Goal: Task Accomplishment & Management: Complete application form

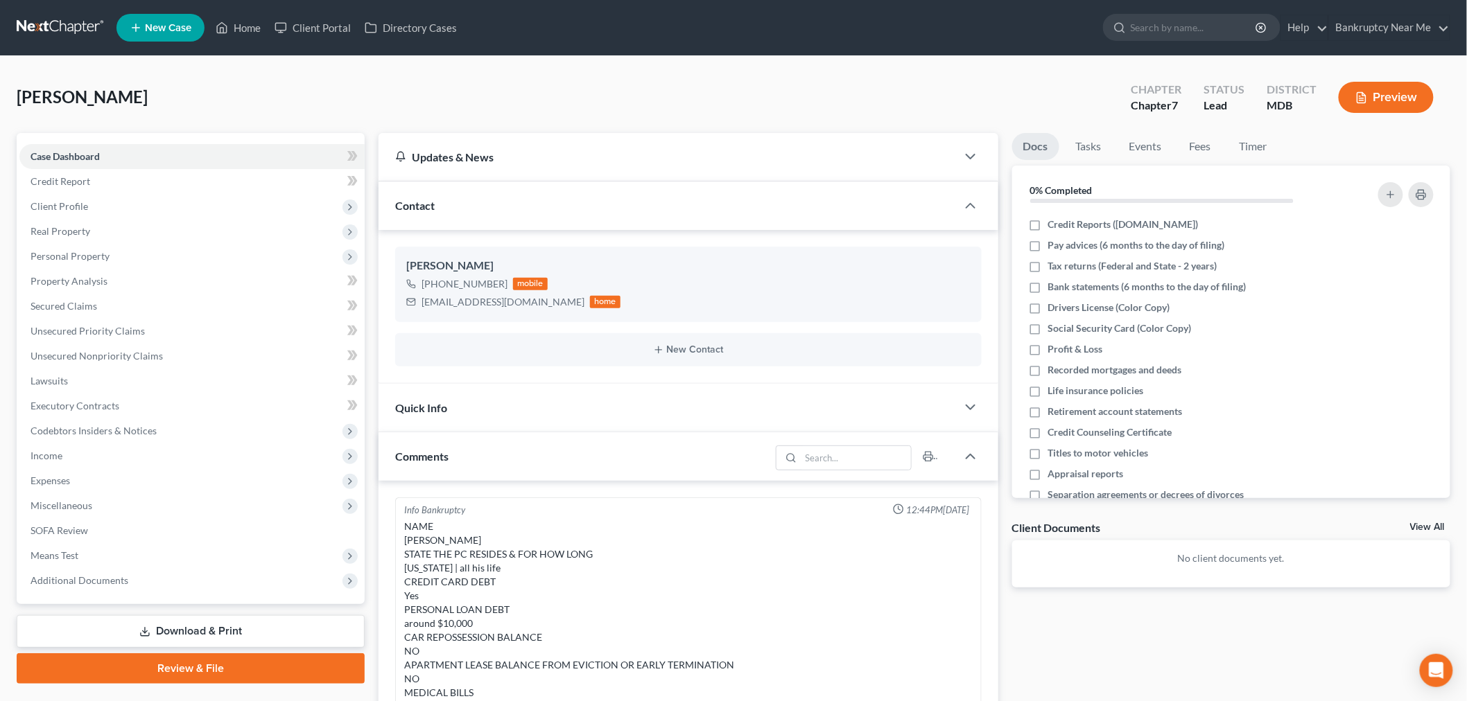
scroll to position [931, 0]
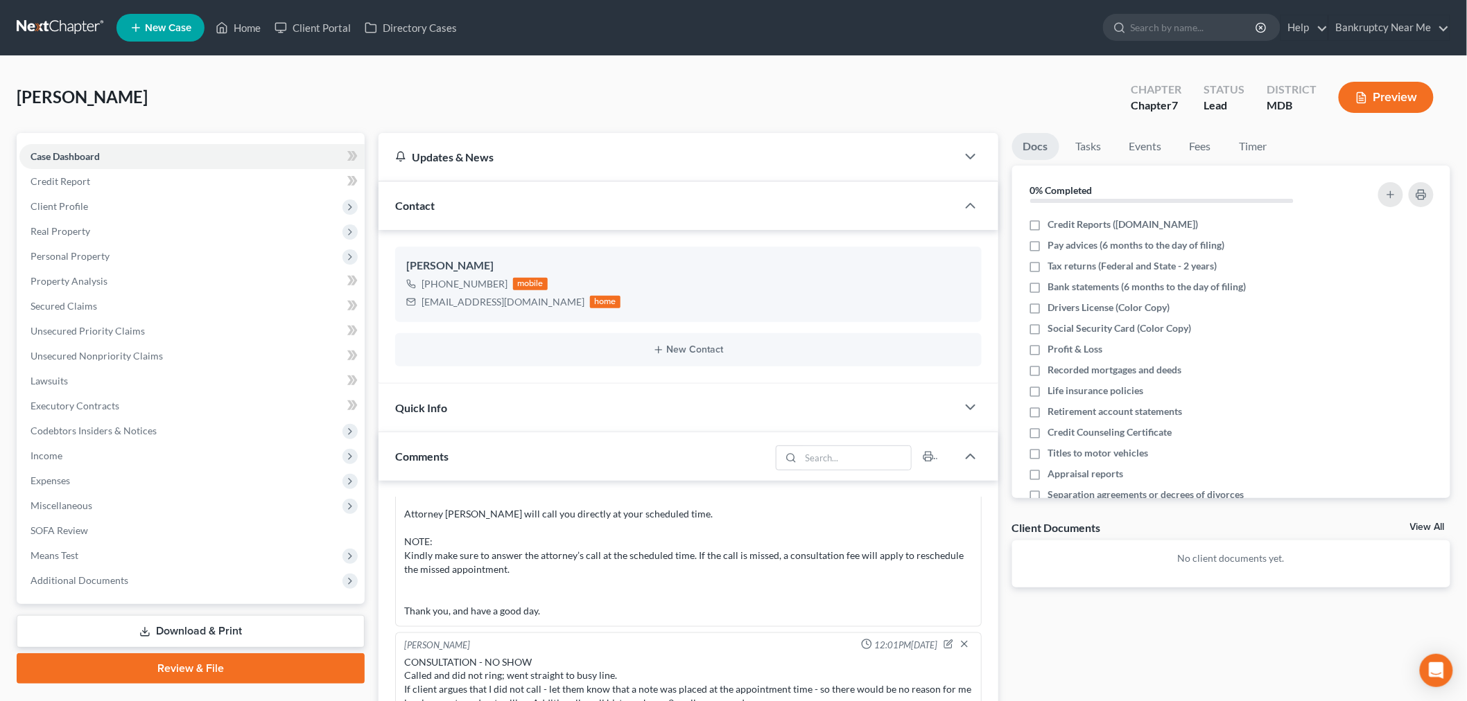
click at [80, 28] on link at bounding box center [61, 27] width 89 height 25
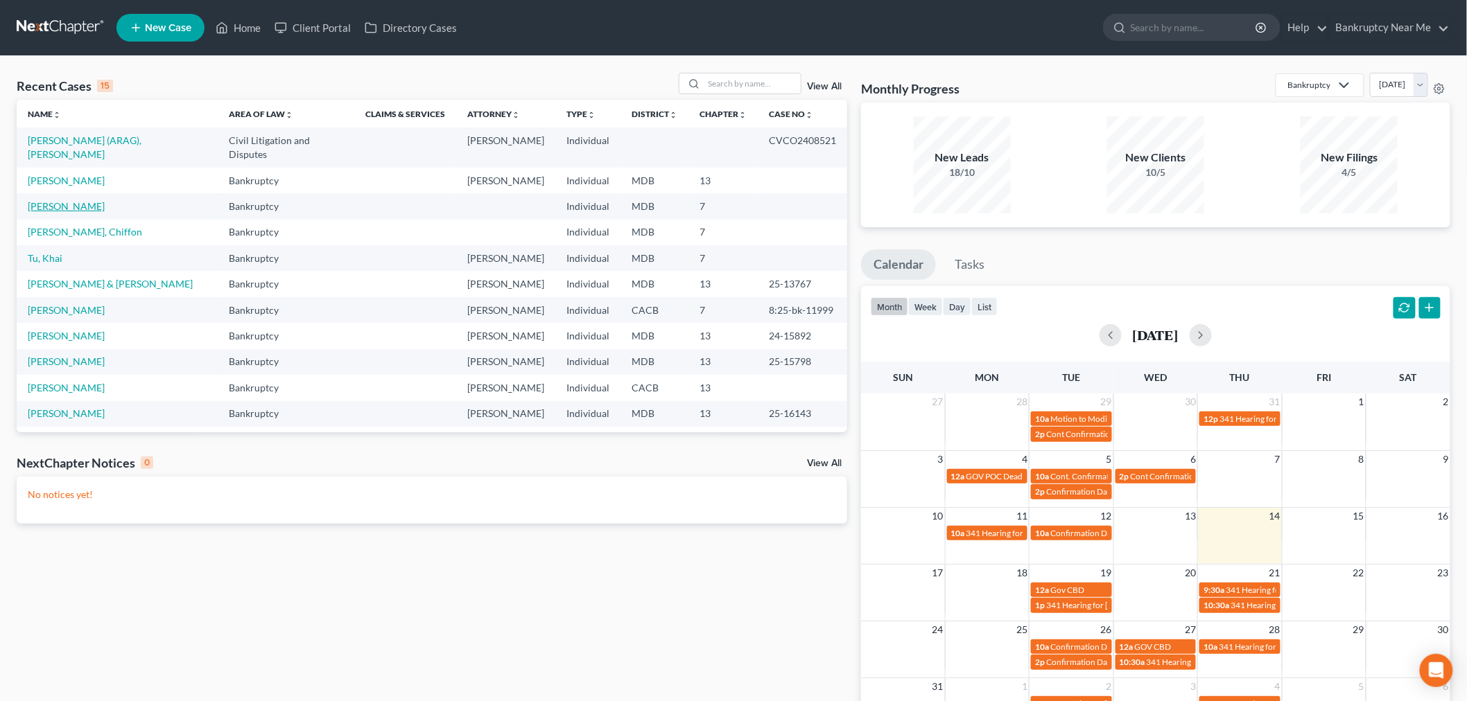
click at [80, 200] on link "[PERSON_NAME]" at bounding box center [66, 206] width 77 height 12
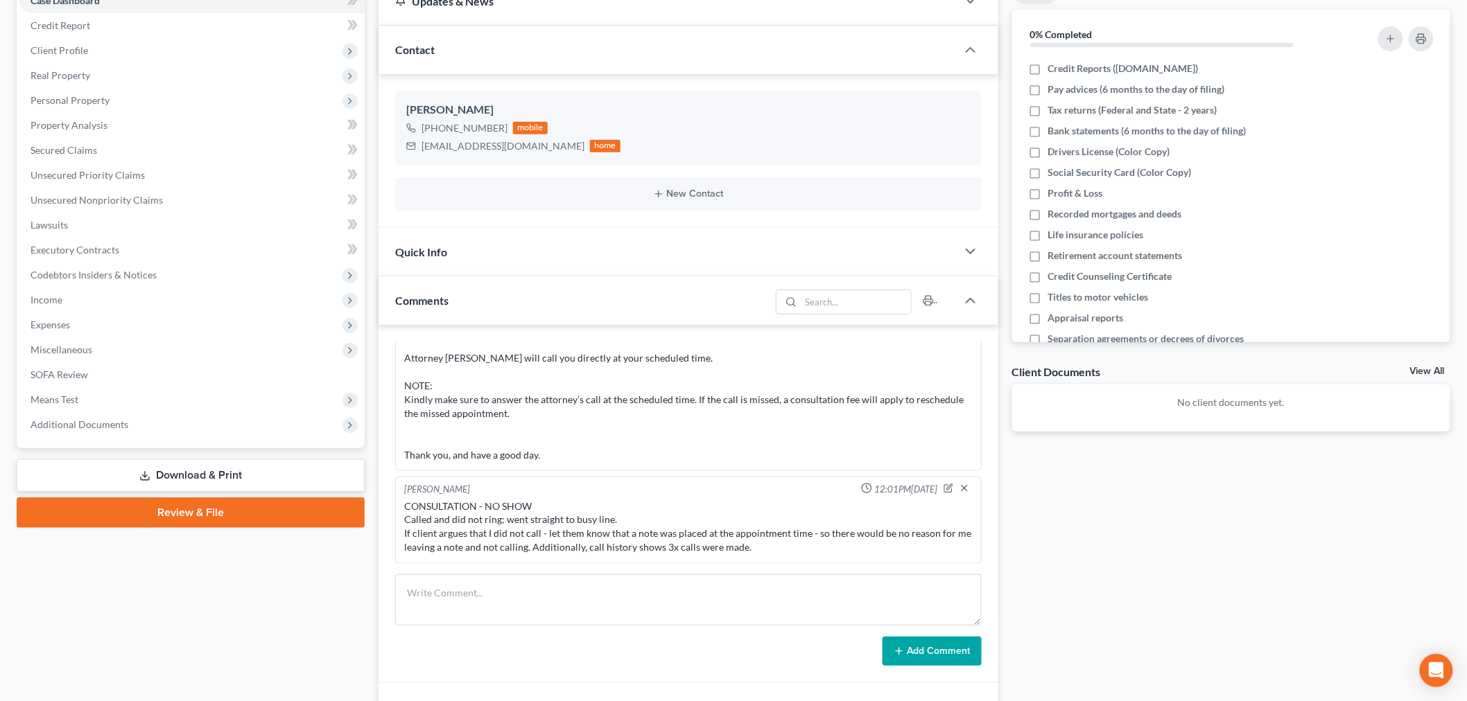
scroll to position [337, 0]
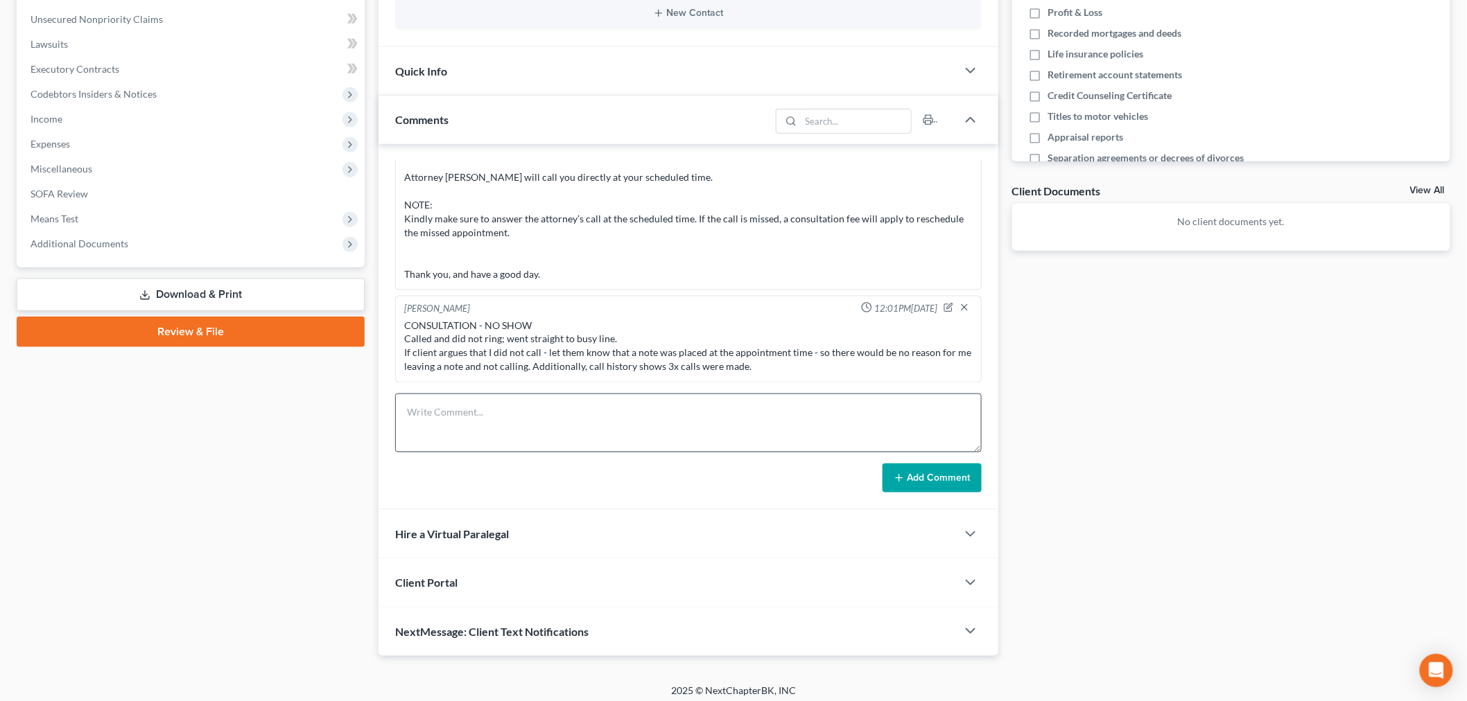
drag, startPoint x: 976, startPoint y: 442, endPoint x: 925, endPoint y: 629, distance: 194.0
click at [925, 453] on textarea at bounding box center [688, 423] width 586 height 59
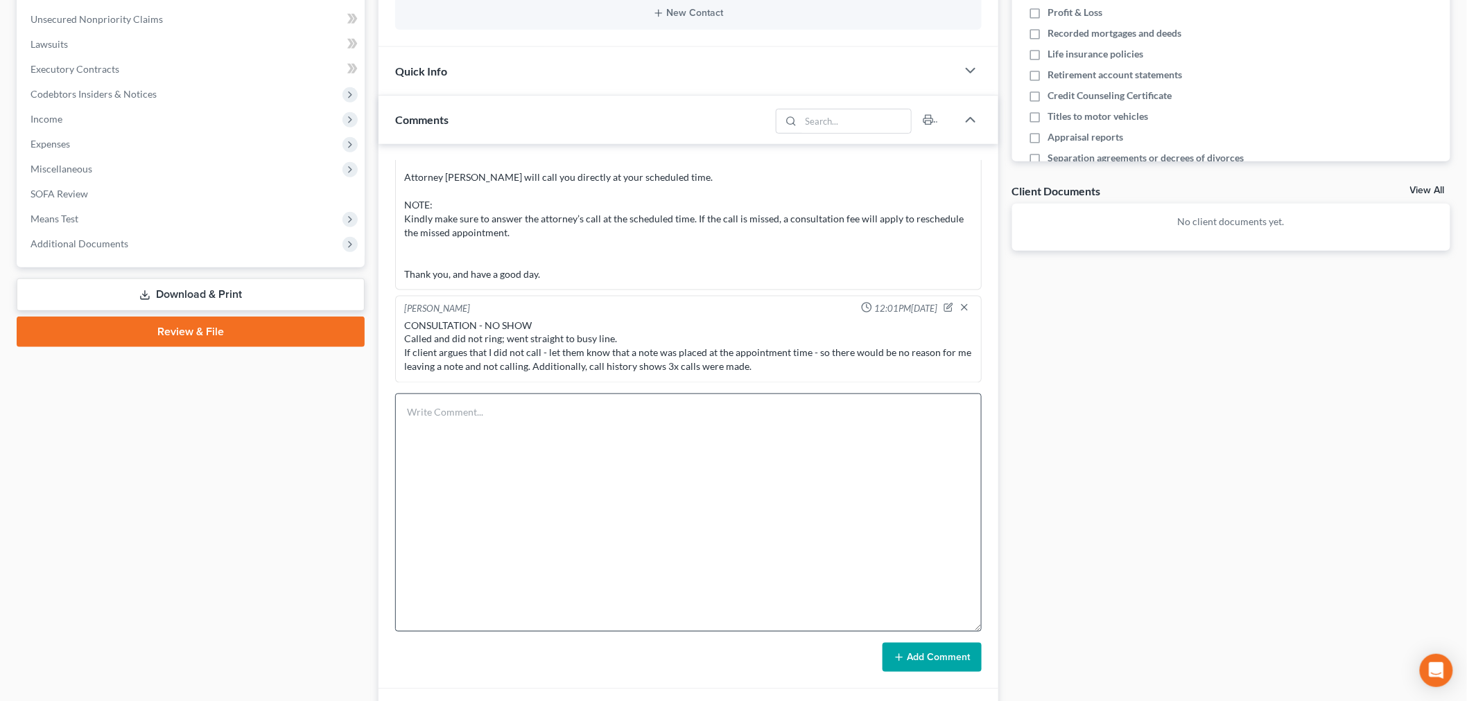
scroll to position [523, 0]
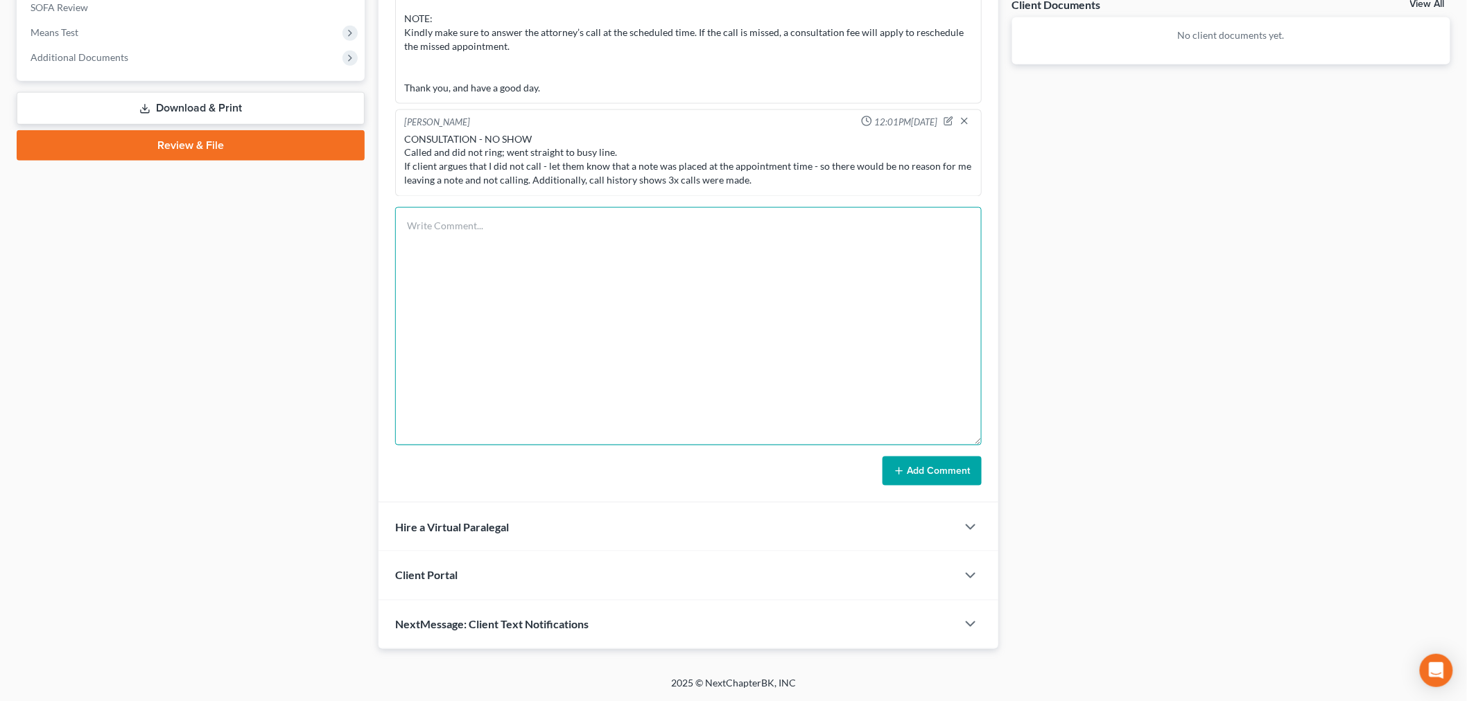
click at [777, 336] on textarea at bounding box center [688, 326] width 586 height 238
click at [498, 225] on textarea "CONSULTATION - HE Called" at bounding box center [688, 326] width 586 height 238
click at [624, 237] on textarea "CONSULTATION - He Called" at bounding box center [688, 326] width 586 height 238
click at [421, 304] on textarea "CONSULTATION - He Called back MD - all life BK - no Personal loan $10K CC + Col…" at bounding box center [688, 326] width 586 height 238
click at [505, 301] on textarea "CONSULTATION - He Called back MD - all life BK - no Personal loan $10K CC + Col…" at bounding box center [688, 326] width 586 height 238
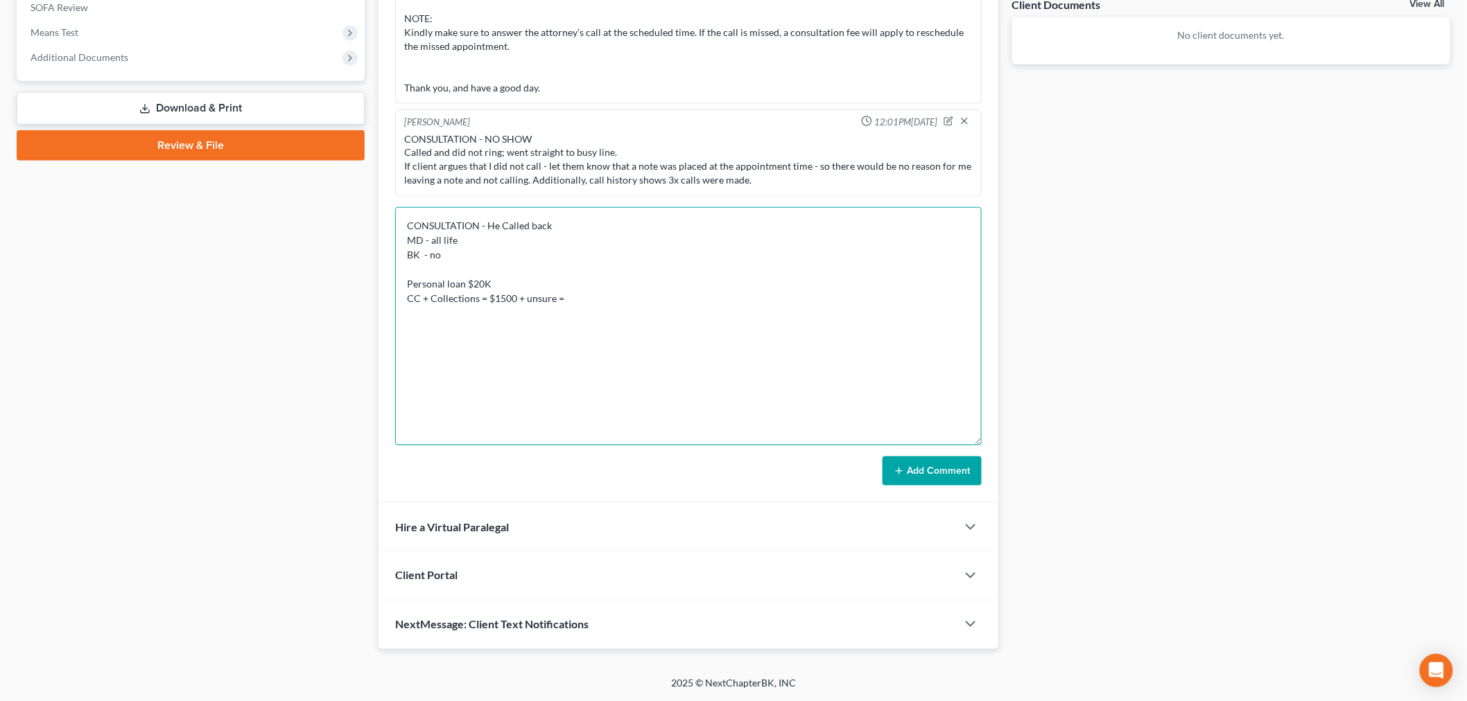
click at [563, 295] on textarea "CONSULTATION - He Called back MD - all life BK - no Personal loan $20K CC + Col…" at bounding box center [688, 326] width 586 height 238
click at [524, 416] on textarea "CONSULTATION - He Called back MD - all life BK - no Personal loan $20K CC + Col…" at bounding box center [688, 326] width 586 height 238
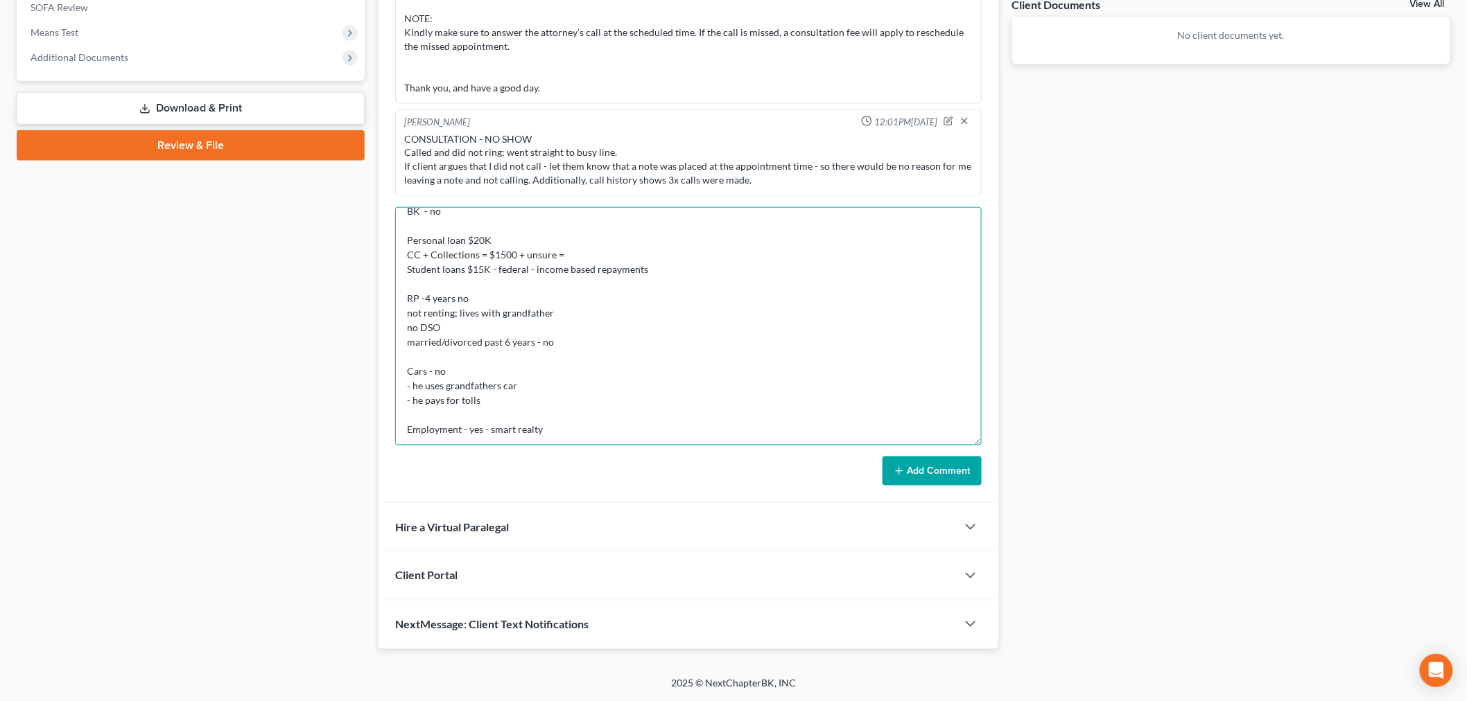
scroll to position [45, 0]
click at [493, 428] on textarea "CONSULTATION - He Called back MD - all life BK - no Personal loan $20K CC + Col…" at bounding box center [688, 326] width 586 height 238
click at [518, 424] on textarea "CONSULTATION - He Called back MD - all life BK - no Personal loan $20K CC + Col…" at bounding box center [688, 326] width 586 height 238
click at [584, 430] on textarea "CONSULTATION - He Called back MD - all life BK - no Personal loan $20K CC + Col…" at bounding box center [688, 326] width 586 height 238
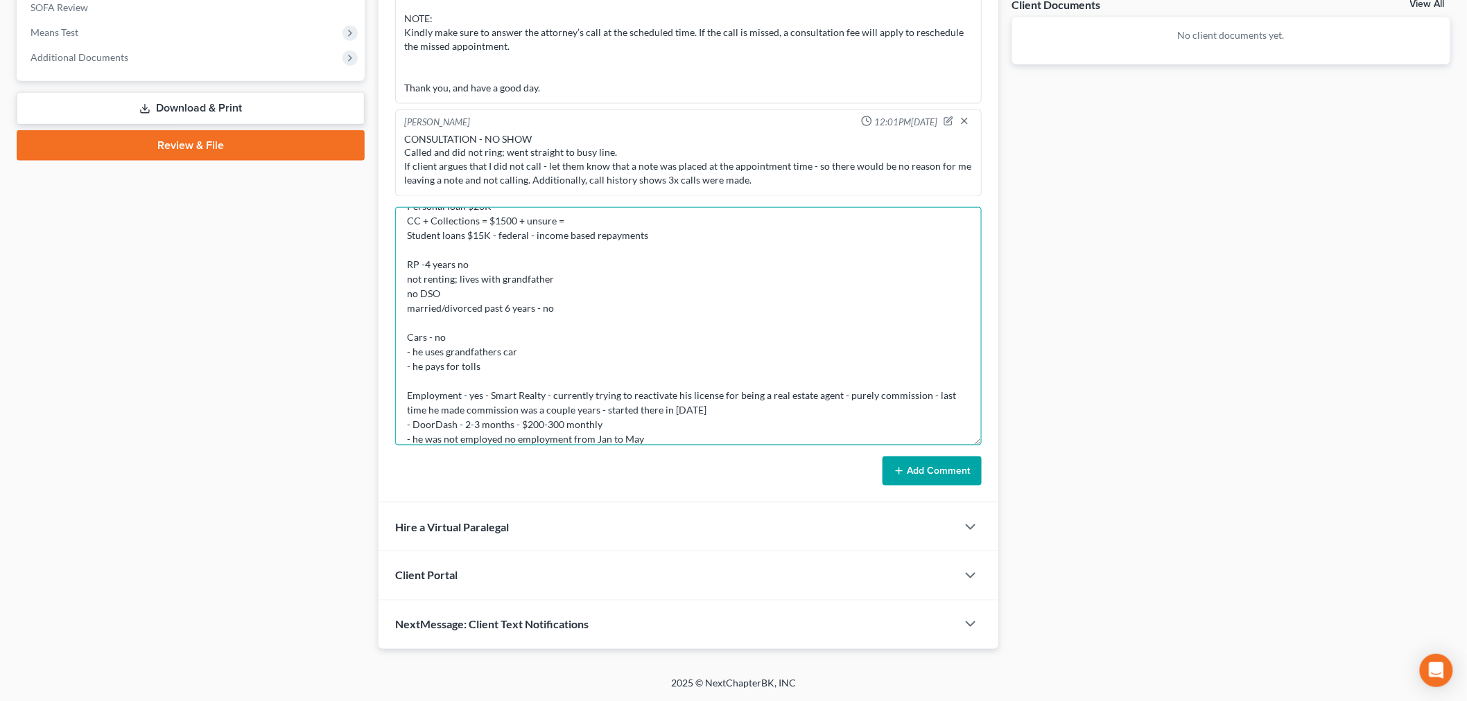
scroll to position [89, 0]
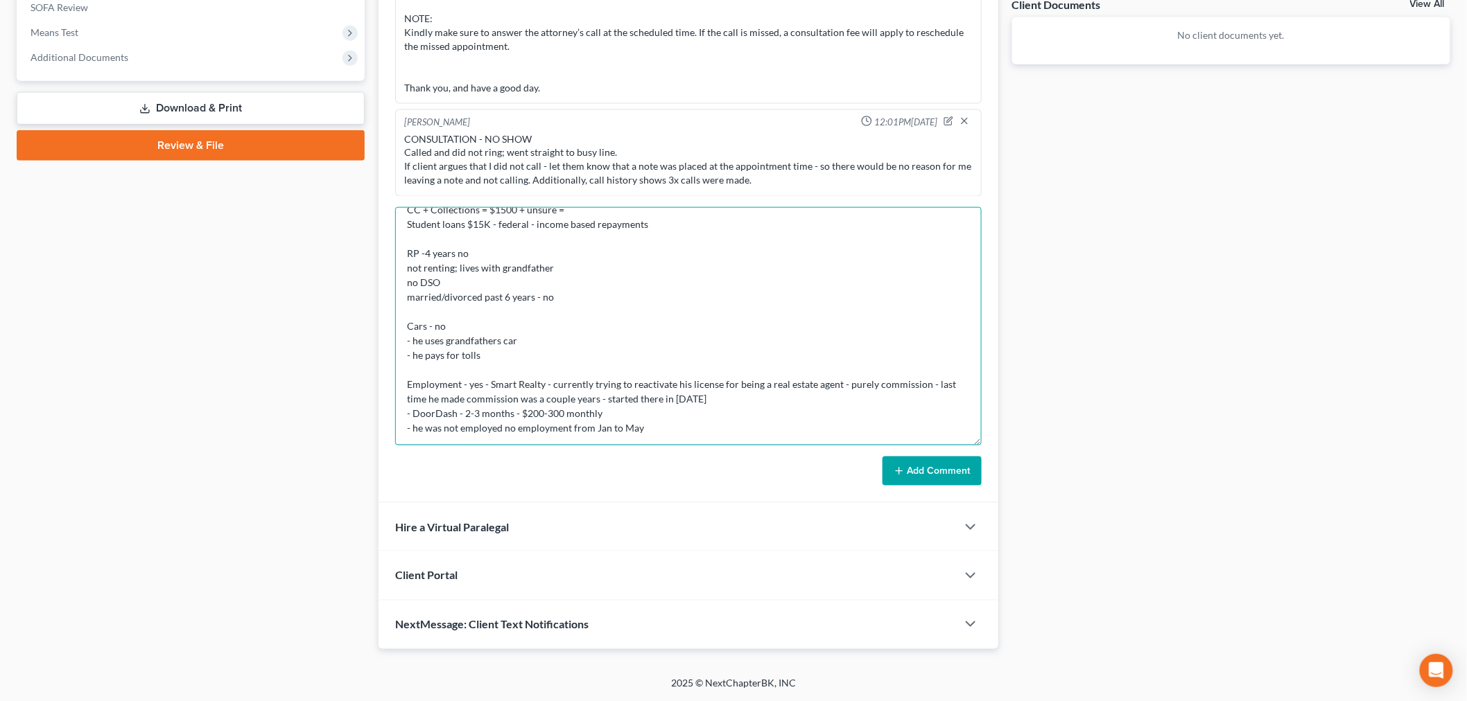
drag, startPoint x: 605, startPoint y: 437, endPoint x: 593, endPoint y: 435, distance: 12.1
click at [593, 435] on textarea "CONSULTATION - He Called back MD - all life BK - no Personal loan $20K CC + Col…" at bounding box center [688, 326] width 586 height 238
drag, startPoint x: 636, startPoint y: 423, endPoint x: 650, endPoint y: 424, distance: 13.9
click at [650, 424] on textarea "CONSULTATION - He Called back MD - all life BK - no Personal loan $20K CC + Col…" at bounding box center [688, 326] width 586 height 238
click at [663, 423] on textarea "CONSULTATION - He Called back MD - all life BK - no Personal loan $20K CC + Col…" at bounding box center [688, 326] width 586 height 238
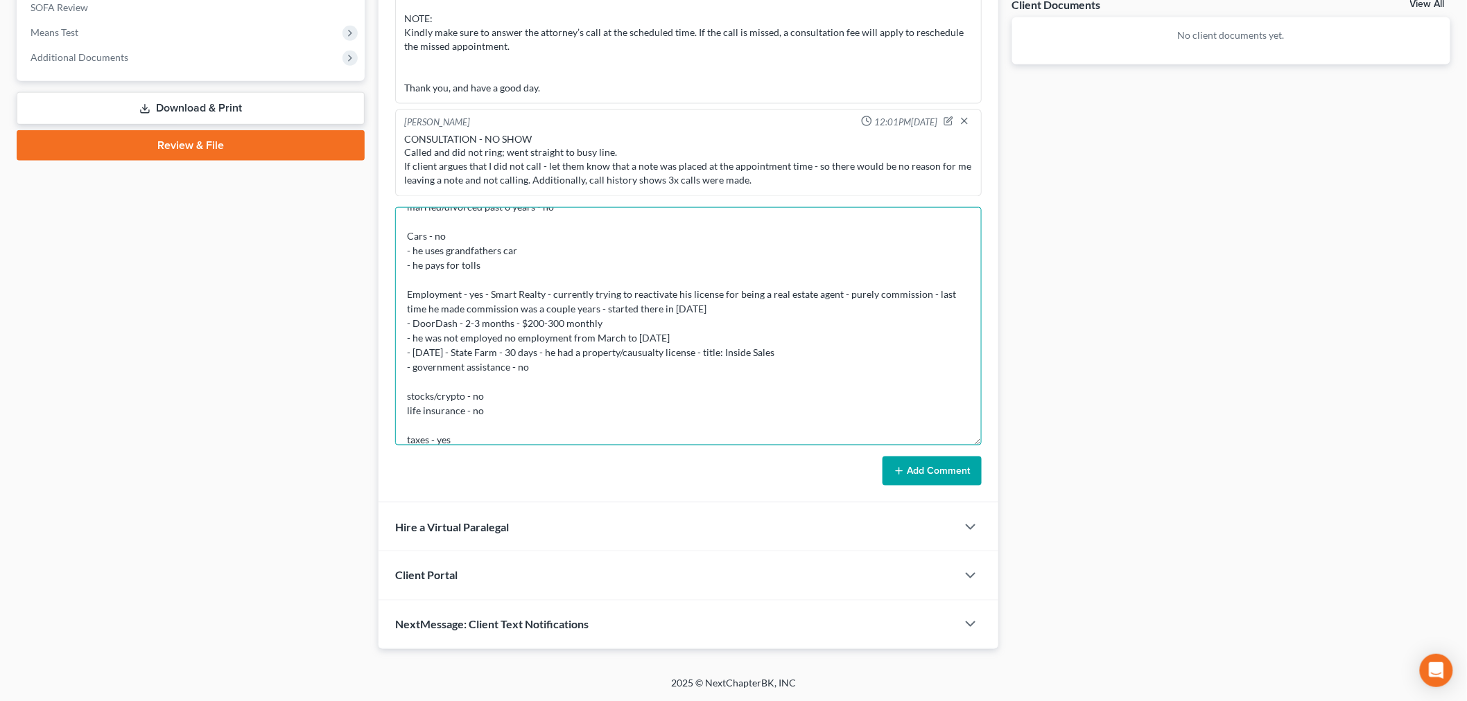
scroll to position [194, 0]
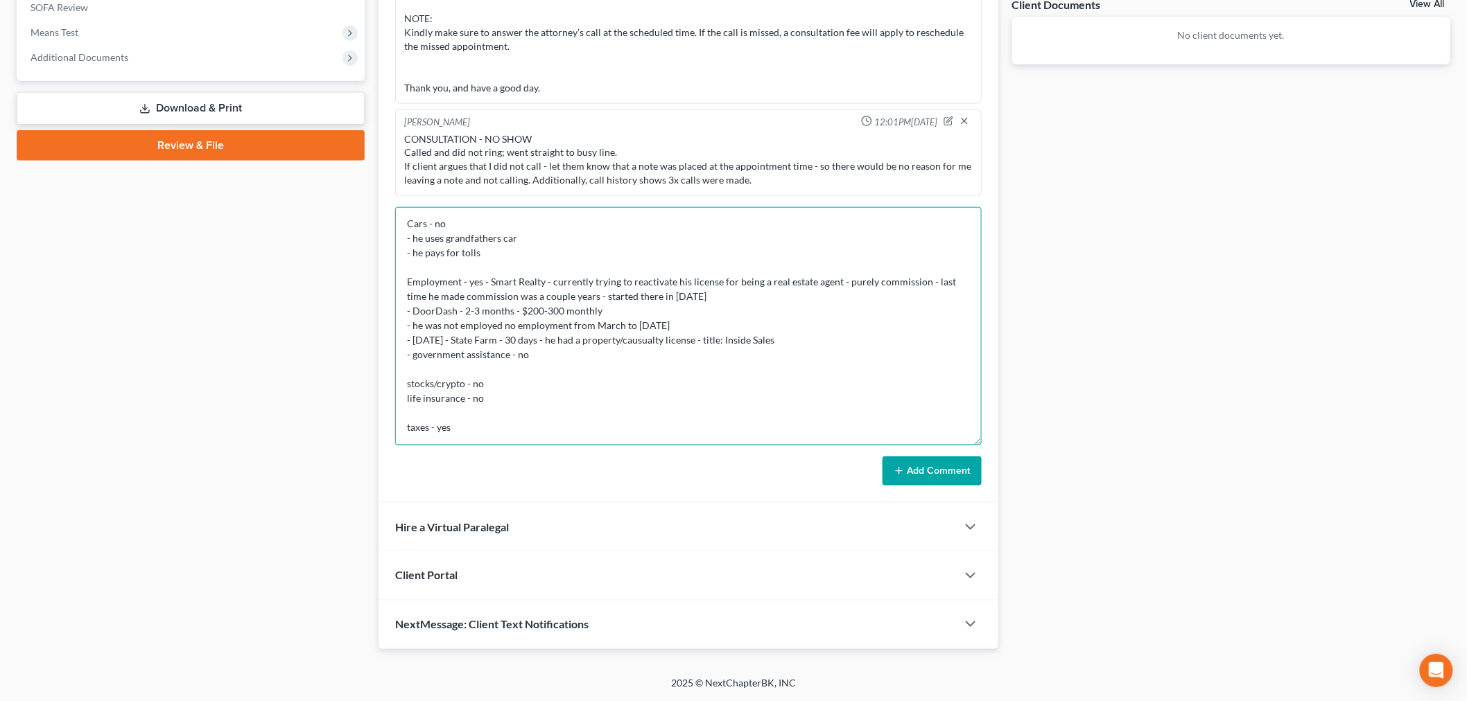
click at [663, 423] on textarea "CONSULTATION - He Called back MD - all life BK - no Personal loan $20K CC + Col…" at bounding box center [688, 326] width 586 height 238
click at [660, 335] on textarea "CONSULTATION - He Called back MD - all life BK - no Personal loan $20K CC + Col…" at bounding box center [688, 326] width 586 height 238
click at [465, 446] on form "CONSULTATION - He Called back MD - all life BK - no Personal loan $20K CC + Col…" at bounding box center [688, 346] width 586 height 279
click at [461, 432] on textarea "CONSULTATION - He Called back MD - all life BK - no Personal loan $20K CC + Col…" at bounding box center [688, 326] width 586 height 238
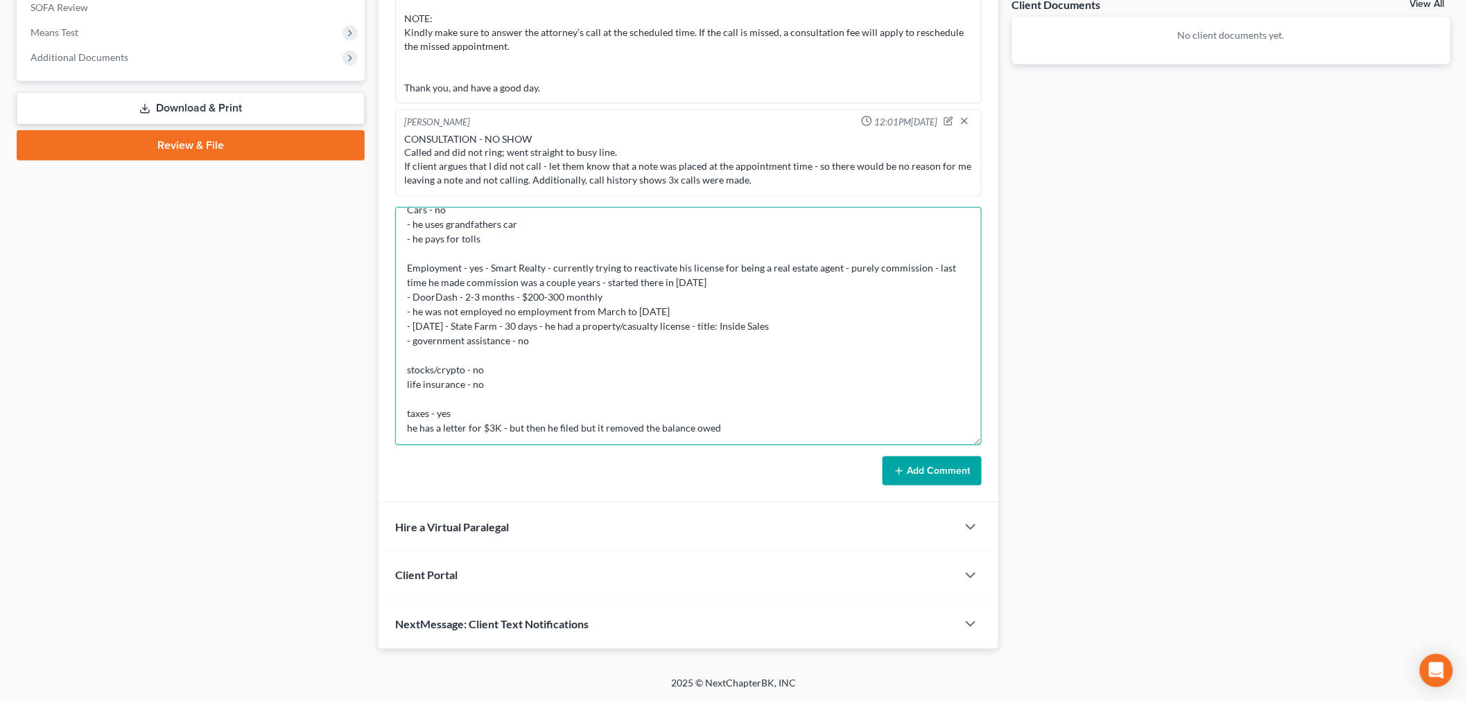
click at [396, 430] on textarea "CONSULTATION - He Called back MD - all life BK - no Personal loan $20K CC + Col…" at bounding box center [688, 326] width 586 height 238
click at [763, 433] on textarea "CONSULTATION - He Called back MD - all life BK - no Personal loan $20K CC + Col…" at bounding box center [688, 326] width 586 height 238
click at [601, 426] on textarea "CONSULTATION - He Called back MD - all life BK - no Personal loan $20K CC + Col…" at bounding box center [688, 326] width 586 height 238
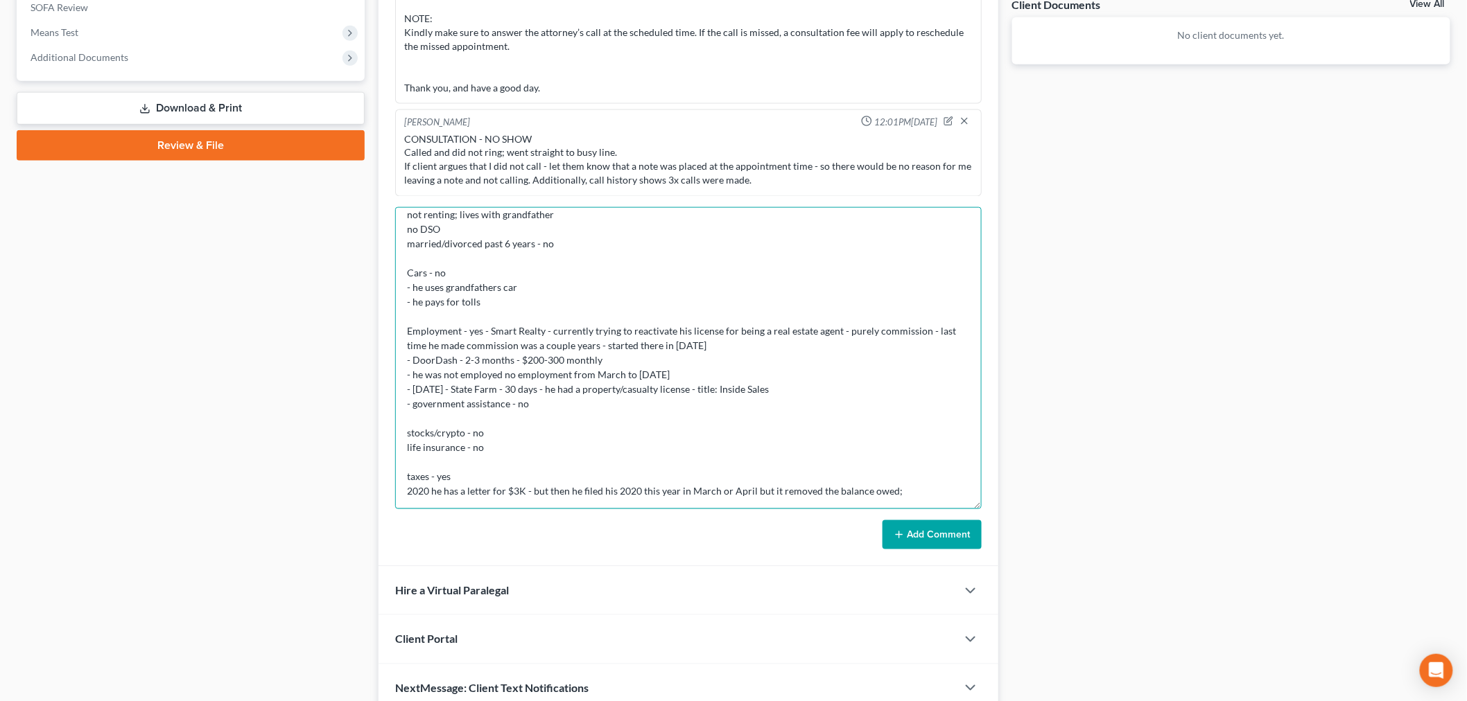
drag, startPoint x: 976, startPoint y: 440, endPoint x: 966, endPoint y: 489, distance: 50.2
click at [982, 507] on div "Info Bankruptcy 12:44PM, 08/12/2025 NAME Joseph Alarcon STATE THE PC RESIDES & …" at bounding box center [688, 262] width 620 height 609
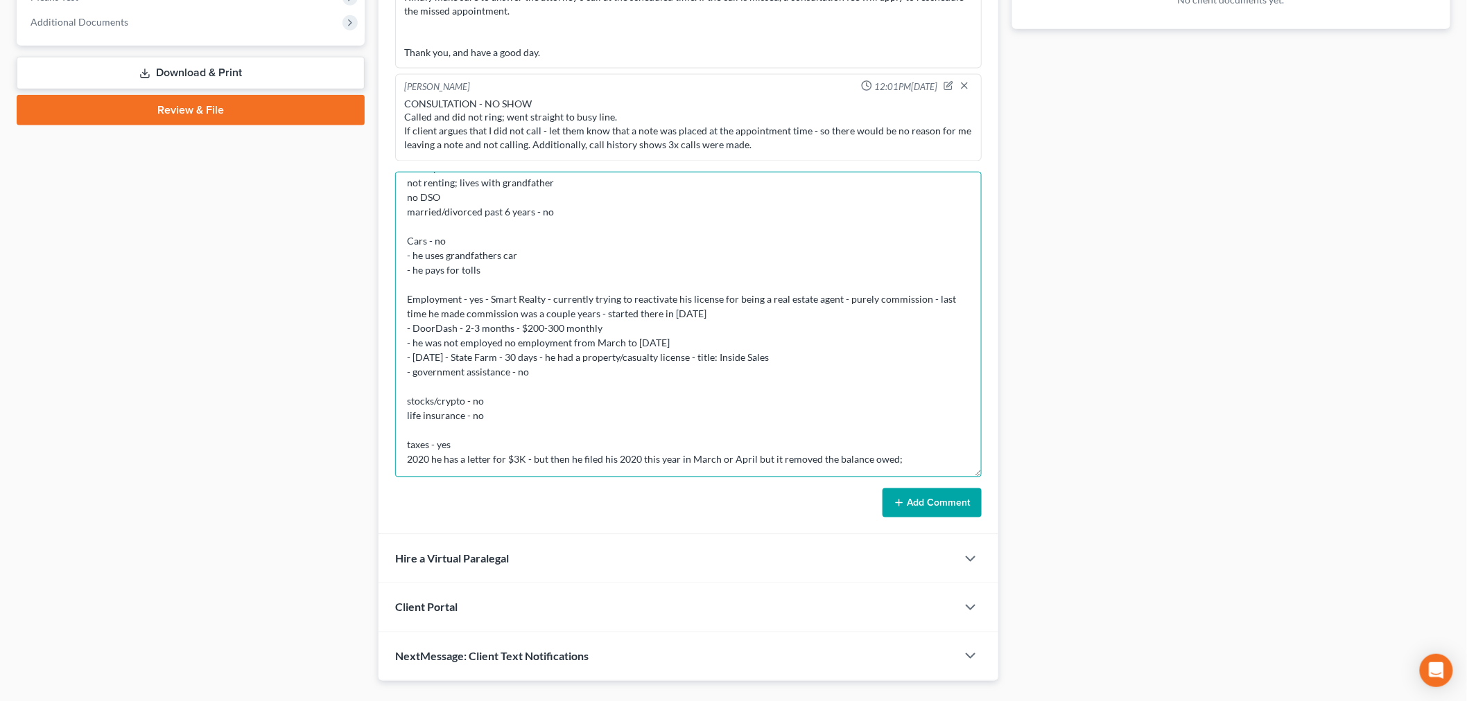
scroll to position [591, 0]
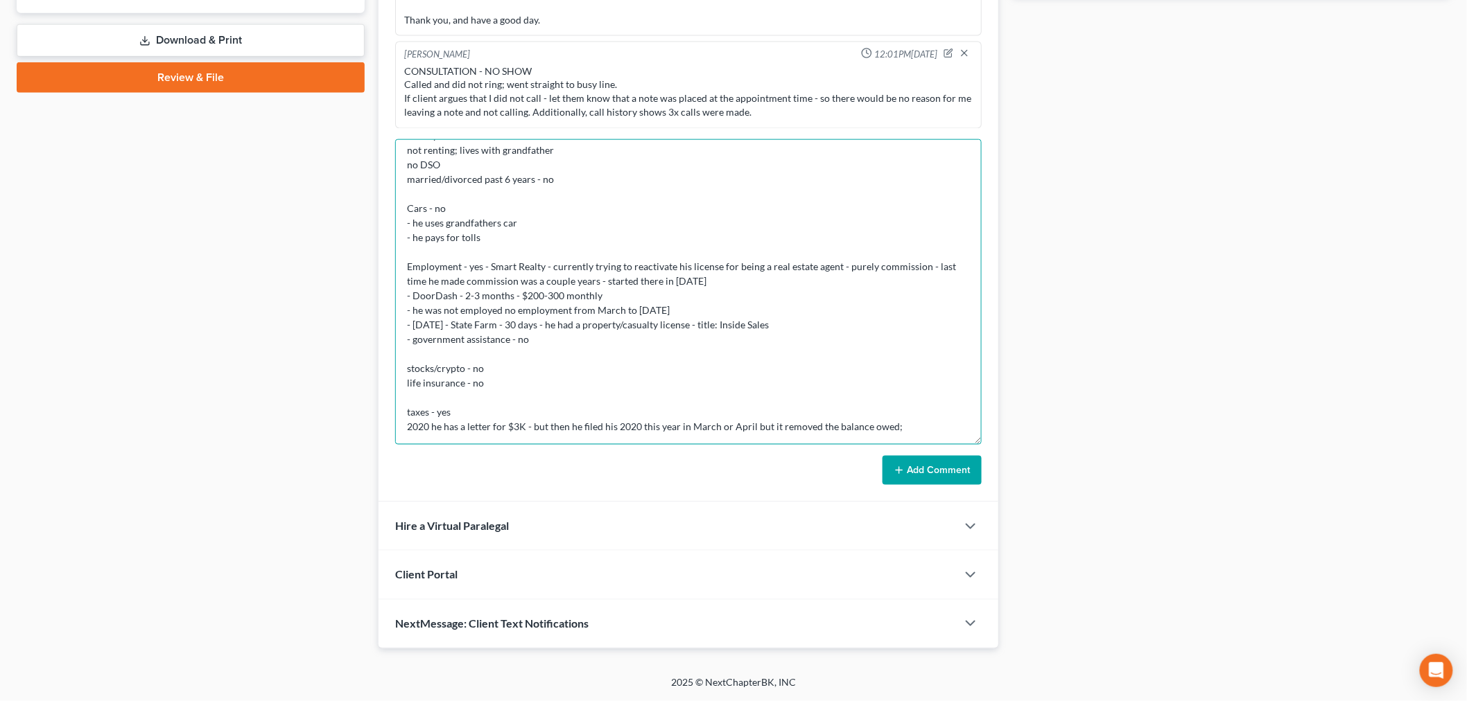
click at [939, 419] on textarea "CONSULTATION - He Called back MD - all life BK - no Personal loan $20K CC + Col…" at bounding box center [688, 292] width 586 height 306
click at [925, 430] on textarea "CONSULTATION - He Called back MD - all life BK - no Personal loan $20K CC + Col…" at bounding box center [688, 292] width 586 height 306
click at [615, 428] on textarea "CONSULTATION - He Called back MD - all life BK - no Personal loan $20K CC + Col…" at bounding box center [688, 292] width 586 height 306
drag, startPoint x: 795, startPoint y: 426, endPoint x: 947, endPoint y: 439, distance: 152.4
click at [947, 439] on textarea "CONSULTATION - He Called back MD - all life BK - no Personal loan $20K CC + Col…" at bounding box center [688, 292] width 586 height 306
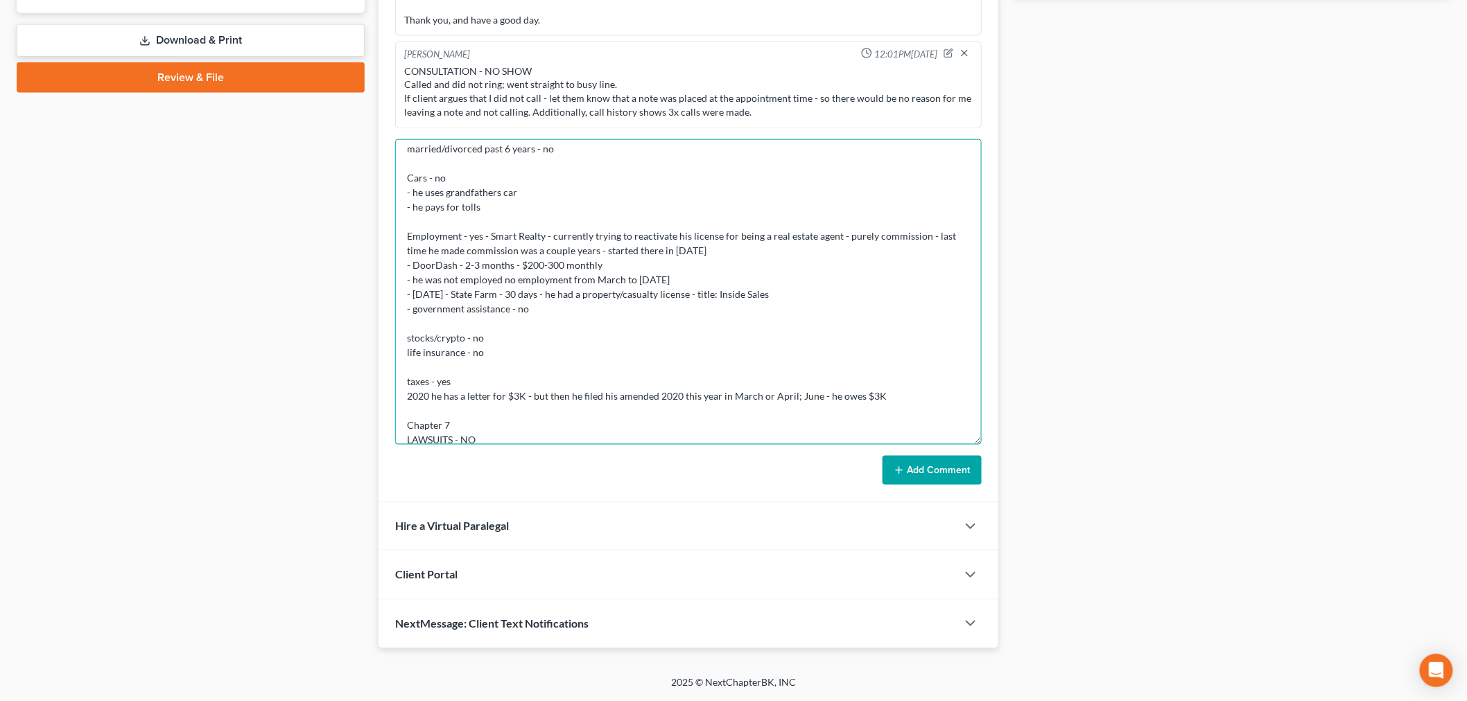
scroll to position [184, 0]
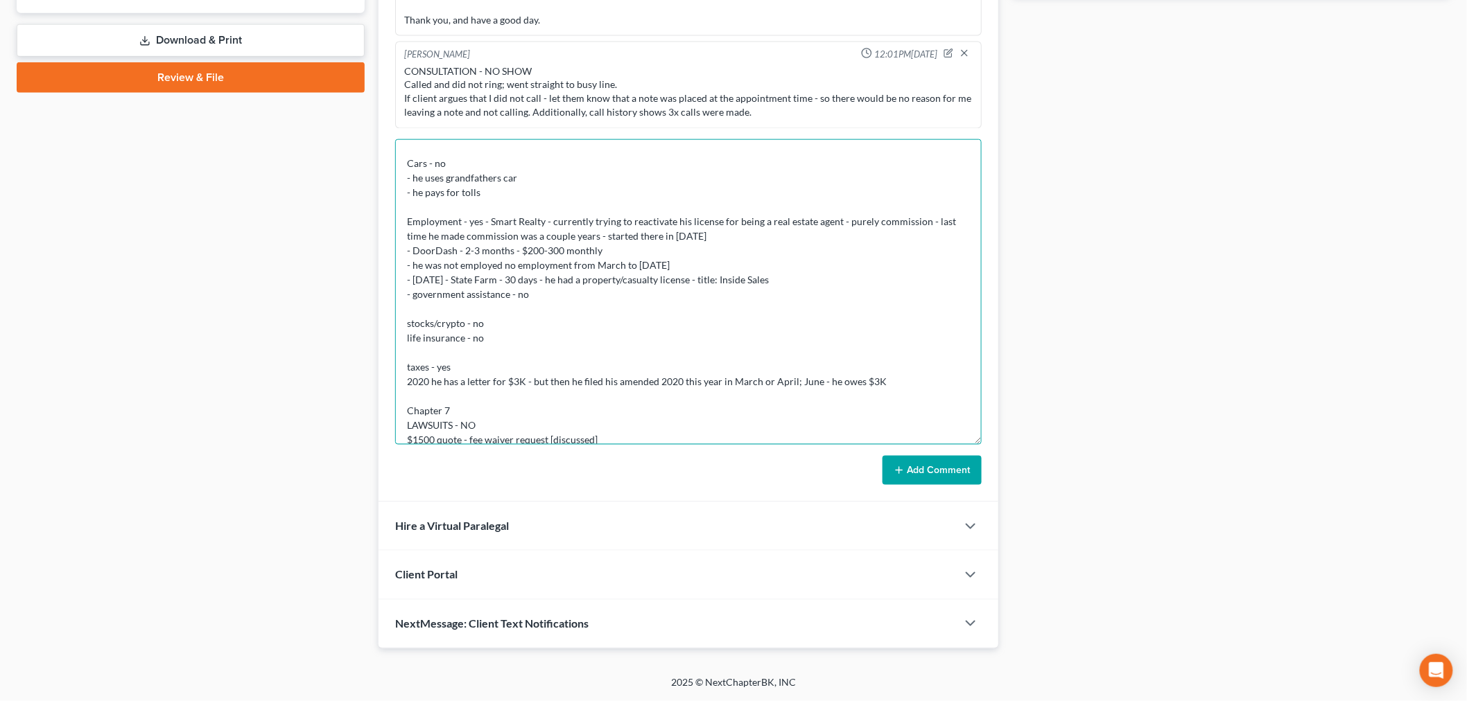
click at [947, 439] on textarea "CONSULTATION - He Called back MD - all life BK - no Personal loan $20K CC + Col…" at bounding box center [688, 292] width 586 height 306
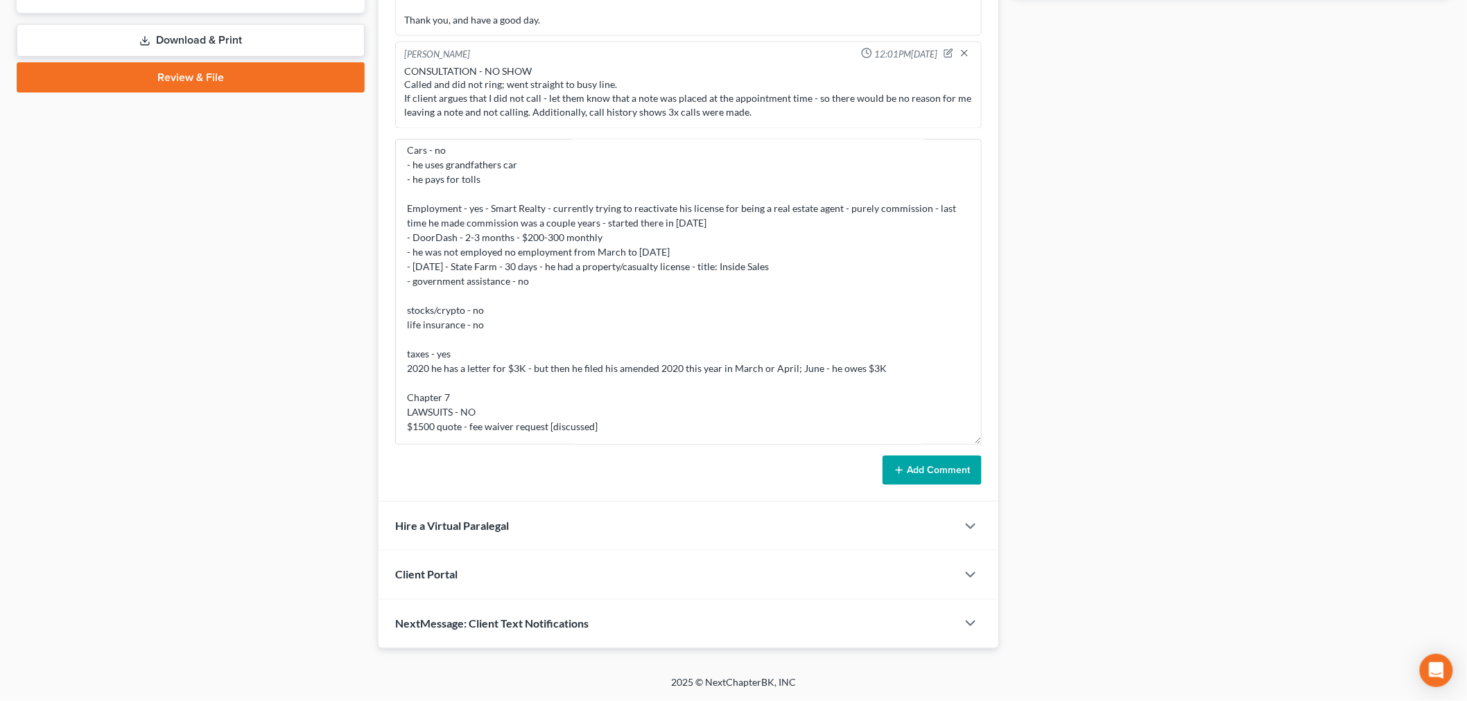
click at [1306, 618] on div "Docs Tasks Events Fees Timer 0% Completed Nothing here yet! Credit Reports (www…" at bounding box center [1231, 95] width 453 height 1107
click at [736, 428] on textarea "CONSULTATION - He Called back MD - all life BK - no Personal loan $20K CC + Col…" at bounding box center [688, 292] width 586 height 306
type textarea "CONSULTATION - He Called back MD - all life BK - no Personal loan $20K CC + Col…"
click at [922, 476] on button "Add Comment" at bounding box center [931, 470] width 99 height 29
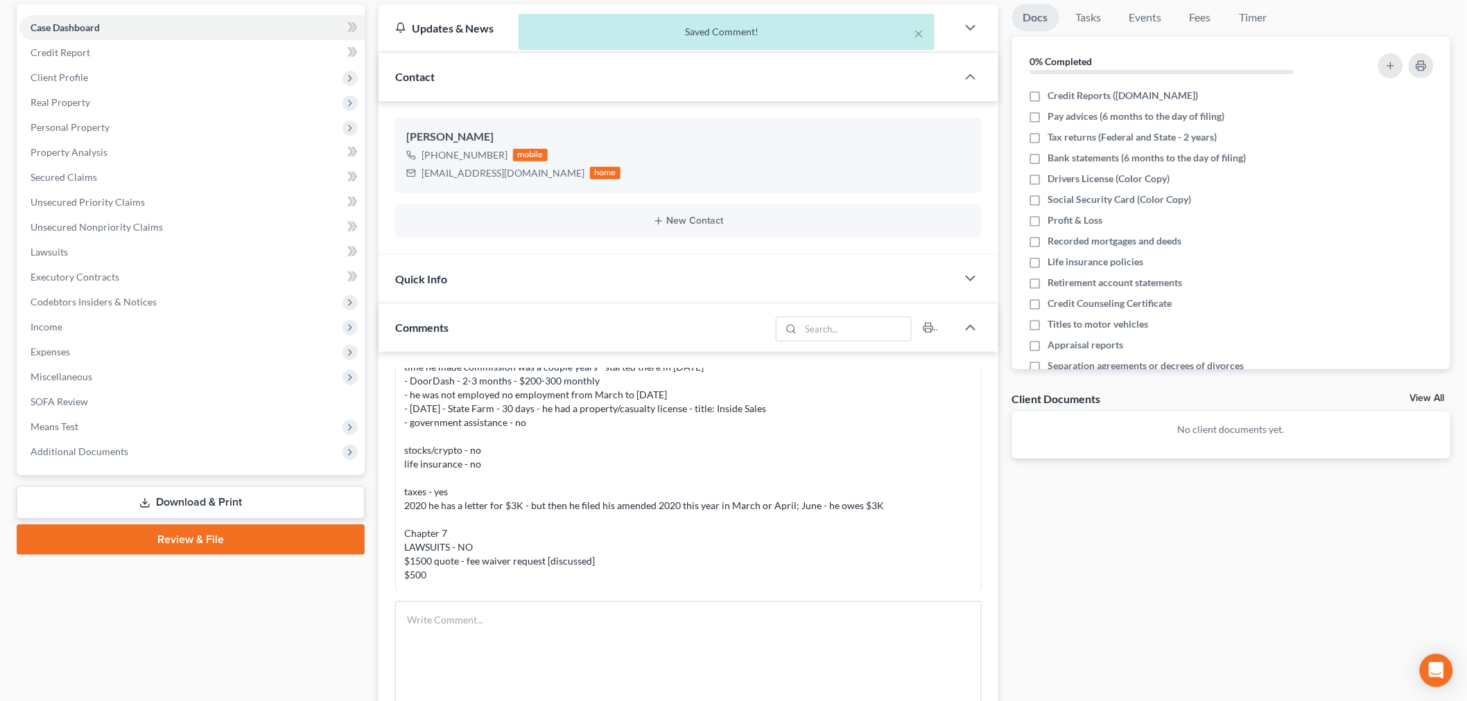
scroll to position [0, 0]
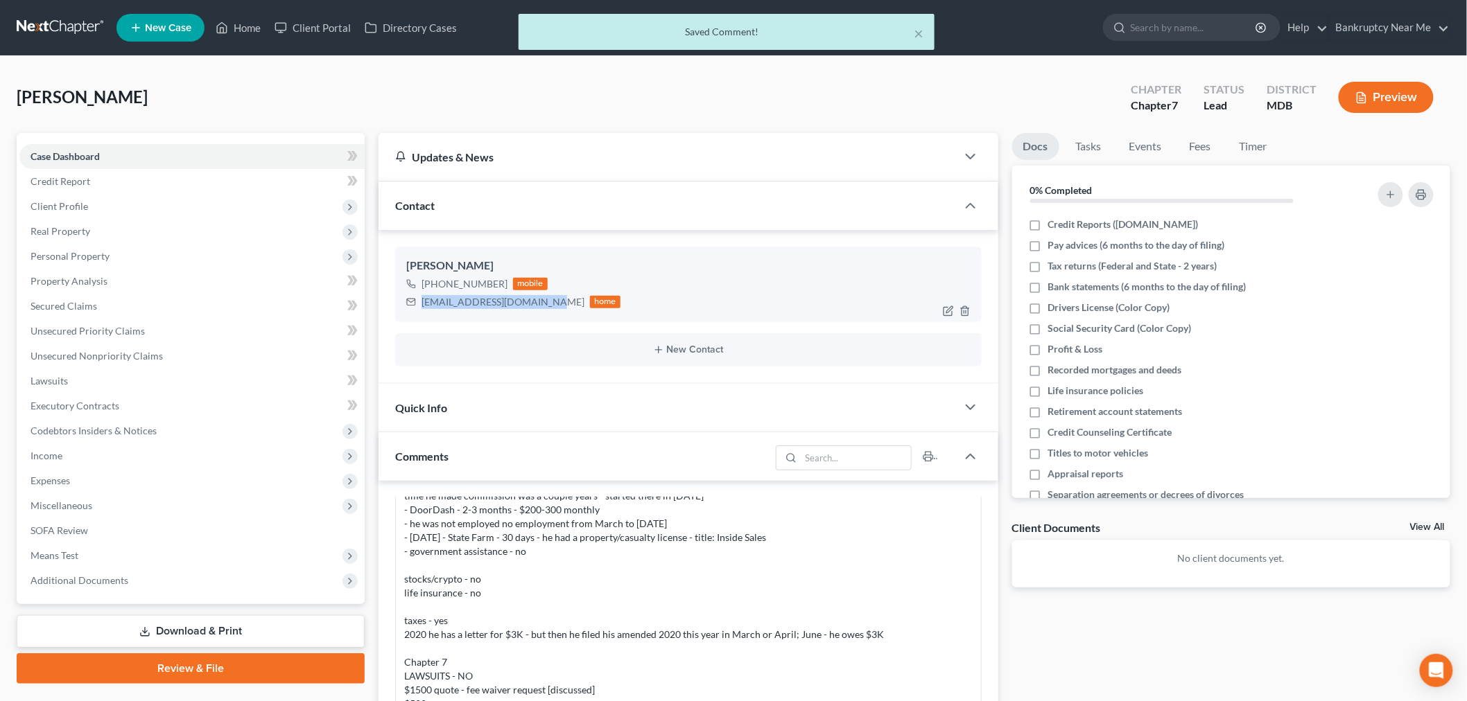
drag, startPoint x: 539, startPoint y: 306, endPoint x: 430, endPoint y: 303, distance: 109.6
click at [419, 307] on div "josephalarcon63@gmail.com home" at bounding box center [513, 302] width 214 height 18
copy div "josephalarcon63@gmail.com"
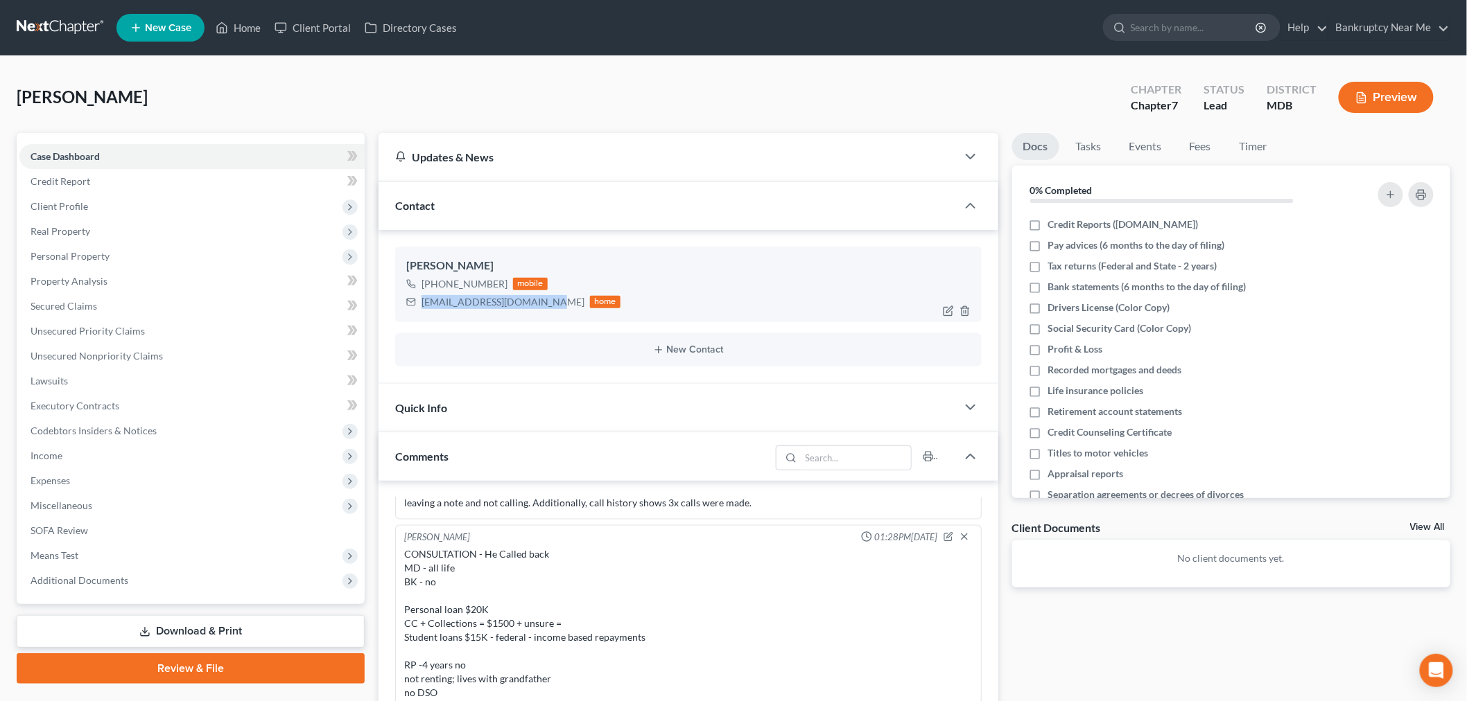
copy div "josephalarcon63@gmail.com"
click at [1188, 144] on link "Fees" at bounding box center [1200, 146] width 44 height 27
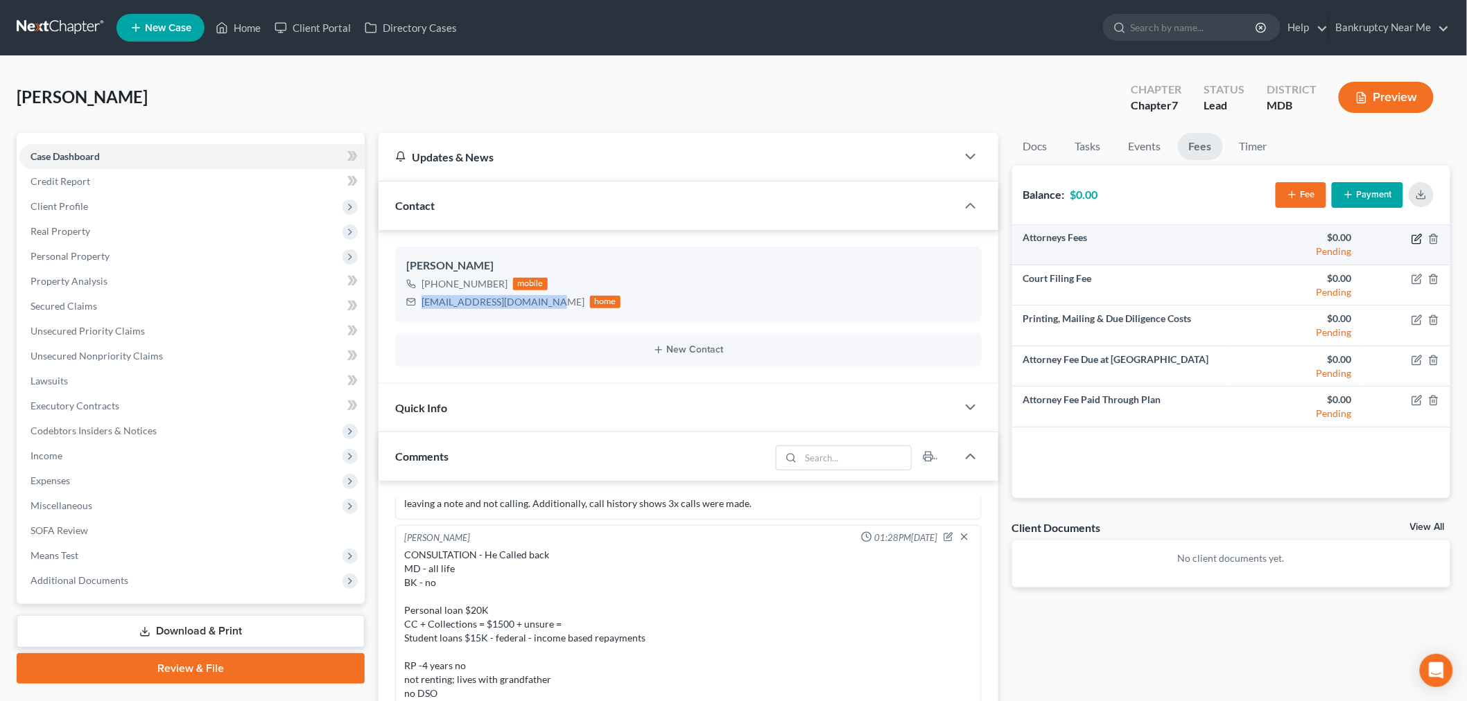
click at [1415, 240] on icon "button" at bounding box center [1416, 239] width 11 height 11
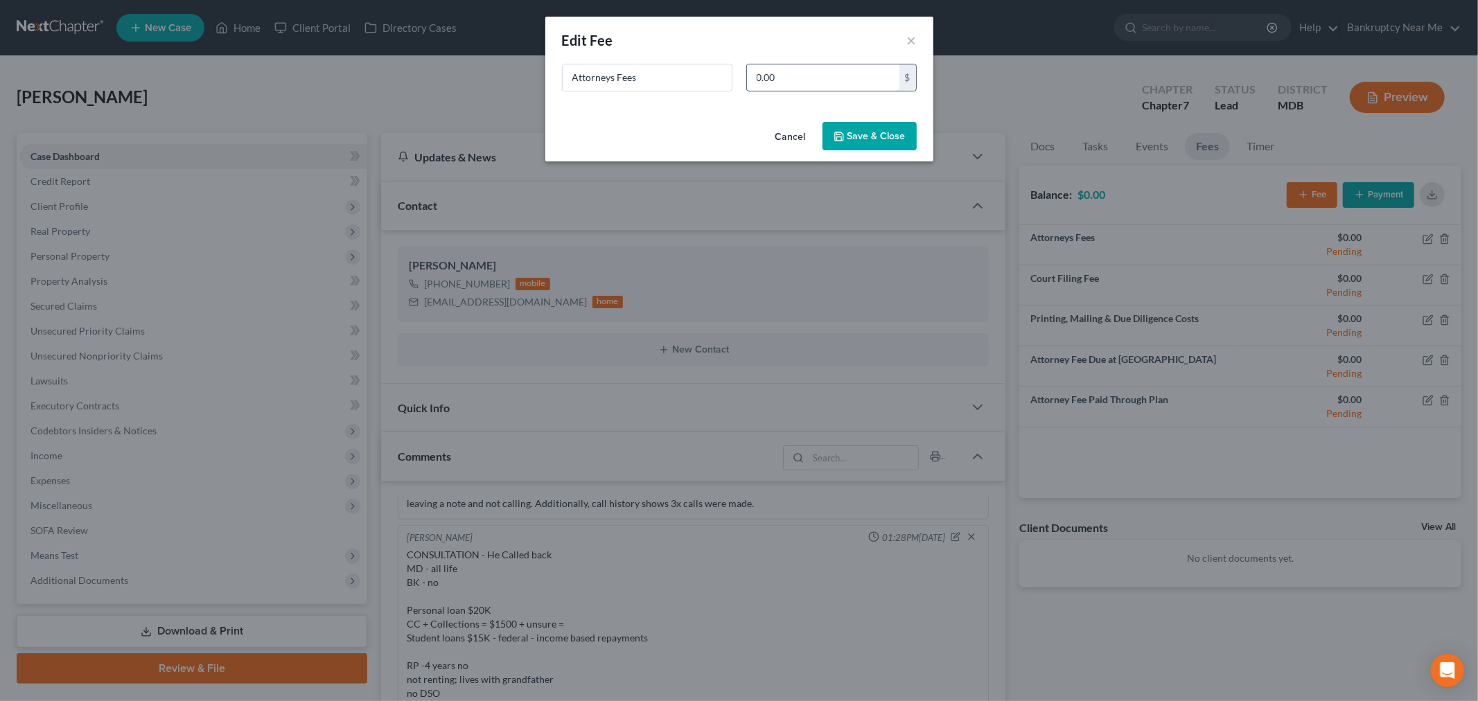
click at [850, 78] on input "0.00" at bounding box center [823, 77] width 152 height 26
type input "1,500"
click at [878, 142] on button "Save & Close" at bounding box center [870, 136] width 94 height 29
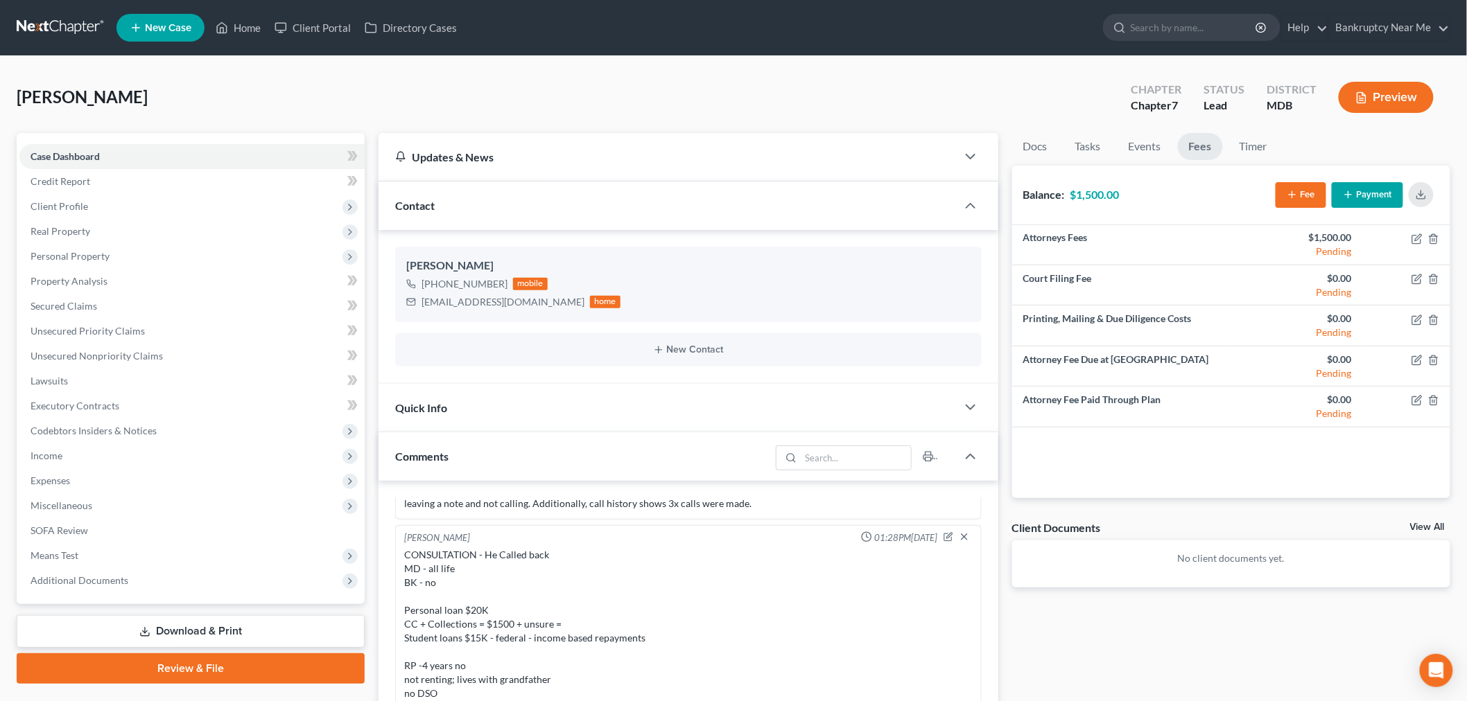
drag, startPoint x: 139, startPoint y: 94, endPoint x: 0, endPoint y: 100, distance: 138.7
click at [0, 100] on div "Alarcon, Joseph Upgraded Chapter Chapter 7 Status Lead District MDB Preview Pet…" at bounding box center [733, 661] width 1467 height 1211
copy span "[PERSON_NAME]"
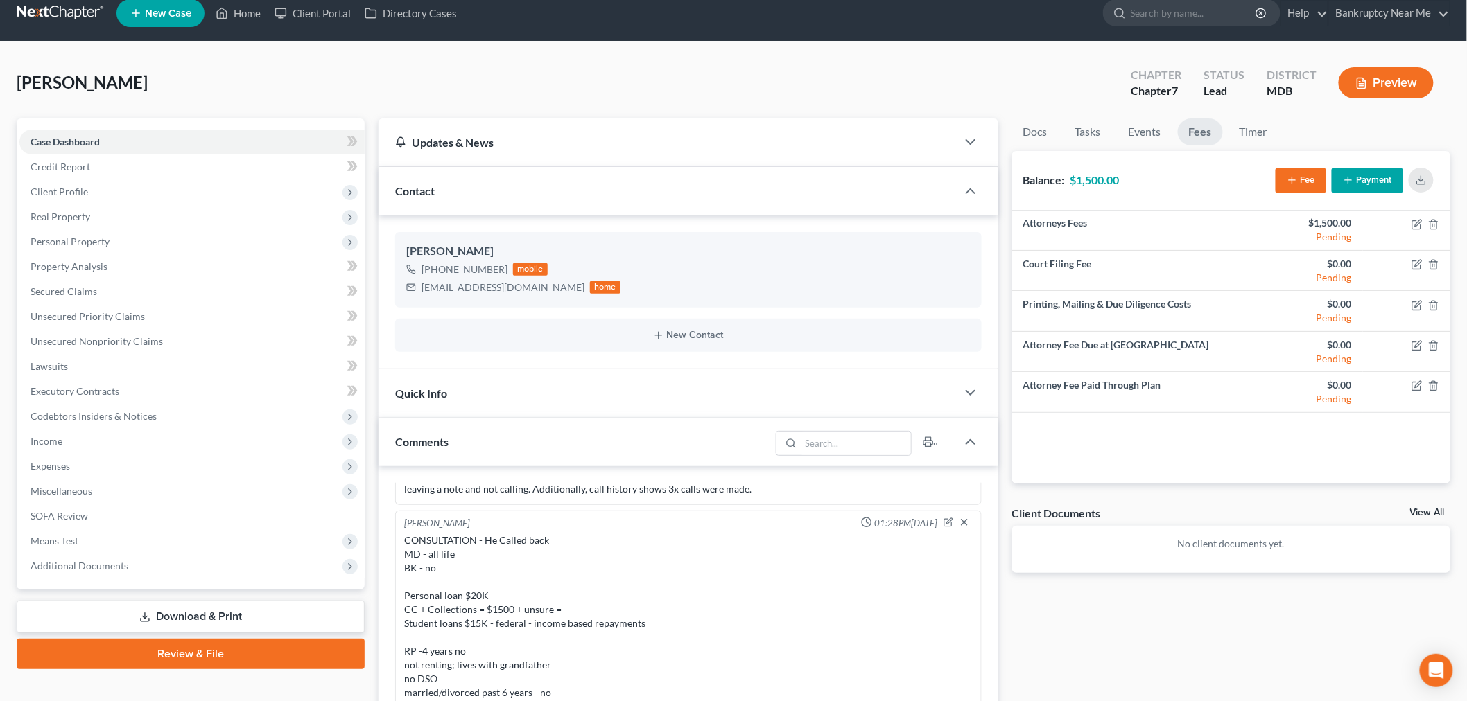
scroll to position [231, 0]
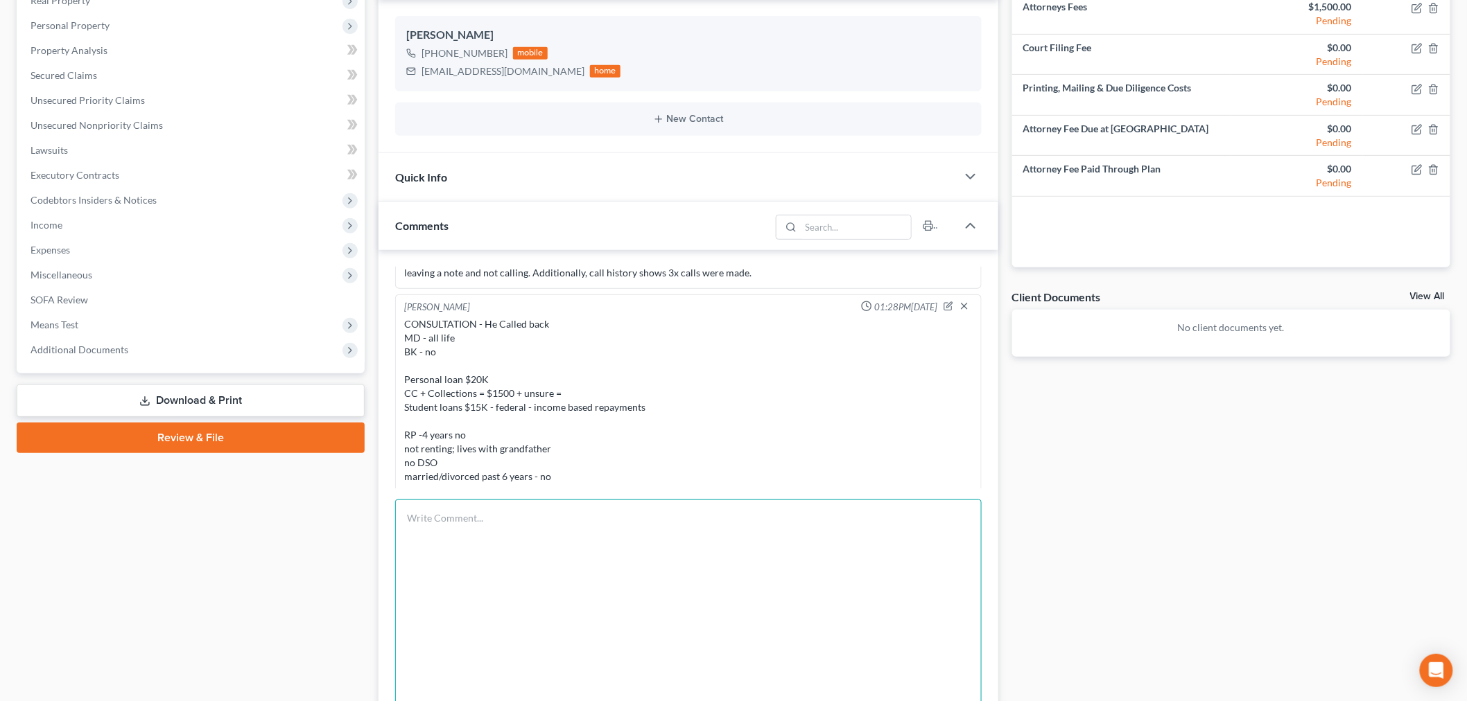
drag, startPoint x: 522, startPoint y: 545, endPoint x: 570, endPoint y: 513, distance: 57.9
click at [522, 544] on textarea at bounding box center [688, 653] width 586 height 306
click at [726, 524] on textarea "mom included him as a dependent in her taxes from 2021 -2023" at bounding box center [688, 653] width 586 height 306
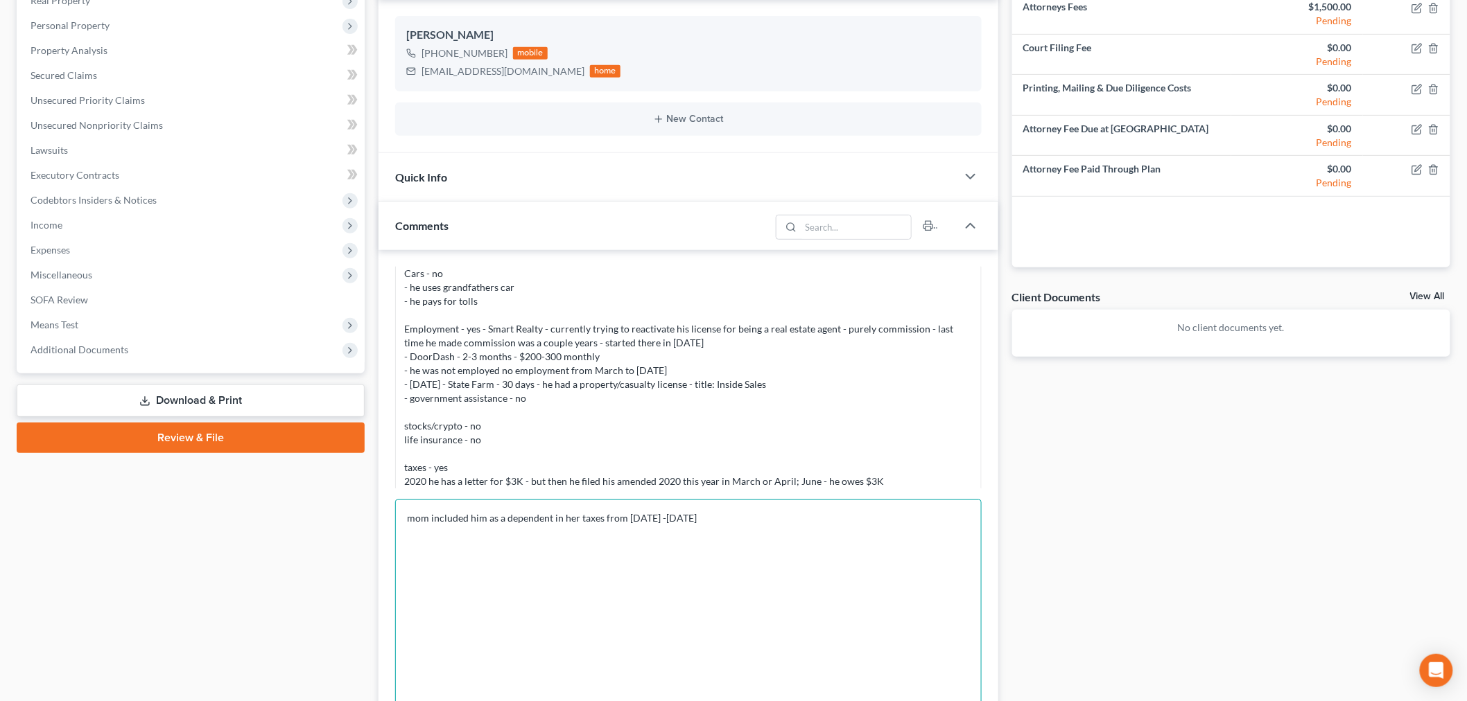
scroll to position [1439, 0]
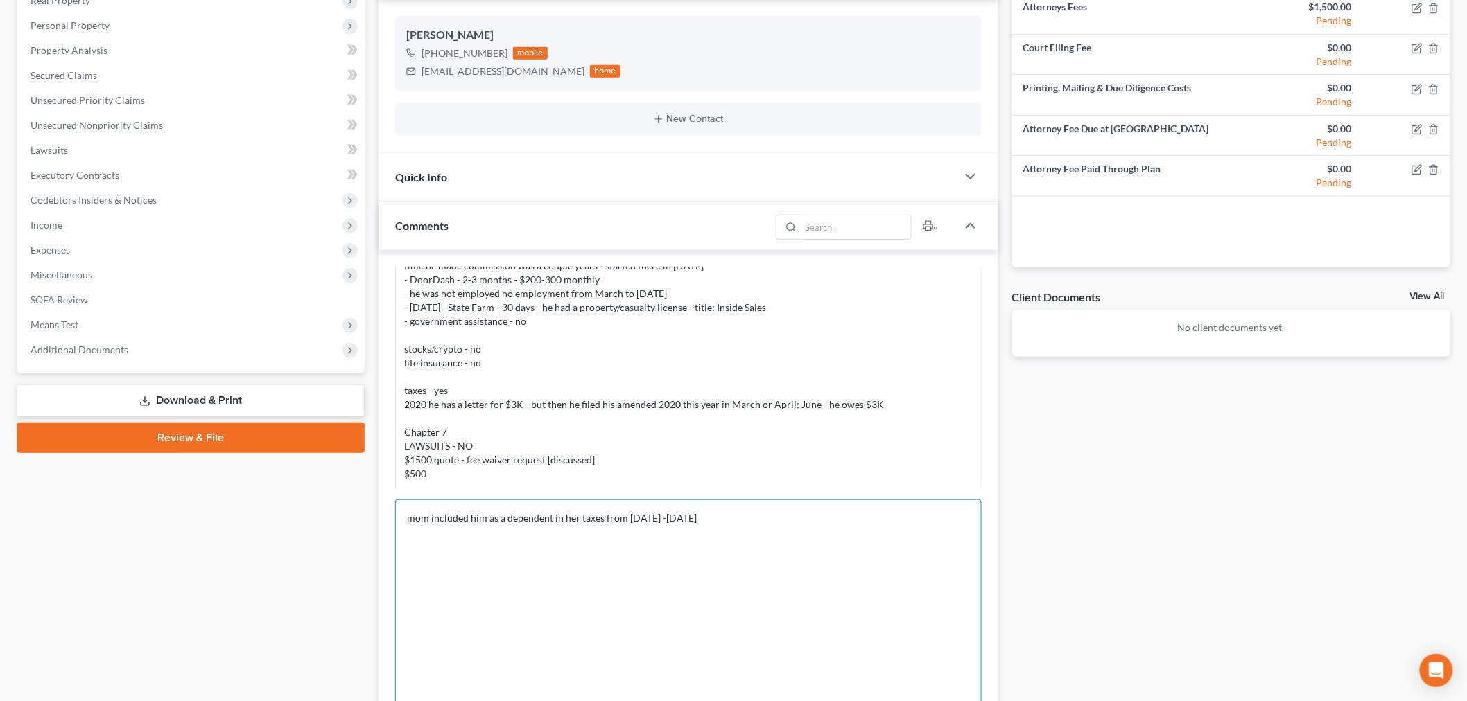
click at [683, 520] on textarea "mom included him as a dependent in her taxes from 2021 -2023" at bounding box center [688, 653] width 586 height 306
click at [724, 509] on textarea "mom included him as a dependent in her taxes from 2021 -2023 he filed 2020 and …" at bounding box center [688, 653] width 586 height 306
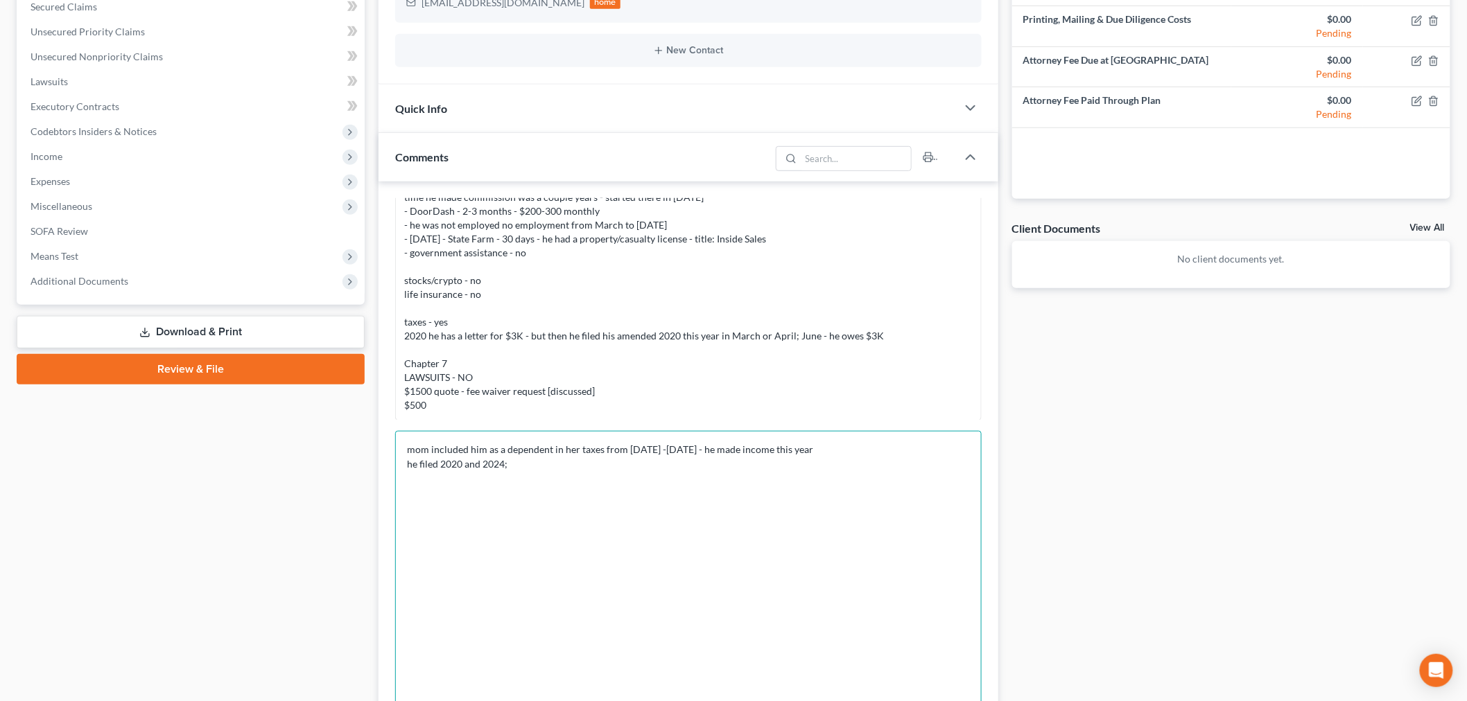
scroll to position [539, 0]
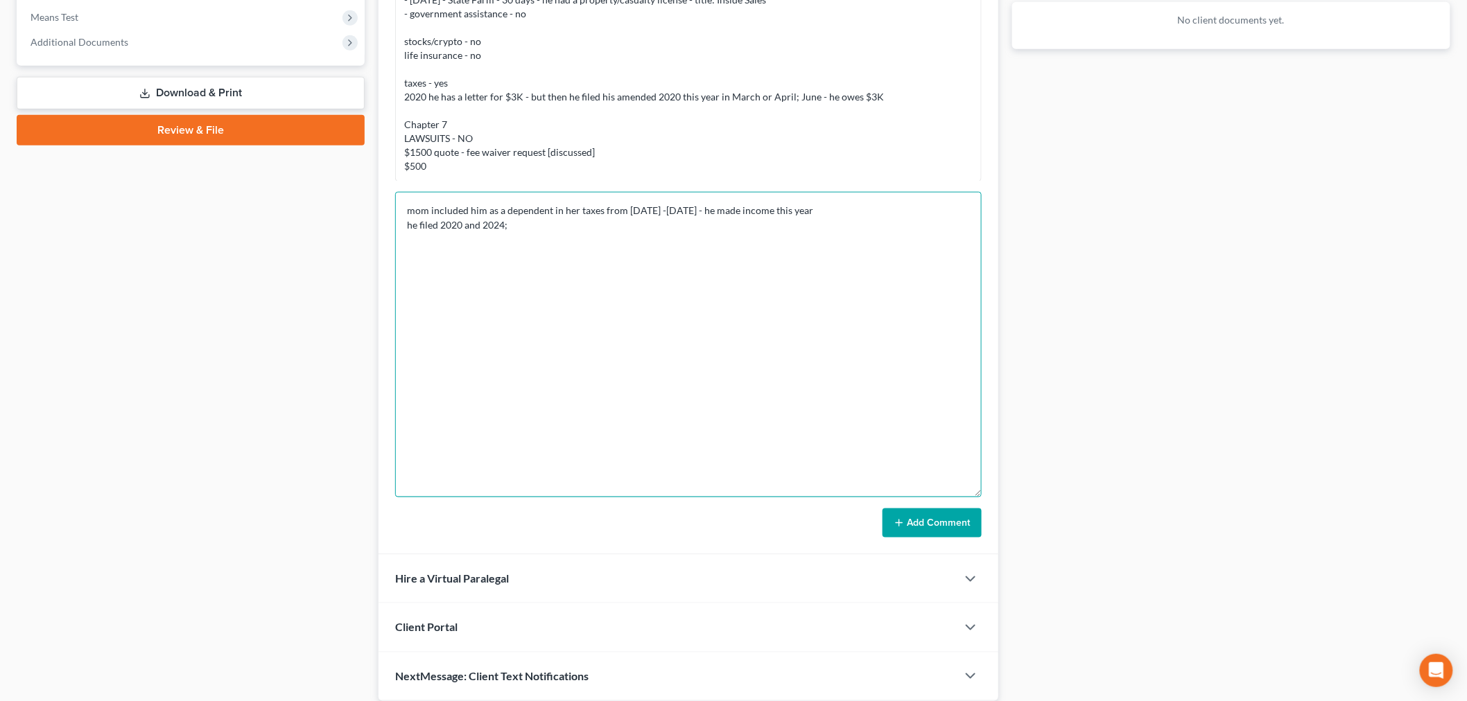
click at [821, 276] on textarea "mom included him as a dependent in her taxes from 2021 -2023 - he made income t…" at bounding box center [688, 345] width 586 height 306
click at [667, 250] on textarea "mom included him as a dependent in her taxes from 2021 -2023 - he made income t…" at bounding box center [688, 345] width 586 height 306
type textarea "mom included him as a dependent in her taxes from 2021 -2023 - he made income t…"
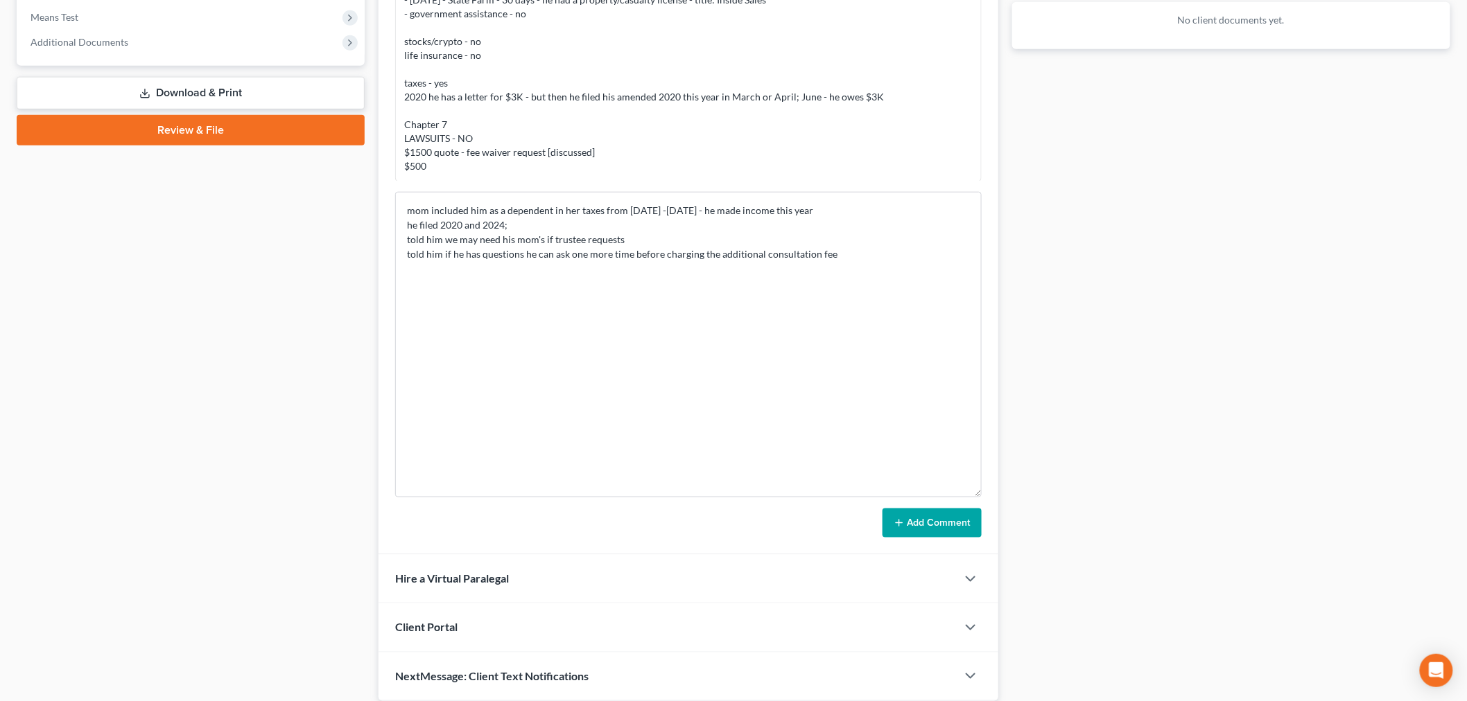
click at [917, 517] on button "Add Comment" at bounding box center [931, 523] width 99 height 29
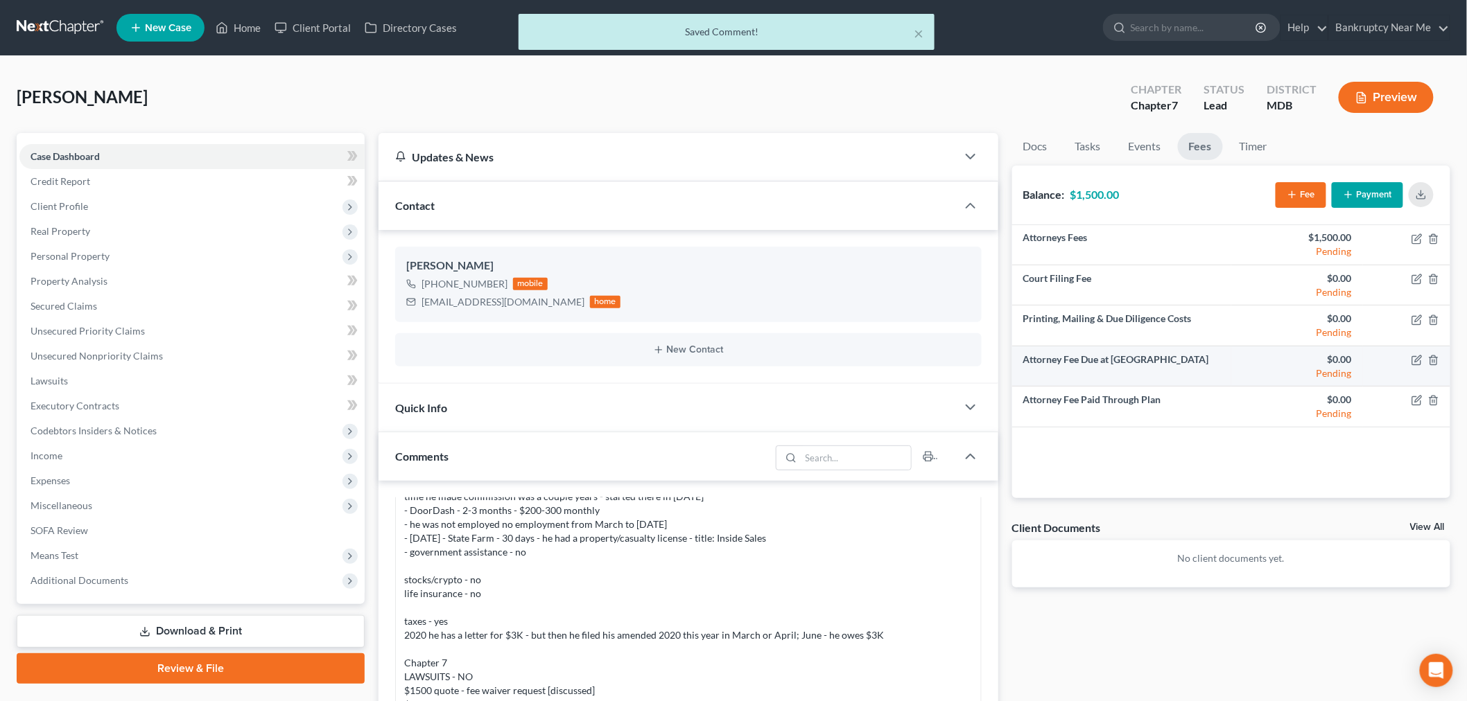
scroll to position [1532, 0]
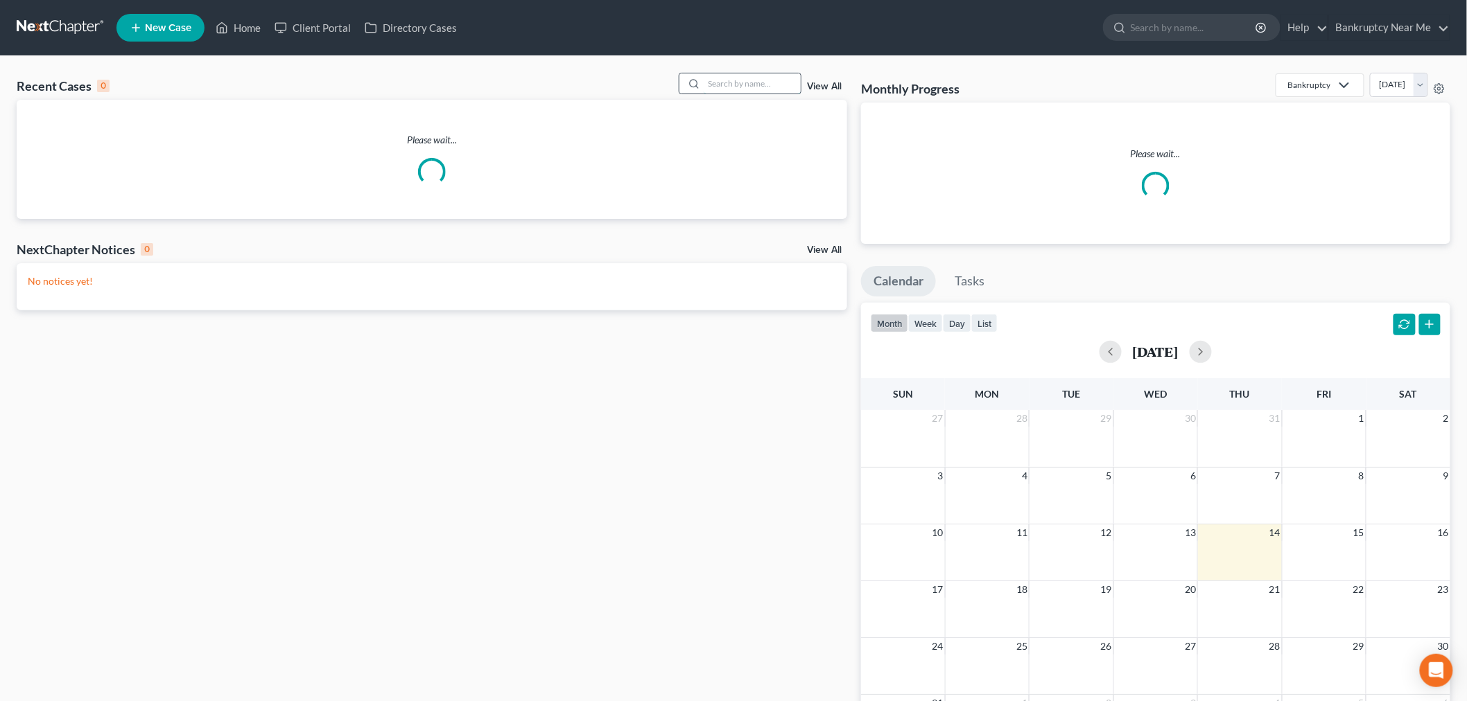
click at [732, 85] on input "search" at bounding box center [751, 83] width 97 height 20
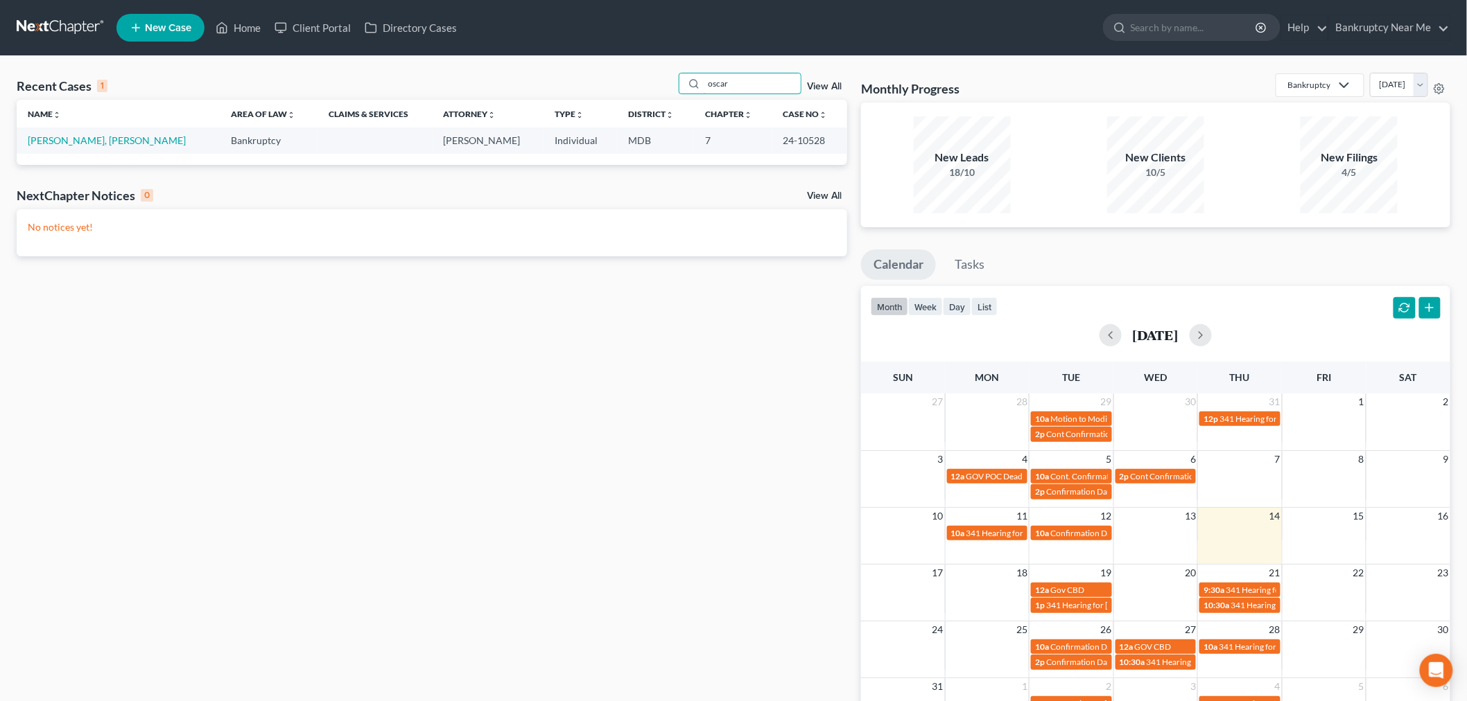
drag, startPoint x: 746, startPoint y: 81, endPoint x: 619, endPoint y: 85, distance: 127.6
click at [619, 85] on div "Recent Cases 1 oscar View All" at bounding box center [432, 86] width 830 height 27
type input "khai"
click at [53, 142] on link "Tu, Khai" at bounding box center [45, 140] width 35 height 12
select select "4"
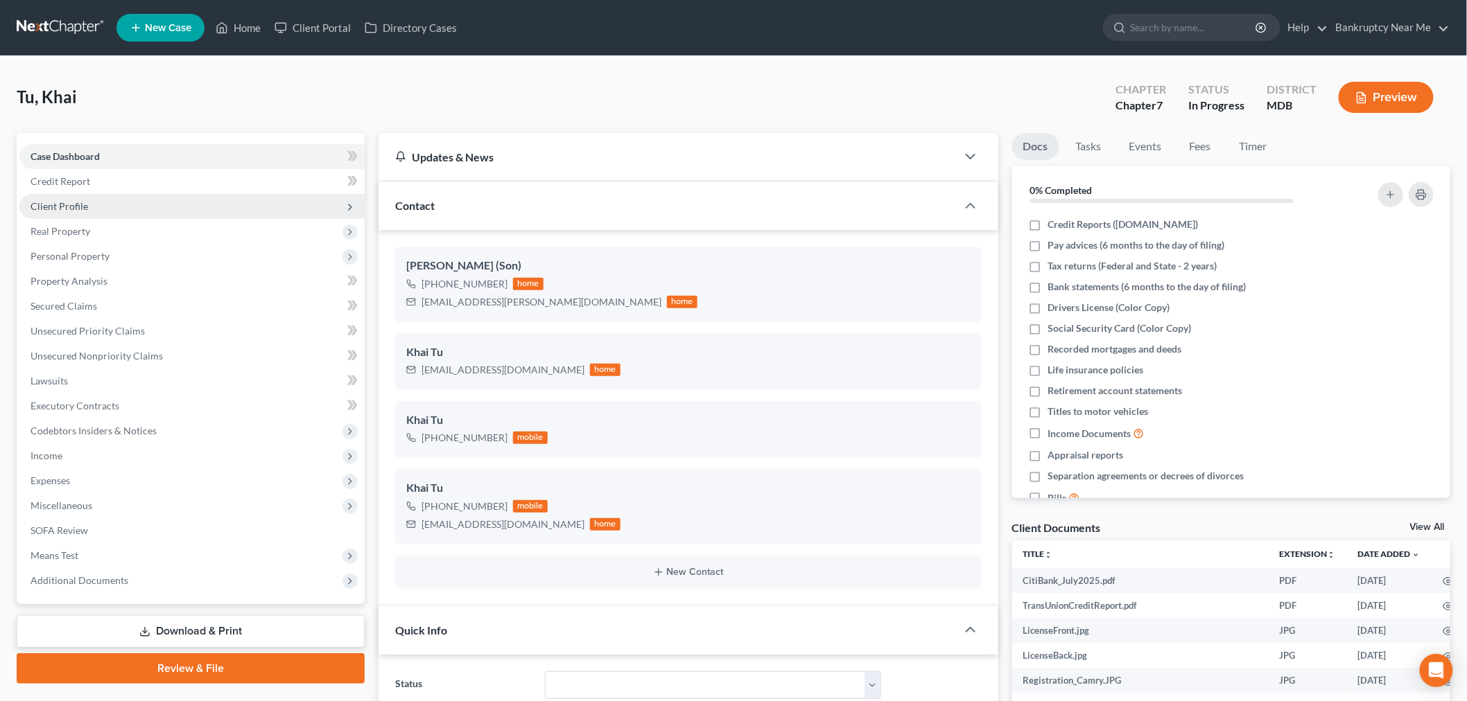
click at [78, 204] on span "Client Profile" at bounding box center [59, 206] width 58 height 12
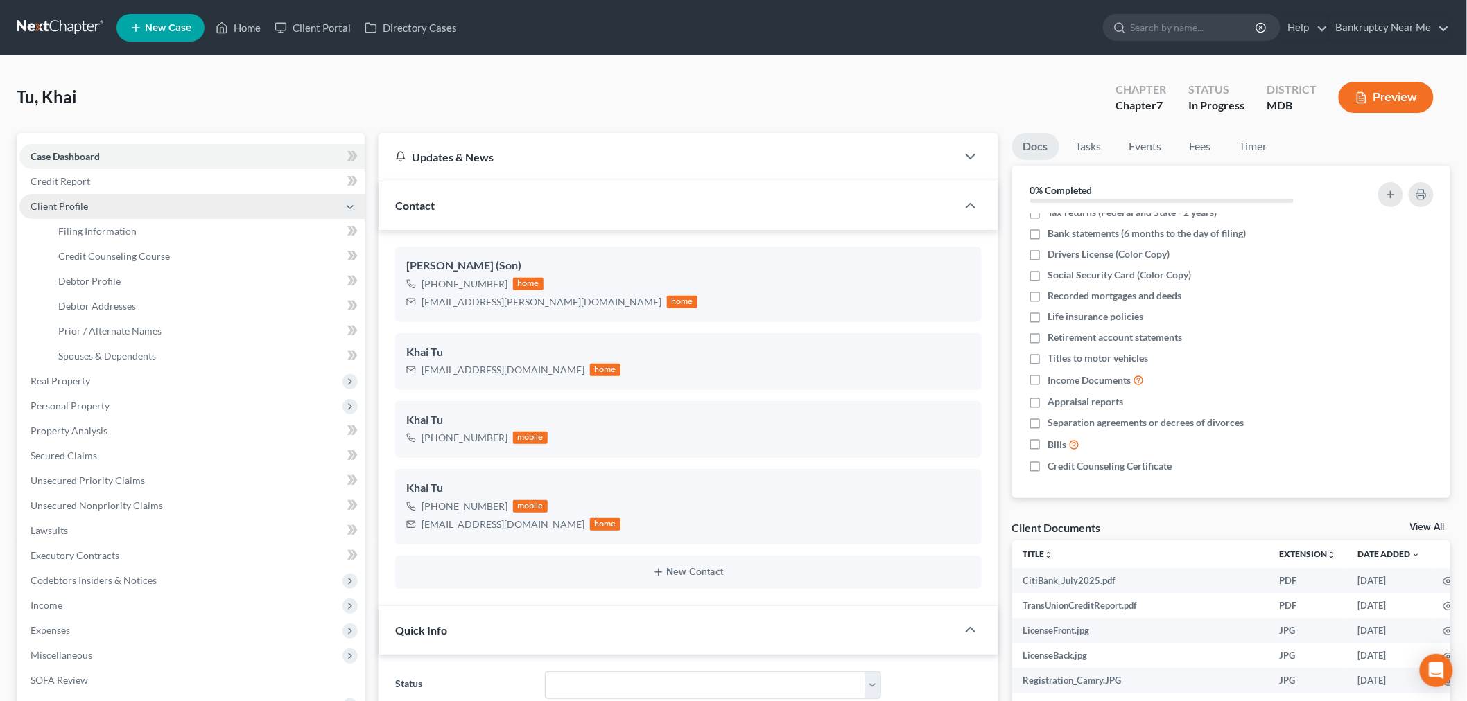
click at [112, 209] on span "Client Profile" at bounding box center [191, 206] width 345 height 25
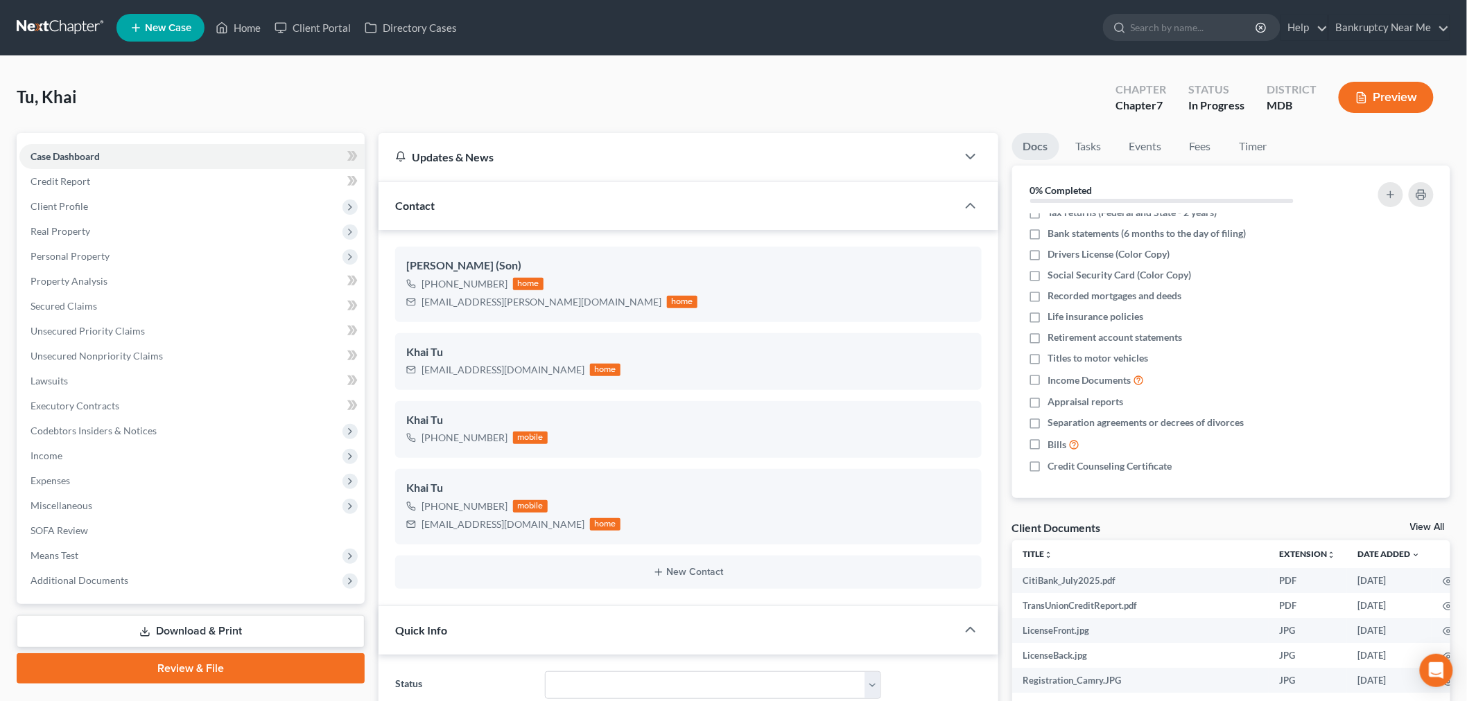
click at [134, 227] on span "Real Property" at bounding box center [191, 231] width 345 height 25
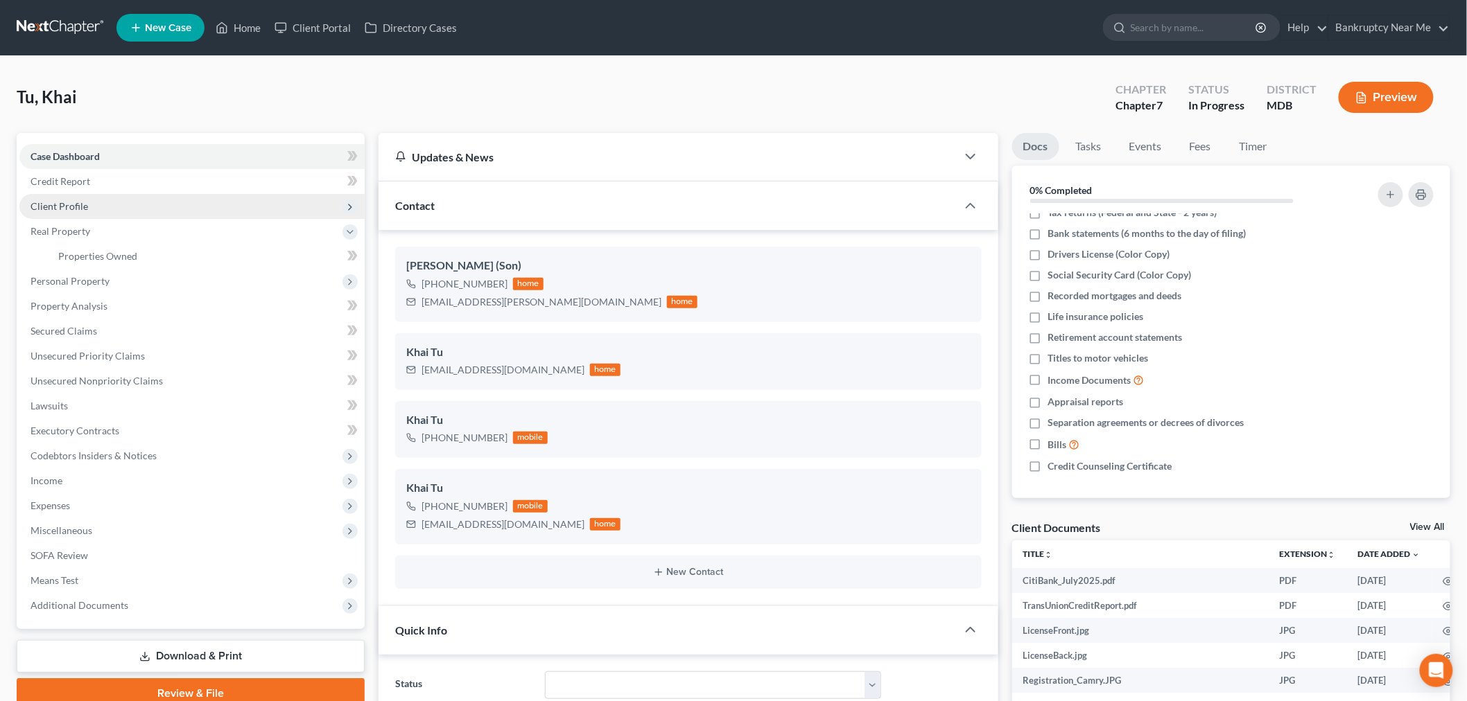
click at [141, 205] on span "Client Profile" at bounding box center [191, 206] width 345 height 25
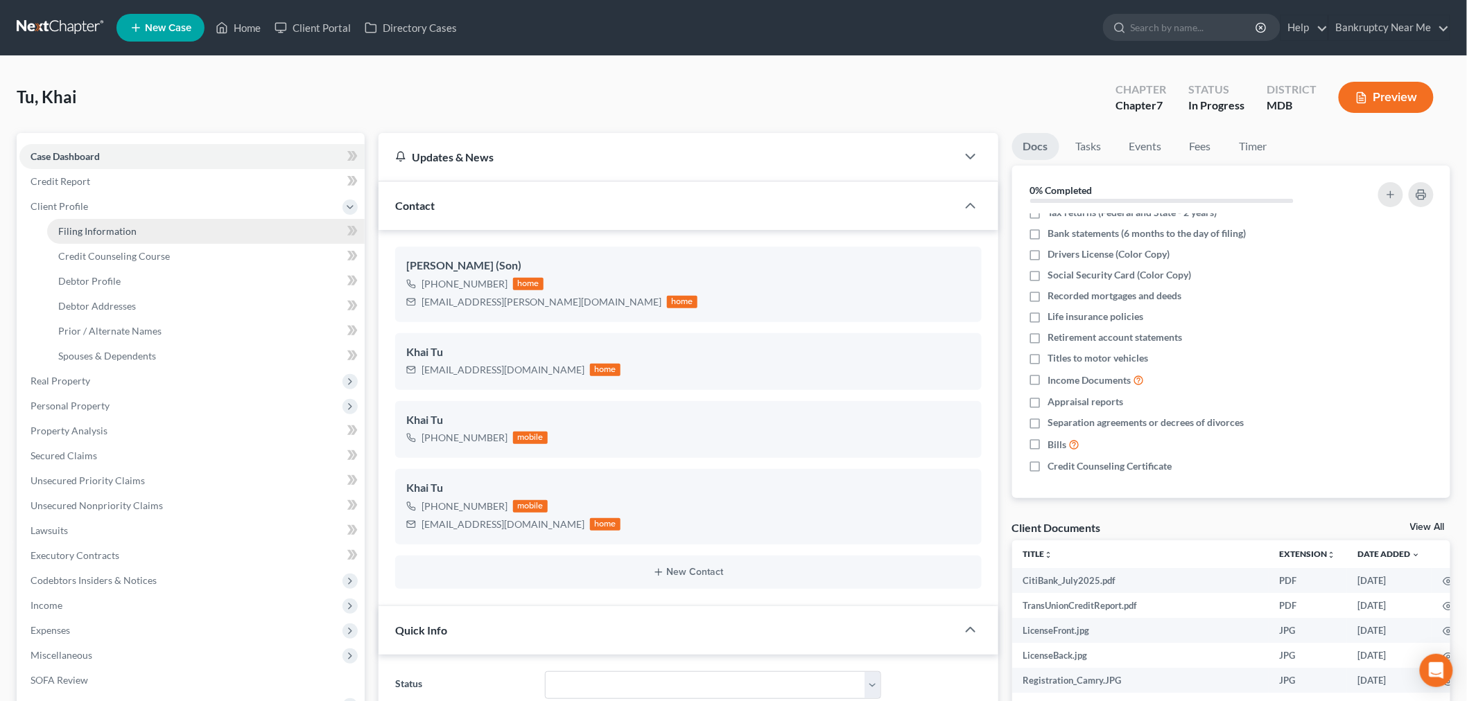
click at [125, 225] on span "Filing Information" at bounding box center [97, 231] width 78 height 12
select select "1"
select select "0"
select select "21"
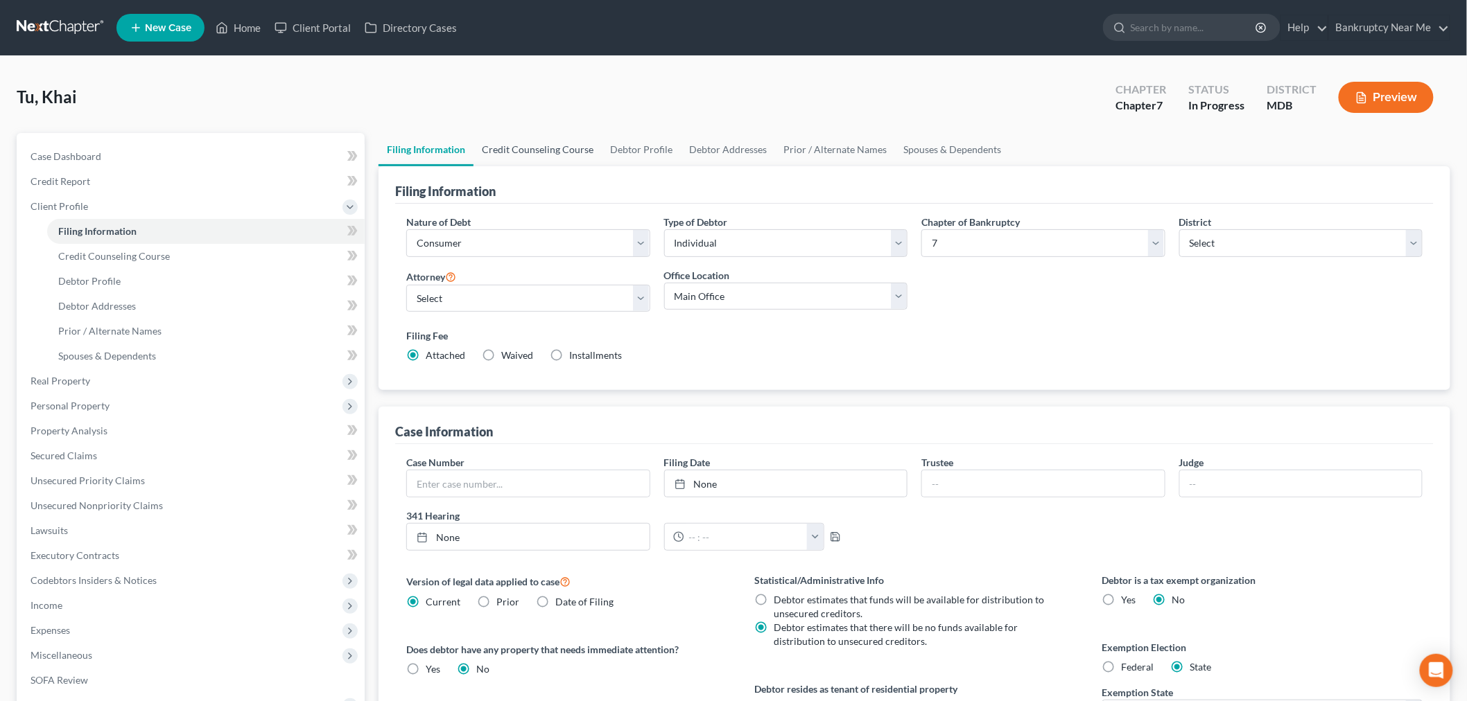
click at [584, 150] on link "Credit Counseling Course" at bounding box center [537, 149] width 128 height 33
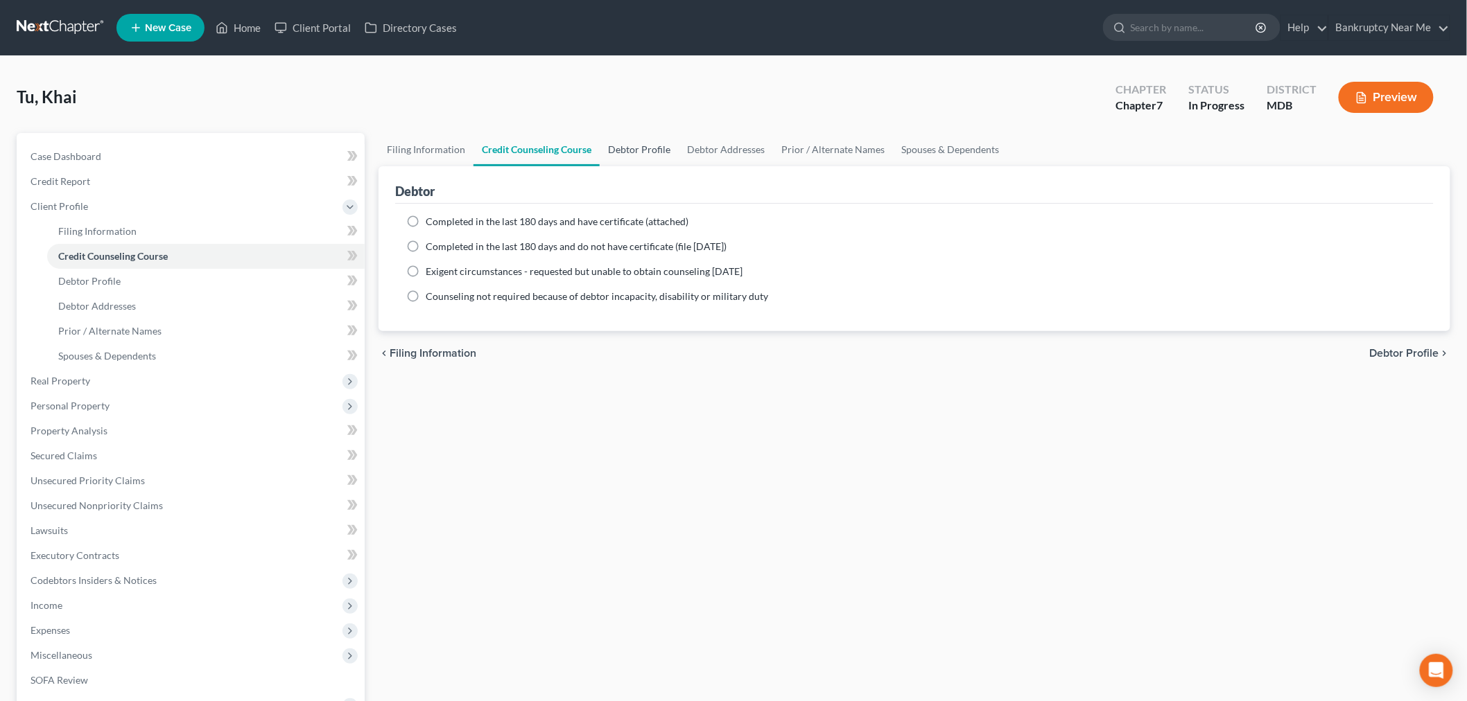
click at [628, 150] on link "Debtor Profile" at bounding box center [639, 149] width 79 height 33
select select "1"
select select "3"
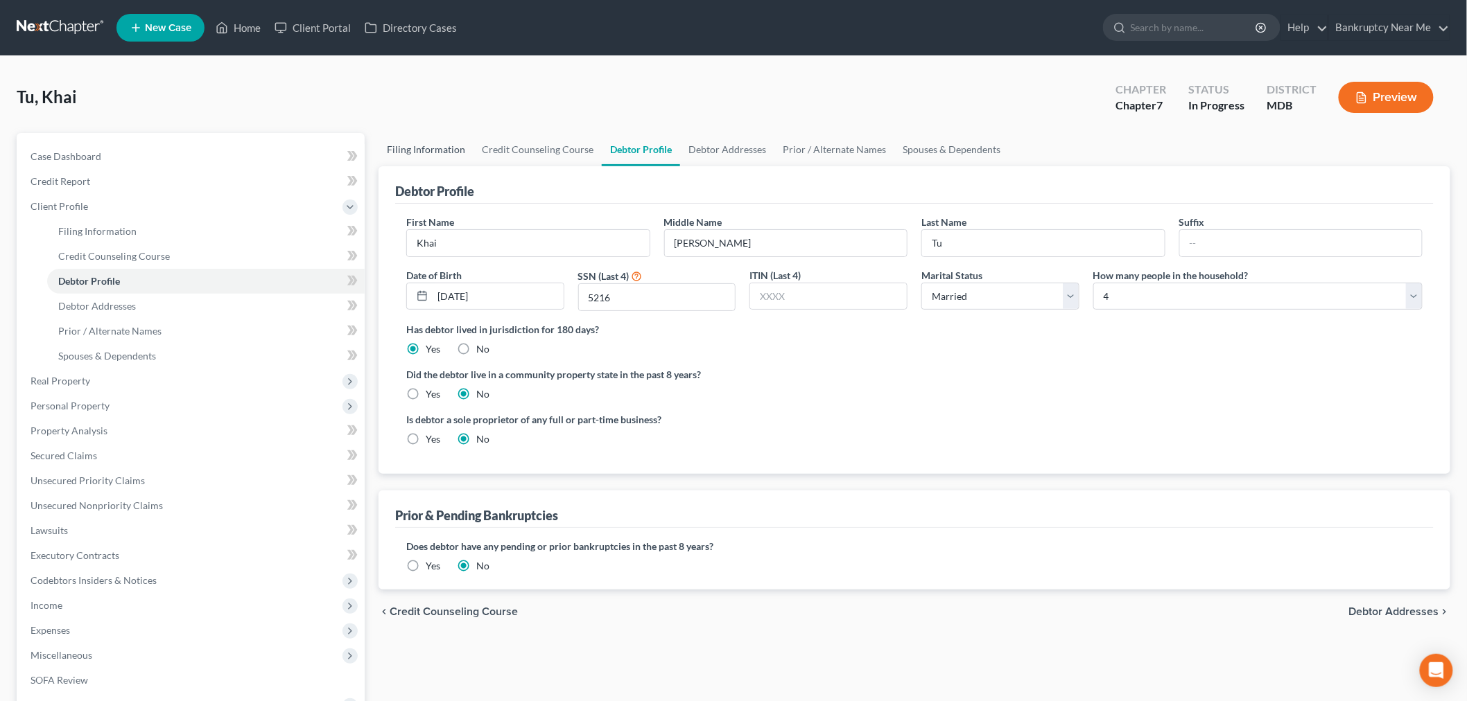
click at [434, 153] on link "Filing Information" at bounding box center [425, 149] width 95 height 33
select select "1"
select select "0"
select select "38"
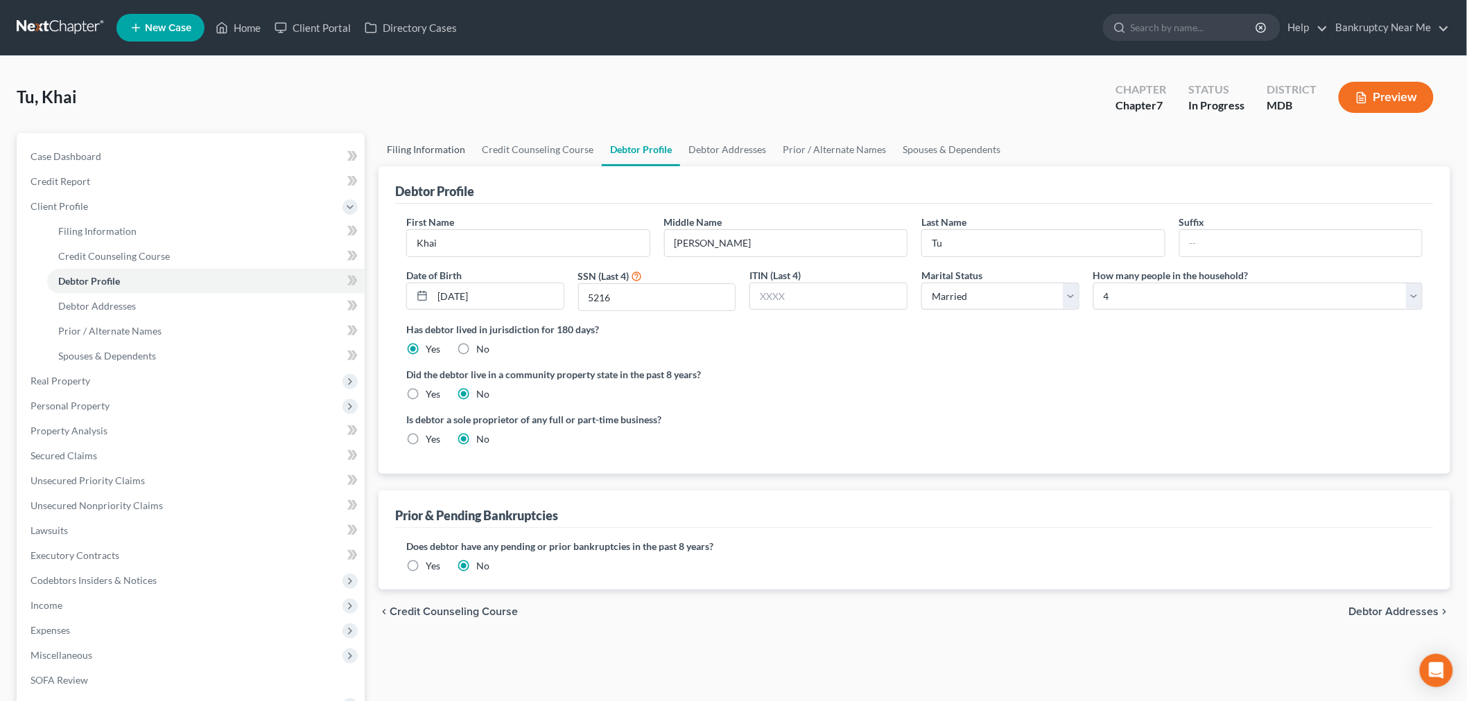
select select "0"
select select "21"
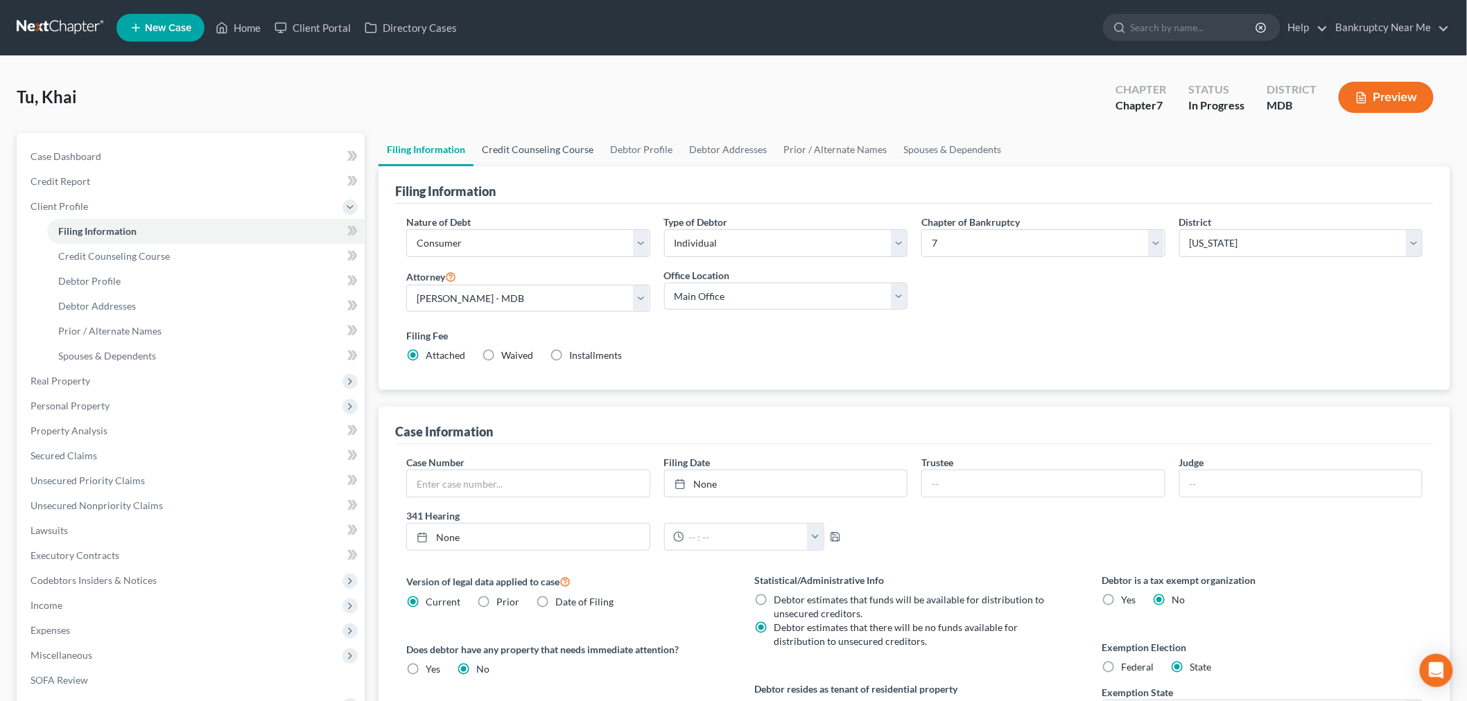
click at [543, 141] on link "Credit Counseling Course" at bounding box center [537, 149] width 128 height 33
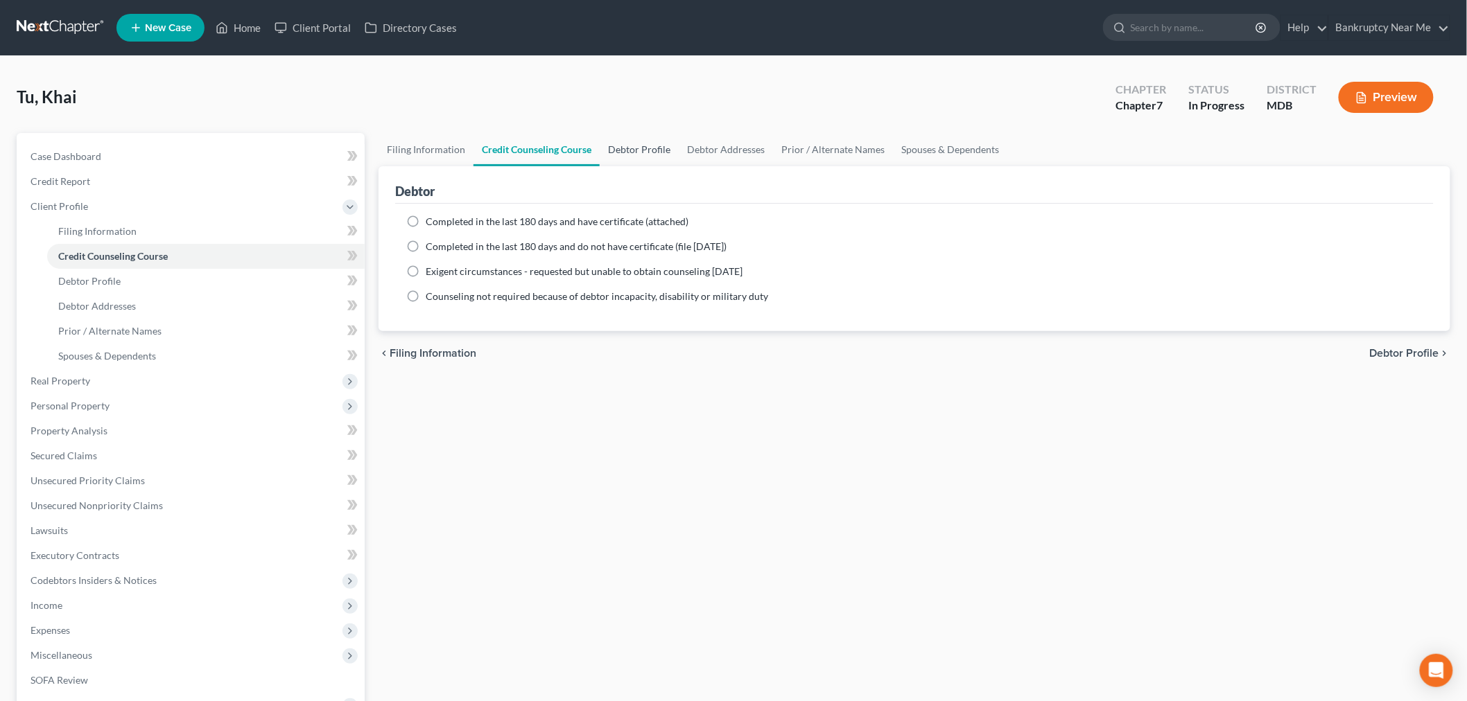
click at [633, 143] on link "Debtor Profile" at bounding box center [639, 149] width 79 height 33
select select "1"
select select "3"
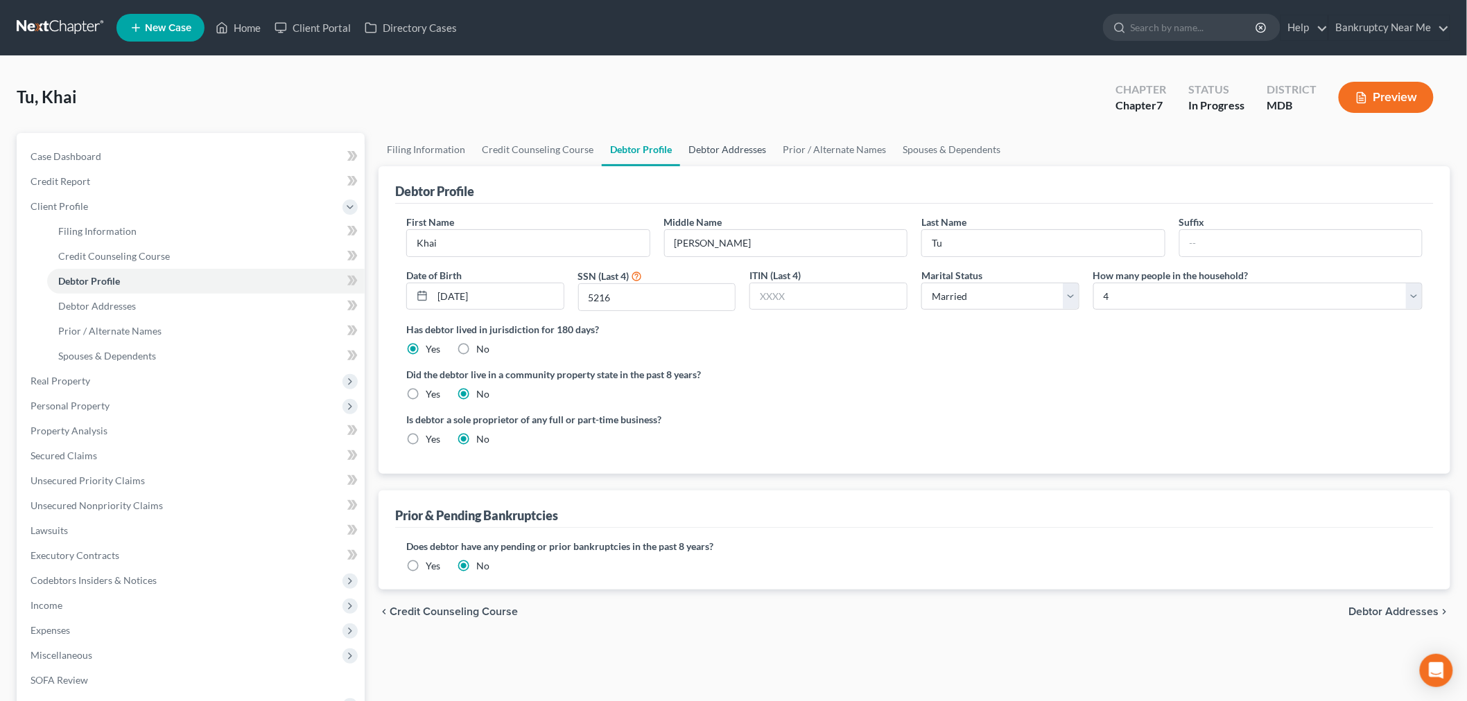
click at [706, 144] on link "Debtor Addresses" at bounding box center [727, 149] width 94 height 33
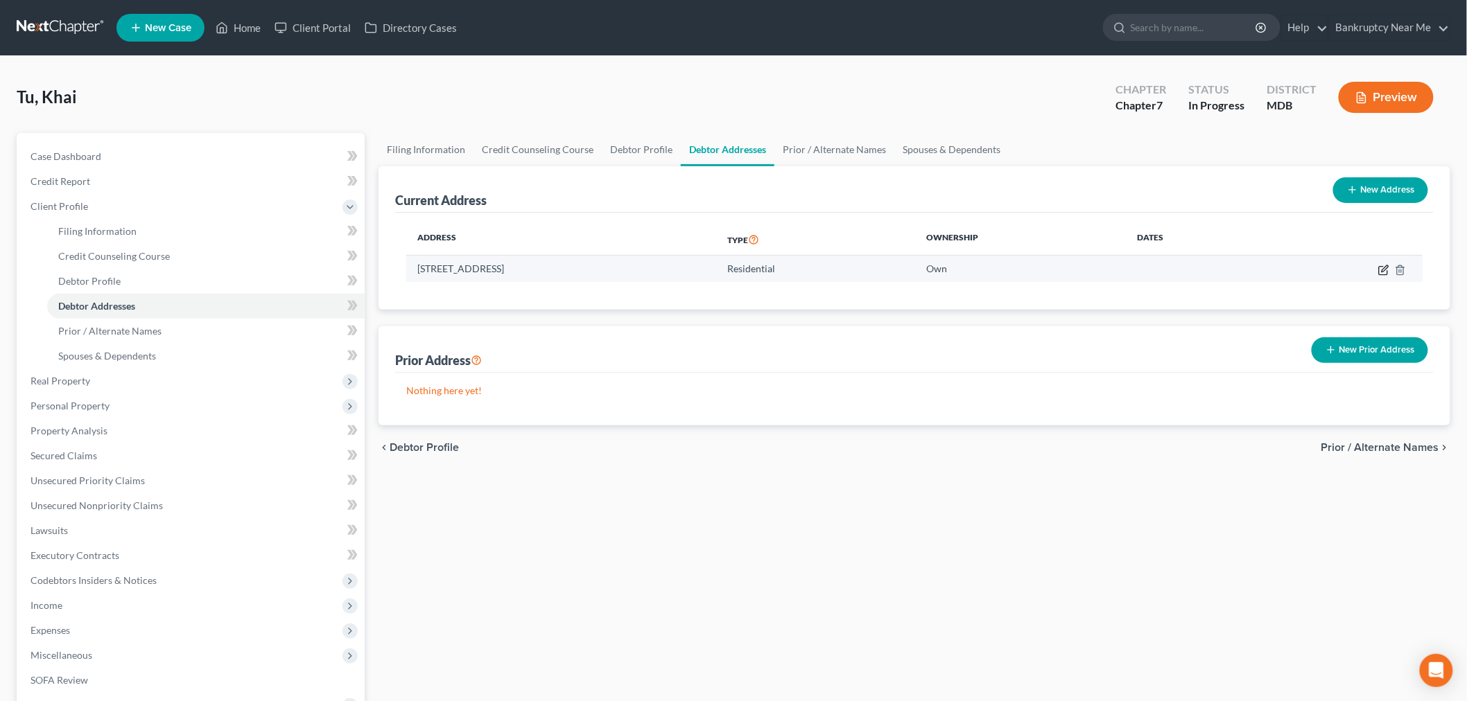
click at [1385, 271] on icon "button" at bounding box center [1383, 270] width 11 height 11
select select "21"
select select "0"
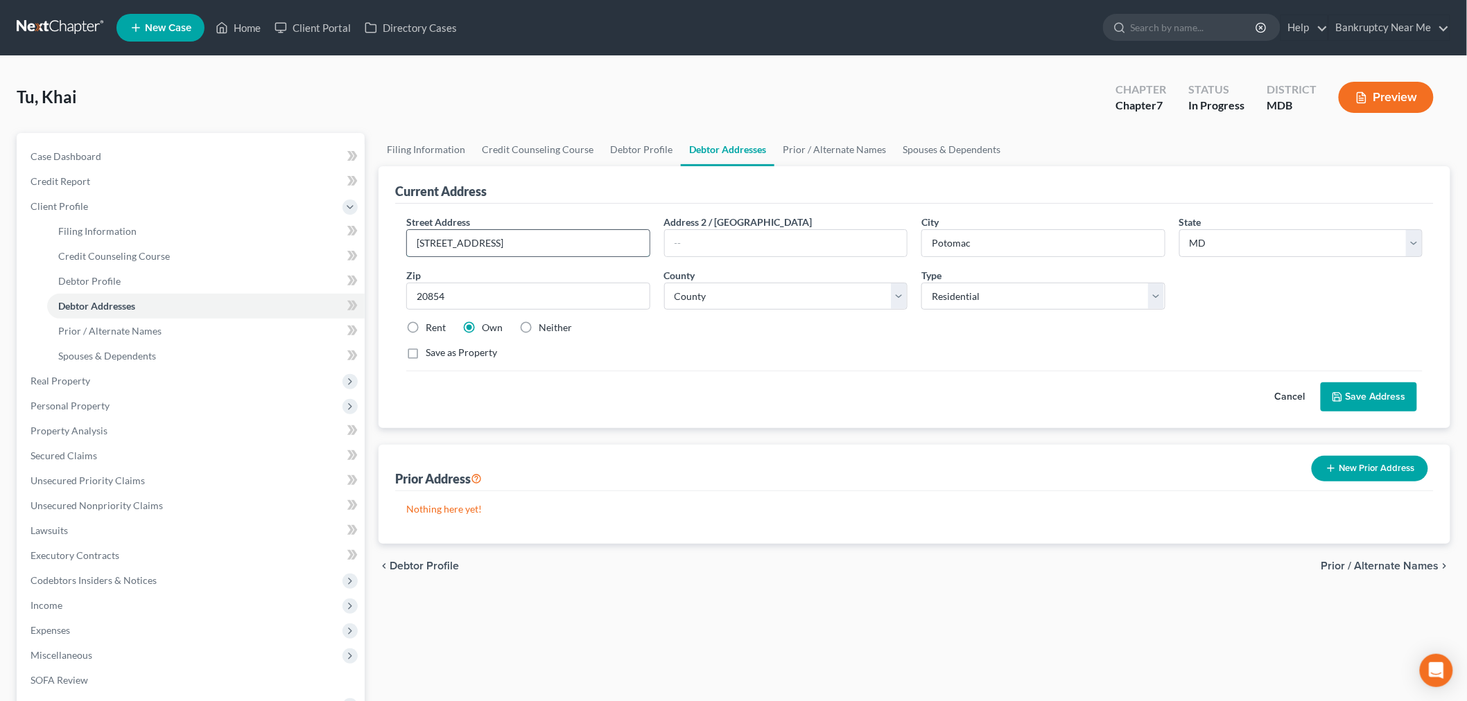
click at [589, 240] on input "10125 Colebrook Ave" at bounding box center [528, 243] width 243 height 26
type input "10125 Colebrook Ave."
click at [823, 144] on link "Prior / Alternate Names" at bounding box center [834, 149] width 120 height 33
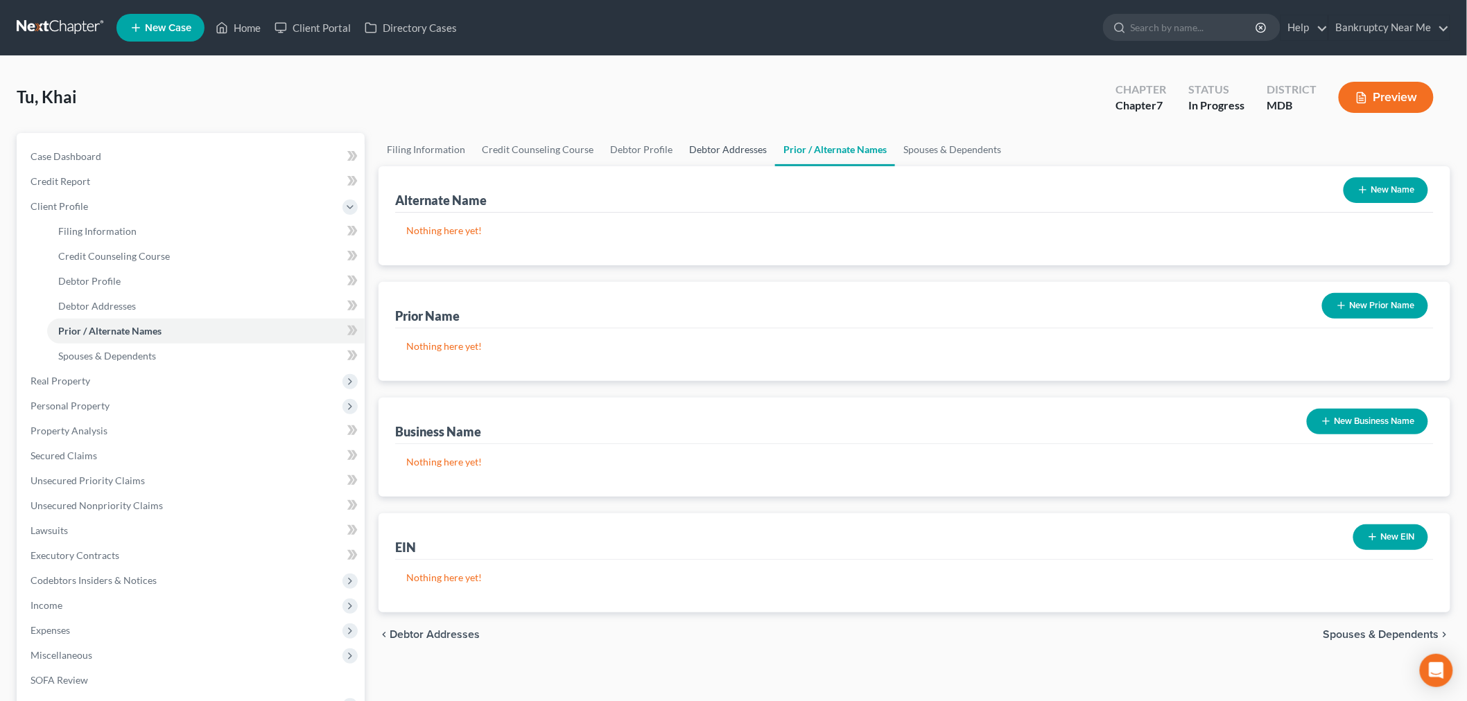
click at [733, 148] on link "Debtor Addresses" at bounding box center [728, 149] width 94 height 33
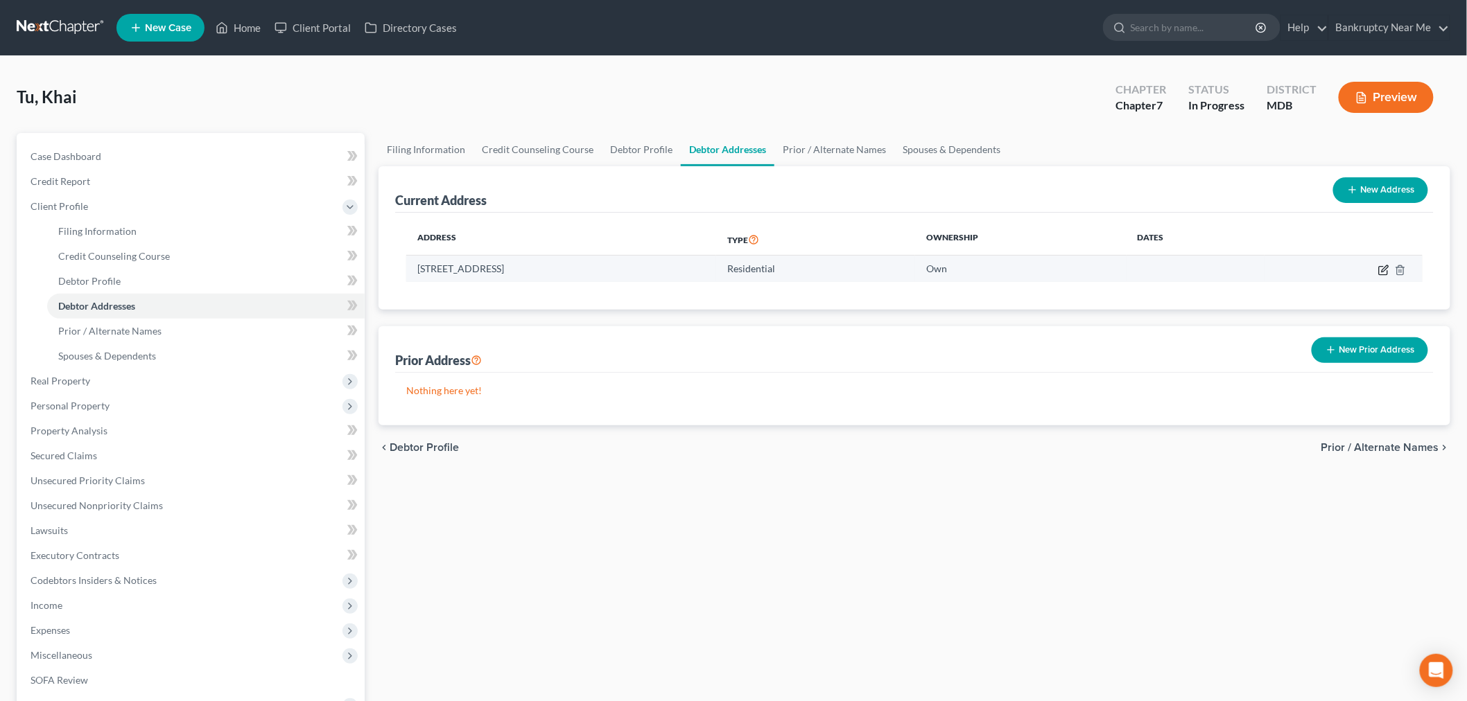
click at [1388, 266] on icon "button" at bounding box center [1384, 268] width 6 height 6
select select "21"
select select "15"
select select "0"
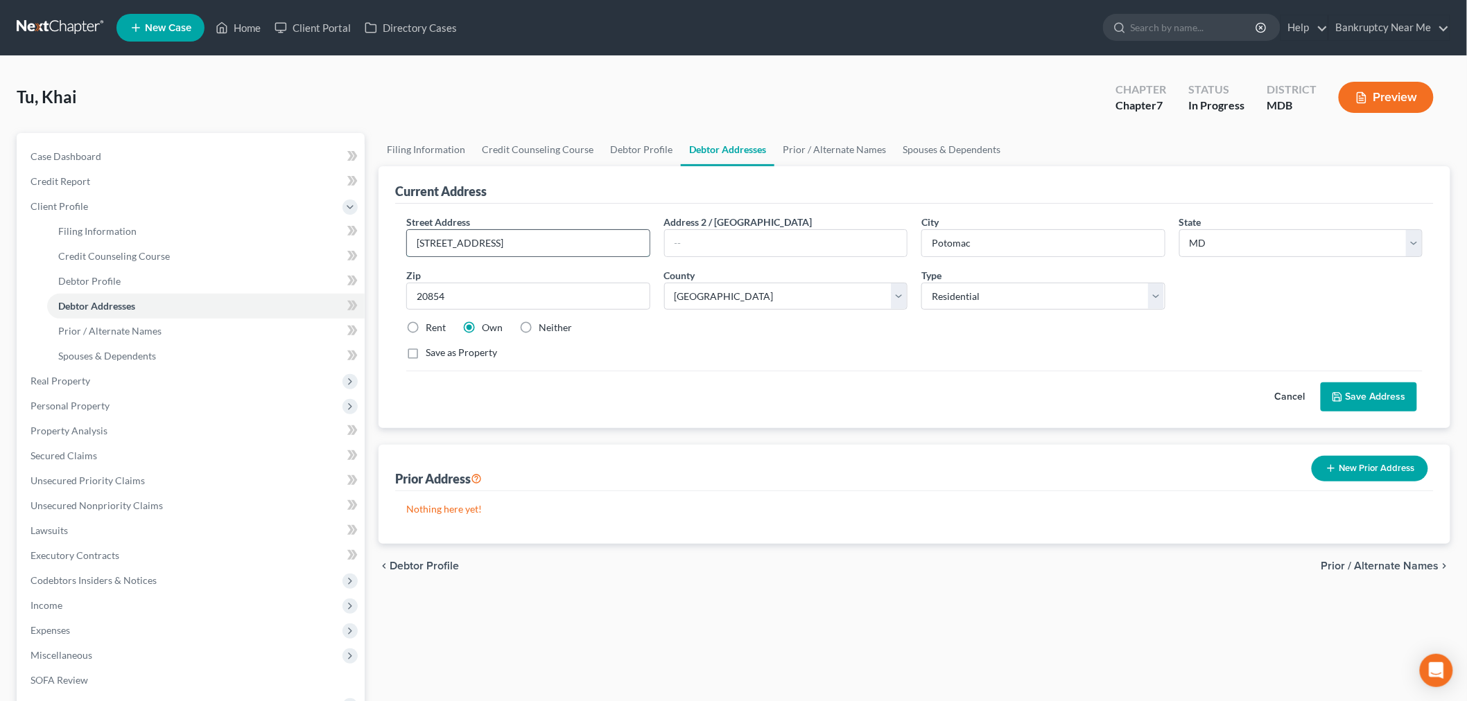
click at [596, 243] on input "10125 Colebrook Ave" at bounding box center [528, 243] width 243 height 26
type input "[STREET_ADDRESS]"
click at [1386, 403] on button "Save Address" at bounding box center [1368, 397] width 96 height 29
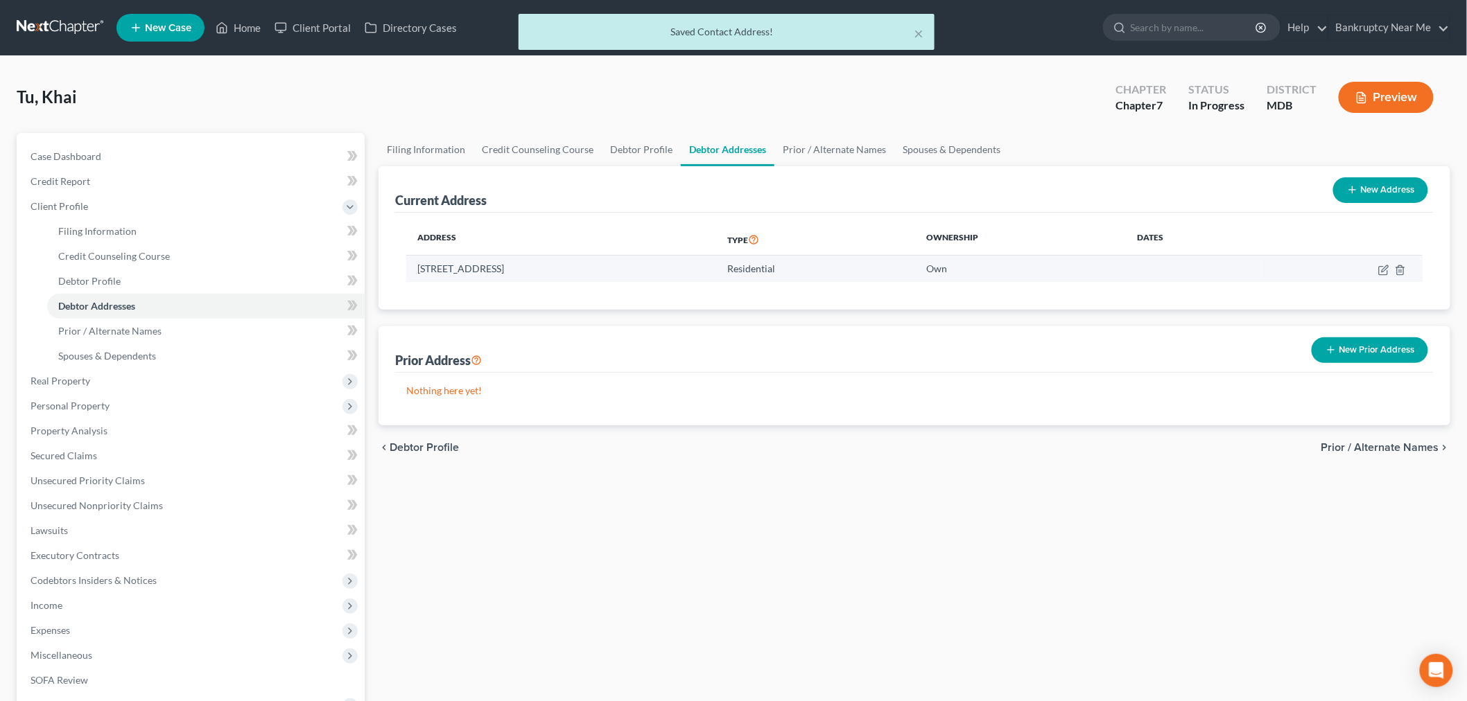
click at [619, 267] on td "10125 Colebrook Ave., Potomac, MD 20854" at bounding box center [561, 269] width 310 height 26
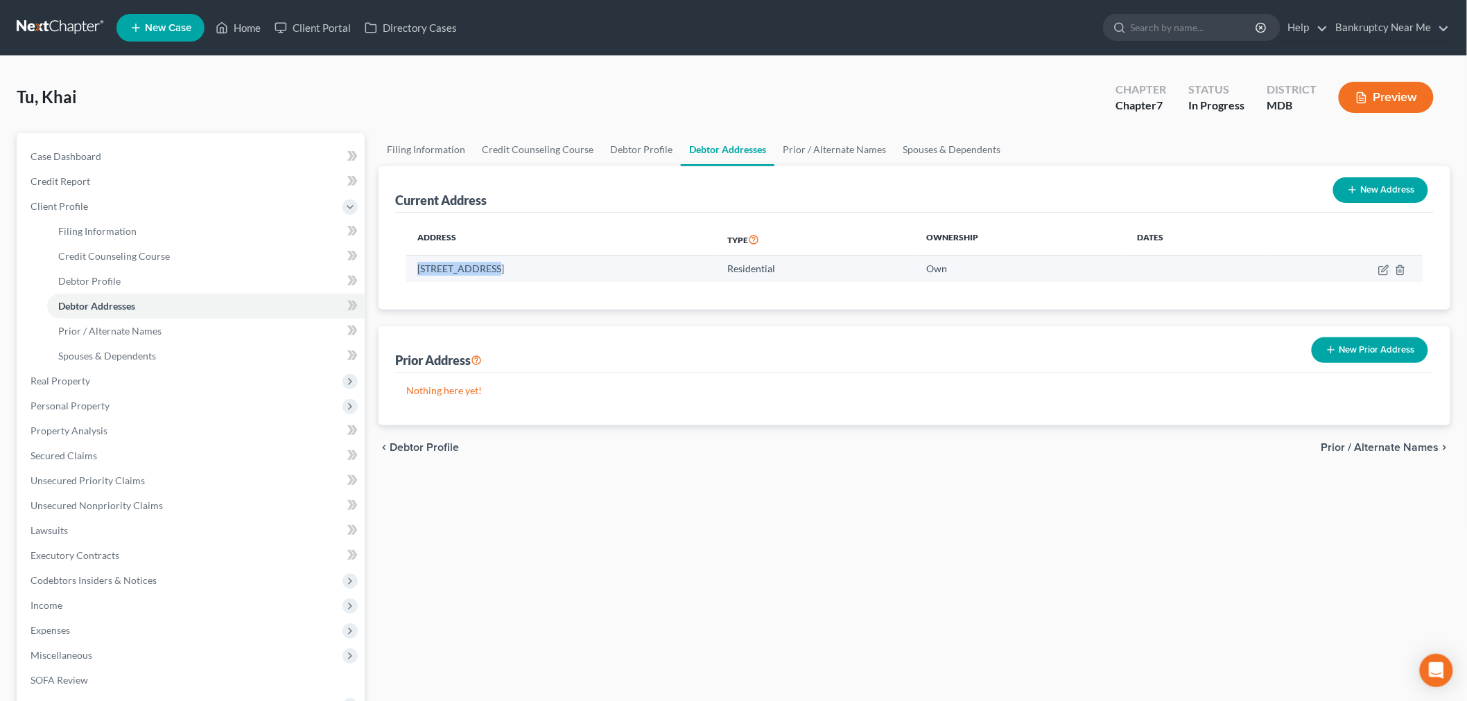
drag, startPoint x: 425, startPoint y: 268, endPoint x: 493, endPoint y: 278, distance: 68.6
click at [493, 278] on td "10125 Colebrook Ave., Potomac, MD 20854" at bounding box center [561, 269] width 310 height 26
copy td "10125 Colebrook"
click at [647, 152] on link "Debtor Profile" at bounding box center [641, 149] width 79 height 33
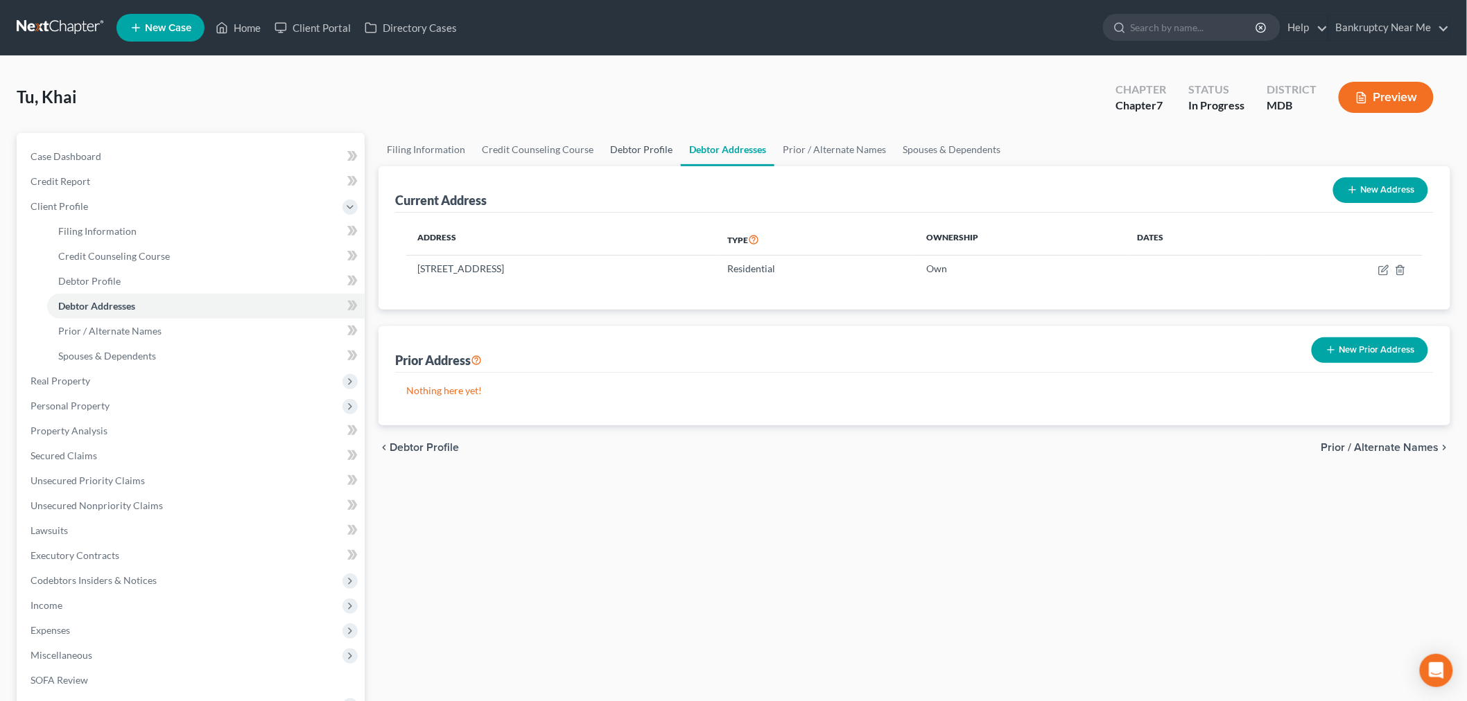
select select "1"
select select "3"
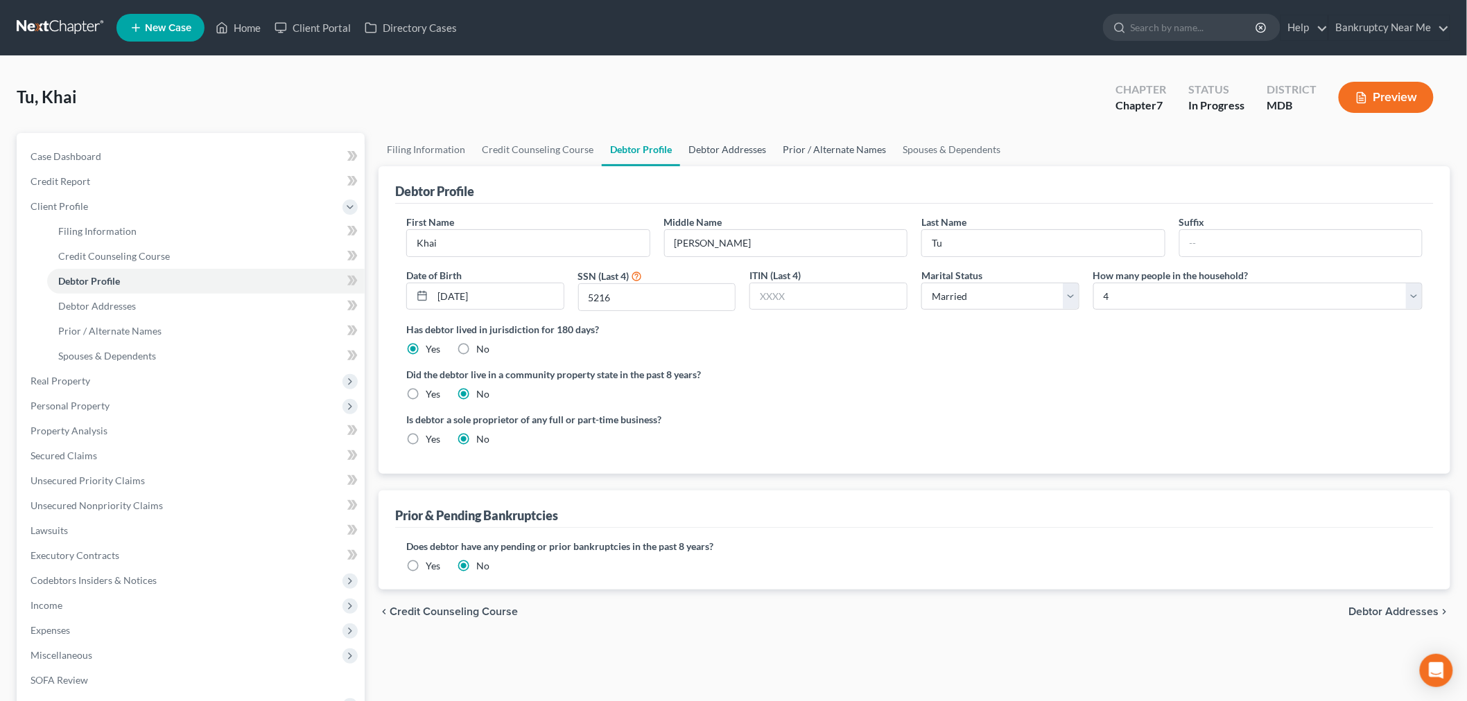
drag, startPoint x: 753, startPoint y: 147, endPoint x: 771, endPoint y: 143, distance: 19.2
click at [753, 147] on link "Debtor Addresses" at bounding box center [727, 149] width 94 height 33
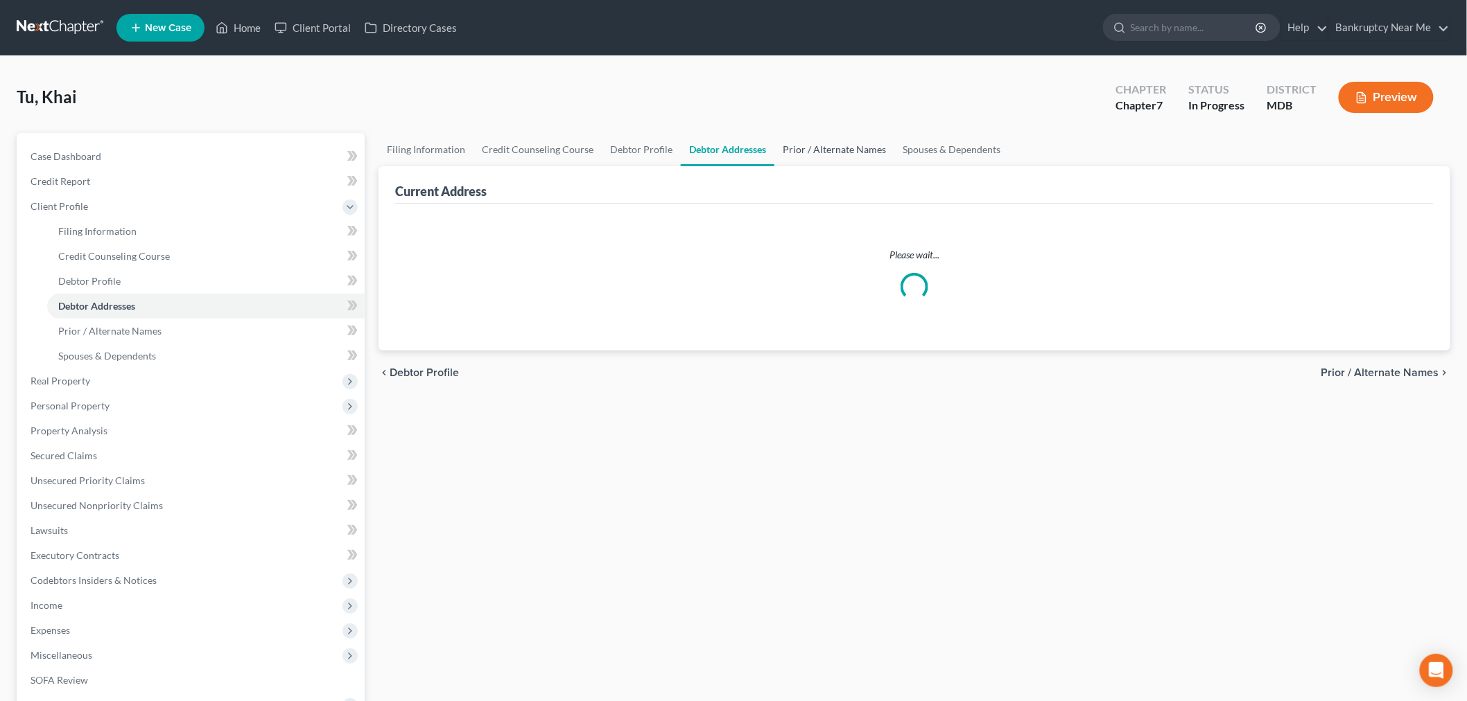
click at [843, 155] on link "Prior / Alternate Names" at bounding box center [834, 149] width 120 height 33
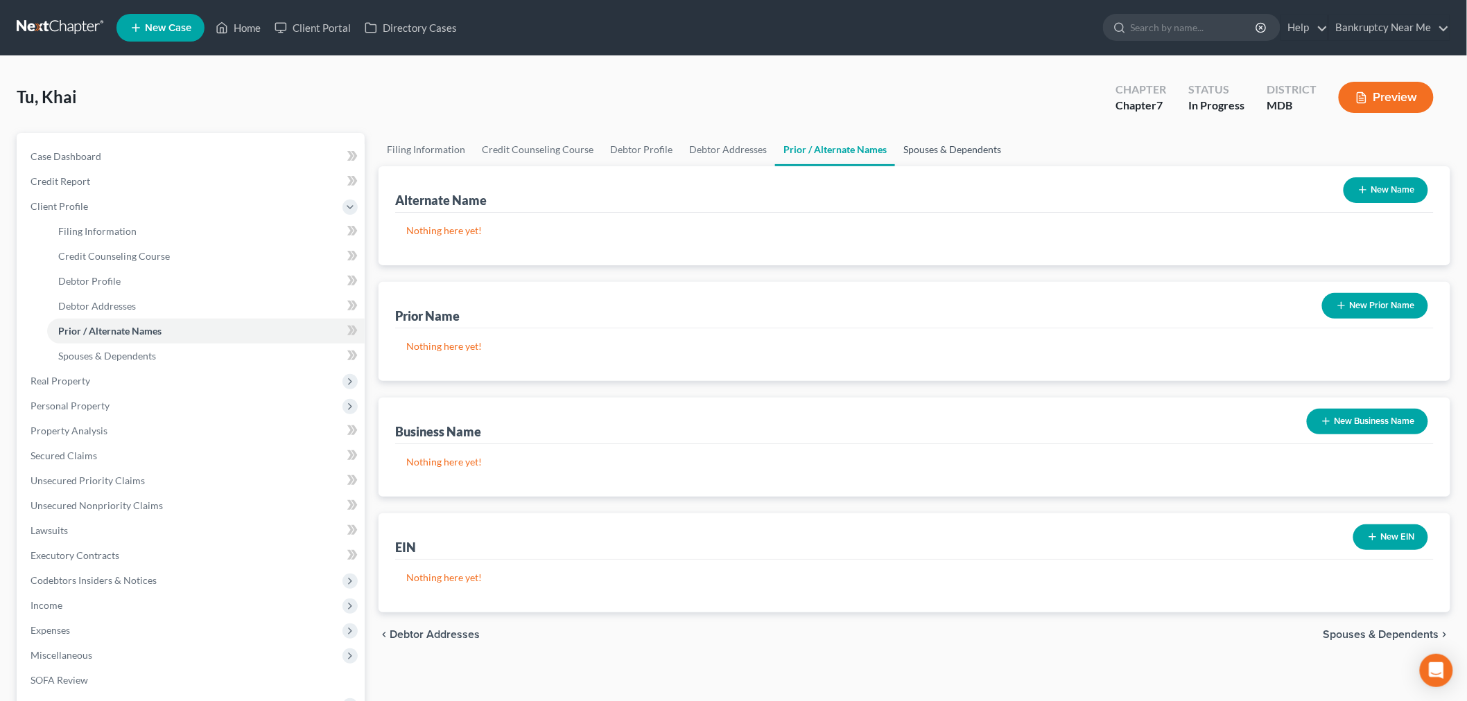
click at [904, 139] on link "Spouses & Dependents" at bounding box center [952, 149] width 114 height 33
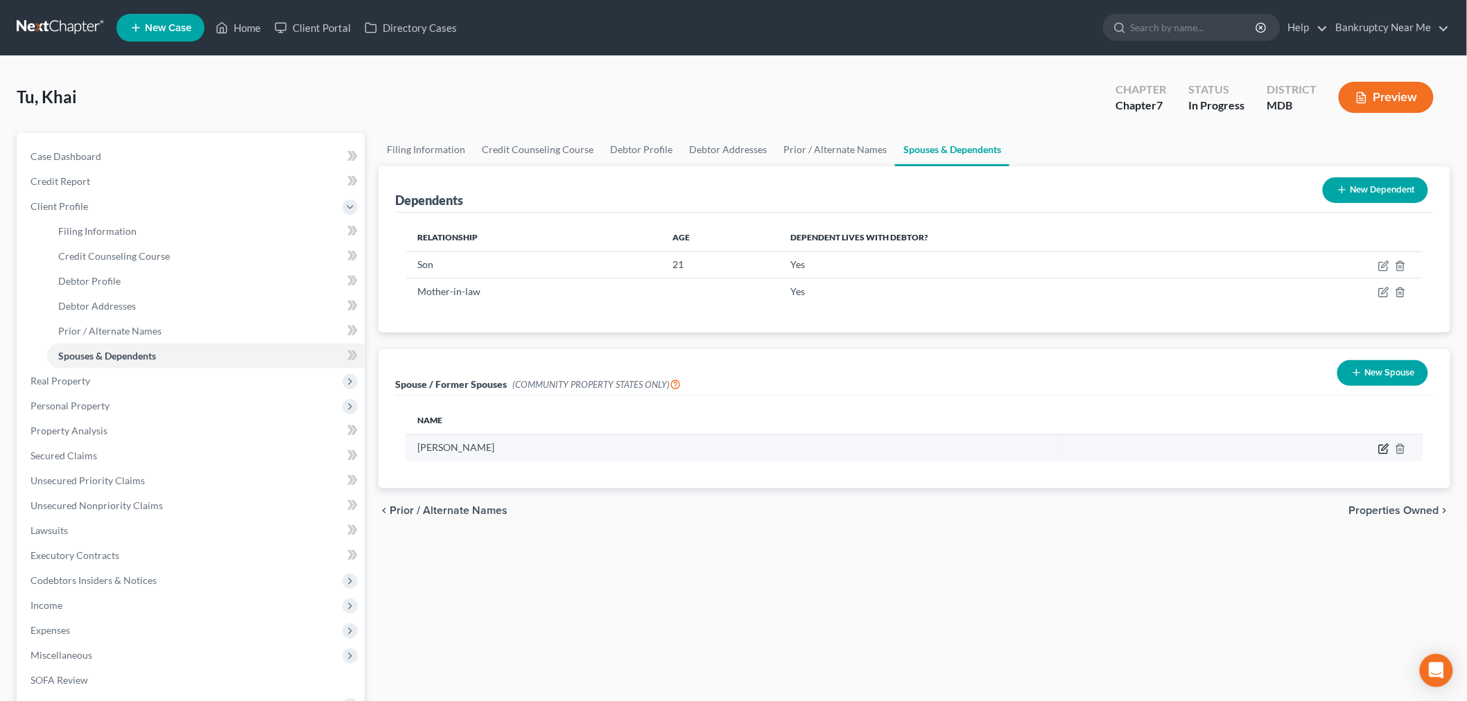
click at [1386, 453] on icon "button" at bounding box center [1383, 449] width 8 height 8
select select "0"
select select "21"
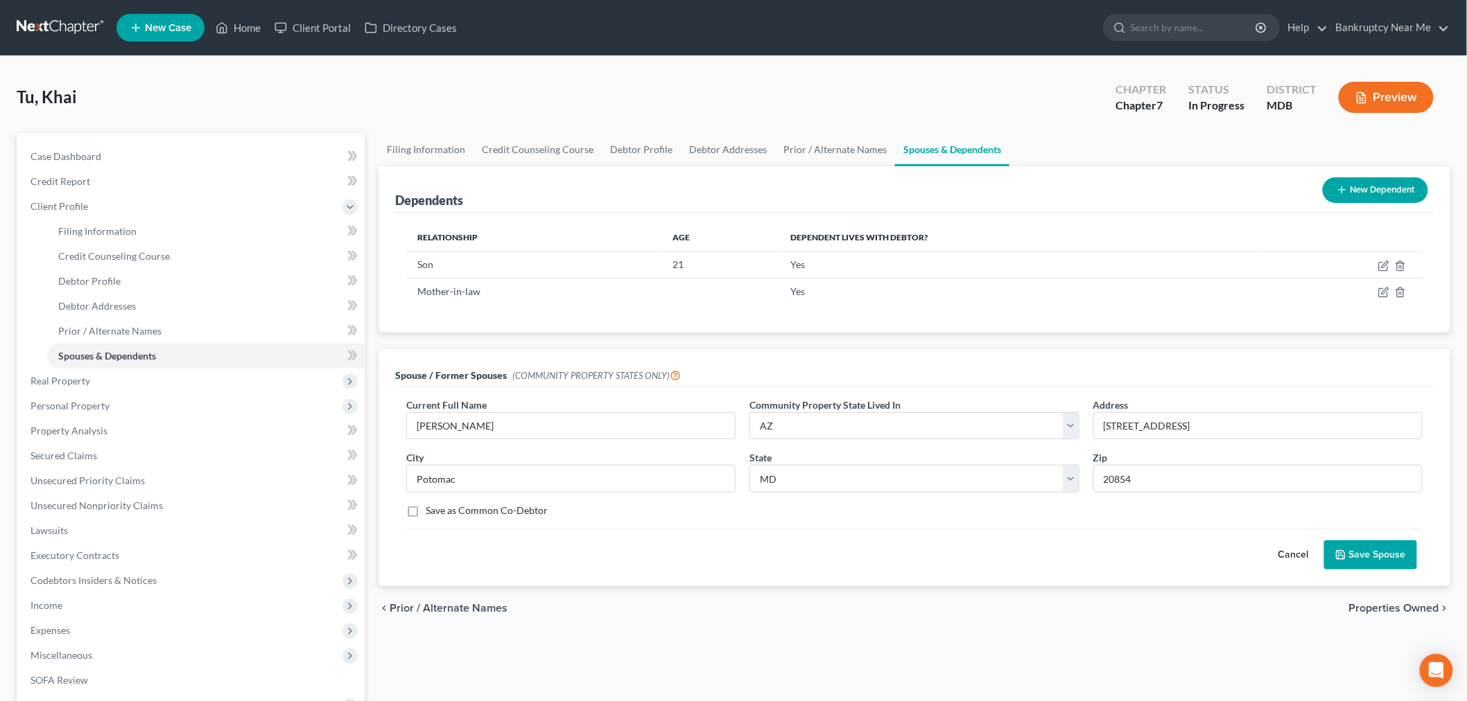
click at [1291, 556] on button "Cancel" at bounding box center [1293, 555] width 61 height 28
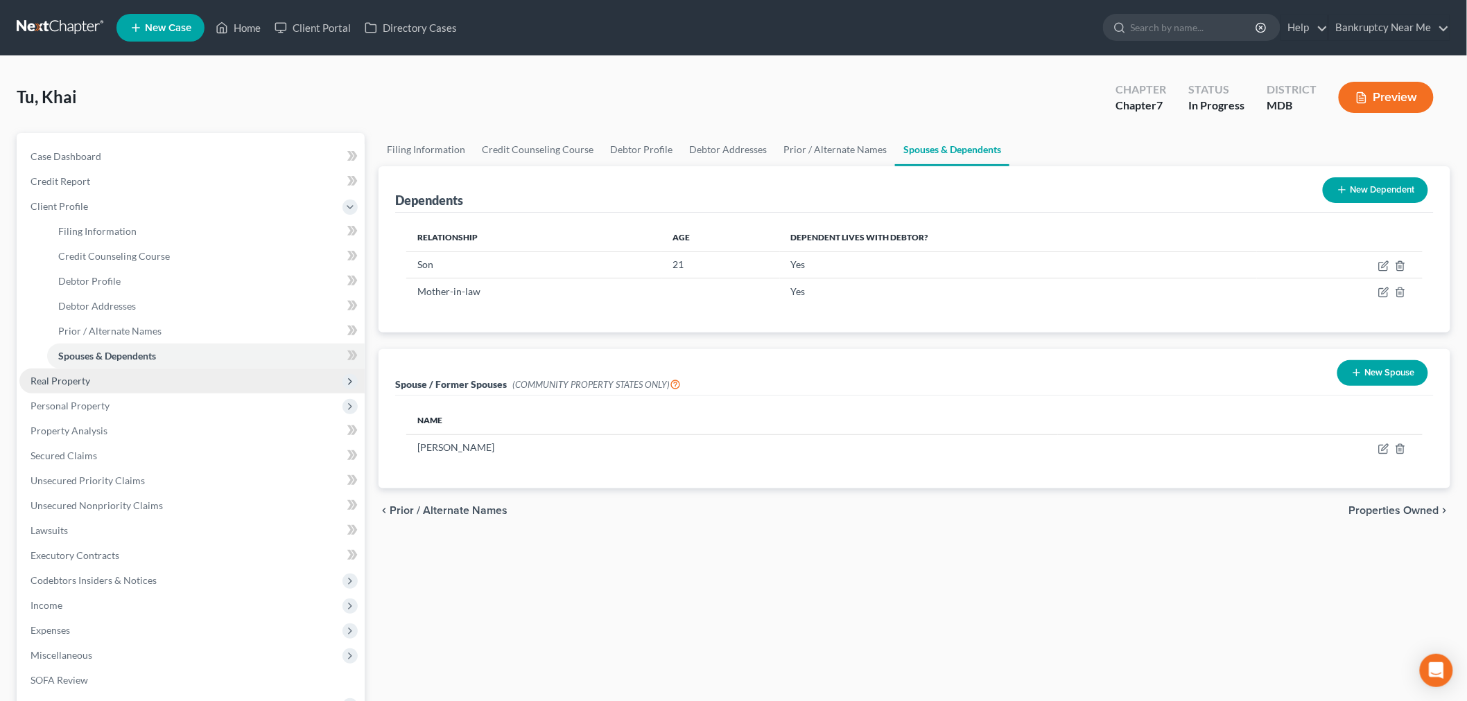
click at [136, 381] on span "Real Property" at bounding box center [191, 381] width 345 height 25
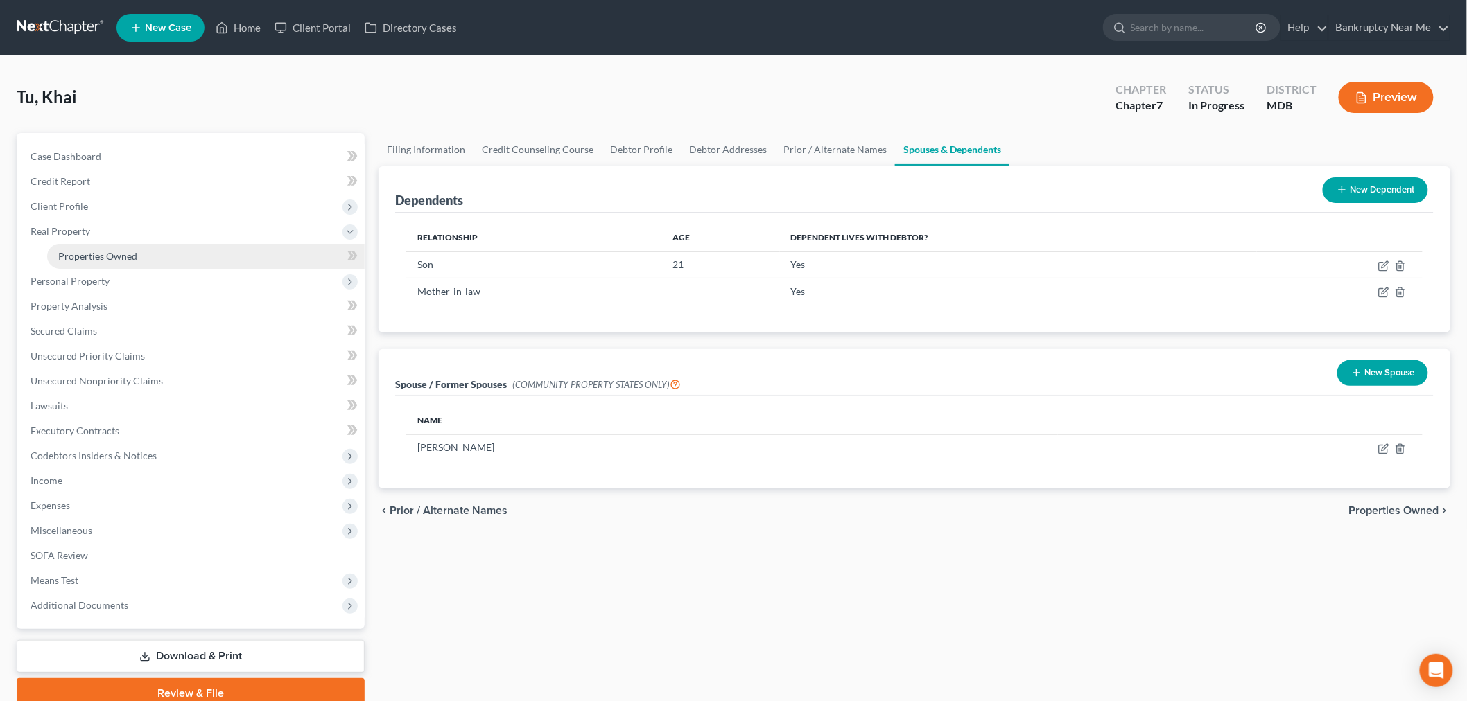
click at [144, 252] on link "Properties Owned" at bounding box center [205, 256] width 317 height 25
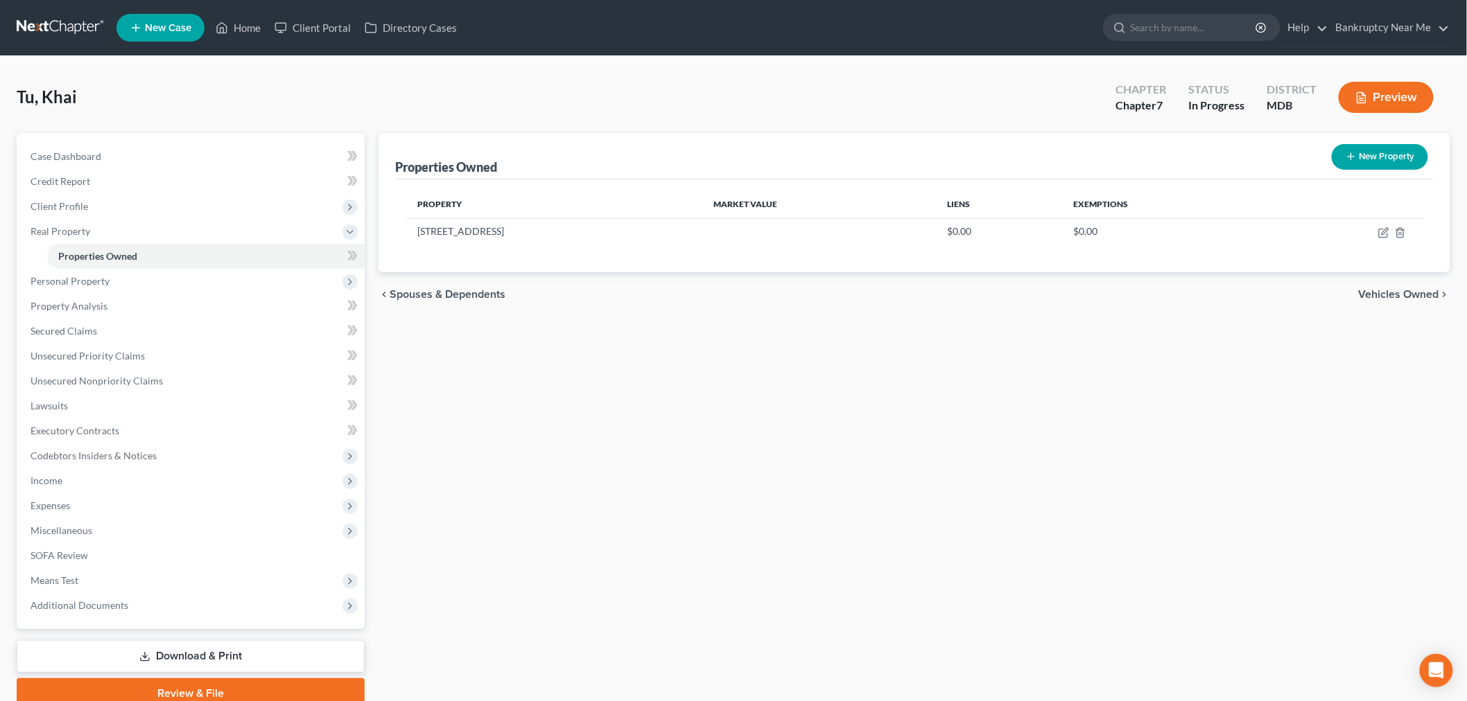
drag, startPoint x: 509, startPoint y: 234, endPoint x: 401, endPoint y: 234, distance: 108.8
click at [403, 234] on div "Property Market Value Liens Exemptions 10125 Colebrook Ave $0.00 $0.00" at bounding box center [914, 226] width 1038 height 93
click at [560, 198] on th "Property" at bounding box center [554, 205] width 296 height 28
drag, startPoint x: 509, startPoint y: 229, endPoint x: 417, endPoint y: 233, distance: 92.3
click at [417, 233] on td "10125 Colebrook Ave" at bounding box center [554, 231] width 296 height 26
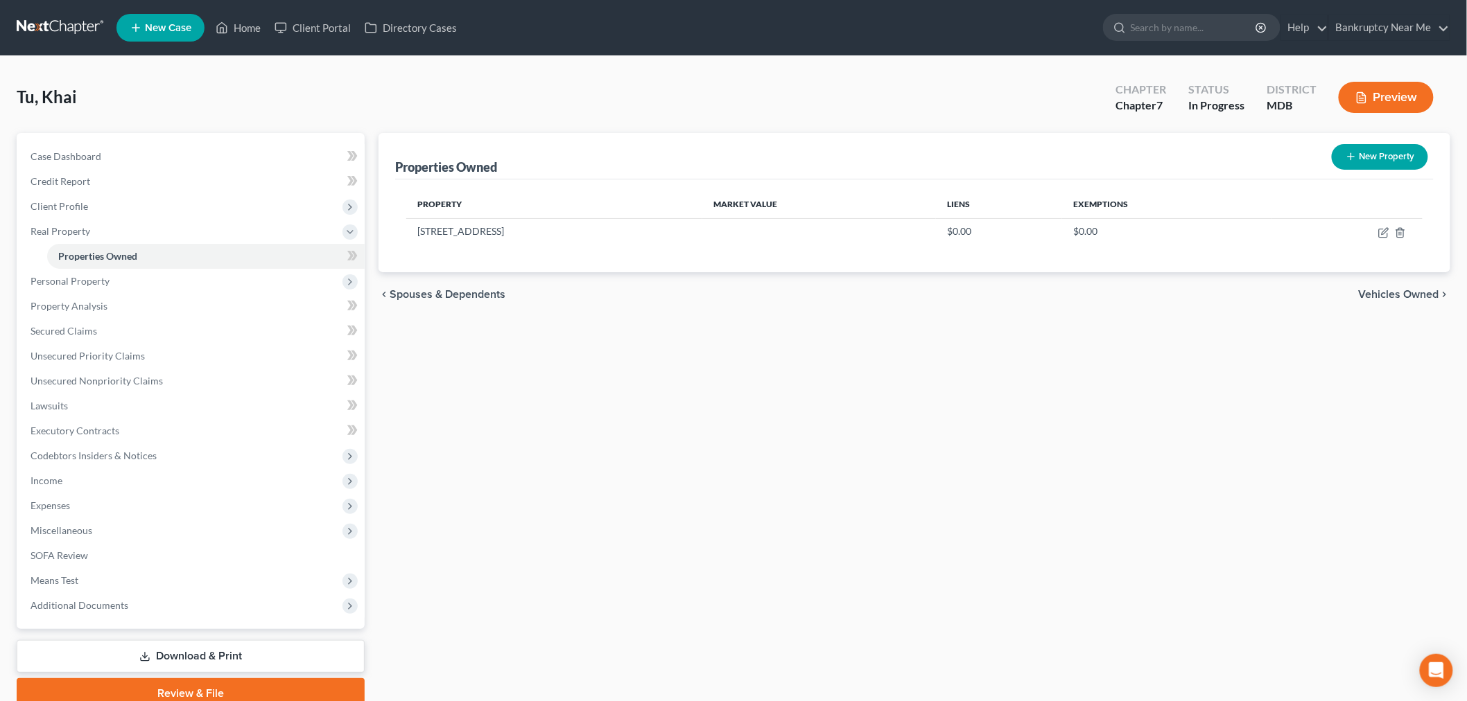
copy td "10125 Colebrook Ave"
click at [1383, 233] on icon "button" at bounding box center [1384, 231] width 6 height 6
select select "21"
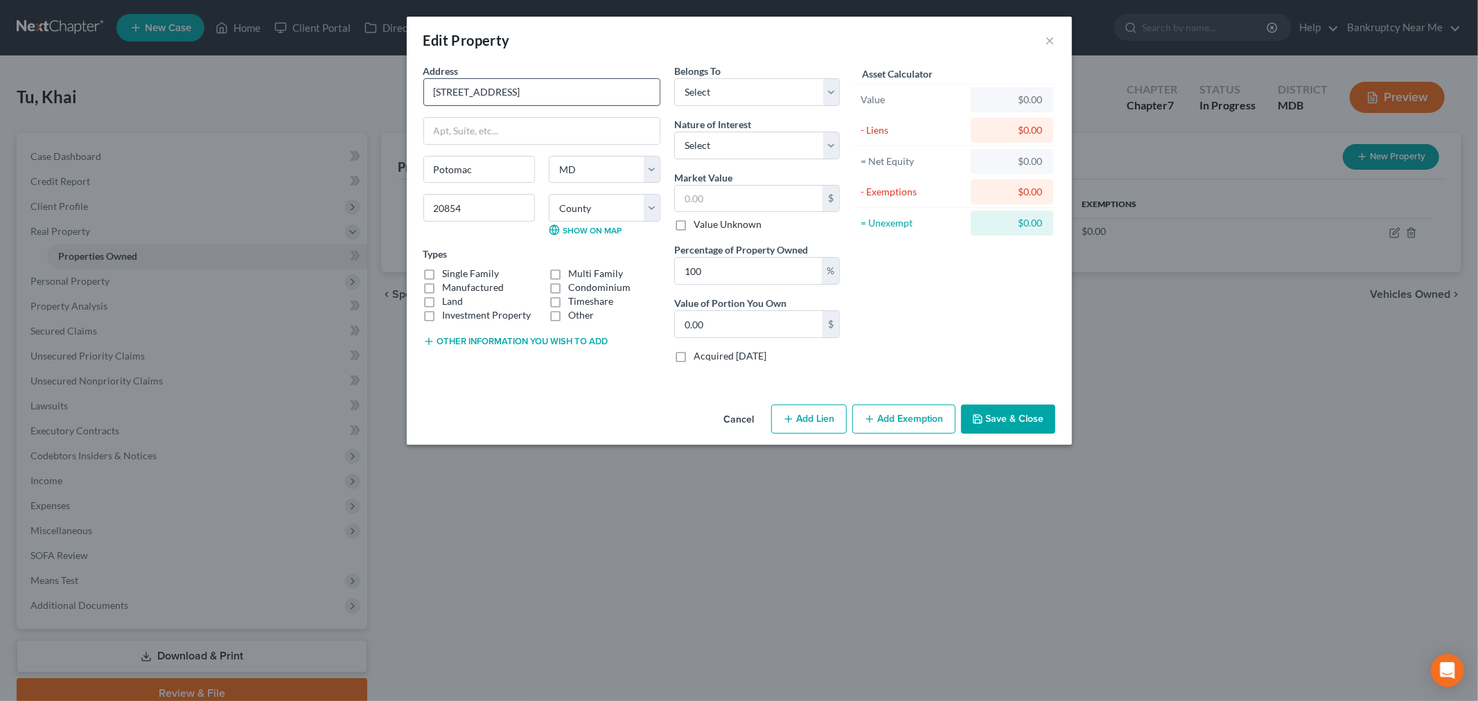
click at [551, 84] on input "10125 Colebrook Ave" at bounding box center [542, 92] width 236 height 26
type input "[STREET_ADDRESS]"
click at [773, 200] on input "text" at bounding box center [749, 199] width 148 height 26
type input "9"
type input "9.00"
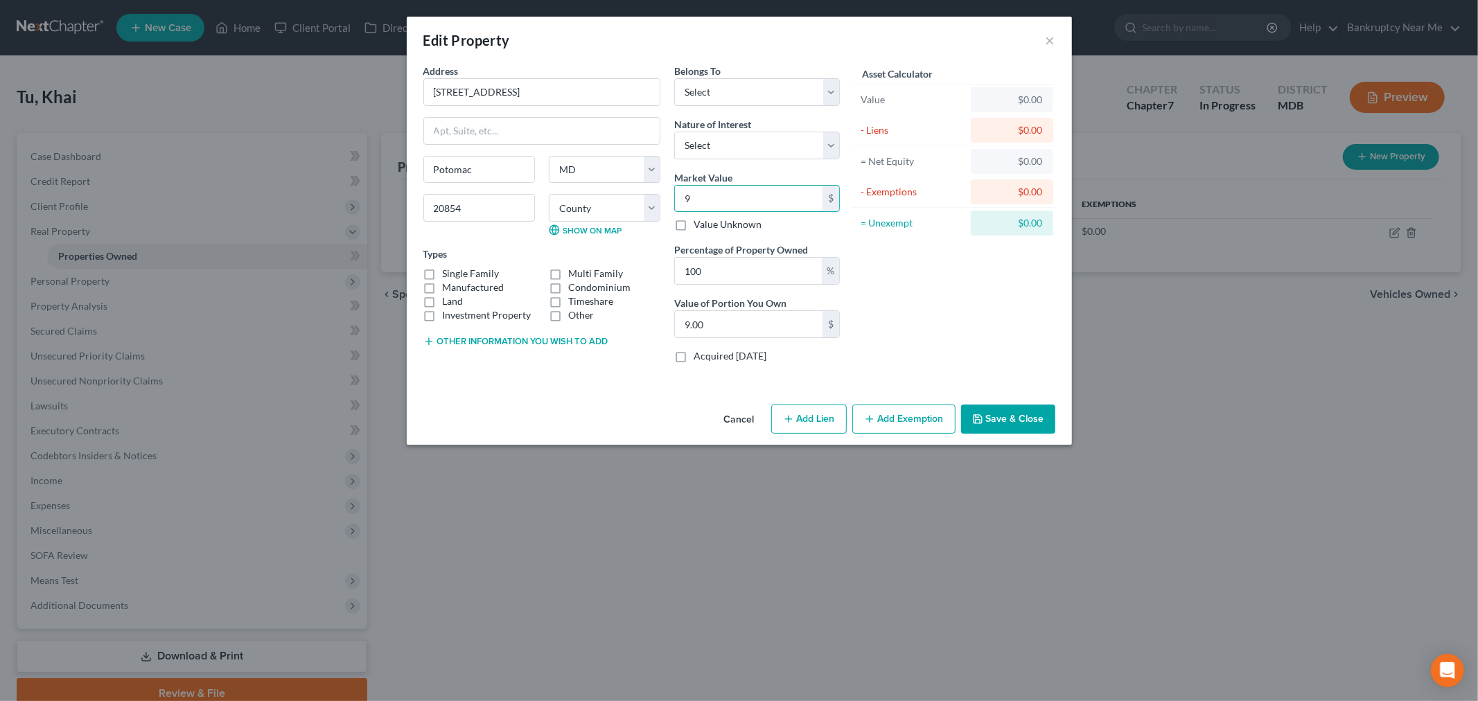
type input "94"
type input "94.00"
type input "943"
type input "943.00"
type input "9434"
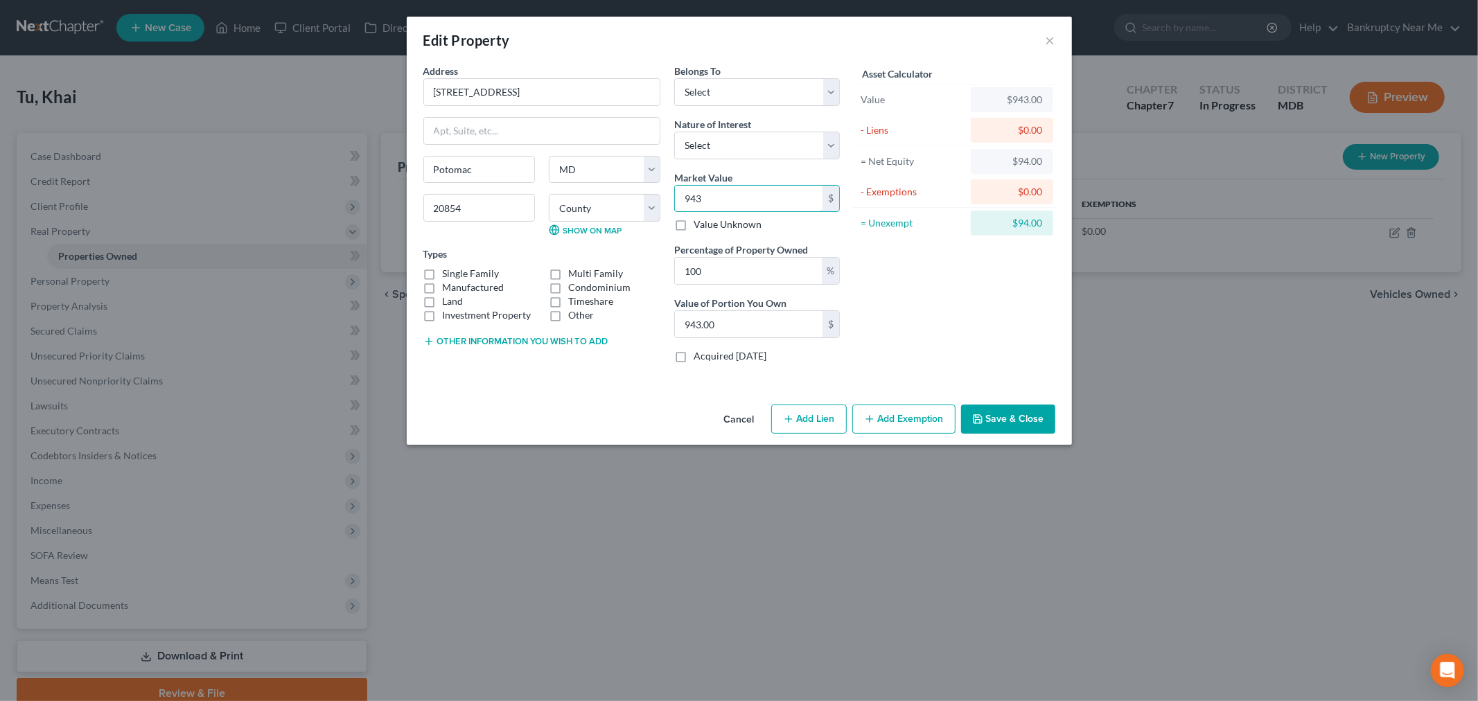
type input "9,434.00"
type input "9,4340"
type input "94,340.00"
type input "94,3400"
type input "943,400.00"
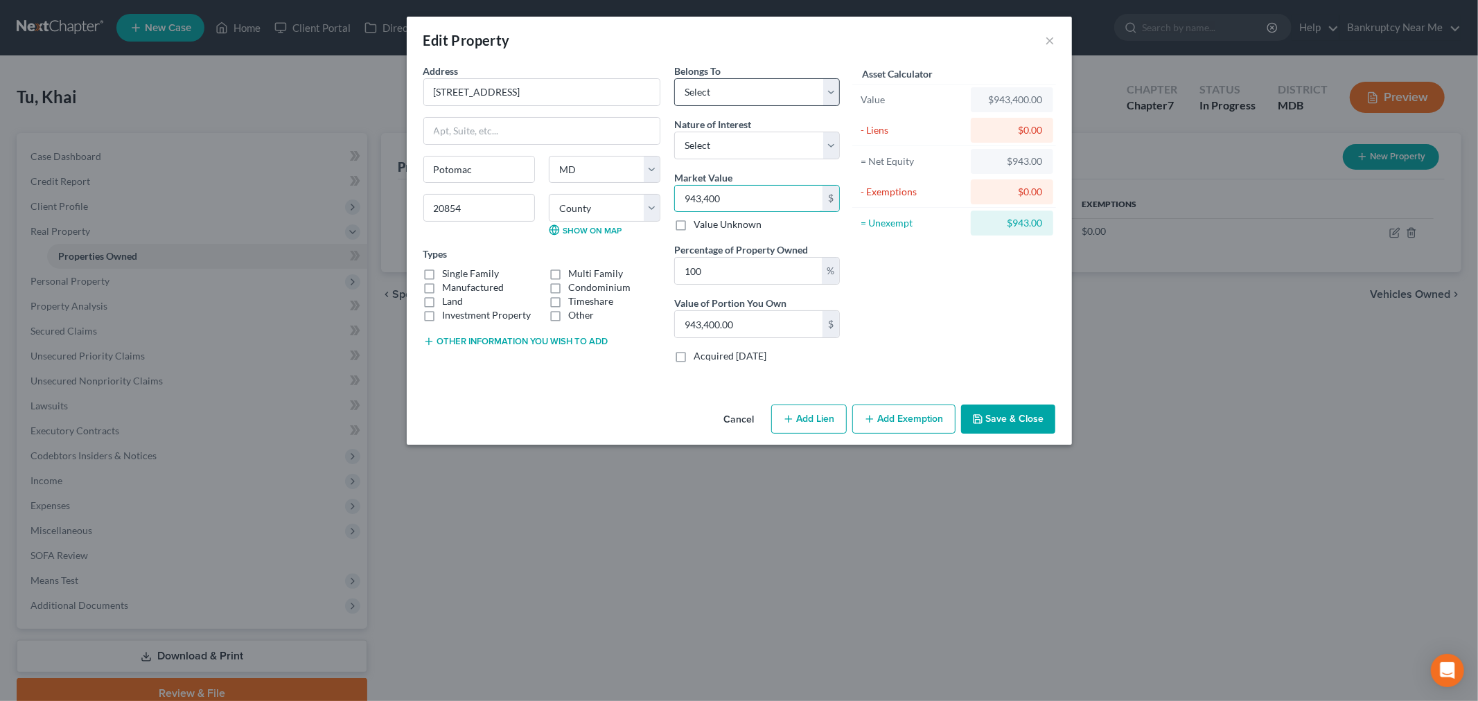
type input "943,400"
click at [792, 101] on select "Select Debtor 1 Only Debtor 2 Only Debtor 1 And Debtor 2 Only At Least One Of T…" at bounding box center [757, 92] width 166 height 28
select select "3"
click at [674, 78] on select "Select Debtor 1 Only Debtor 2 Only Debtor 1 And Debtor 2 Only At Least One Of T…" at bounding box center [757, 92] width 166 height 28
click at [800, 144] on select "Select Fee Simple Joint Tenant Life Estate Equitable Interest Future Interest T…" at bounding box center [757, 146] width 166 height 28
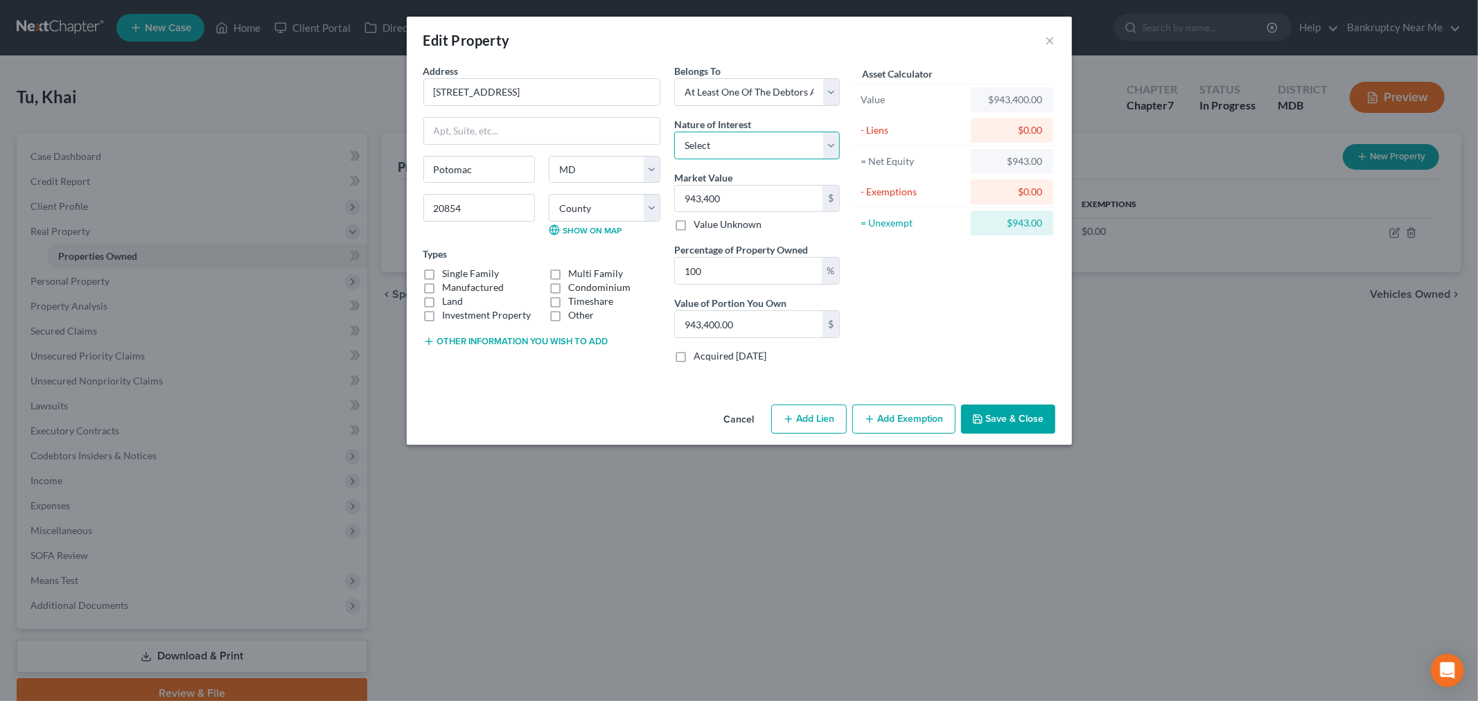
select select "5"
click at [674, 132] on select "Select Fee Simple Joint Tenant Life Estate Equitable Interest Future Interest T…" at bounding box center [757, 146] width 166 height 28
click at [885, 428] on button "Add Exemption" at bounding box center [903, 419] width 103 height 29
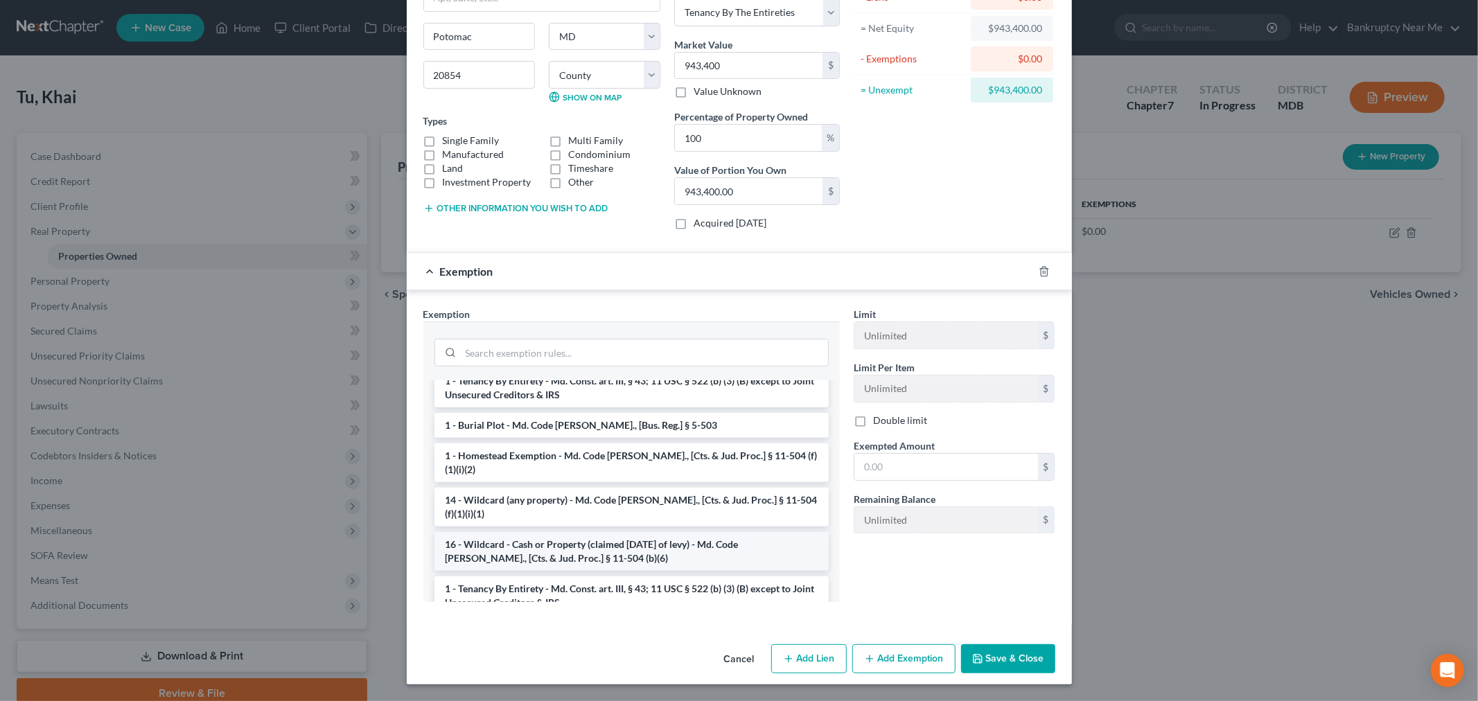
scroll to position [77, 0]
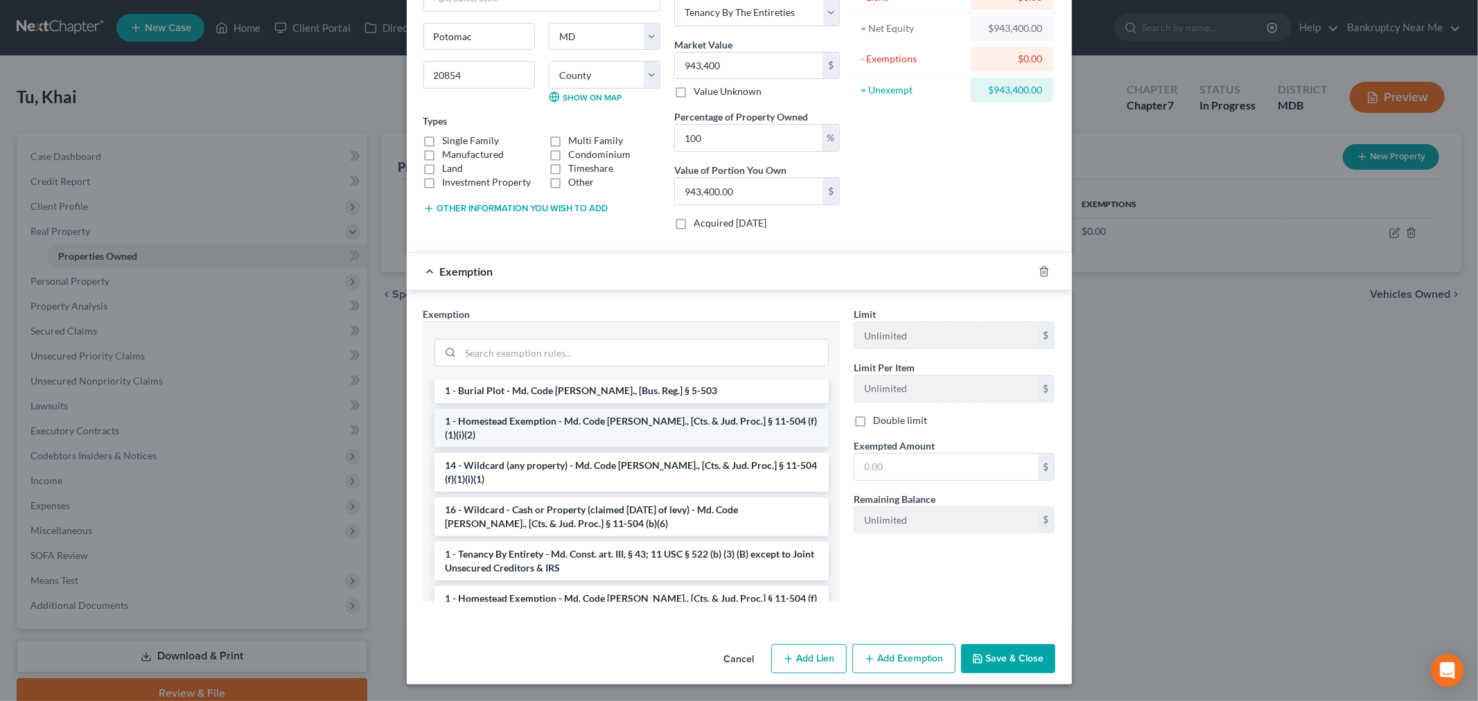
click at [703, 423] on li "1 - Homestead Exemption - Md. Code [PERSON_NAME]., [Cts. & Jud. Proc.] § 11-504…" at bounding box center [632, 428] width 394 height 39
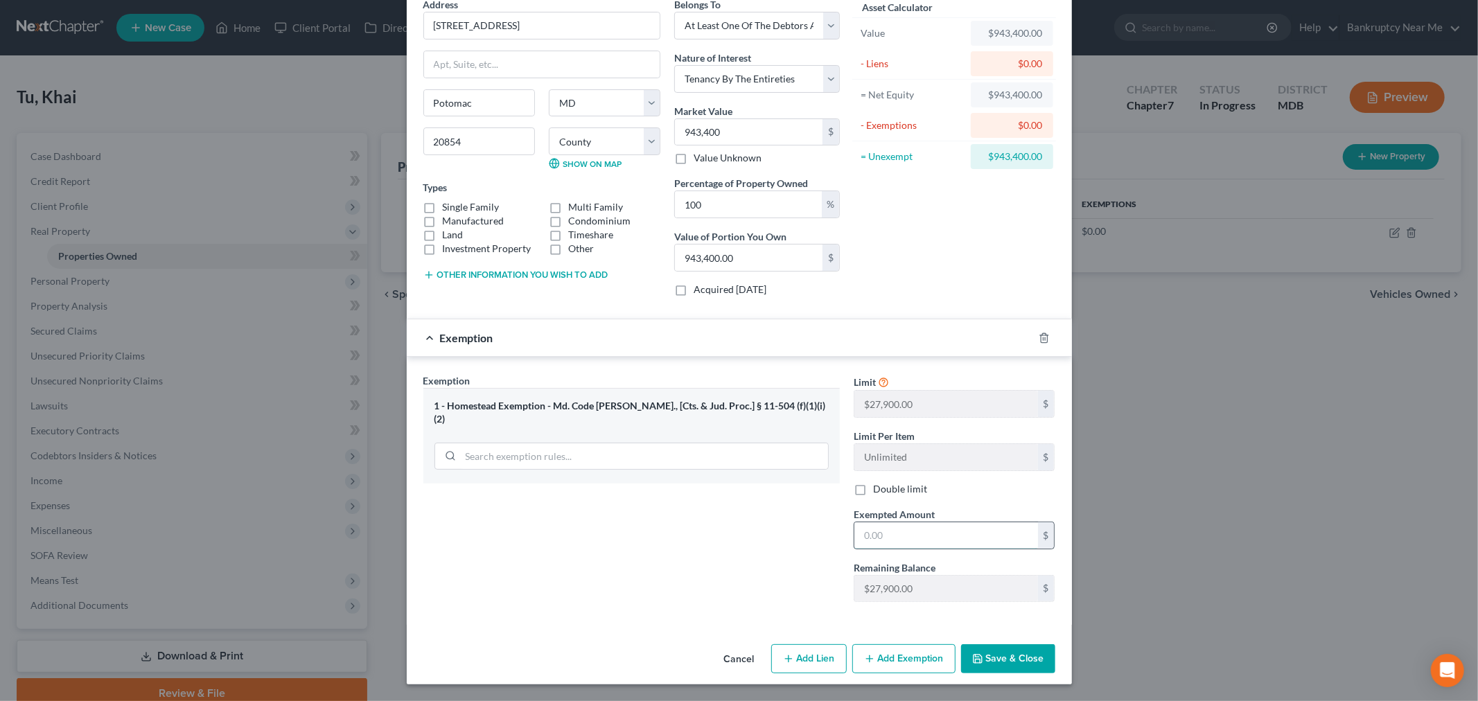
drag, startPoint x: 957, startPoint y: 532, endPoint x: 973, endPoint y: 530, distance: 16.1
click at [957, 532] on input "text" at bounding box center [947, 536] width 184 height 26
type input "27,900"
click at [891, 667] on button "Add Exemption" at bounding box center [903, 659] width 103 height 29
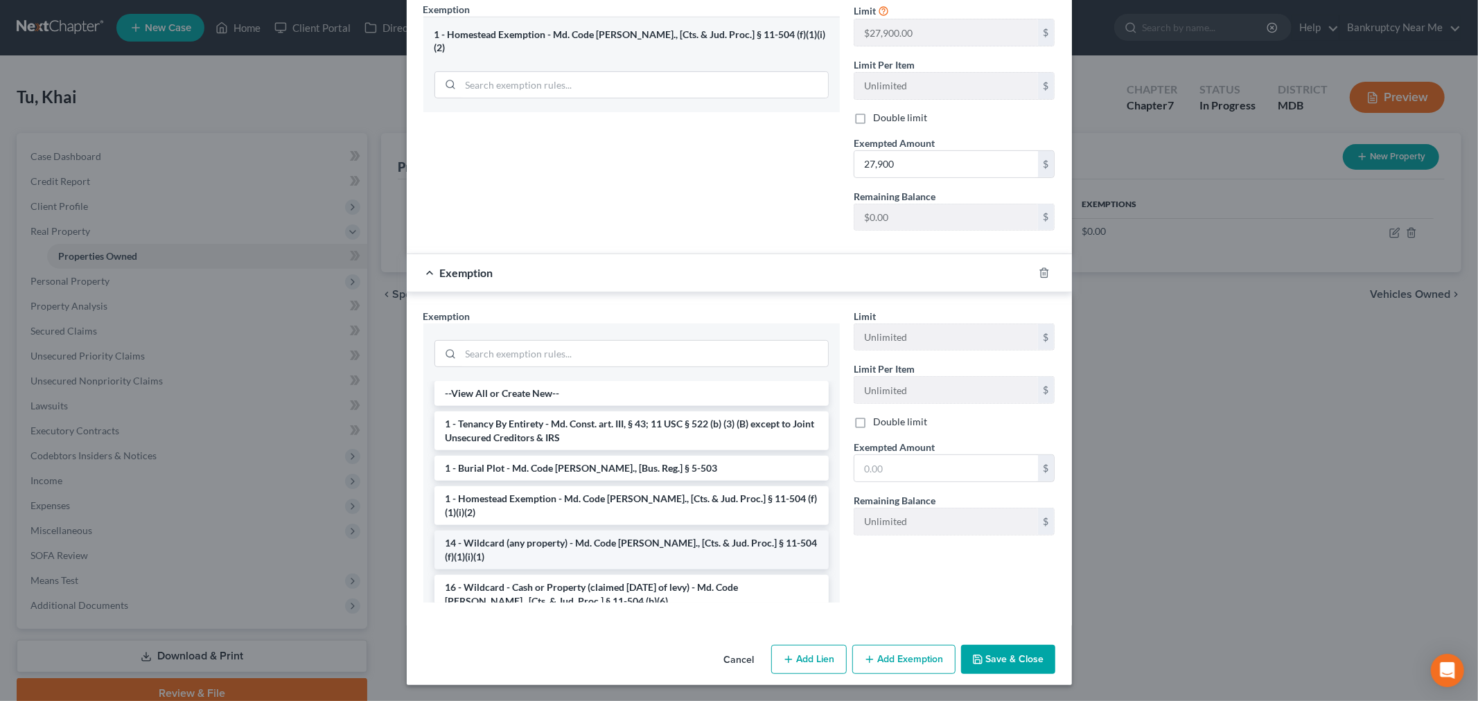
scroll to position [440, 0]
click at [686, 441] on li "1 - Tenancy By Entirety - Md. Const. art. III, § 43; 11 USC § 522 (b) (3) (B) e…" at bounding box center [632, 430] width 394 height 39
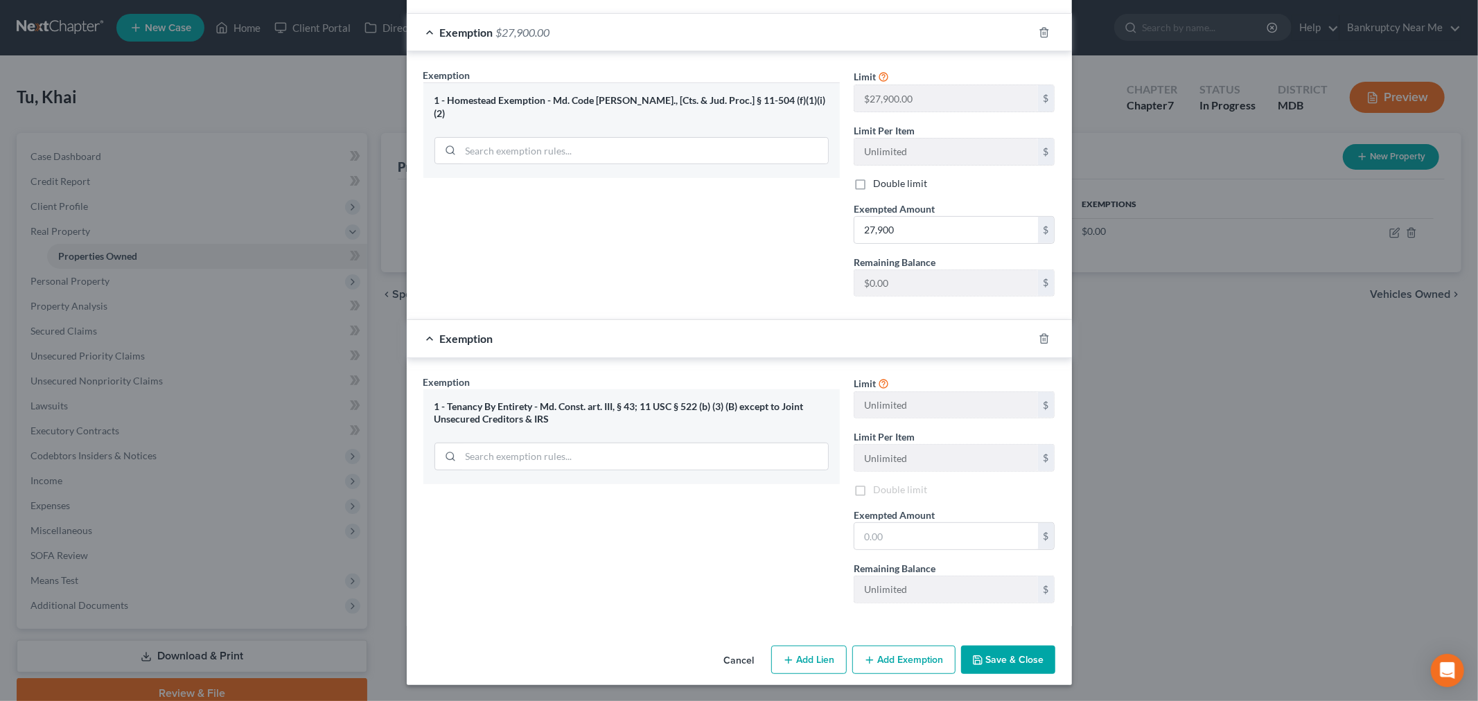
scroll to position [375, 0]
click at [1042, 343] on div at bounding box center [1052, 338] width 39 height 22
click at [1035, 329] on div at bounding box center [1052, 338] width 39 height 22
click at [1039, 333] on icon "button" at bounding box center [1044, 338] width 11 height 11
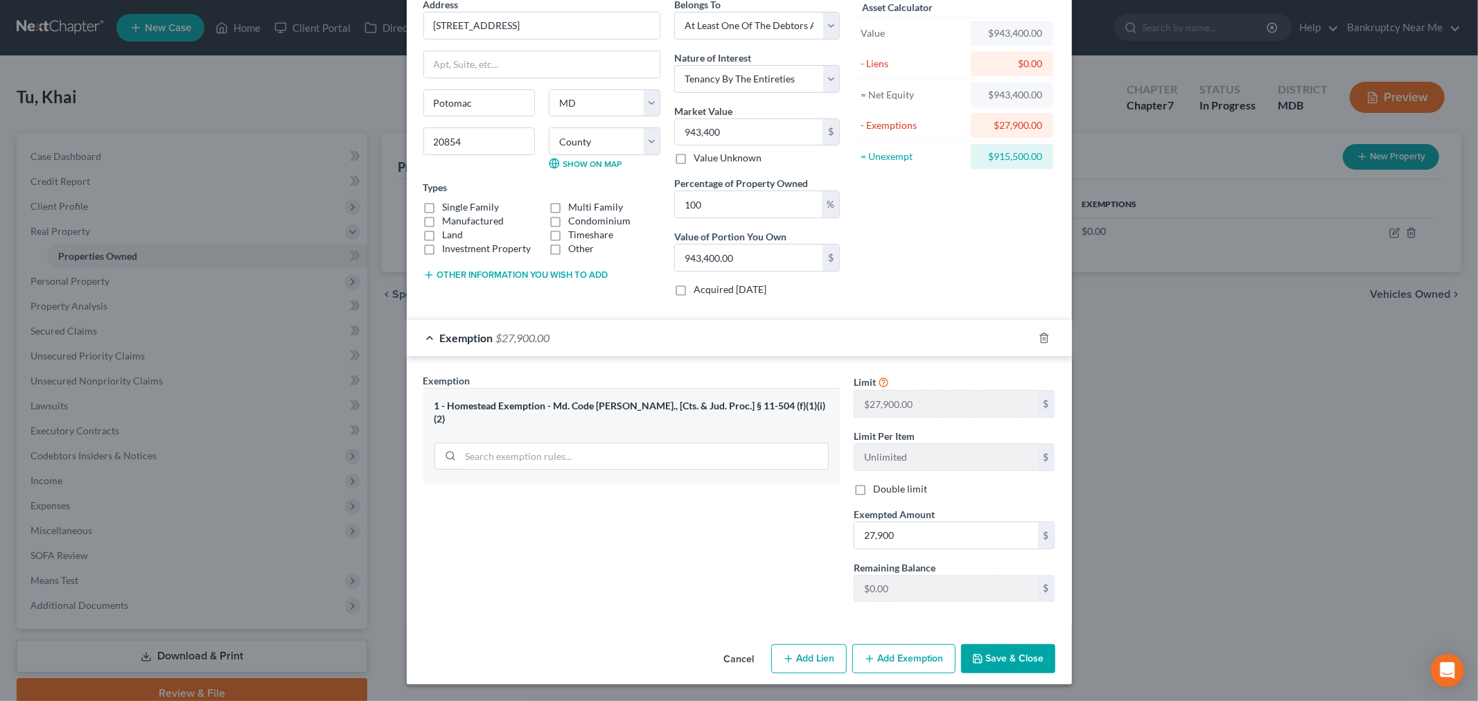
scroll to position [67, 0]
click at [989, 663] on button "Save & Close" at bounding box center [1008, 659] width 94 height 29
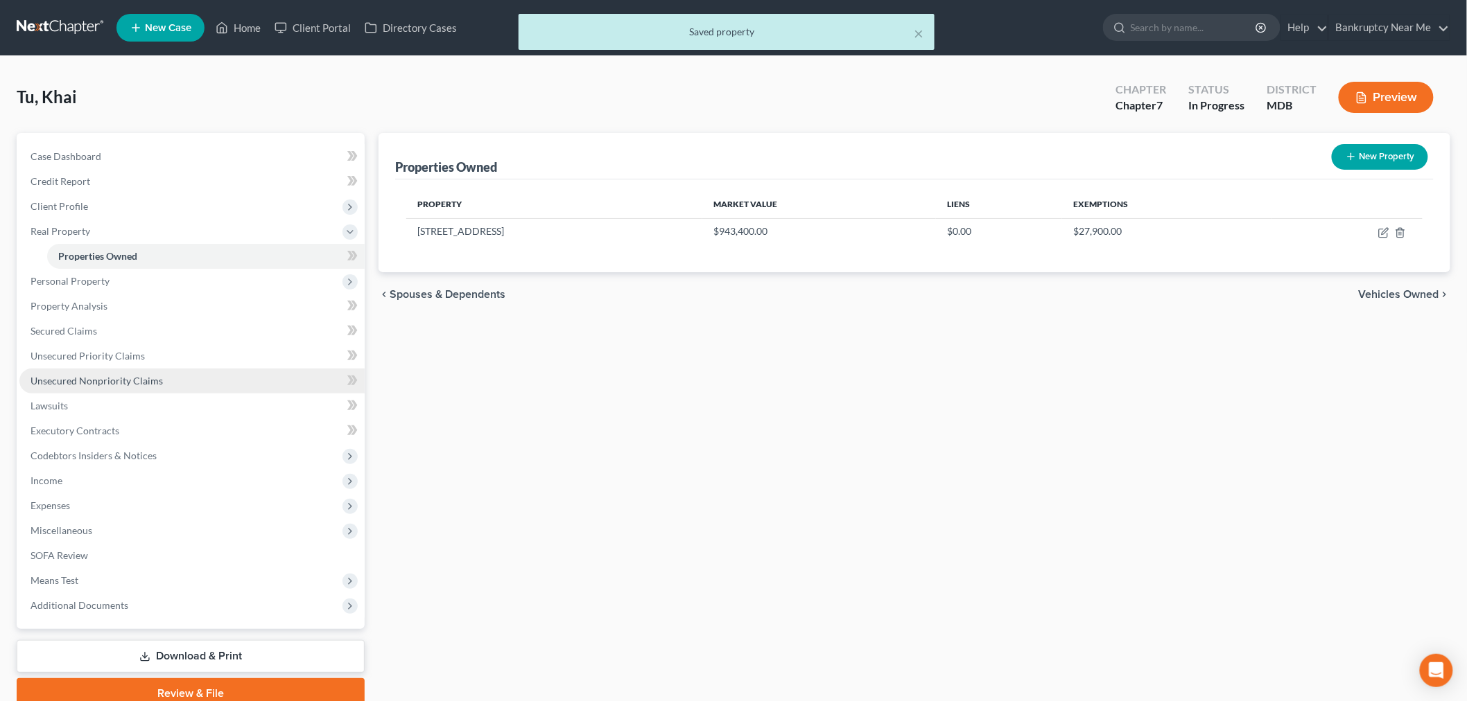
click at [154, 377] on span "Unsecured Nonpriority Claims" at bounding box center [96, 381] width 132 height 12
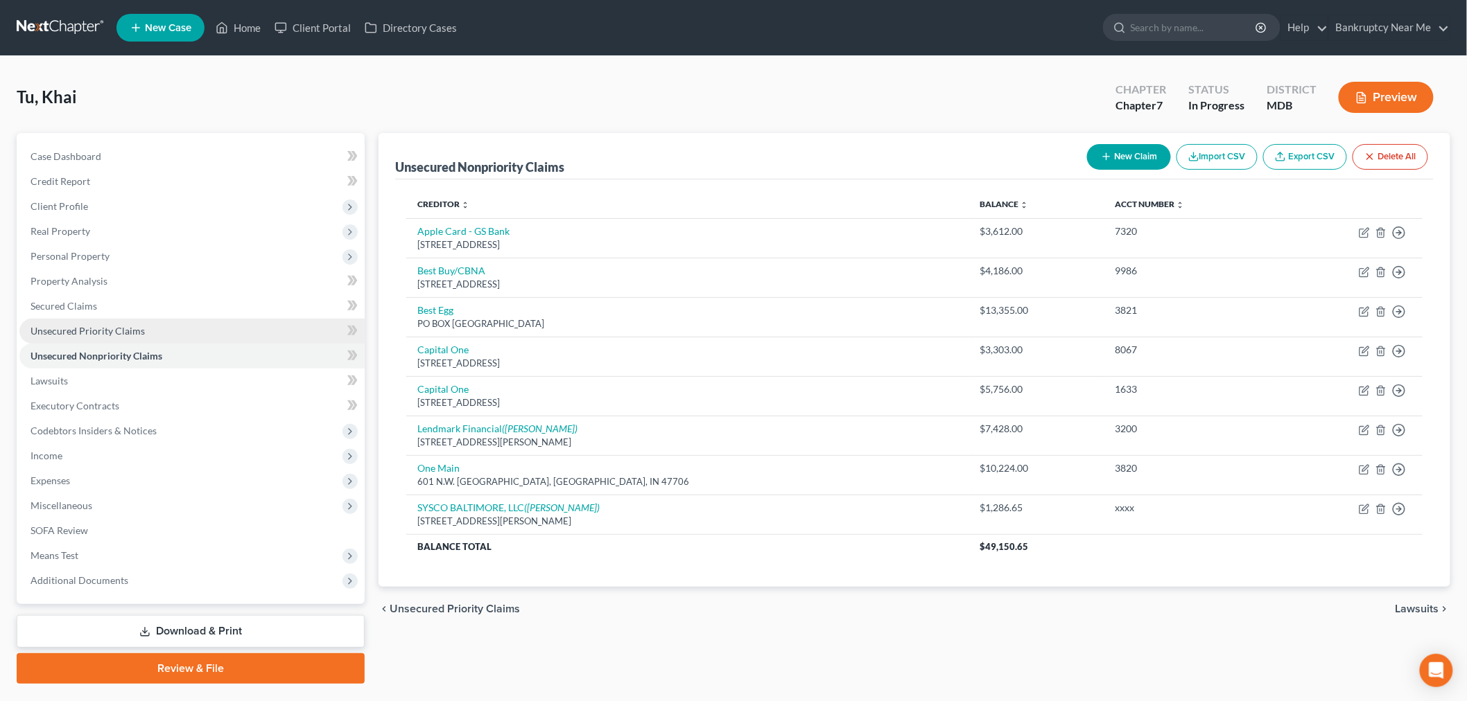
click at [95, 334] on span "Unsecured Priority Claims" at bounding box center [87, 331] width 114 height 12
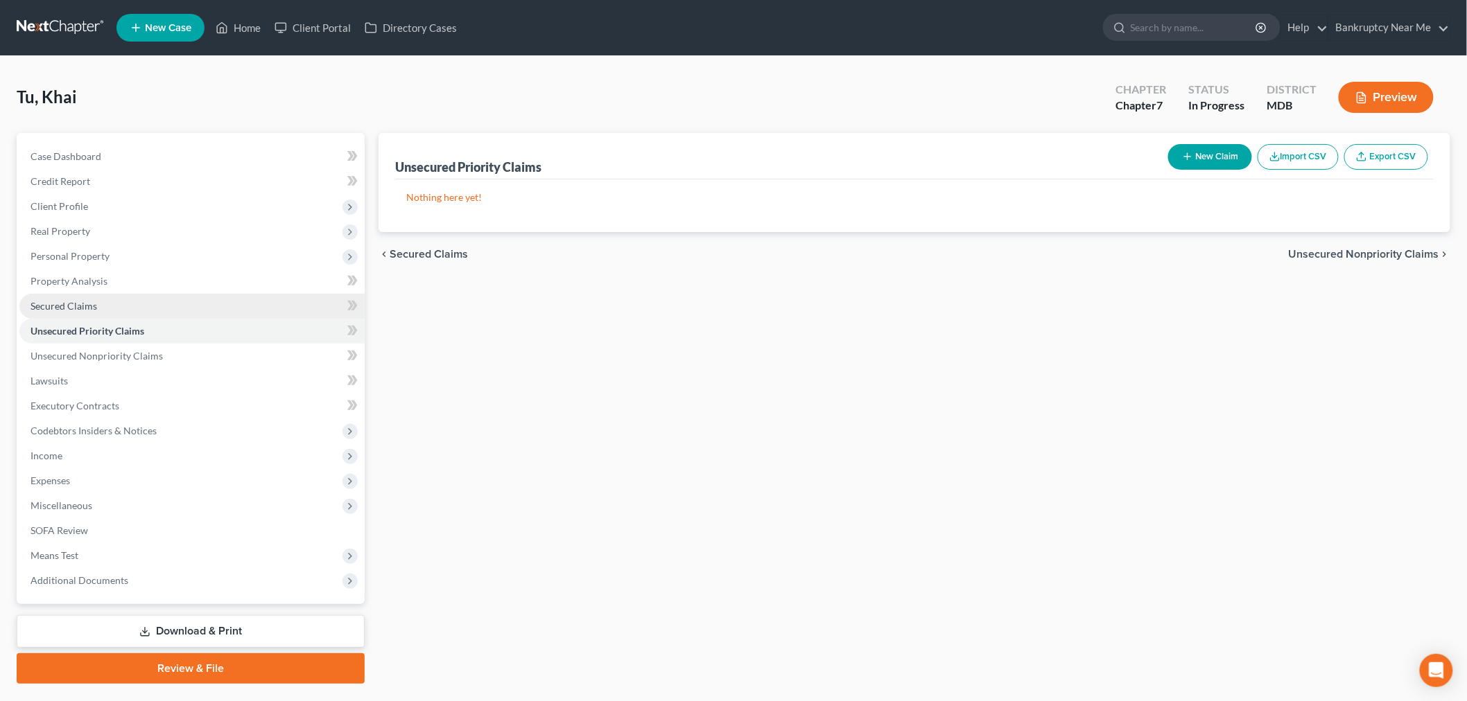
click at [97, 298] on link "Secured Claims" at bounding box center [191, 306] width 345 height 25
click at [150, 359] on span "Unsecured Nonpriority Claims" at bounding box center [96, 356] width 132 height 12
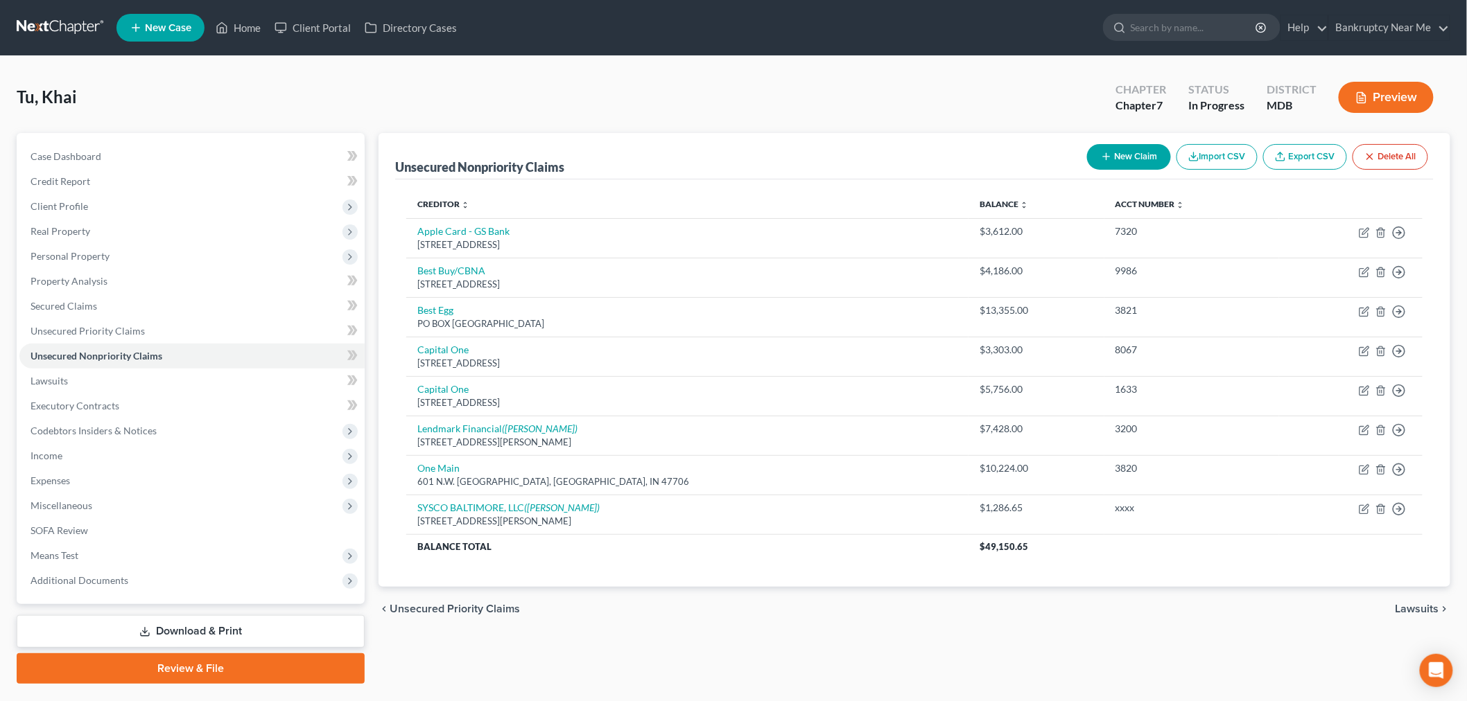
click at [1119, 168] on button "New Claim" at bounding box center [1129, 157] width 84 height 26
select select "0"
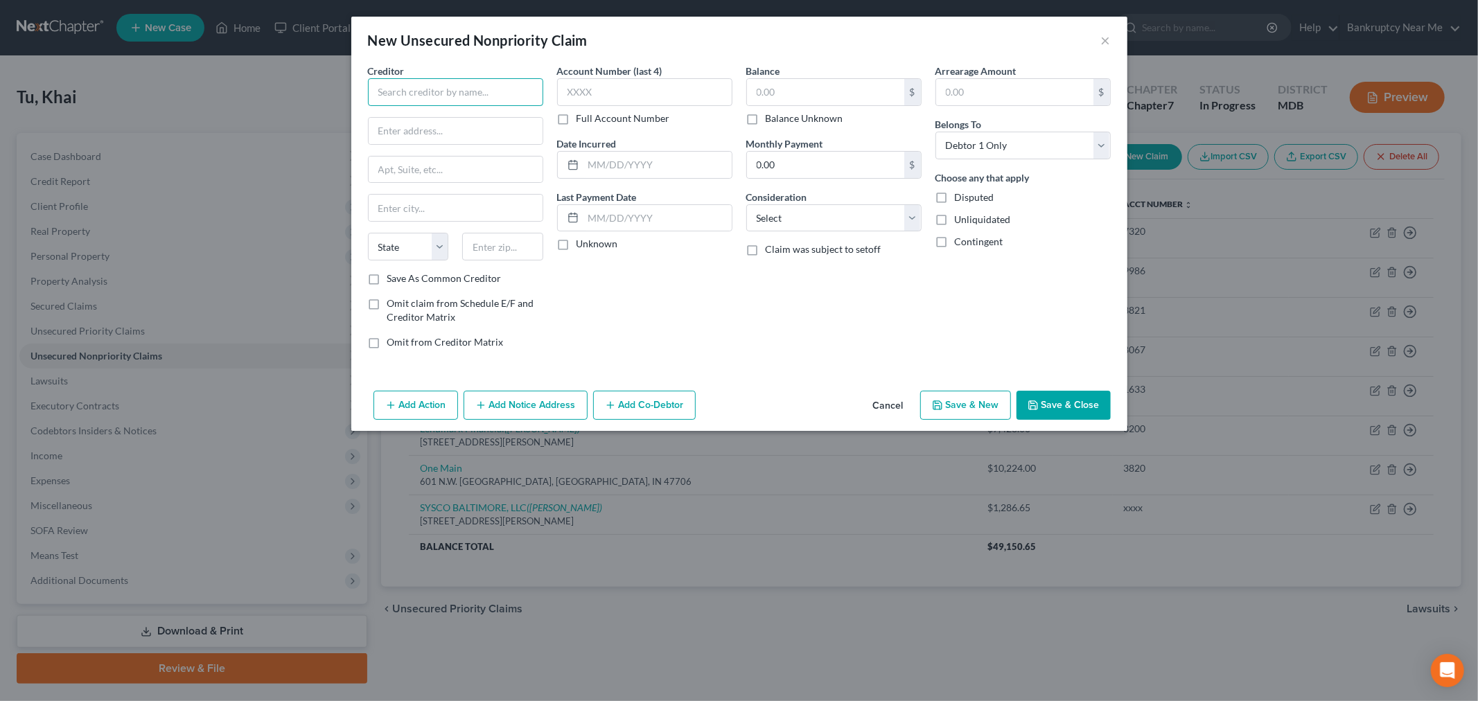
click at [489, 80] on input "text" at bounding box center [455, 92] width 175 height 28
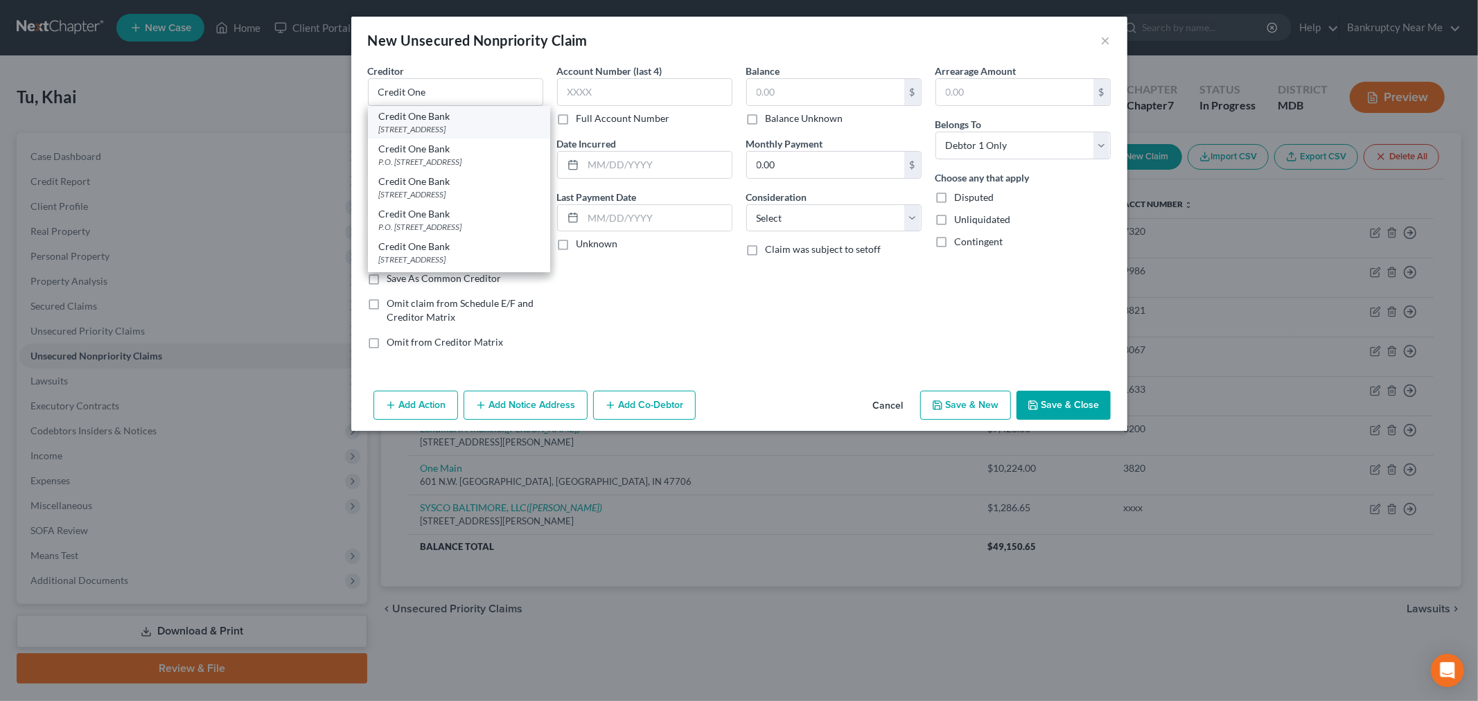
click at [428, 122] on div "Credit One Bank" at bounding box center [459, 117] width 160 height 14
type input "Credit One Bank"
type input "6801 S Cimarron Road"
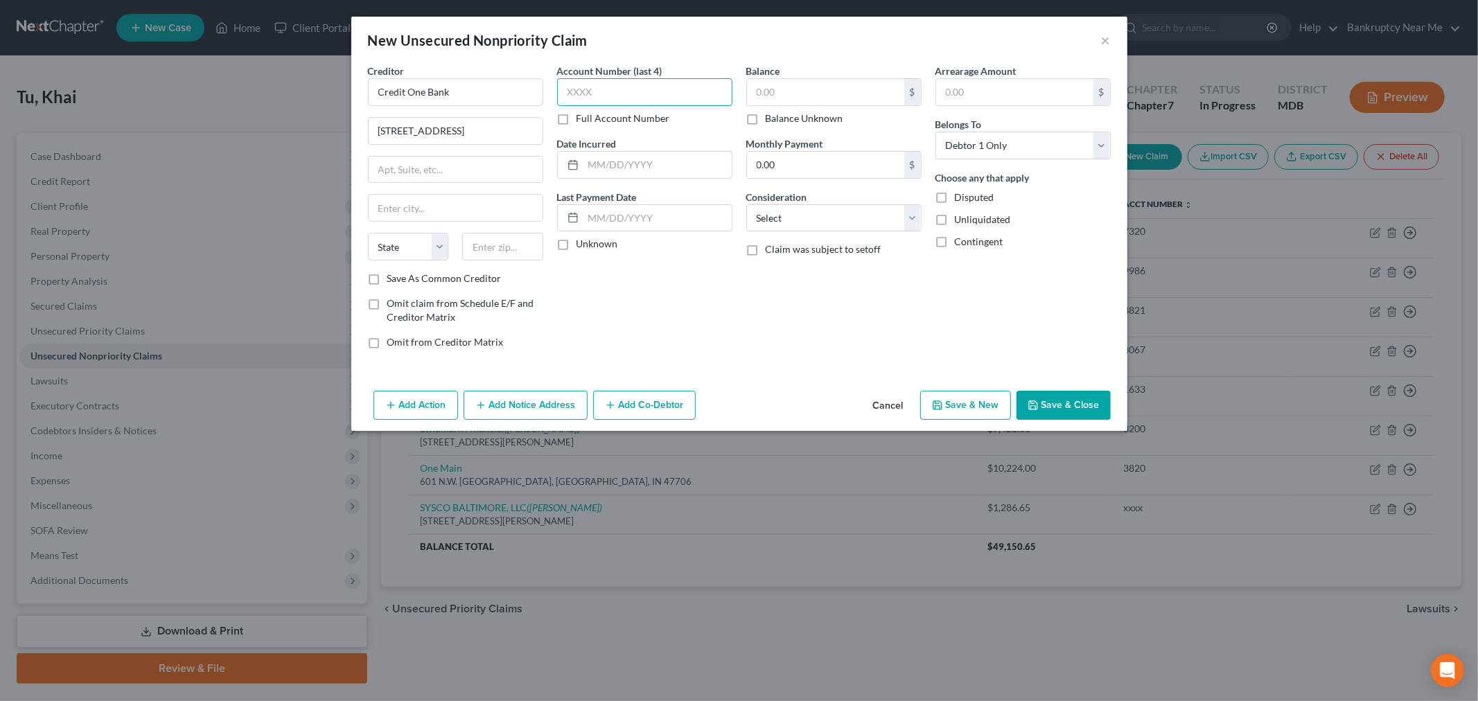
click at [593, 87] on input "text" at bounding box center [644, 92] width 175 height 28
type input "1684"
click at [788, 78] on div "$" at bounding box center [833, 92] width 175 height 28
click at [794, 78] on div "$" at bounding box center [833, 92] width 175 height 28
click at [792, 91] on input "text" at bounding box center [825, 92] width 157 height 26
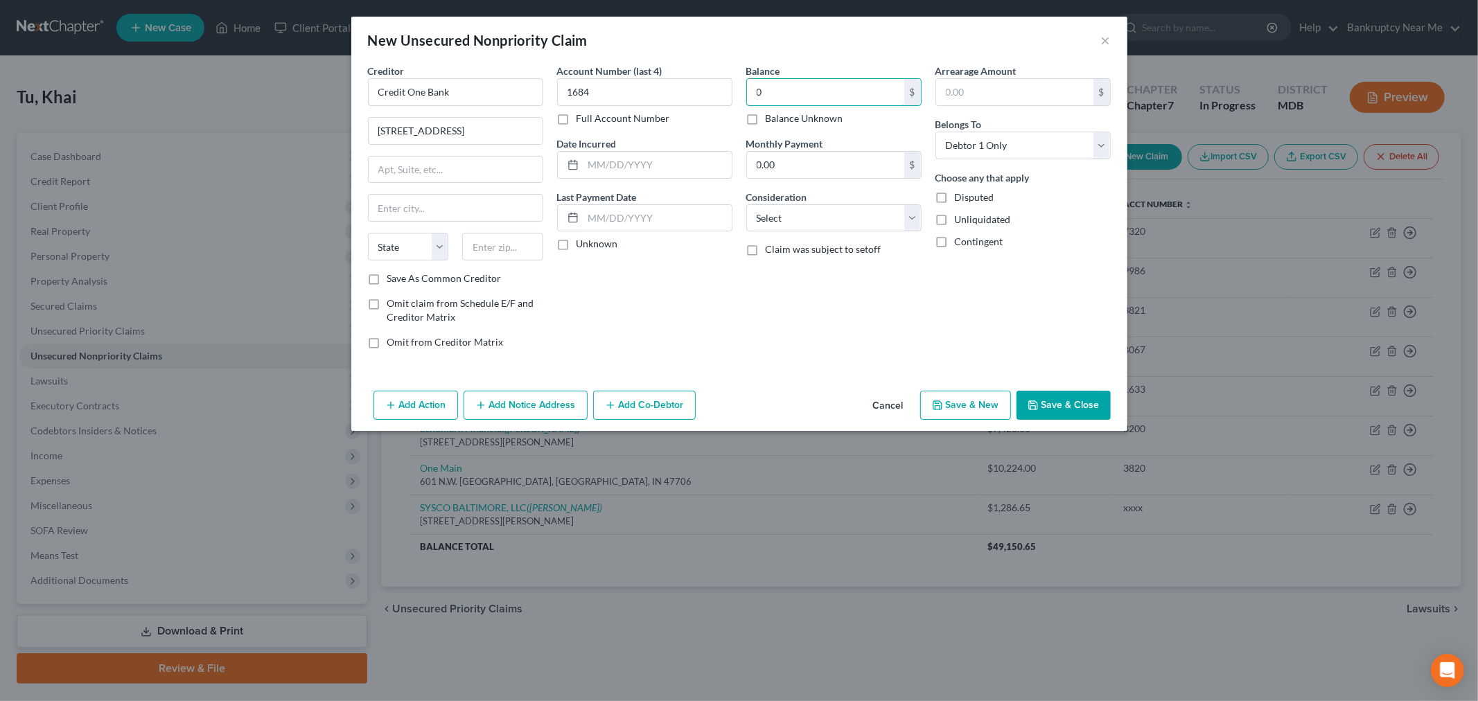
type input "0"
click at [810, 199] on div "Consideration Select Cable / Satellite Services Collection Agency Credit Card D…" at bounding box center [833, 211] width 175 height 42
drag, startPoint x: 816, startPoint y: 215, endPoint x: 820, endPoint y: 223, distance: 9.3
click at [816, 215] on select "Select Cable / Satellite Services Collection Agency Credit Card Debt Debt Couns…" at bounding box center [833, 218] width 175 height 28
click at [746, 204] on select "Select Cable / Satellite Services Collection Agency Credit Card Debt Debt Couns…" at bounding box center [833, 218] width 175 height 28
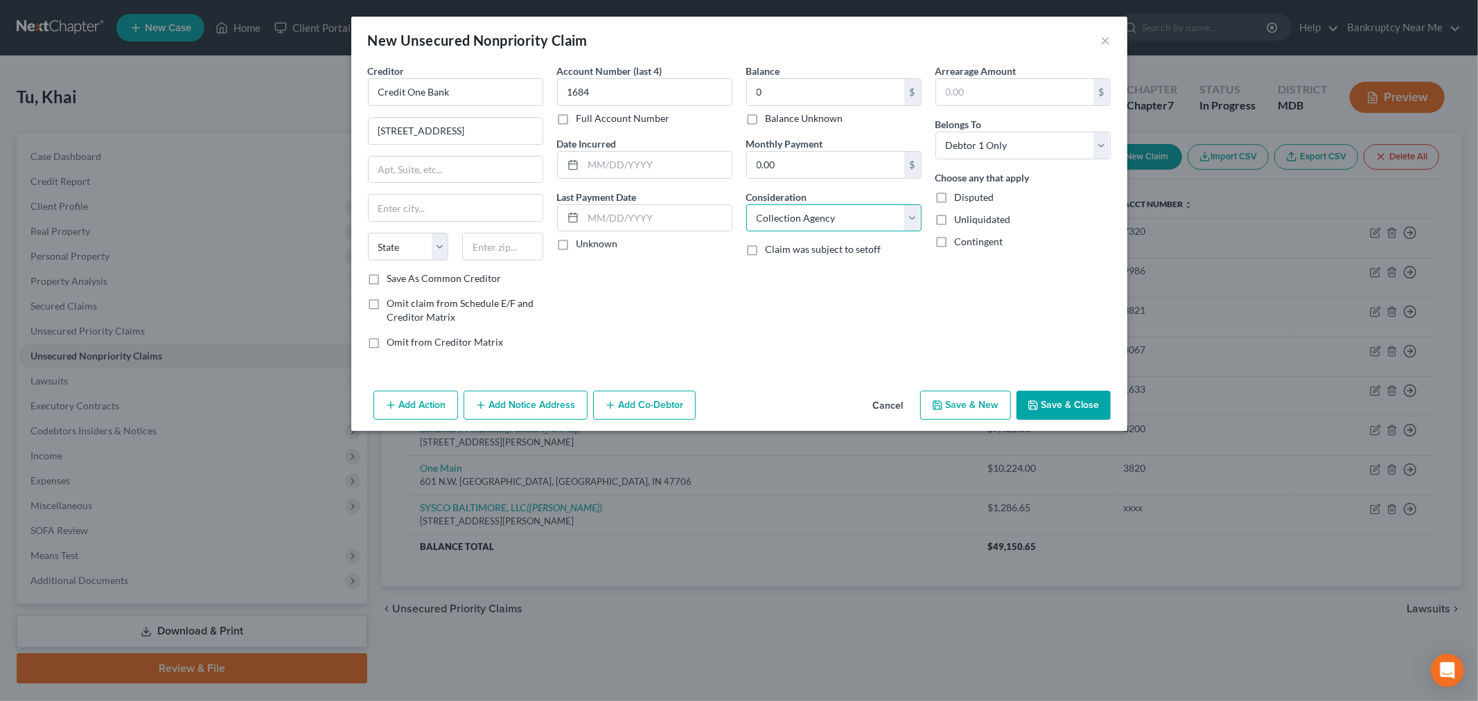
drag, startPoint x: 837, startPoint y: 218, endPoint x: 837, endPoint y: 229, distance: 10.4
click at [837, 218] on select "Select Cable / Satellite Services Collection Agency Credit Card Debt Debt Couns…" at bounding box center [833, 218] width 175 height 28
select select "2"
click at [746, 204] on select "Select Cable / Satellite Services Collection Agency Credit Card Debt Debt Couns…" at bounding box center [833, 218] width 175 height 28
click at [665, 161] on input "text" at bounding box center [658, 165] width 148 height 26
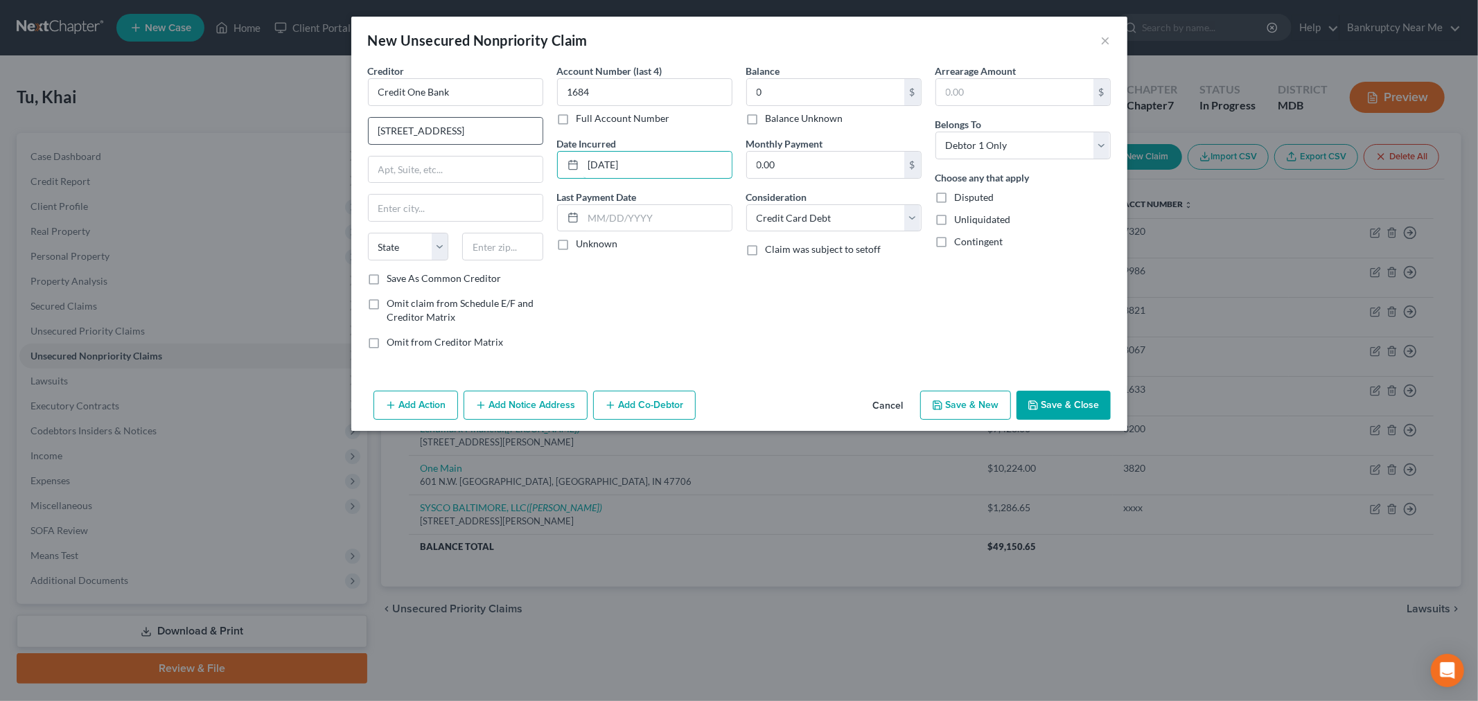
type input "01/19/2025"
click at [462, 121] on input "6801 S Cimarron Road" at bounding box center [456, 131] width 174 height 26
click at [534, 132] on input "6801 S Cimarron Road" at bounding box center [456, 131] width 174 height 26
drag, startPoint x: 534, startPoint y: 132, endPoint x: 357, endPoint y: 130, distance: 176.8
click at [357, 130] on div "Creditor * Credit One Bank 6801 S Cimarron Road State AL AK AR AZ CA CO CT DE D…" at bounding box center [739, 225] width 776 height 322
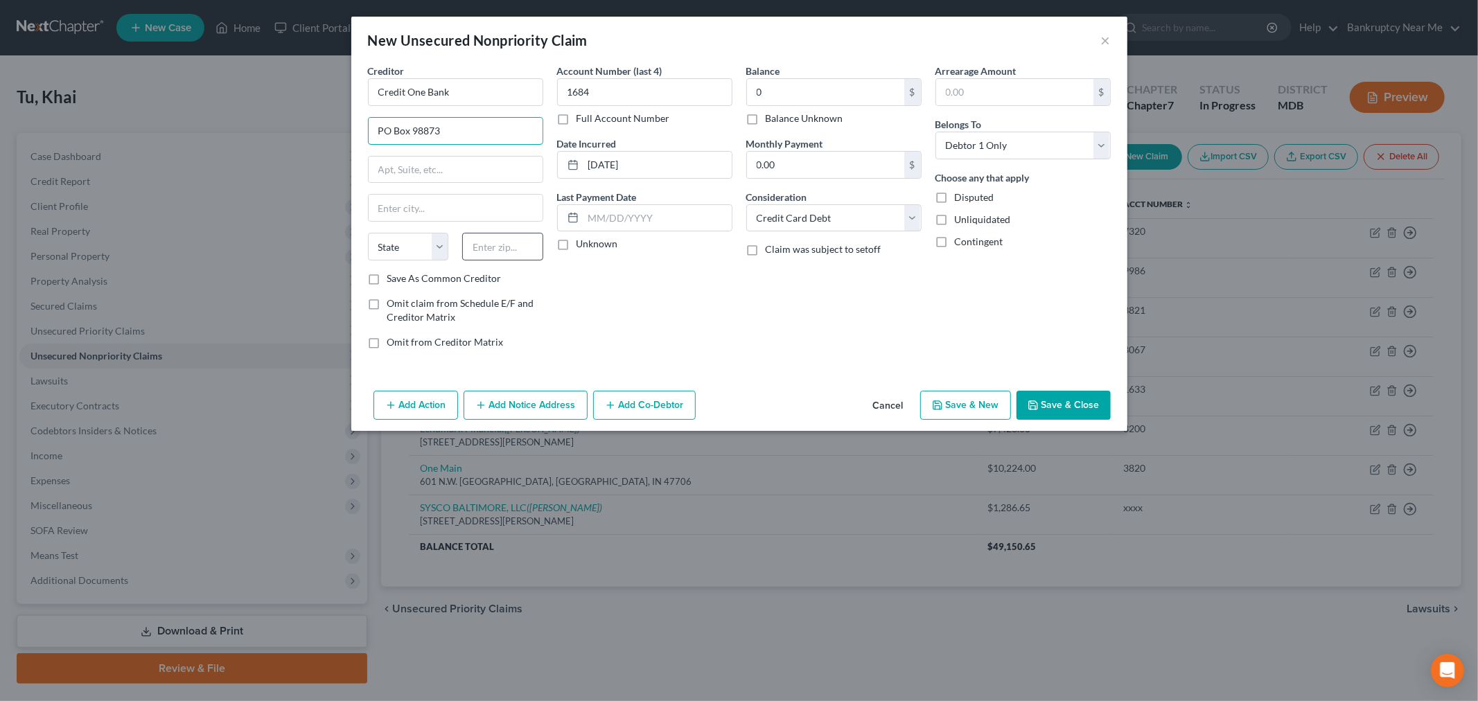
type input "PO Box 98873"
click at [496, 245] on input "text" at bounding box center [502, 247] width 81 height 28
type input "89193"
click at [462, 175] on input "text" at bounding box center [456, 170] width 174 height 26
type input "Las Vegas"
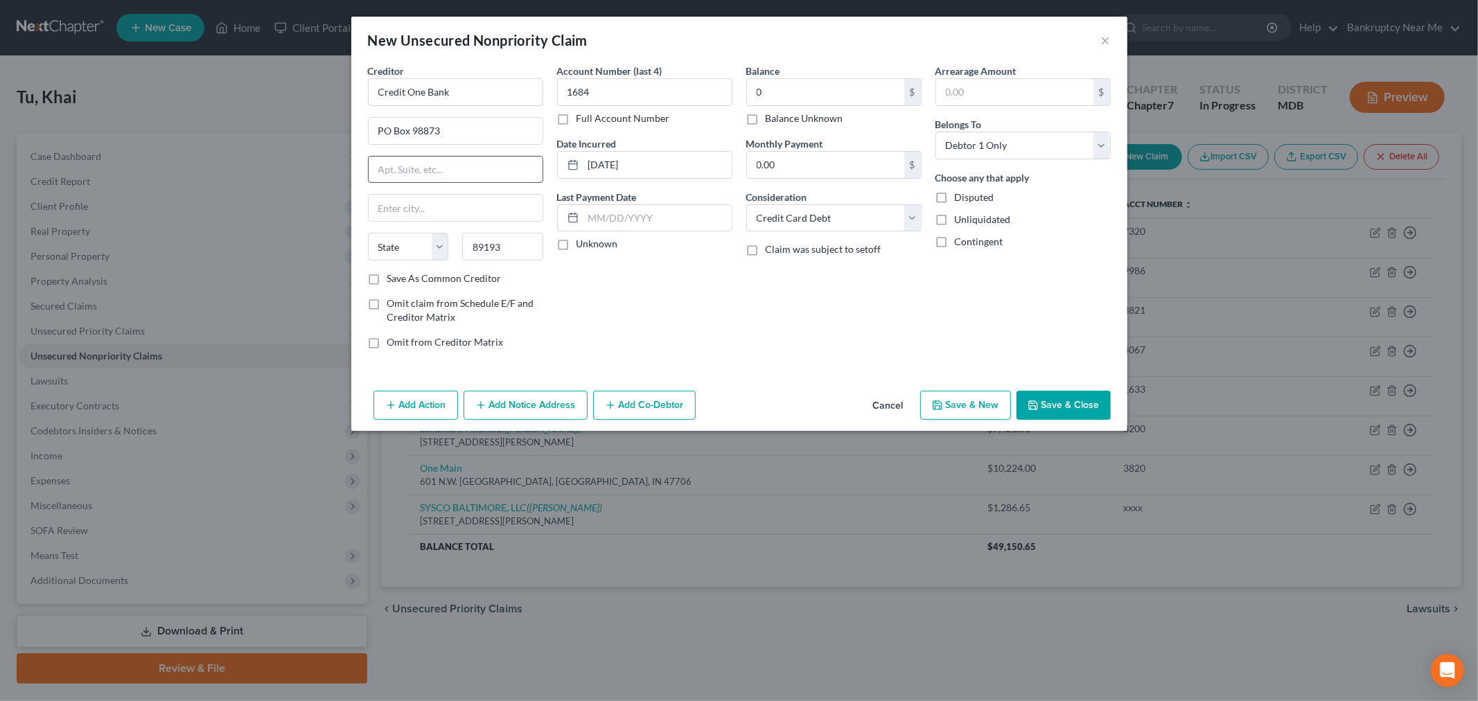
select select "31"
click at [423, 277] on label "Save As Common Creditor" at bounding box center [444, 279] width 114 height 14
click at [402, 277] on input "Save As Common Creditor" at bounding box center [397, 276] width 9 height 9
click at [1056, 402] on button "Save & Close" at bounding box center [1064, 405] width 94 height 29
checkbox input "false"
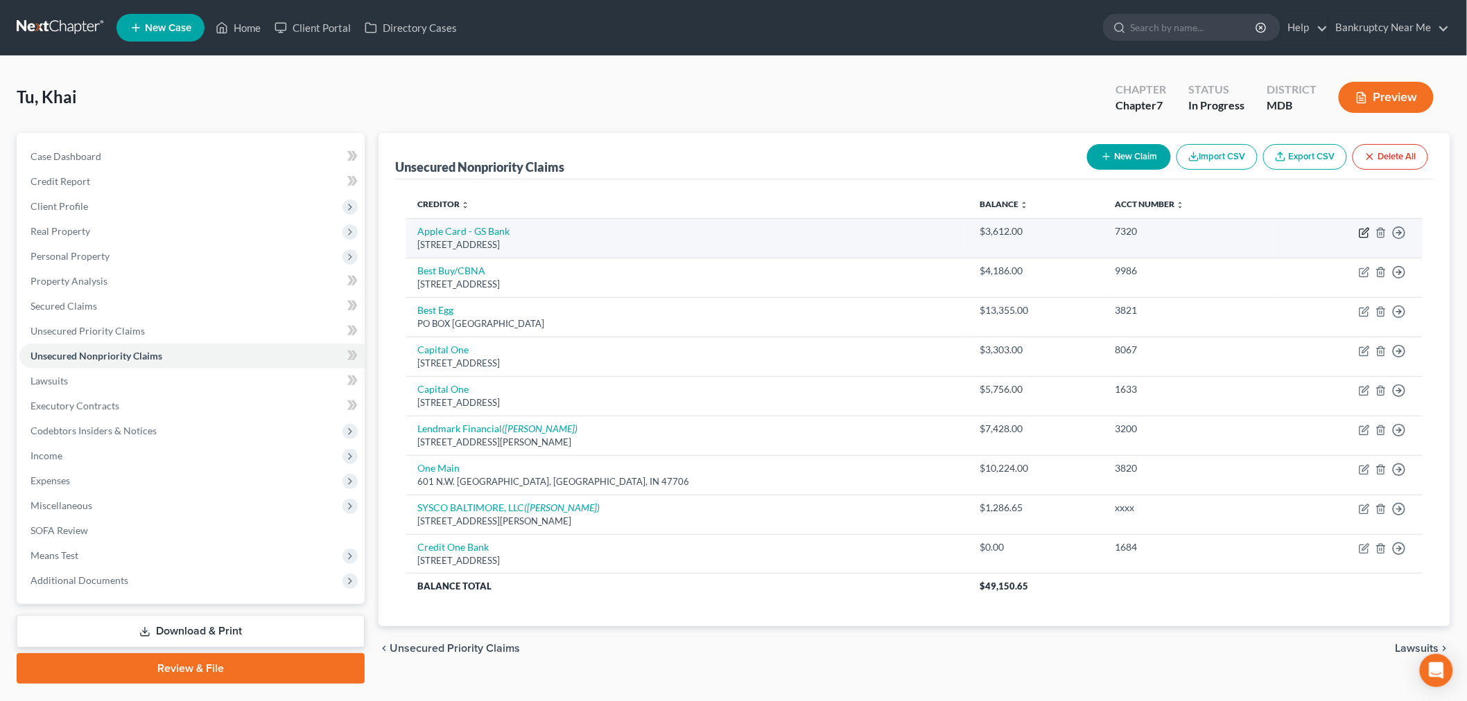
click at [1367, 232] on icon "button" at bounding box center [1363, 232] width 11 height 11
select select "46"
select select "2"
select select "0"
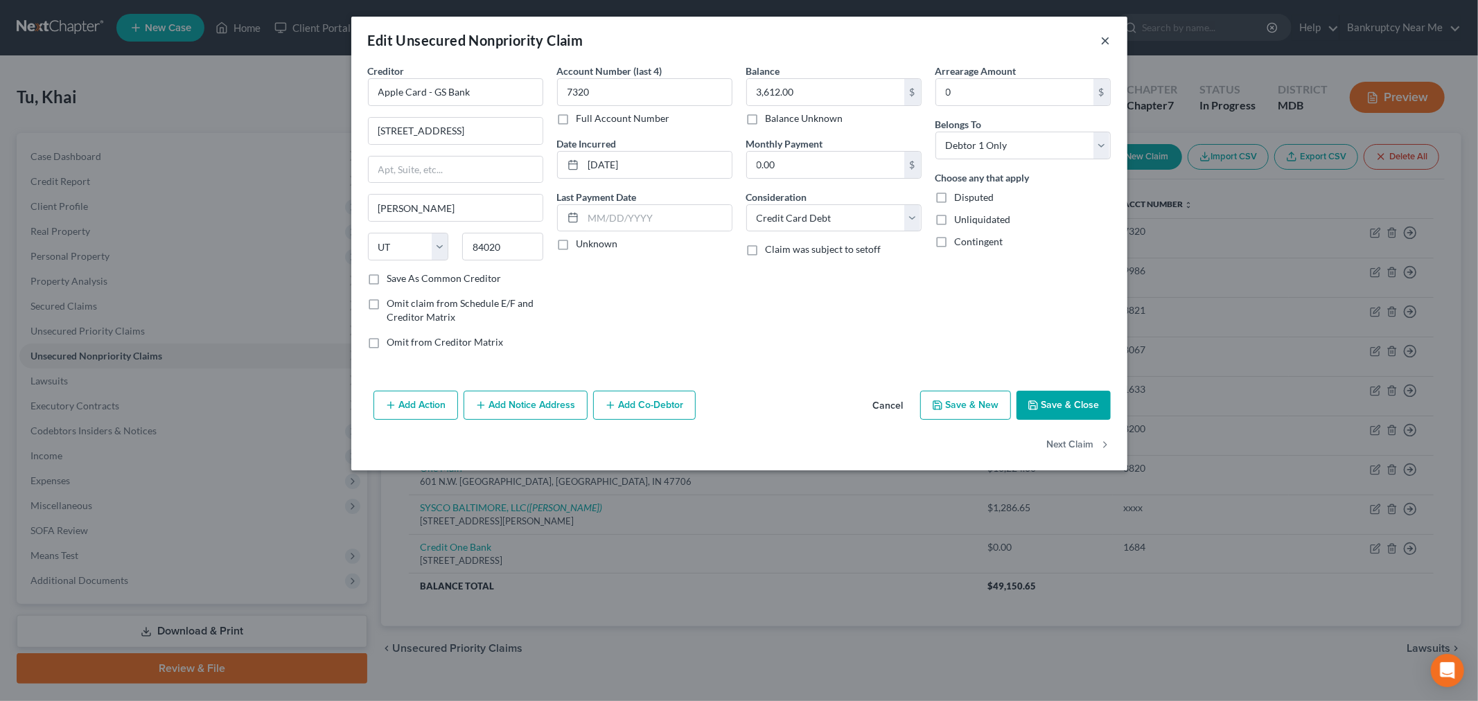
click at [1105, 37] on button "×" at bounding box center [1106, 40] width 10 height 17
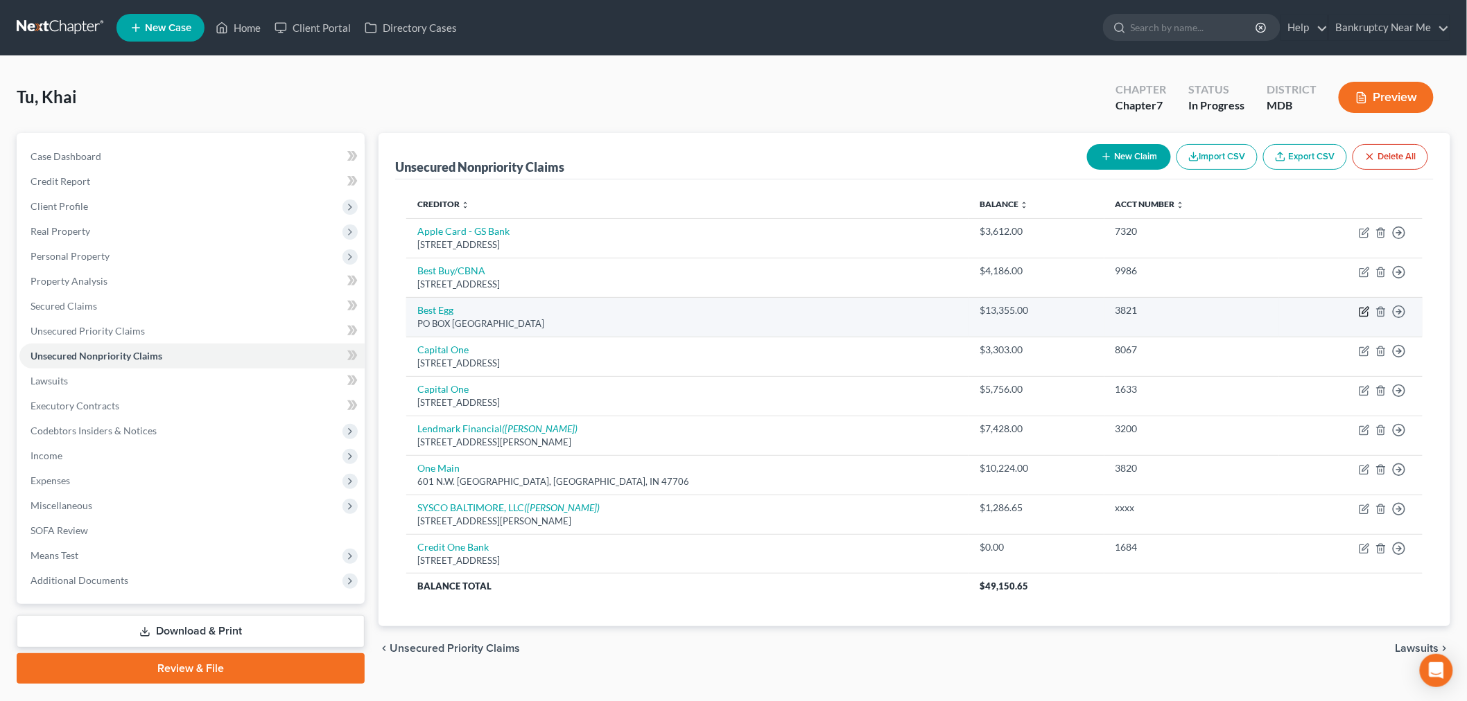
click at [1360, 310] on icon "button" at bounding box center [1363, 312] width 8 height 8
select select "39"
select select "14"
select select "0"
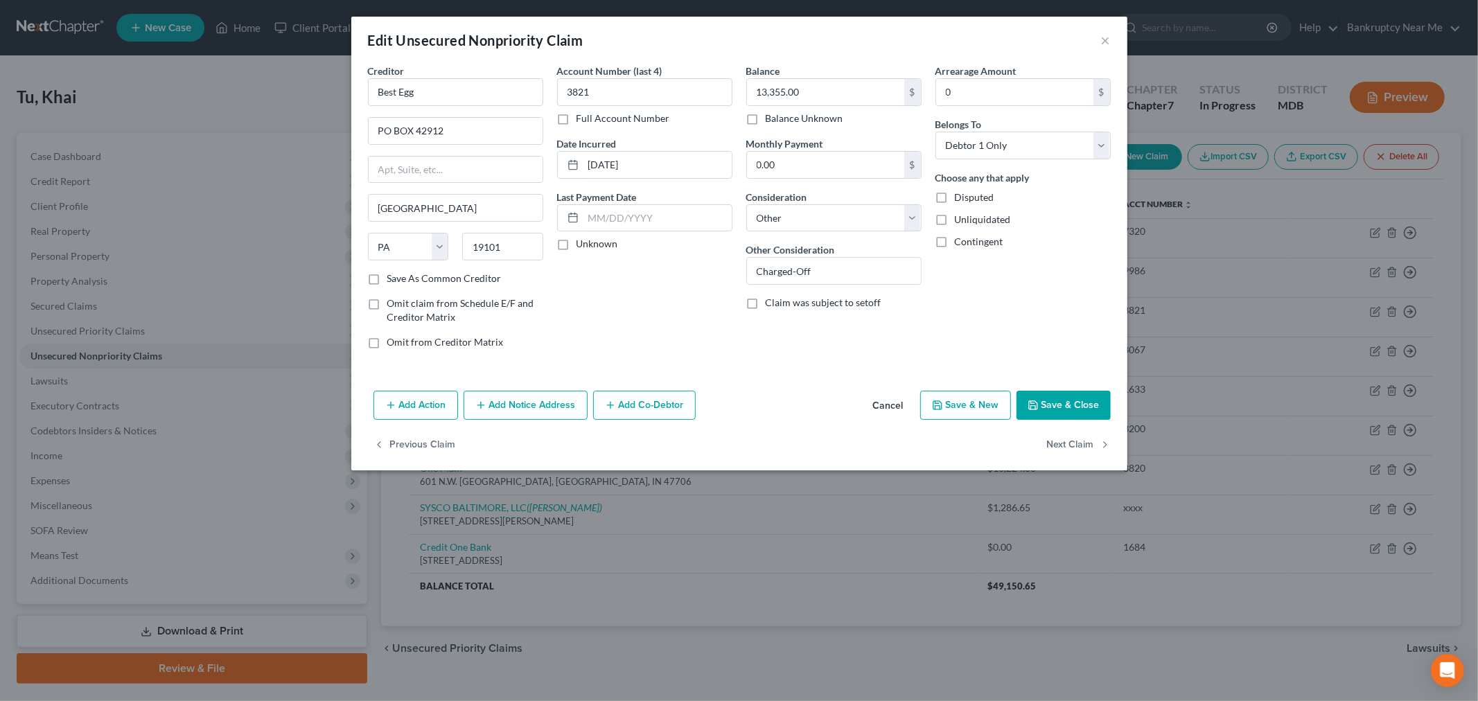
click at [923, 220] on div "Balance 13,355.00 $ Balance Unknown Balance Undetermined 13,355.00 $ Balance Un…" at bounding box center [834, 212] width 189 height 297
click at [922, 220] on div "Balance 13,355.00 $ Balance Unknown Balance Undetermined 13,355.00 $ Balance Un…" at bounding box center [834, 212] width 189 height 297
click at [907, 223] on select "Select Cable / Satellite Services Collection Agency Credit Card Debt Debt Couns…" at bounding box center [833, 218] width 175 height 28
select select "2"
click at [746, 204] on select "Select Cable / Satellite Services Collection Agency Credit Card Debt Debt Couns…" at bounding box center [833, 218] width 175 height 28
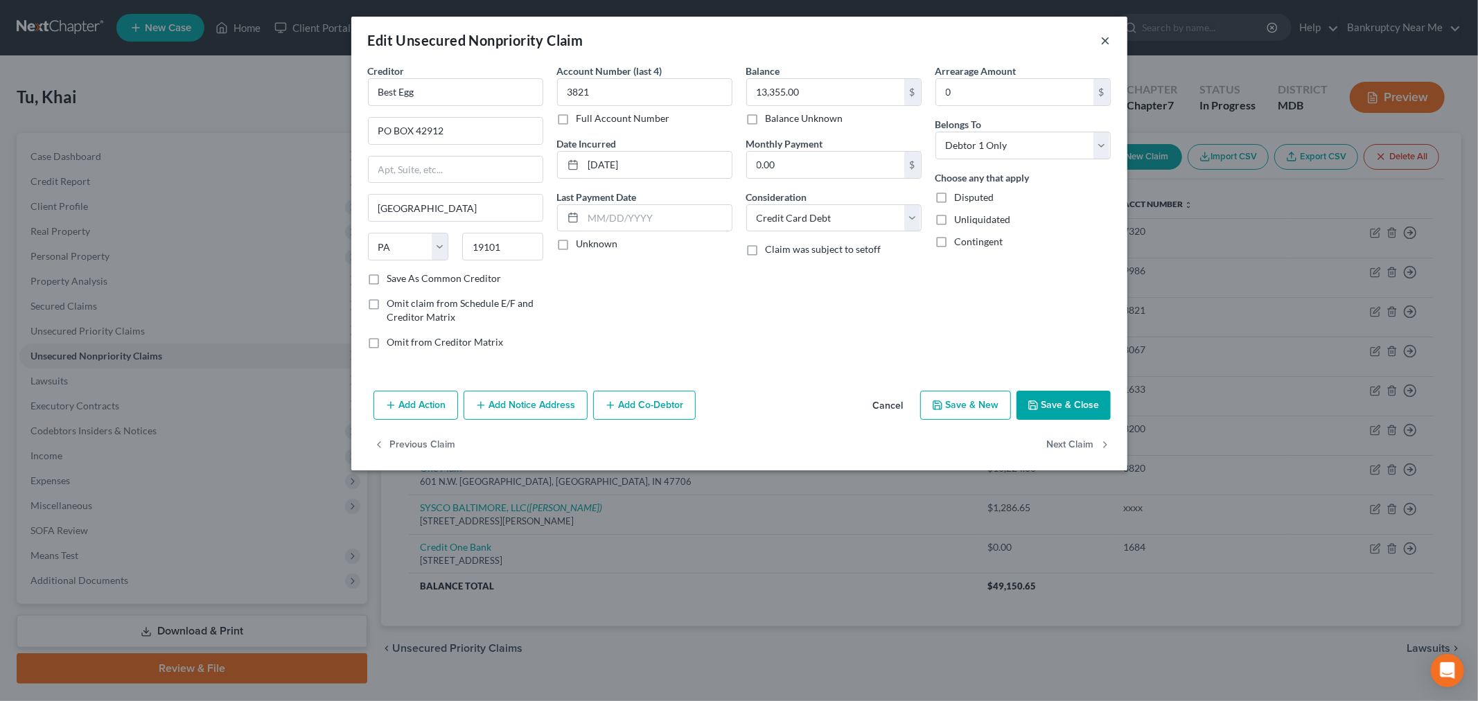
click at [1101, 39] on button "×" at bounding box center [1106, 40] width 10 height 17
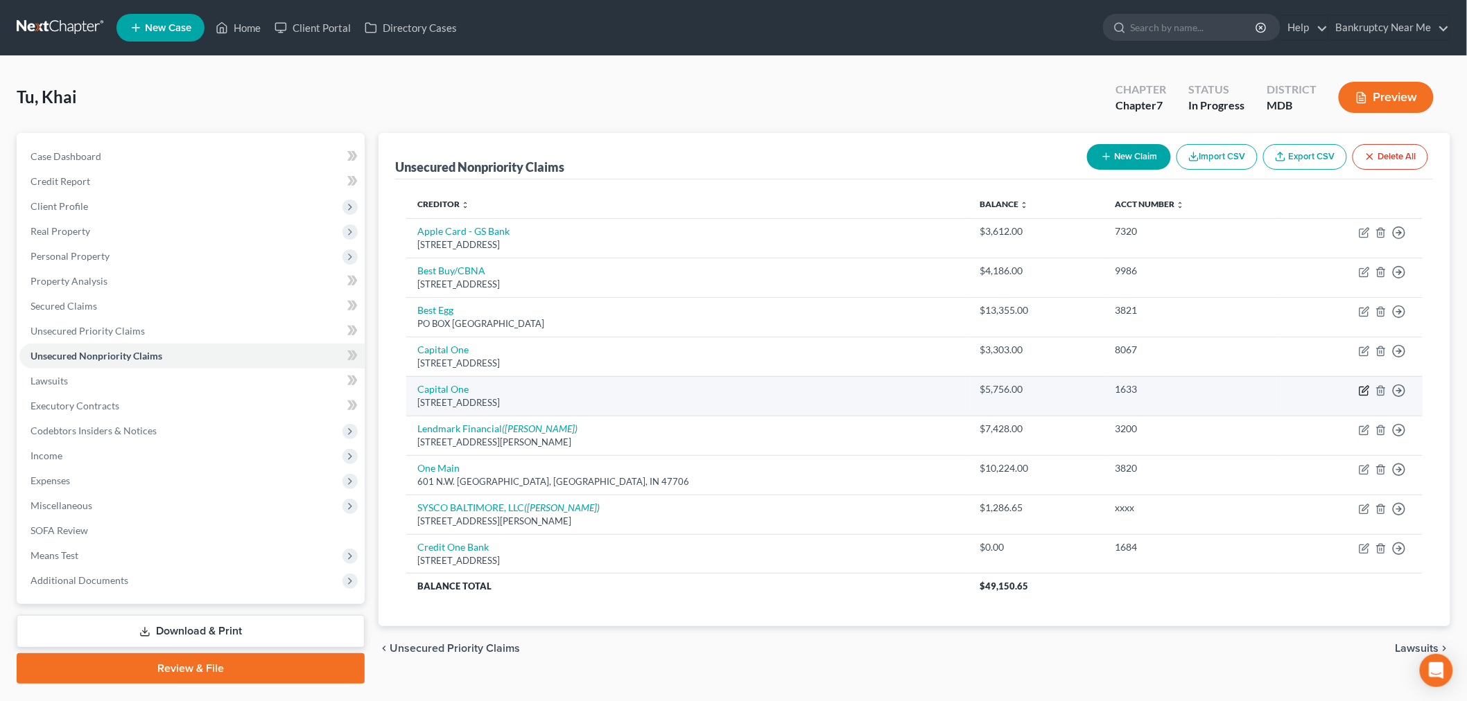
click at [1361, 387] on icon "button" at bounding box center [1363, 391] width 8 height 8
select select "46"
select select "2"
select select "0"
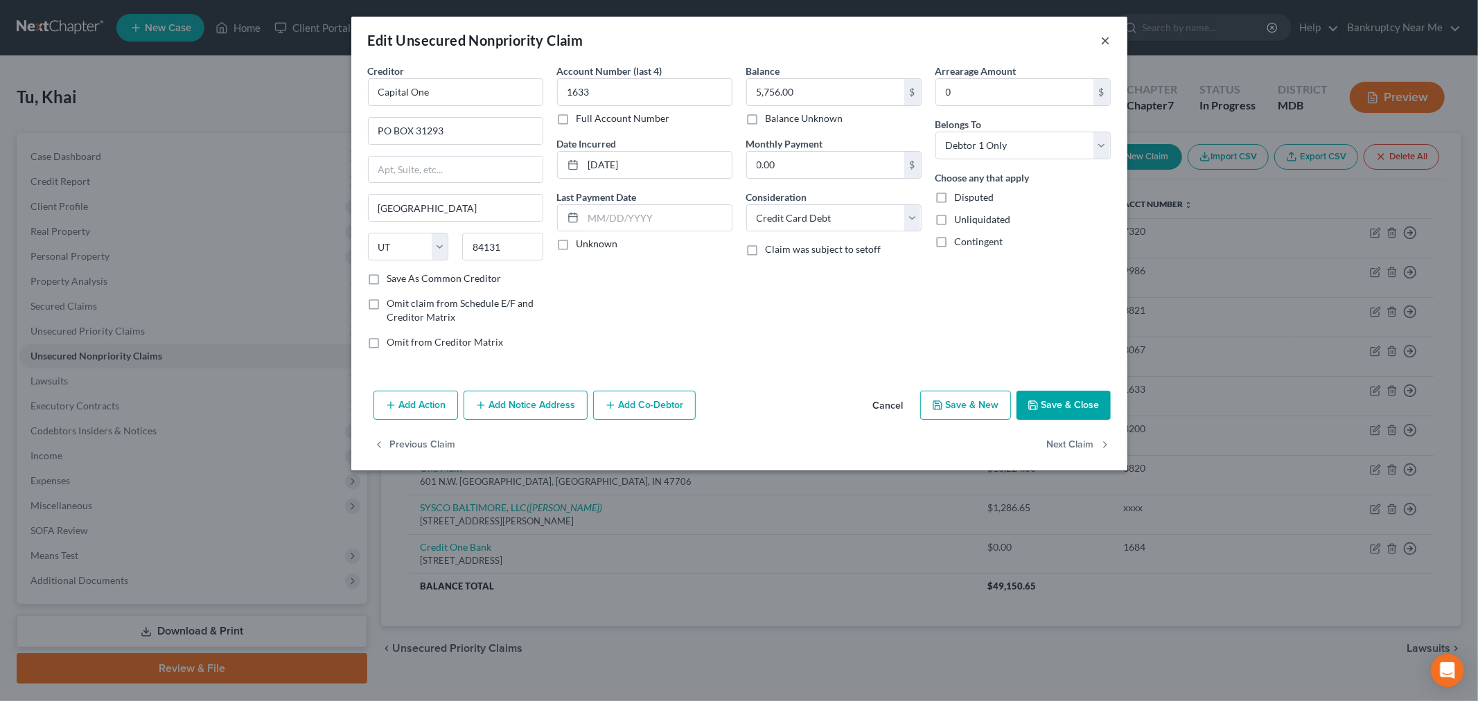
click at [1107, 36] on button "×" at bounding box center [1106, 40] width 10 height 17
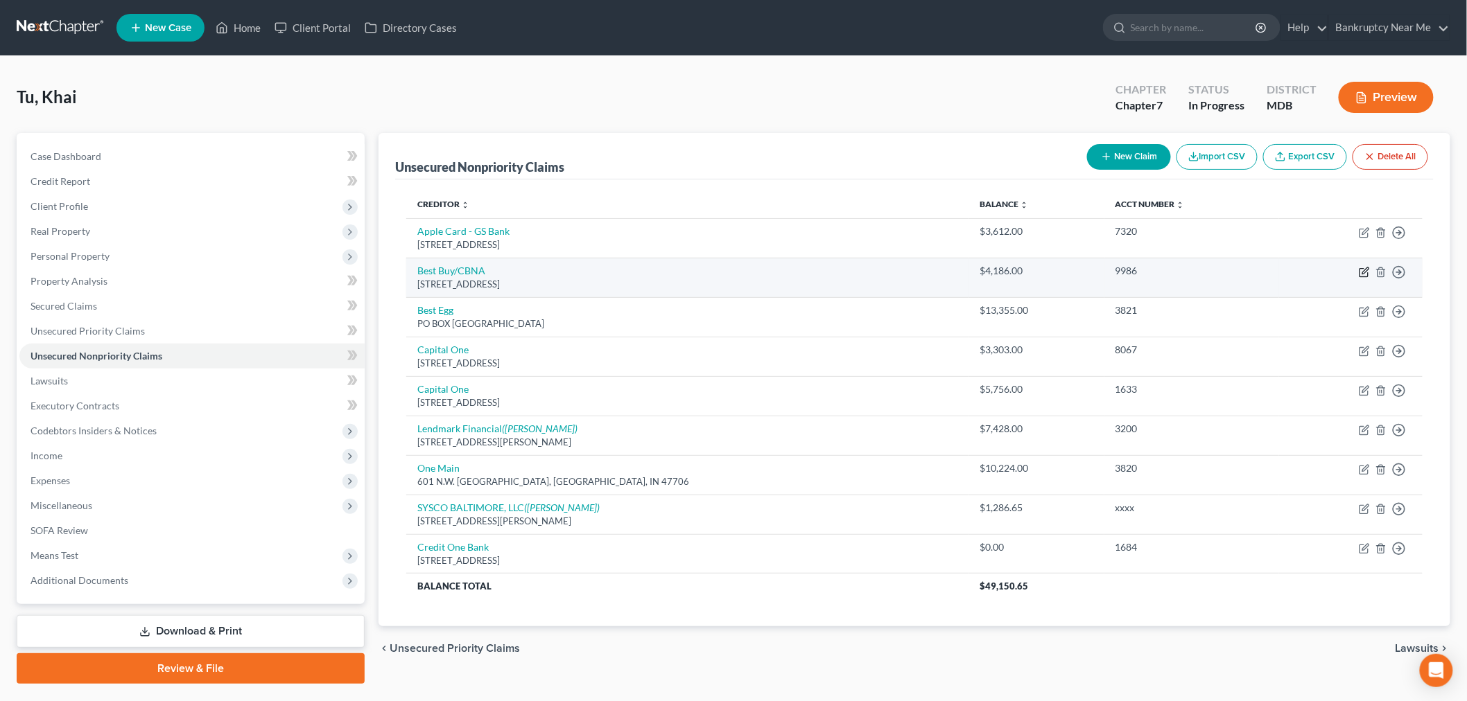
click at [1361, 272] on icon "button" at bounding box center [1363, 272] width 11 height 11
select select "43"
select select "2"
select select "0"
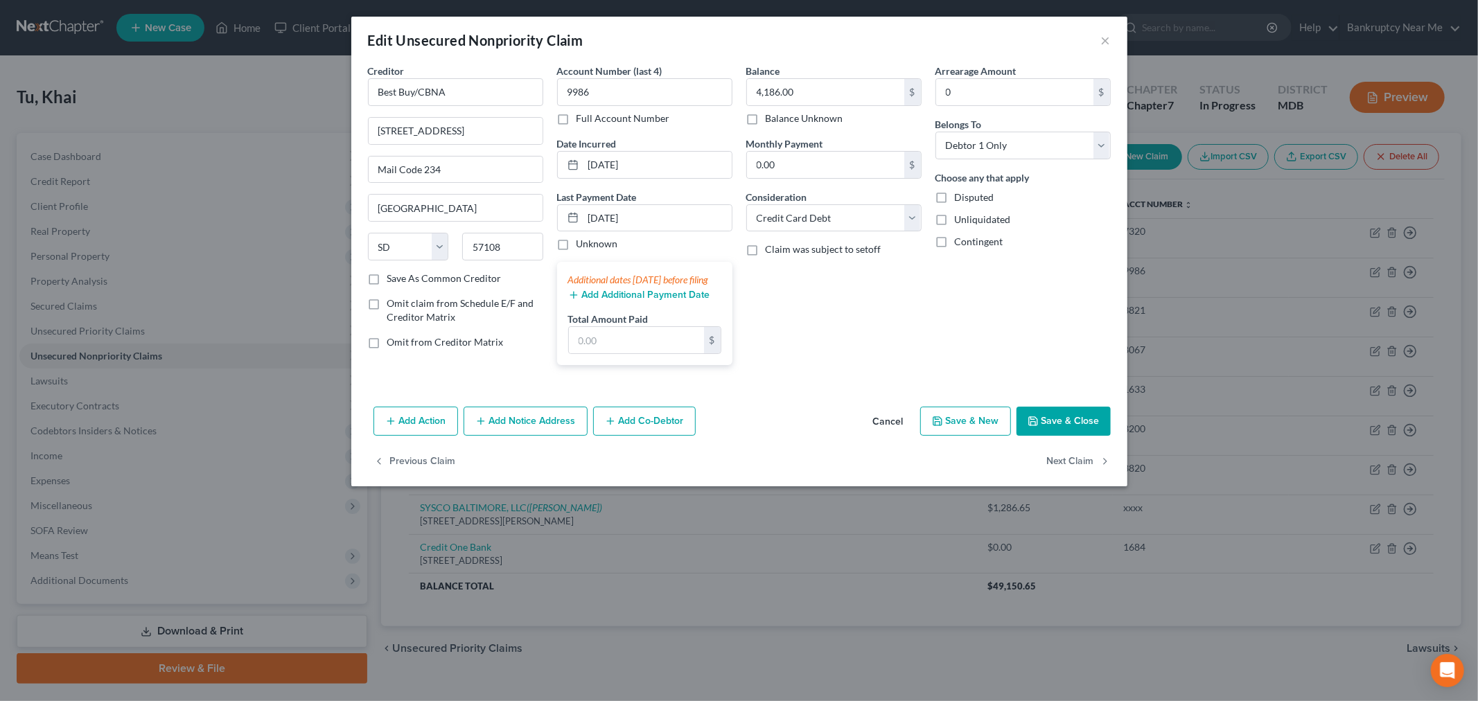
click at [1090, 426] on button "Save & Close" at bounding box center [1064, 421] width 94 height 29
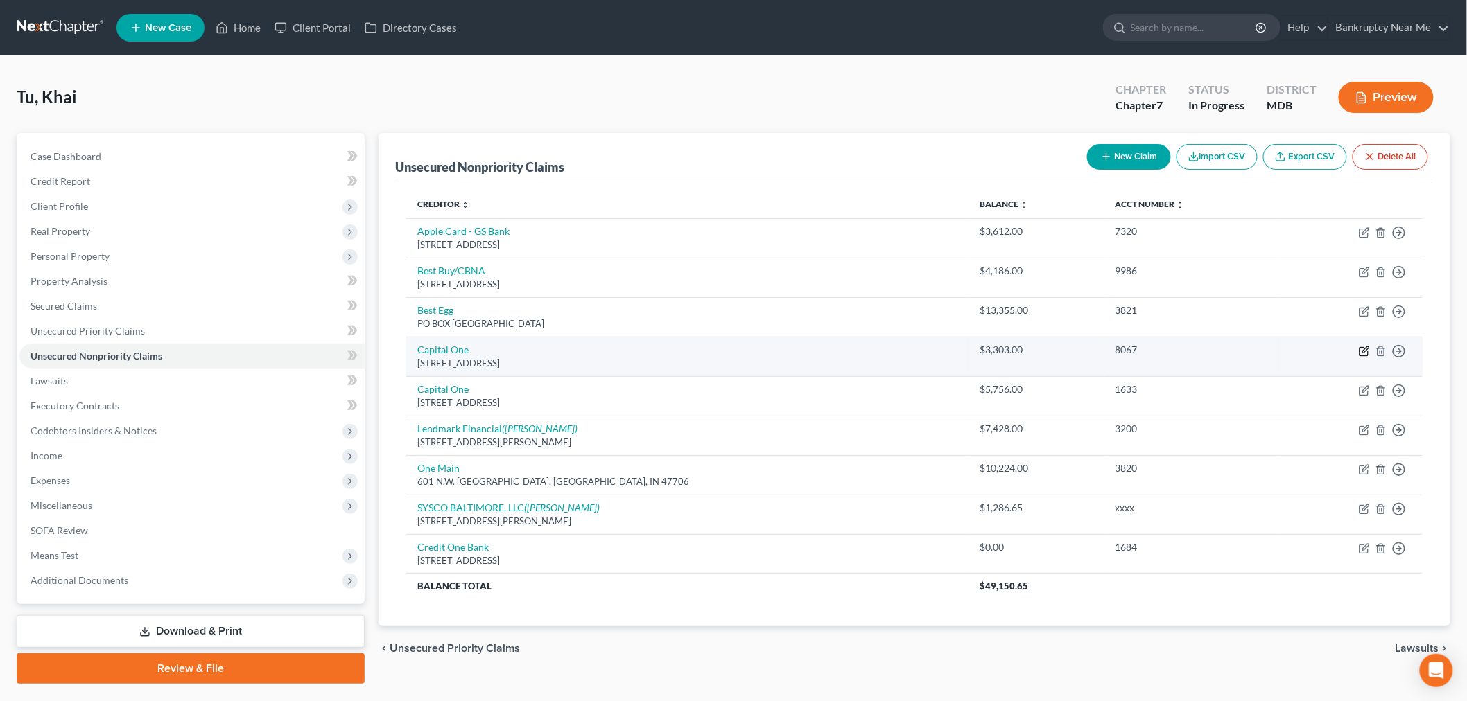
click at [1367, 354] on icon "button" at bounding box center [1363, 351] width 11 height 11
select select "46"
select select "2"
select select "0"
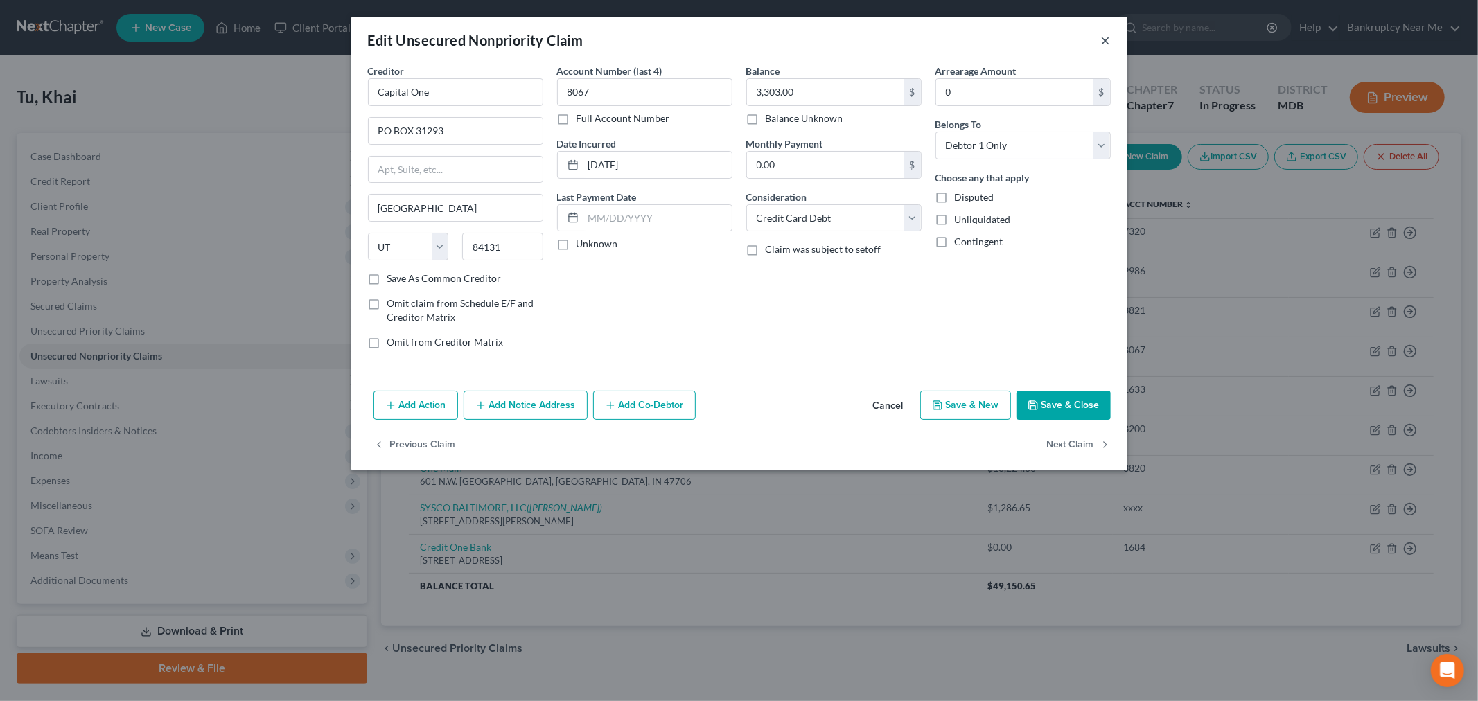
click at [1103, 42] on button "×" at bounding box center [1106, 40] width 10 height 17
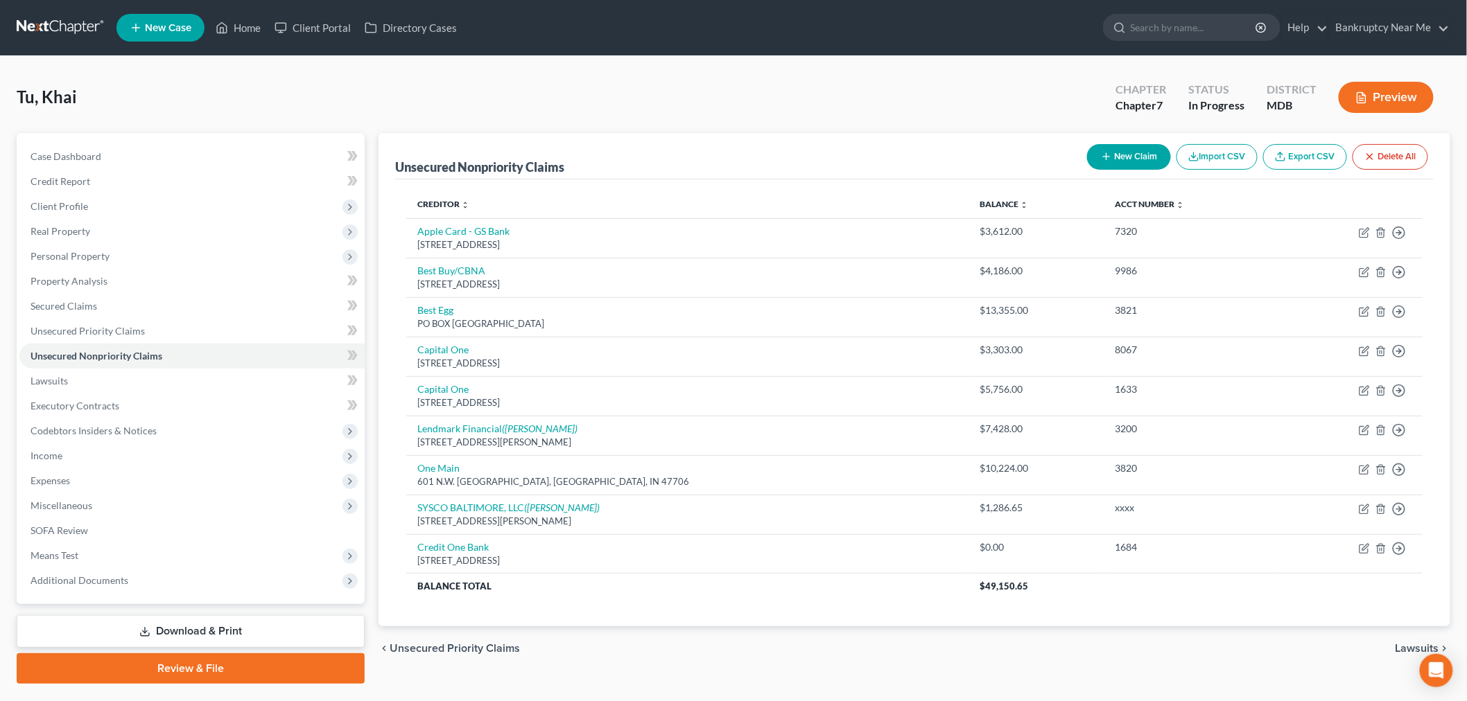
click at [1141, 155] on button "New Claim" at bounding box center [1129, 157] width 84 height 26
select select "0"
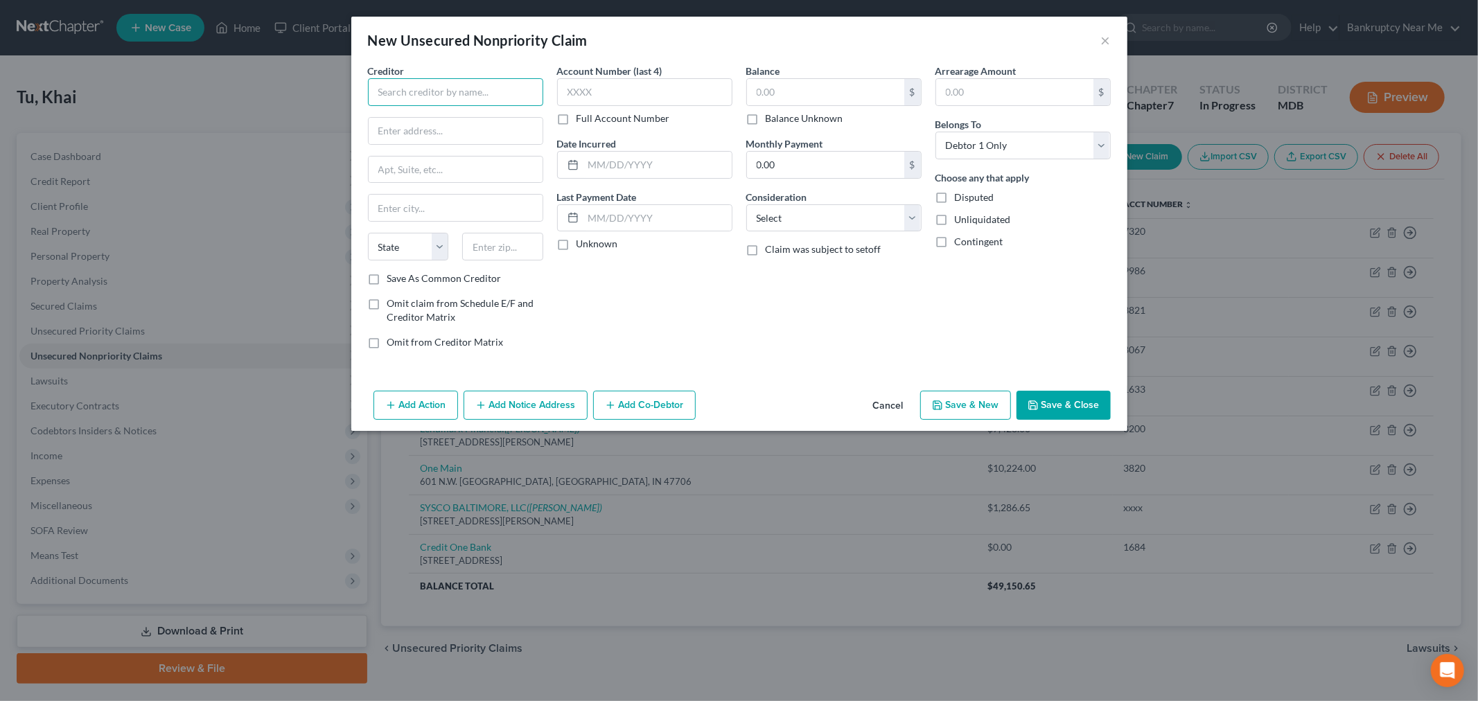
click at [455, 87] on input "text" at bounding box center [455, 92] width 175 height 28
click at [442, 125] on div "[STREET_ADDRESS]" at bounding box center [451, 129] width 144 height 12
type input "THD/CBNA"
type input "5800 South Corporate Place"
type input "Long Island City"
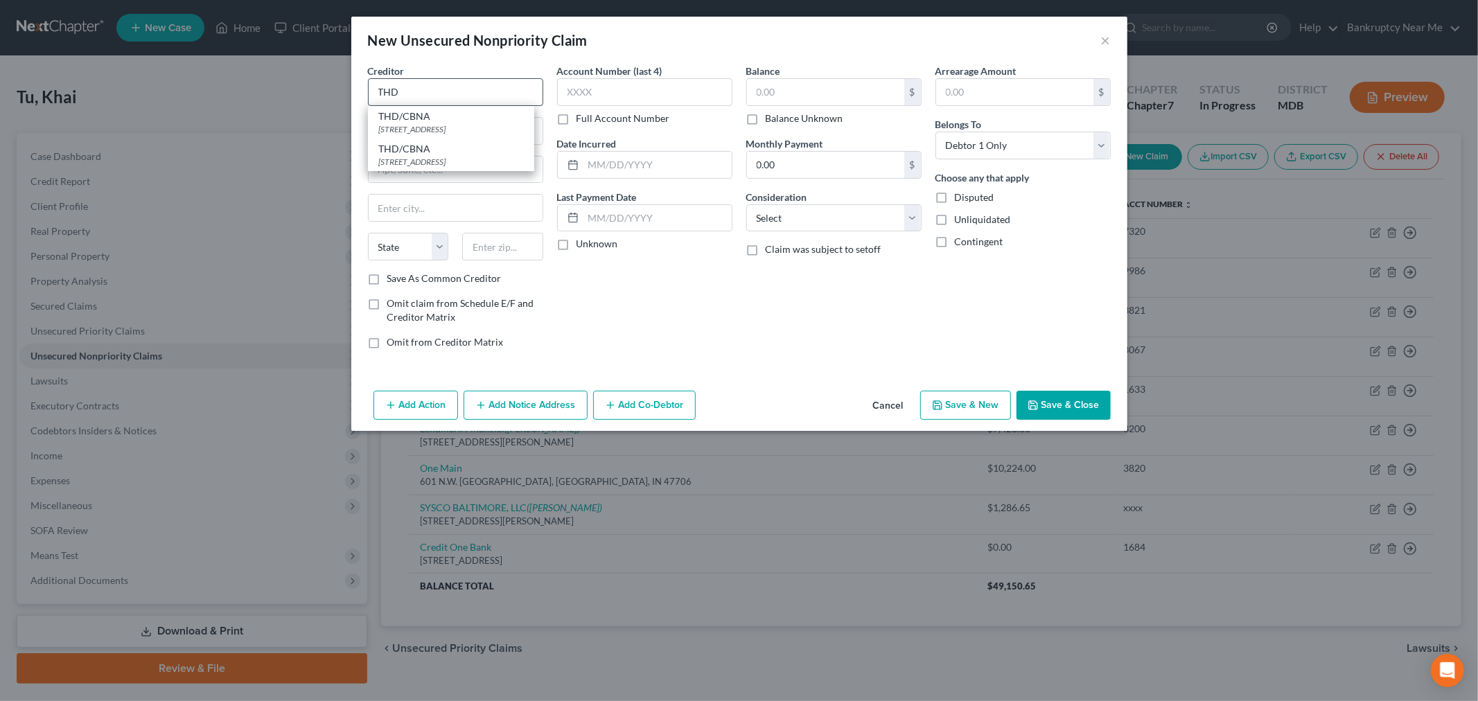
select select "35"
type input "57108"
click at [609, 87] on input "text" at bounding box center [644, 92] width 175 height 28
type input "7727"
click at [762, 91] on input "text" at bounding box center [825, 92] width 157 height 26
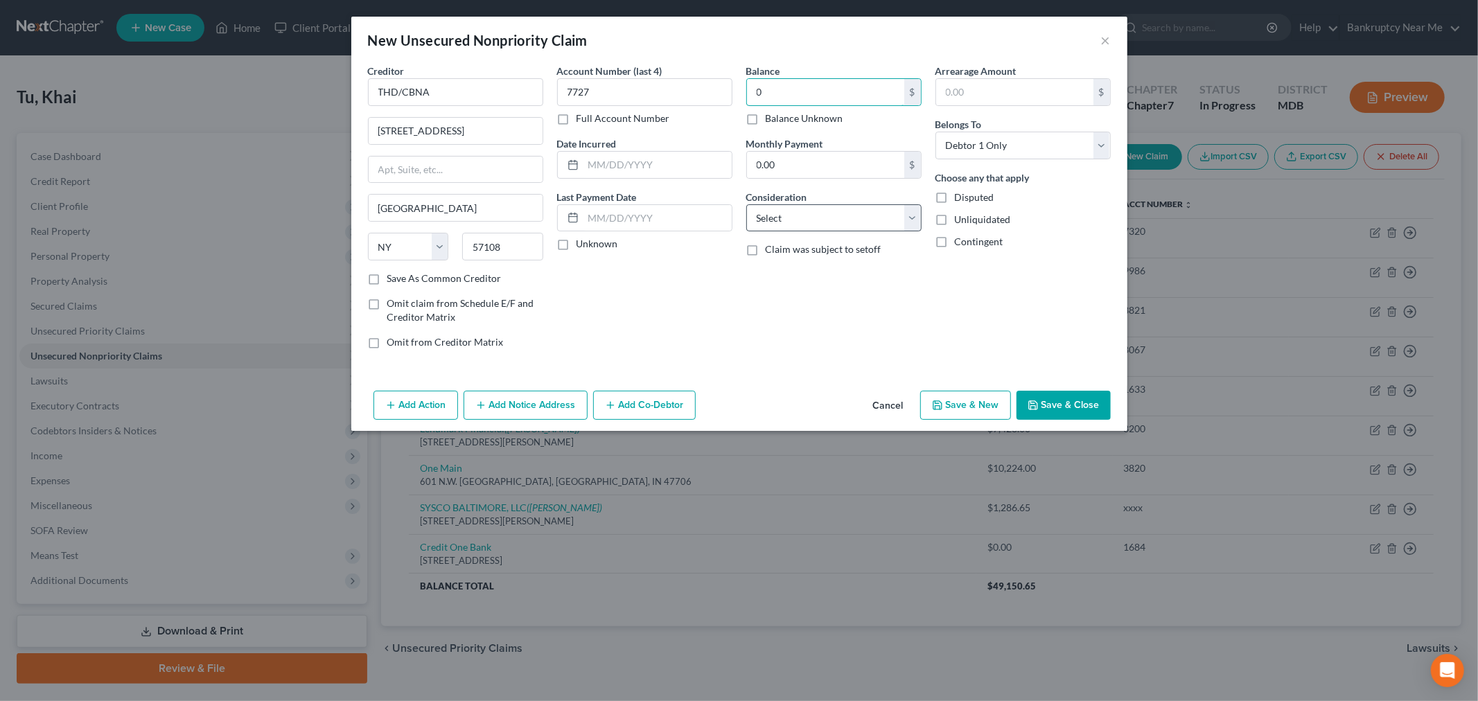
type input "0"
drag, startPoint x: 815, startPoint y: 222, endPoint x: 820, endPoint y: 229, distance: 8.5
click at [815, 222] on select "Select Cable / Satellite Services Collection Agency Credit Card Debt Debt Couns…" at bounding box center [833, 218] width 175 height 28
select select "2"
click at [746, 204] on select "Select Cable / Satellite Services Collection Agency Credit Card Debt Debt Couns…" at bounding box center [833, 218] width 175 height 28
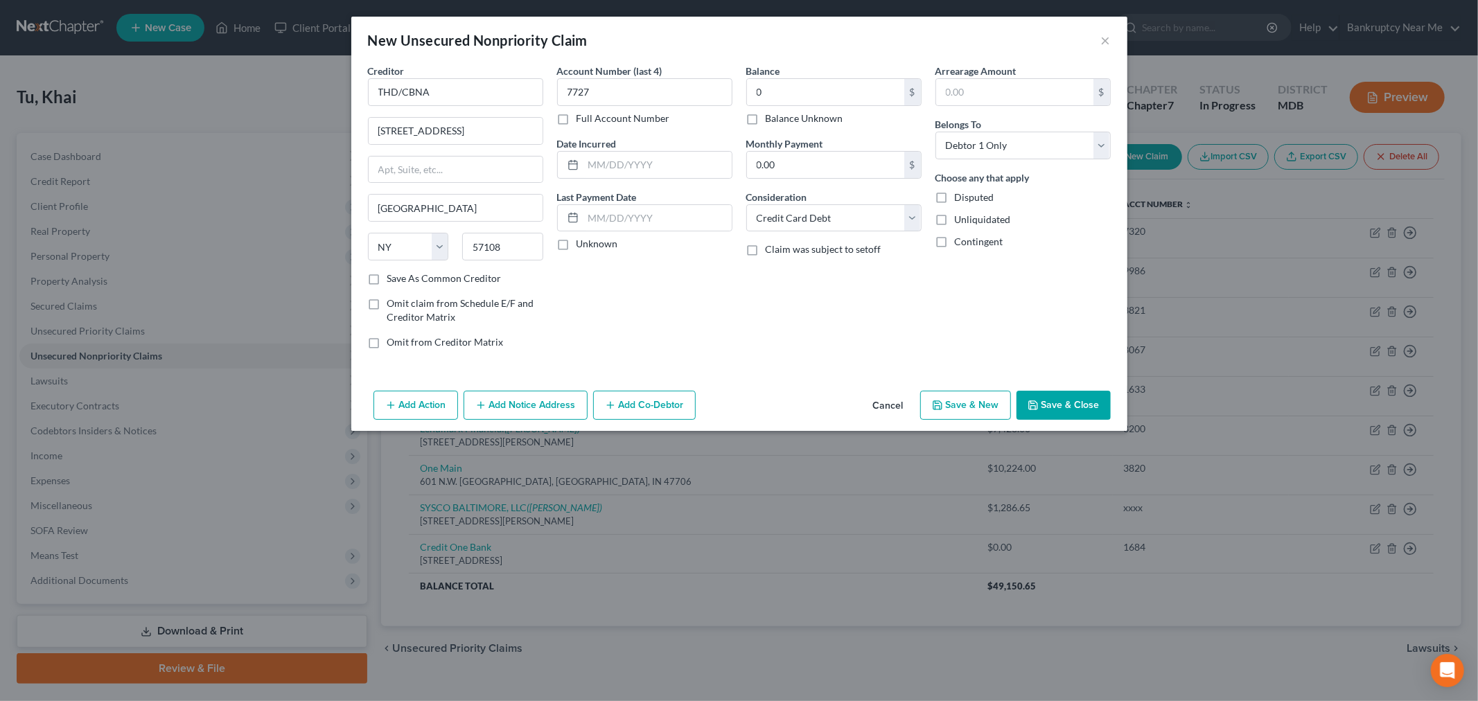
click at [646, 148] on div "Date Incurred" at bounding box center [644, 158] width 175 height 42
click at [663, 161] on input "text" at bounding box center [658, 165] width 148 height 26
type input "05/27/2020"
click at [1078, 407] on button "Save & Close" at bounding box center [1064, 405] width 94 height 29
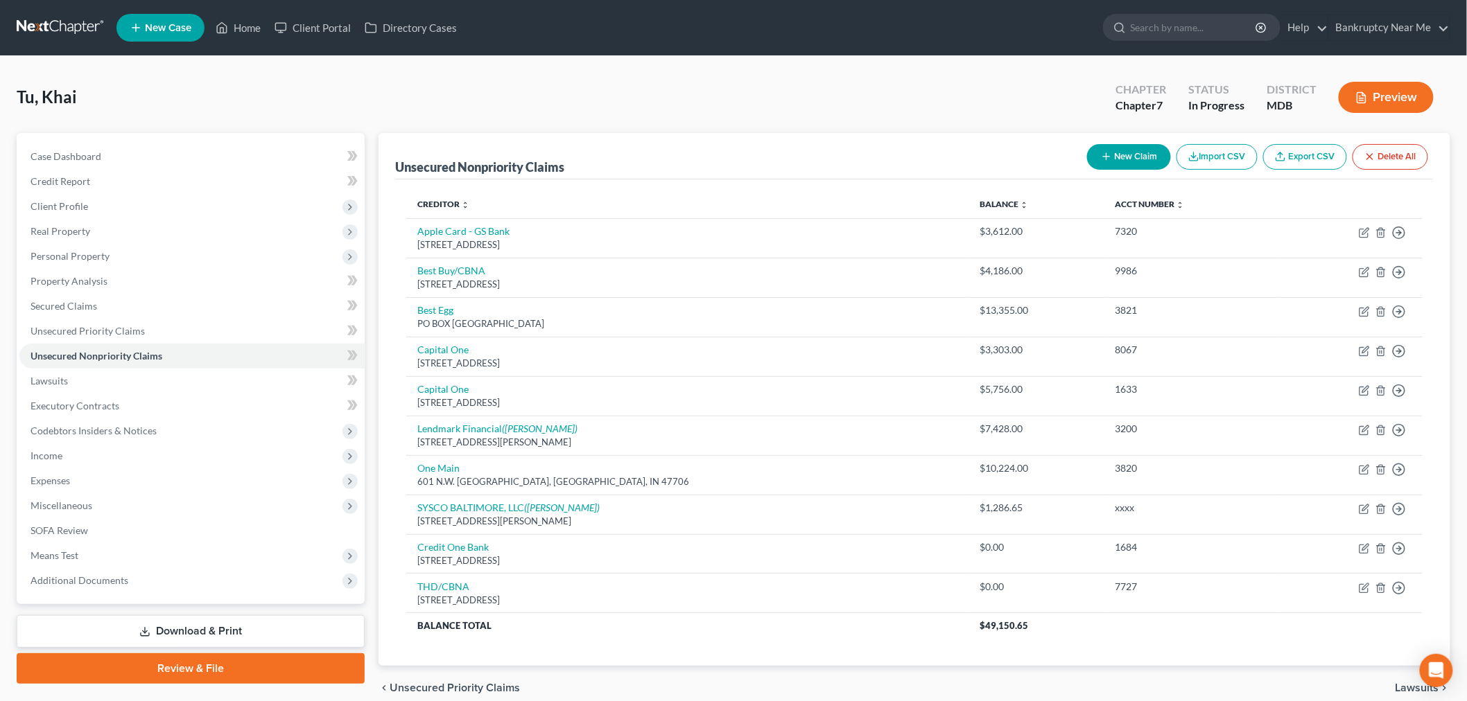
click at [1118, 157] on button "New Claim" at bounding box center [1129, 157] width 84 height 26
select select "0"
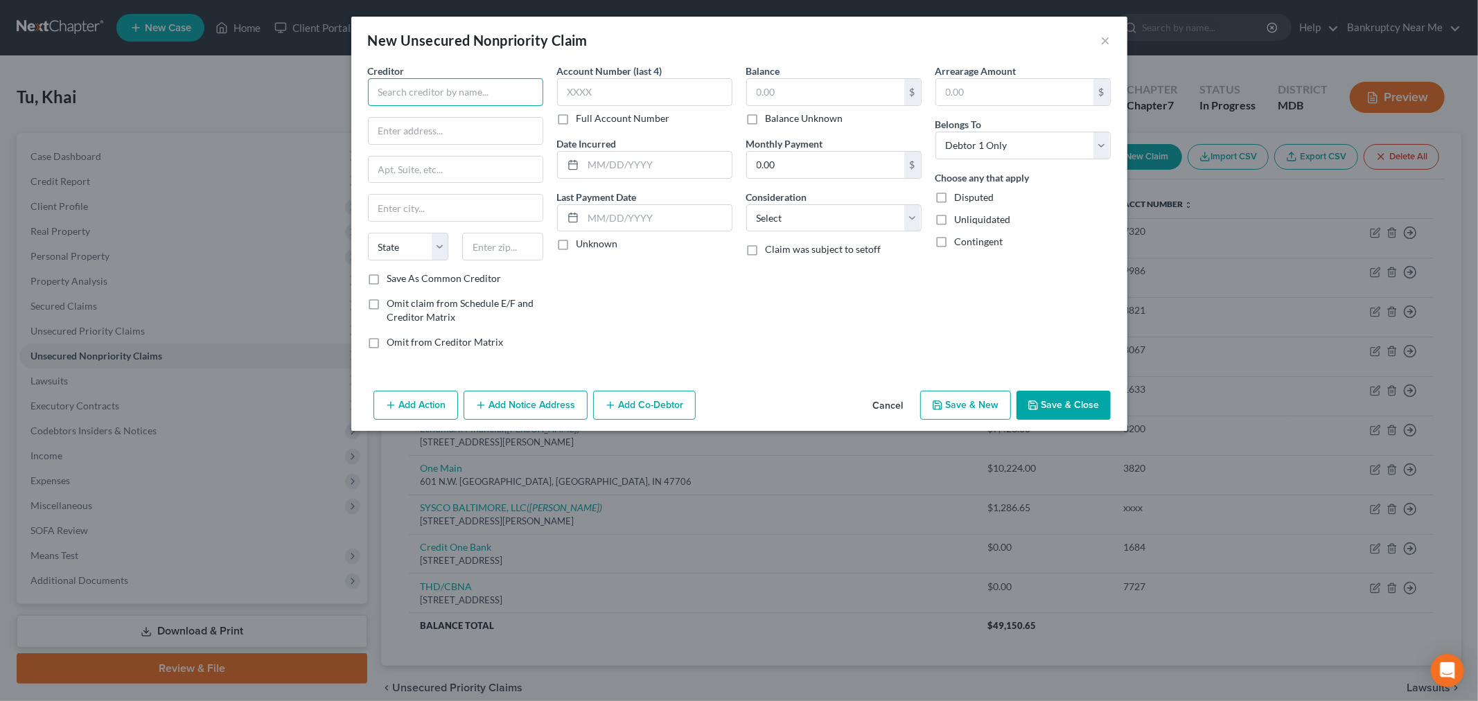
click at [468, 82] on input "text" at bounding box center [455, 92] width 175 height 28
type input "Syncb/Walgreens"
click at [847, 98] on input "text" at bounding box center [825, 92] width 157 height 26
type input "0"
drag, startPoint x: 812, startPoint y: 236, endPoint x: 813, endPoint y: 225, distance: 11.1
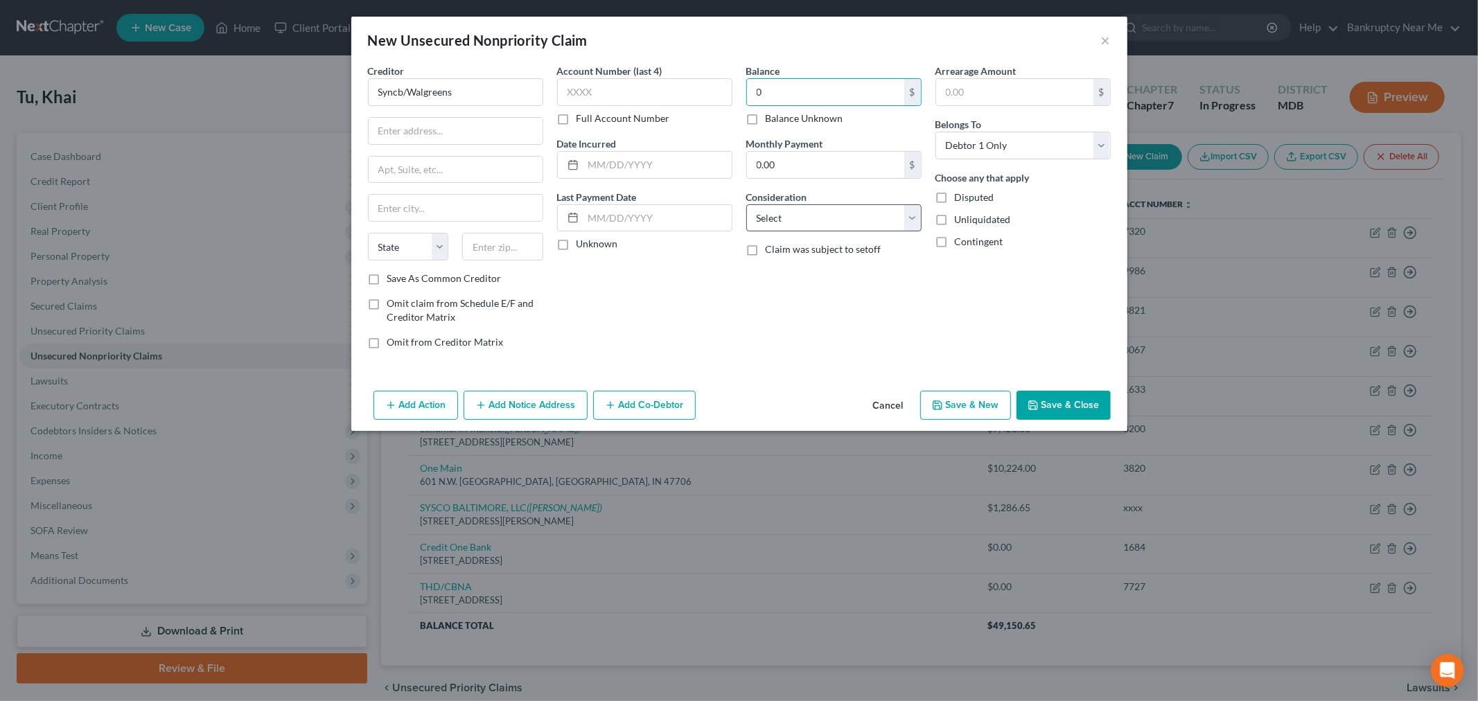
click at [812, 236] on div "Balance 0.00 $ Balance Unknown Balance Undetermined 0 $ Balance Unknown Monthly…" at bounding box center [834, 212] width 189 height 297
click at [814, 218] on select "Select Cable / Satellite Services Collection Agency Credit Card Debt Debt Couns…" at bounding box center [833, 218] width 175 height 28
select select "2"
click at [746, 204] on select "Select Cable / Satellite Services Collection Agency Credit Card Debt Debt Couns…" at bounding box center [833, 218] width 175 height 28
click at [654, 163] on input "text" at bounding box center [658, 165] width 148 height 26
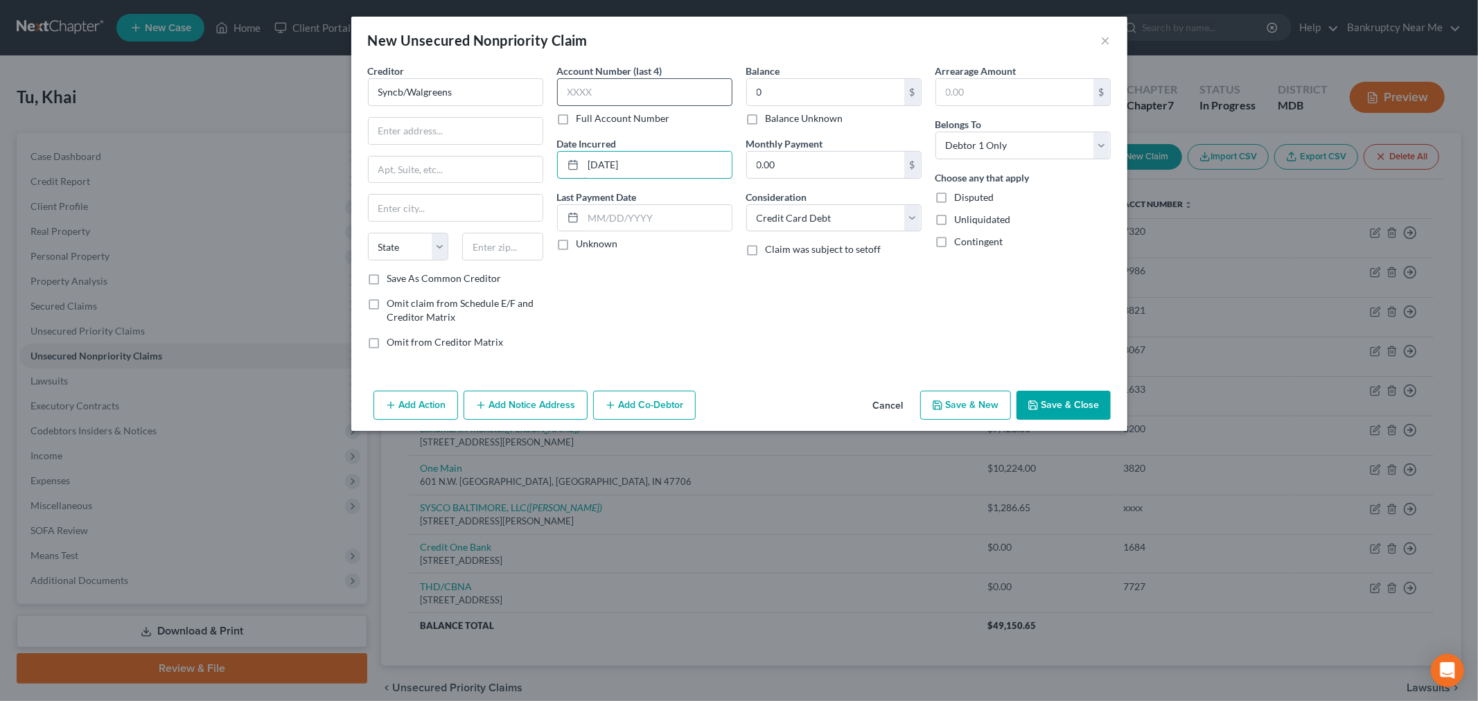
type input "02/14/2024"
click at [654, 94] on input "text" at bounding box center [644, 92] width 175 height 28
type input "4534"
click at [511, 118] on input "text" at bounding box center [456, 131] width 174 height 26
type input "PO Box 71727"
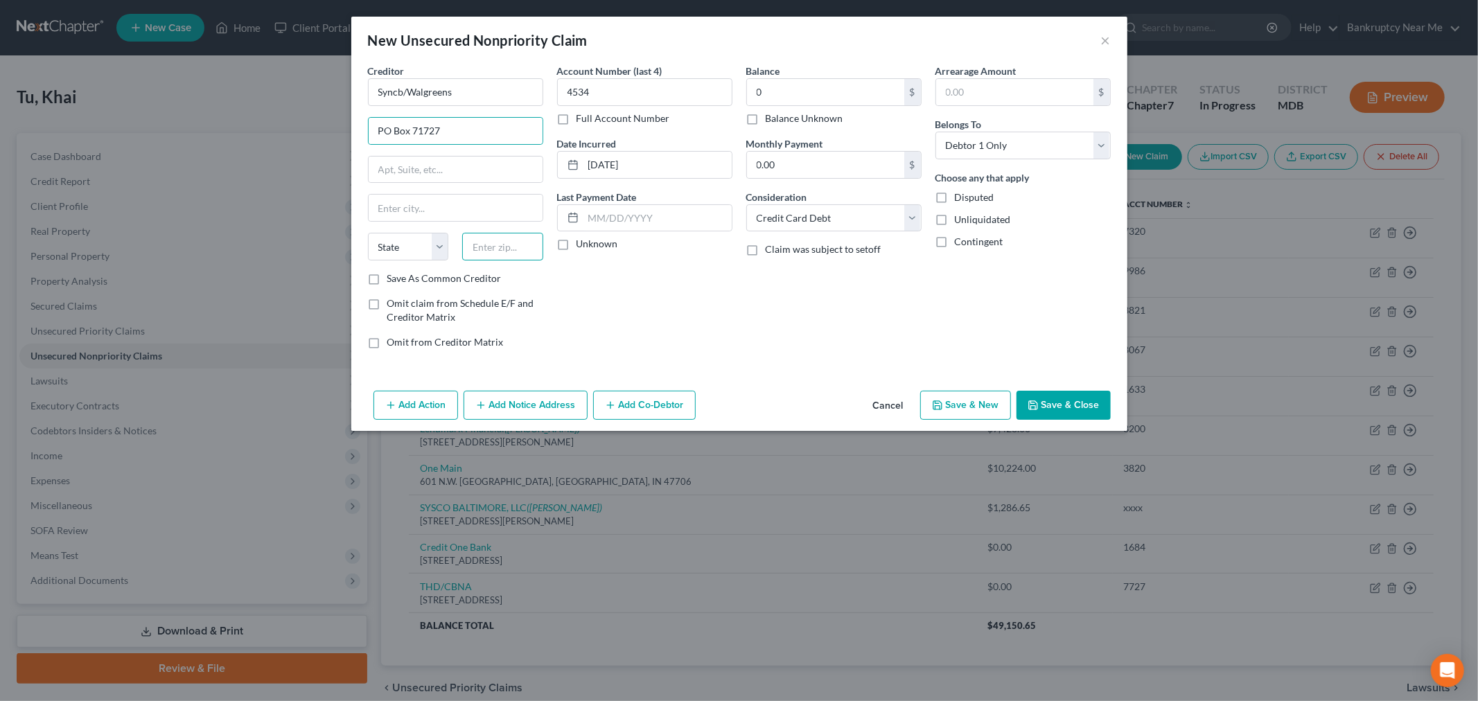
click at [499, 254] on input "text" at bounding box center [502, 247] width 81 height 28
type input "19176"
click at [387, 284] on label "Save As Common Creditor" at bounding box center [444, 279] width 114 height 14
click at [393, 281] on input "Save As Common Creditor" at bounding box center [397, 276] width 9 height 9
click at [1058, 383] on div "Creditor * Syncb/Walgreens PO Box 71727 State AL AK AR AZ CA CO CT DE DC FL GA …" at bounding box center [739, 225] width 776 height 322
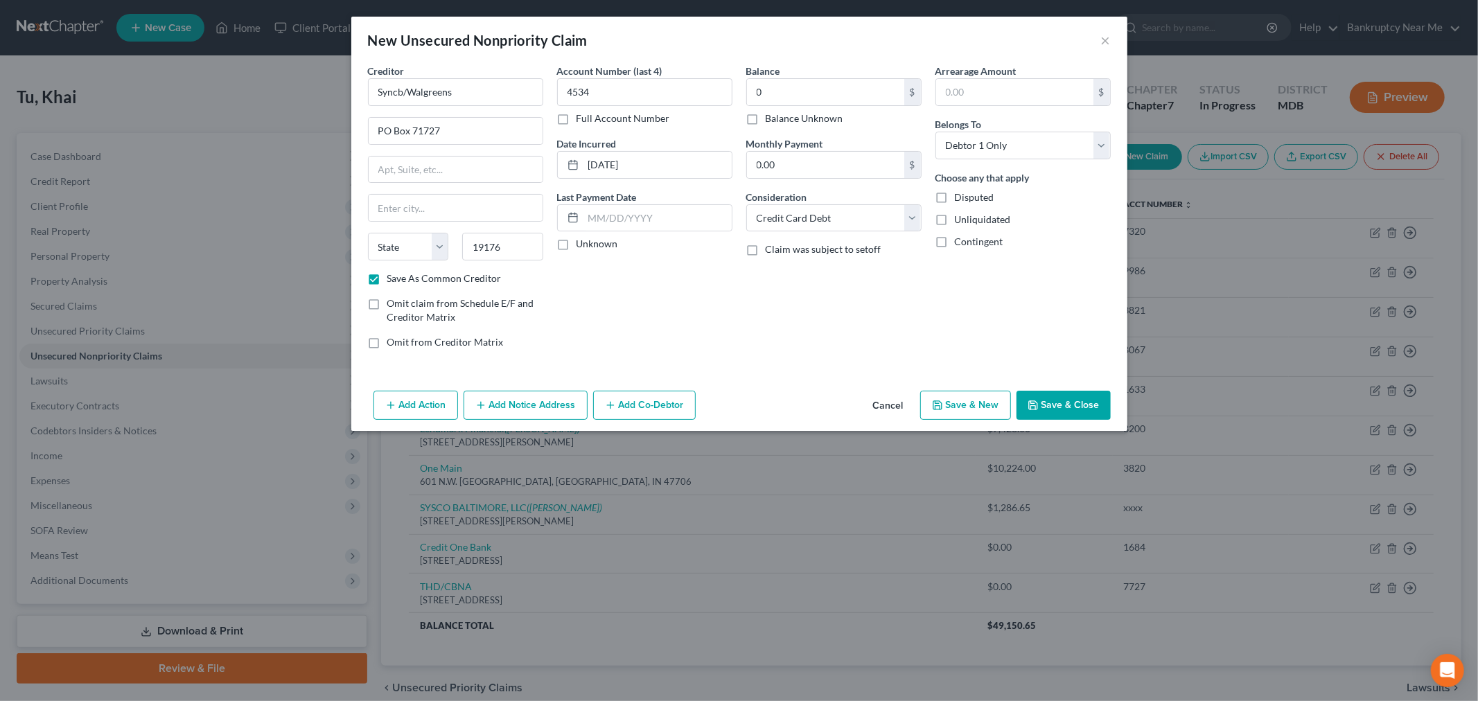
click at [1054, 405] on button "Save & Close" at bounding box center [1064, 405] width 94 height 29
checkbox input "false"
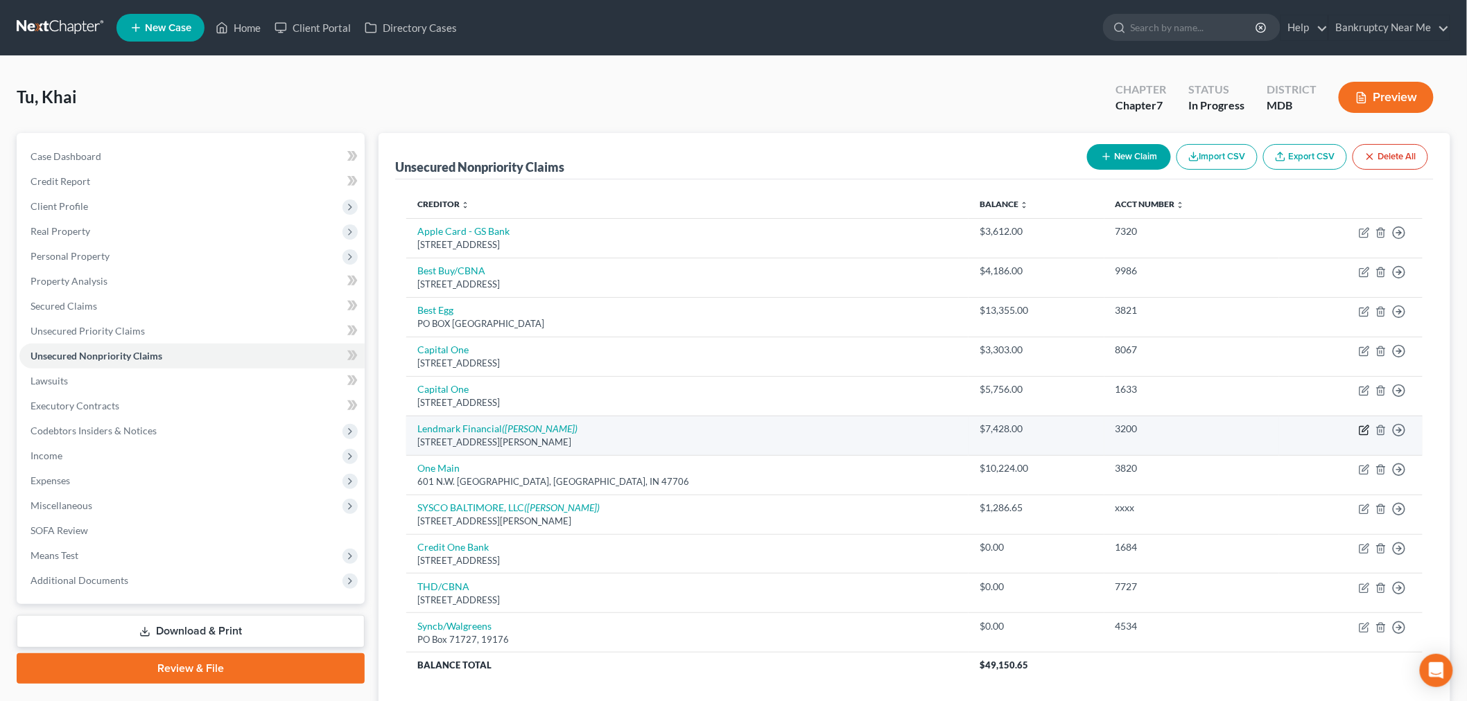
click at [1367, 428] on icon "button" at bounding box center [1363, 430] width 11 height 11
select select "10"
select select "14"
select select "0"
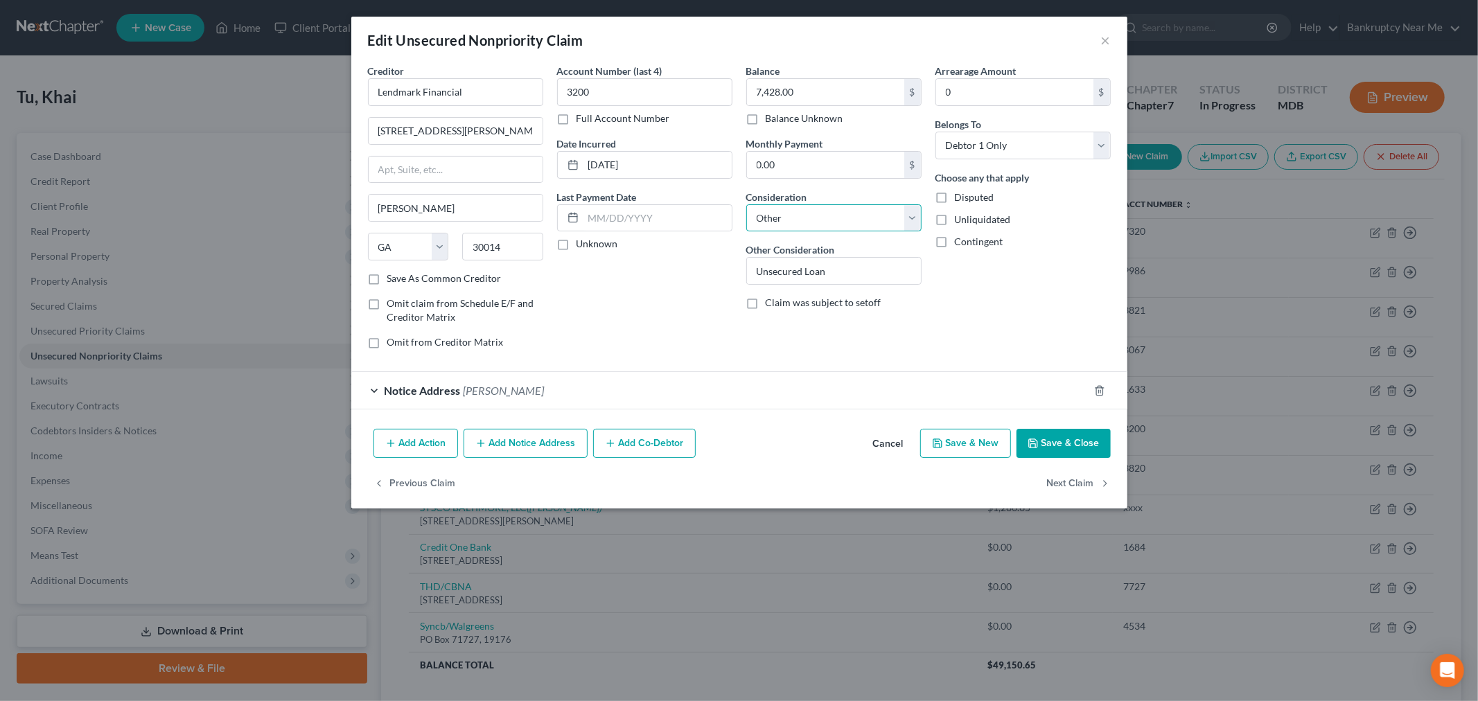
click at [849, 225] on select "Select Cable / Satellite Services Collection Agency Credit Card Debt Debt Couns…" at bounding box center [833, 218] width 175 height 28
select select "2"
click at [746, 204] on select "Select Cable / Satellite Services Collection Agency Credit Card Debt Debt Couns…" at bounding box center [833, 218] width 175 height 28
click at [1045, 444] on button "Save & Close" at bounding box center [1064, 443] width 94 height 29
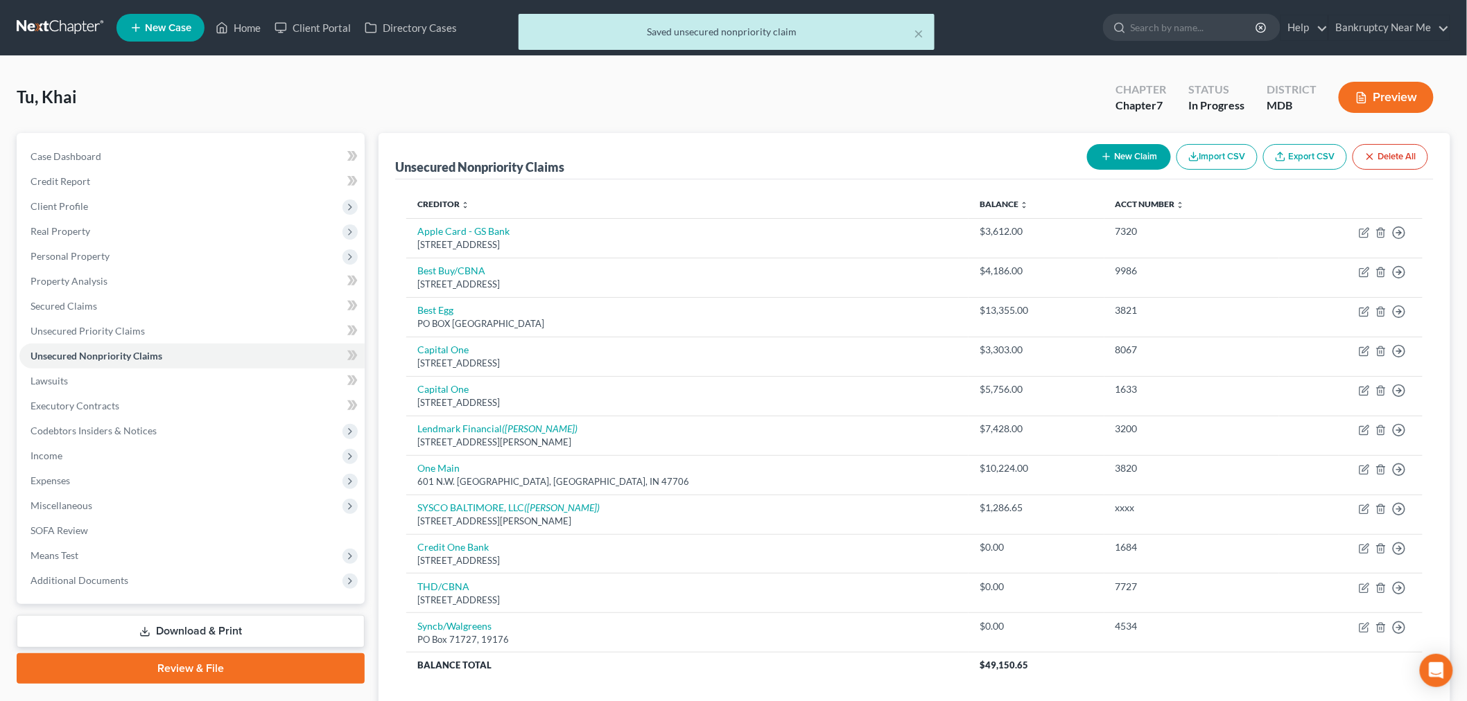
click at [1112, 161] on button "New Claim" at bounding box center [1129, 157] width 84 height 26
select select "0"
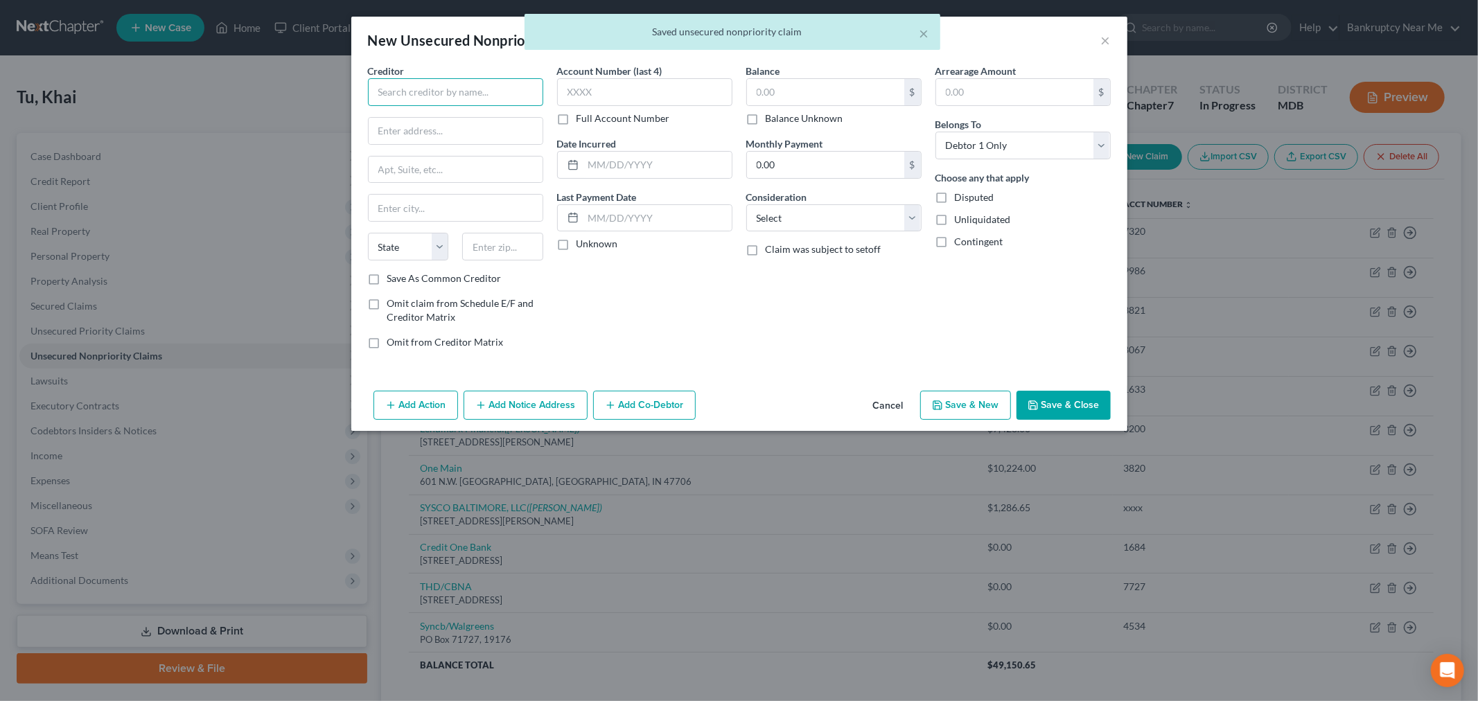
click at [493, 94] on input "text" at bounding box center [455, 92] width 175 height 28
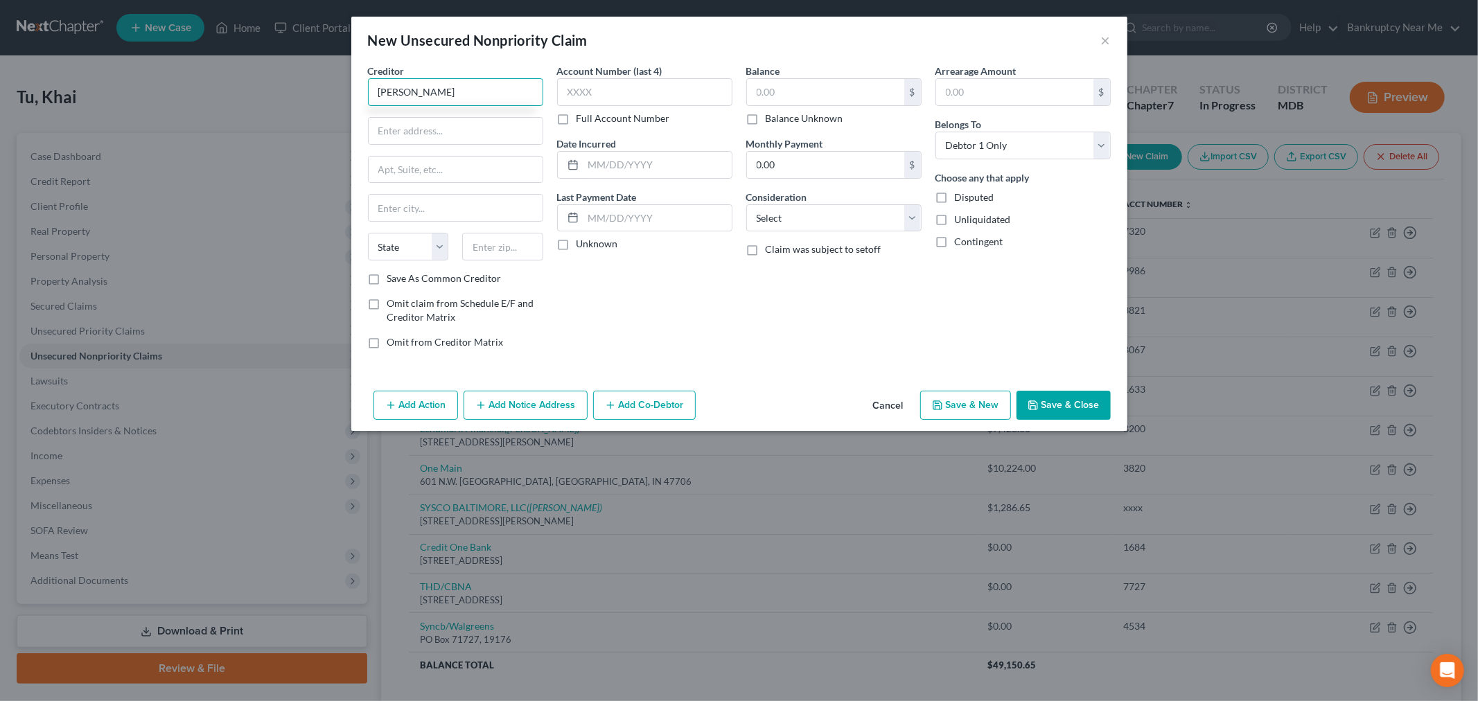
click at [466, 95] on input "Merrick" at bounding box center [455, 92] width 175 height 28
type input "[PERSON_NAME] Bank"
click at [466, 121] on div "[PERSON_NAME] Bank" at bounding box center [451, 117] width 144 height 14
type input "10705 S Jordan Gtwy"
type input "Suite 20"
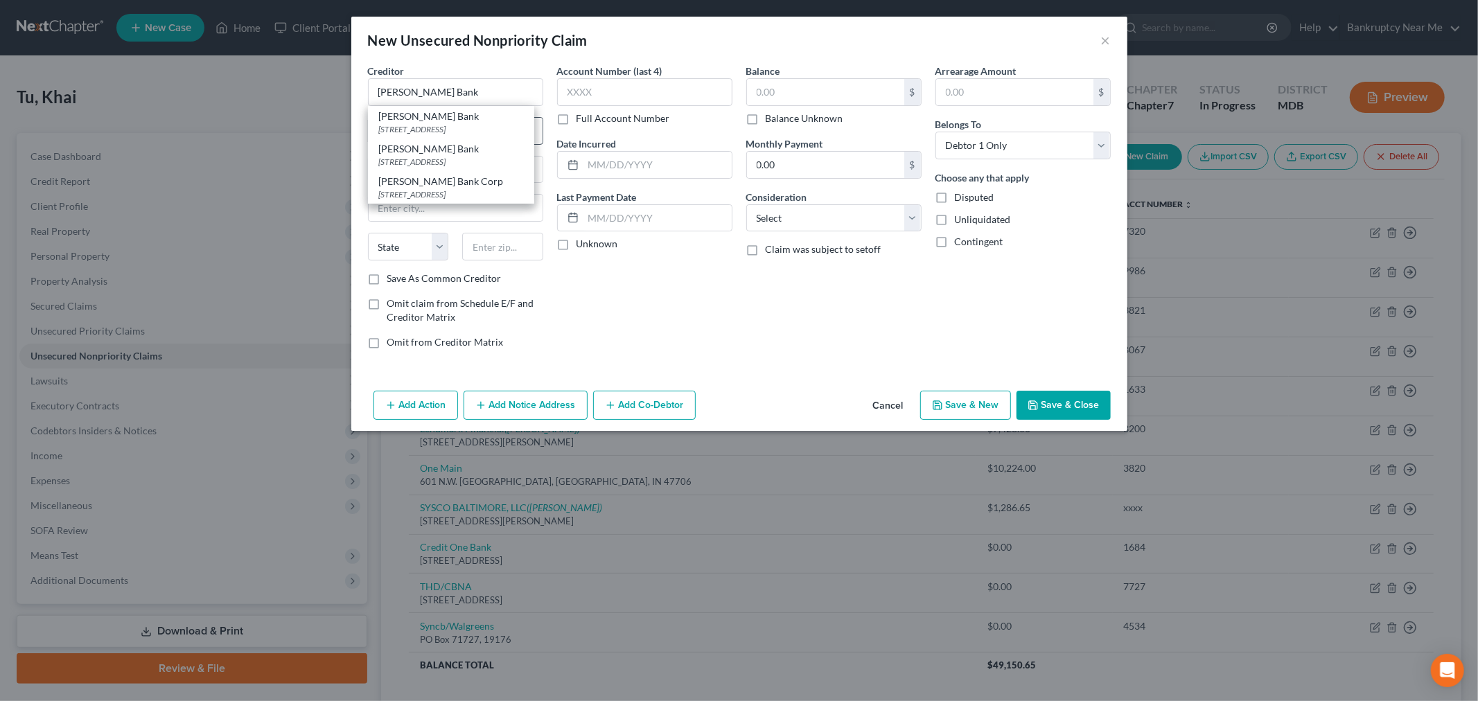
type input "Bethpage"
select select "35"
type input "11804"
click at [498, 130] on div "[STREET_ADDRESS]" at bounding box center [451, 129] width 144 height 12
click at [598, 101] on input "text" at bounding box center [644, 92] width 175 height 28
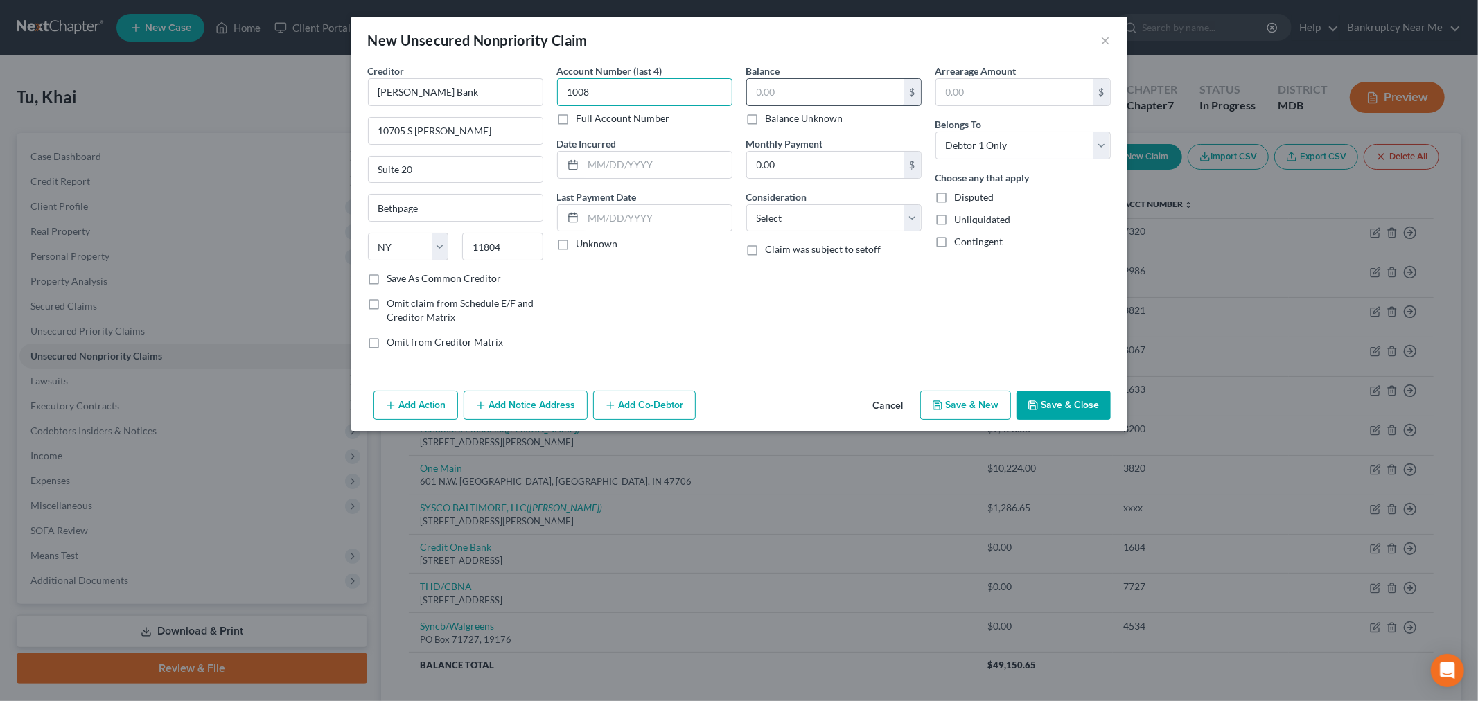
type input "1008"
click at [846, 91] on input "text" at bounding box center [825, 92] width 157 height 26
type input "0"
click at [769, 222] on select "Select Cable / Satellite Services Collection Agency Credit Card Debt Debt Couns…" at bounding box center [833, 218] width 175 height 28
select select "2"
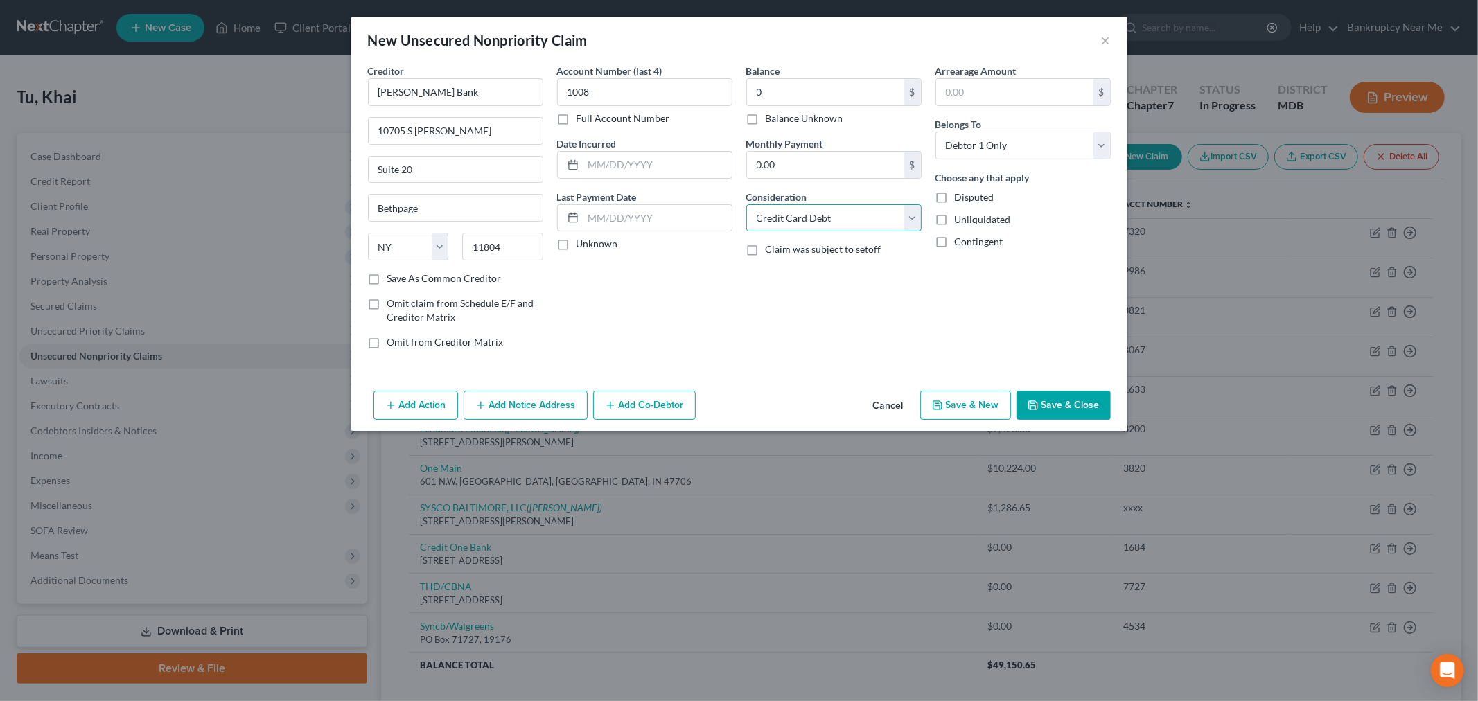
click at [746, 204] on select "Select Cable / Satellite Services Collection Agency Credit Card Debt Debt Couns…" at bounding box center [833, 218] width 175 height 28
drag, startPoint x: 664, startPoint y: 157, endPoint x: 674, endPoint y: 148, distance: 13.8
click at [664, 157] on input "text" at bounding box center [658, 165] width 148 height 26
type input "10/13/2019"
click at [1058, 403] on button "Save & Close" at bounding box center [1064, 405] width 94 height 29
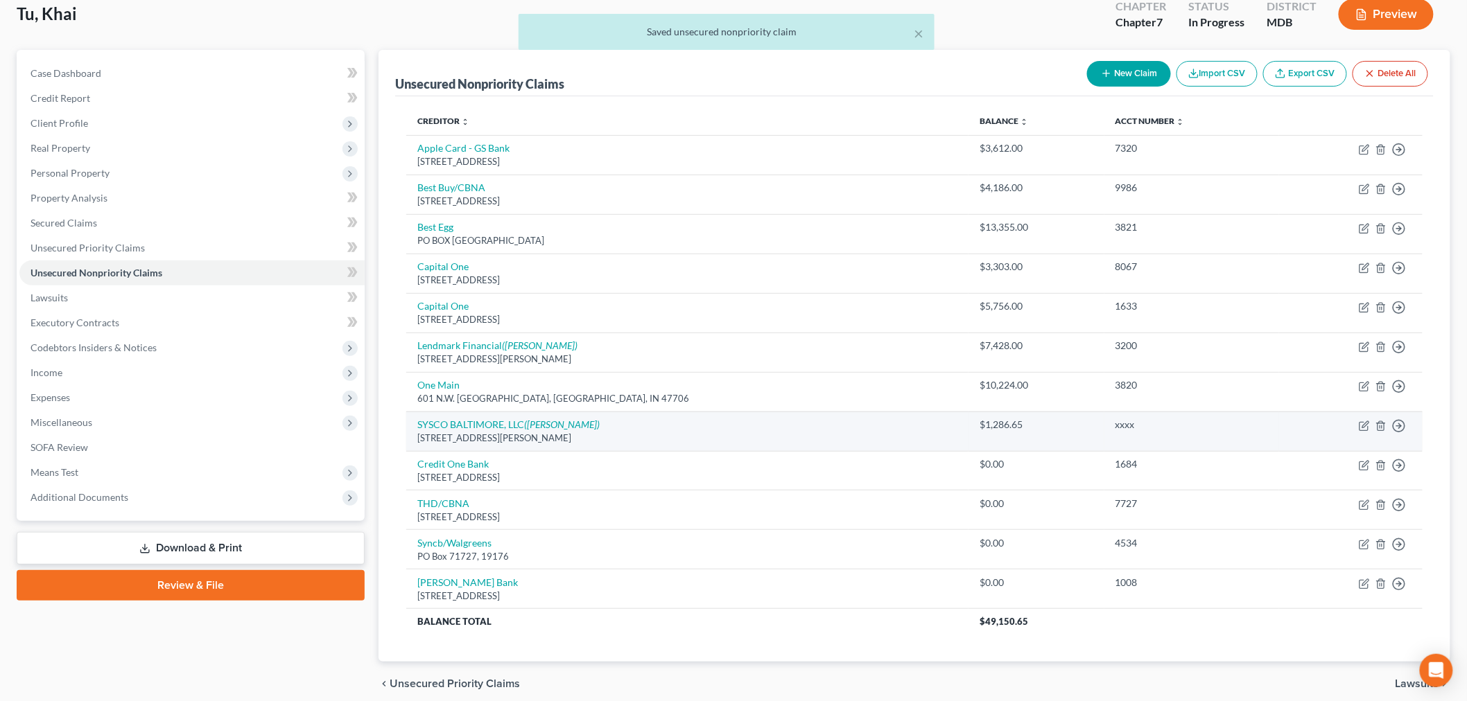
scroll to position [141, 0]
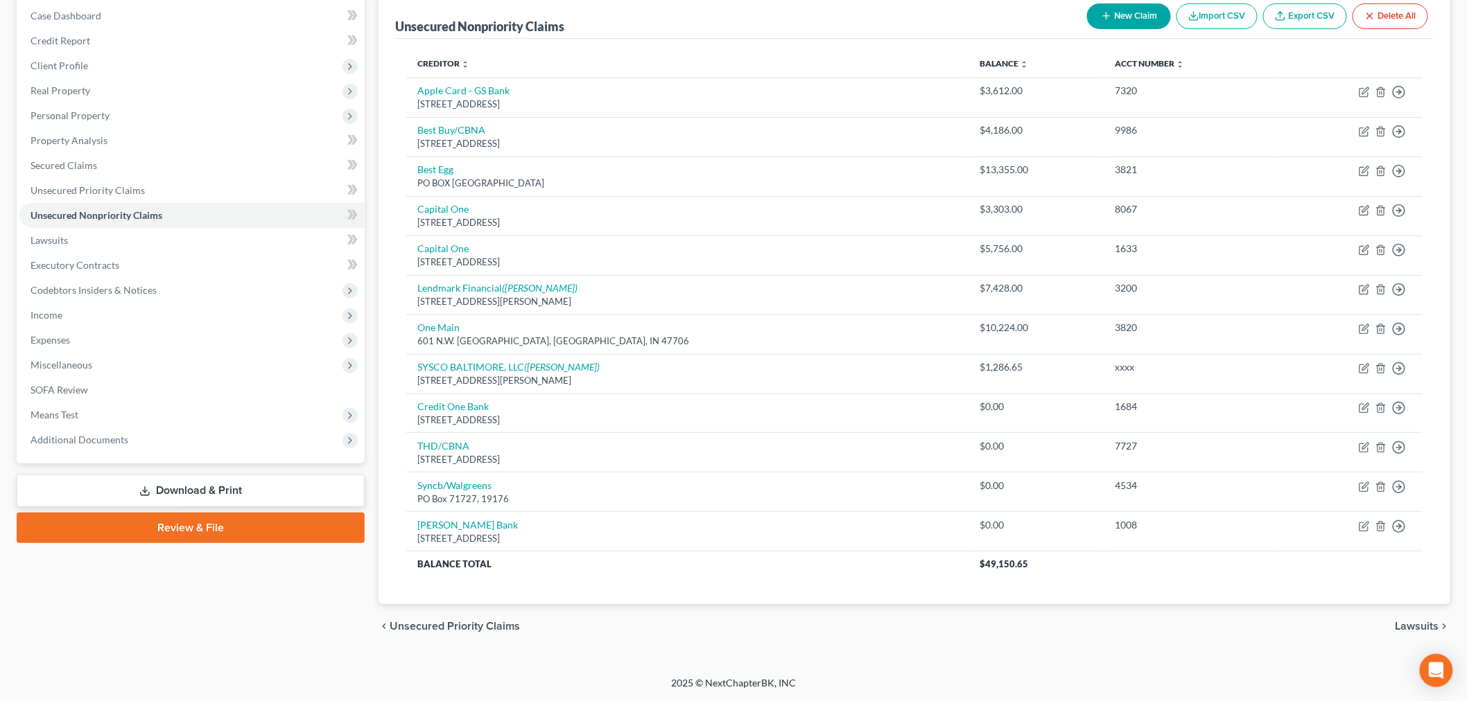
click at [1148, 22] on button "New Claim" at bounding box center [1129, 16] width 84 height 26
select select "0"
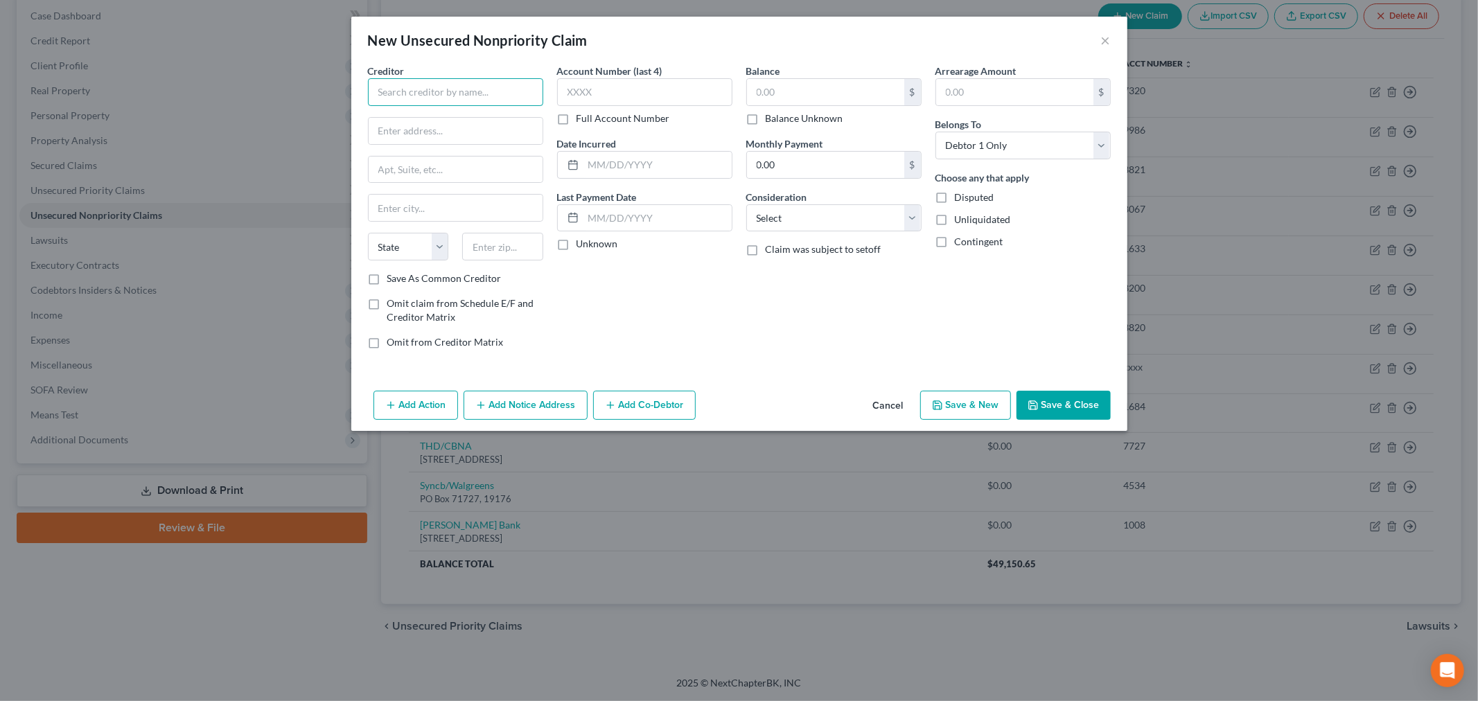
click at [460, 97] on input "text" at bounding box center [455, 92] width 175 height 28
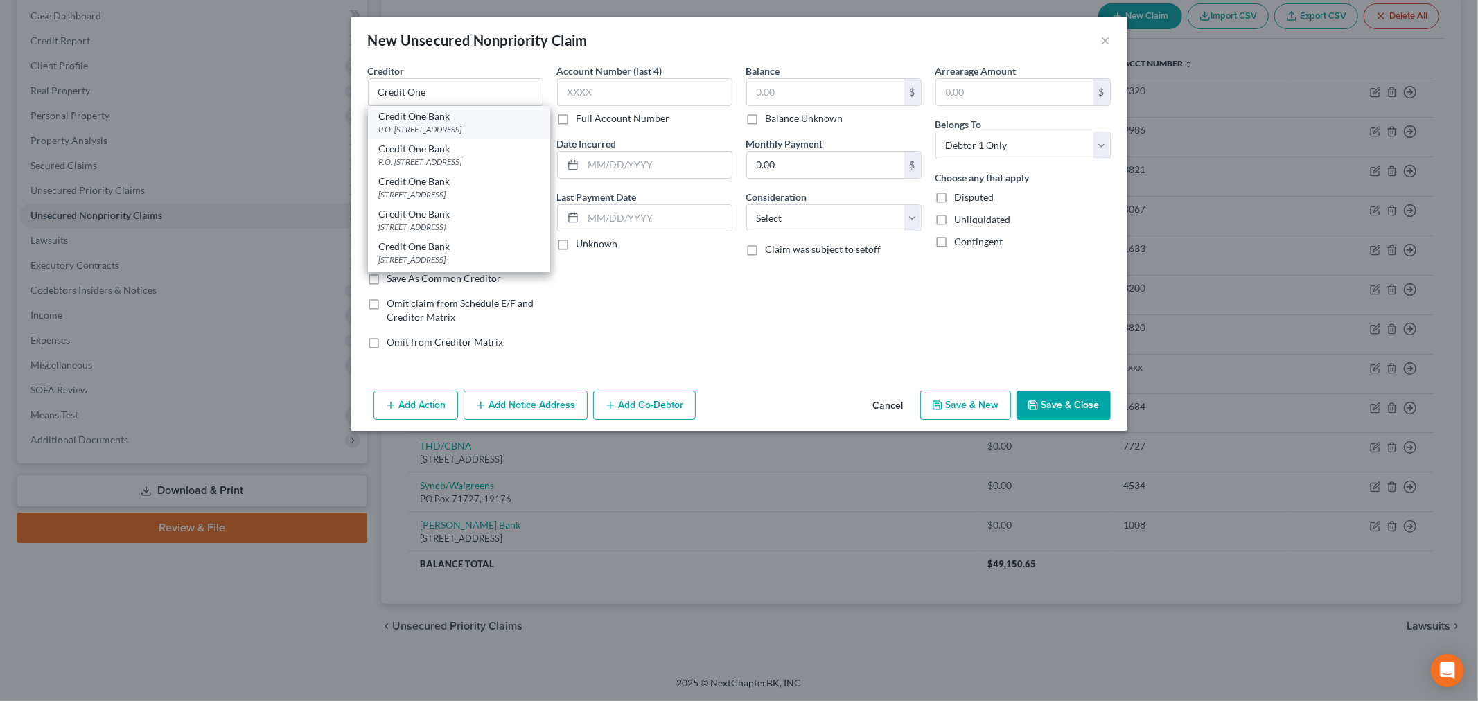
click at [497, 137] on div "Credit One Bank P.O. Box 98875, Las Vegas, NV 89193" at bounding box center [459, 122] width 182 height 33
type input "Credit One Bank"
type input "P.O. Box 98875"
type input "Las Vegas"
select select "31"
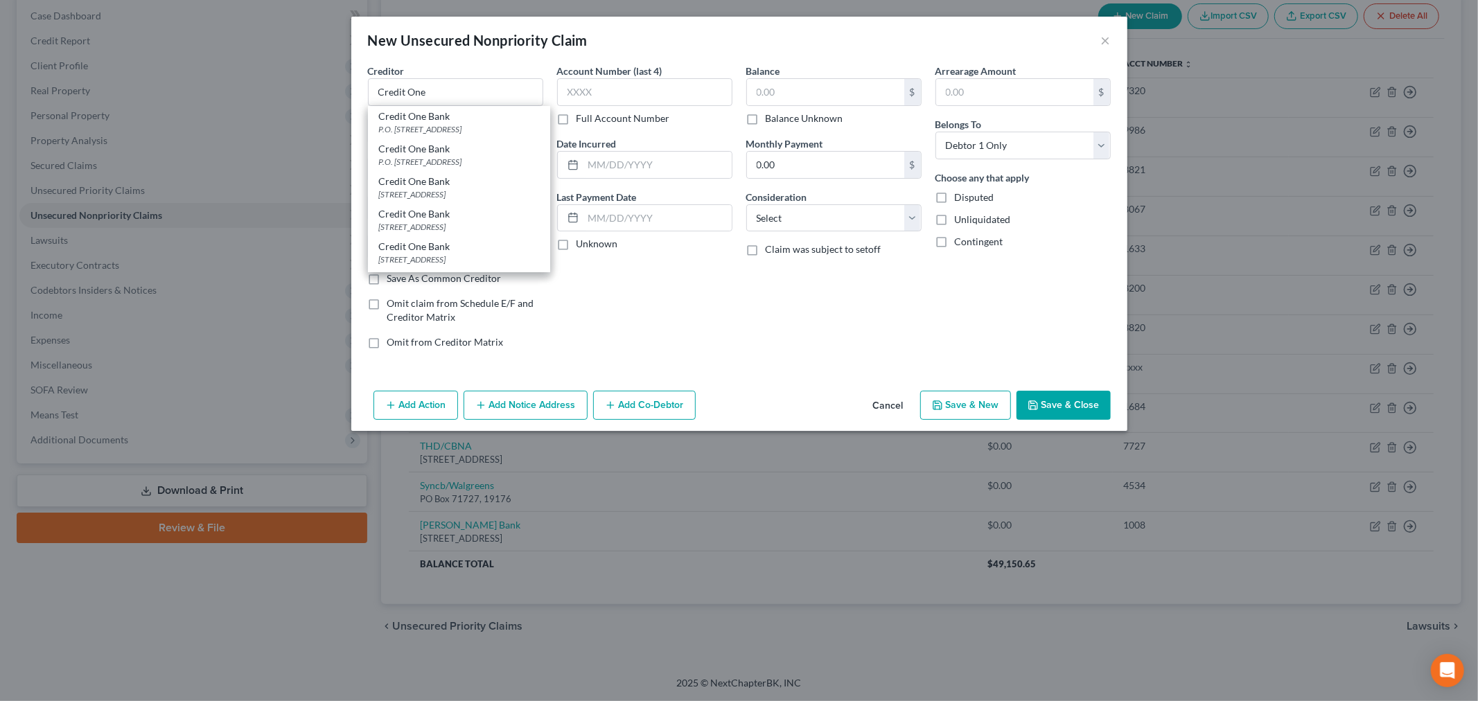
type input "89193"
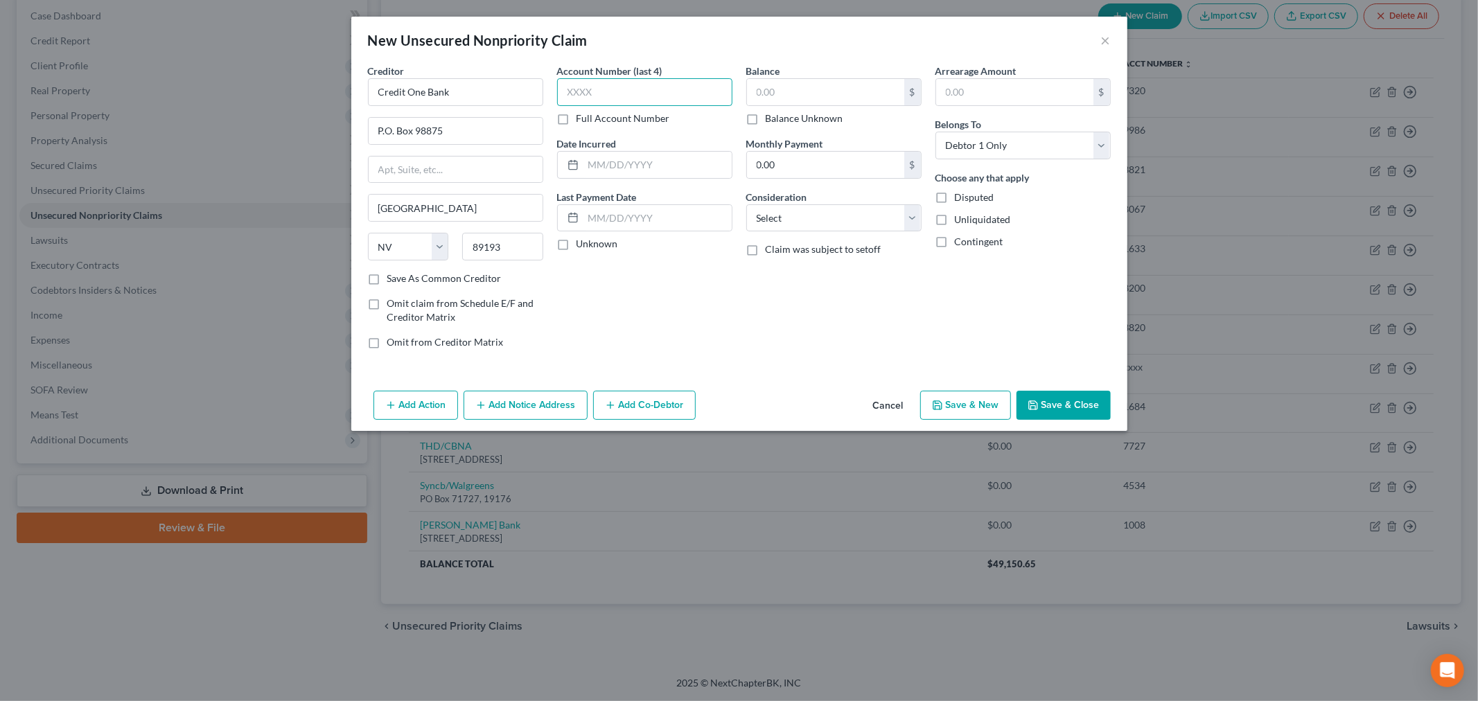
click at [604, 99] on input "text" at bounding box center [644, 92] width 175 height 28
type input "0847"
click at [799, 90] on input "text" at bounding box center [825, 92] width 157 height 26
type input "0"
click at [782, 216] on select "Select Cable / Satellite Services Collection Agency Credit Card Debt Debt Couns…" at bounding box center [833, 218] width 175 height 28
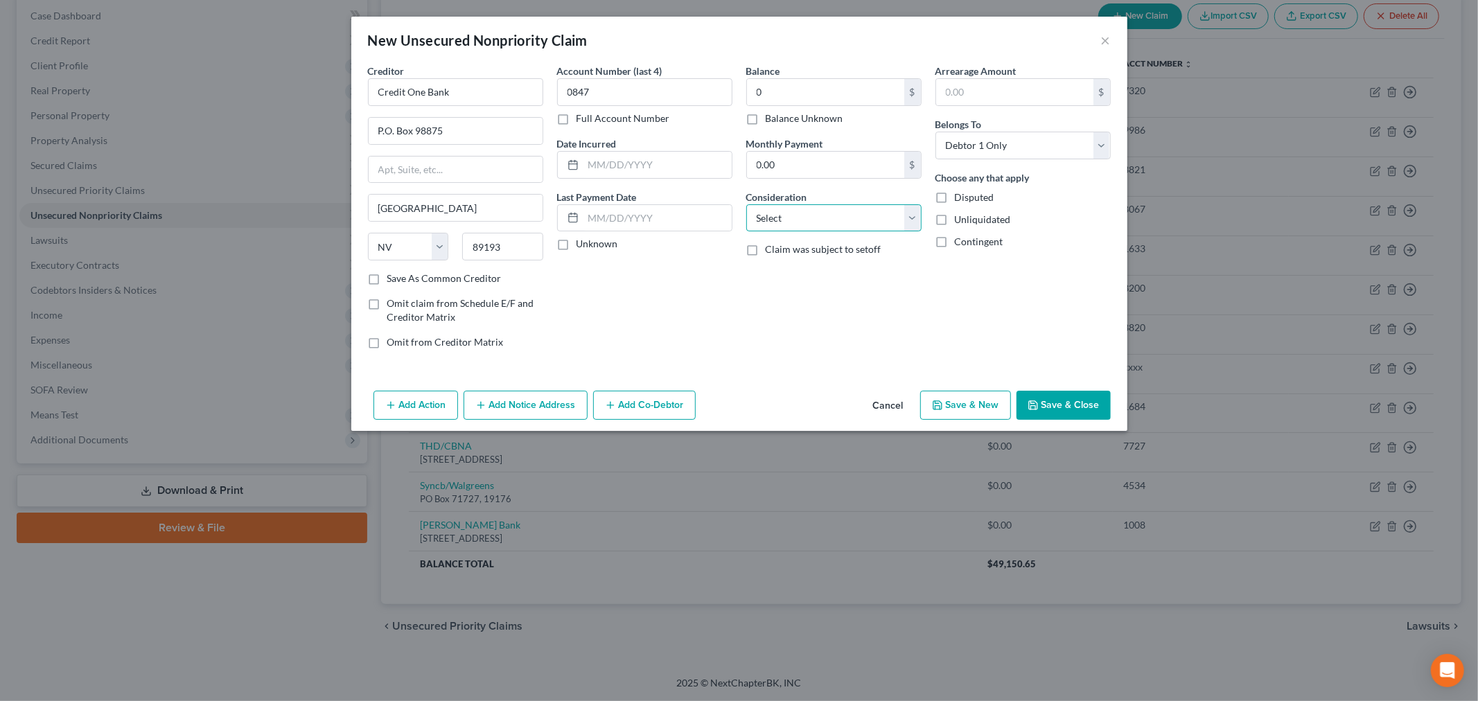
select select "2"
click at [746, 204] on select "Select Cable / Satellite Services Collection Agency Credit Card Debt Debt Couns…" at bounding box center [833, 218] width 175 height 28
click at [658, 161] on input "text" at bounding box center [658, 165] width 148 height 26
type input "01/17/2018"
click at [1058, 398] on button "Save & Close" at bounding box center [1064, 405] width 94 height 29
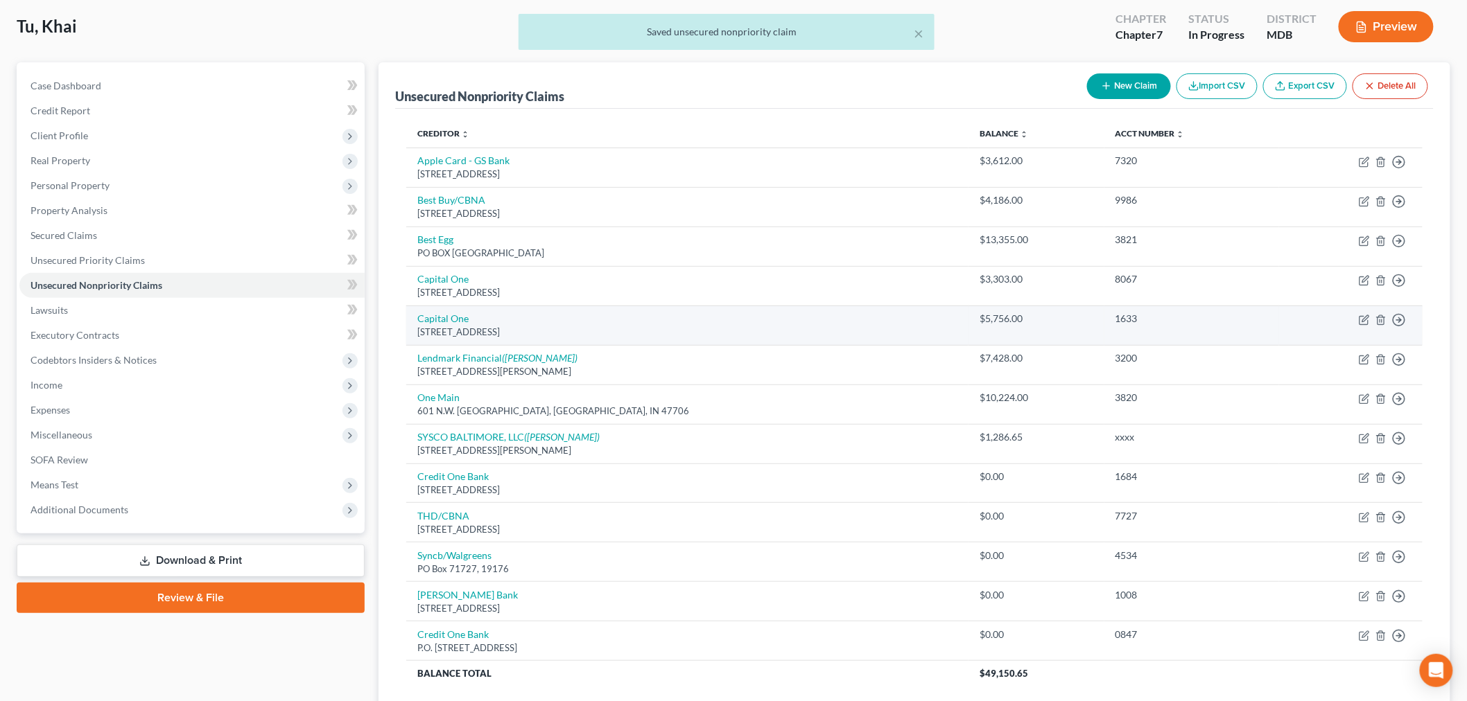
scroll to position [0, 0]
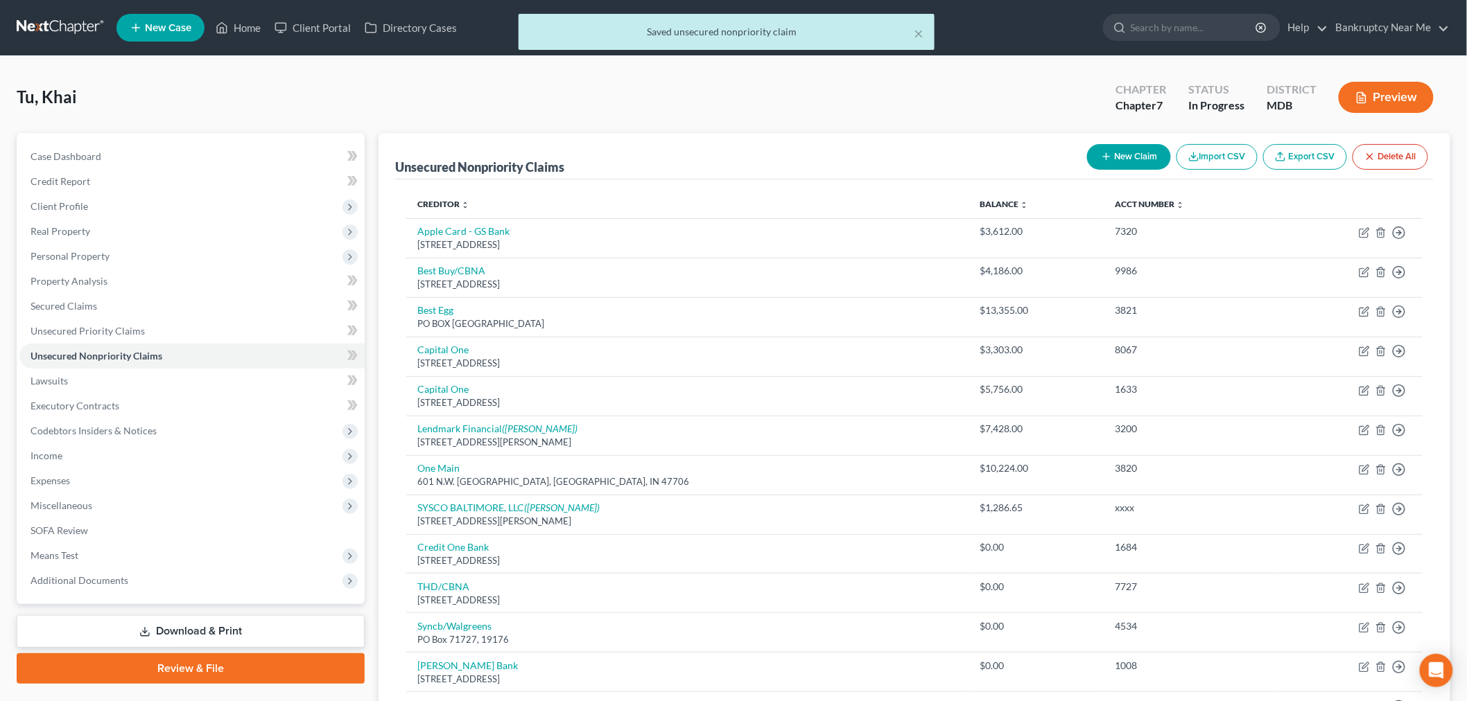
click at [1141, 152] on button "New Claim" at bounding box center [1129, 157] width 84 height 26
select select "0"
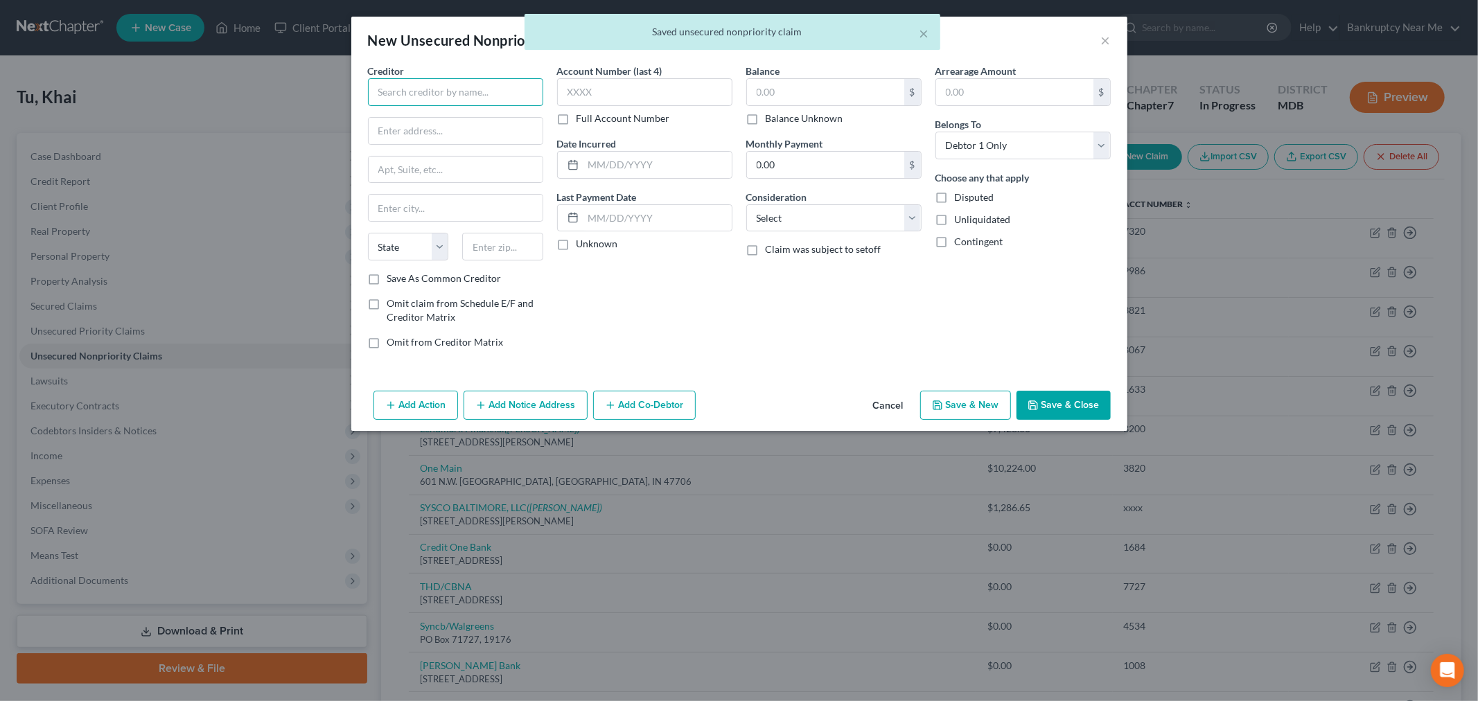
click at [468, 83] on input "text" at bounding box center [455, 92] width 175 height 28
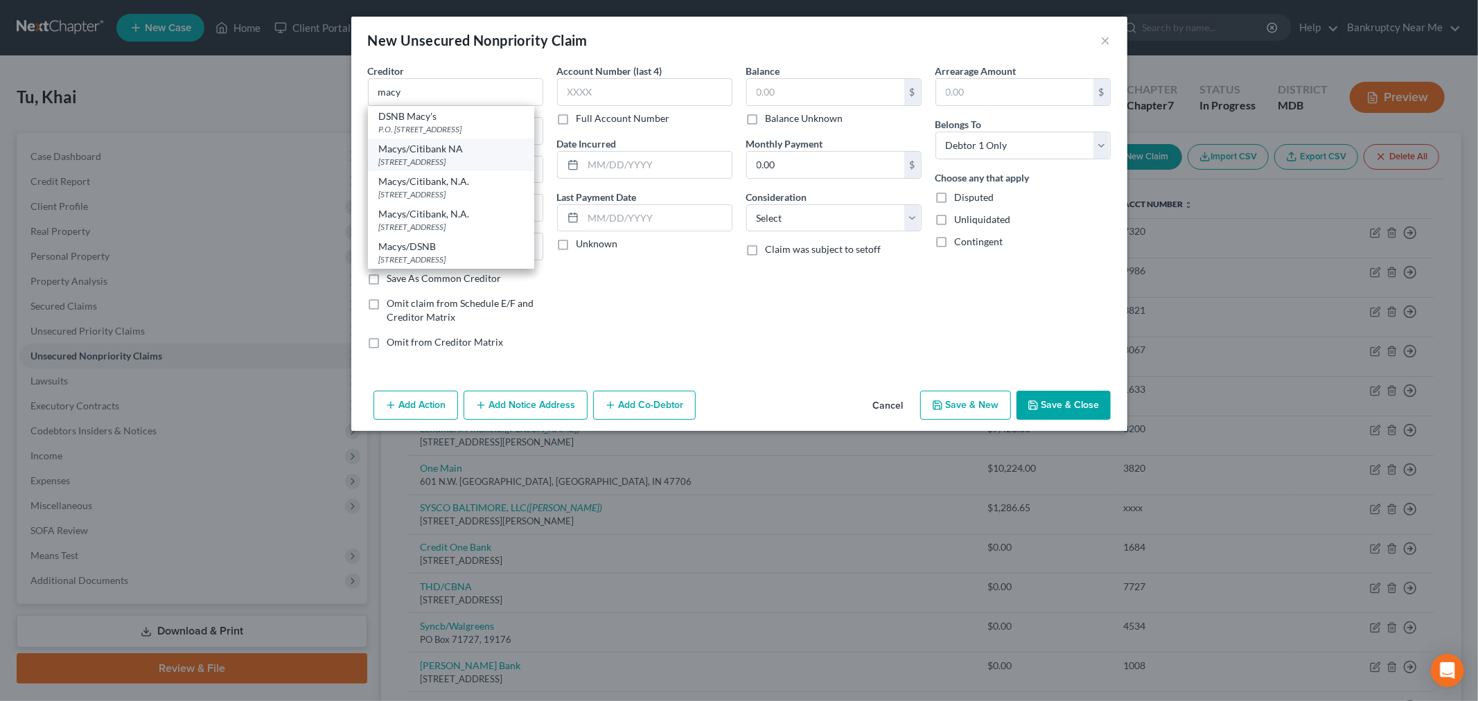
click at [488, 156] on div "[STREET_ADDRESS]" at bounding box center [451, 162] width 144 height 12
type input "Macys/Citibank NA"
type input "PO Box 6789"
type input "Sioux Falls"
select select "43"
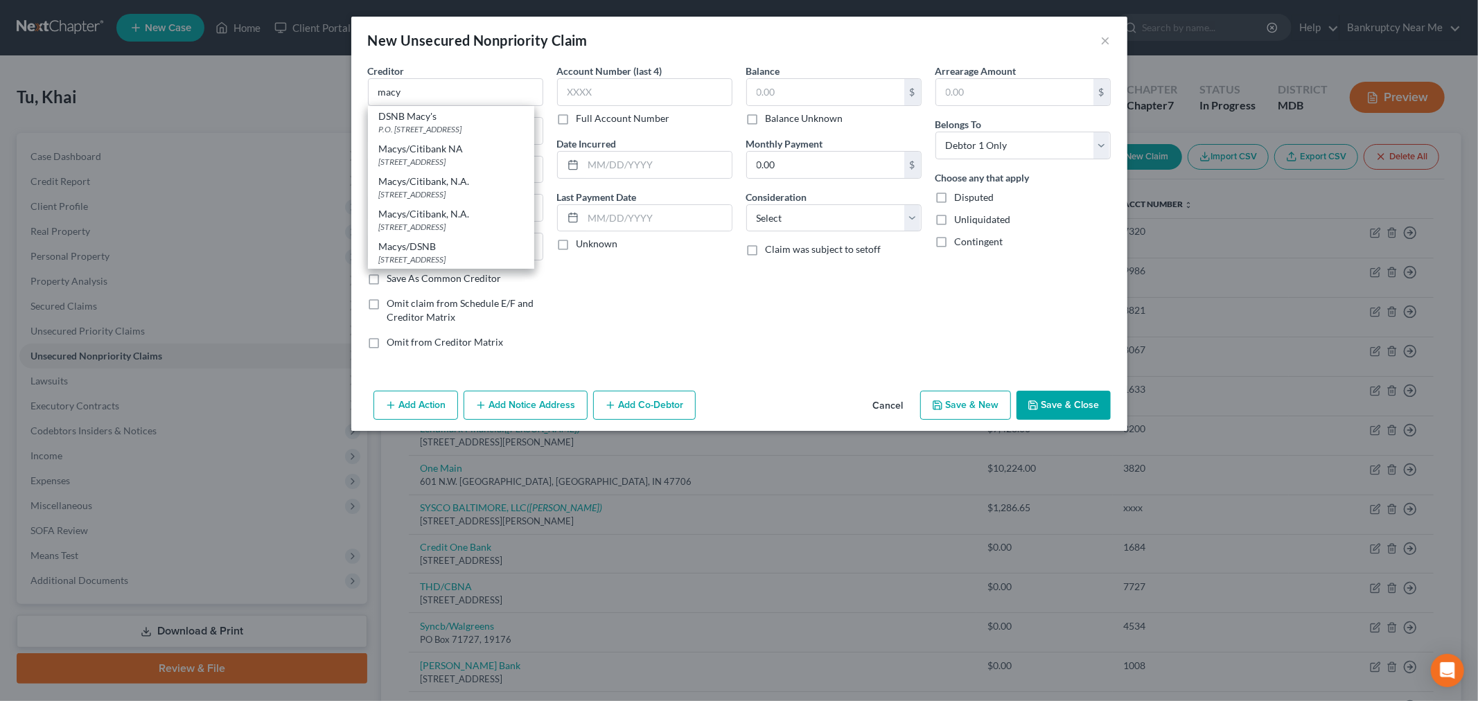
type input "57117"
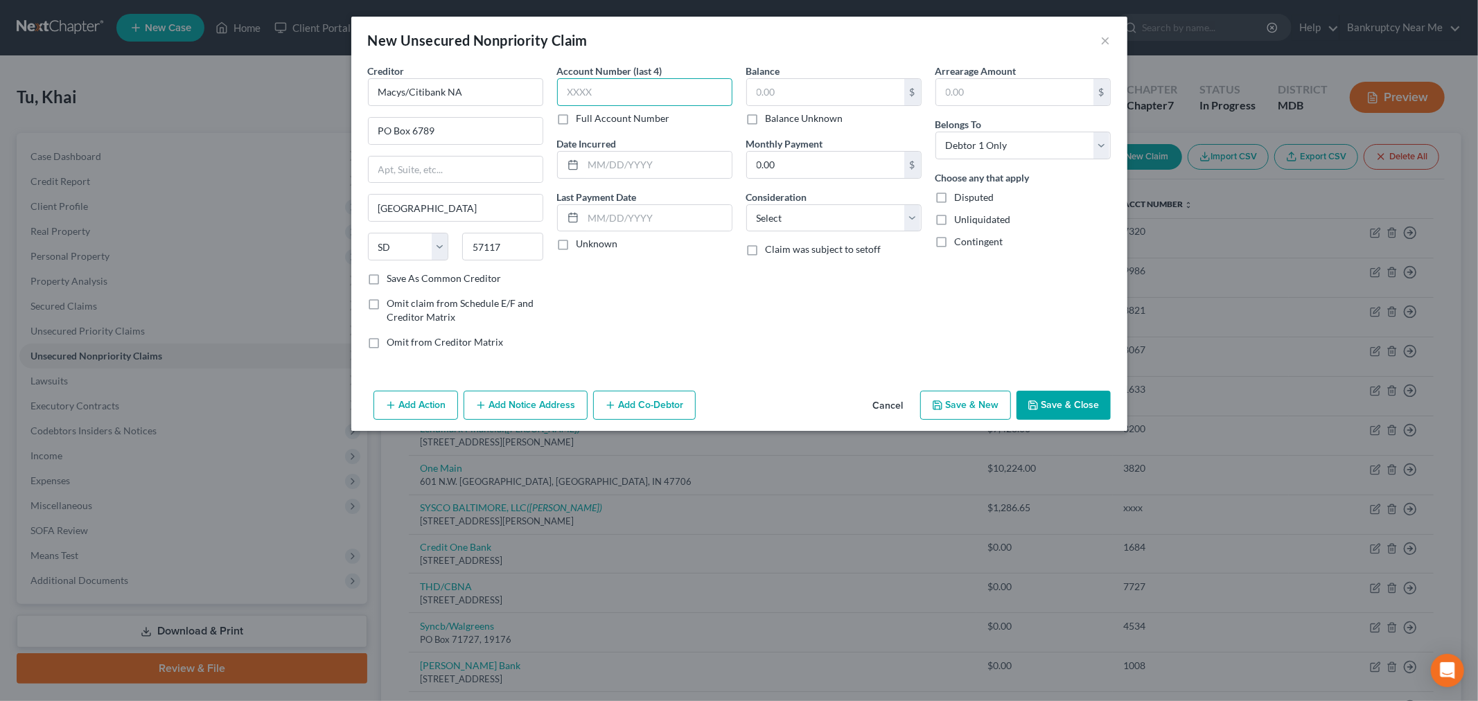
click at [605, 98] on input "text" at bounding box center [644, 92] width 175 height 28
type input "8460"
click at [773, 87] on input "text" at bounding box center [825, 92] width 157 height 26
type input "0"
drag, startPoint x: 798, startPoint y: 217, endPoint x: 806, endPoint y: 227, distance: 12.9
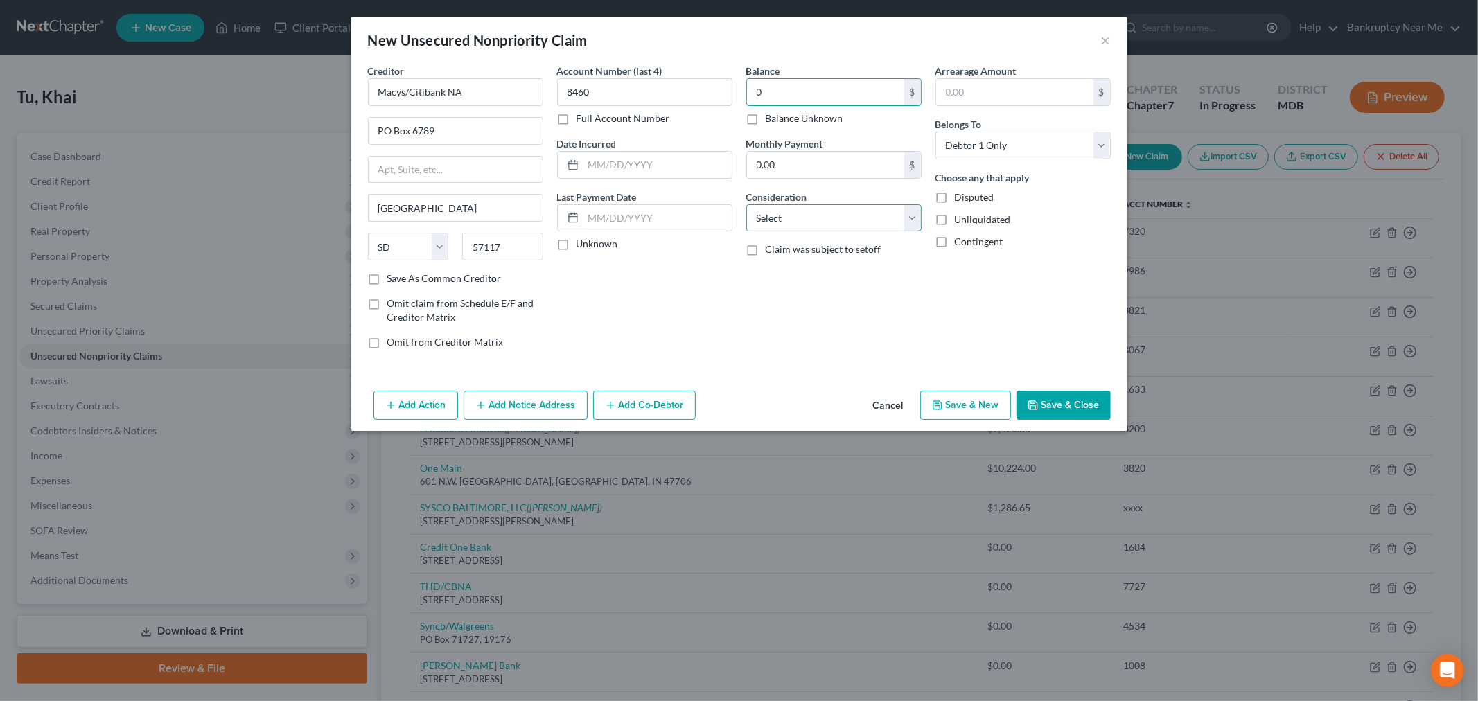
click at [798, 217] on select "Select Cable / Satellite Services Collection Agency Credit Card Debt Debt Couns…" at bounding box center [833, 218] width 175 height 28
select select "2"
click at [746, 204] on select "Select Cable / Satellite Services Collection Agency Credit Card Debt Debt Couns…" at bounding box center [833, 218] width 175 height 28
click at [683, 167] on input "text" at bounding box center [658, 165] width 148 height 26
type input "05/10/2008"
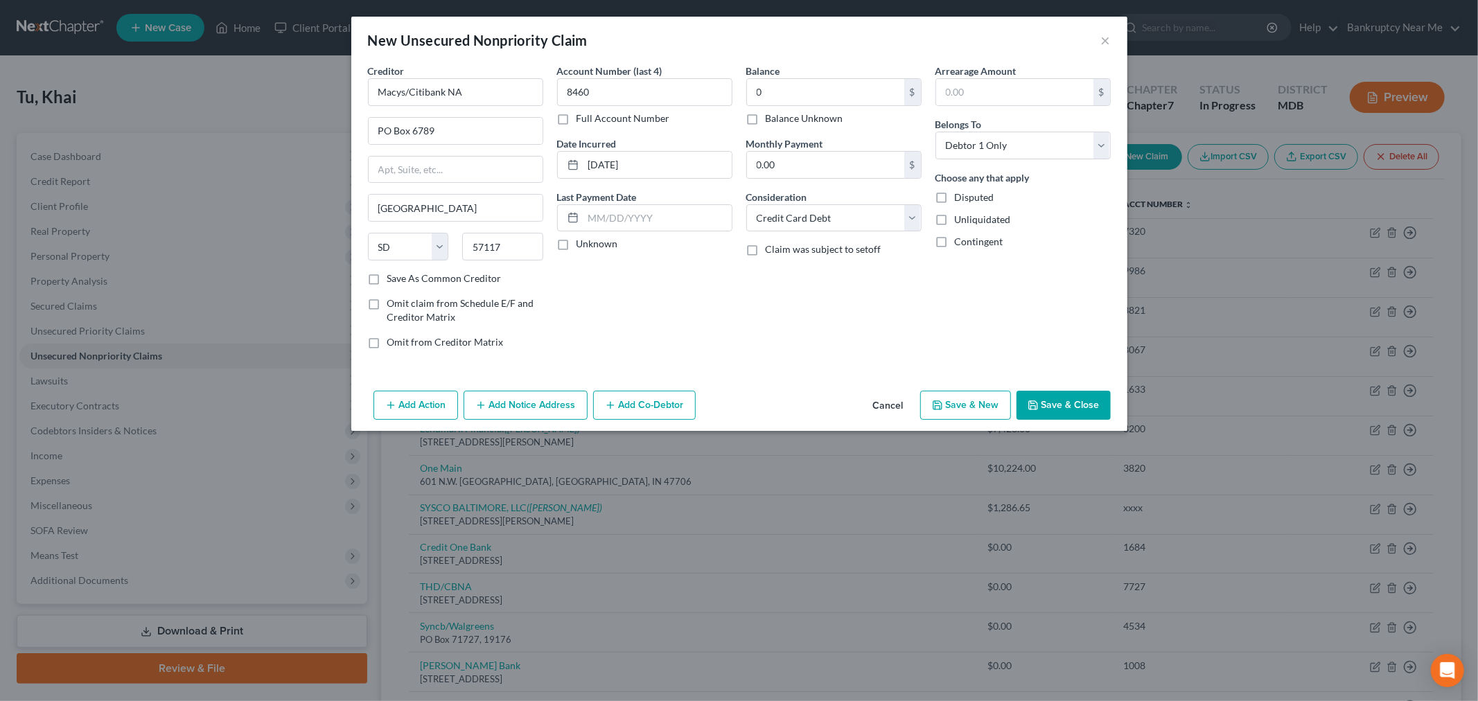
click at [487, 270] on div "State AL AK AR AZ CA CO CT DE DC FL GA GU HI ID IL IN IA KS KY LA ME MD MA MI M…" at bounding box center [455, 252] width 189 height 39
click at [482, 282] on label "Save As Common Creditor" at bounding box center [444, 279] width 114 height 14
click at [402, 281] on input "Save As Common Creditor" at bounding box center [397, 276] width 9 height 9
click at [1036, 405] on icon "button" at bounding box center [1033, 405] width 11 height 11
checkbox input "false"
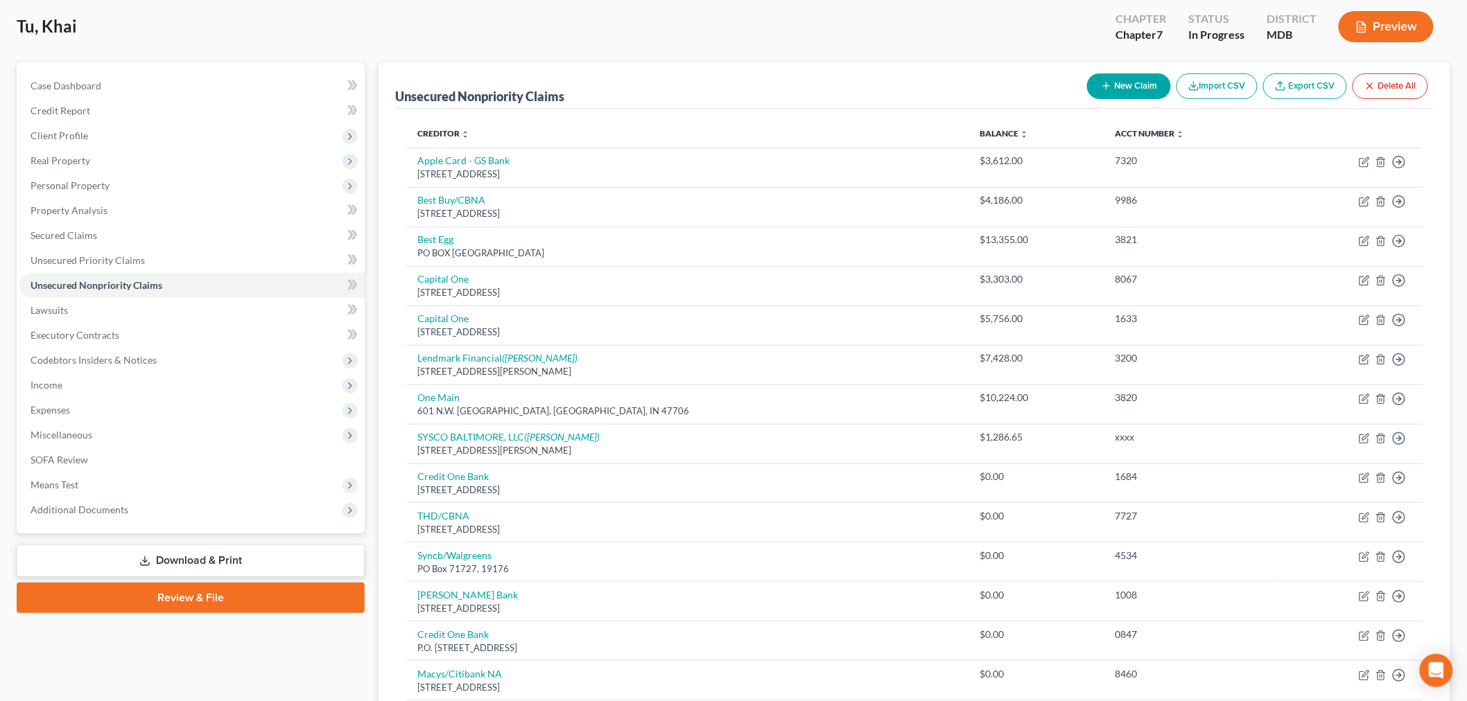
scroll to position [66, 0]
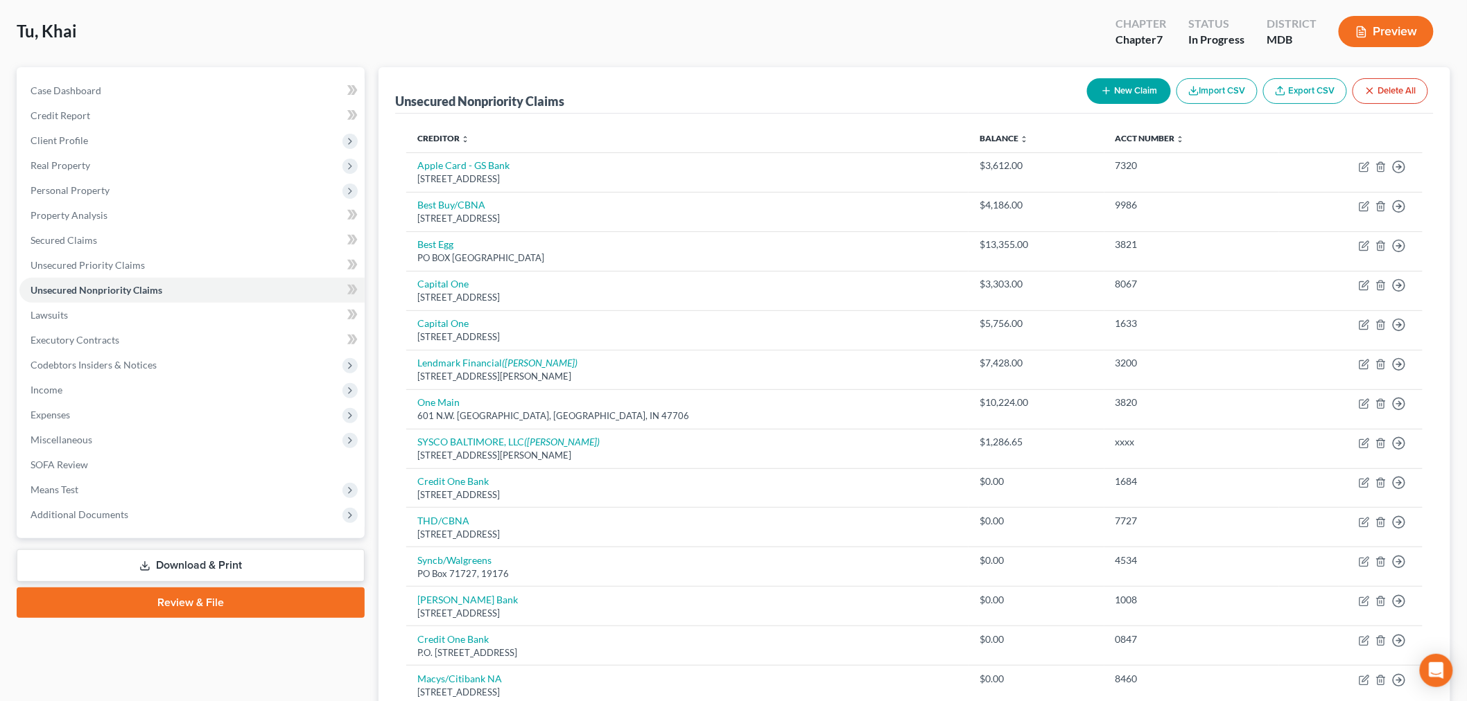
click at [1108, 85] on icon "button" at bounding box center [1106, 90] width 11 height 11
select select "0"
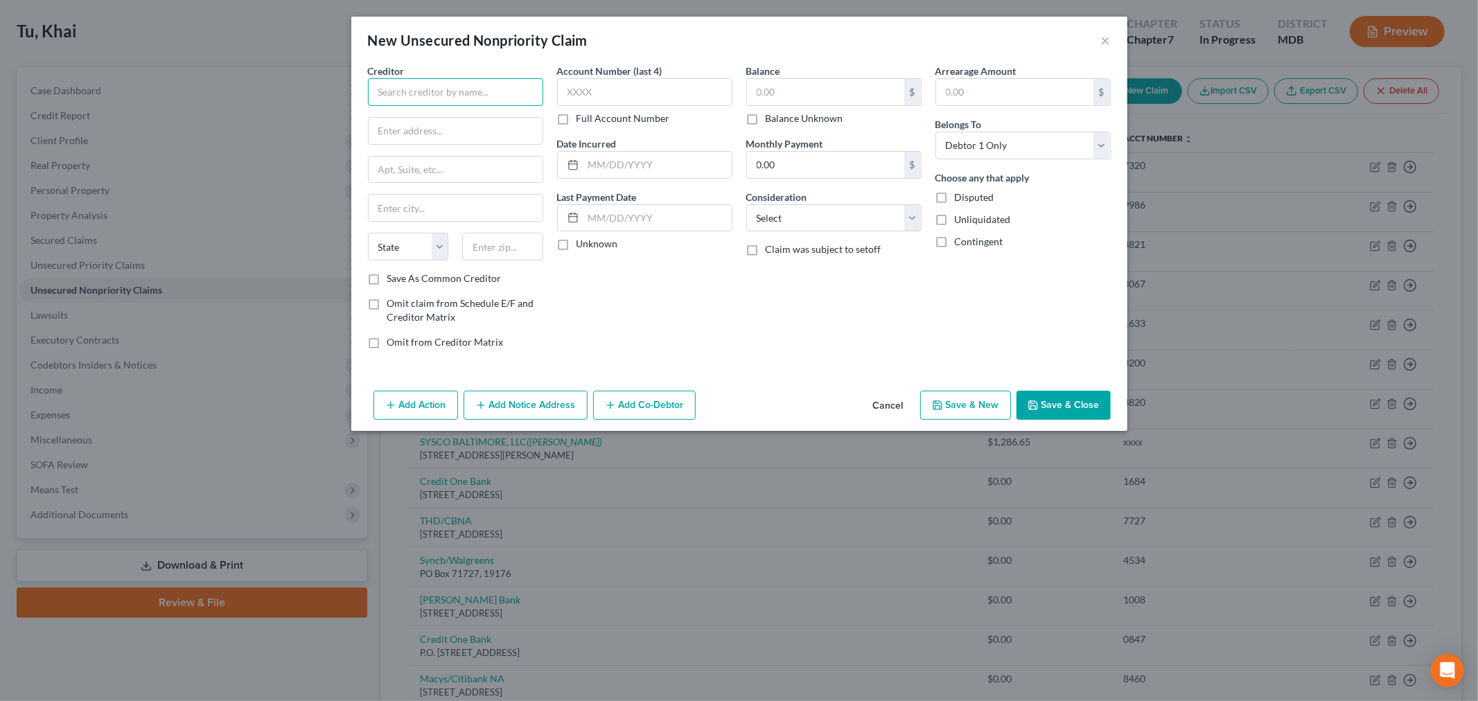
click at [509, 93] on input "text" at bounding box center [455, 92] width 175 height 28
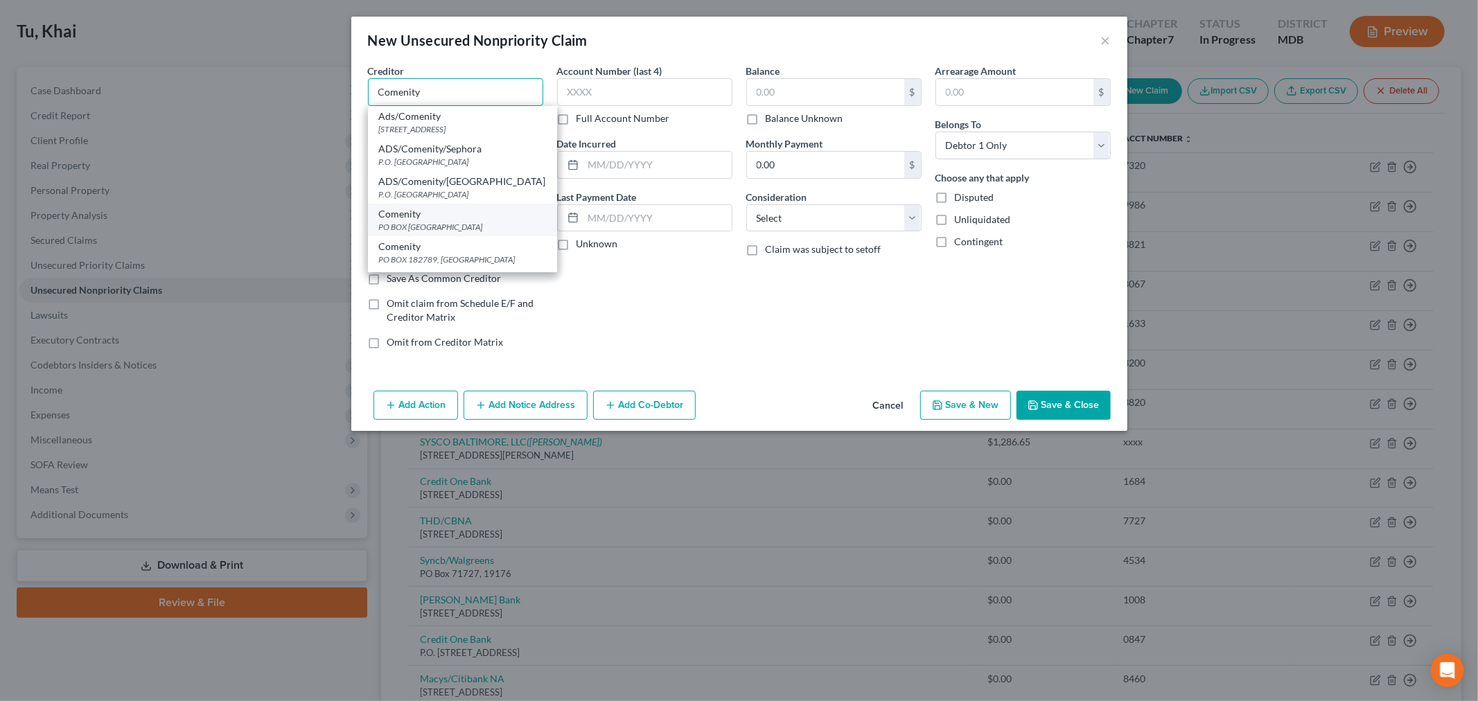
type input "Comenity"
click at [503, 213] on div "Comenity" at bounding box center [462, 214] width 167 height 14
type input "PO BOX 182120"
type input "Columbus"
select select "36"
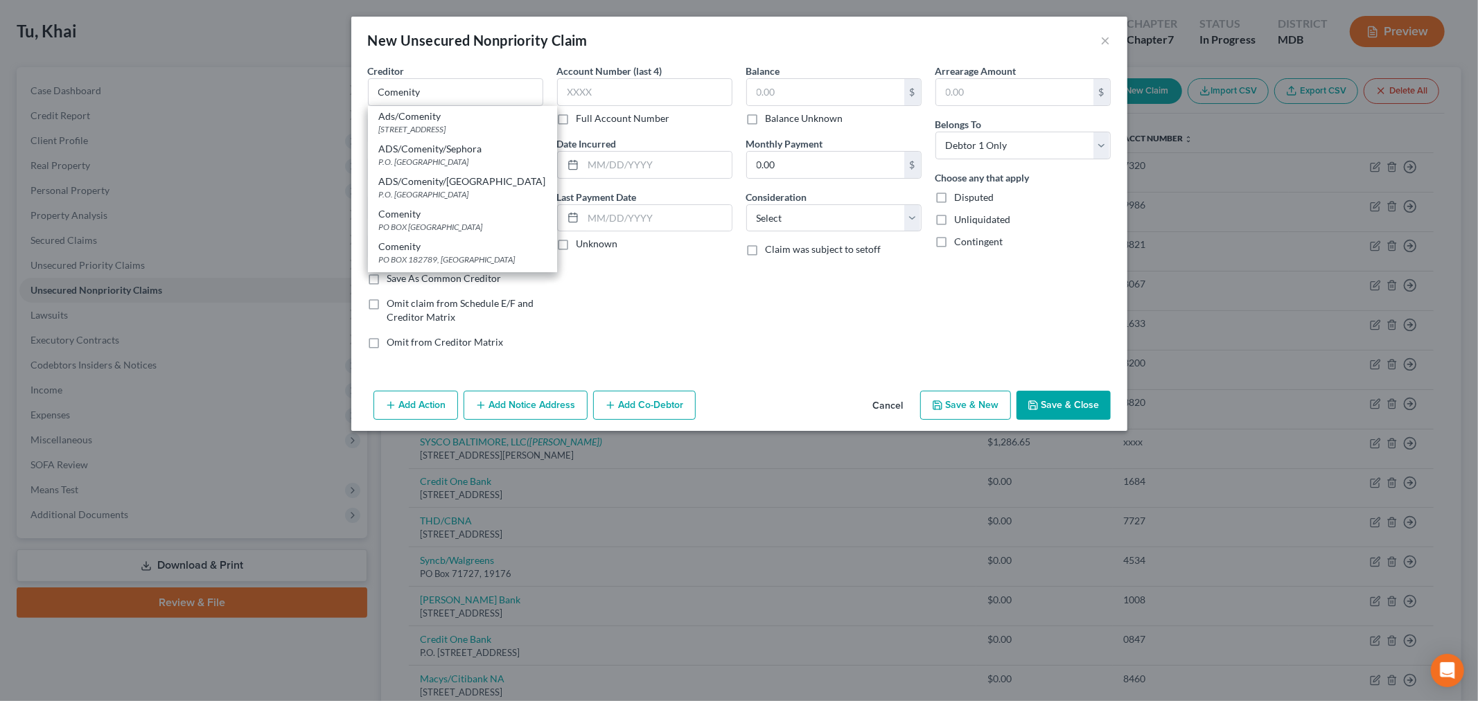
type input "43218"
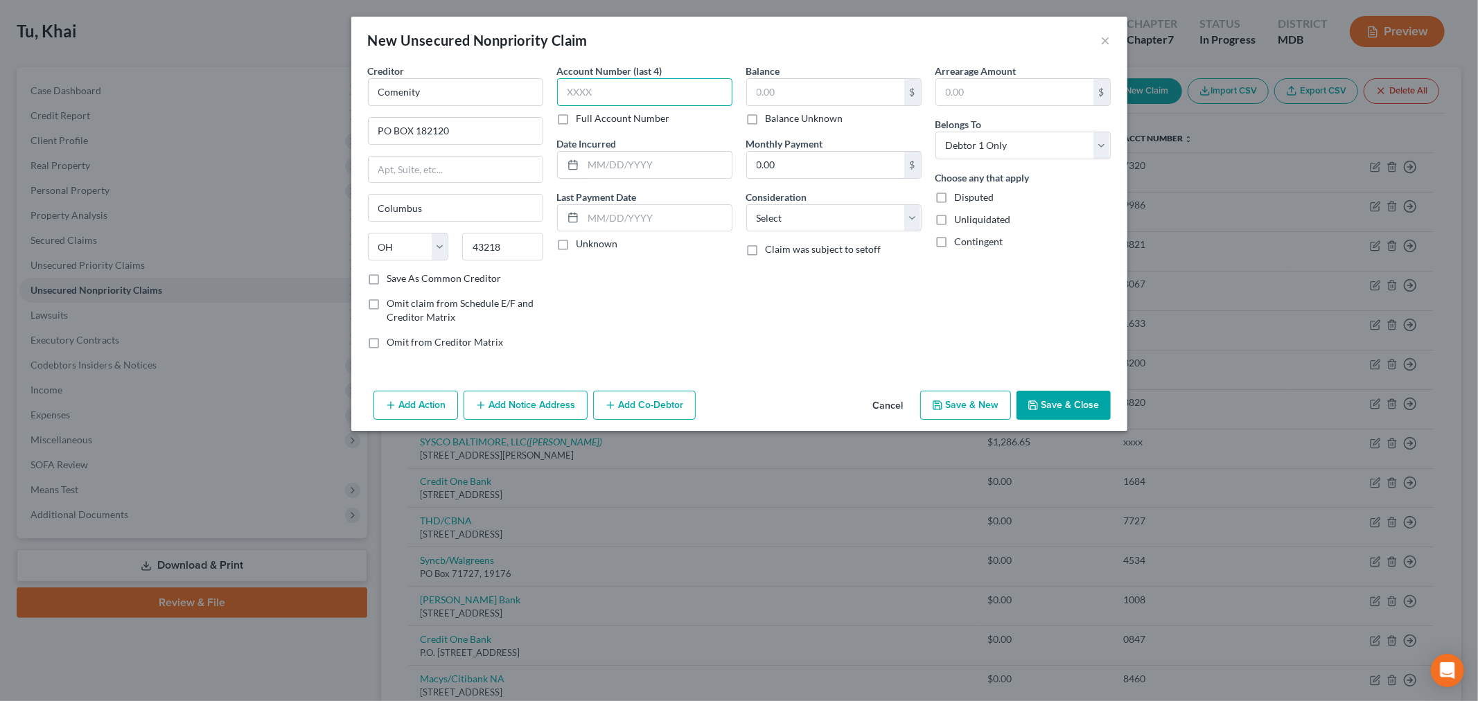
click at [609, 81] on input "text" at bounding box center [644, 92] width 175 height 28
type input "5661"
click at [805, 91] on input "text" at bounding box center [825, 92] width 157 height 26
type input "0"
drag, startPoint x: 828, startPoint y: 210, endPoint x: 828, endPoint y: 218, distance: 7.6
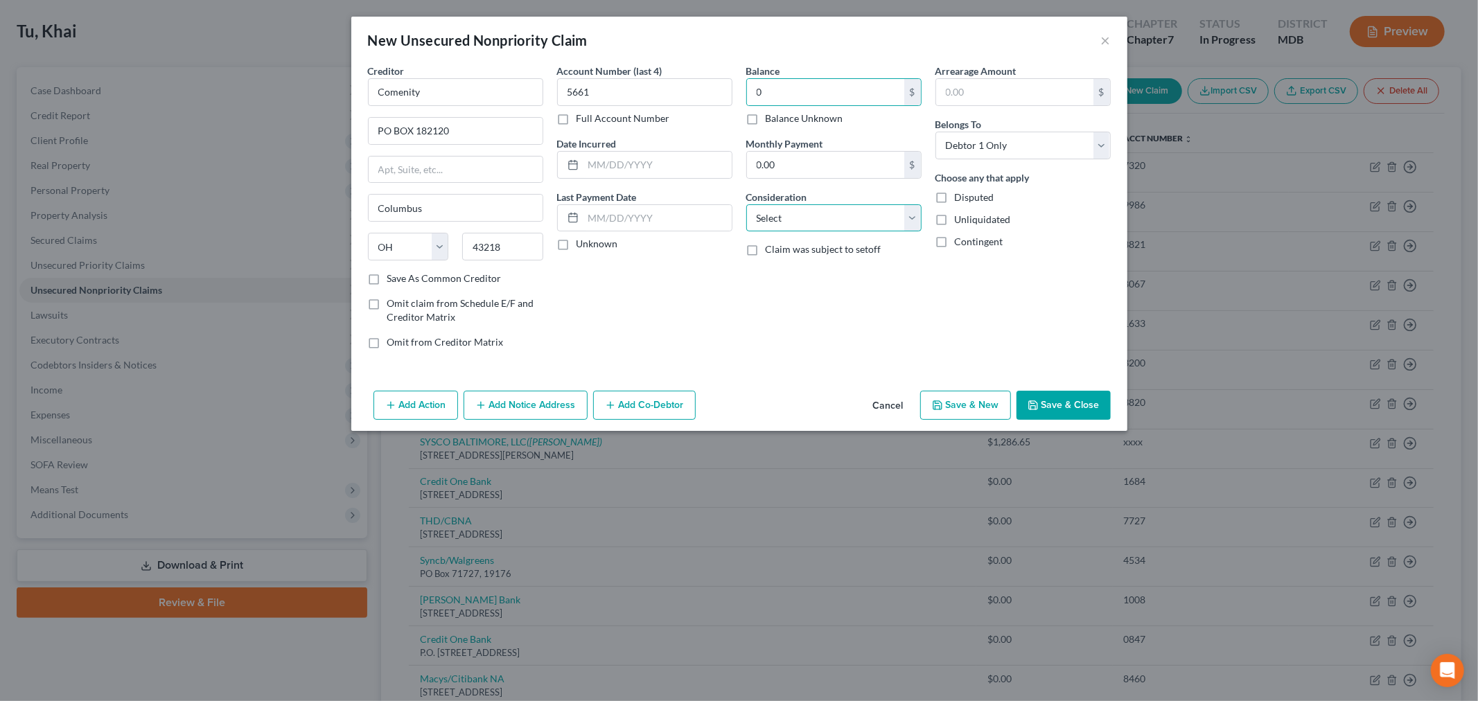
click at [828, 210] on select "Select Cable / Satellite Services Collection Agency Credit Card Debt Debt Couns…" at bounding box center [833, 218] width 175 height 28
select select "1"
click at [746, 204] on select "Select Cable / Satellite Services Collection Agency Credit Card Debt Debt Couns…" at bounding box center [833, 218] width 175 height 28
drag, startPoint x: 656, startPoint y: 168, endPoint x: 667, endPoint y: 161, distance: 13.7
click at [656, 168] on input "text" at bounding box center [658, 165] width 148 height 26
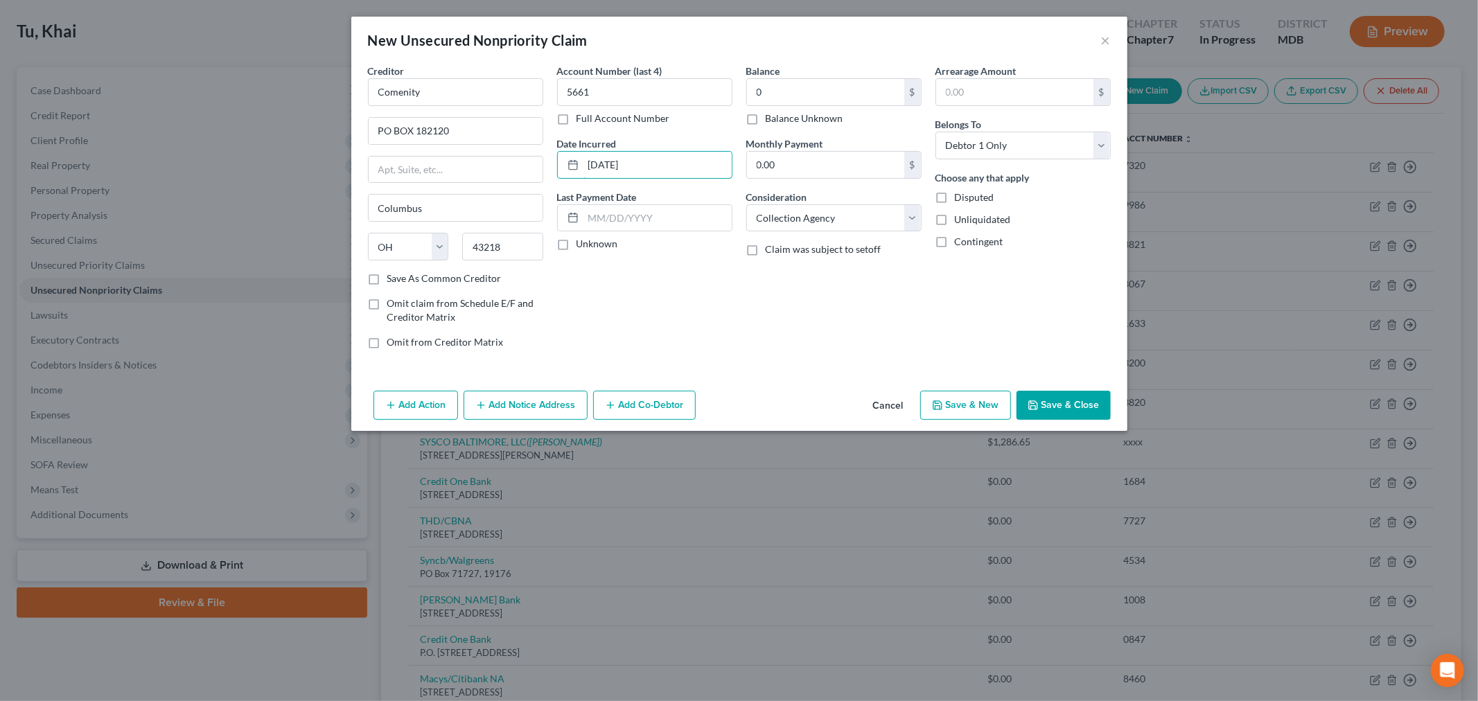
type input "07/31/2010"
click at [1044, 392] on button "Save & Close" at bounding box center [1064, 405] width 94 height 29
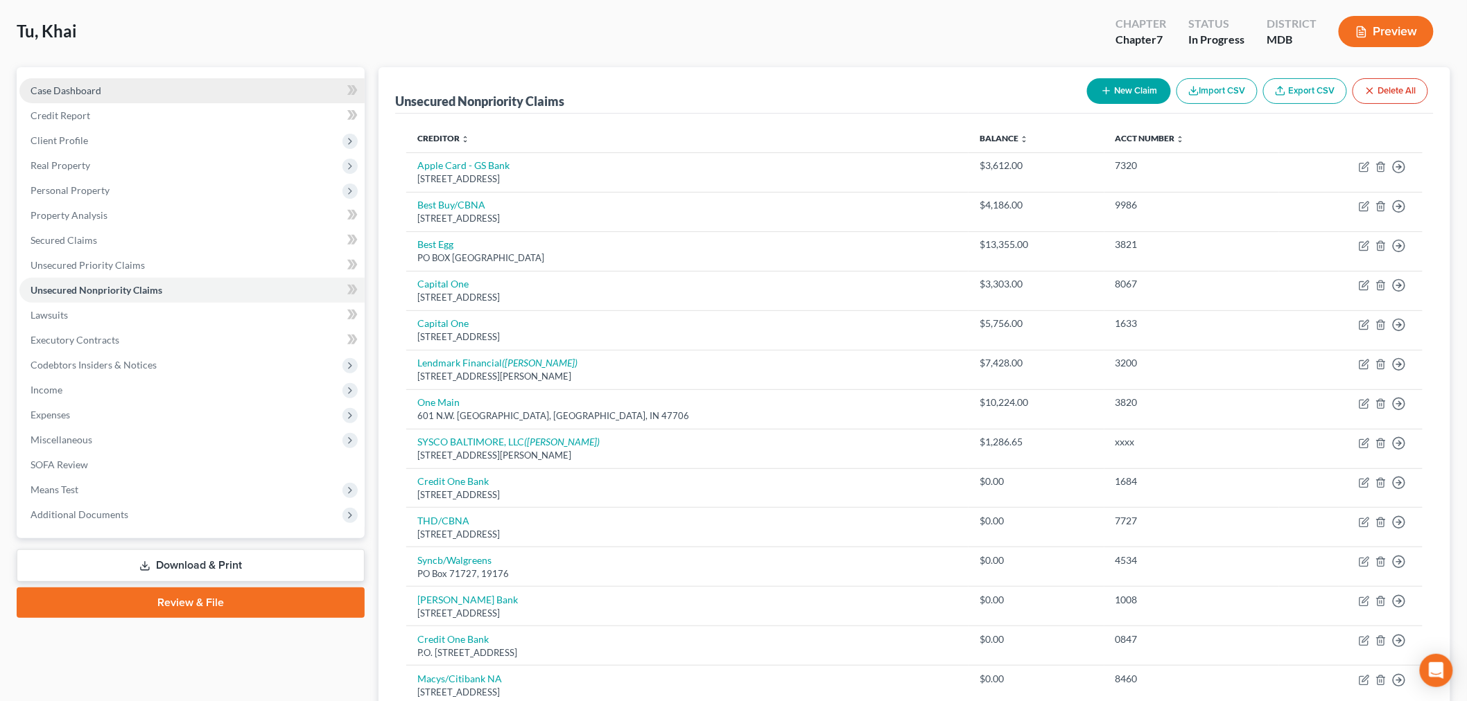
click at [144, 98] on link "Case Dashboard" at bounding box center [191, 90] width 345 height 25
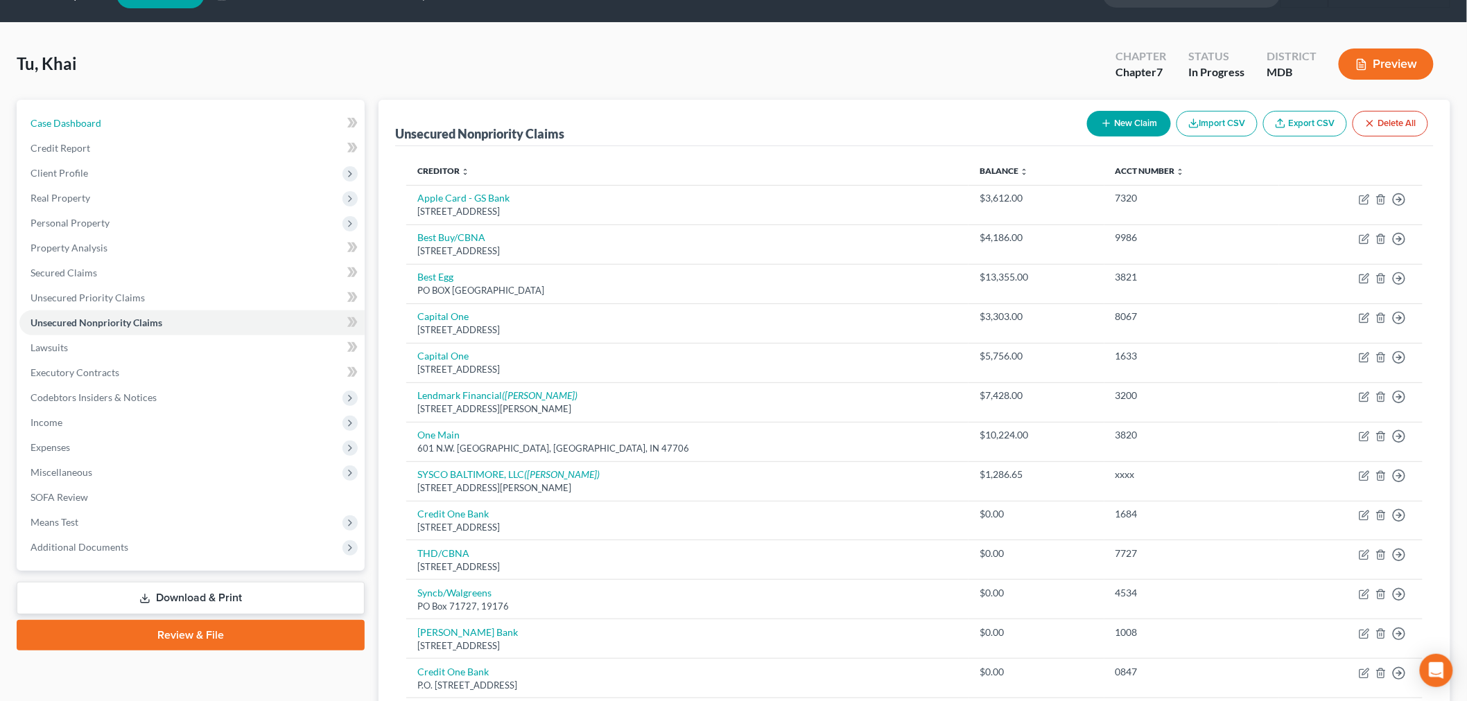
select select "4"
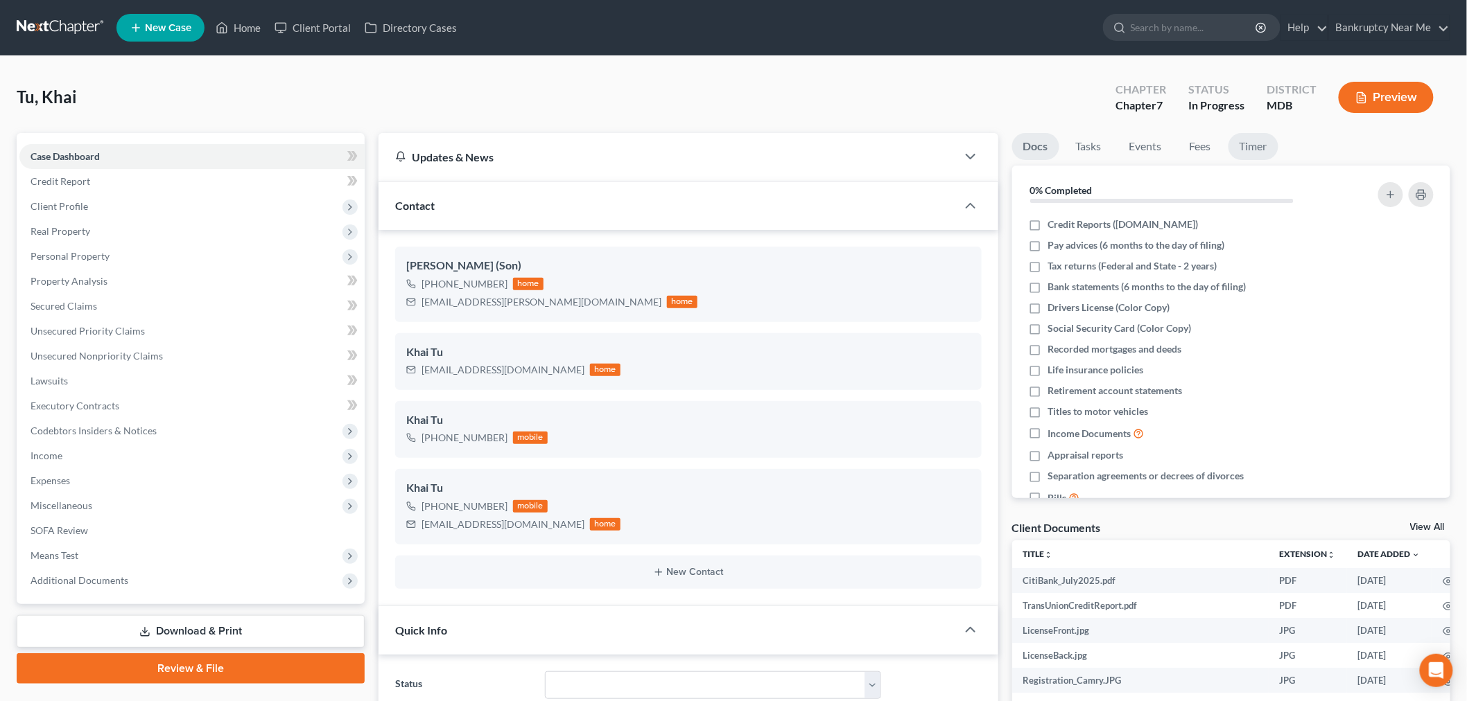
scroll to position [7417, 0]
click at [1208, 144] on link "Fees" at bounding box center [1200, 146] width 44 height 27
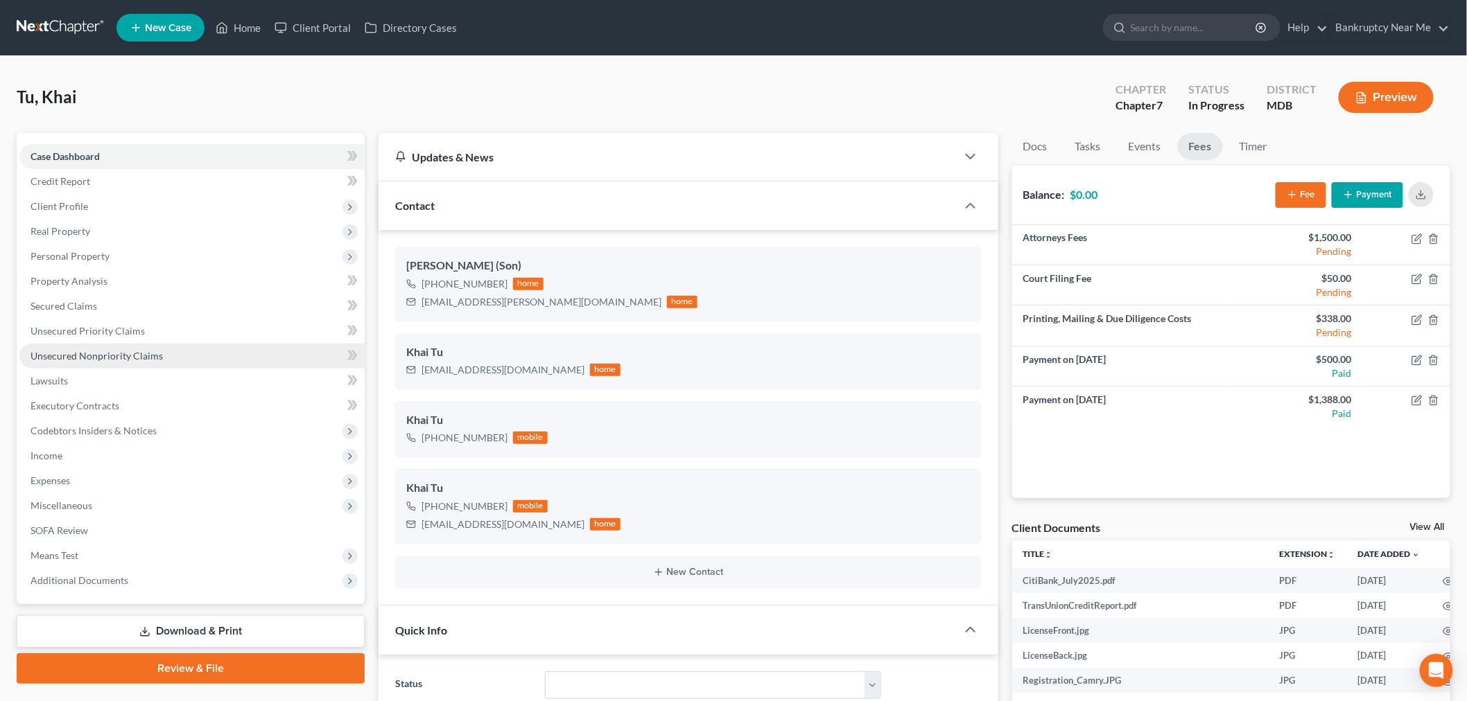
drag, startPoint x: 151, startPoint y: 349, endPoint x: 220, endPoint y: 349, distance: 69.3
click at [151, 350] on span "Unsecured Nonpriority Claims" at bounding box center [96, 356] width 132 height 12
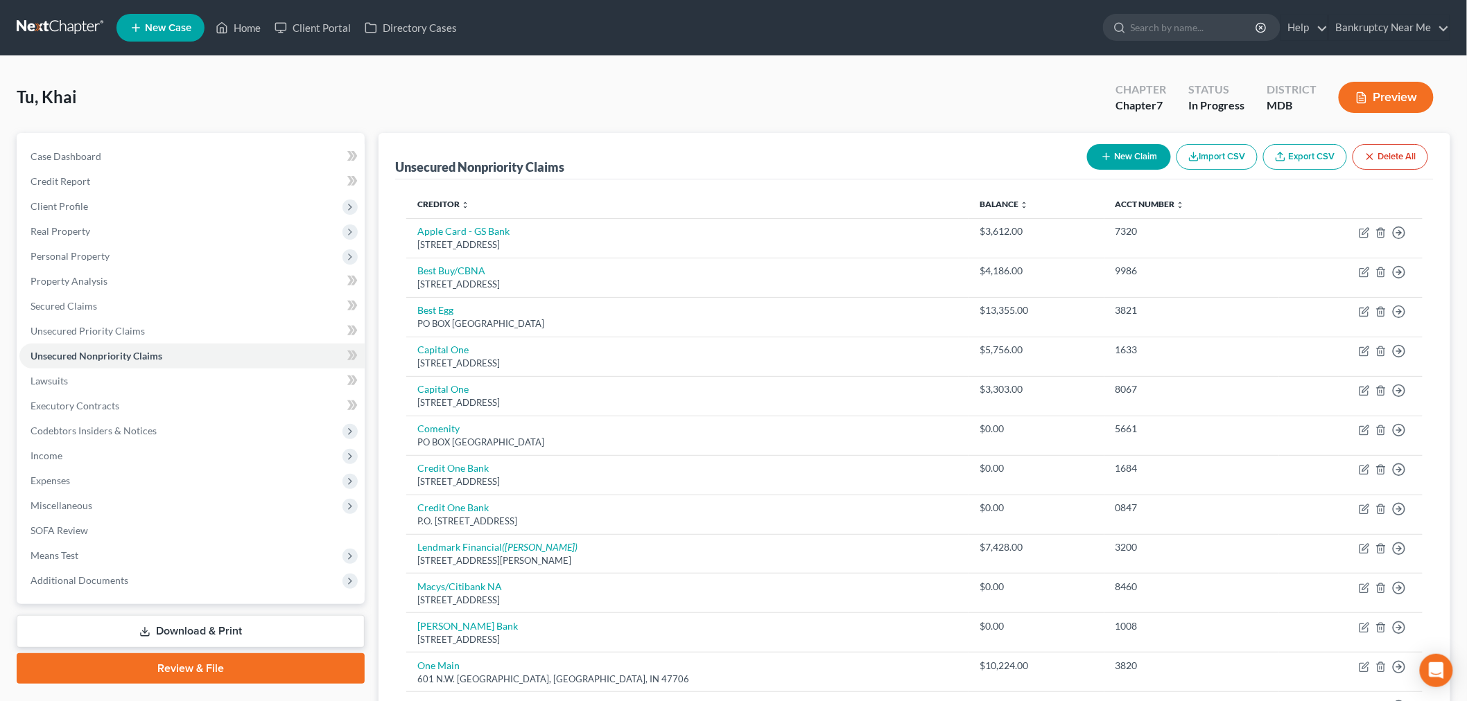
click at [1131, 150] on button "New Claim" at bounding box center [1129, 157] width 84 height 26
select select "0"
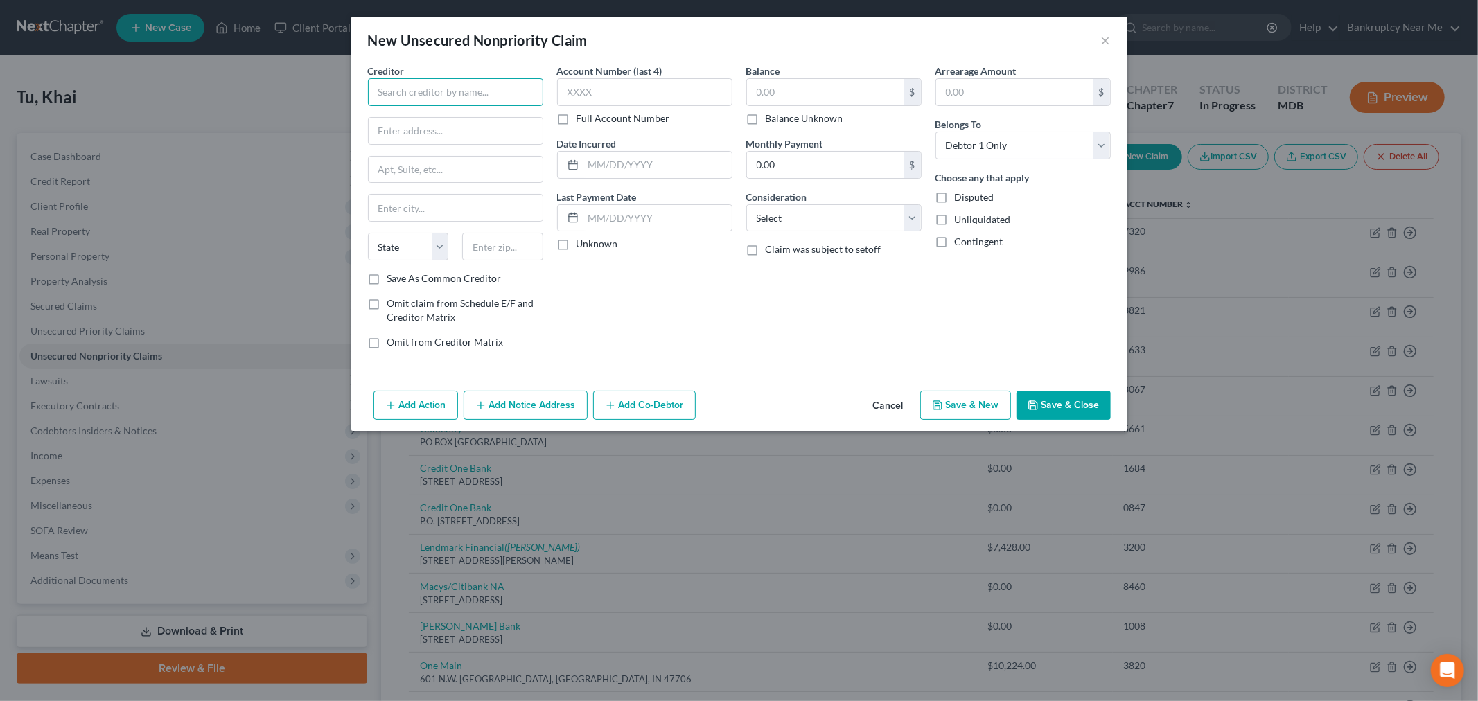
click at [488, 86] on input "text" at bounding box center [455, 92] width 175 height 28
type input "National Debt Relief LLC"
drag, startPoint x: 464, startPoint y: 142, endPoint x: 480, endPoint y: 121, distance: 26.8
click at [464, 142] on input "text" at bounding box center [456, 131] width 174 height 26
type input "180 Maiden Lane Floor 30"
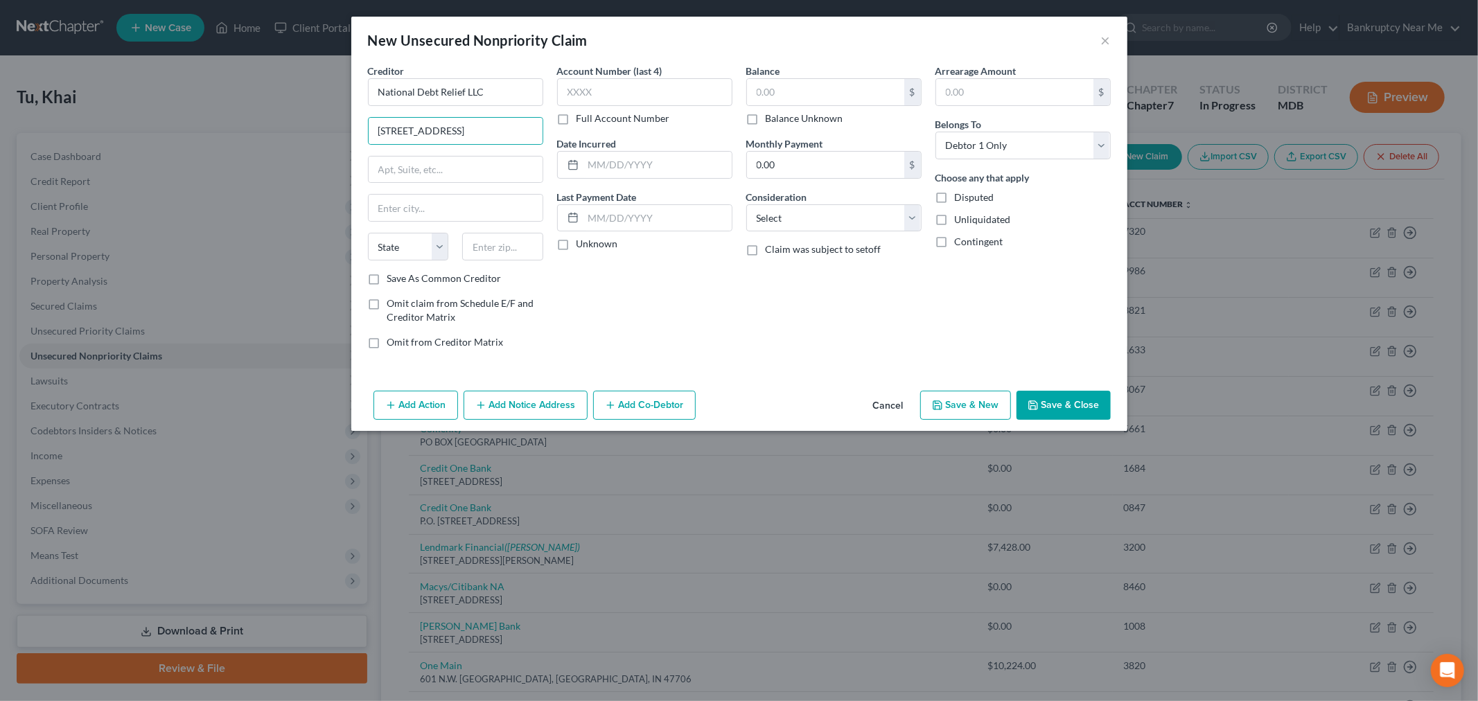
click at [385, 275] on div "Save As Common Creditor" at bounding box center [455, 279] width 175 height 14
drag, startPoint x: 371, startPoint y: 279, endPoint x: 473, endPoint y: 256, distance: 104.3
click at [387, 279] on label "Save As Common Creditor" at bounding box center [444, 279] width 114 height 14
click at [393, 279] on input "Save As Common Creditor" at bounding box center [397, 276] width 9 height 9
checkbox input "true"
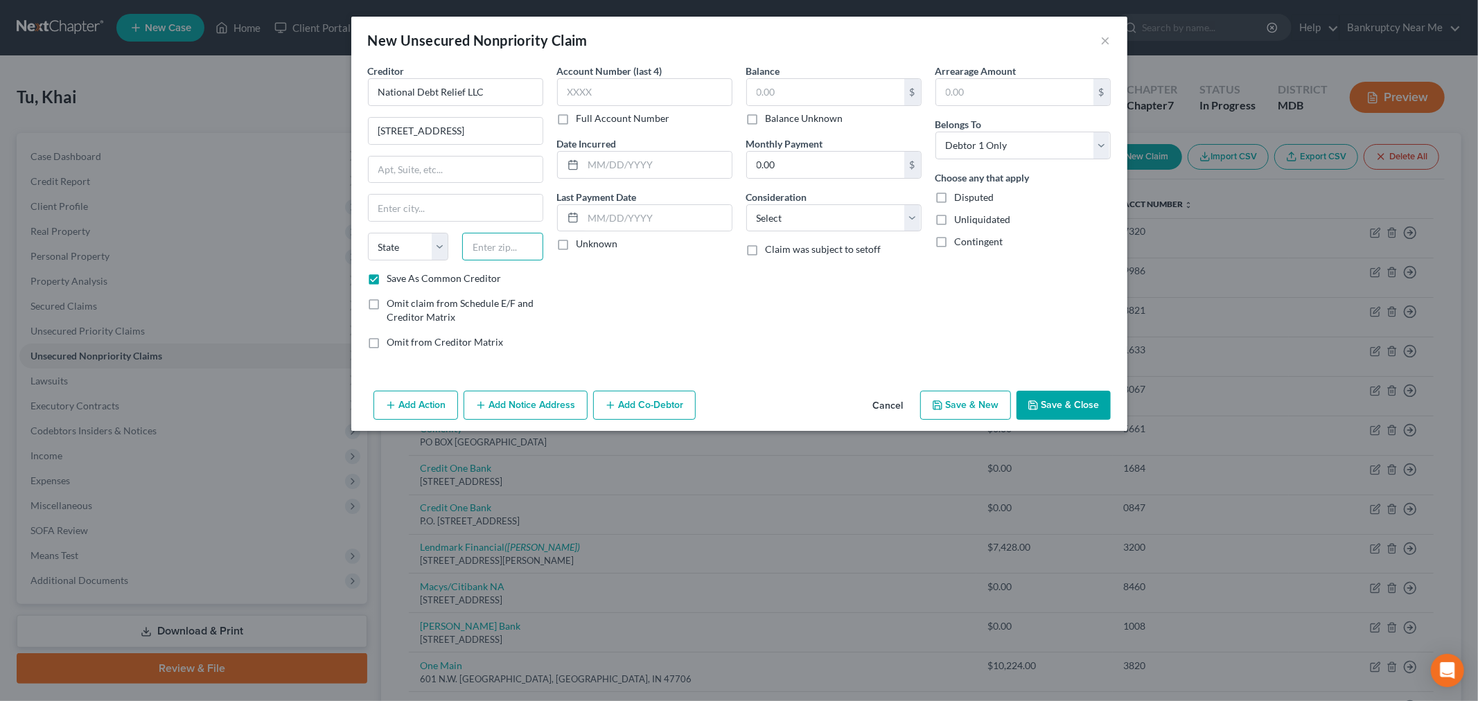
drag, startPoint x: 478, startPoint y: 254, endPoint x: 487, endPoint y: 252, distance: 8.6
click at [478, 254] on input "text" at bounding box center [502, 247] width 81 height 28
drag, startPoint x: 755, startPoint y: 121, endPoint x: 742, endPoint y: 115, distance: 14.9
click at [766, 121] on label "Balance Unknown" at bounding box center [805, 119] width 78 height 14
click at [771, 121] on input "Balance Unknown" at bounding box center [775, 116] width 9 height 9
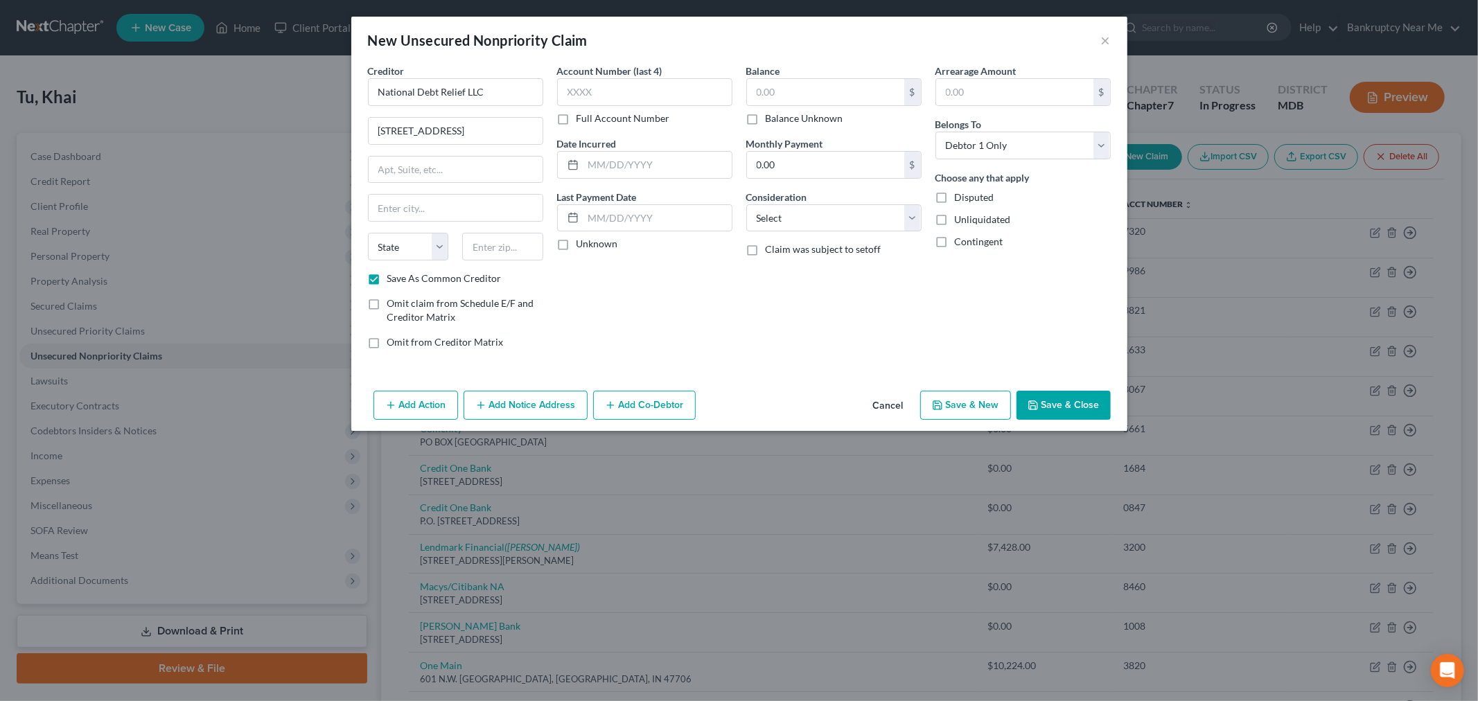
checkbox input "true"
type input "0.00"
drag, startPoint x: 651, startPoint y: 82, endPoint x: 698, endPoint y: 112, distance: 55.2
click at [649, 82] on input "text" at bounding box center [644, 92] width 175 height 28
type input "xxxx"
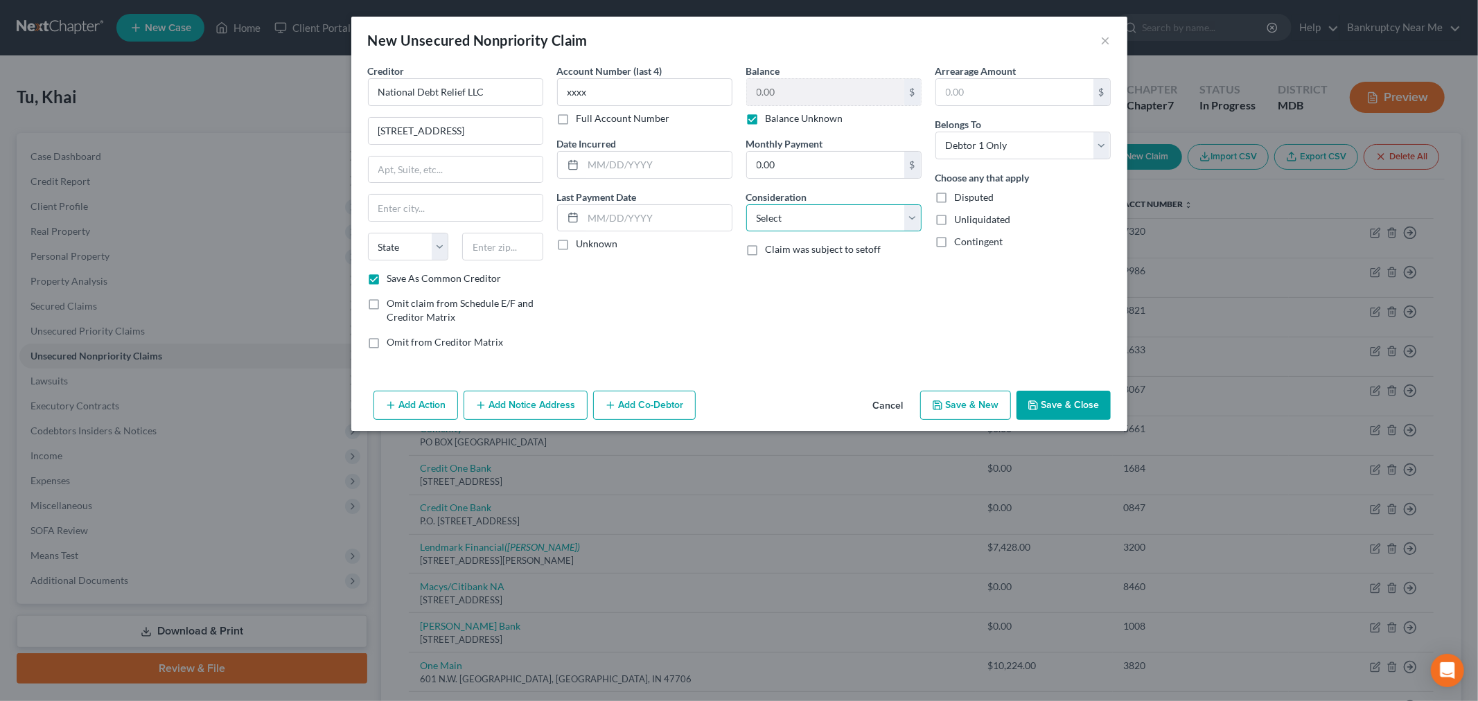
click at [800, 211] on select "Select Cable / Satellite Services Collection Agency Credit Card Debt Debt Couns…" at bounding box center [833, 218] width 175 height 28
select select "3"
click at [746, 204] on select "Select Cable / Satellite Services Collection Agency Credit Card Debt Debt Couns…" at bounding box center [833, 218] width 175 height 28
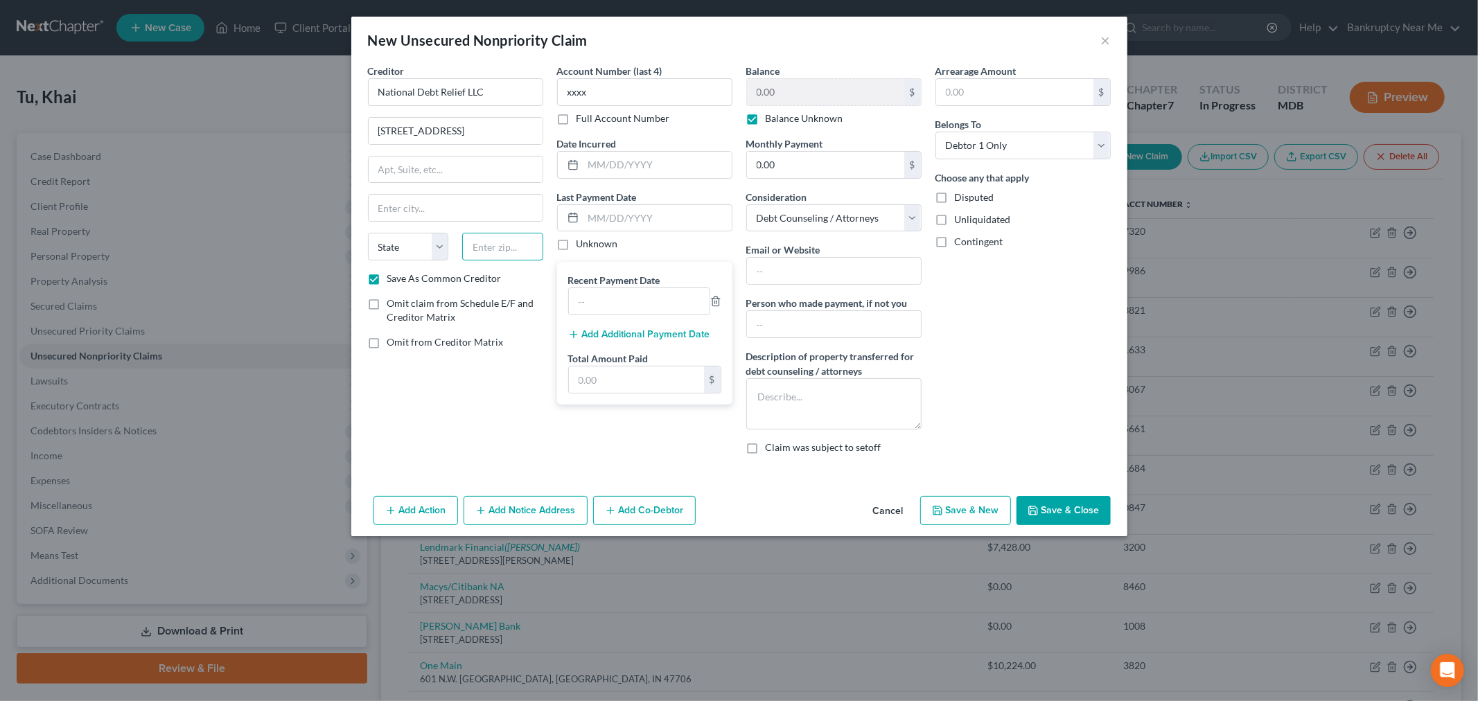
click at [511, 248] on input "text" at bounding box center [502, 247] width 81 height 28
type input "10038"
click at [475, 170] on input "text" at bounding box center [456, 170] width 174 height 26
type input "New York"
select select "35"
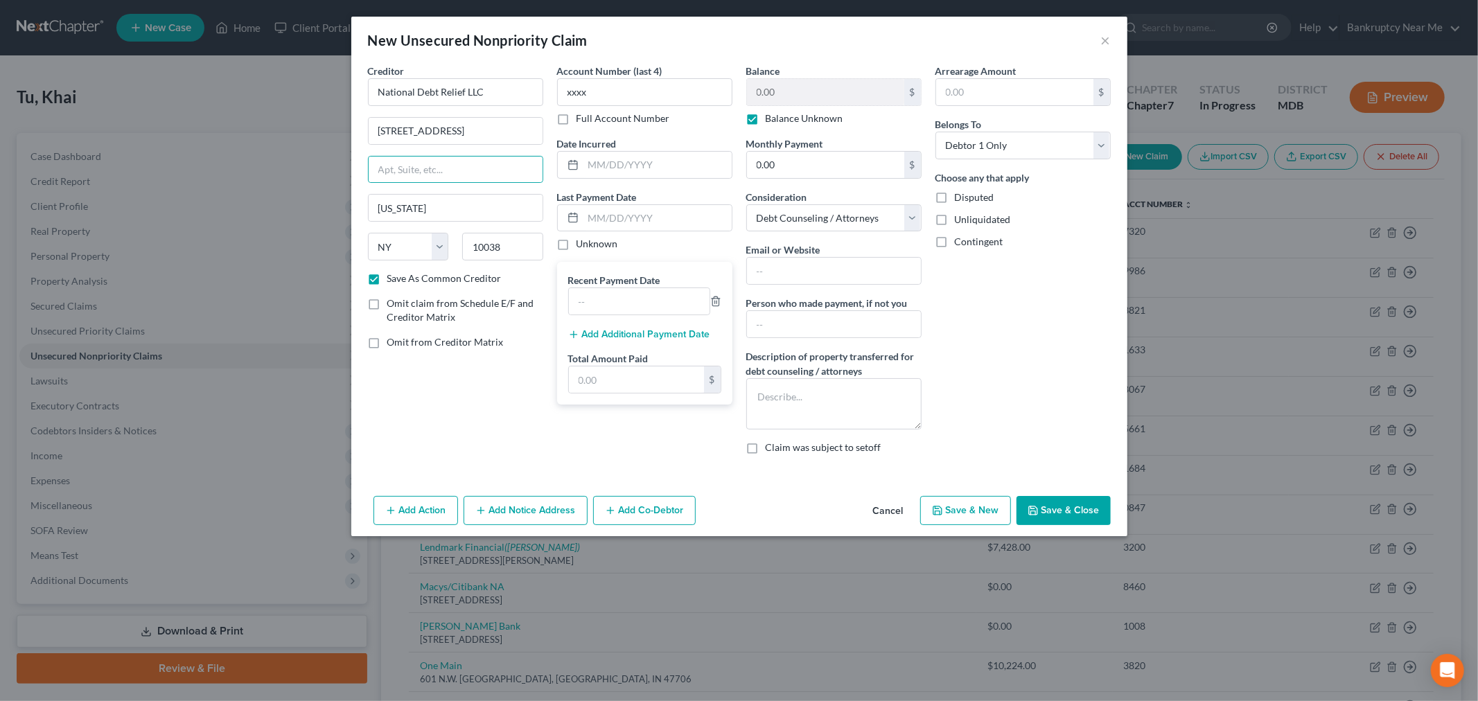
click at [971, 314] on div "Arrearage Amount $ Belongs To * Select Debtor 1 Only Debtor 2 Only Debtor 1 And…" at bounding box center [1023, 265] width 189 height 402
click at [1064, 521] on button "Save & Close" at bounding box center [1064, 510] width 94 height 29
checkbox input "false"
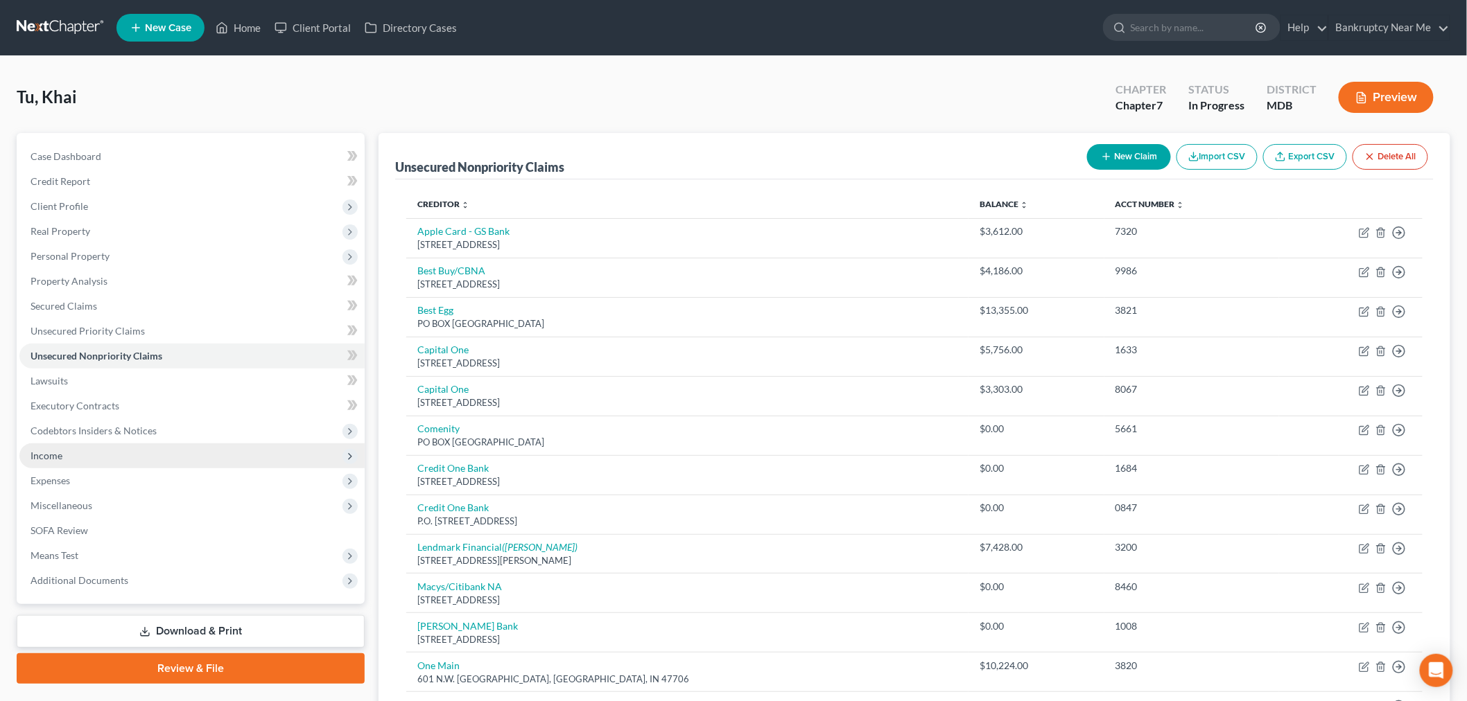
click at [94, 457] on span "Income" at bounding box center [191, 456] width 345 height 25
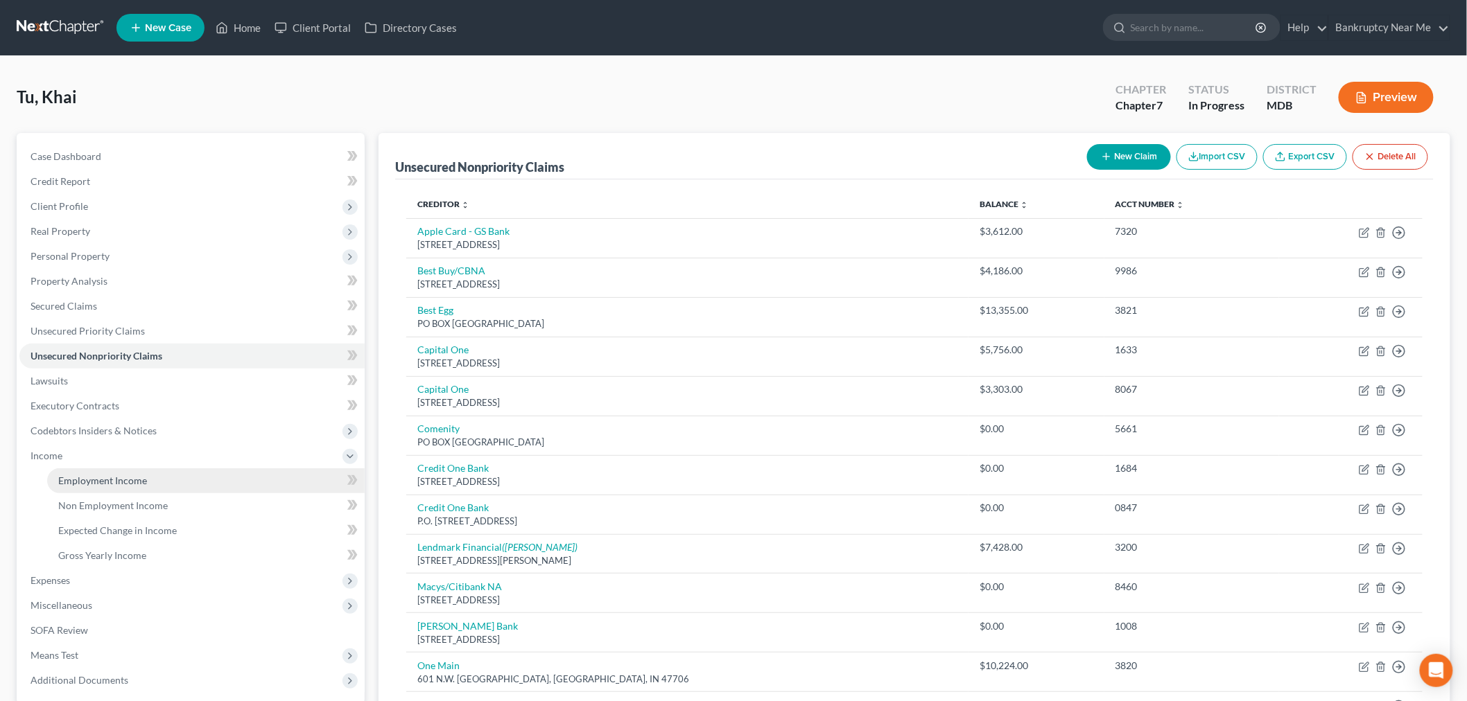
click at [112, 485] on span "Employment Income" at bounding box center [102, 481] width 89 height 12
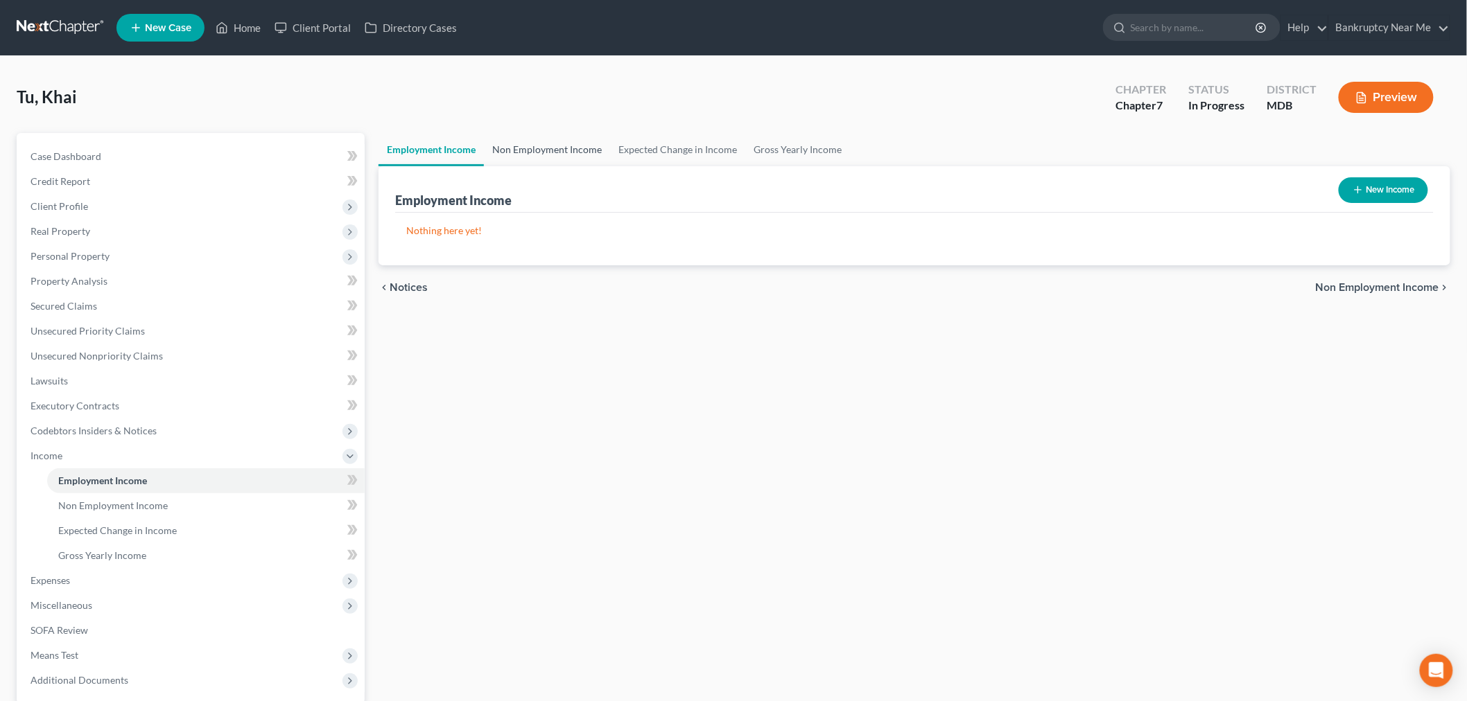
click at [546, 139] on link "Non Employment Income" at bounding box center [547, 149] width 126 height 33
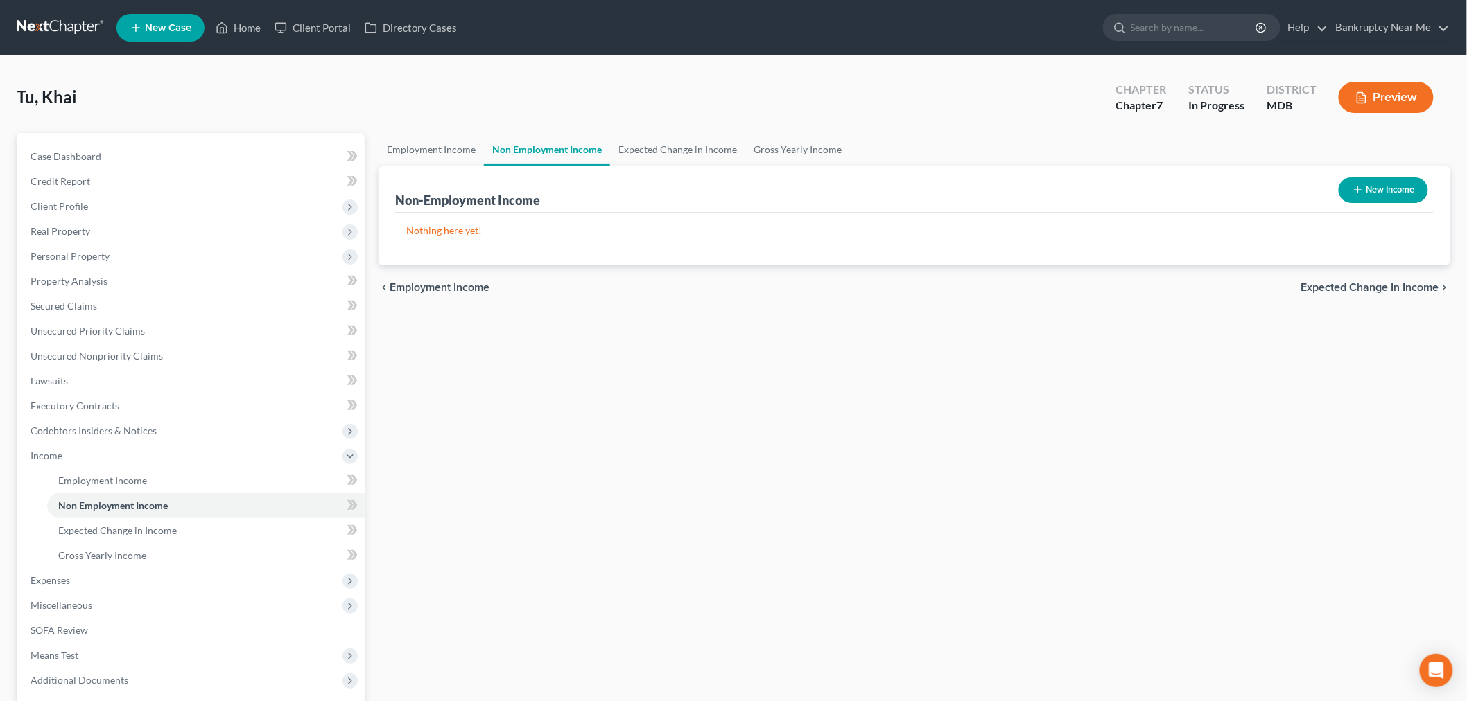
click at [1352, 189] on icon "button" at bounding box center [1357, 189] width 11 height 11
select select "0"
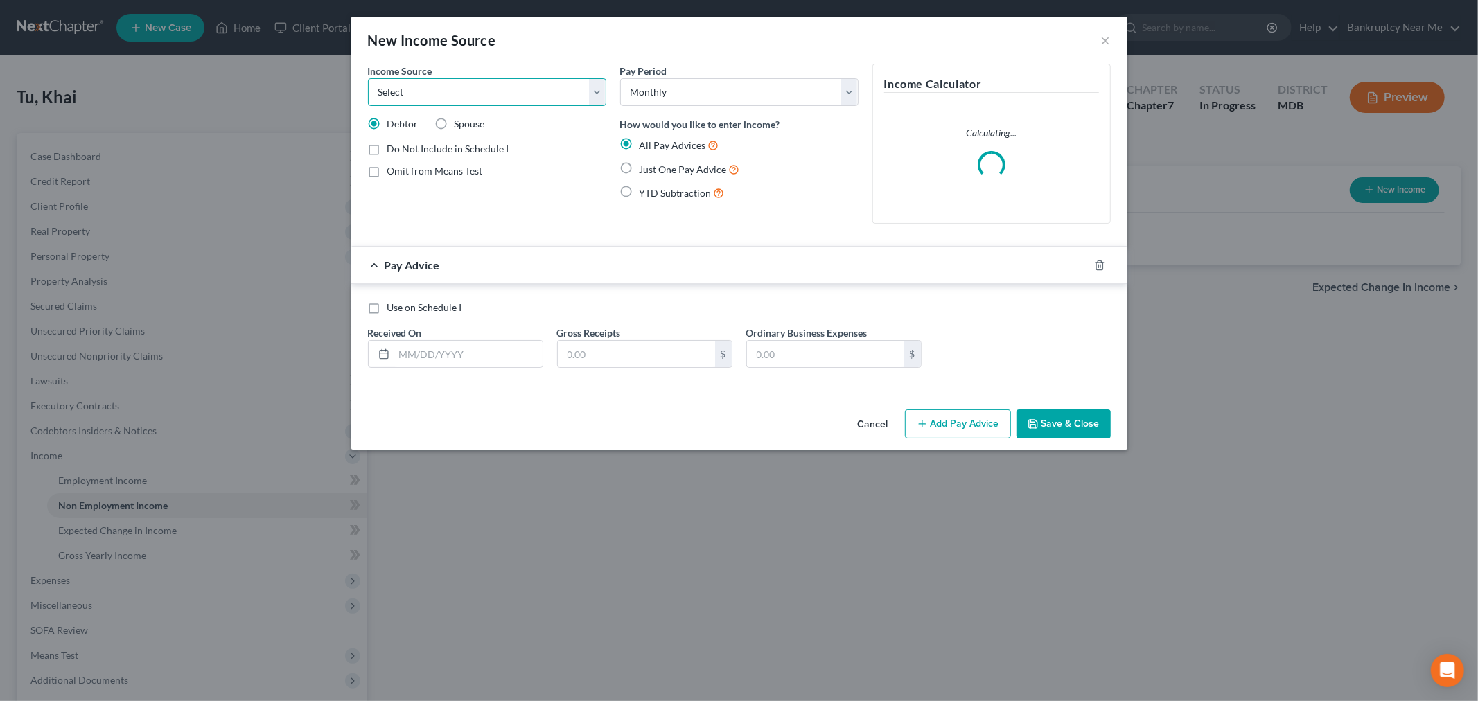
click at [489, 101] on select "Select Unemployment Disability (from employer) Pension Retirement Social Securi…" at bounding box center [487, 92] width 238 height 28
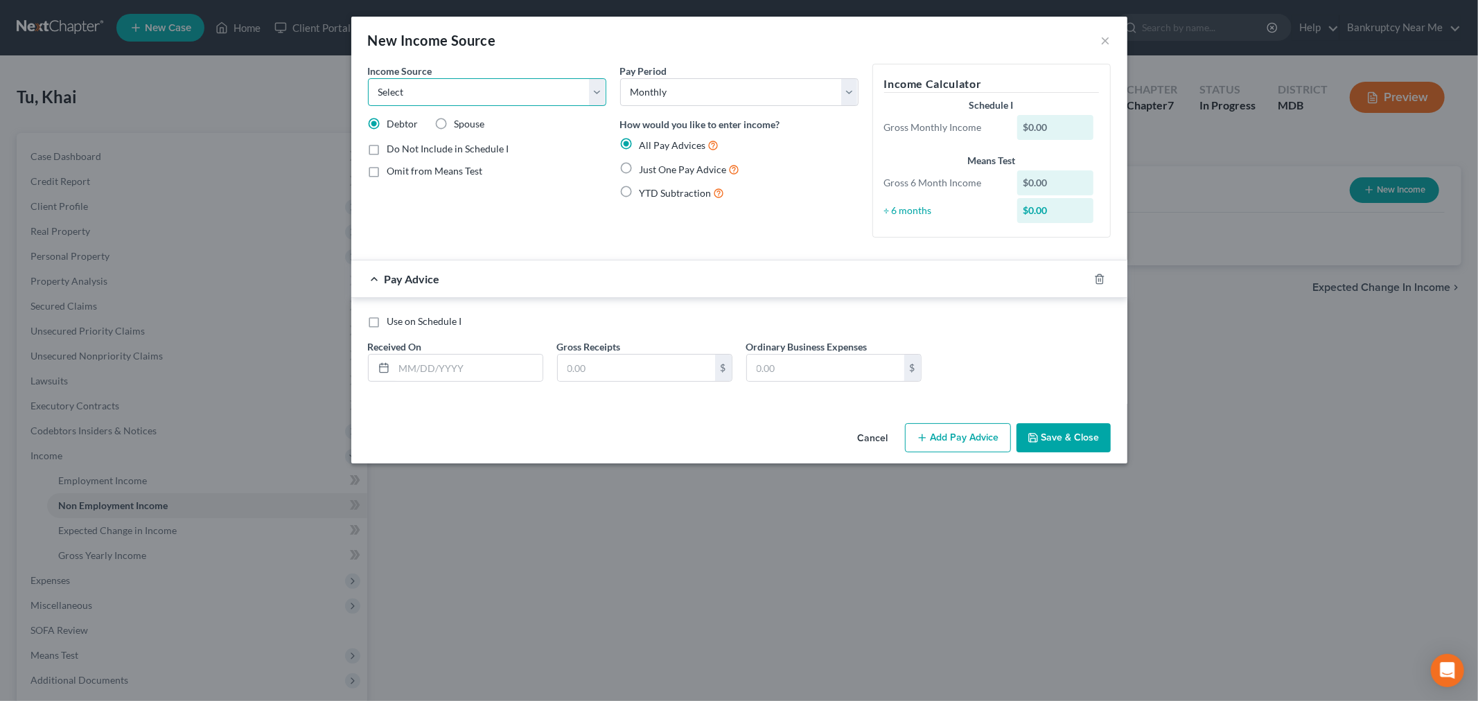
select select "4"
click at [368, 78] on select "Select Unemployment Disability (from employer) Pension Retirement Social Securi…" at bounding box center [487, 92] width 238 height 28
click at [487, 373] on input "text" at bounding box center [468, 368] width 148 height 26
click at [649, 164] on span "Just One Pay Advice" at bounding box center [683, 170] width 87 height 12
click at [649, 163] on input "Just One Pay Advice" at bounding box center [649, 165] width 9 height 9
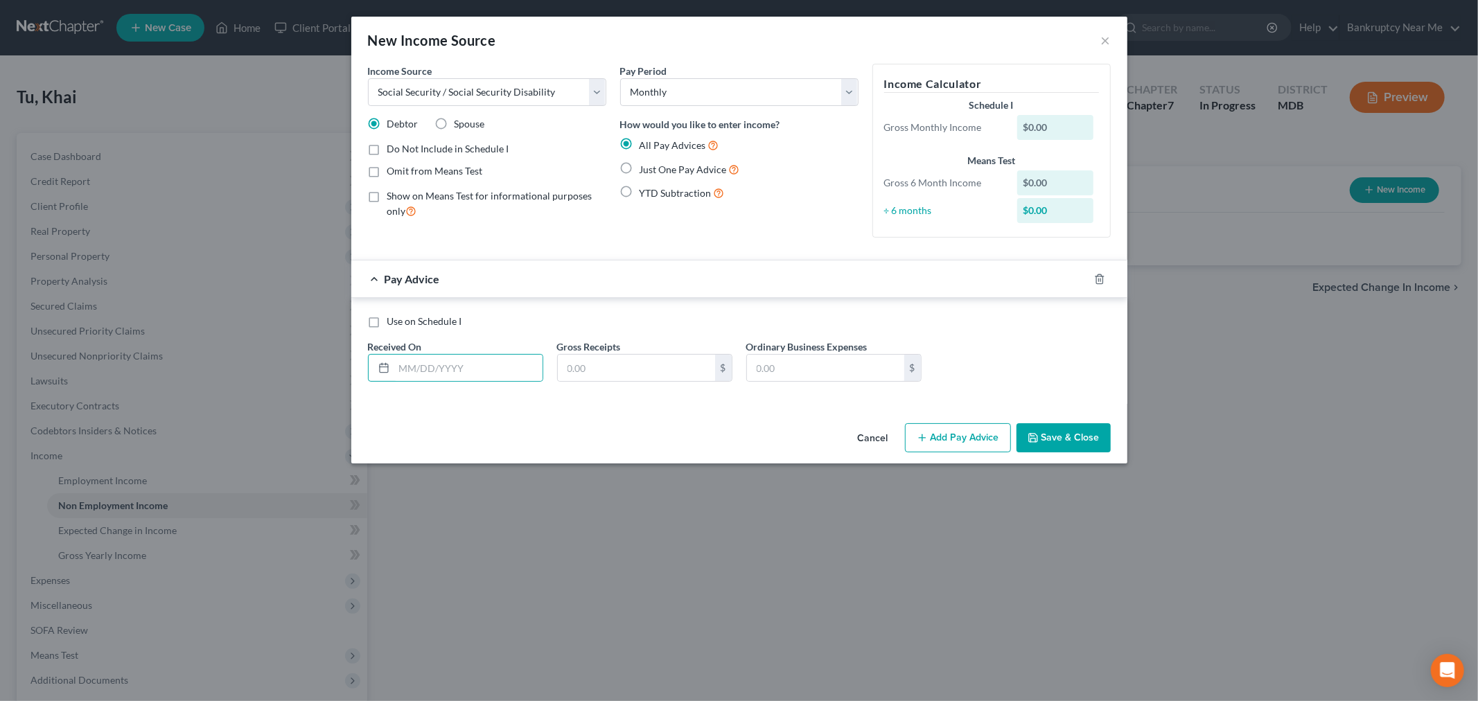
radio input "true"
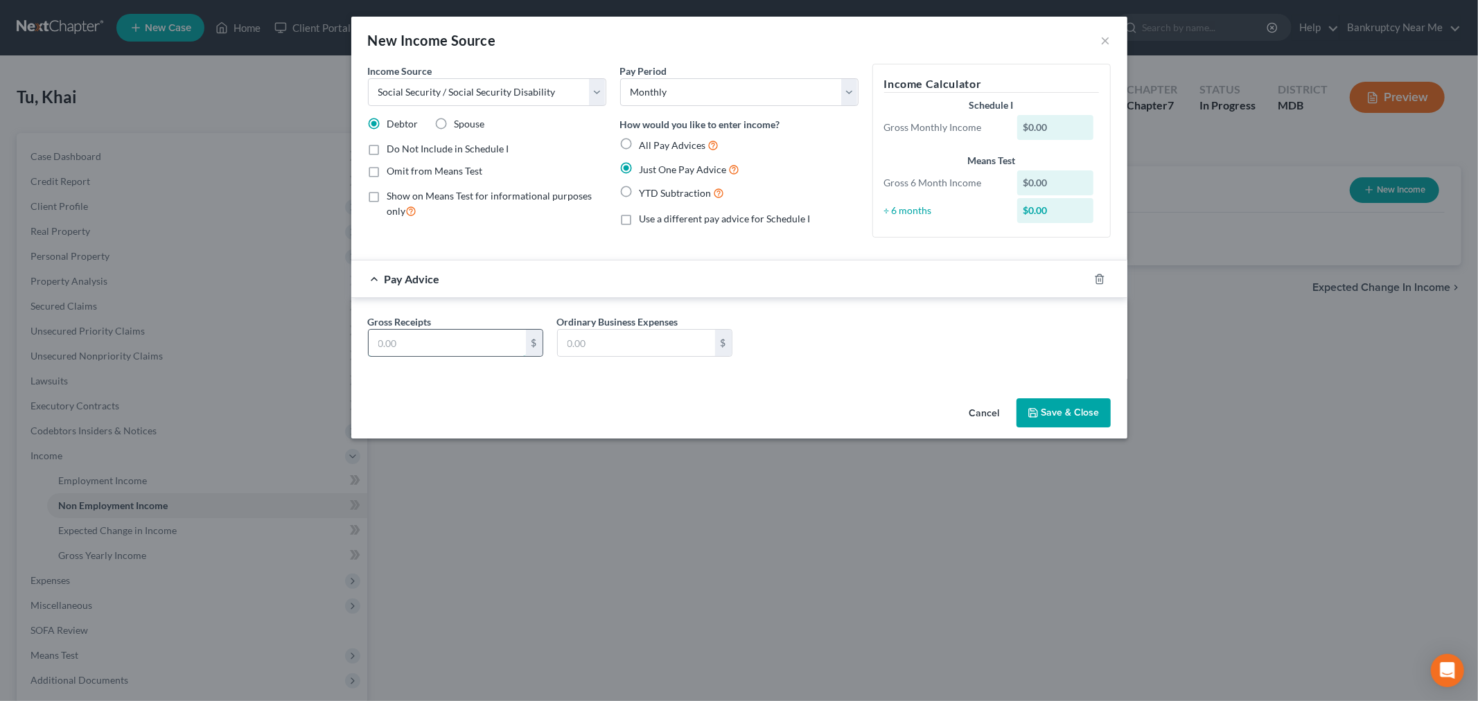
click at [468, 340] on input "text" at bounding box center [447, 343] width 157 height 26
type input "1,700"
drag, startPoint x: 1057, startPoint y: 417, endPoint x: 1067, endPoint y: 395, distance: 23.9
click at [1057, 414] on button "Save & Close" at bounding box center [1064, 413] width 94 height 29
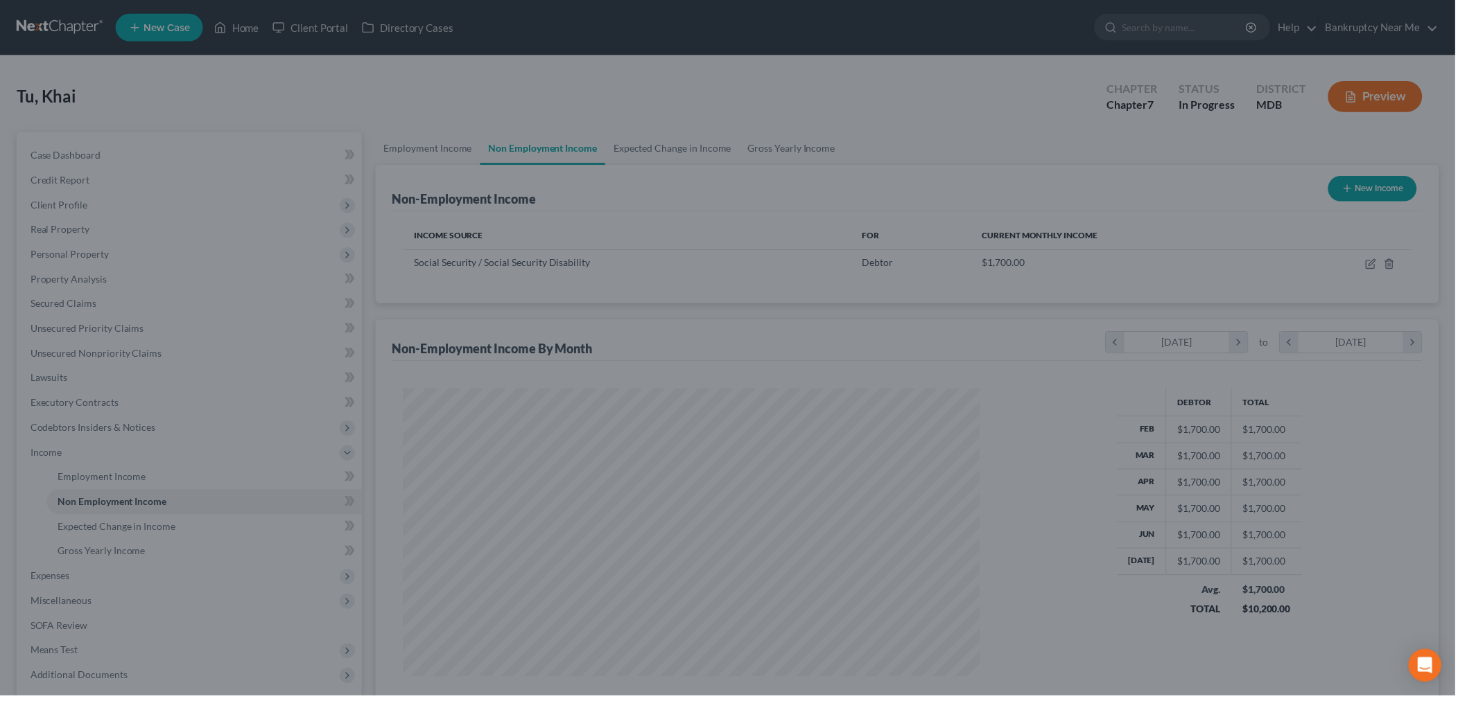
scroll to position [692782, 692464]
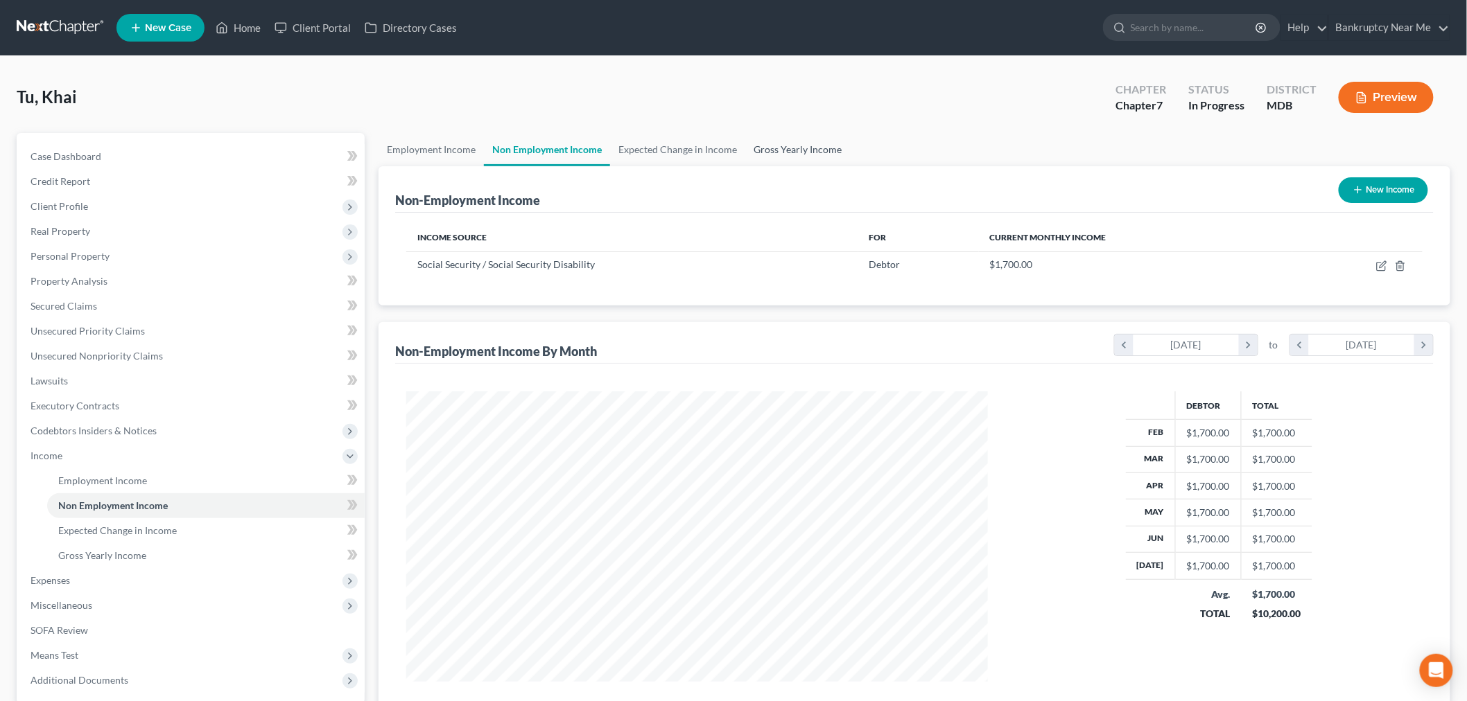
click at [767, 162] on link "Gross Yearly Income" at bounding box center [797, 149] width 105 height 33
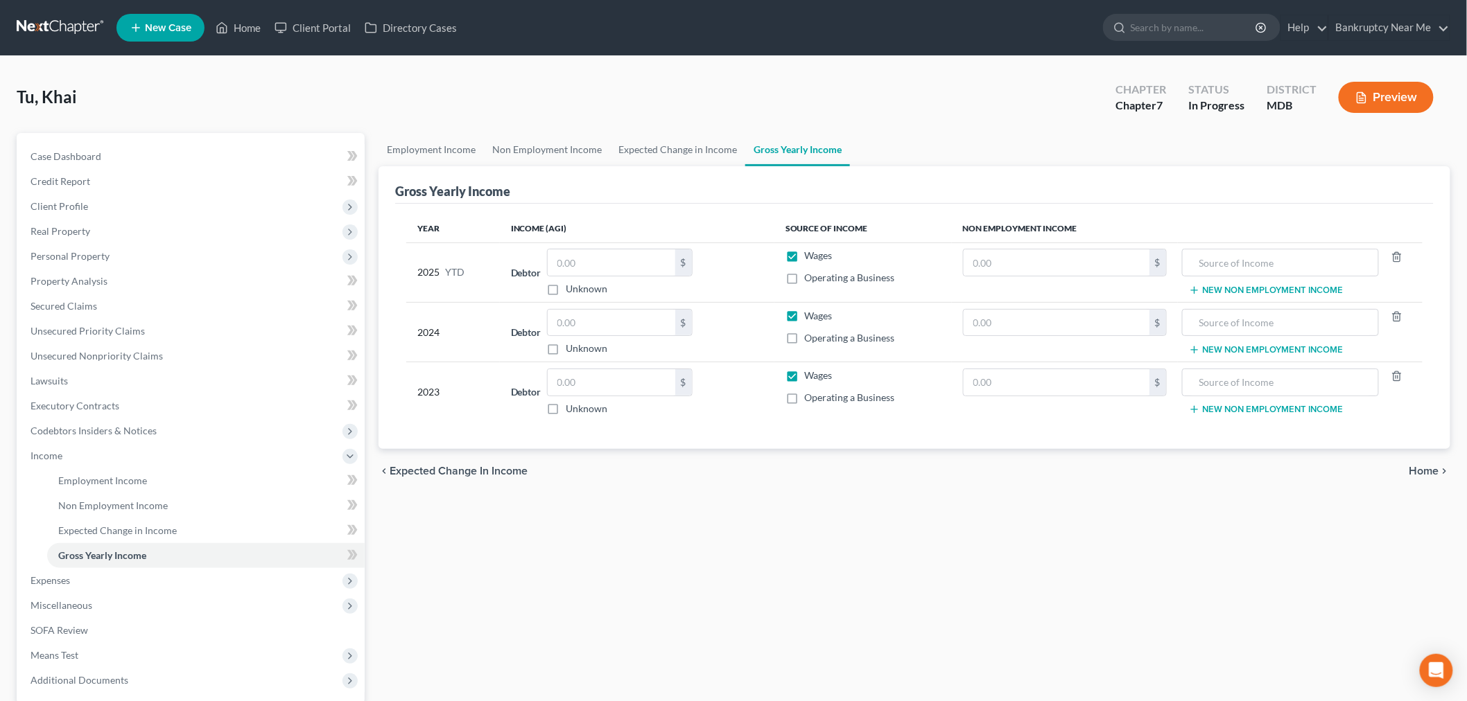
click at [805, 259] on label "Wages" at bounding box center [819, 256] width 28 height 14
click at [810, 258] on input "Wages" at bounding box center [814, 253] width 9 height 9
checkbox input "false"
click at [805, 319] on label "Wages" at bounding box center [819, 316] width 28 height 14
click at [810, 318] on input "Wages" at bounding box center [814, 313] width 9 height 9
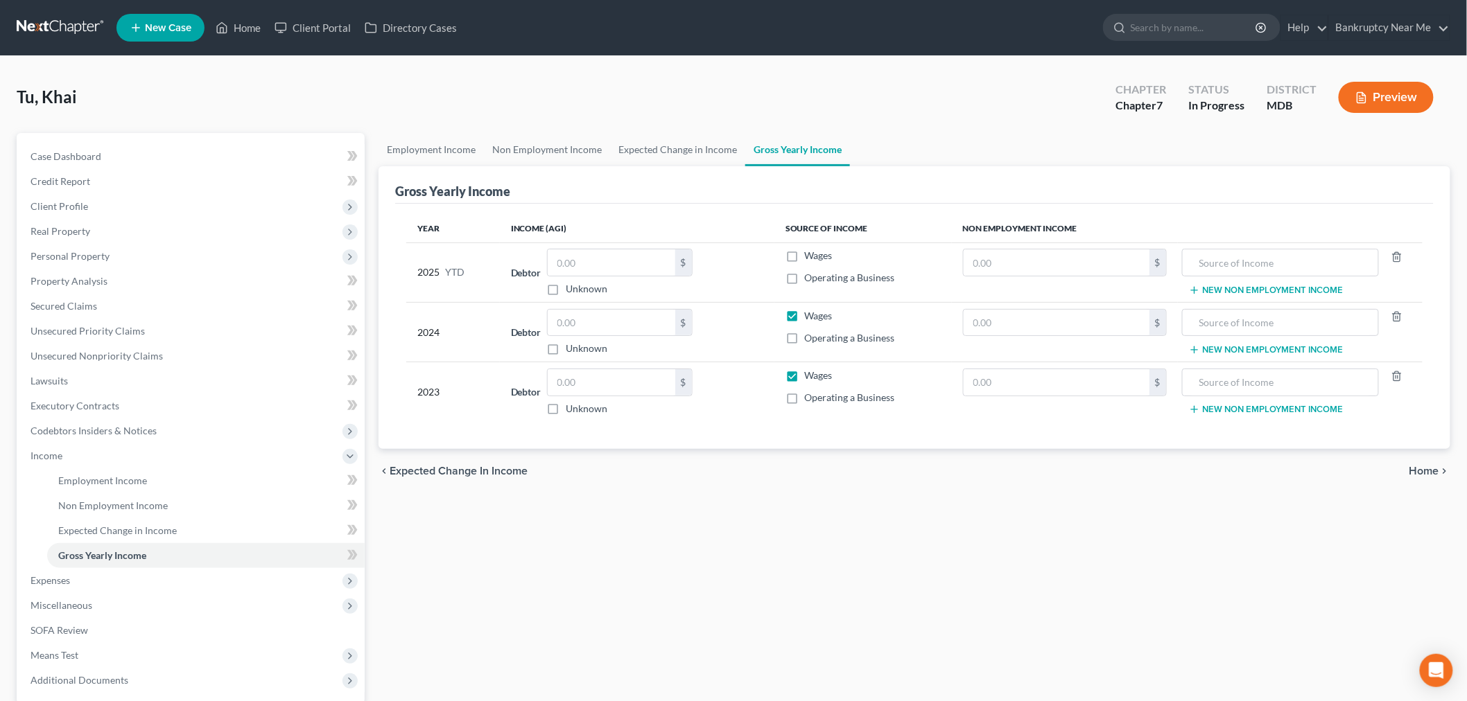
checkbox input "false"
drag, startPoint x: 788, startPoint y: 381, endPoint x: 812, endPoint y: 353, distance: 36.8
click at [805, 380] on label "Wages" at bounding box center [819, 376] width 28 height 14
click at [810, 378] on input "Wages" at bounding box center [814, 373] width 9 height 9
checkbox input "false"
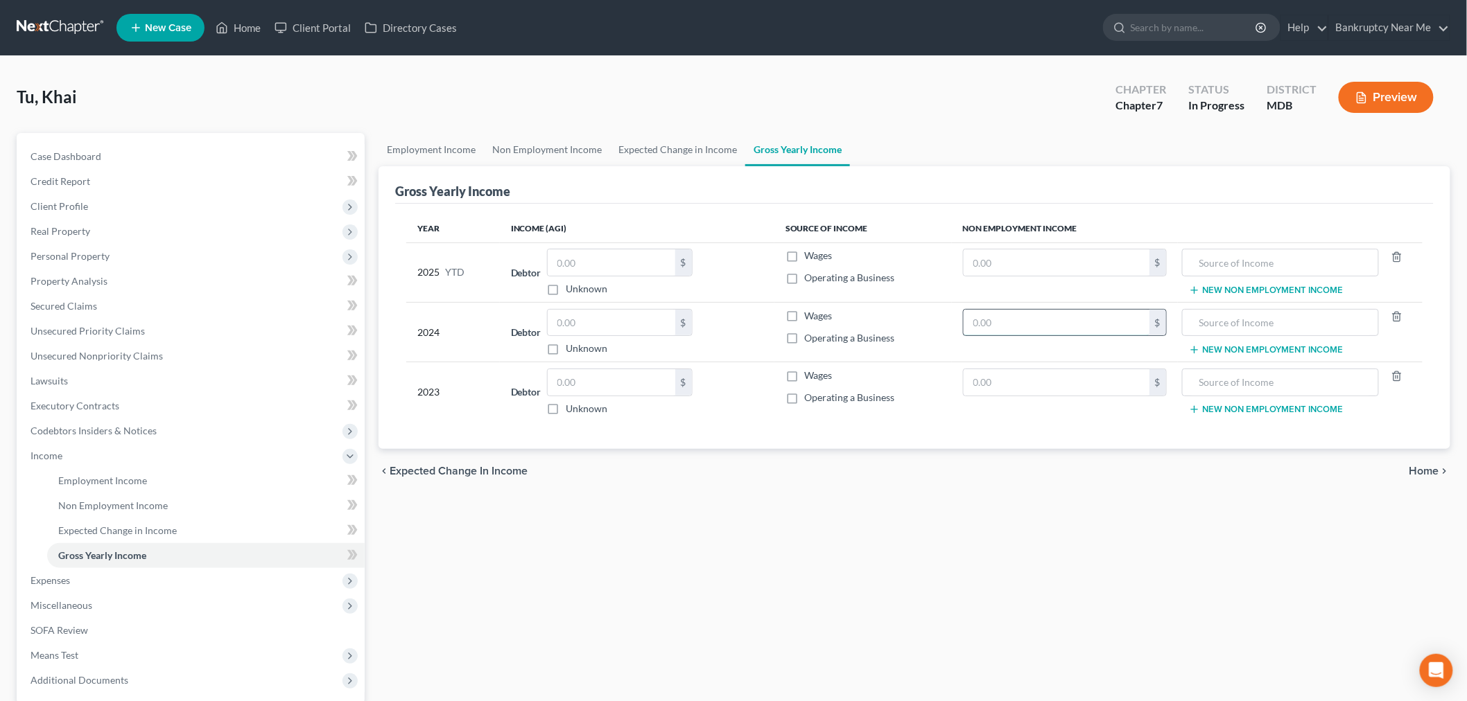
click at [999, 319] on input "text" at bounding box center [1056, 323] width 186 height 26
type input "23,712"
click at [1230, 331] on input "text" at bounding box center [1280, 323] width 182 height 26
type input "Social Security Income"
click at [69, 460] on span "Income" at bounding box center [191, 456] width 345 height 25
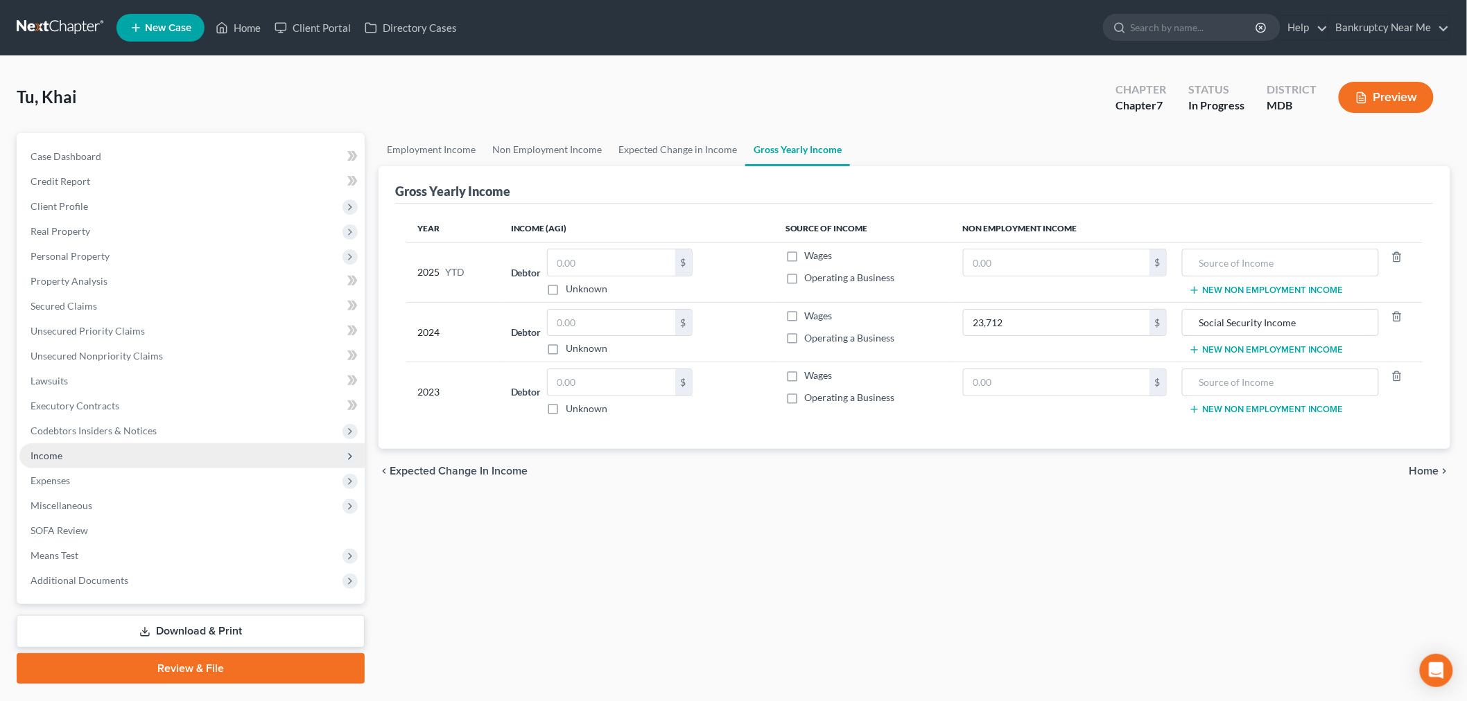
click at [78, 455] on span "Income" at bounding box center [191, 456] width 345 height 25
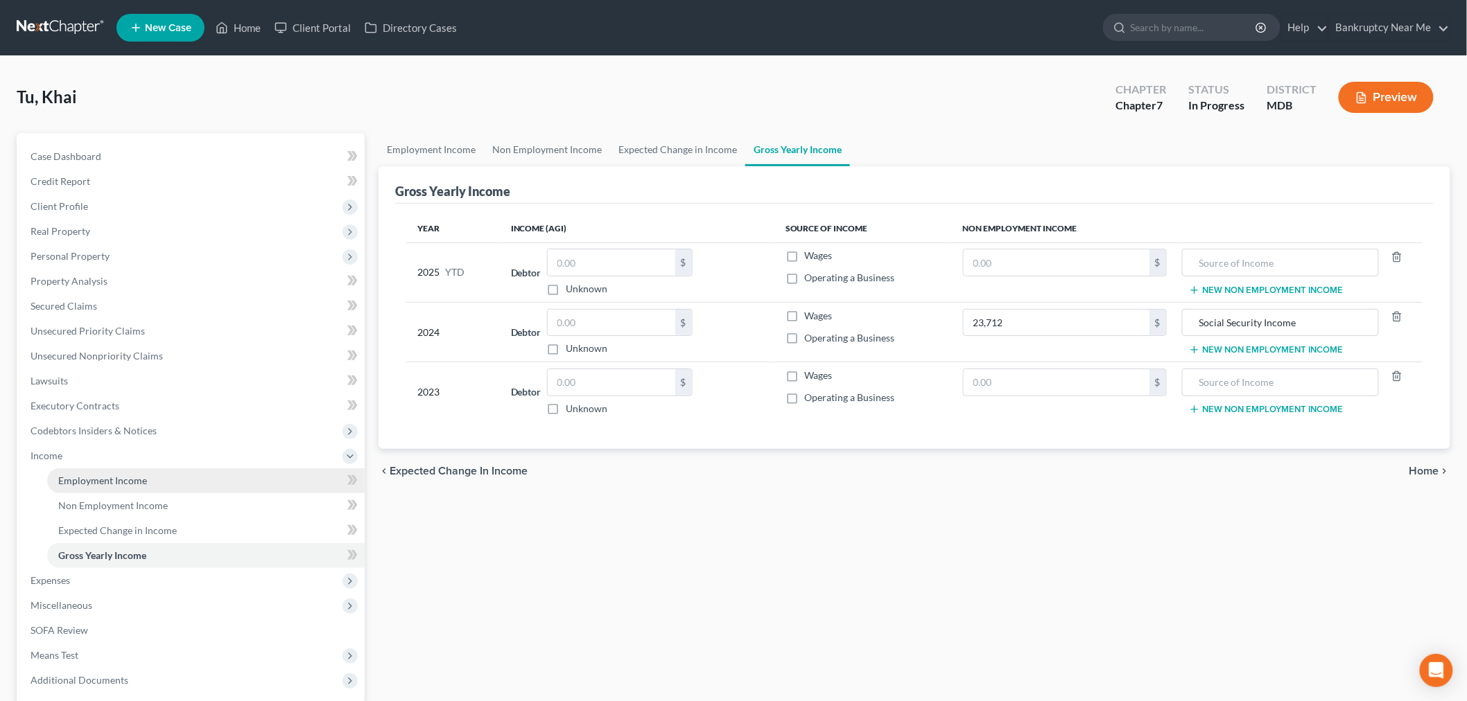
click at [113, 482] on span "Employment Income" at bounding box center [102, 481] width 89 height 12
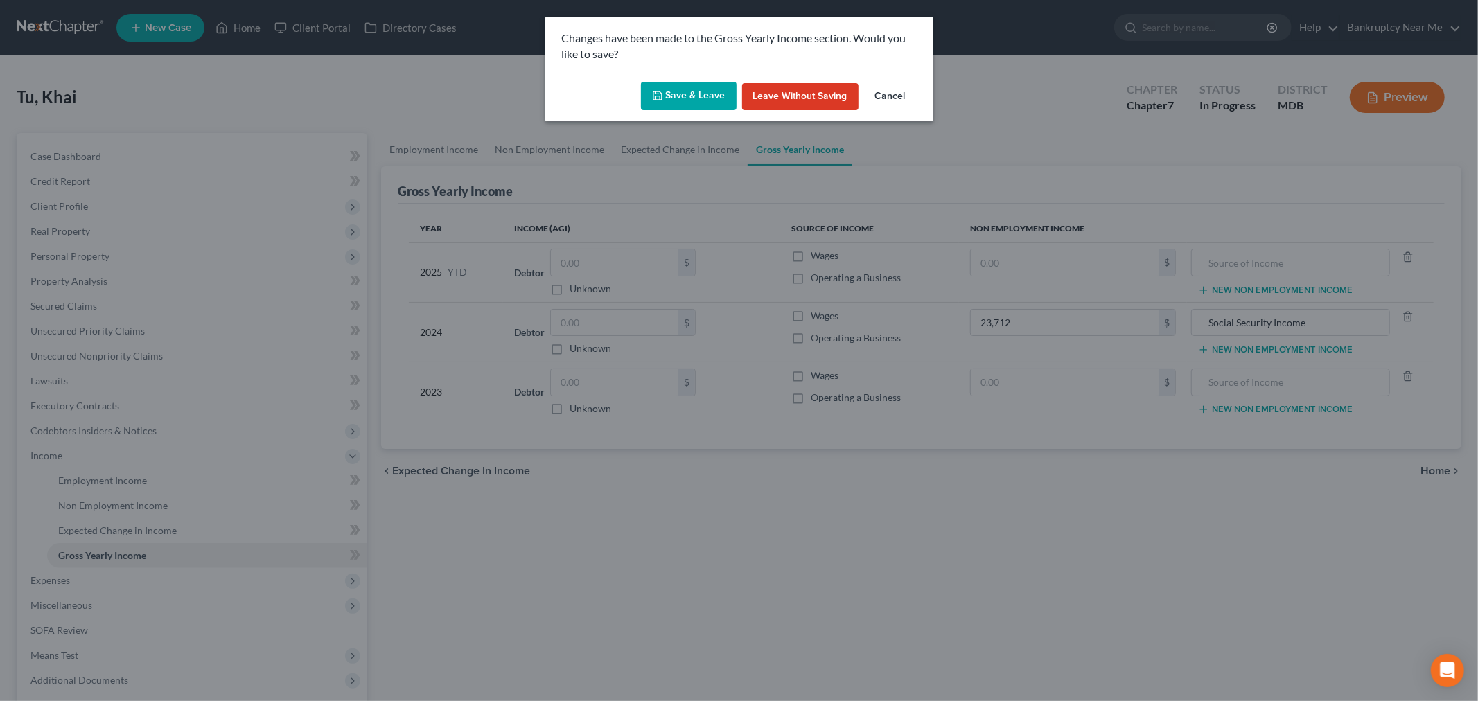
click at [722, 91] on button "Save & Leave" at bounding box center [689, 96] width 96 height 29
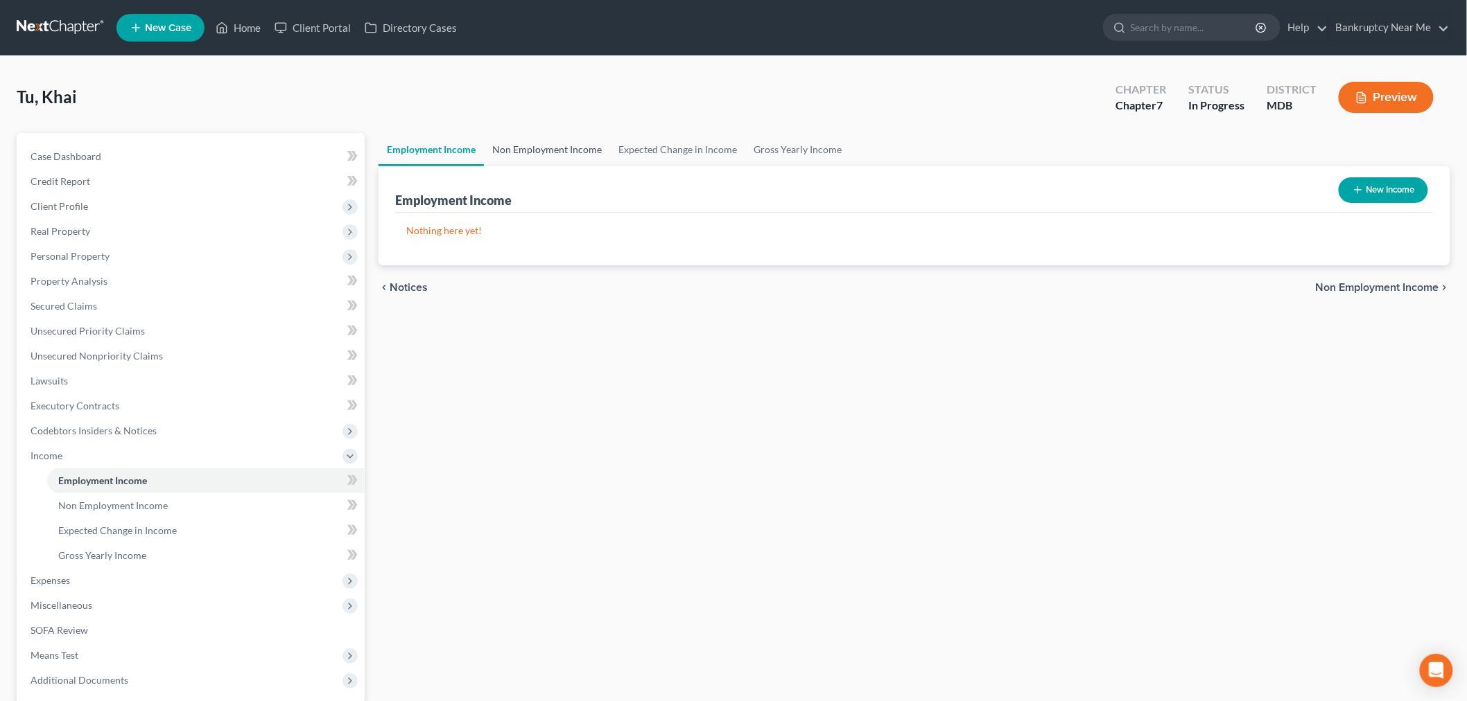
click at [548, 137] on link "Non Employment Income" at bounding box center [547, 149] width 126 height 33
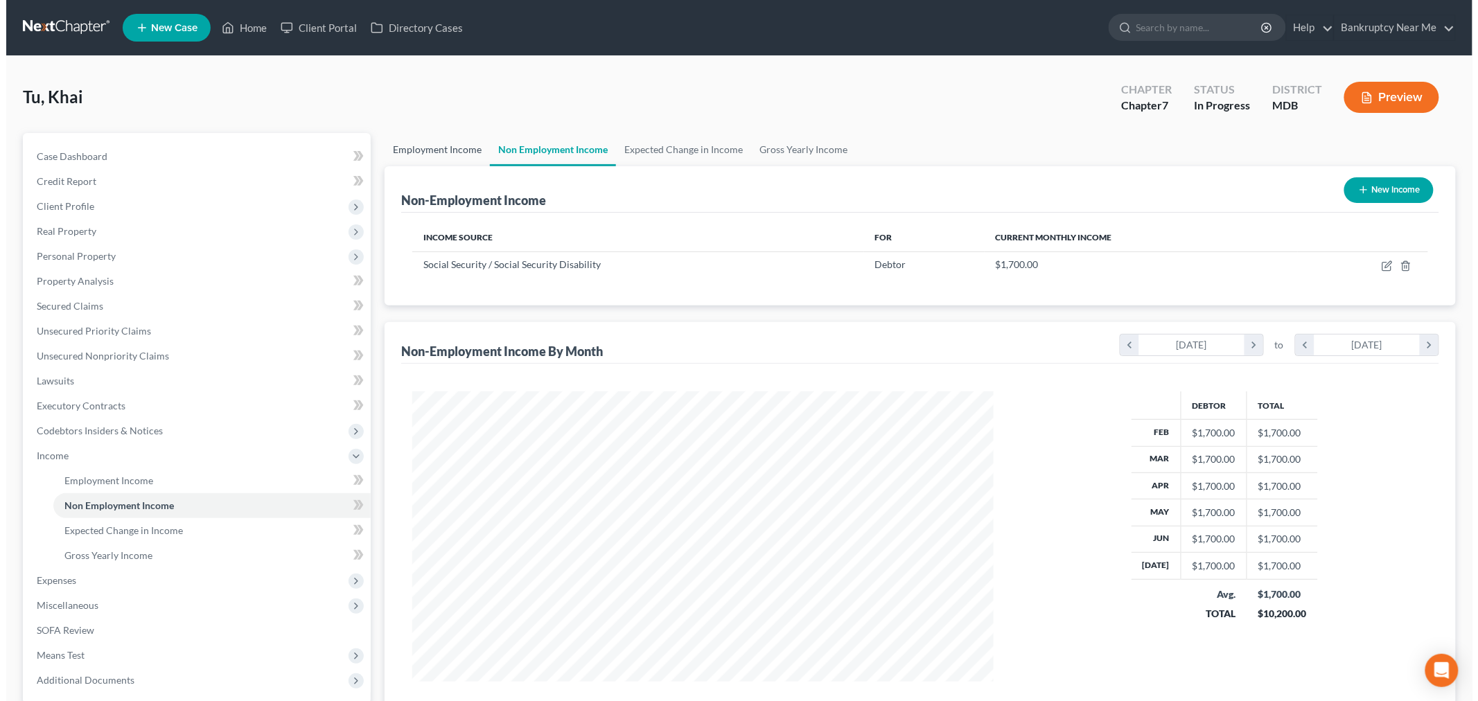
scroll to position [290, 609]
click at [455, 147] on link "Employment Income" at bounding box center [430, 149] width 105 height 33
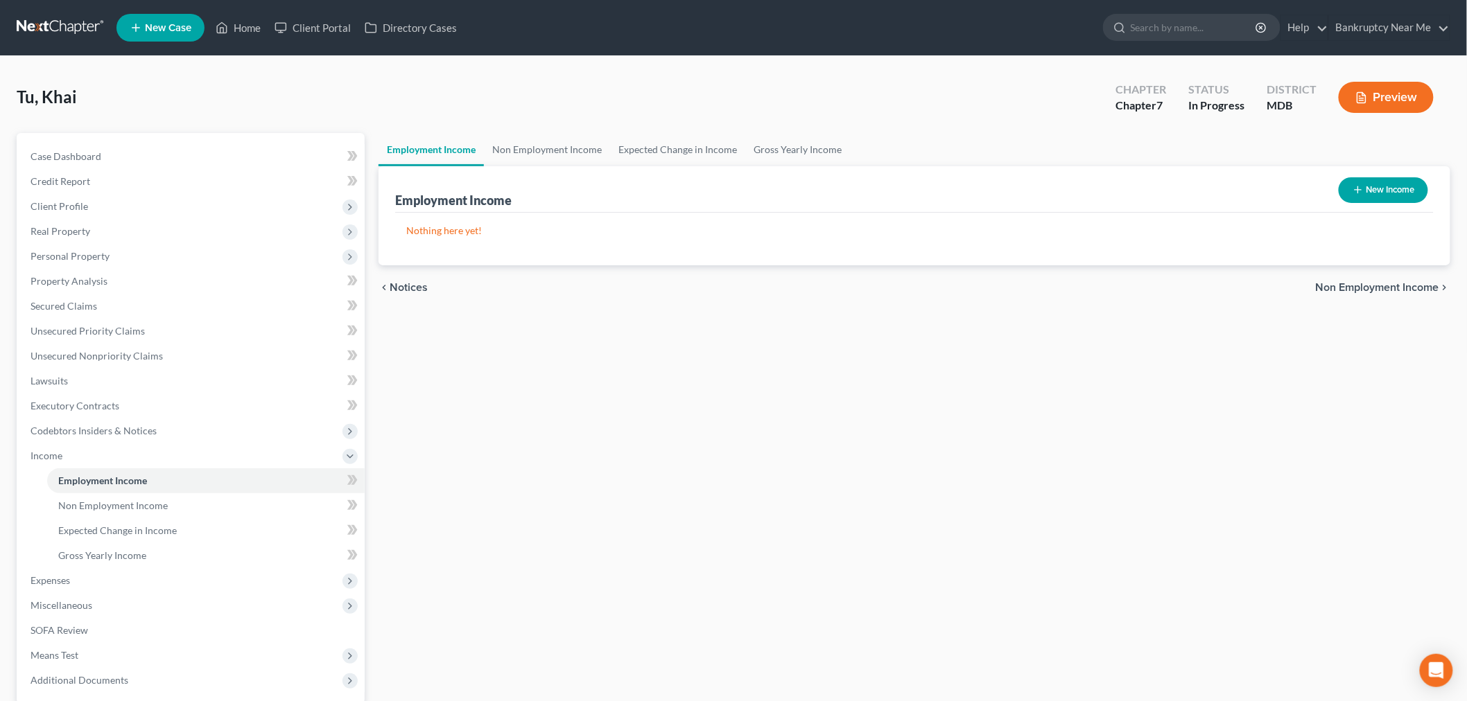
click at [1371, 186] on button "New Income" at bounding box center [1382, 190] width 89 height 26
select select "0"
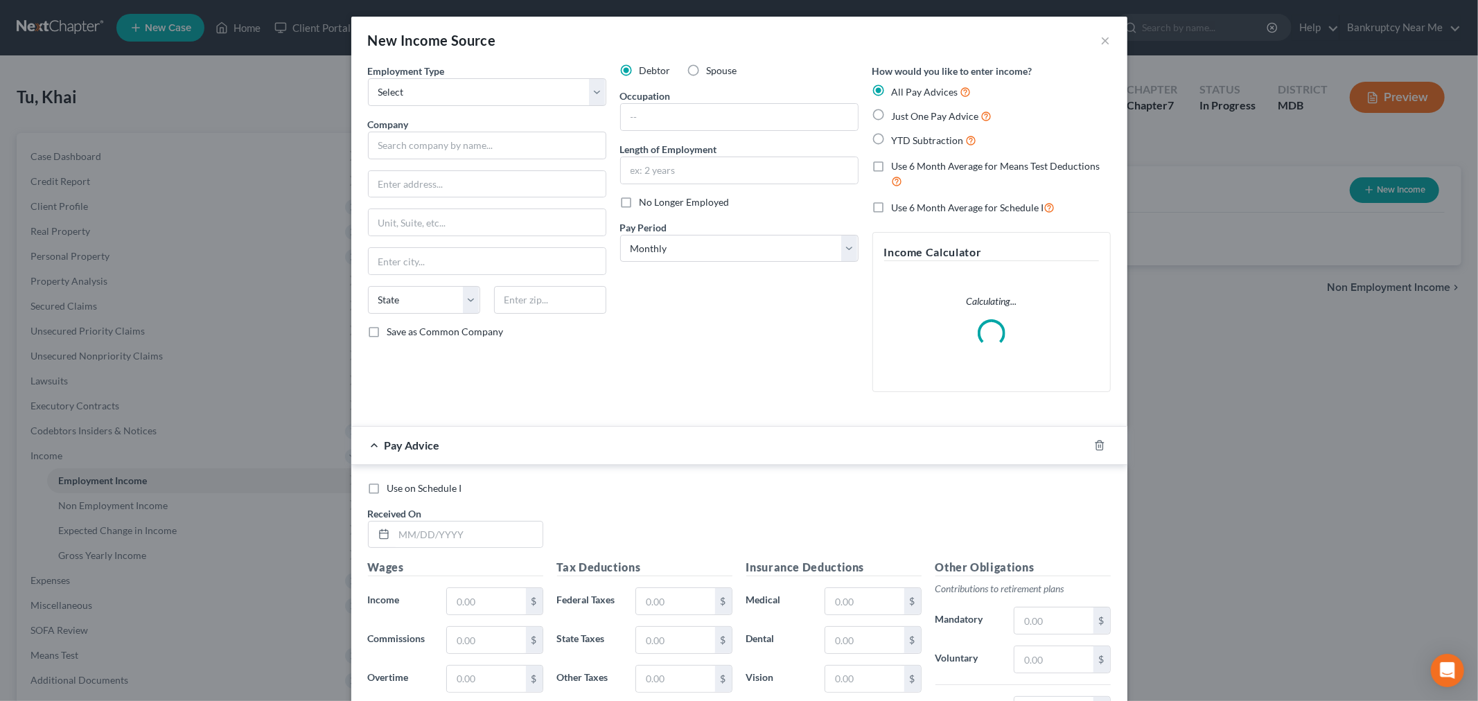
click at [709, 80] on div "Debtor Spouse Occupation Length of Employment No Longer Employed Pay Period * S…" at bounding box center [739, 234] width 252 height 340
click at [707, 73] on span "Spouse" at bounding box center [722, 70] width 30 height 12
click at [712, 73] on input "Spouse" at bounding box center [716, 68] width 9 height 9
radio input "true"
drag, startPoint x: 672, startPoint y: 128, endPoint x: 701, endPoint y: 114, distance: 32.5
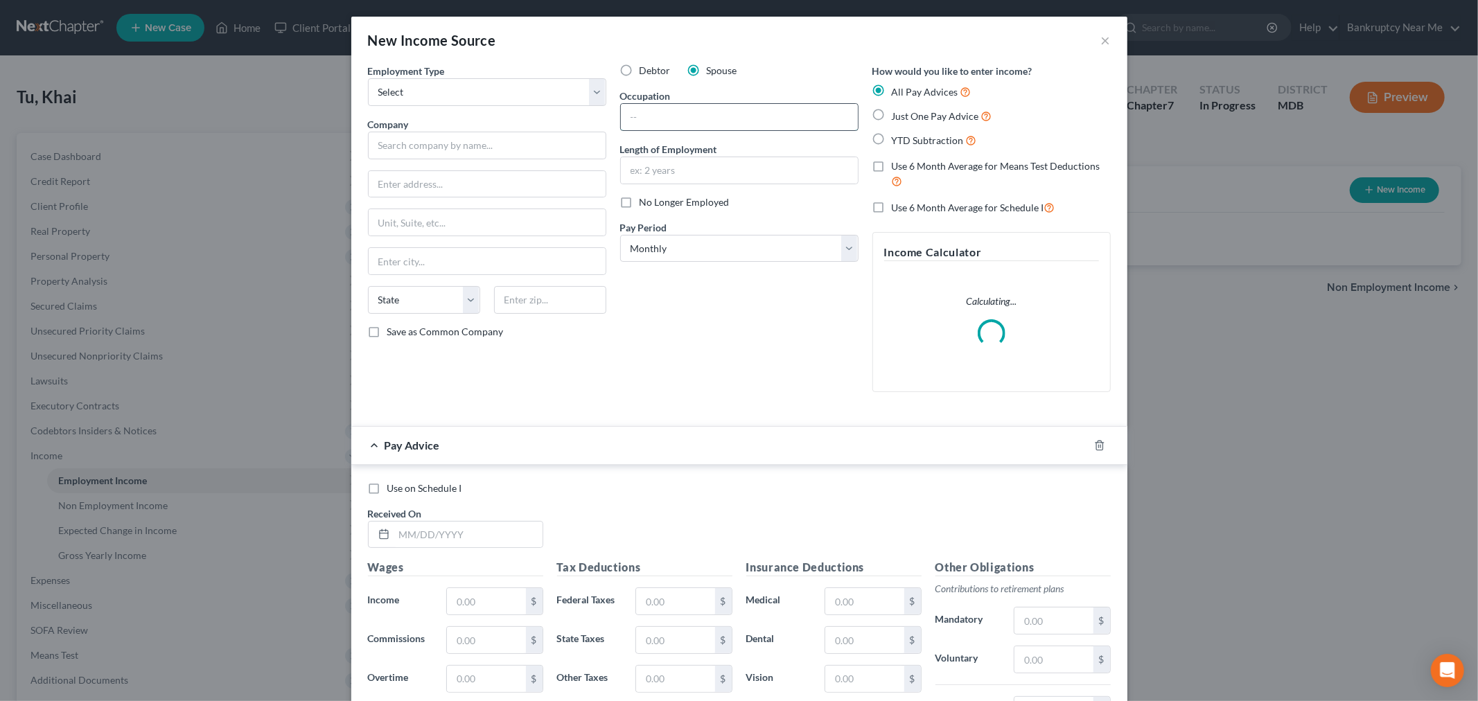
click at [672, 128] on input "text" at bounding box center [739, 117] width 237 height 26
type input "Bookeeper"
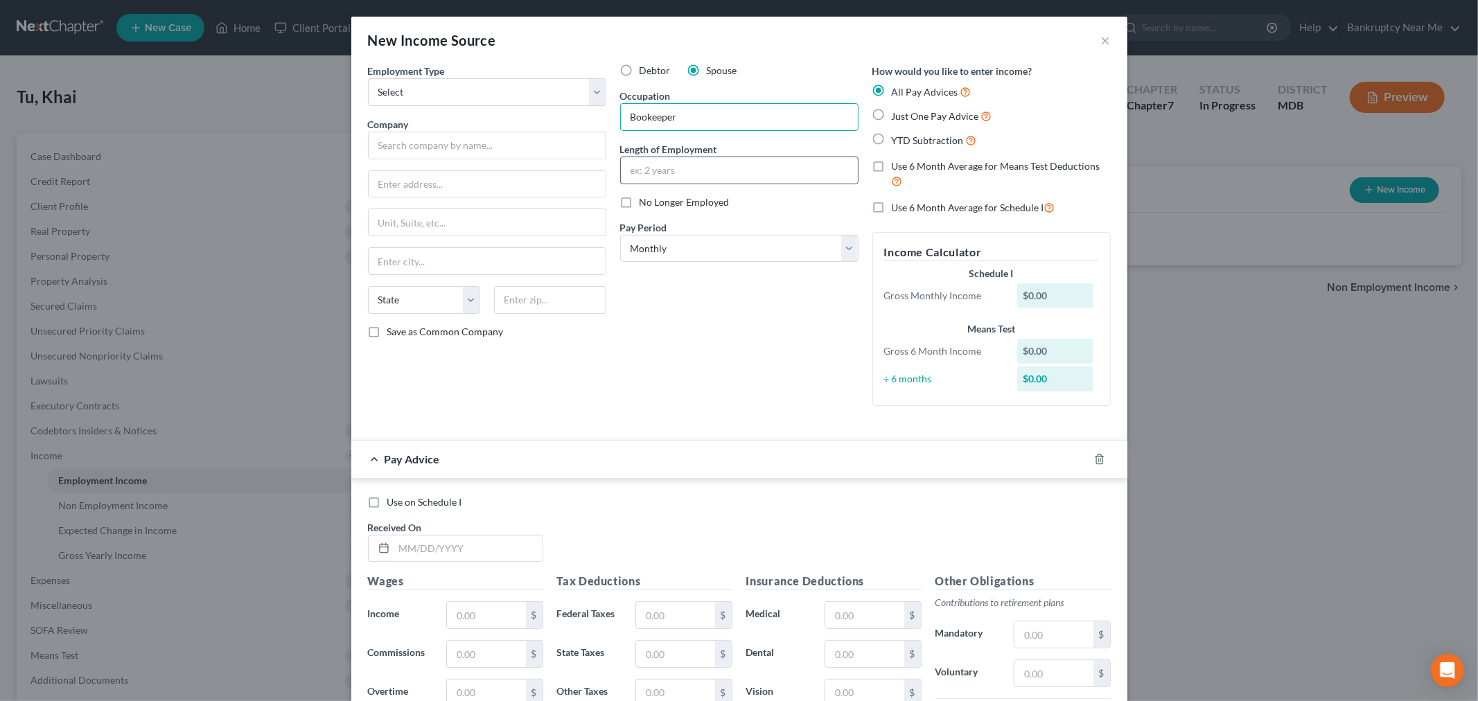
click at [636, 170] on input "text" at bounding box center [739, 170] width 237 height 26
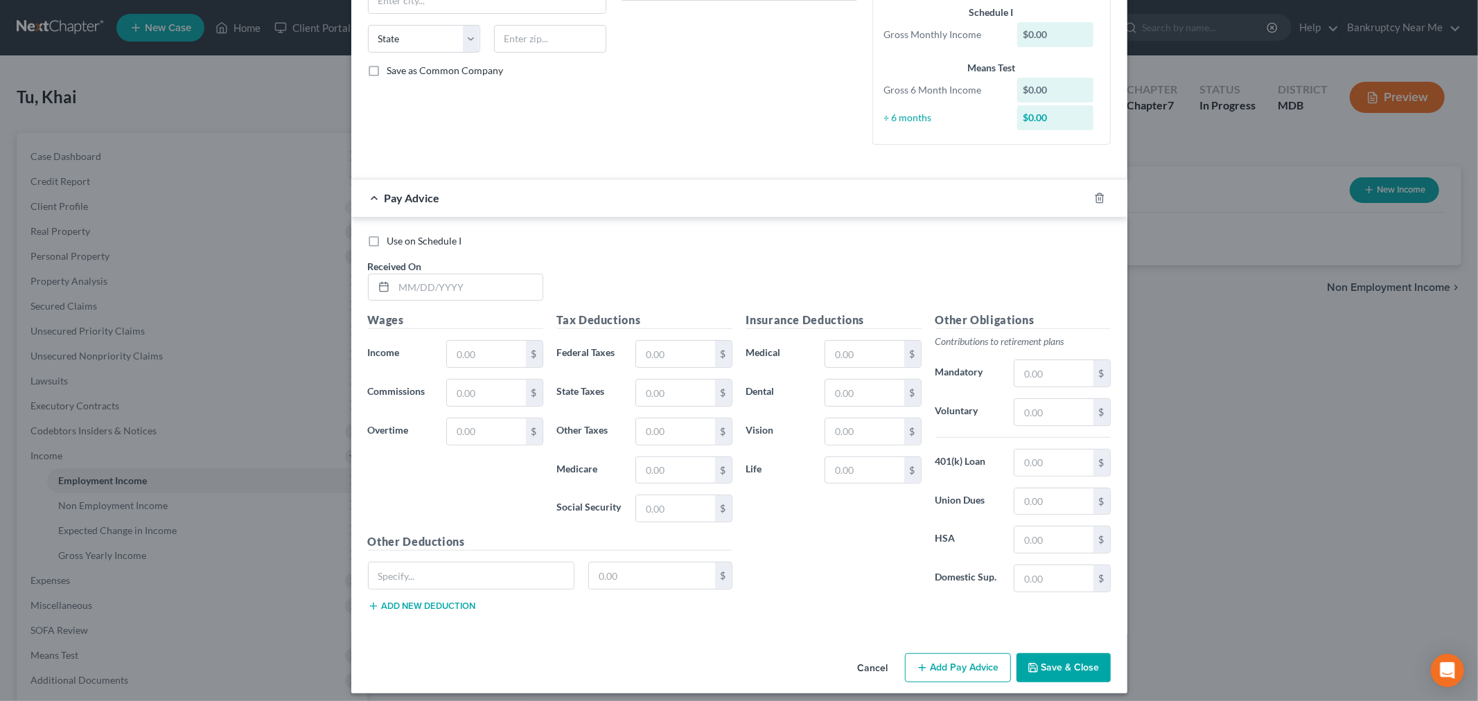
scroll to position [271, 0]
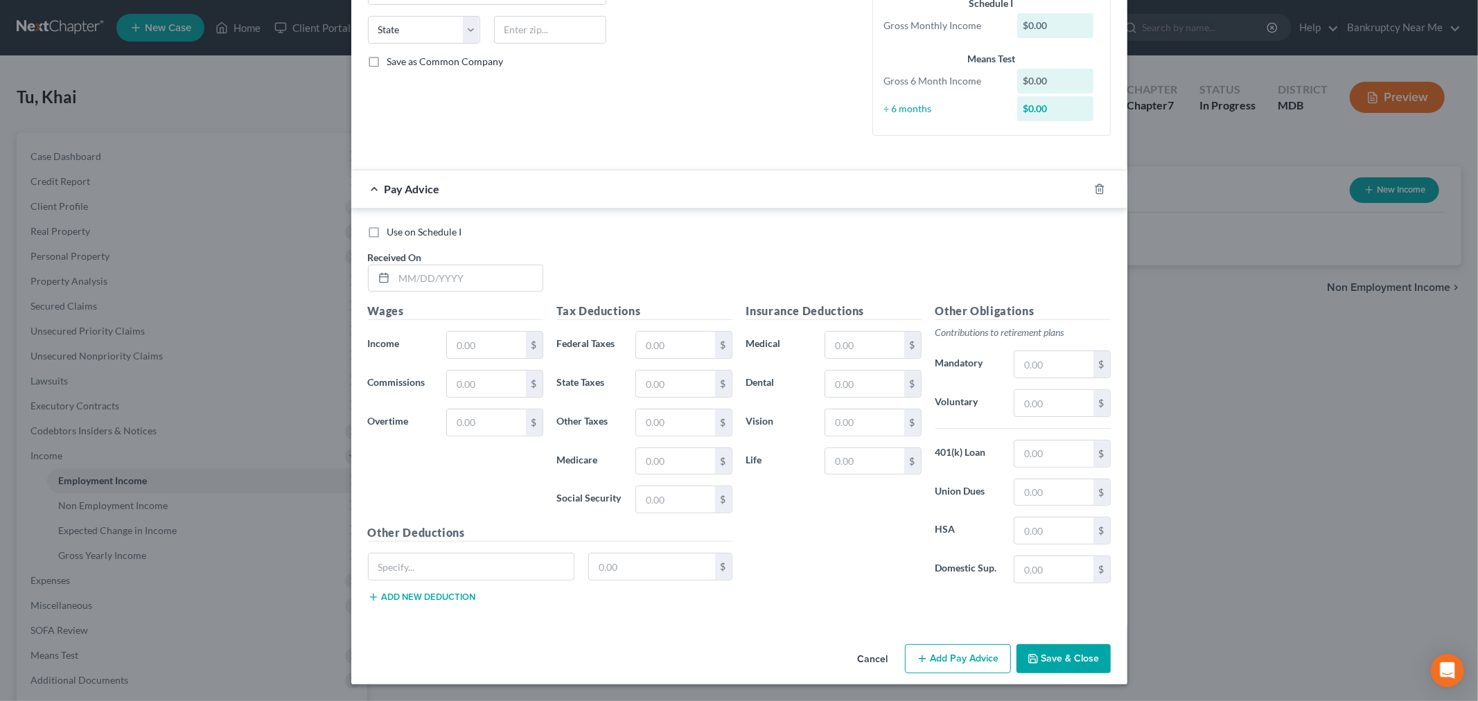
type input "14 Years"
click at [1089, 190] on div at bounding box center [1108, 189] width 39 height 22
click at [1096, 186] on icon "button" at bounding box center [1099, 188] width 6 height 9
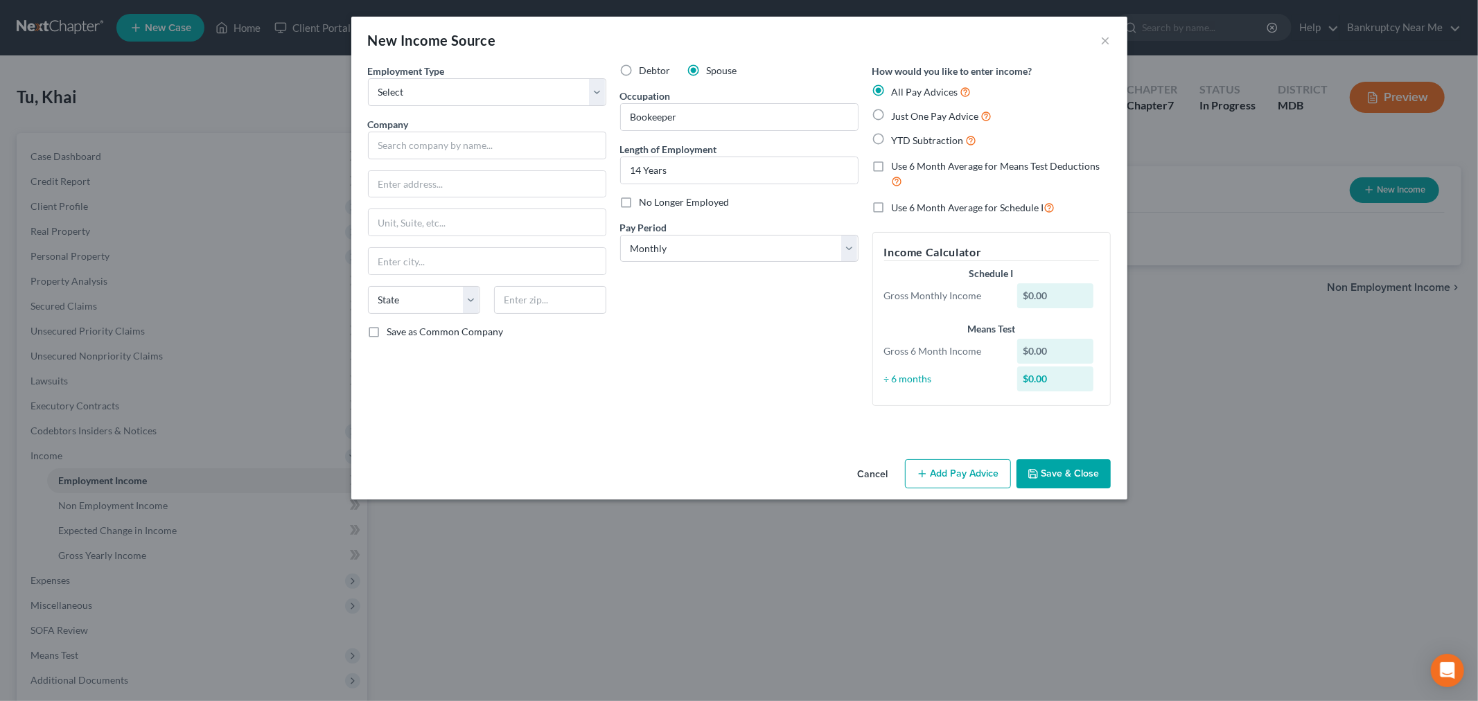
click at [1054, 485] on button "Save & Close" at bounding box center [1064, 474] width 94 height 29
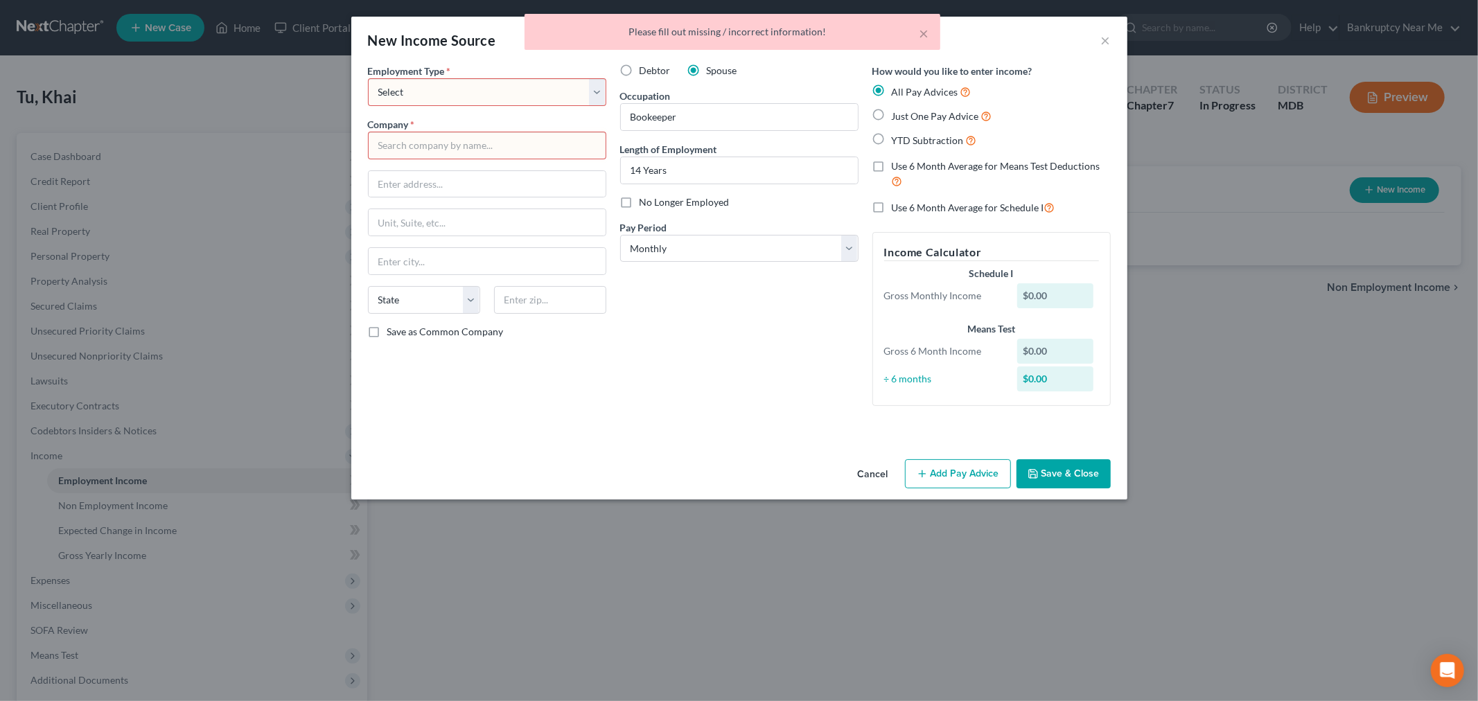
click at [511, 94] on select "Select Full or Part Time Employment Self Employment" at bounding box center [487, 92] width 238 height 28
select select "0"
click at [368, 78] on select "Select Full or Part Time Employment Self Employment" at bounding box center [487, 92] width 238 height 28
click at [491, 147] on input "text" at bounding box center [487, 146] width 238 height 28
type input "vv"
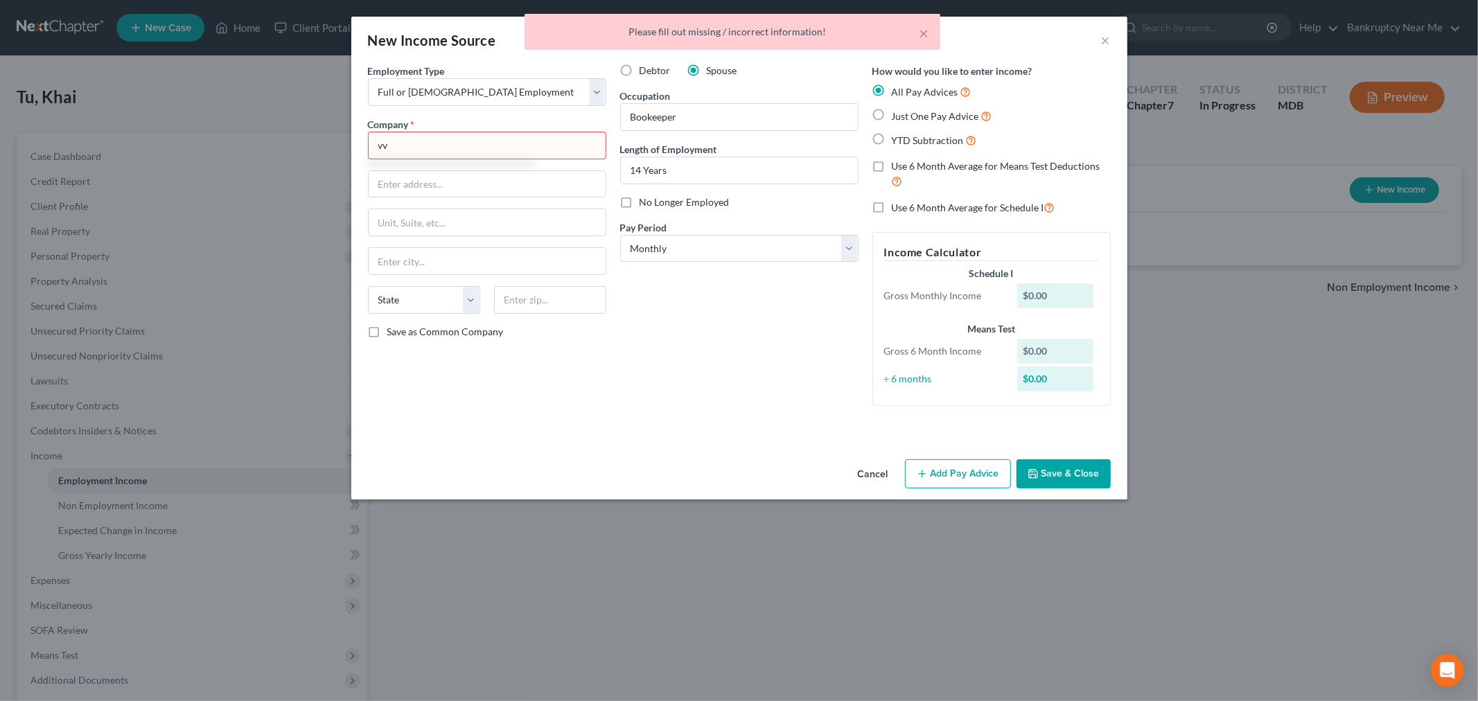
click at [1061, 478] on button "Save & Close" at bounding box center [1064, 474] width 94 height 29
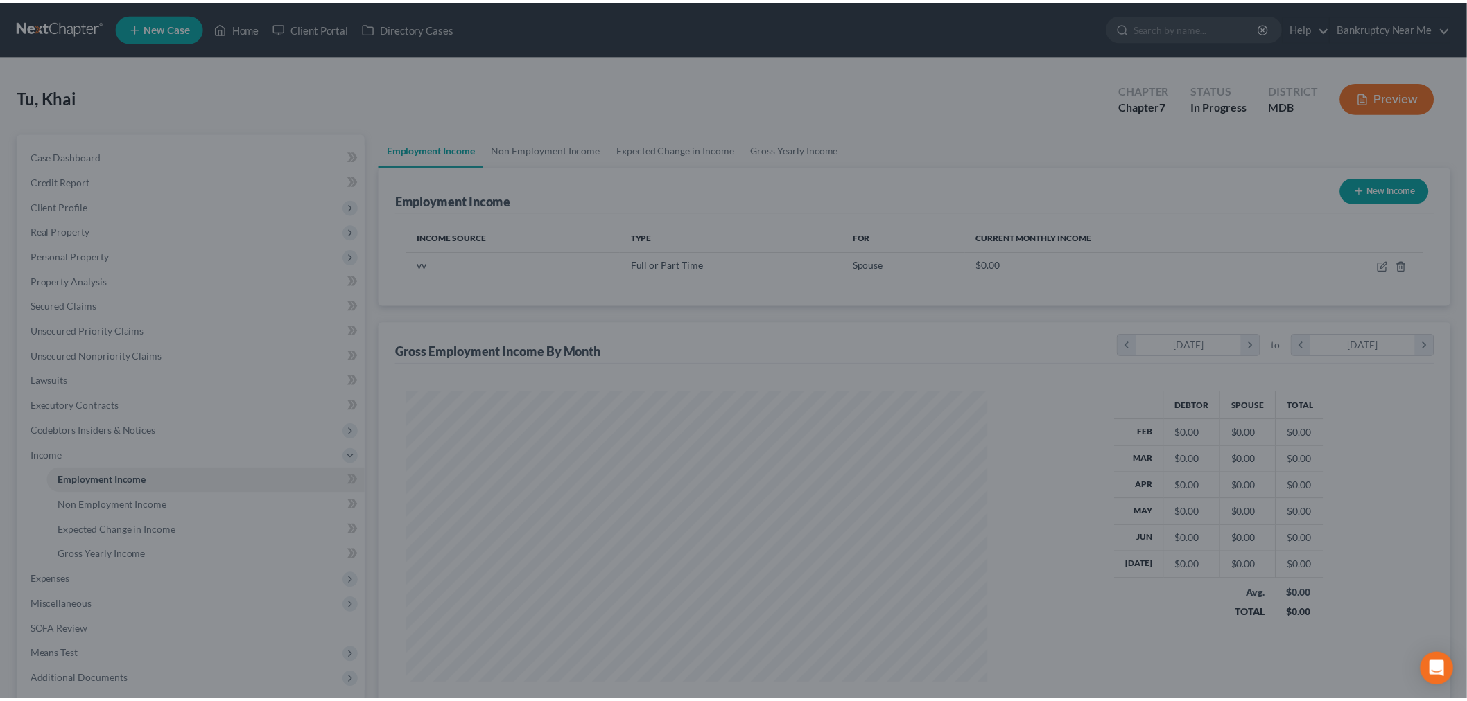
scroll to position [290, 609]
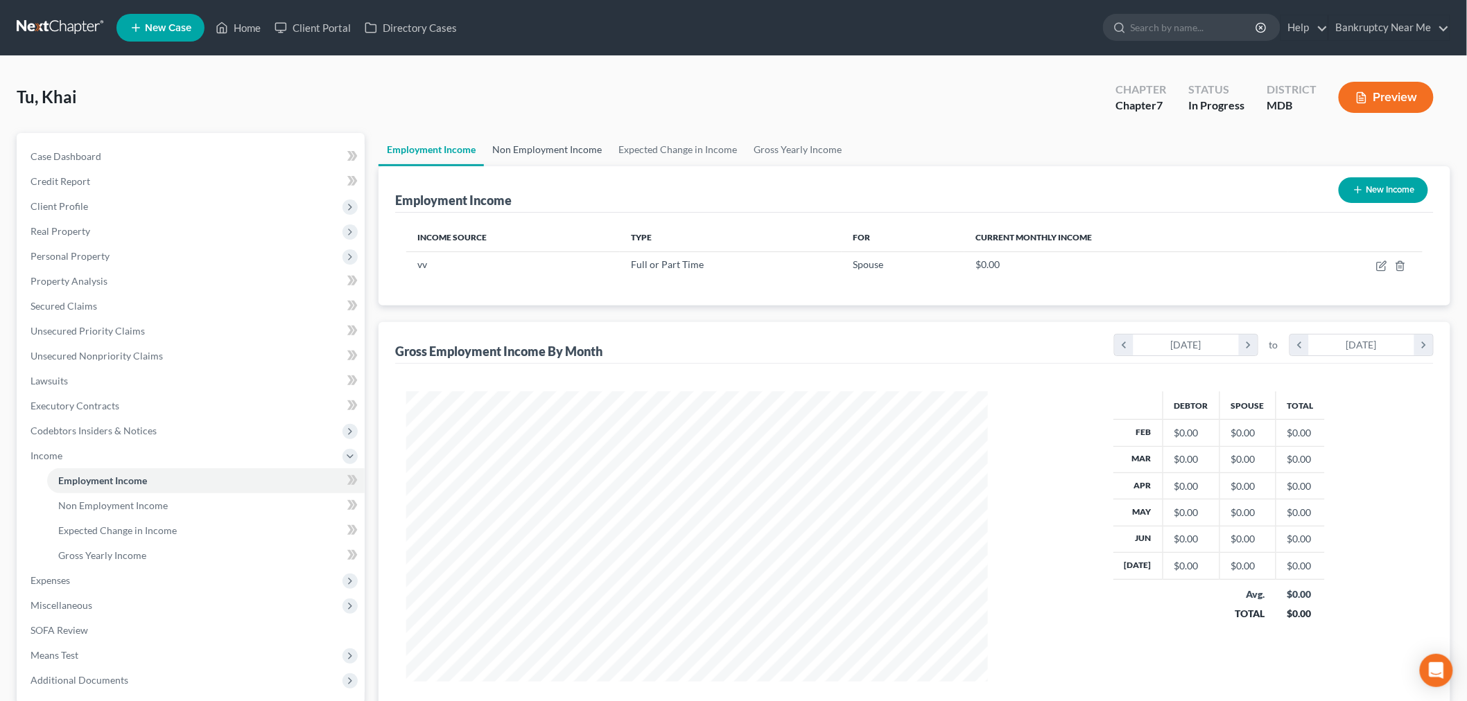
click at [560, 147] on link "Non Employment Income" at bounding box center [547, 149] width 126 height 33
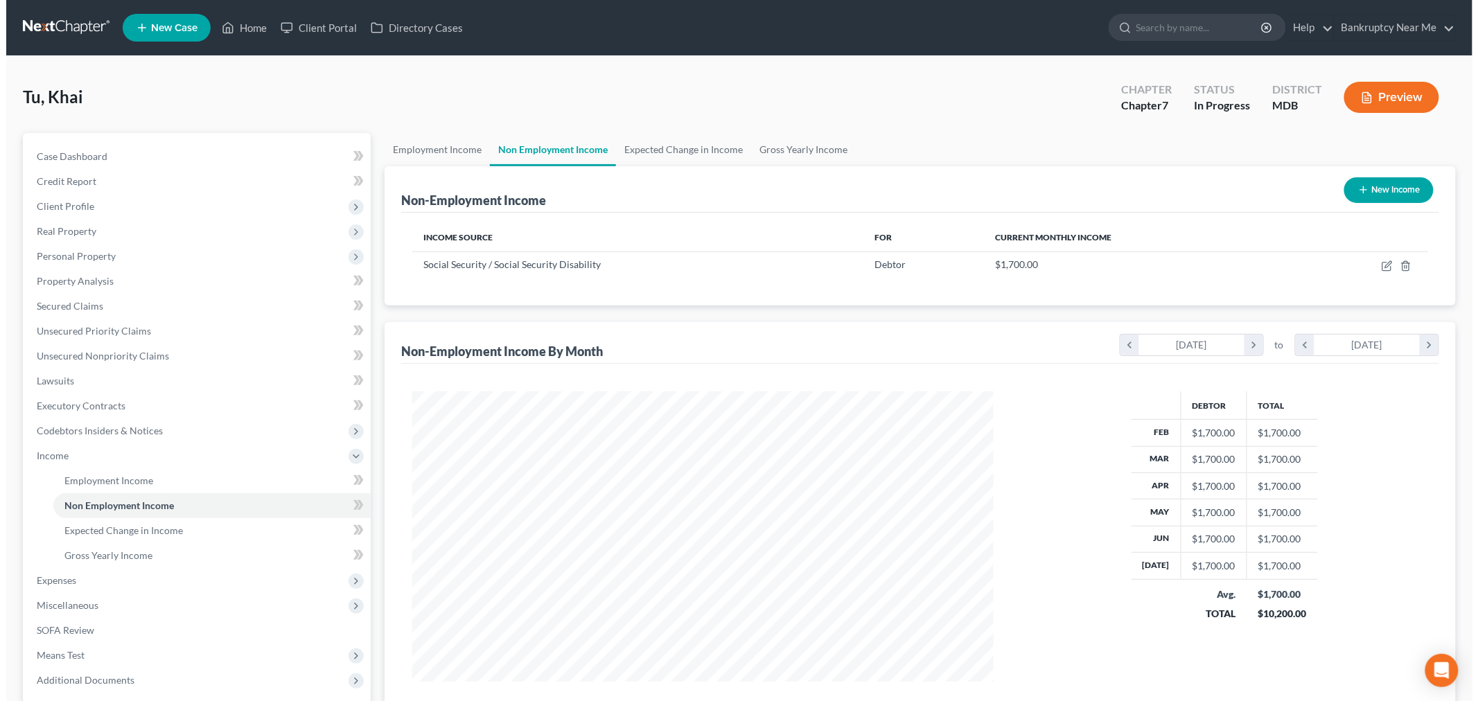
scroll to position [290, 609]
click at [1367, 199] on button "New Income" at bounding box center [1382, 190] width 89 height 26
select select "0"
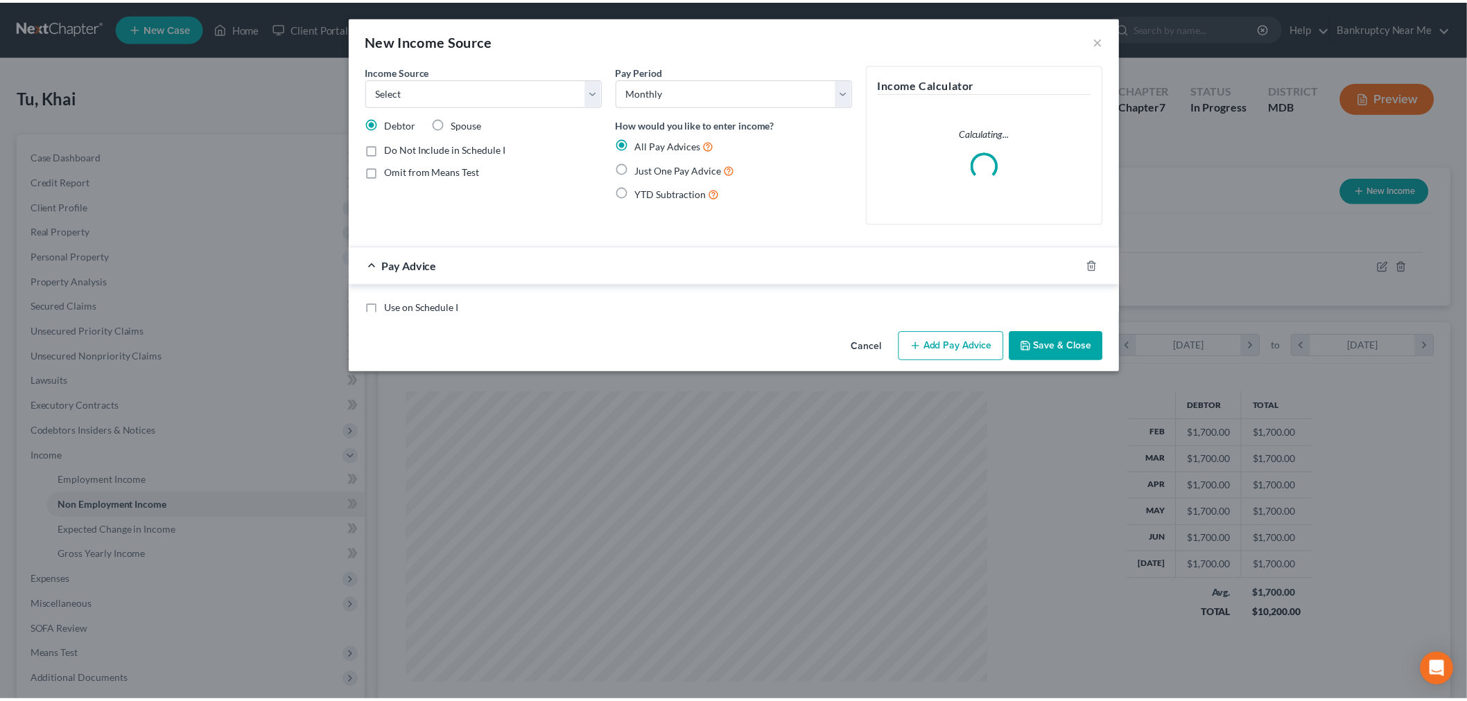
scroll to position [292, 614]
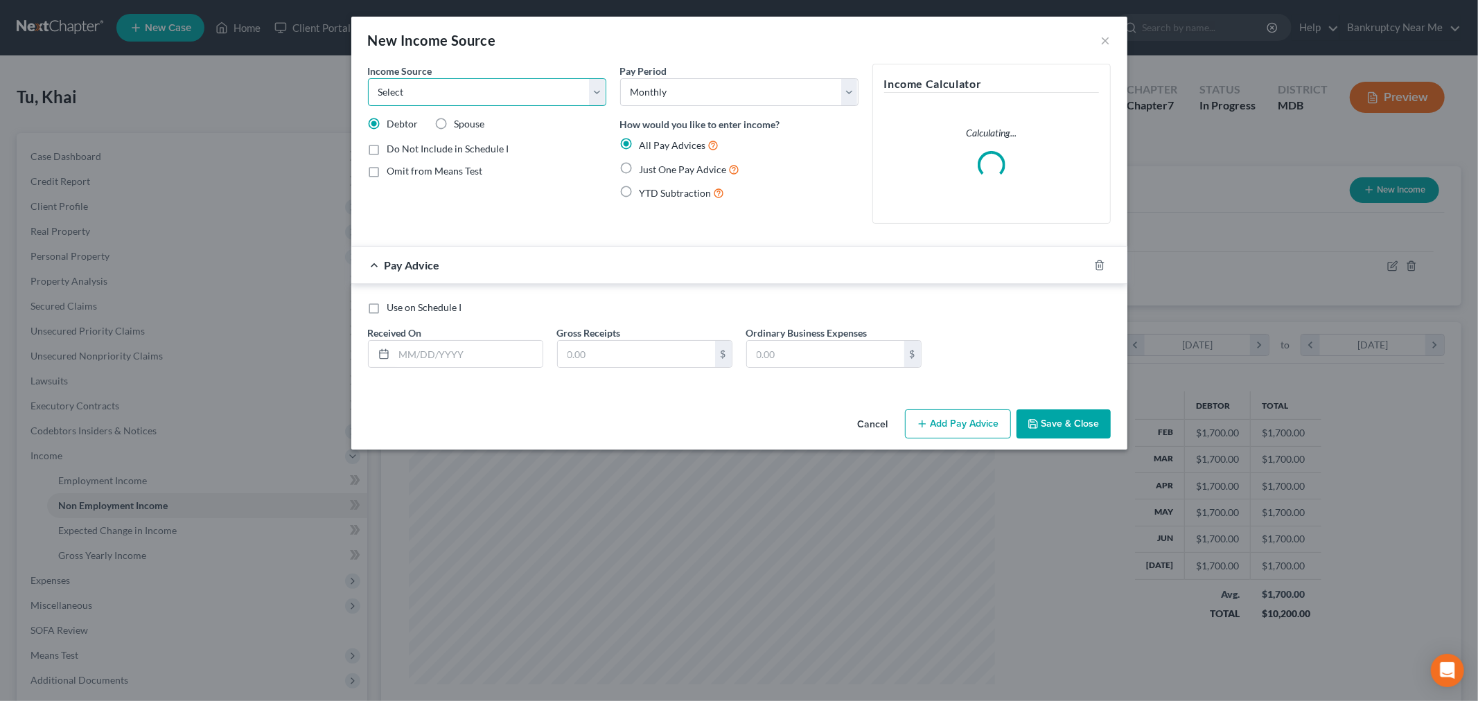
click at [493, 91] on select "Select Unemployment Disability (from employer) Pension Retirement Social Securi…" at bounding box center [487, 92] width 238 height 28
select select "2"
click at [368, 78] on select "Select Unemployment Disability (from employer) Pension Retirement Social Securi…" at bounding box center [487, 92] width 238 height 28
click at [666, 164] on span "Just One Pay Advice" at bounding box center [683, 170] width 87 height 12
click at [654, 164] on input "Just One Pay Advice" at bounding box center [649, 165] width 9 height 9
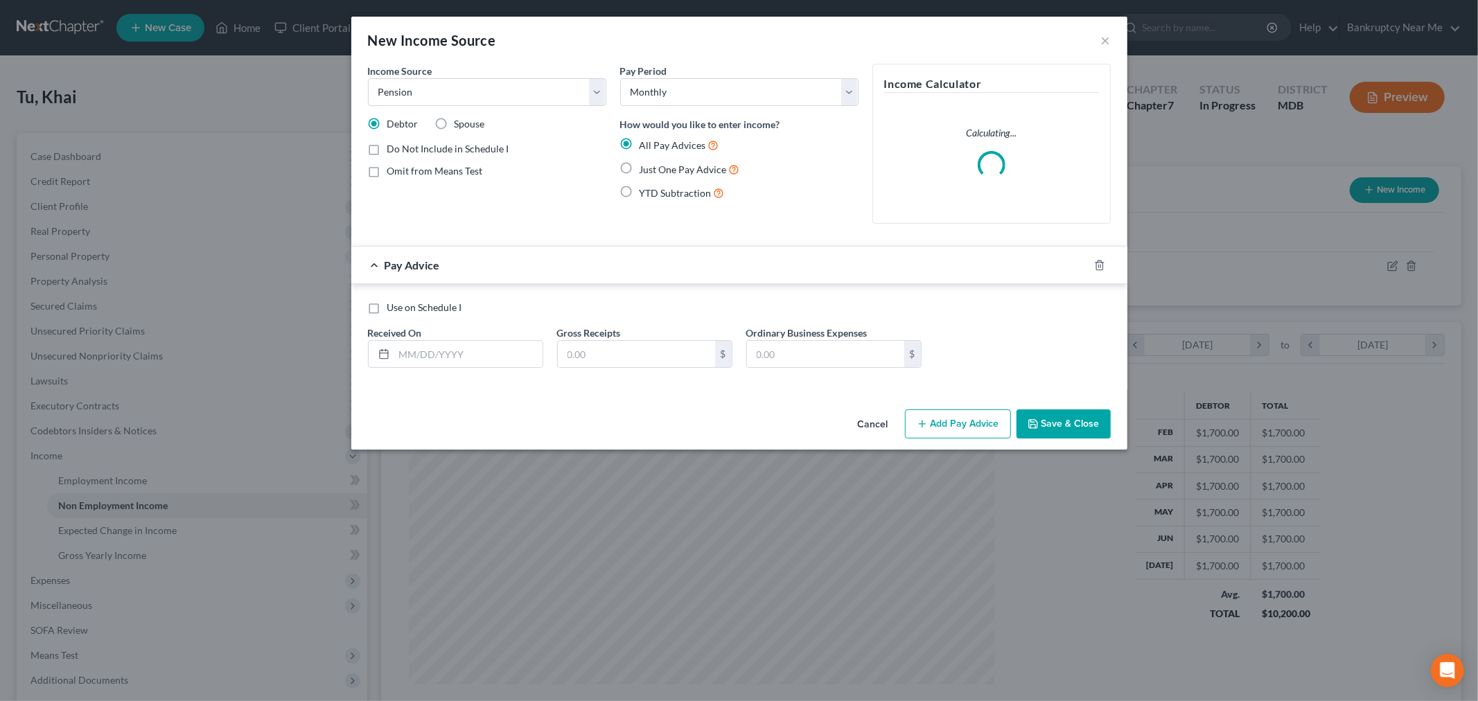
radio input "true"
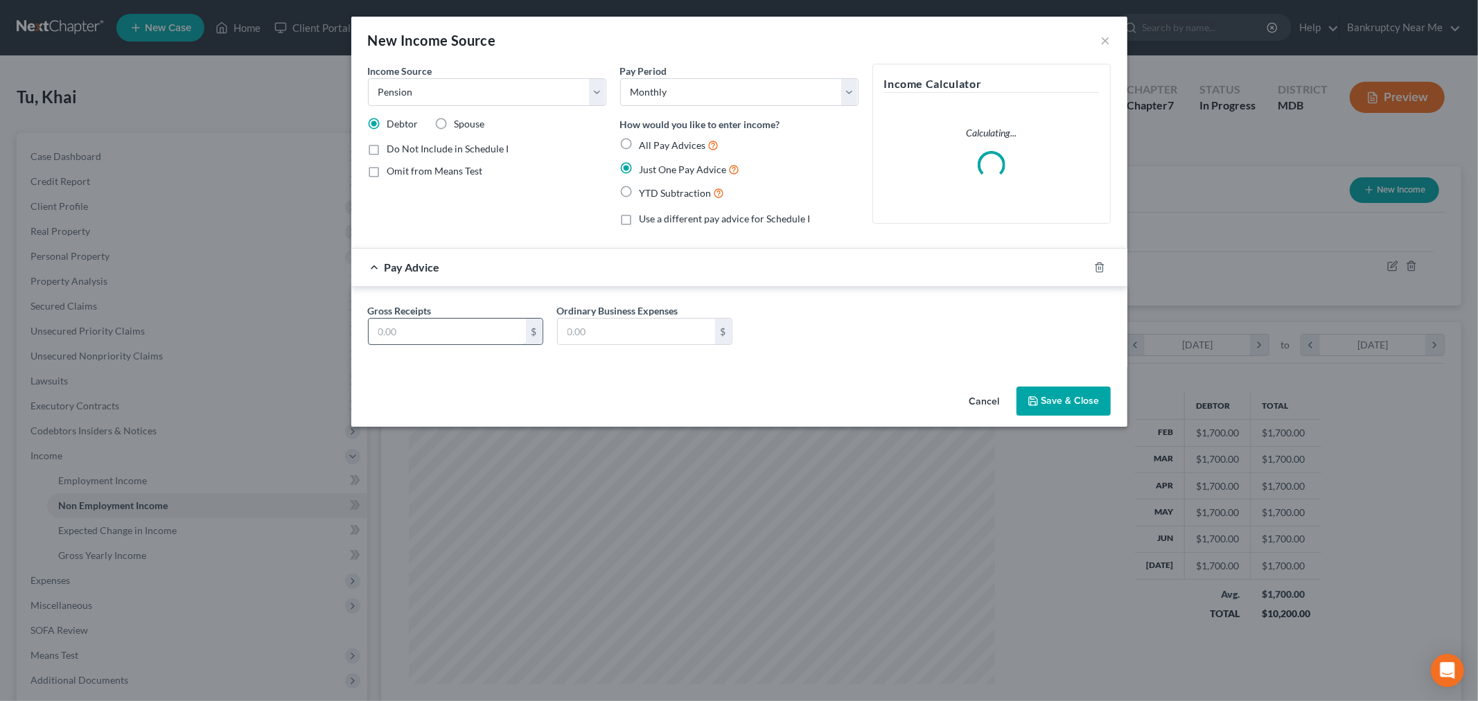
drag, startPoint x: 472, startPoint y: 329, endPoint x: 480, endPoint y: 322, distance: 10.8
click at [471, 329] on input "text" at bounding box center [447, 332] width 157 height 26
type input "599"
click at [1083, 401] on button "Save & Close" at bounding box center [1064, 401] width 94 height 29
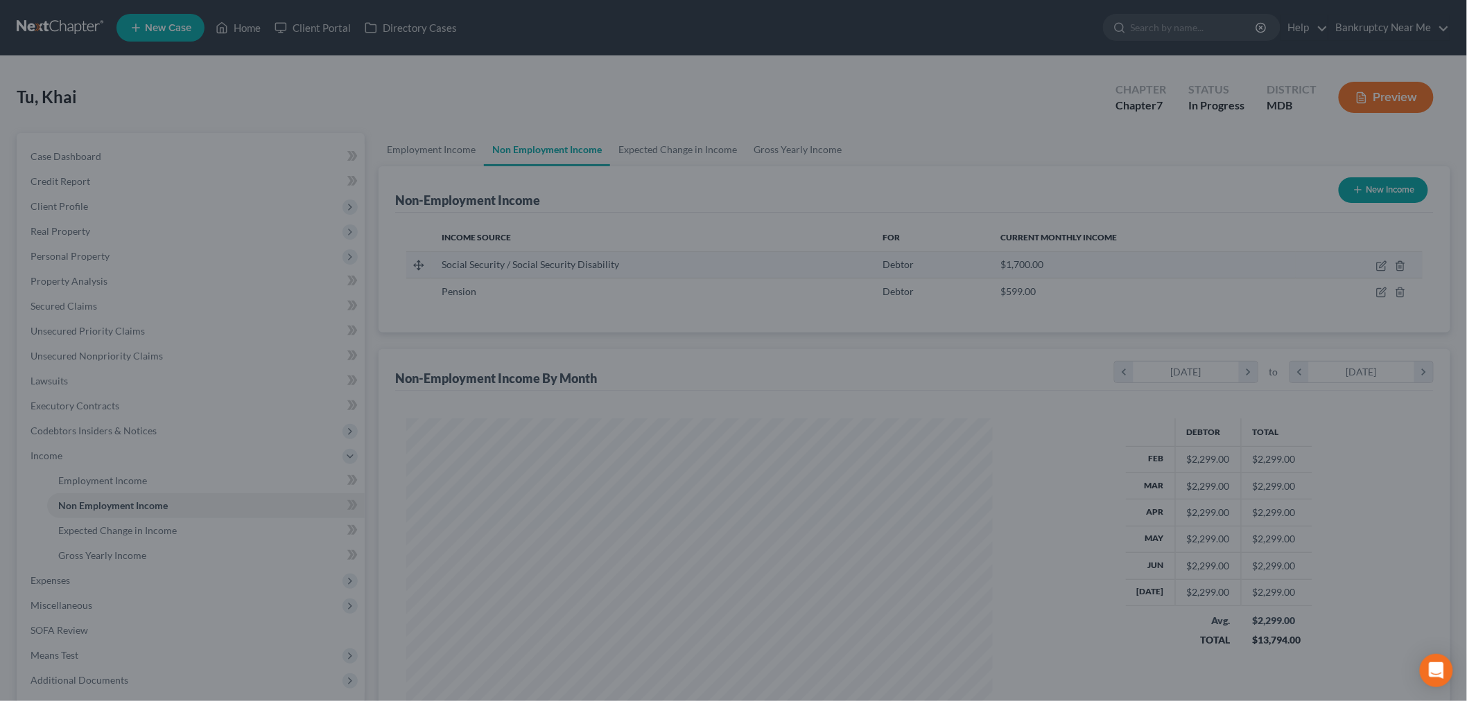
scroll to position [290, 609]
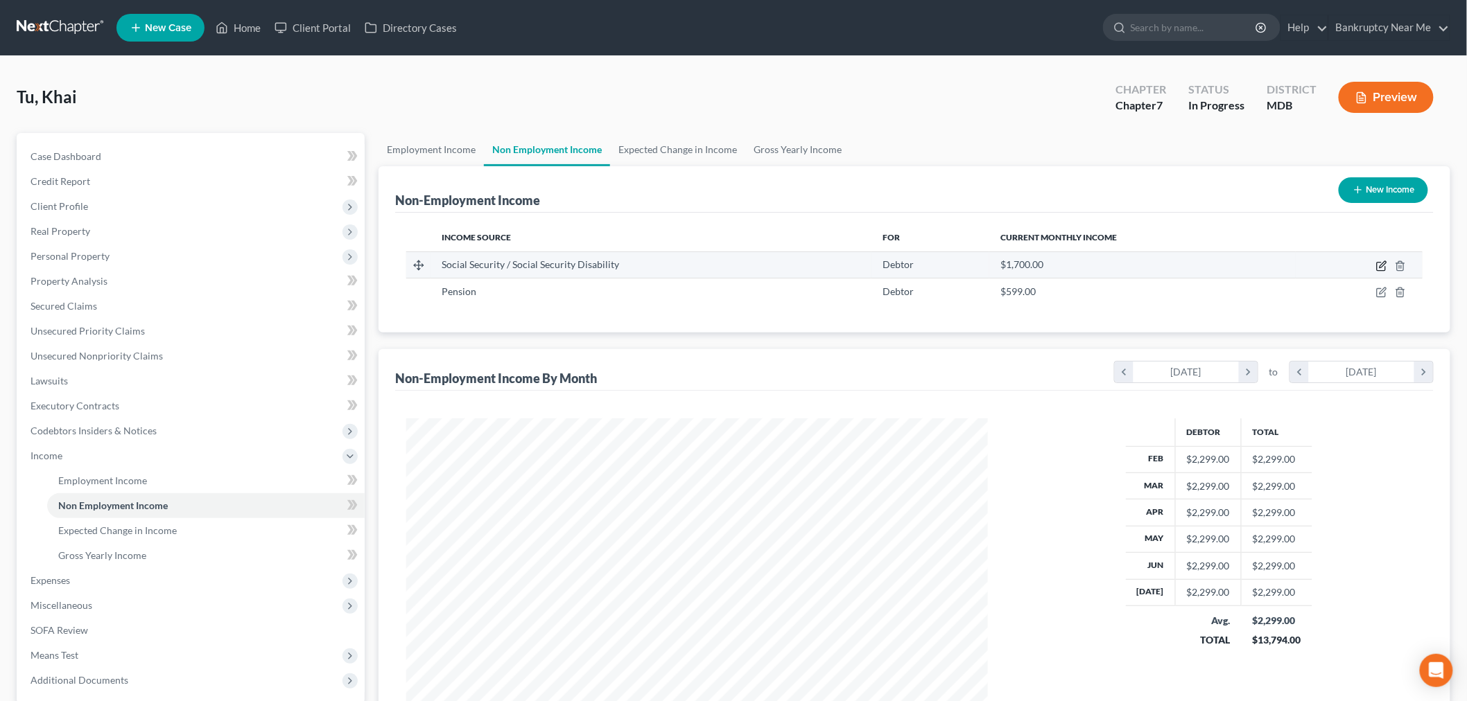
click at [1381, 266] on icon "button" at bounding box center [1381, 266] width 11 height 11
select select "4"
select select "0"
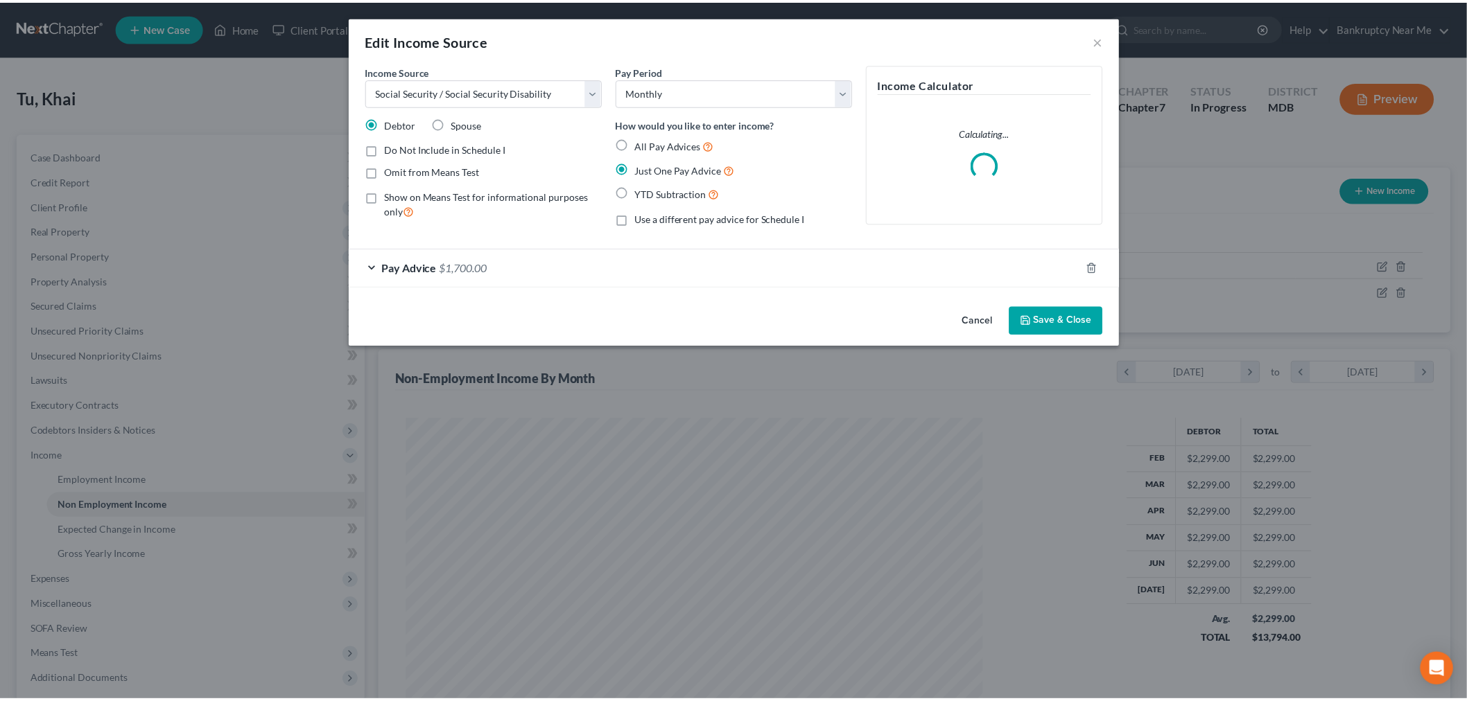
scroll to position [292, 614]
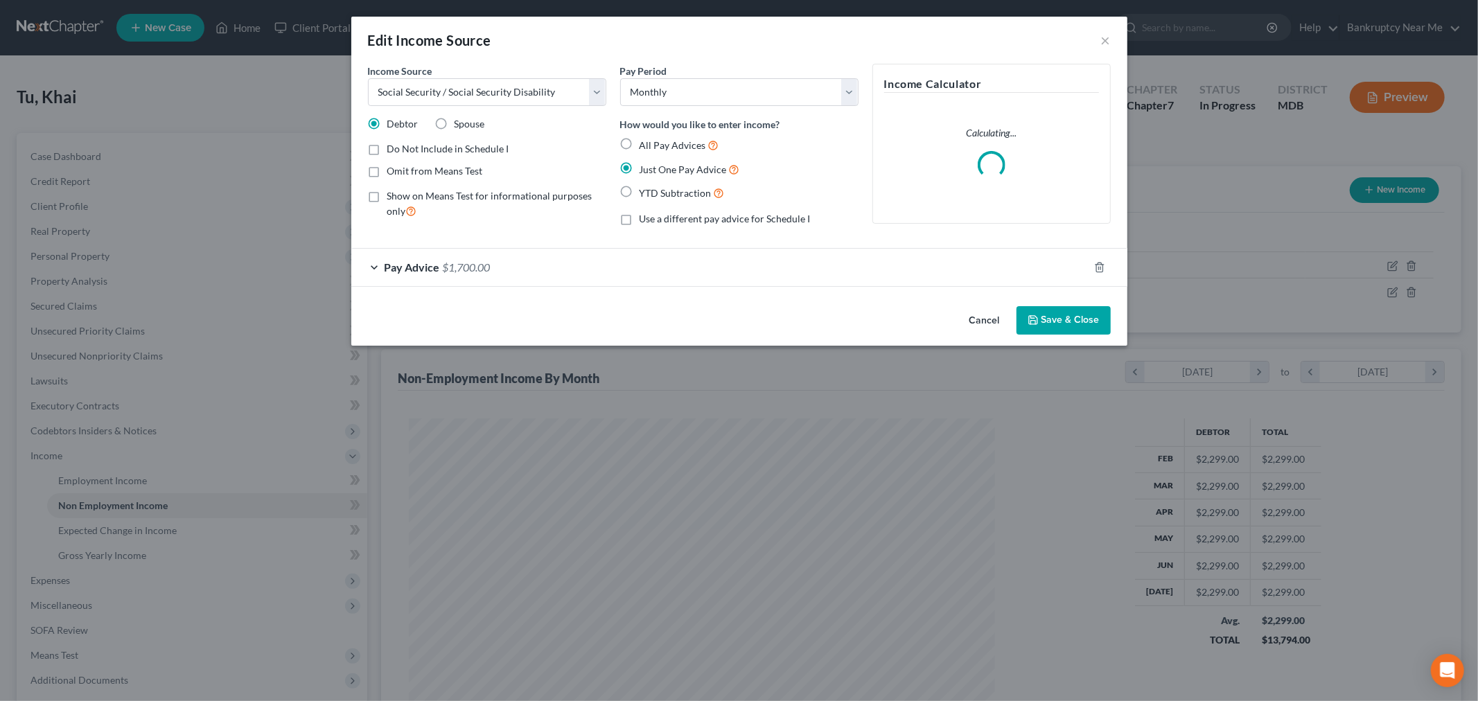
click at [452, 168] on span "Omit from Means Test" at bounding box center [435, 171] width 96 height 12
click at [402, 168] on input "Omit from Means Test" at bounding box center [397, 168] width 9 height 9
checkbox input "true"
click at [1070, 316] on button "Save & Close" at bounding box center [1064, 320] width 94 height 29
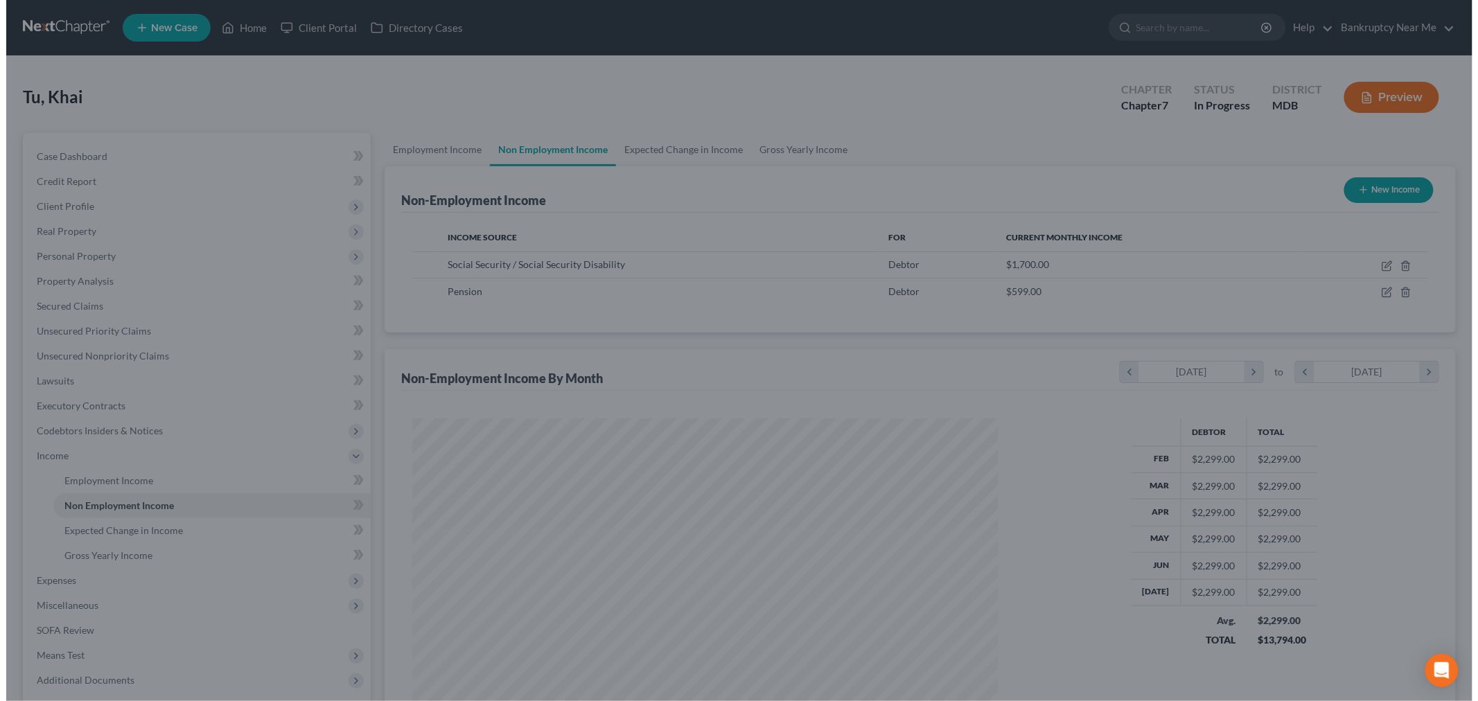
scroll to position [692782, 692464]
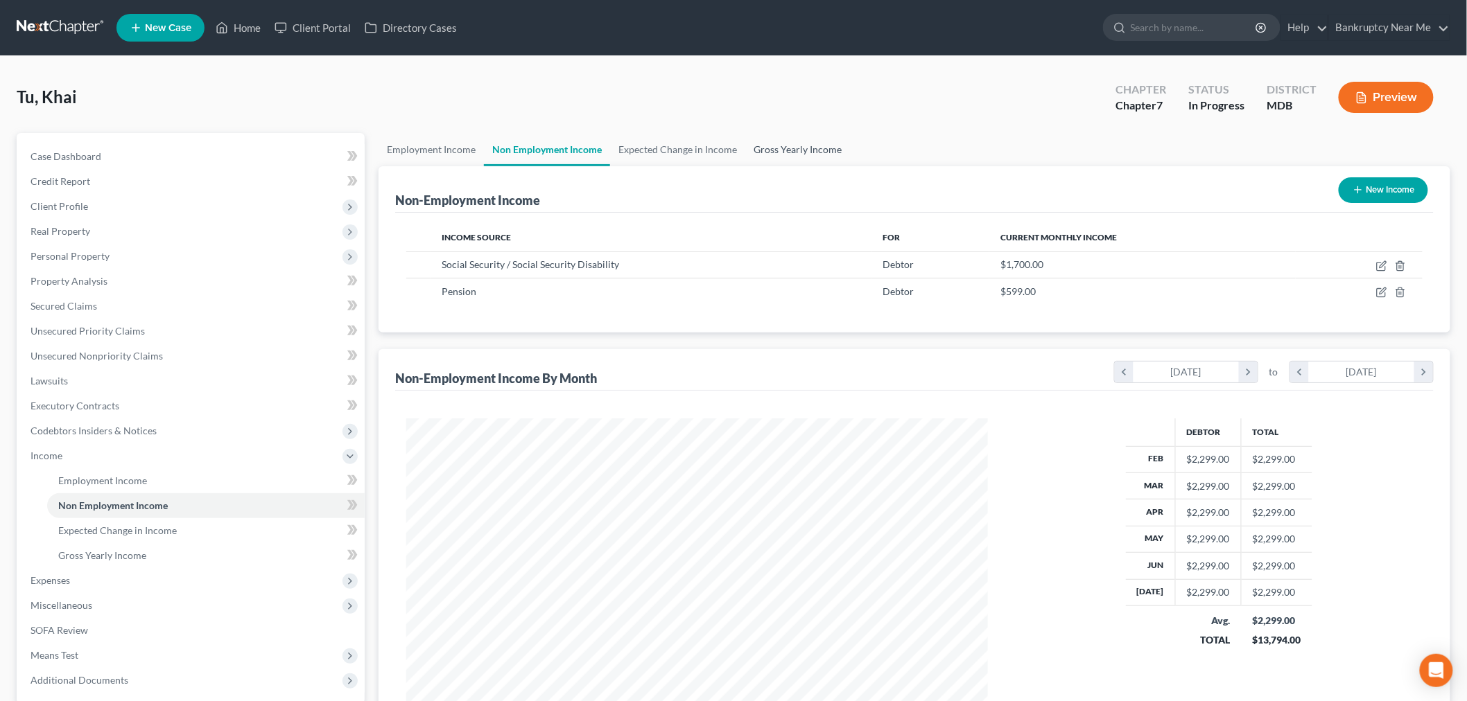
click at [815, 139] on link "Gross Yearly Income" at bounding box center [797, 149] width 105 height 33
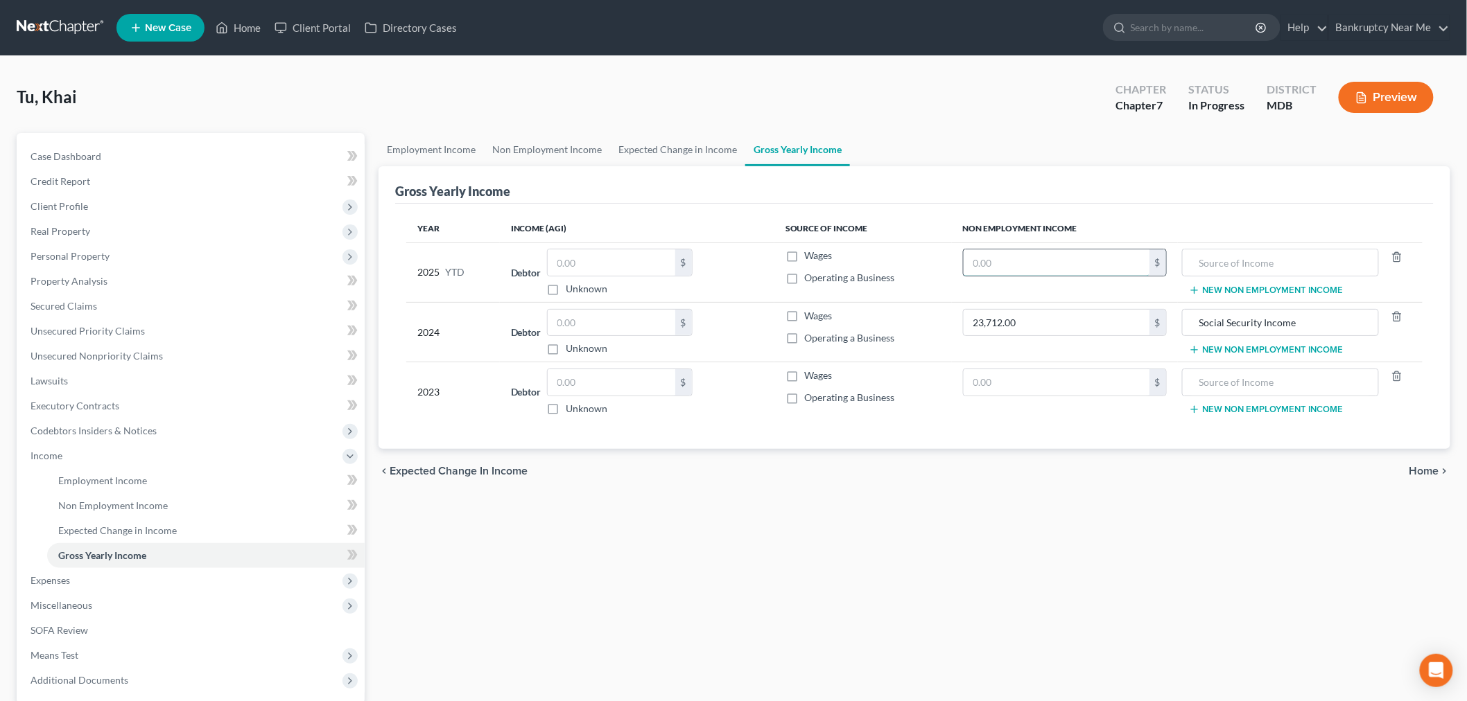
click at [1010, 272] on input "text" at bounding box center [1056, 263] width 186 height 26
click at [1001, 387] on input "text" at bounding box center [1056, 382] width 186 height 26
type input "18,540"
click at [1037, 254] on input "text" at bounding box center [1056, 263] width 186 height 26
type input "13,600"
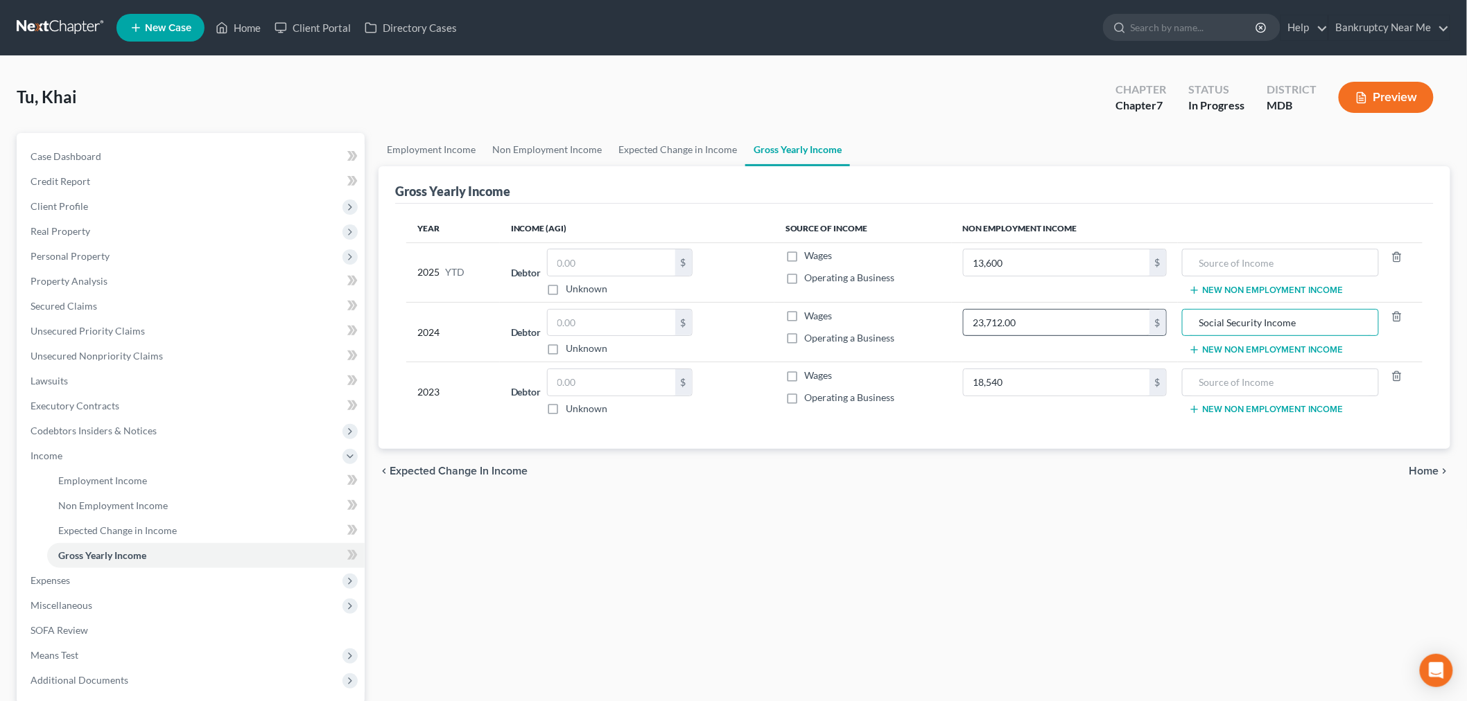
drag, startPoint x: 1293, startPoint y: 322, endPoint x: 1148, endPoint y: 324, distance: 144.9
click at [1148, 324] on tr "2024 Debtor $ Unknown Balance Undetermined $ Unknown Wages Operating a Business…" at bounding box center [914, 332] width 1016 height 60
click at [1227, 253] on input "text" at bounding box center [1280, 263] width 182 height 26
paste input "Social Security Income"
type input "Social Security Income"
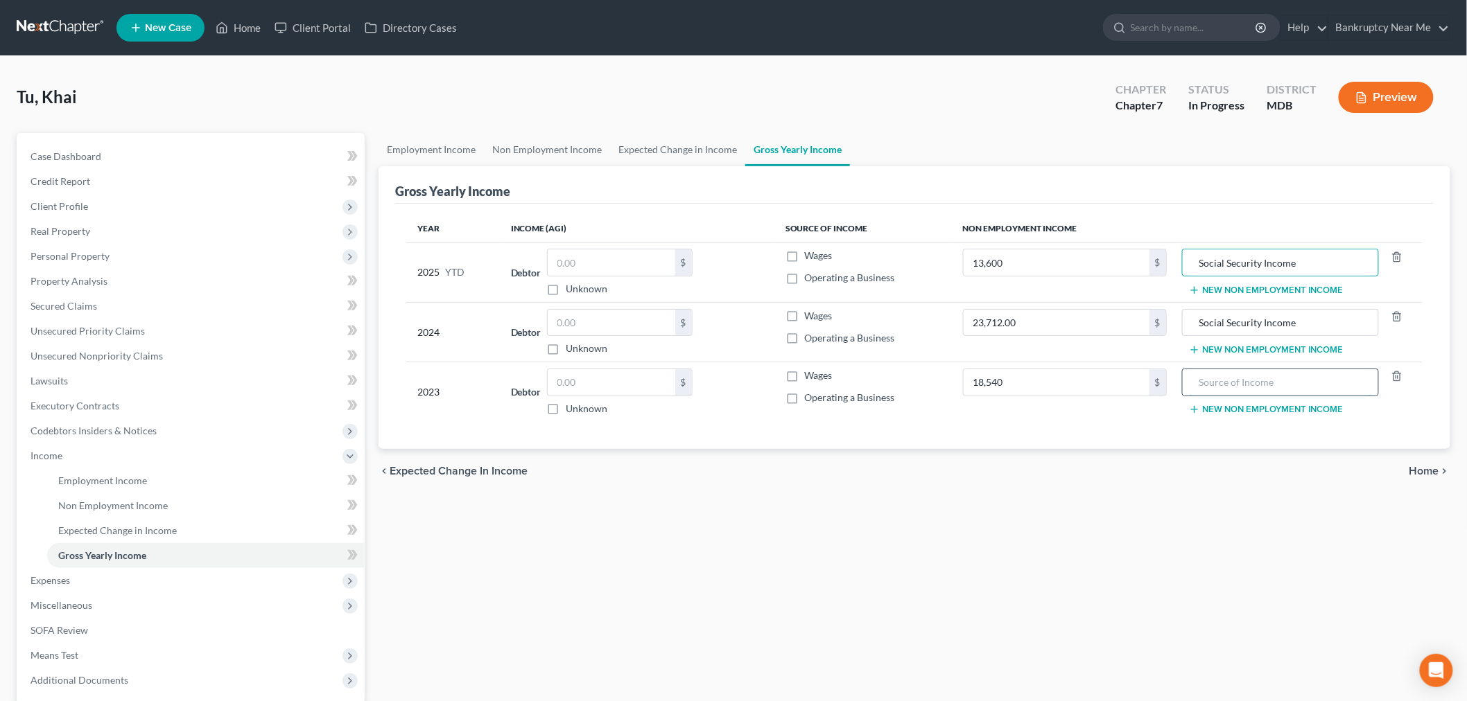
click at [1266, 392] on input "text" at bounding box center [1280, 382] width 182 height 26
paste input "Social Security Income"
type input "Social Security Income"
click at [703, 148] on link "Expected Change in Income" at bounding box center [677, 149] width 135 height 33
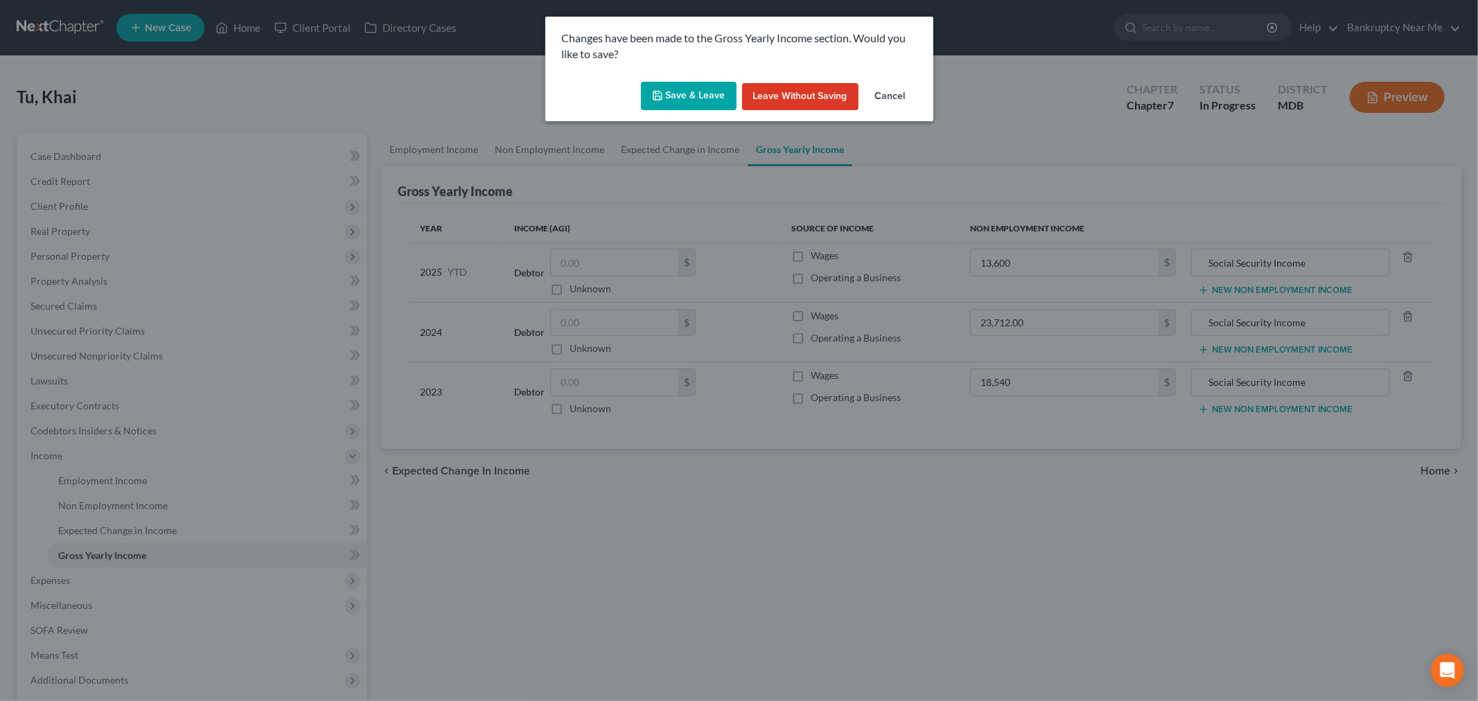
click at [710, 87] on button "Save & Leave" at bounding box center [689, 96] width 96 height 29
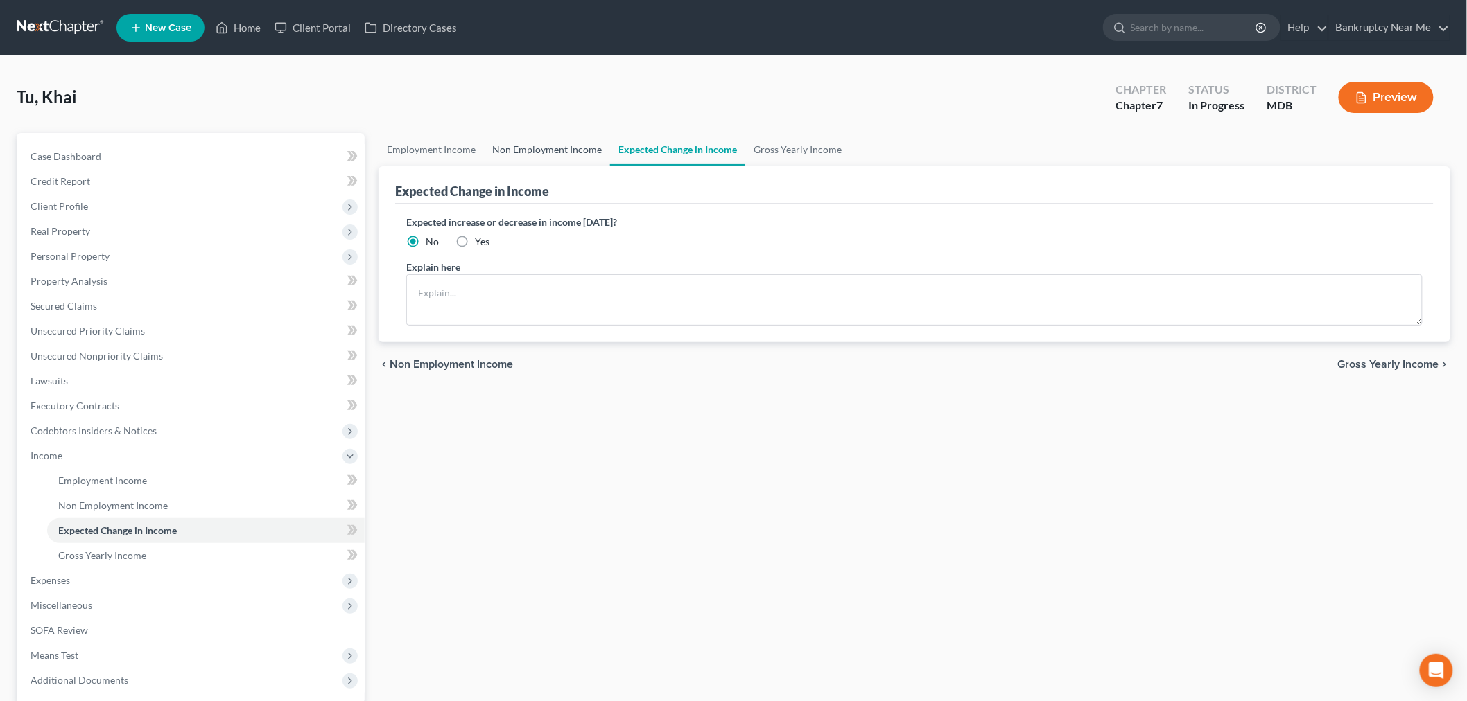
click at [548, 160] on link "Non Employment Income" at bounding box center [547, 149] width 126 height 33
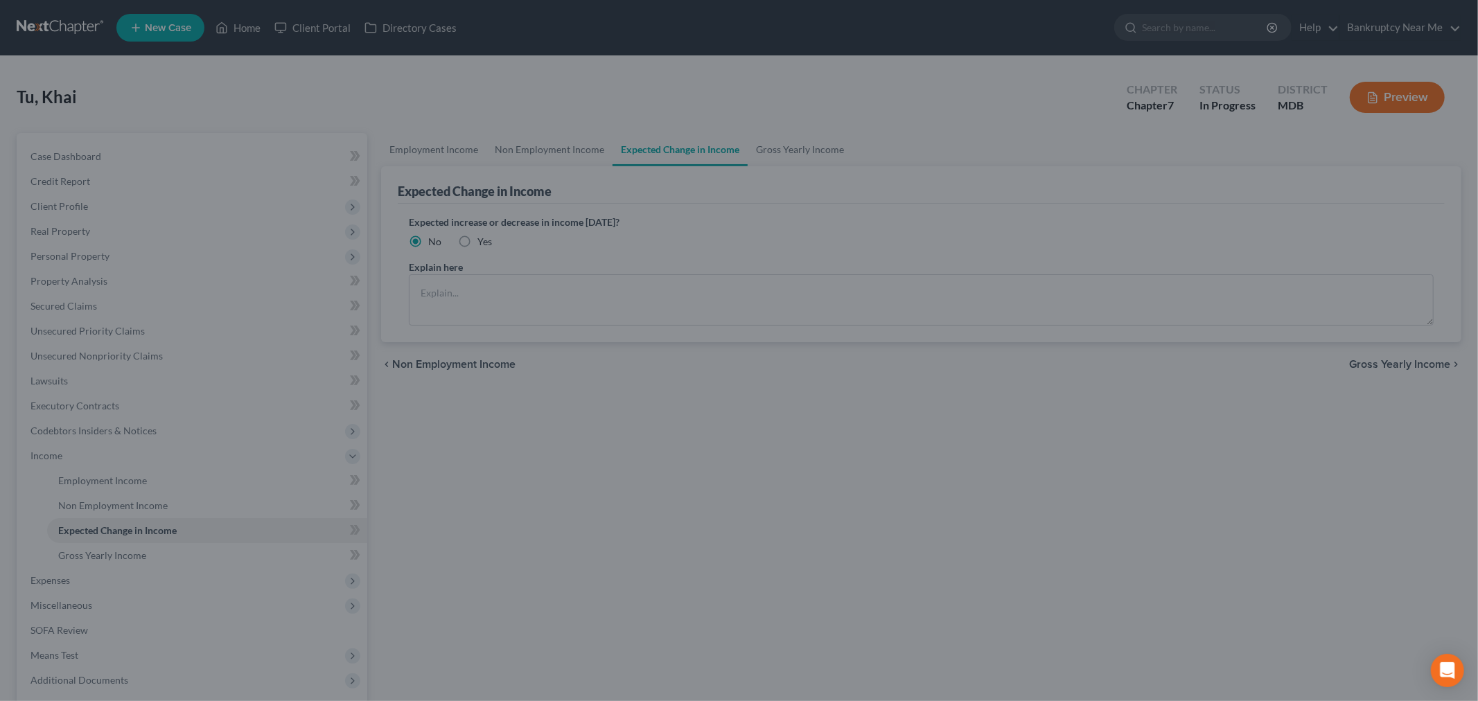
click at [530, 141] on div at bounding box center [739, 350] width 1478 height 701
drag, startPoint x: 611, startPoint y: 352, endPoint x: 600, endPoint y: 285, distance: 68.1
click at [613, 344] on div at bounding box center [739, 350] width 1478 height 701
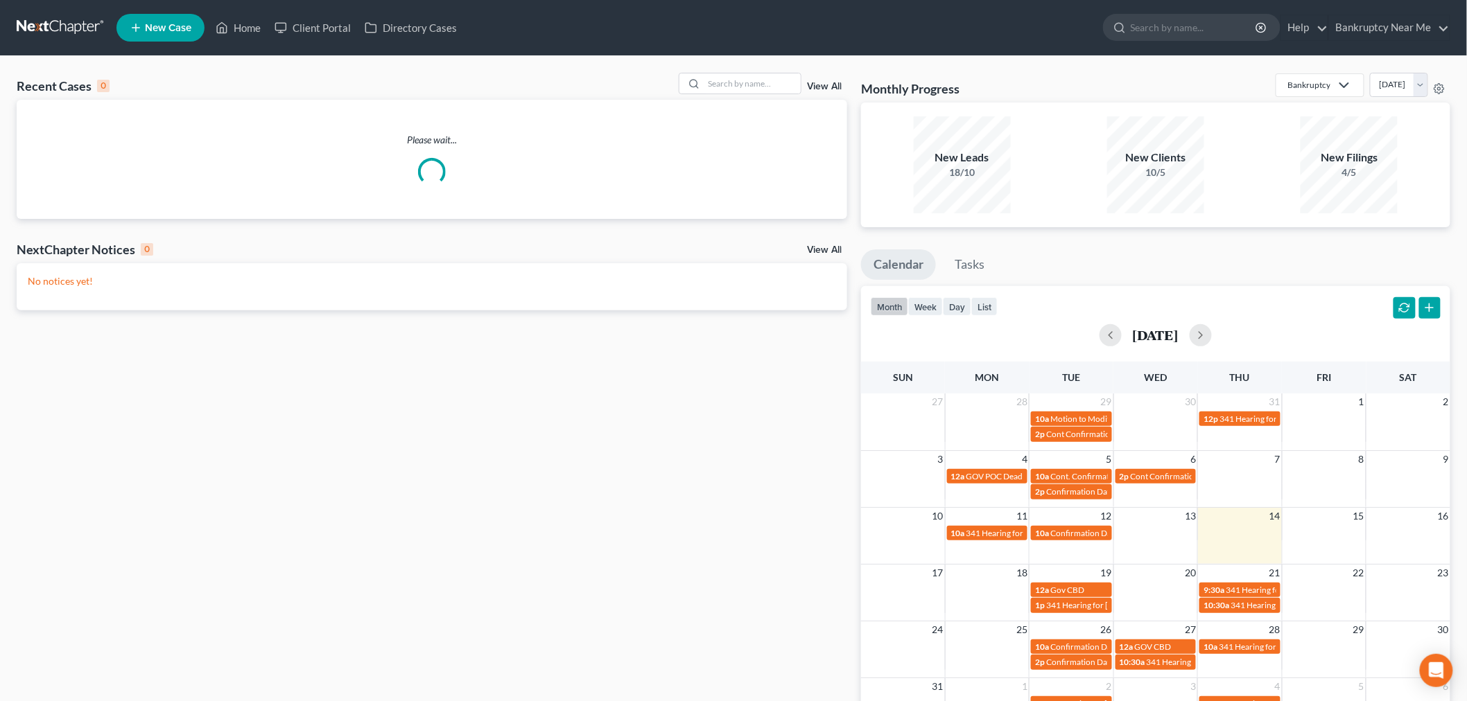
click at [747, 94] on div "Recent Cases 0 View All" at bounding box center [432, 86] width 830 height 27
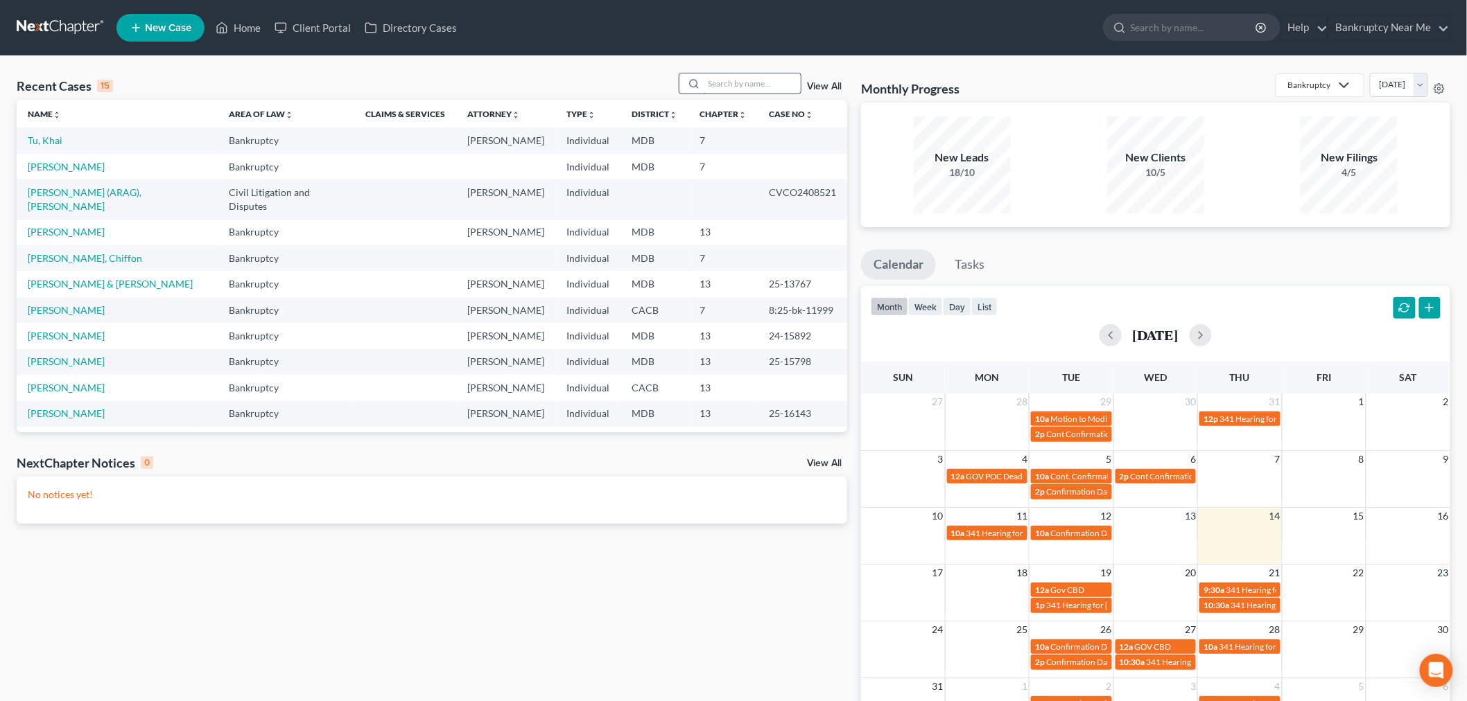
click at [753, 87] on input "search" at bounding box center [751, 83] width 97 height 20
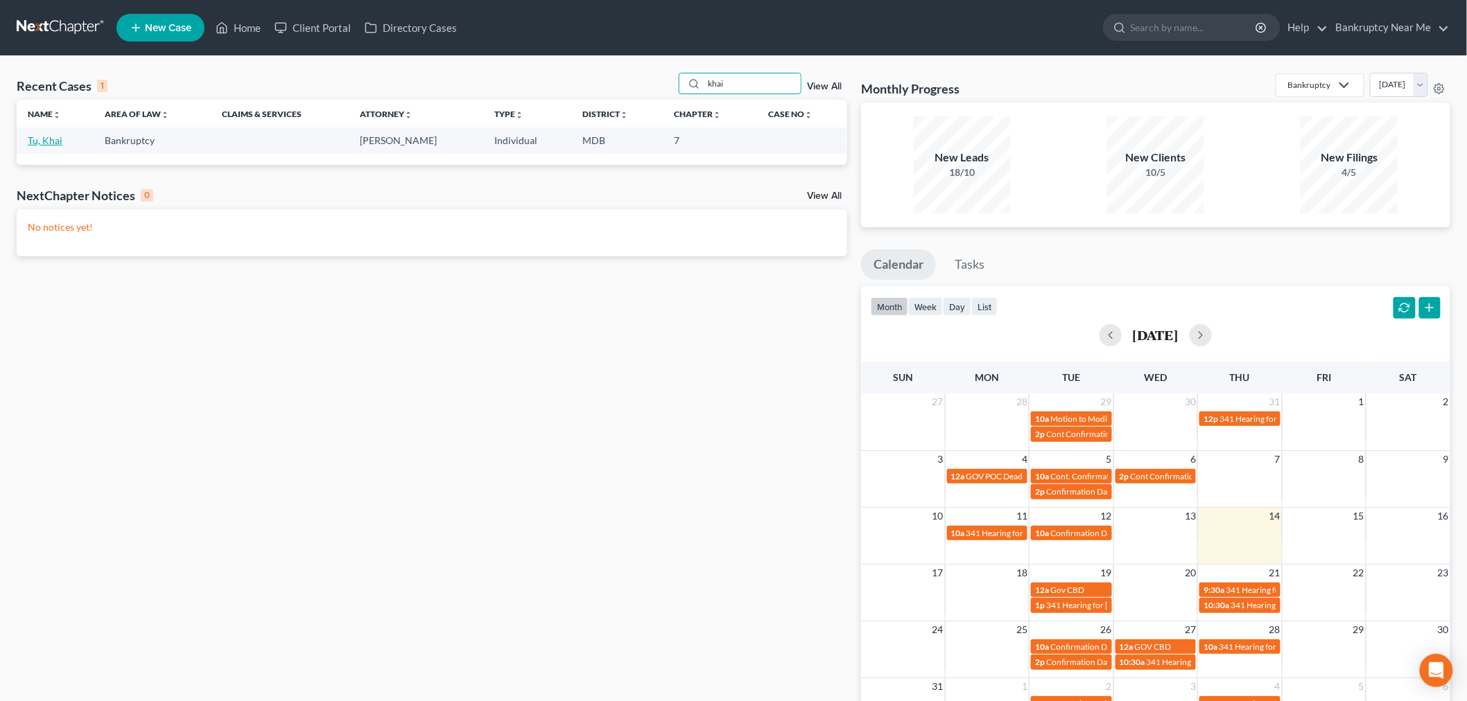
type input "khai"
click at [47, 139] on link "Tu, Khai" at bounding box center [45, 140] width 35 height 12
select select "4"
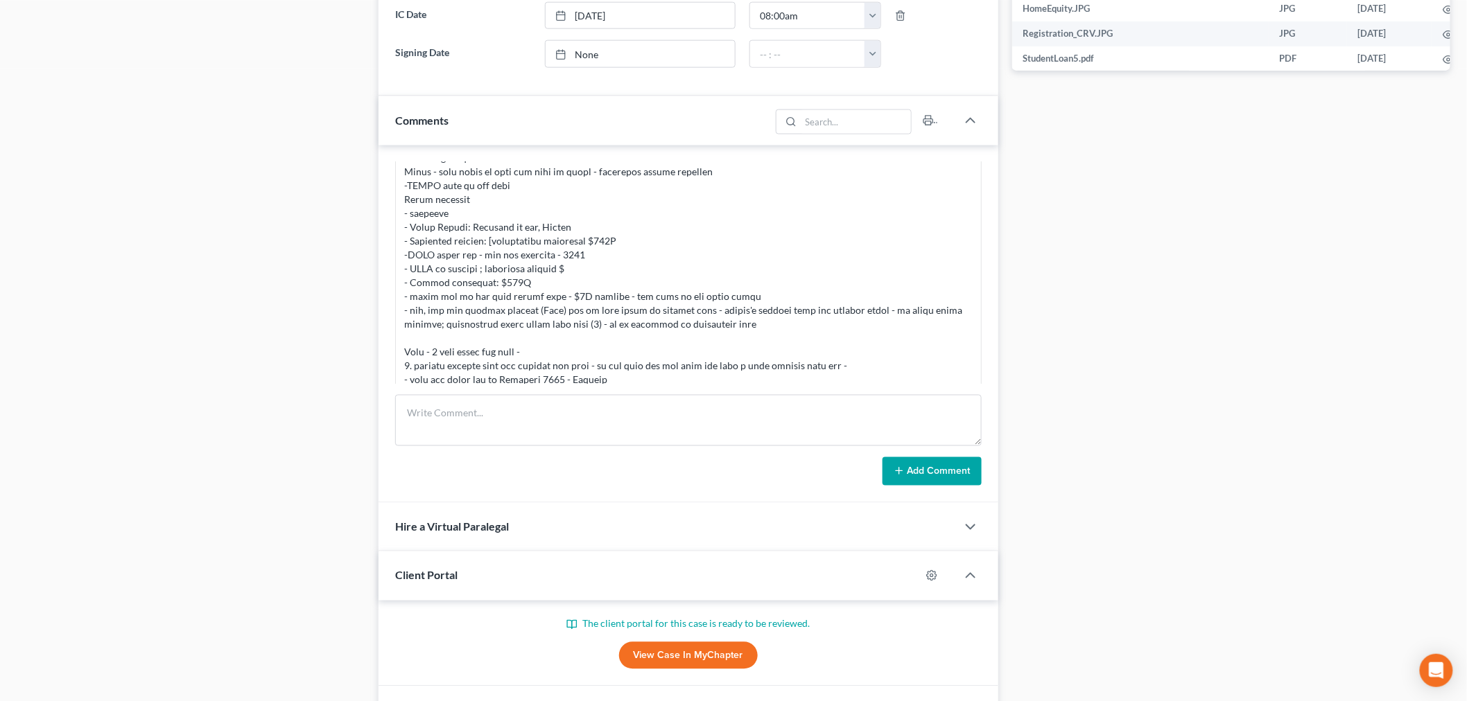
scroll to position [834, 0]
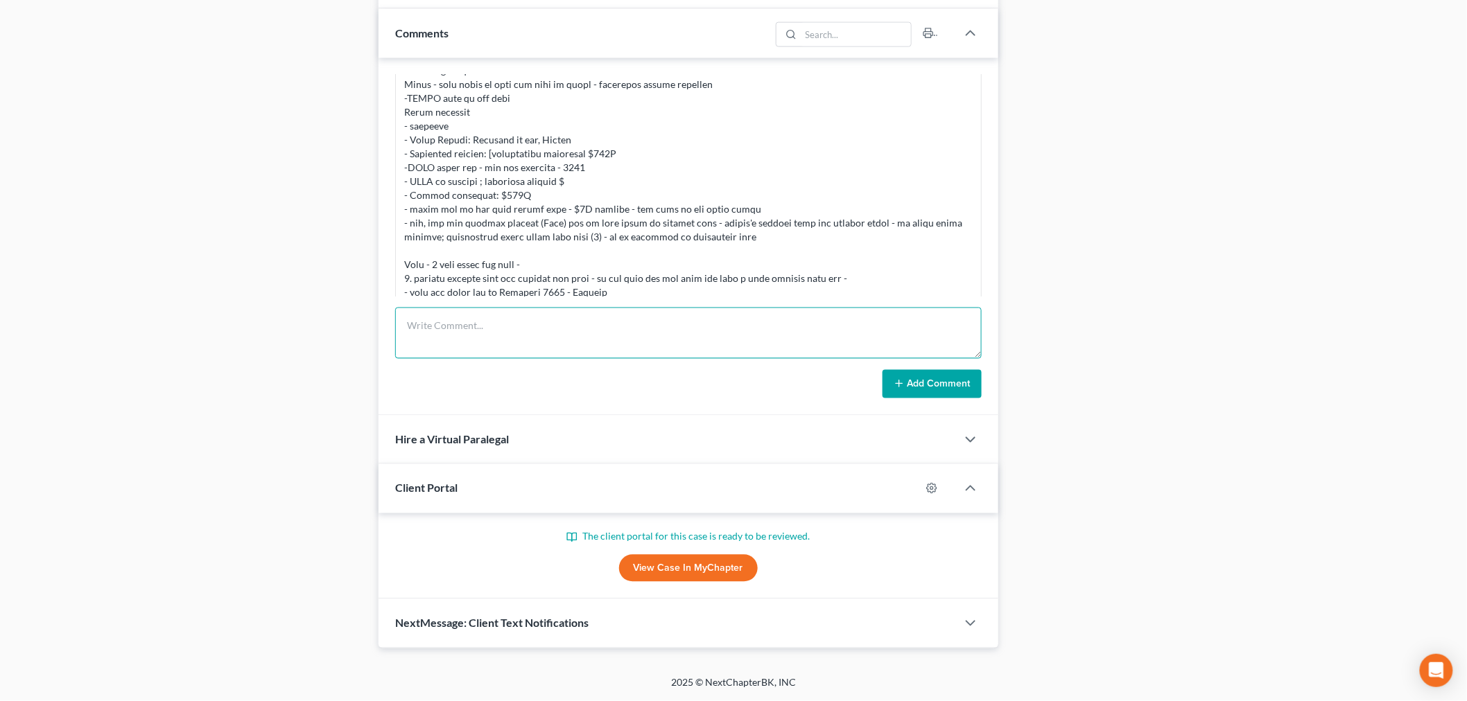
drag, startPoint x: 580, startPoint y: 340, endPoint x: 590, endPoint y: 316, distance: 26.1
click at [580, 340] on textarea at bounding box center [688, 333] width 586 height 51
type textarea "W"
type textarea "ATTY: who is Helen Tu - owner of RP with Khai"
drag, startPoint x: 643, startPoint y: 342, endPoint x: 274, endPoint y: 310, distance: 370.7
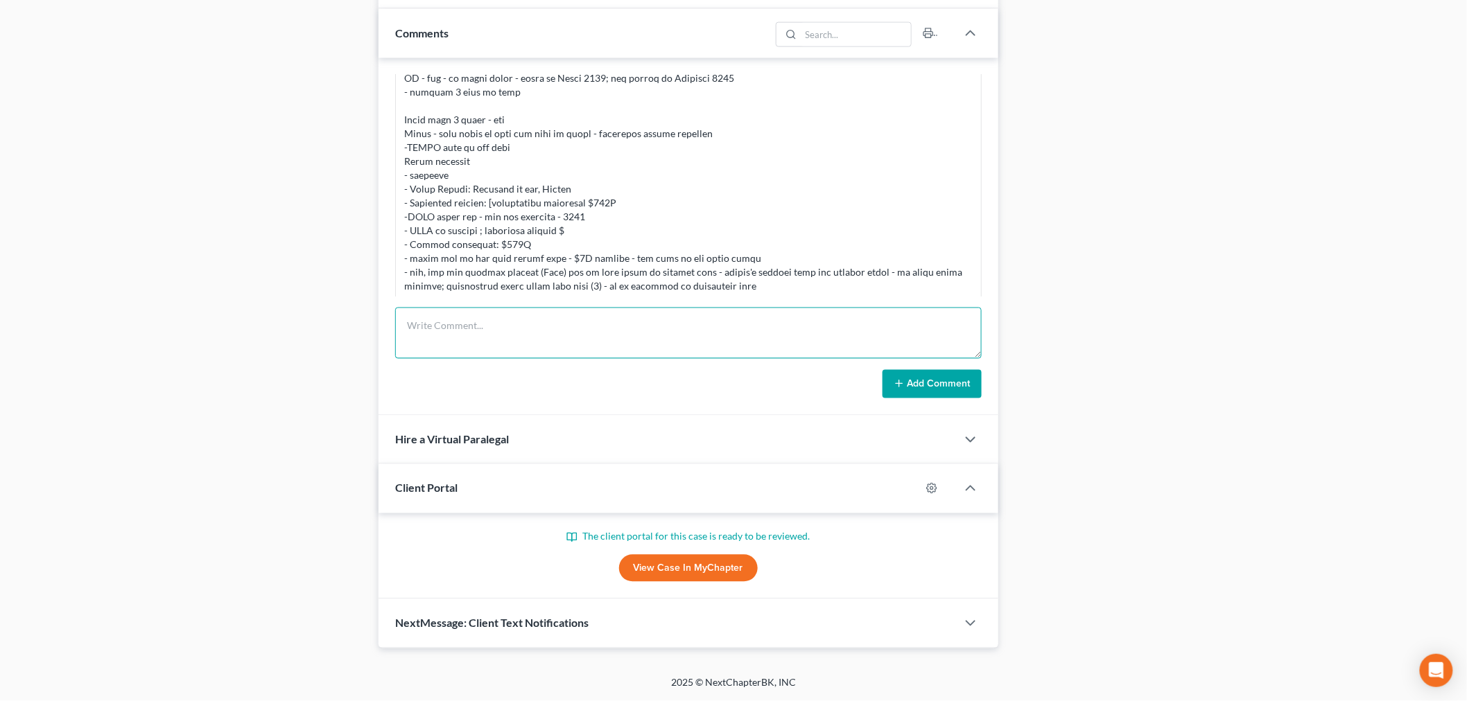
scroll to position [308, 0]
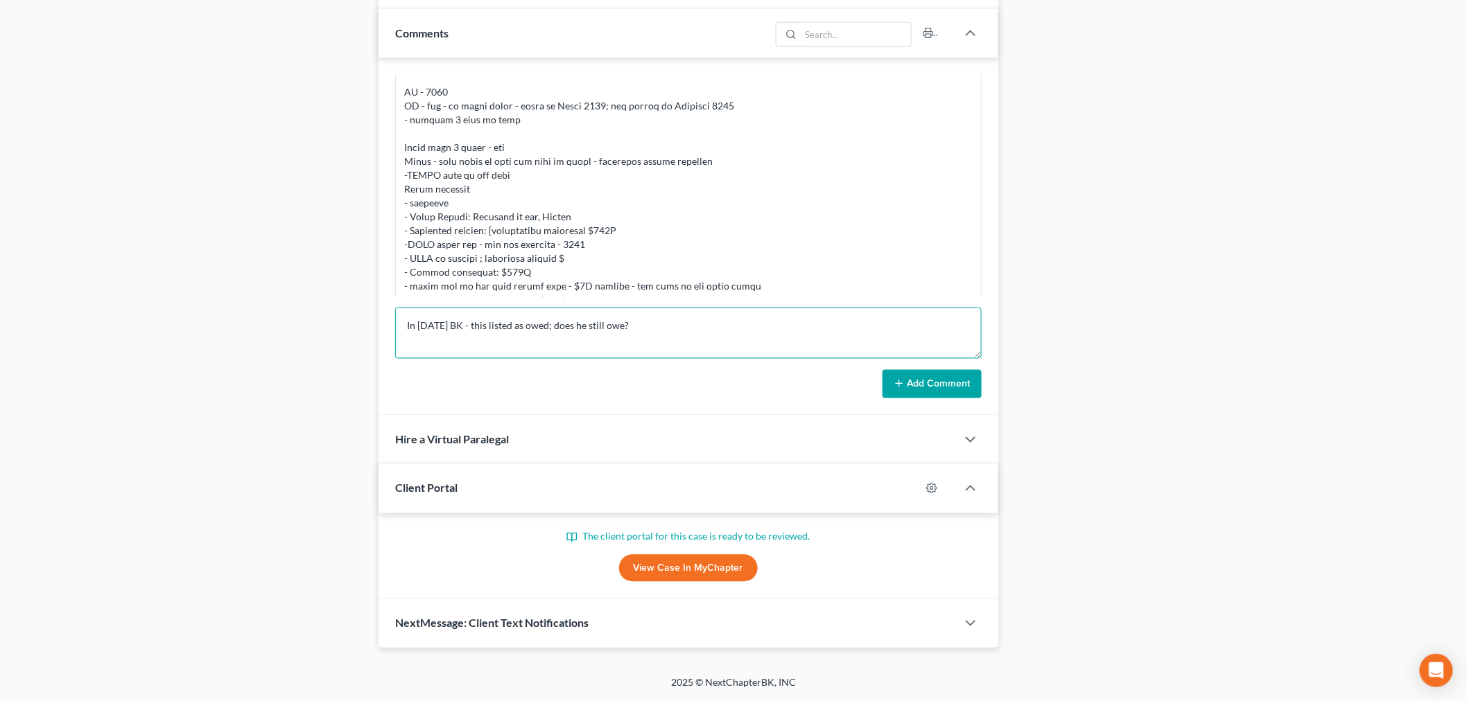
paste textarea "Montgomery County, Maryland Last 4 digits of account number $10,000.00 $10,000.…"
type textarea "In 2016 BK - this listed as owed; does he still owe? Montgomery County, Marylan…"
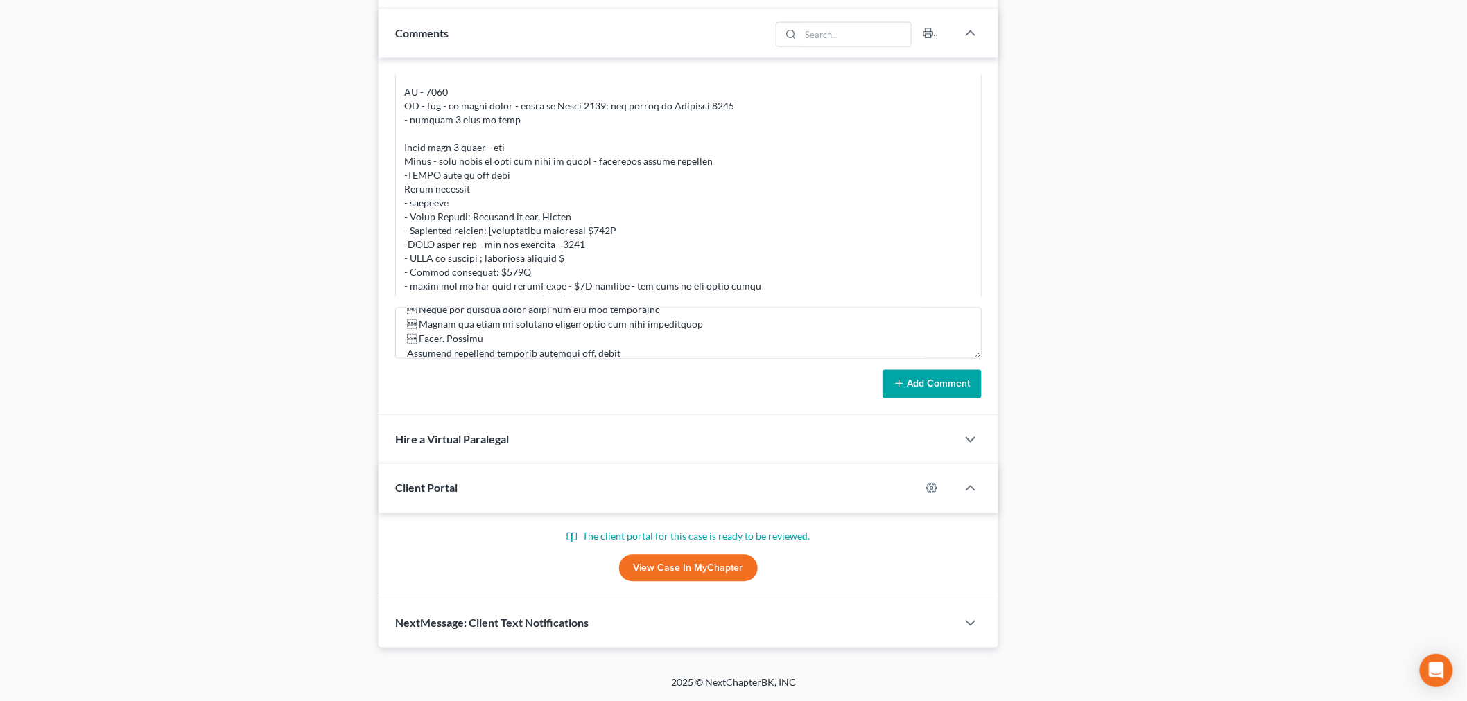
click at [913, 385] on button "Add Comment" at bounding box center [931, 384] width 99 height 29
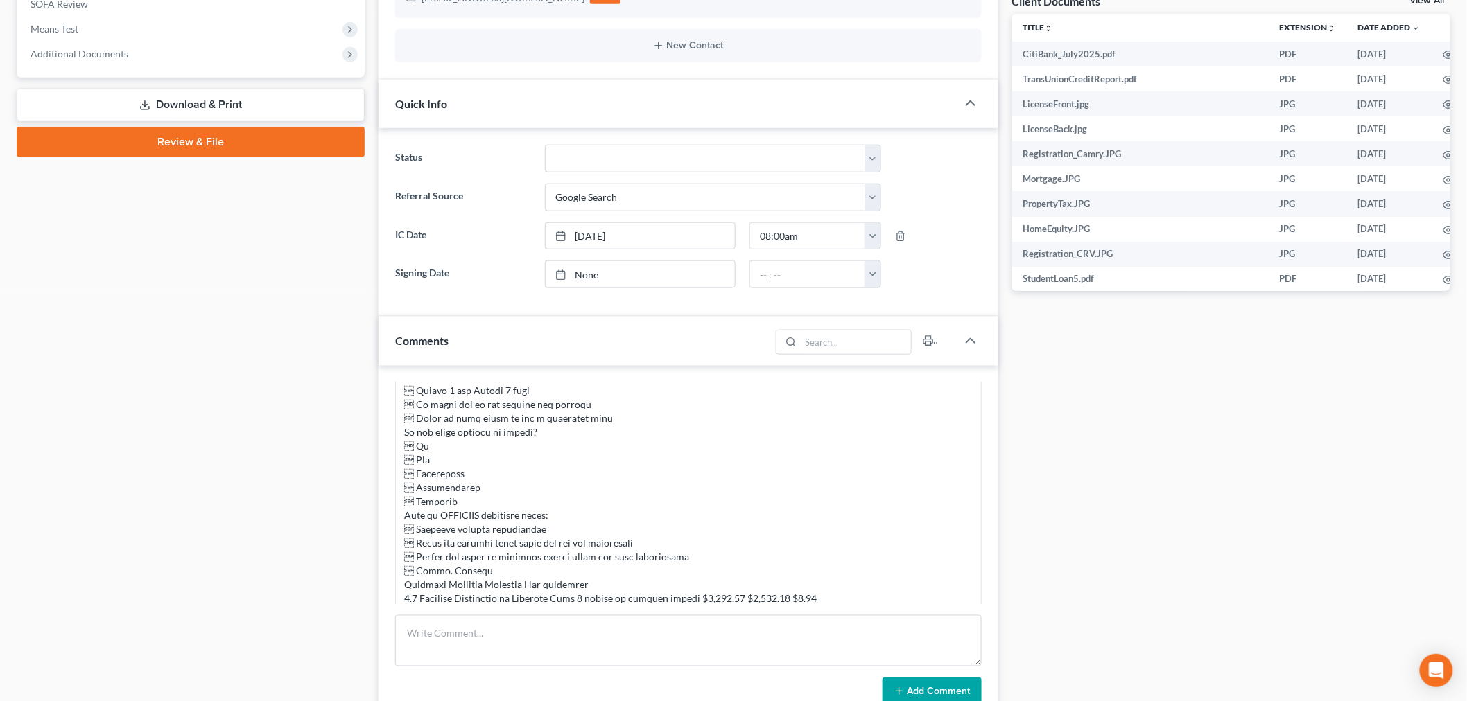
scroll to position [7622, 0]
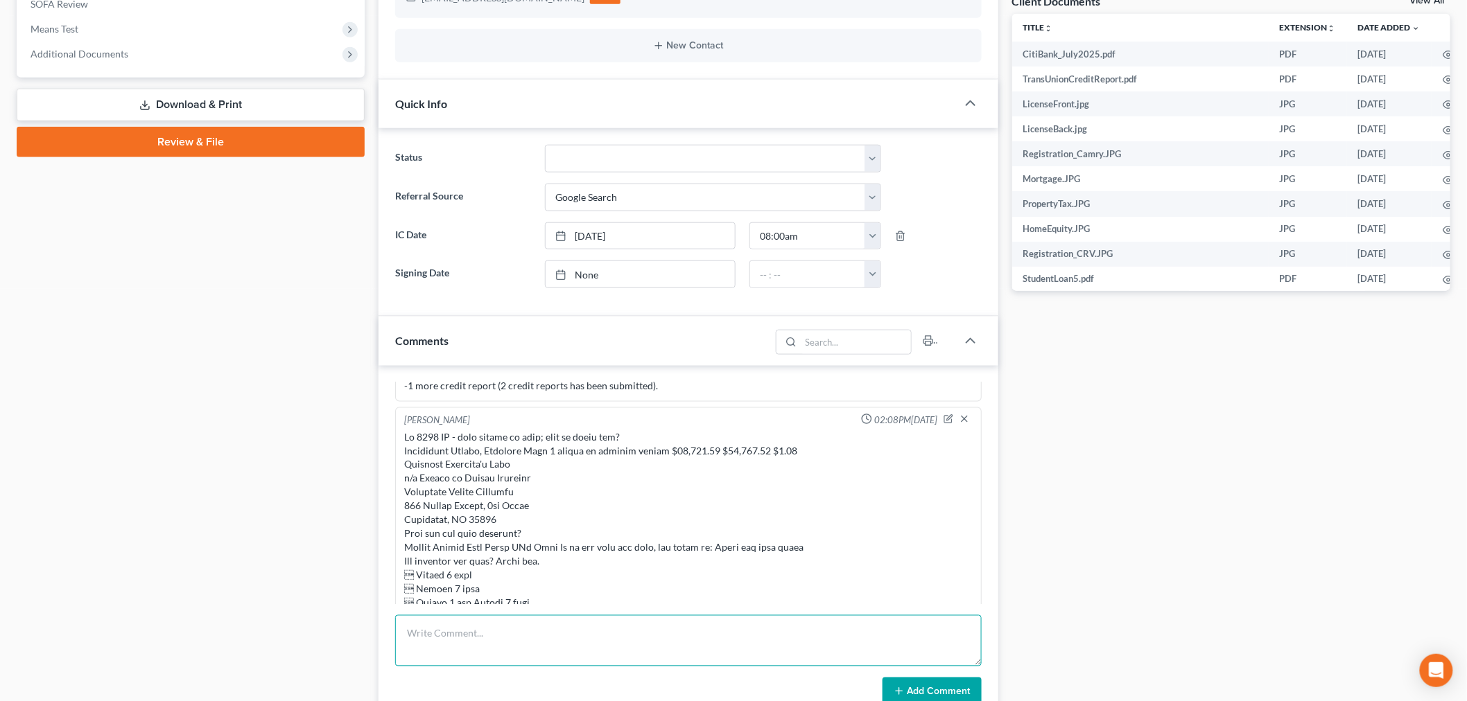
drag, startPoint x: 601, startPoint y: 645, endPoint x: 627, endPoint y: 611, distance: 43.5
click at [604, 642] on textarea at bounding box center [688, 640] width 586 height 51
type textarea "Late on Cenlar payments; Monthly payment is $4905.25 but amount owed is $14,715…"
click at [902, 688] on icon at bounding box center [898, 691] width 11 height 11
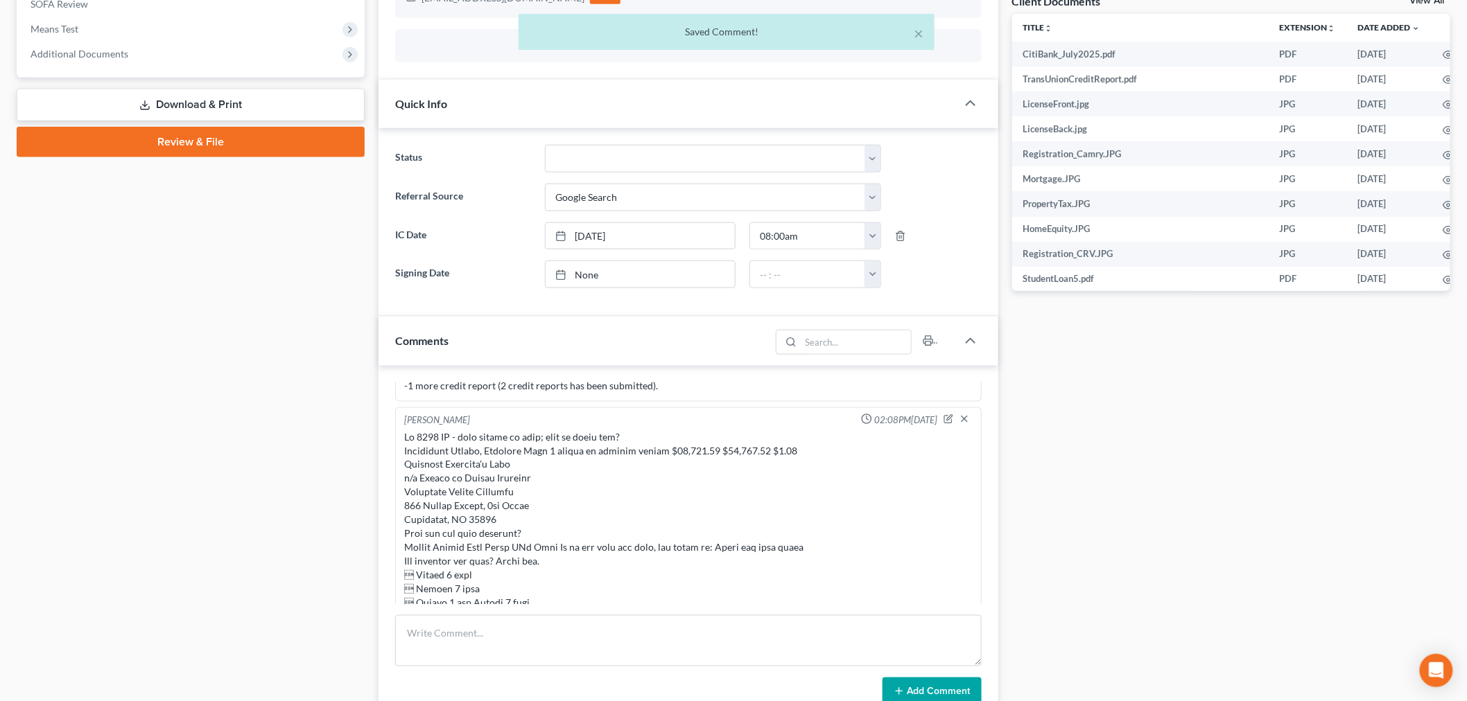
scroll to position [8213, 0]
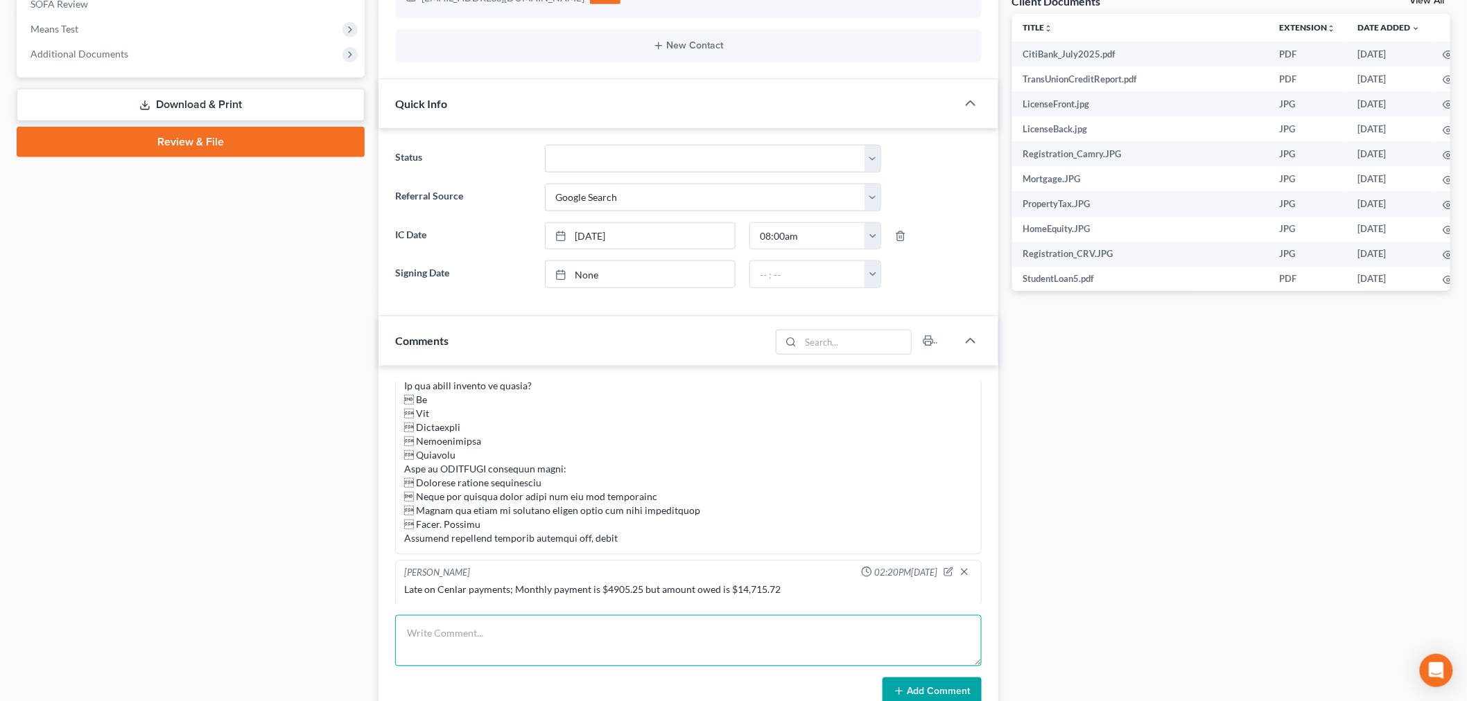
click at [441, 645] on textarea at bounding box center [688, 640] width 586 height 51
type textarea "Chase Line of Credit statement for $121,846.21, yet it says there was a chapter…"
click at [956, 691] on button "Add Comment" at bounding box center [931, 692] width 99 height 29
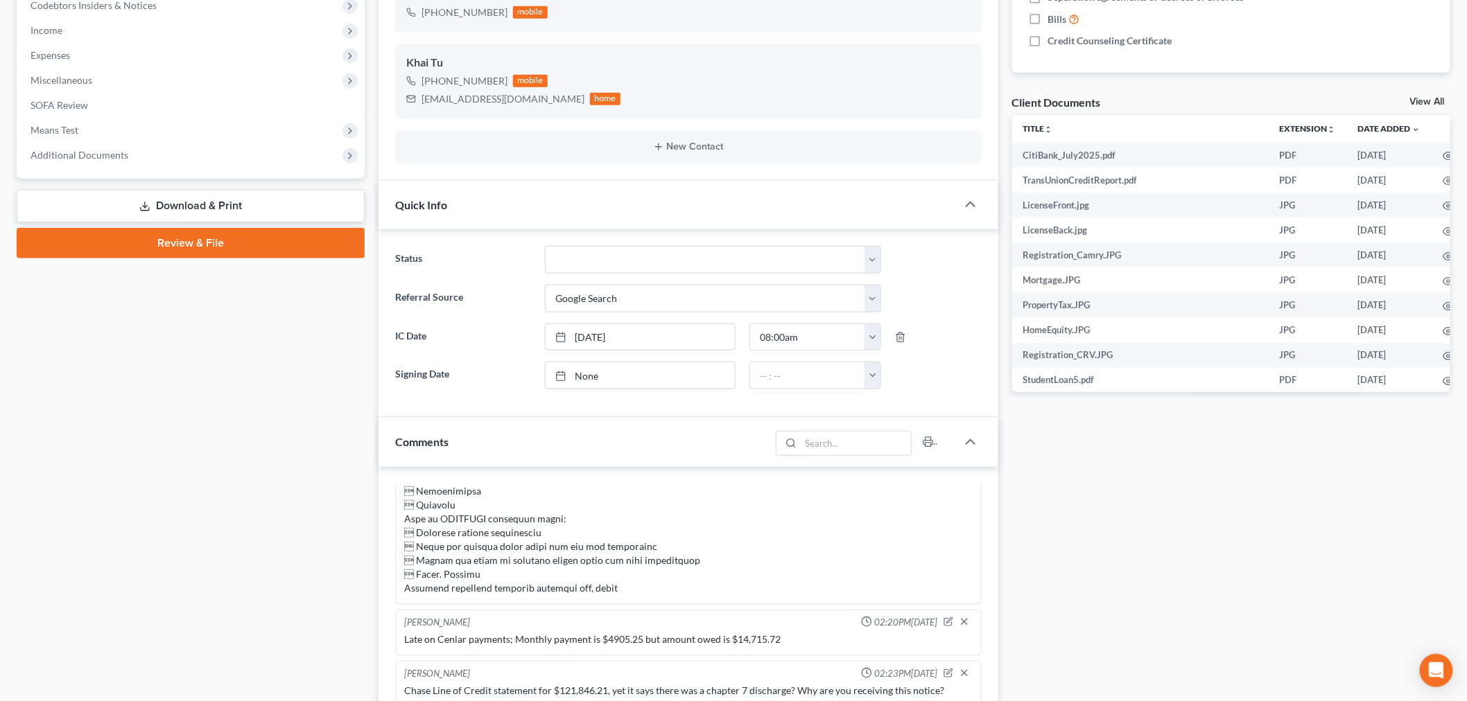
scroll to position [218, 0]
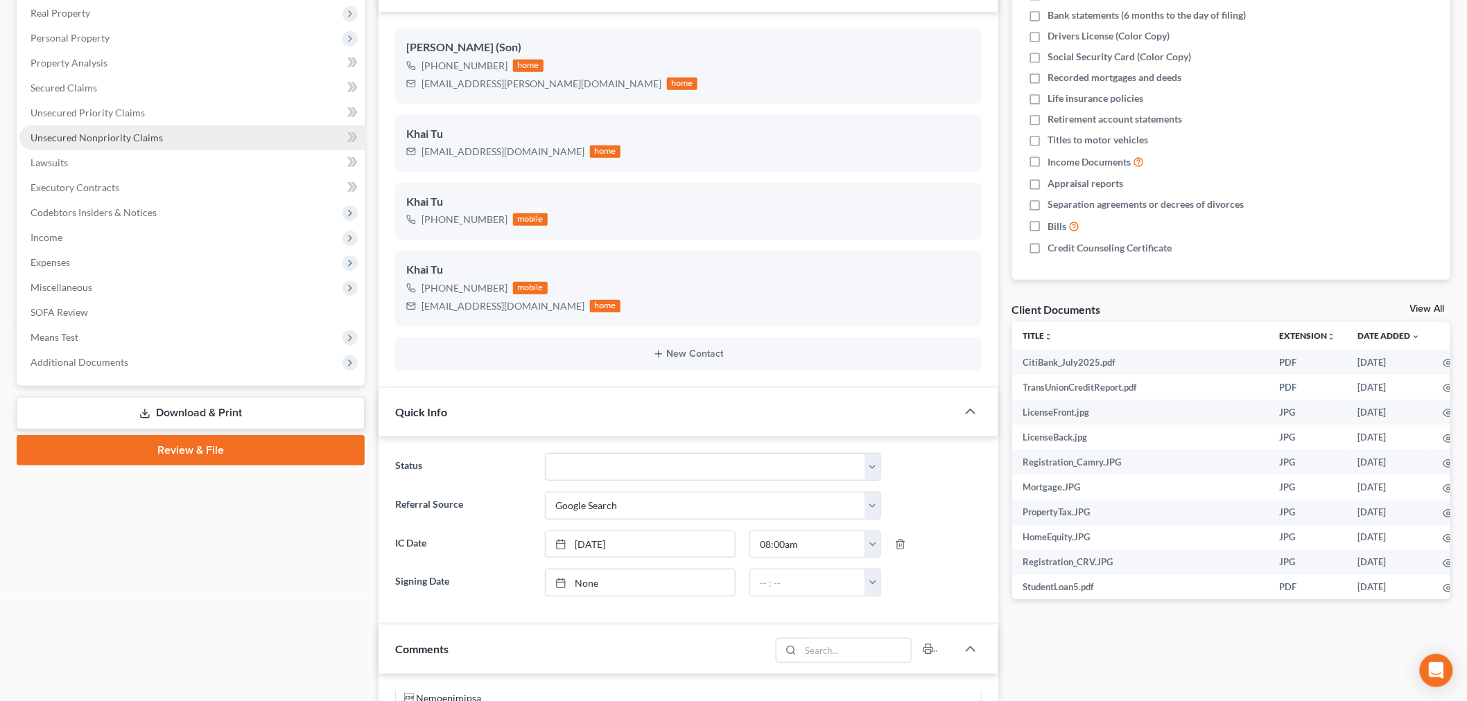
click at [127, 135] on span "Unsecured Nonpriority Claims" at bounding box center [96, 138] width 132 height 12
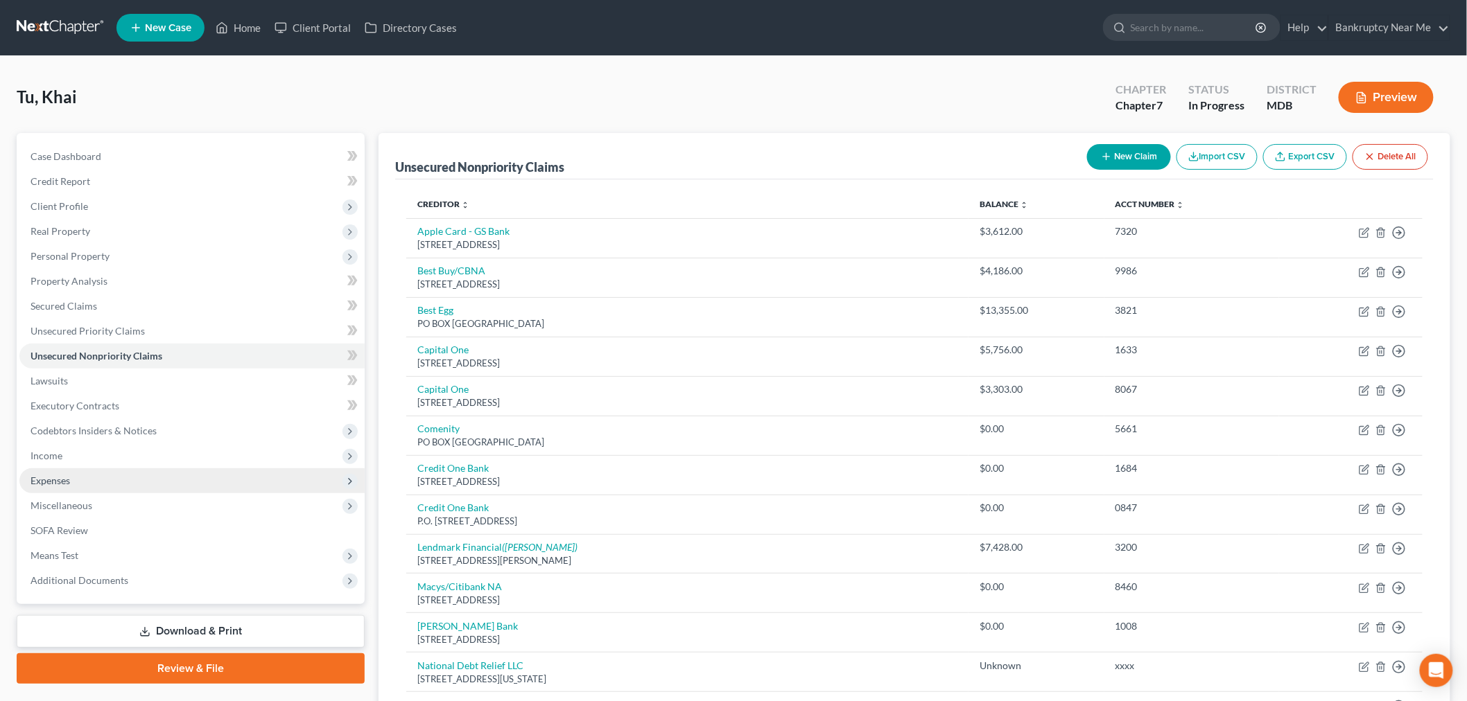
drag, startPoint x: 80, startPoint y: 484, endPoint x: 91, endPoint y: 479, distance: 12.1
click at [79, 484] on span "Expenses" at bounding box center [191, 481] width 345 height 25
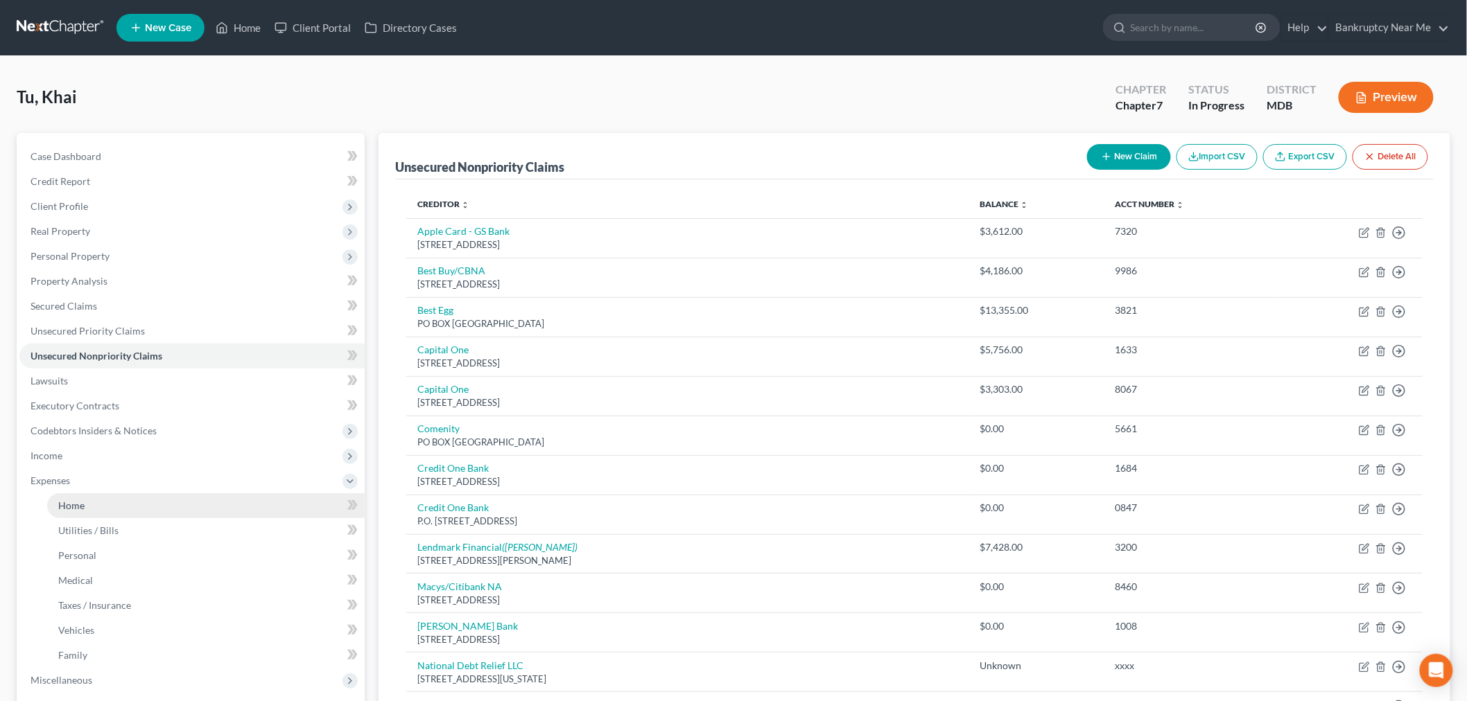
click at [105, 493] on link "Home" at bounding box center [205, 505] width 317 height 25
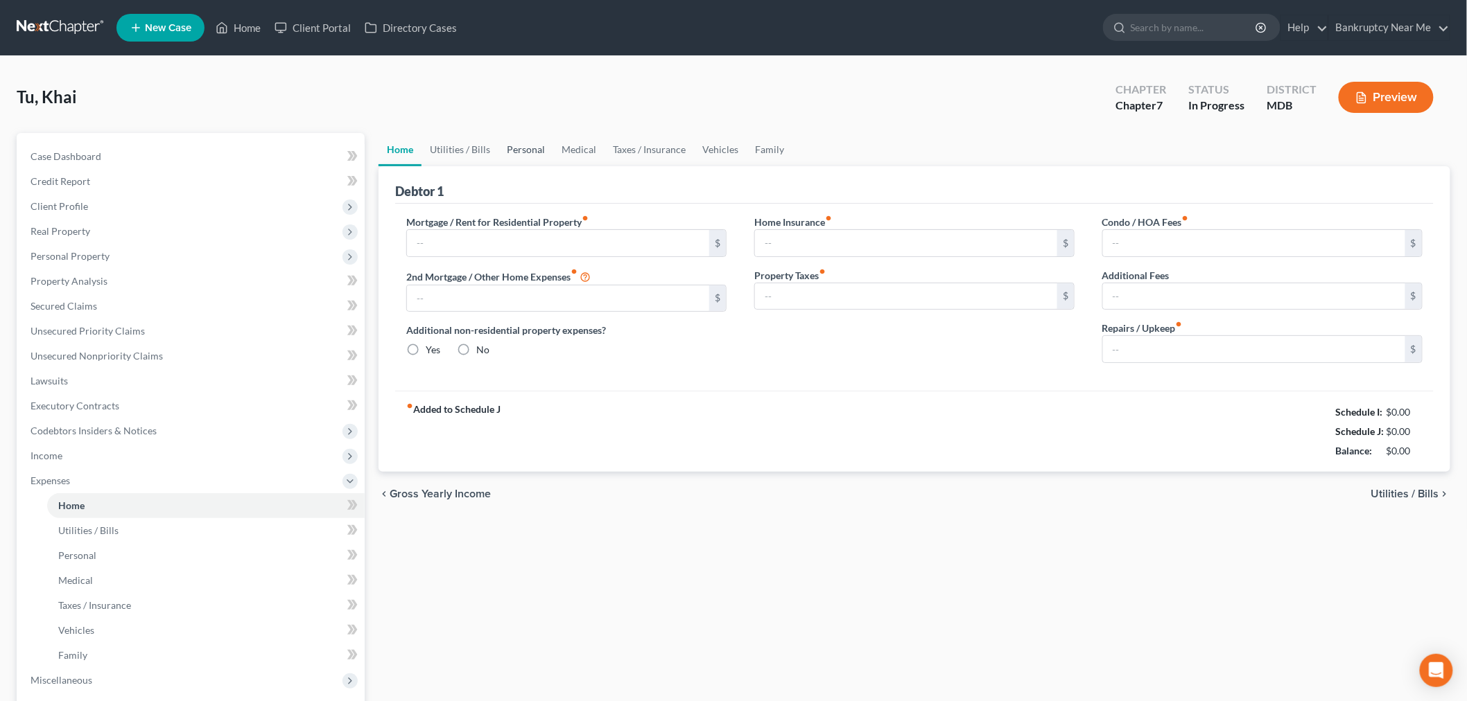
type input "4,905.24"
type input "585.51"
radio input "true"
type input "0.00"
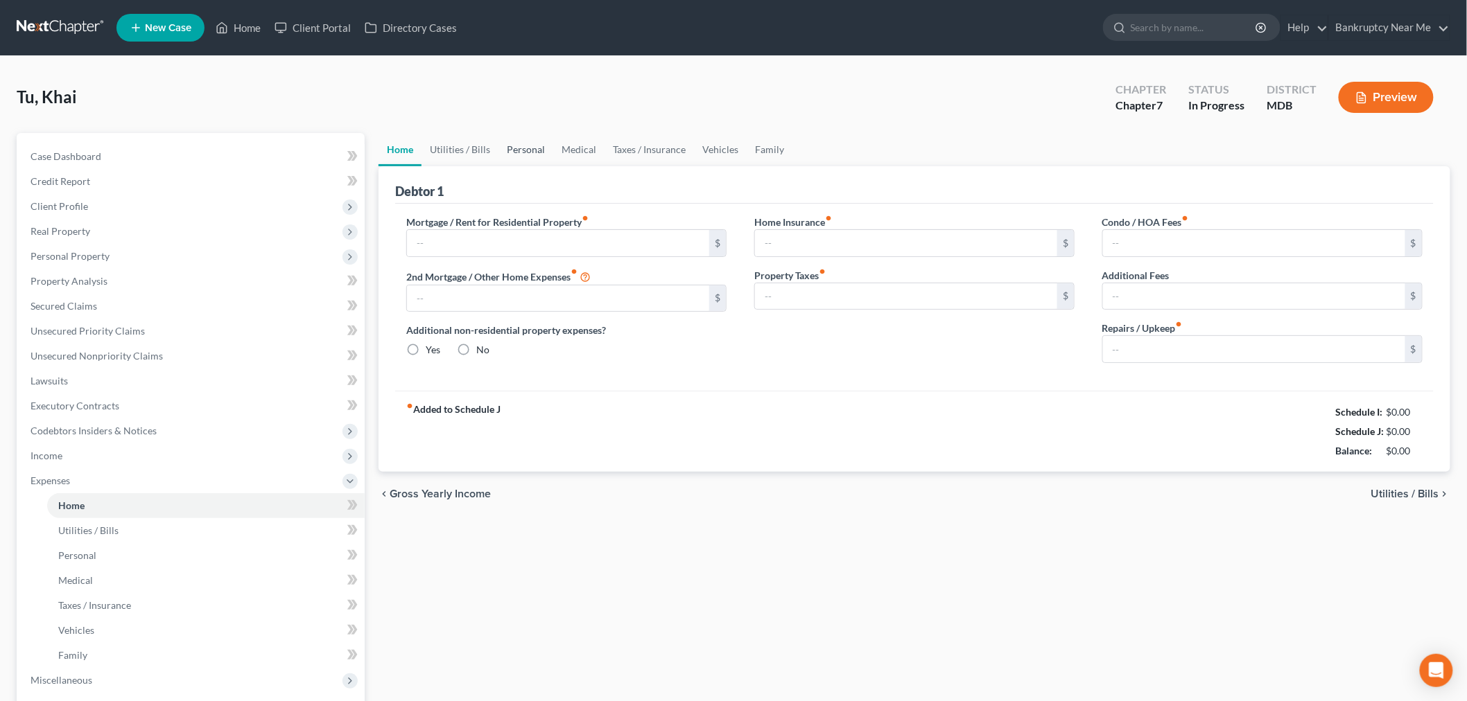
type input "0.00"
type input "200.00"
click at [448, 148] on link "Utilities / Bills" at bounding box center [459, 149] width 77 height 33
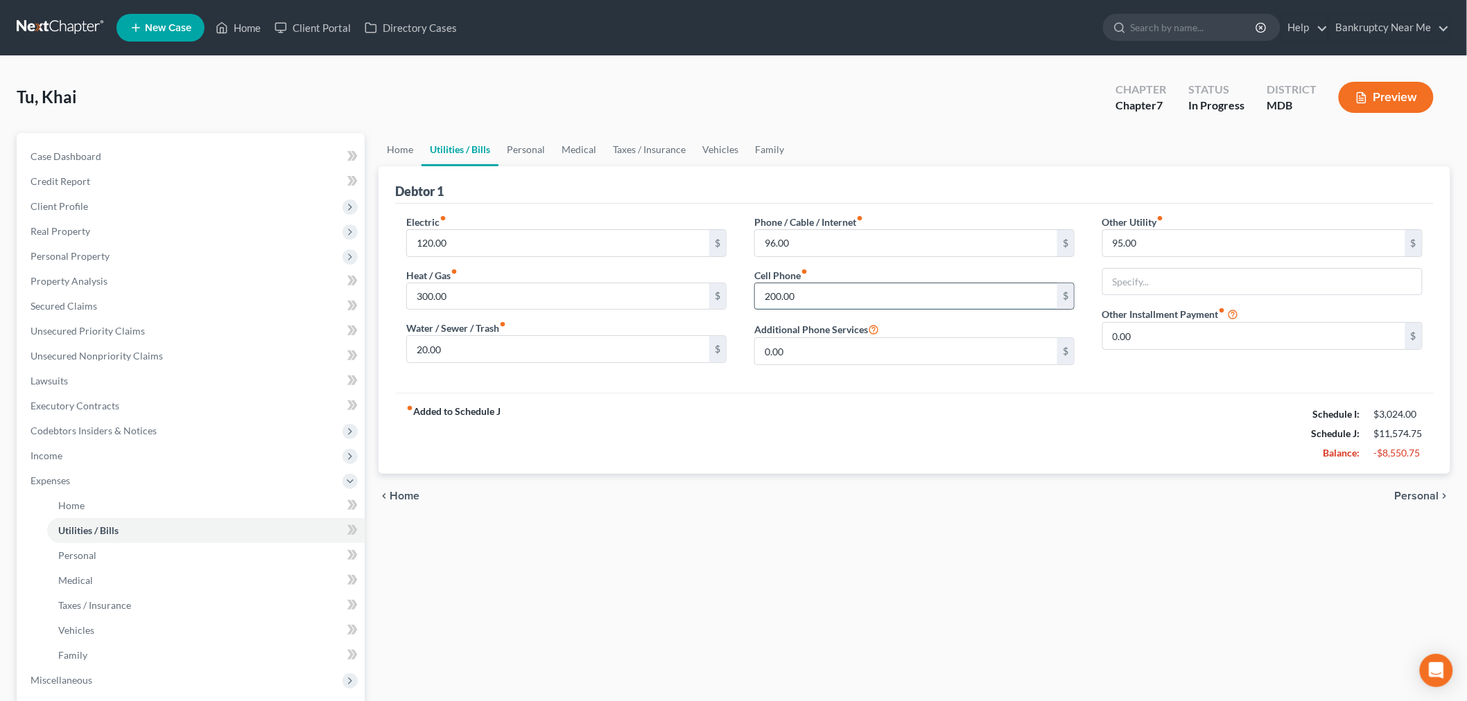
click at [857, 293] on input "200.00" at bounding box center [906, 296] width 302 height 26
type input "183.97"
click at [395, 150] on link "Home" at bounding box center [399, 149] width 43 height 33
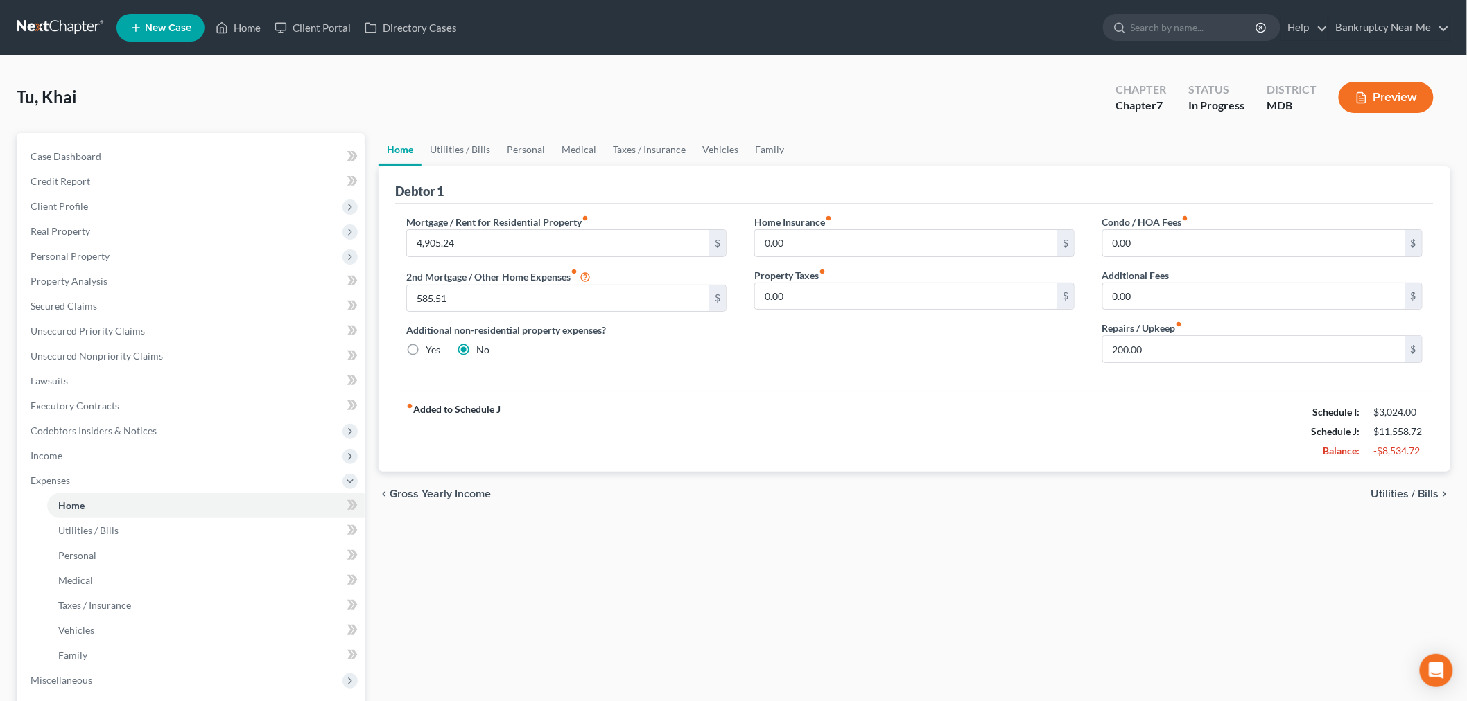
click at [60, 139] on div "Case Dashboard Payments Invoices Payments Payments Credit Report Client Profile…" at bounding box center [191, 456] width 348 height 646
click at [67, 150] on span "Case Dashboard" at bounding box center [65, 156] width 71 height 12
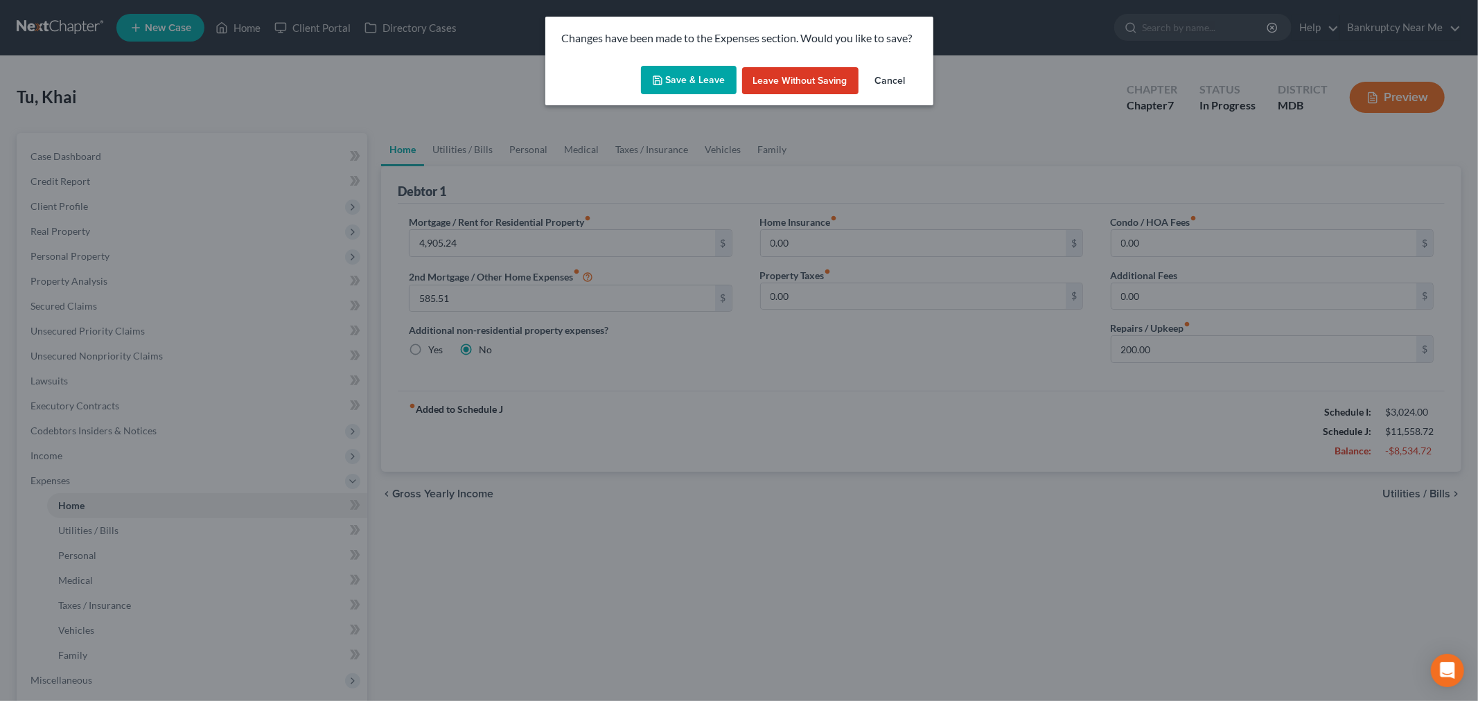
click at [693, 78] on button "Save & Leave" at bounding box center [689, 80] width 96 height 29
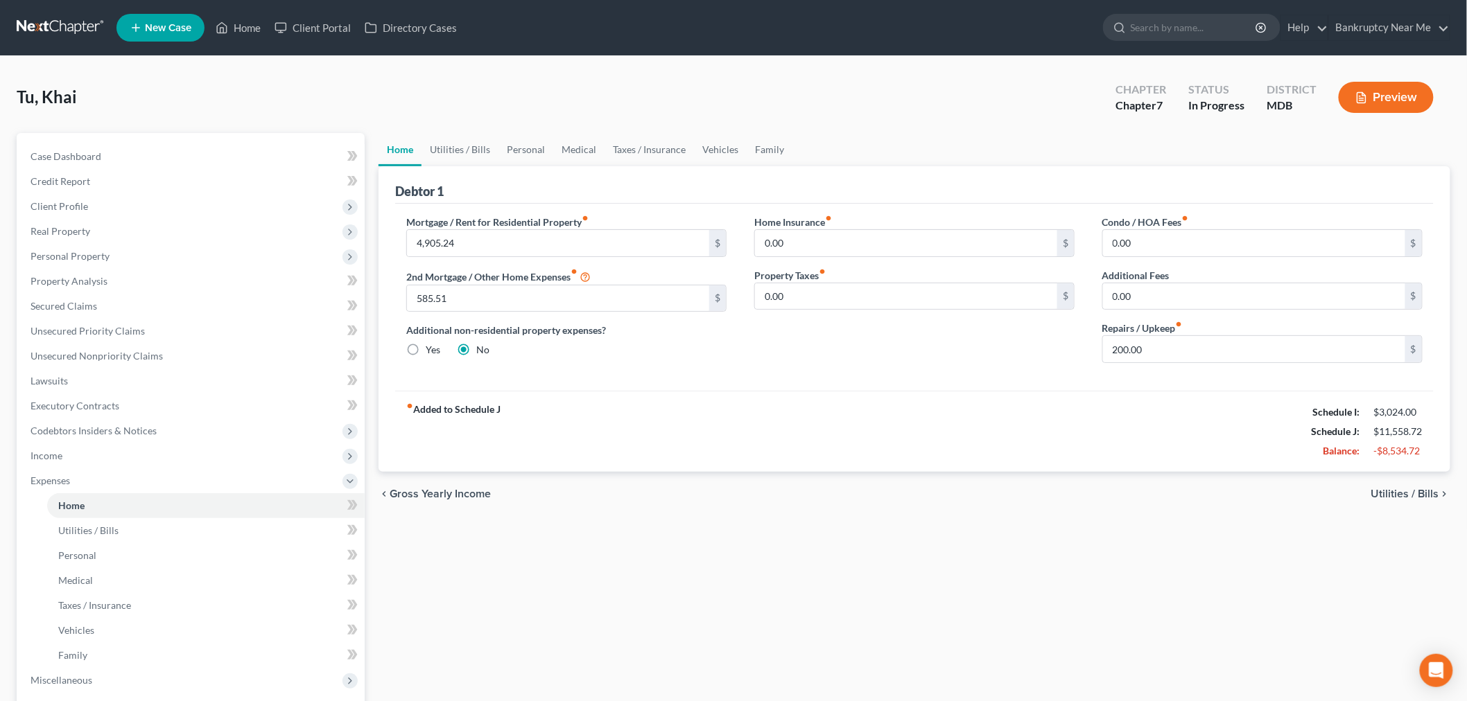
select select "4"
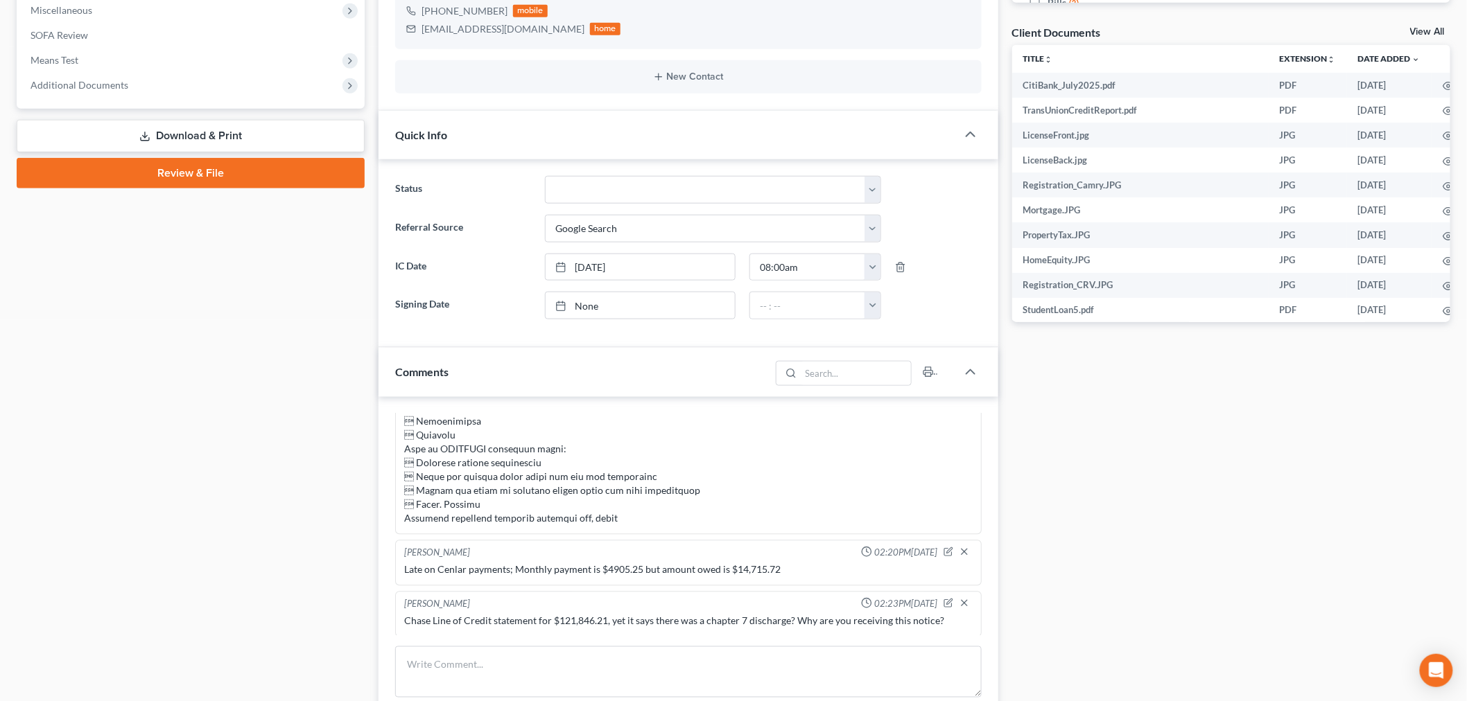
scroll to position [8264, 0]
click at [944, 601] on icon "button" at bounding box center [948, 605] width 8 height 8
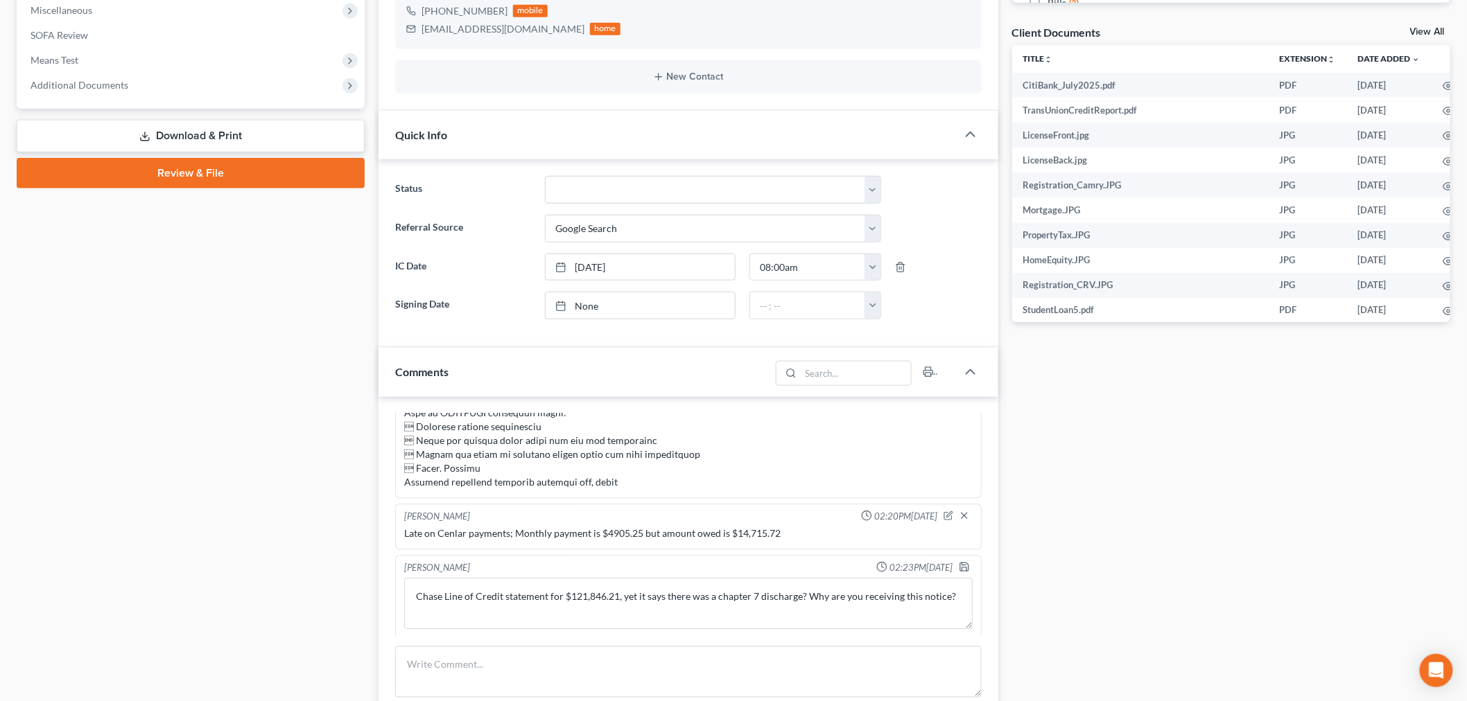
scroll to position [8301, 0]
click at [954, 593] on textarea "Chase Line of Credit statement for $121,846.21, yet it says there was a chapter…" at bounding box center [688, 603] width 568 height 51
click at [617, 608] on textarea "Chase Line of Credit statement for $121,846.21, yet it says there was a chapter…" at bounding box center [688, 603] width 568 height 51
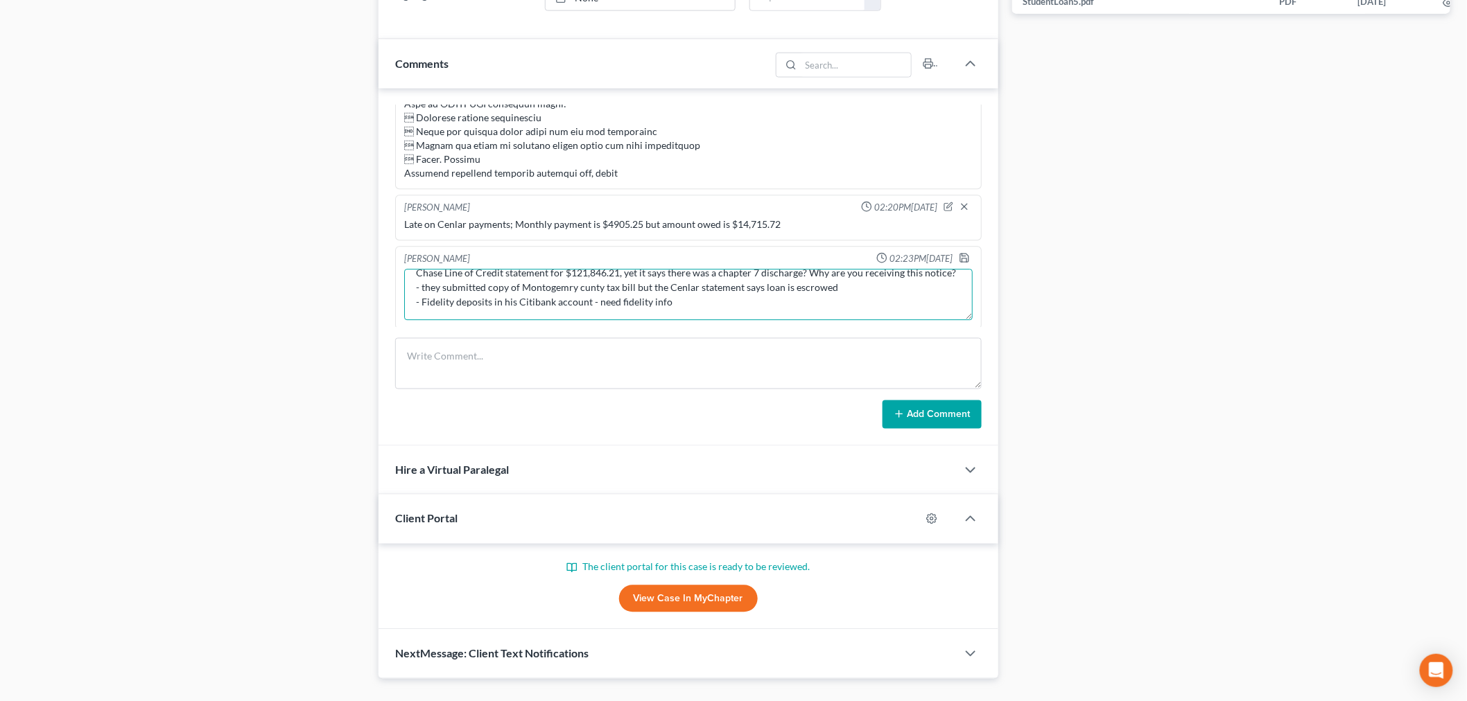
scroll to position [31, 0]
type textarea "Chase Line of Credit statement for $121,846.21, yet it says there was a chapter…"
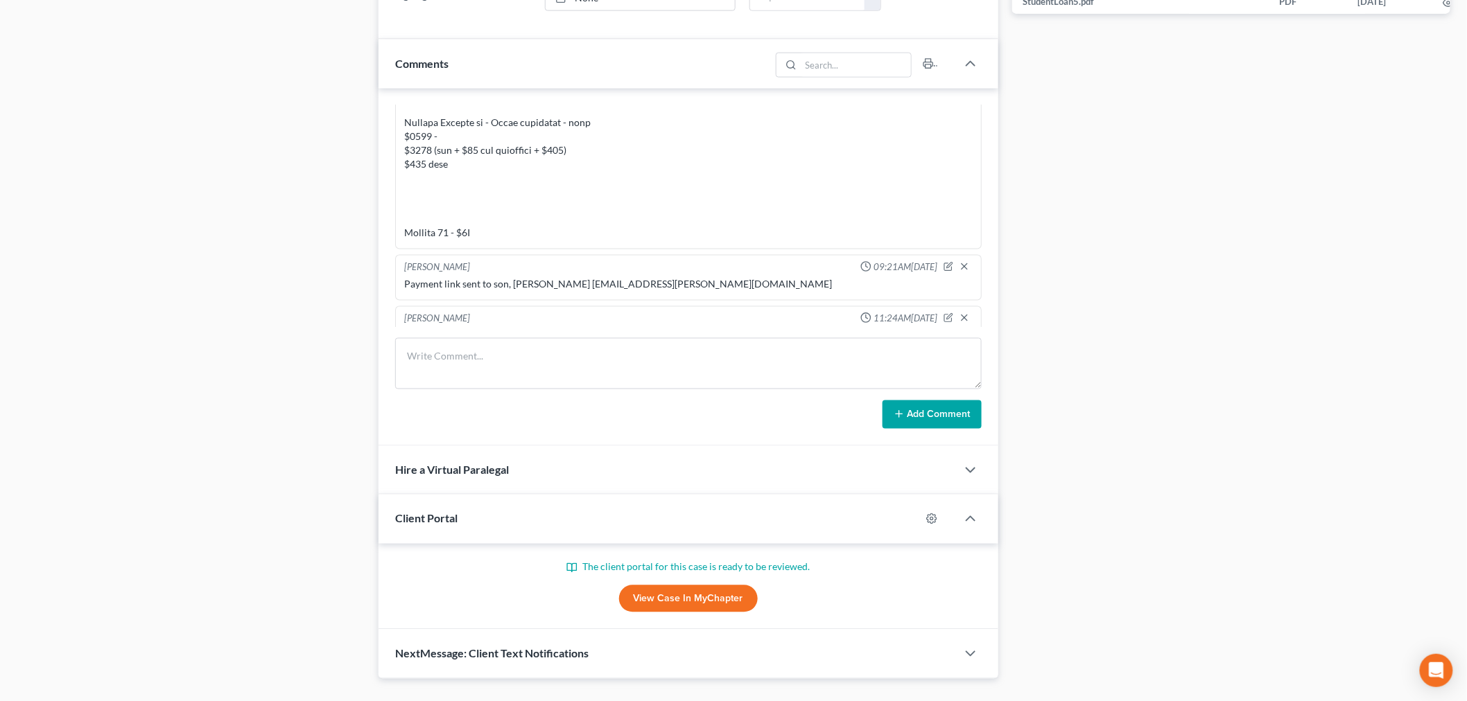
scroll to position [924, 0]
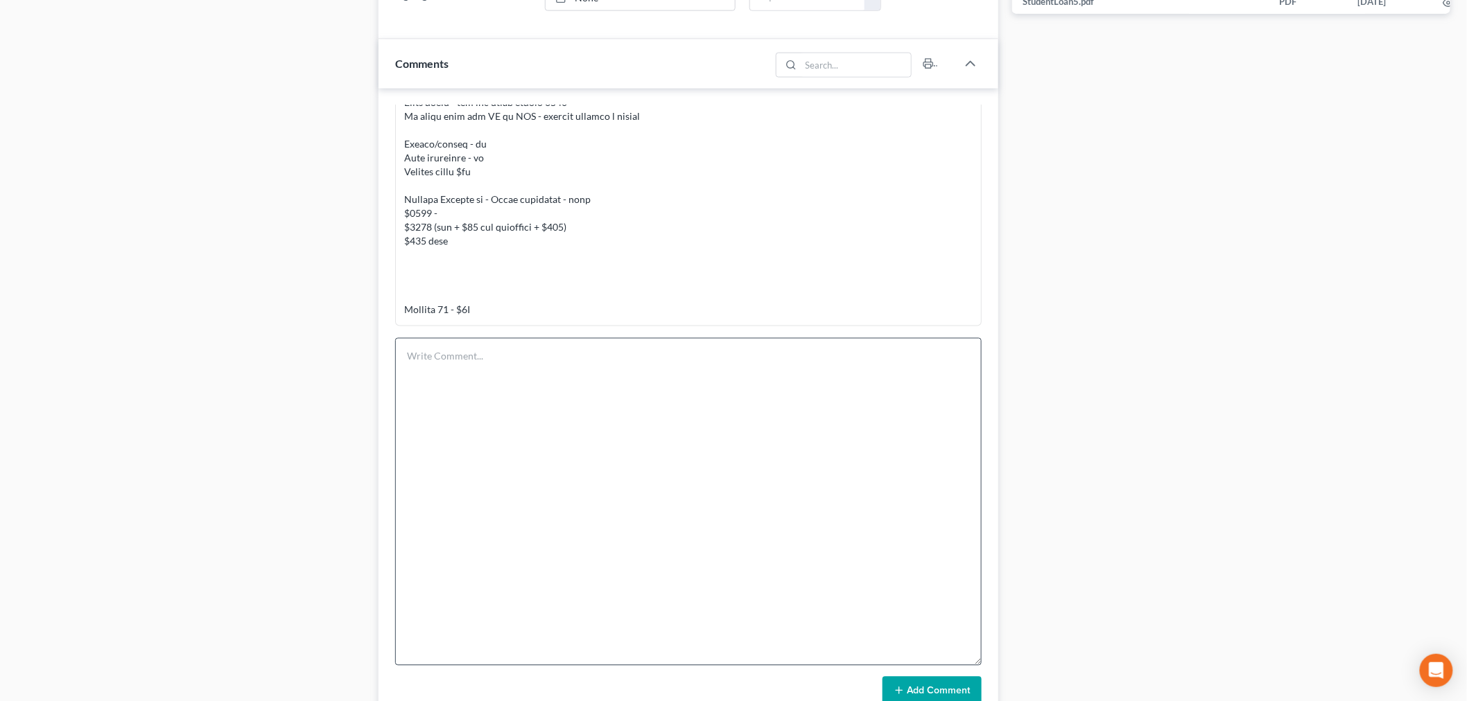
drag, startPoint x: 975, startPoint y: 387, endPoint x: 975, endPoint y: 579, distance: 192.0
click at [1016, 667] on div "Updates & News × Maryland District Notes: Take a look at NextChapter's District…" at bounding box center [913, 142] width 1085 height 1627
click at [822, 423] on textarea at bounding box center [688, 503] width 586 height 331
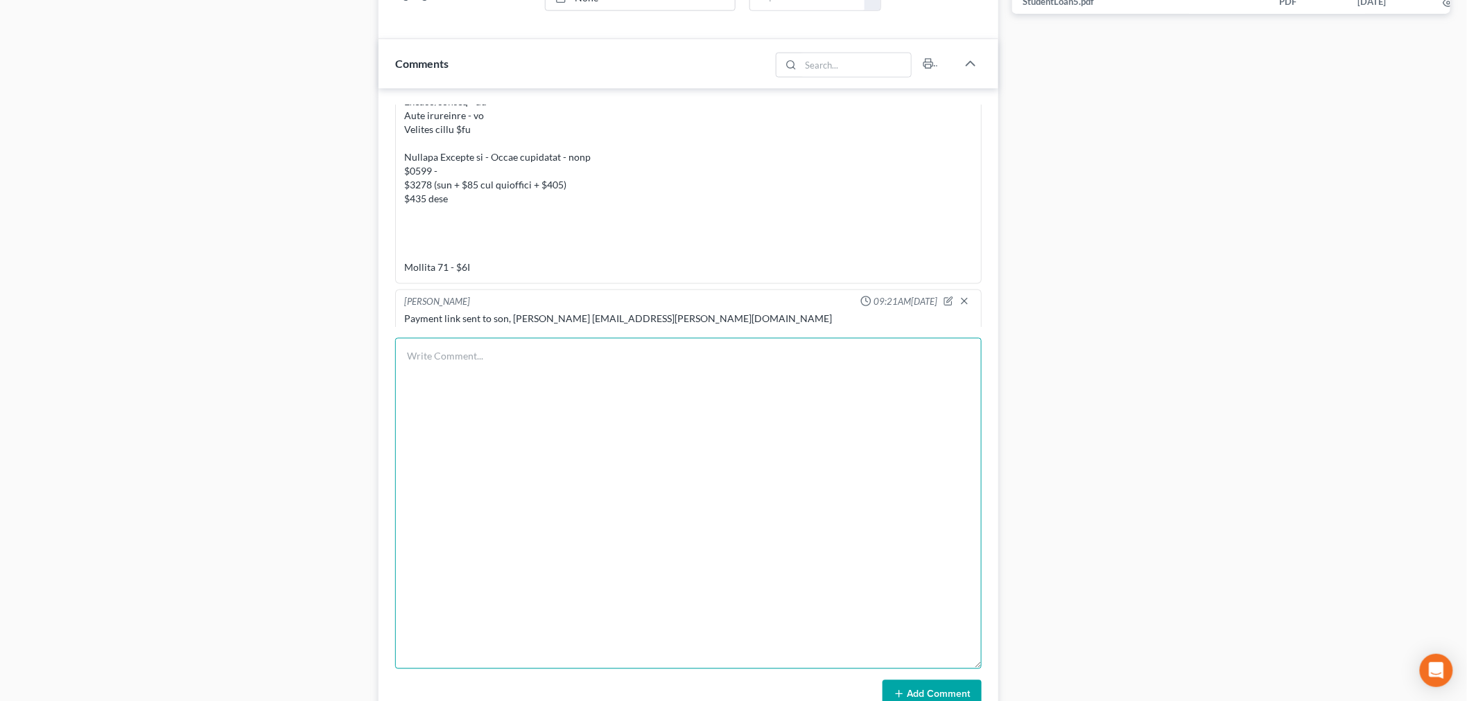
scroll to position [1001, 0]
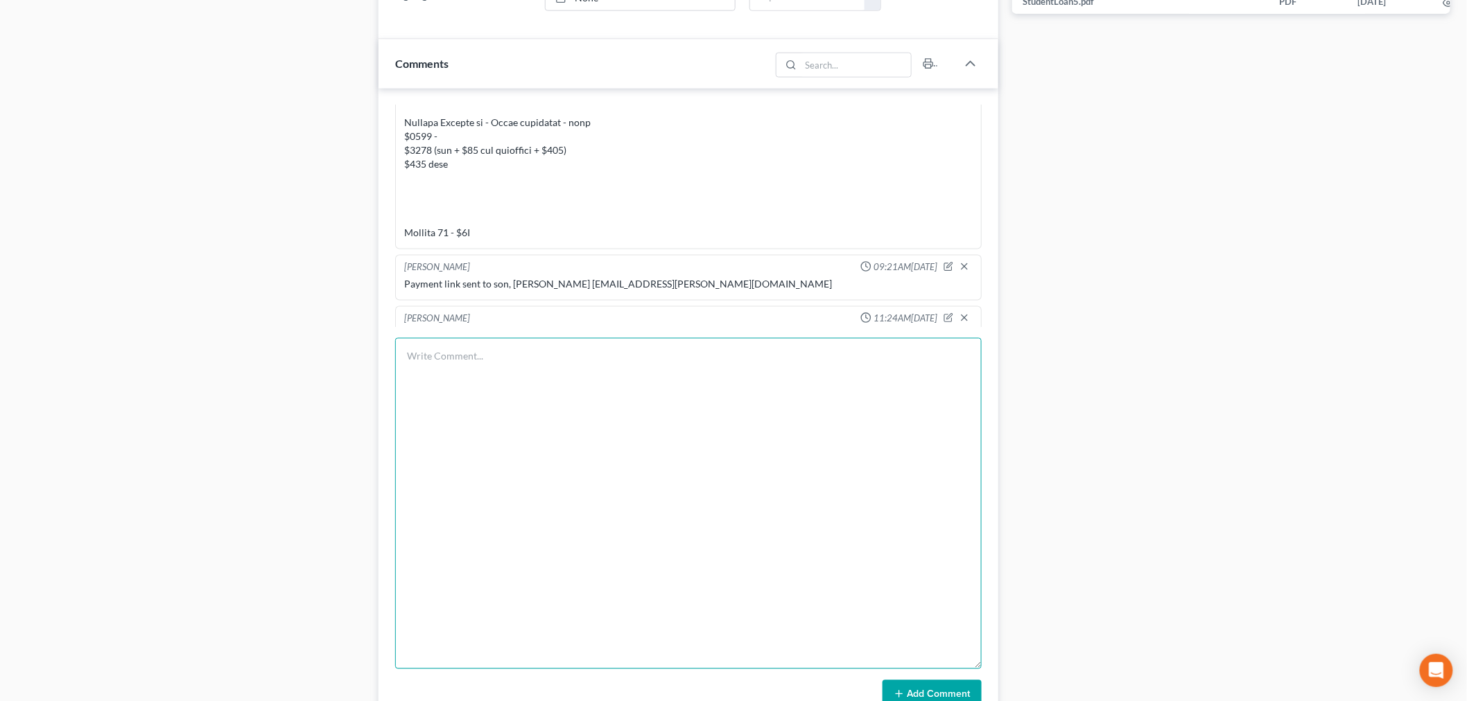
click at [761, 419] on textarea at bounding box center [688, 503] width 586 height 331
click at [657, 356] on textarea "EdFinancial - who's student loans are these?" at bounding box center [688, 503] width 586 height 331
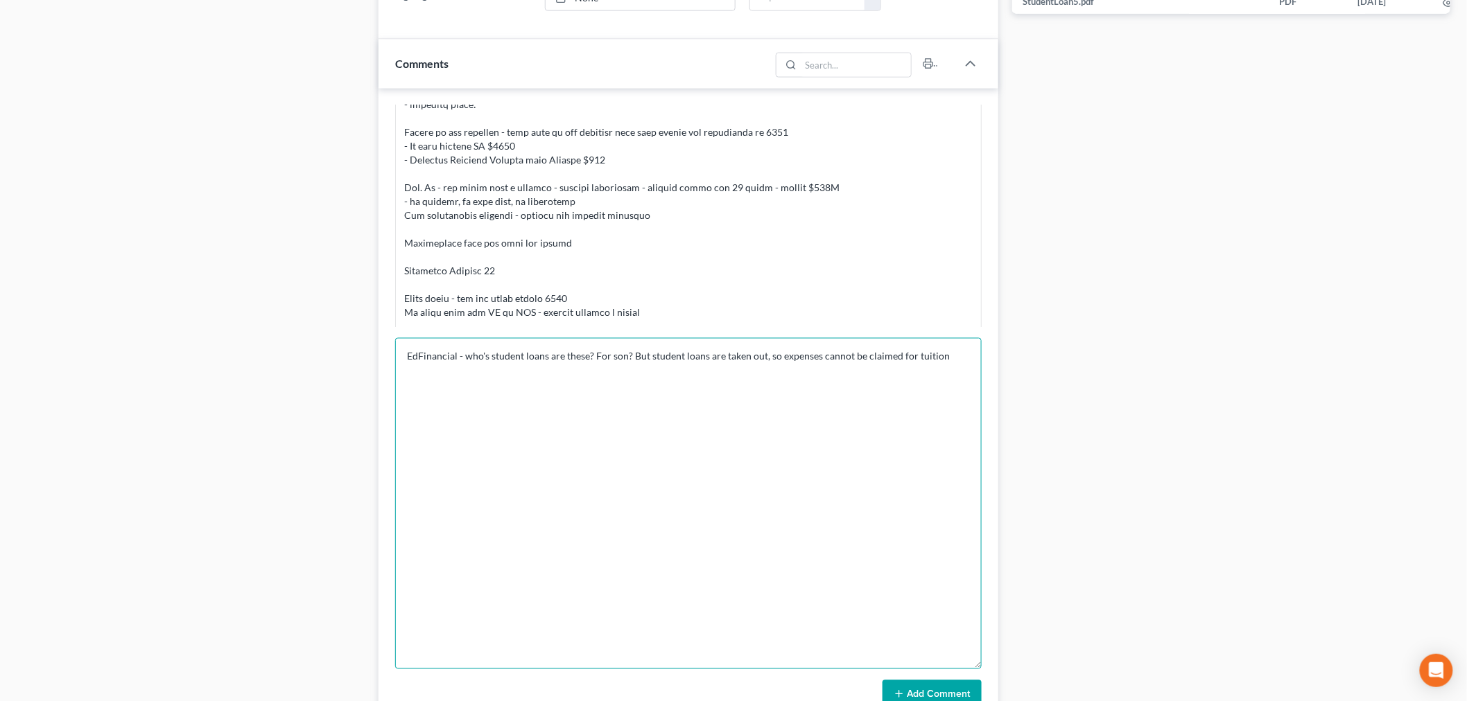
scroll to position [693, 0]
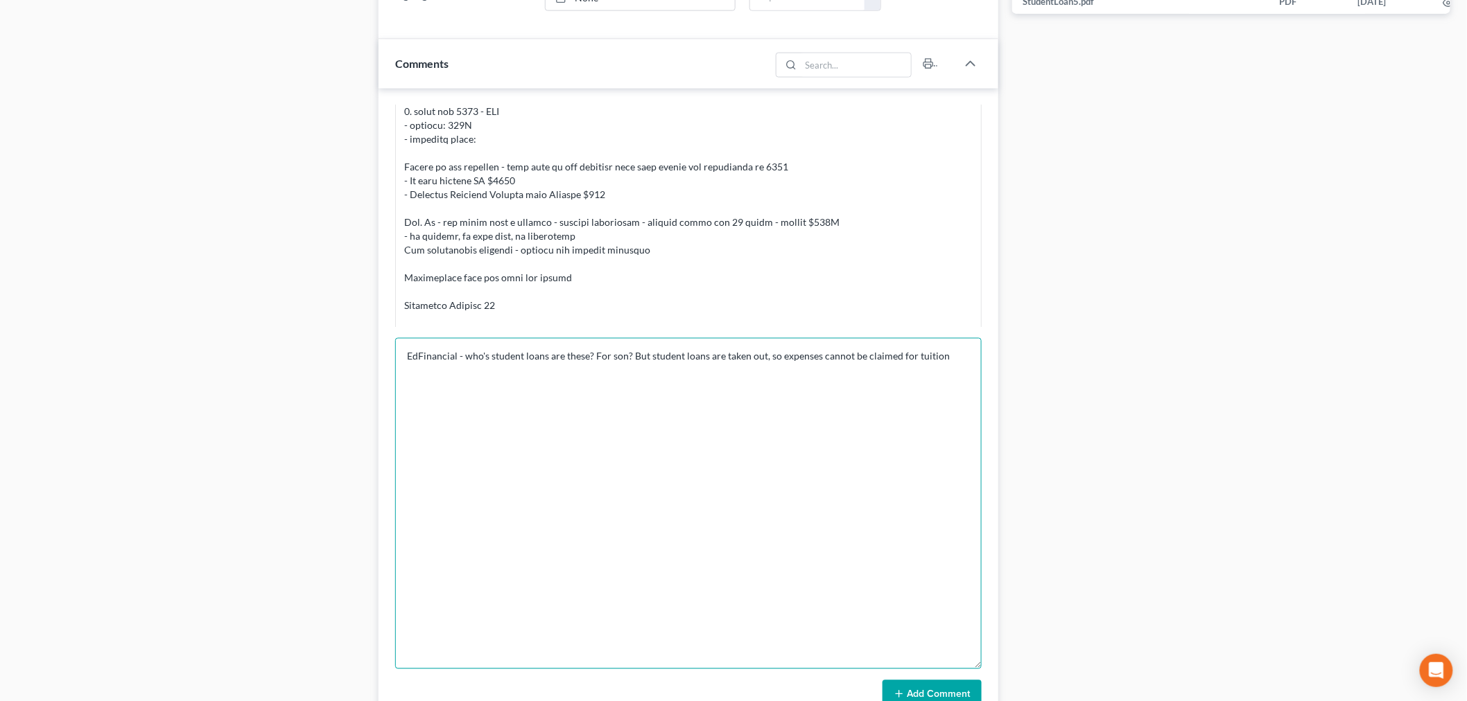
click at [961, 364] on textarea "EdFinancial - who's student loans are these? For son? But student loans are tak…" at bounding box center [688, 503] width 586 height 331
click at [449, 375] on textarea "EdFinancial - who's student loans are these? For son? But student loans are tak…" at bounding box center [688, 503] width 586 height 331
drag, startPoint x: 579, startPoint y: 381, endPoint x: 584, endPoint y: 369, distance: 13.0
click at [577, 381] on textarea "EdFinancial - who's student loans are these? For son? But student loans are tak…" at bounding box center [688, 503] width 586 height 331
type textarea "EdFinancial - who's student loans are these? For son? But student loans are tak…"
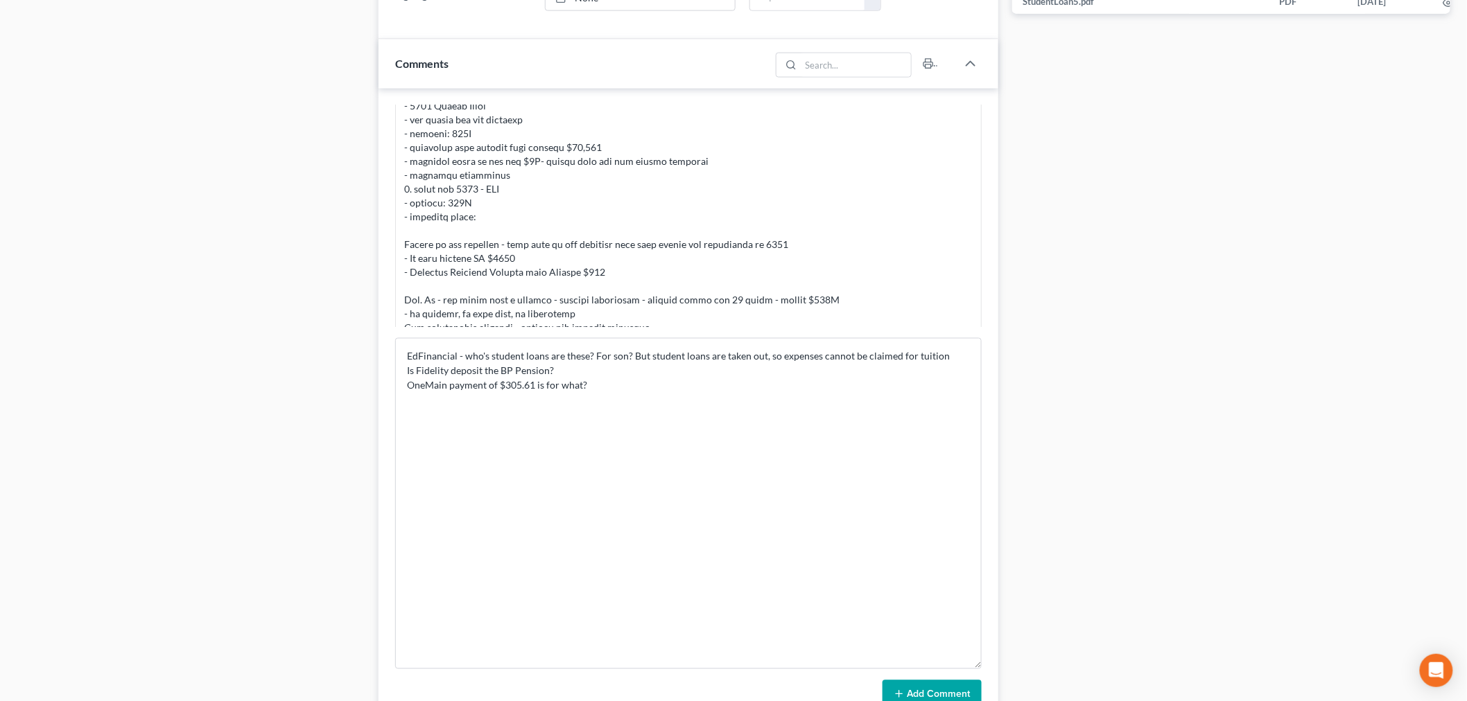
scroll to position [539, 0]
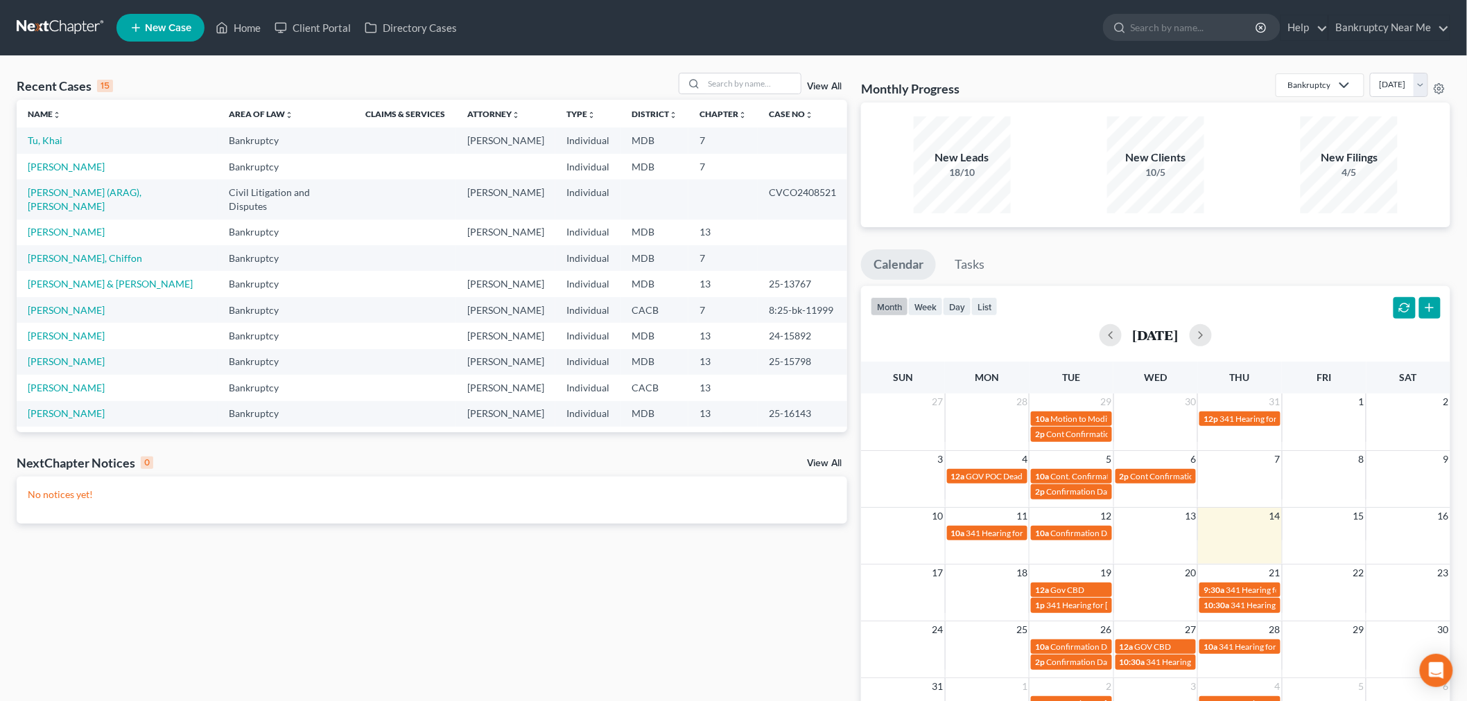
click at [62, 142] on td "Tu, Khai" at bounding box center [117, 141] width 201 height 26
click at [54, 142] on link "Tu, Khai" at bounding box center [45, 140] width 35 height 12
select select "4"
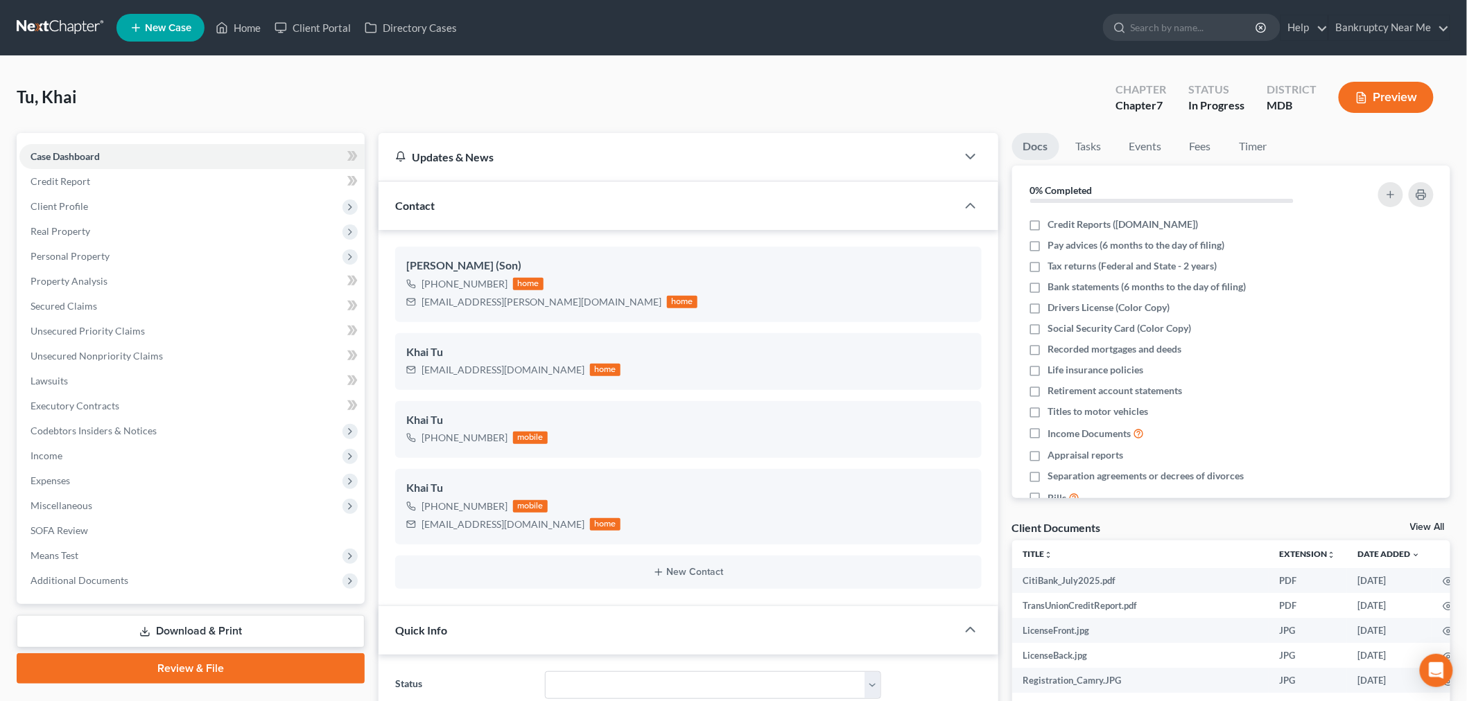
scroll to position [8161, 0]
click at [79, 466] on span "Income" at bounding box center [191, 456] width 345 height 25
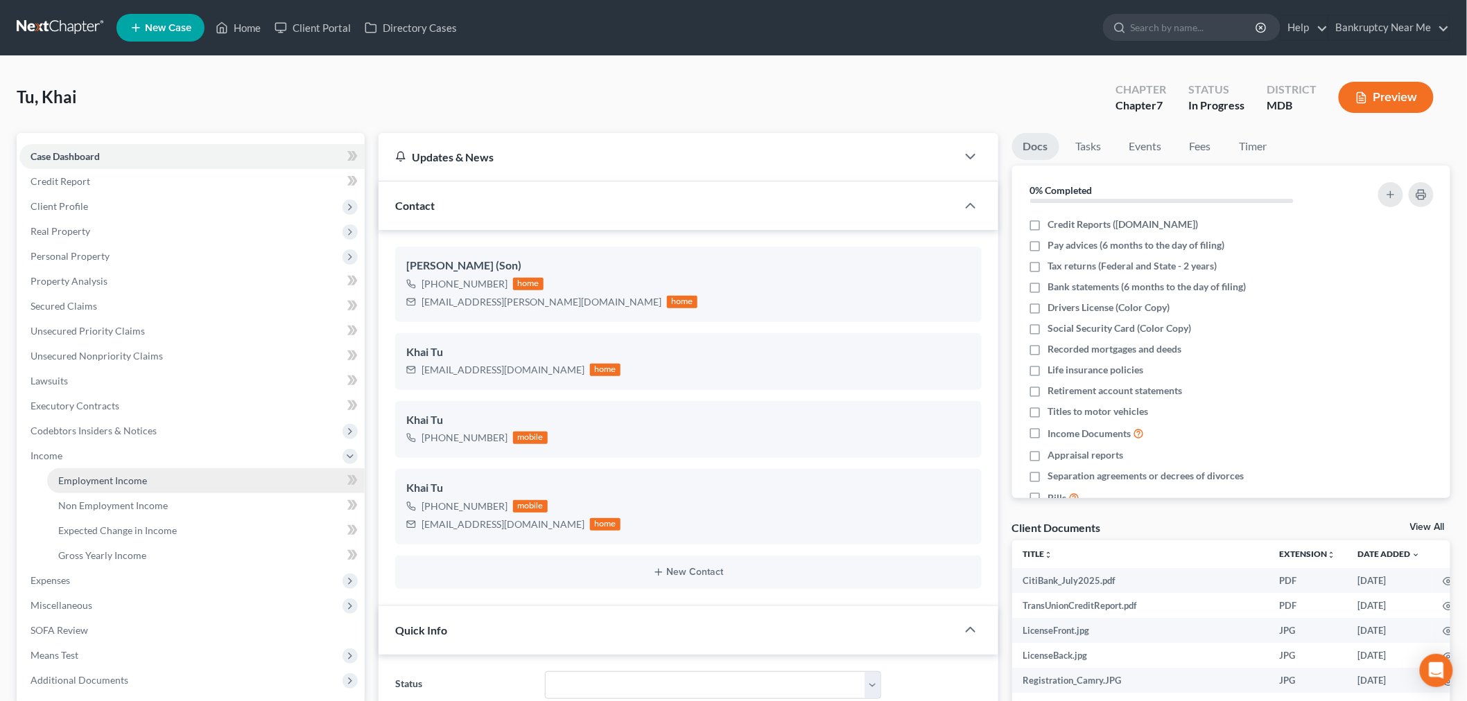
click at [105, 481] on span "Employment Income" at bounding box center [102, 481] width 89 height 12
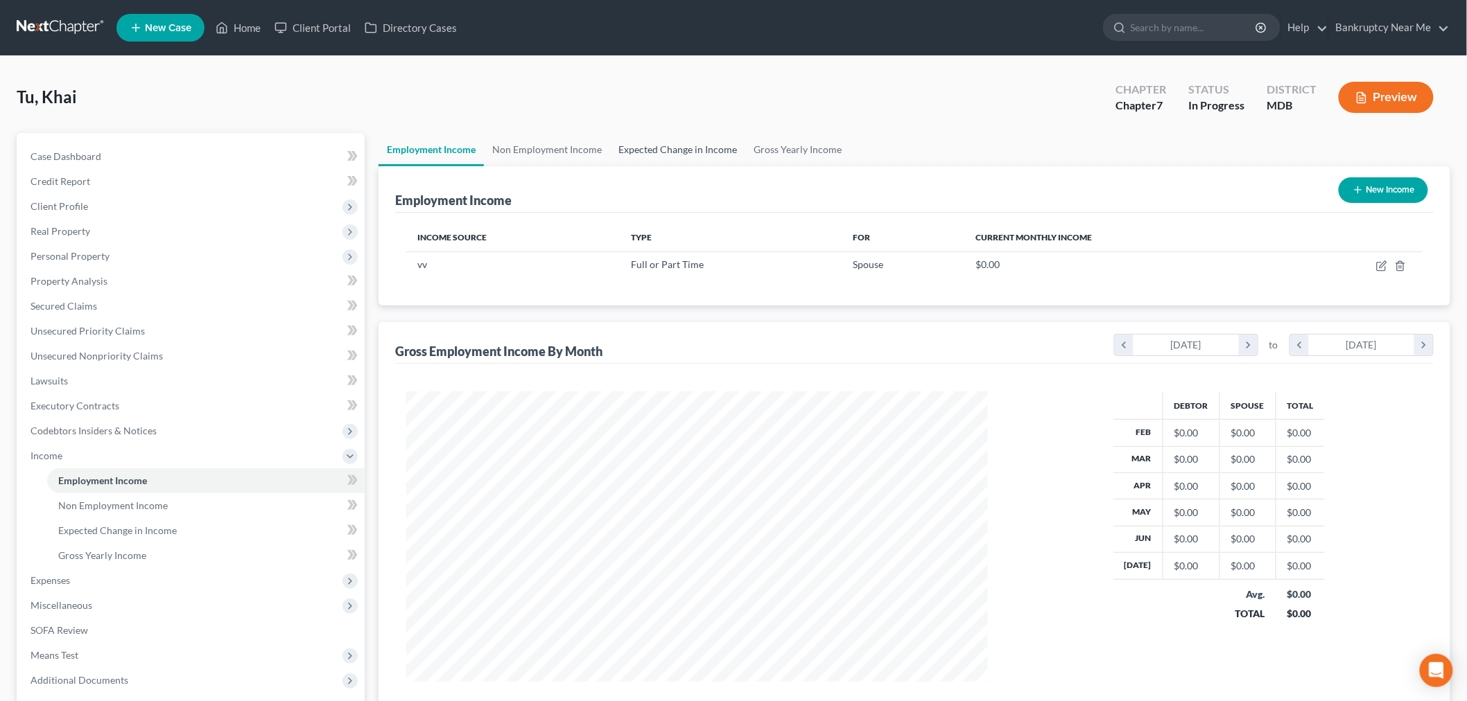
scroll to position [290, 609]
click at [719, 150] on link "Expected Change in Income" at bounding box center [677, 149] width 135 height 33
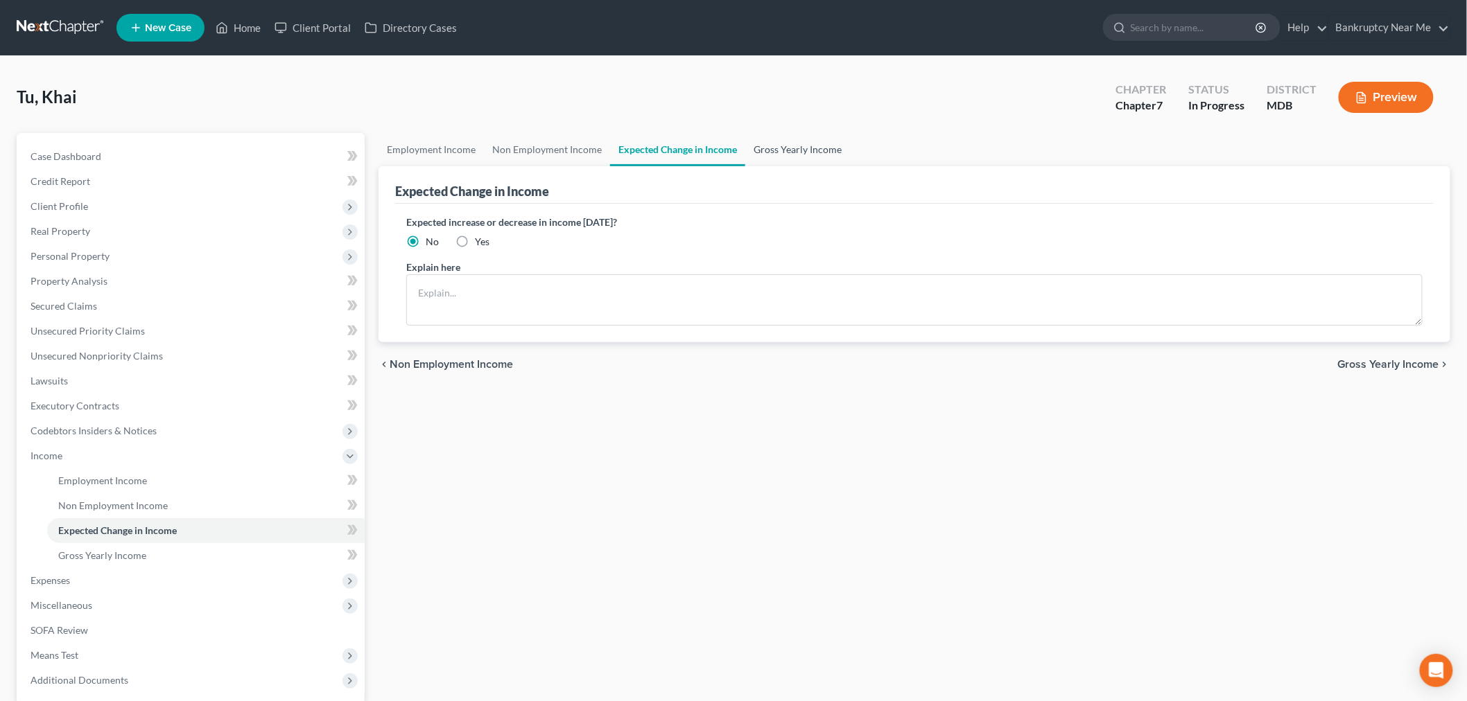
click at [803, 148] on link "Gross Yearly Income" at bounding box center [797, 149] width 105 height 33
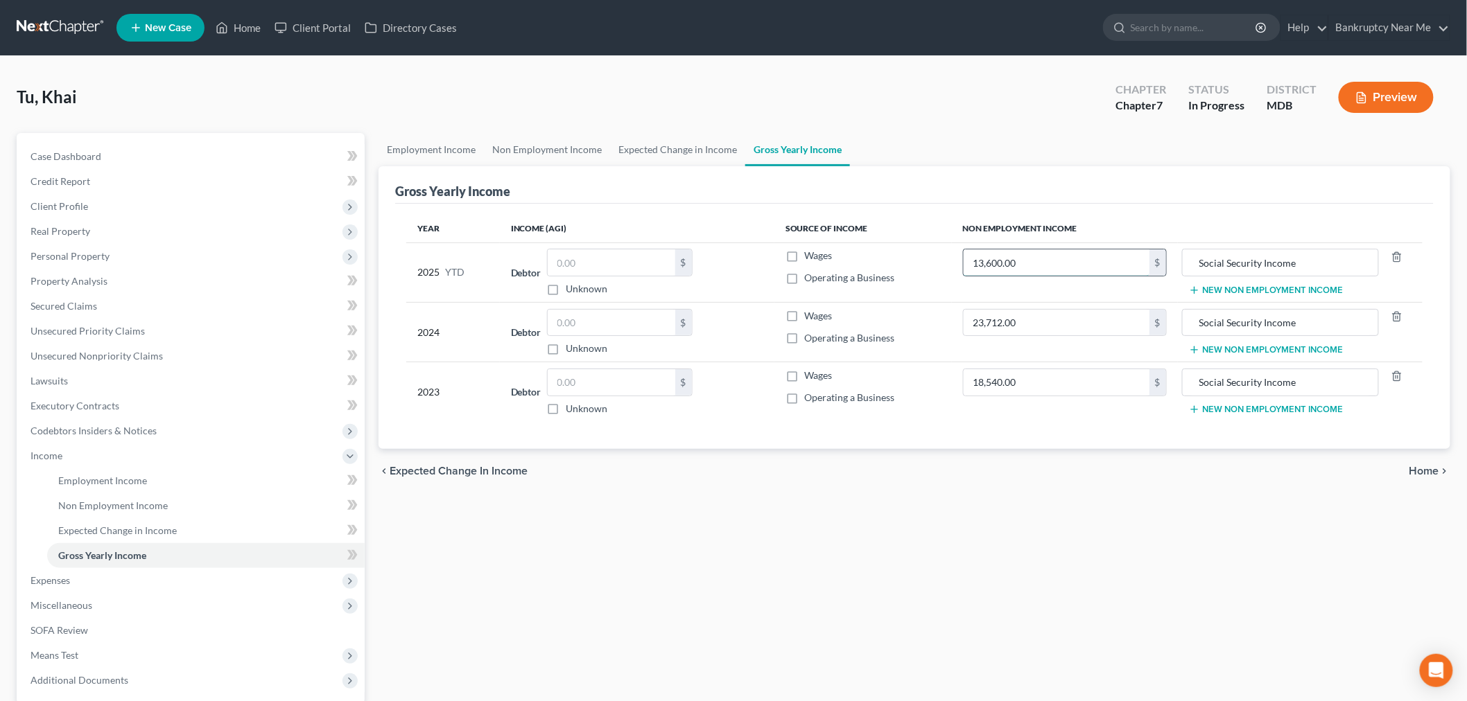
click at [1043, 270] on input "13,600.00" at bounding box center [1056, 263] width 186 height 26
click at [1048, 261] on input "13,600.00" at bounding box center [1056, 263] width 186 height 26
drag, startPoint x: 1053, startPoint y: 262, endPoint x: 950, endPoint y: 264, distance: 103.3
click at [950, 264] on tr "2025 YTD Debtor $ Unknown Balance Undetermined $ Unknown Wages Operating a Busi…" at bounding box center [914, 273] width 1016 height 60
click at [563, 157] on link "Non Employment Income" at bounding box center [547, 149] width 126 height 33
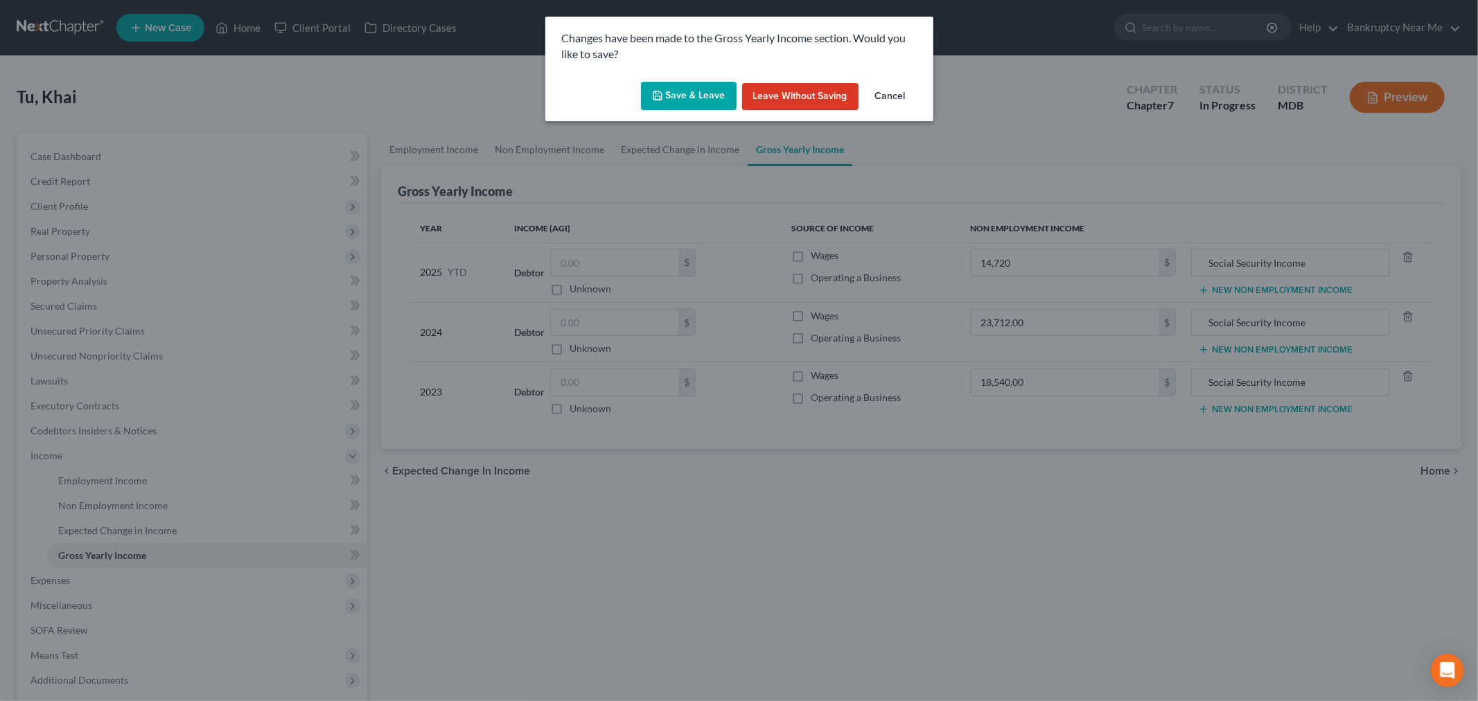
click at [638, 102] on div "Save & Leave Leave without Saving Cancel" at bounding box center [739, 99] width 388 height 46
click at [648, 99] on button "Save & Leave" at bounding box center [689, 96] width 96 height 29
type input "14,720.00"
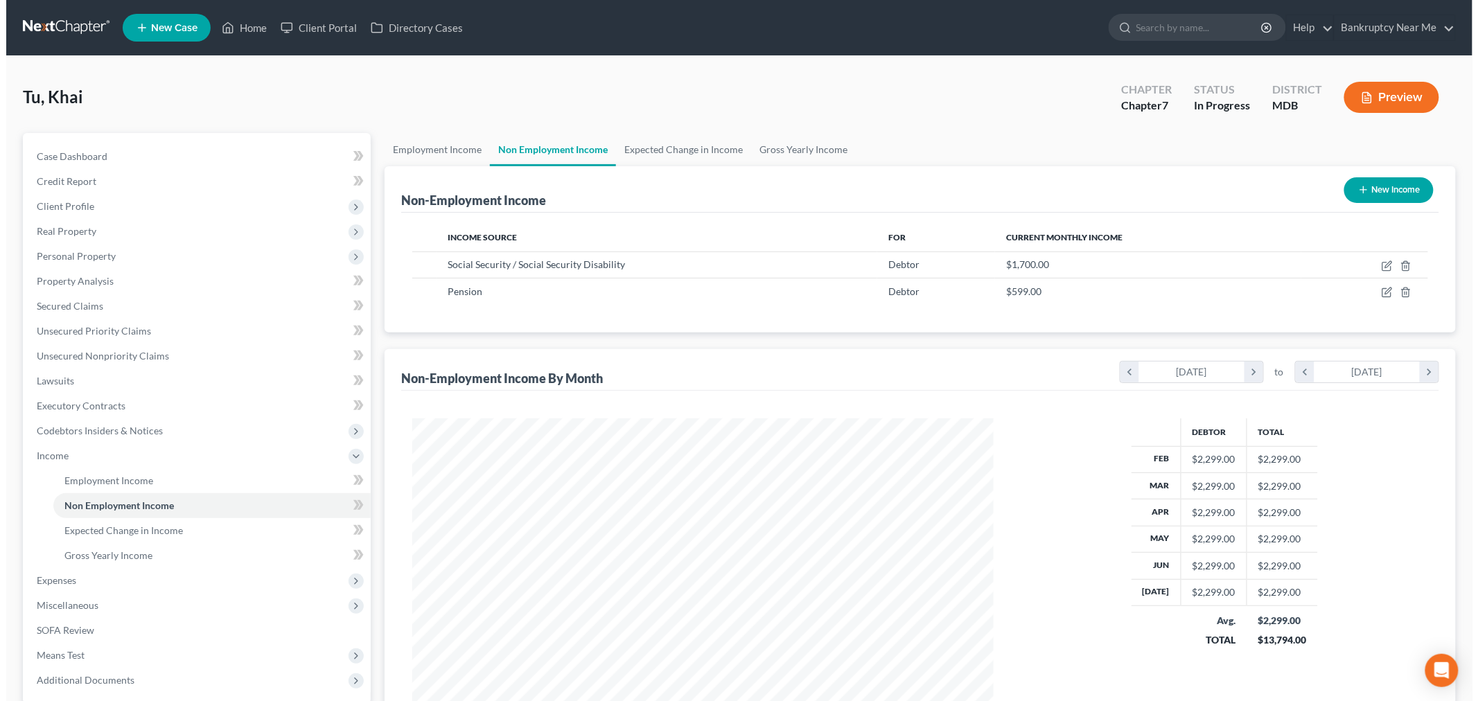
scroll to position [290, 609]
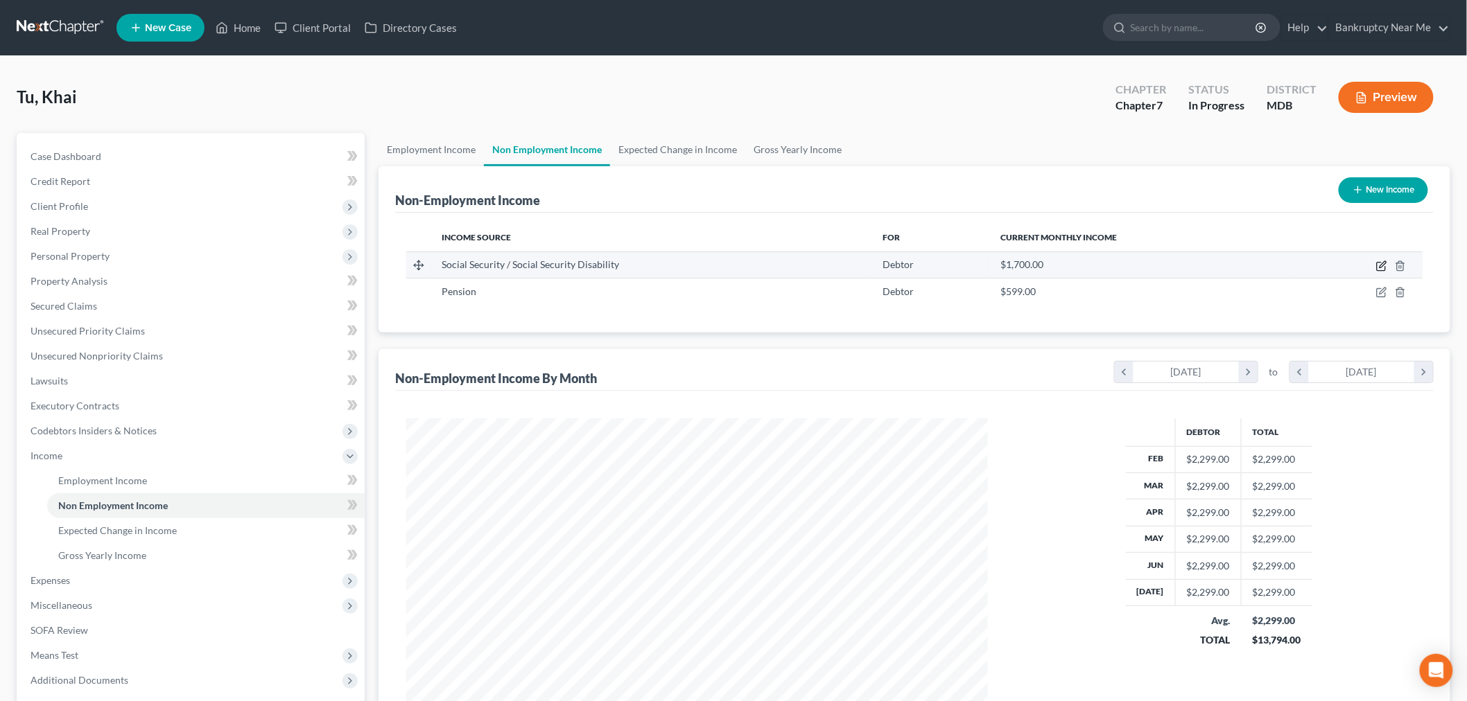
click at [1379, 266] on icon "button" at bounding box center [1381, 266] width 11 height 11
select select "4"
select select "0"
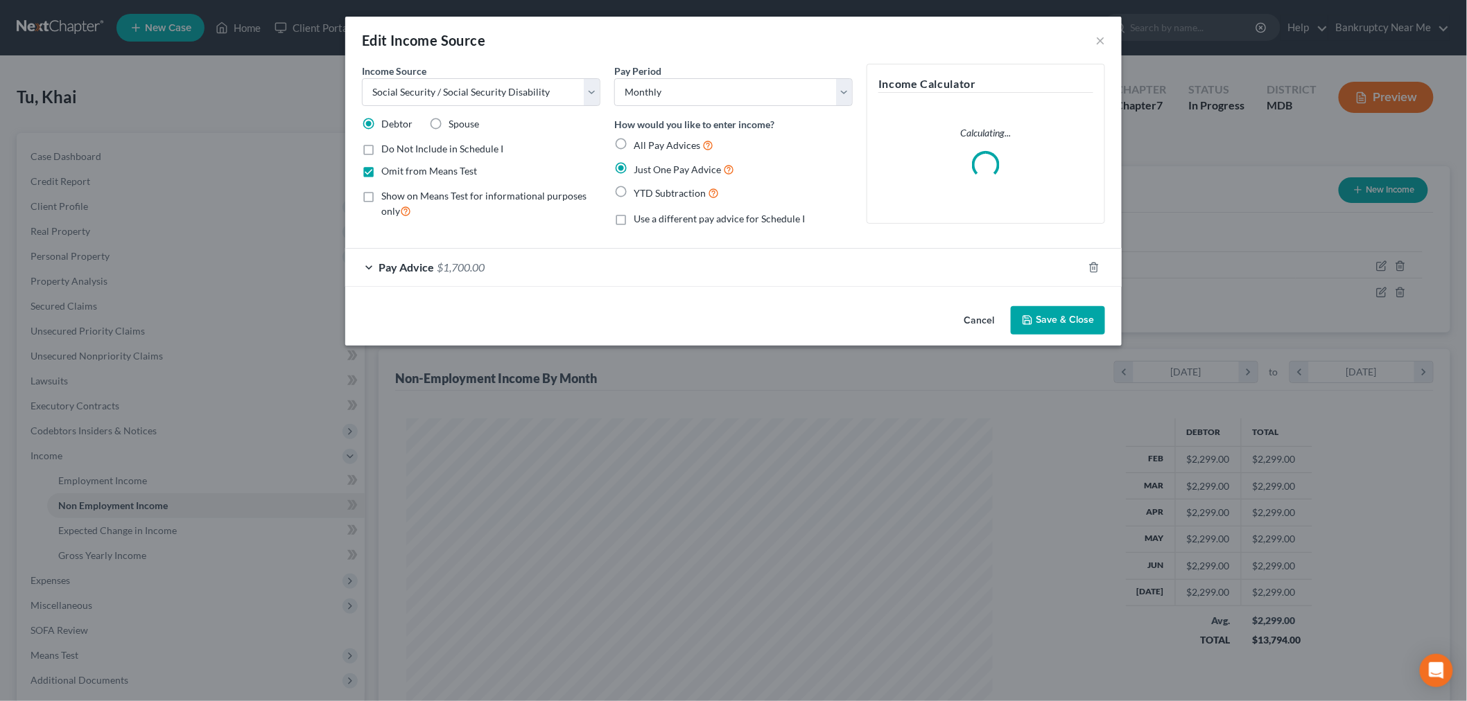
scroll to position [292, 614]
click at [482, 273] on span "$1,700.00" at bounding box center [467, 267] width 48 height 13
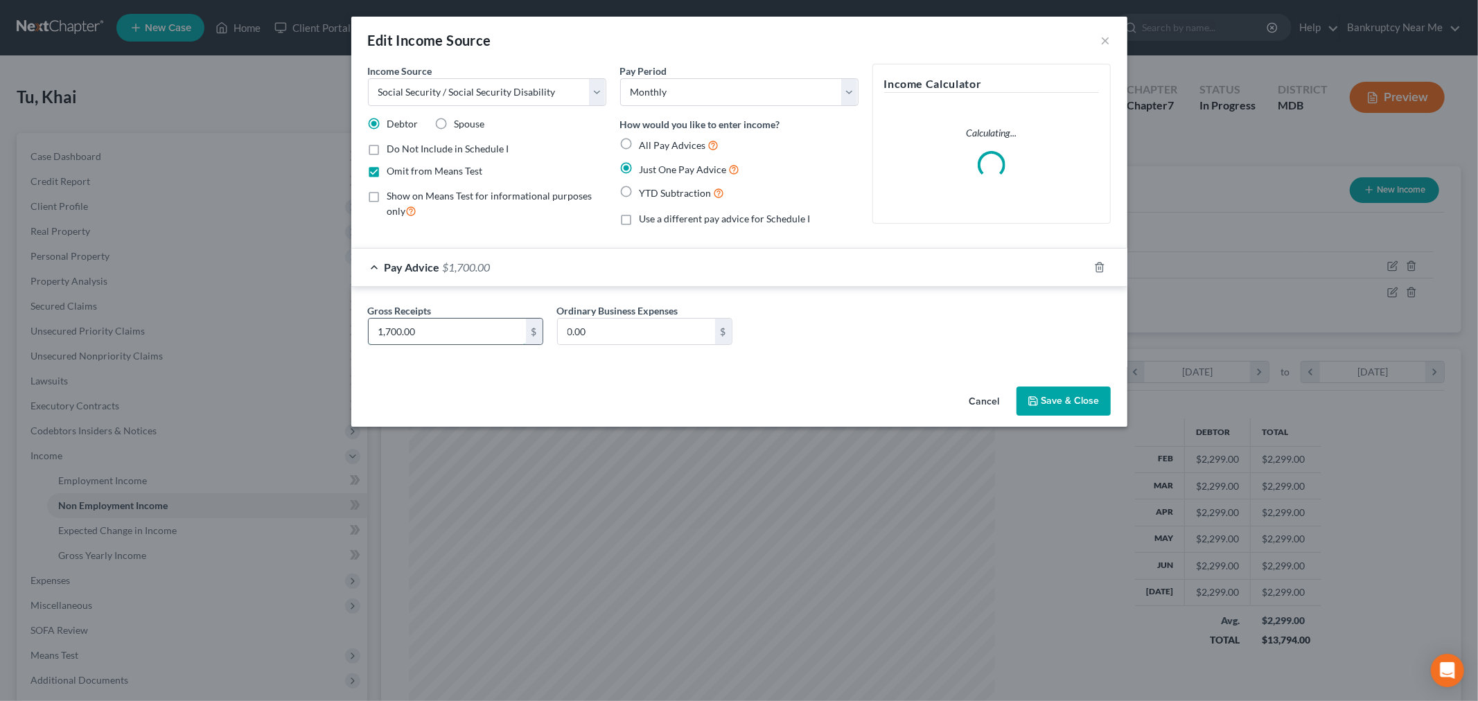
click at [464, 324] on input "1,700.00" at bounding box center [447, 332] width 157 height 26
type input "2,425"
click at [712, 340] on div "0.00 $" at bounding box center [644, 332] width 175 height 28
click at [699, 335] on input "0.00" at bounding box center [636, 332] width 157 height 26
click at [1063, 407] on button "Save & Close" at bounding box center [1064, 401] width 94 height 29
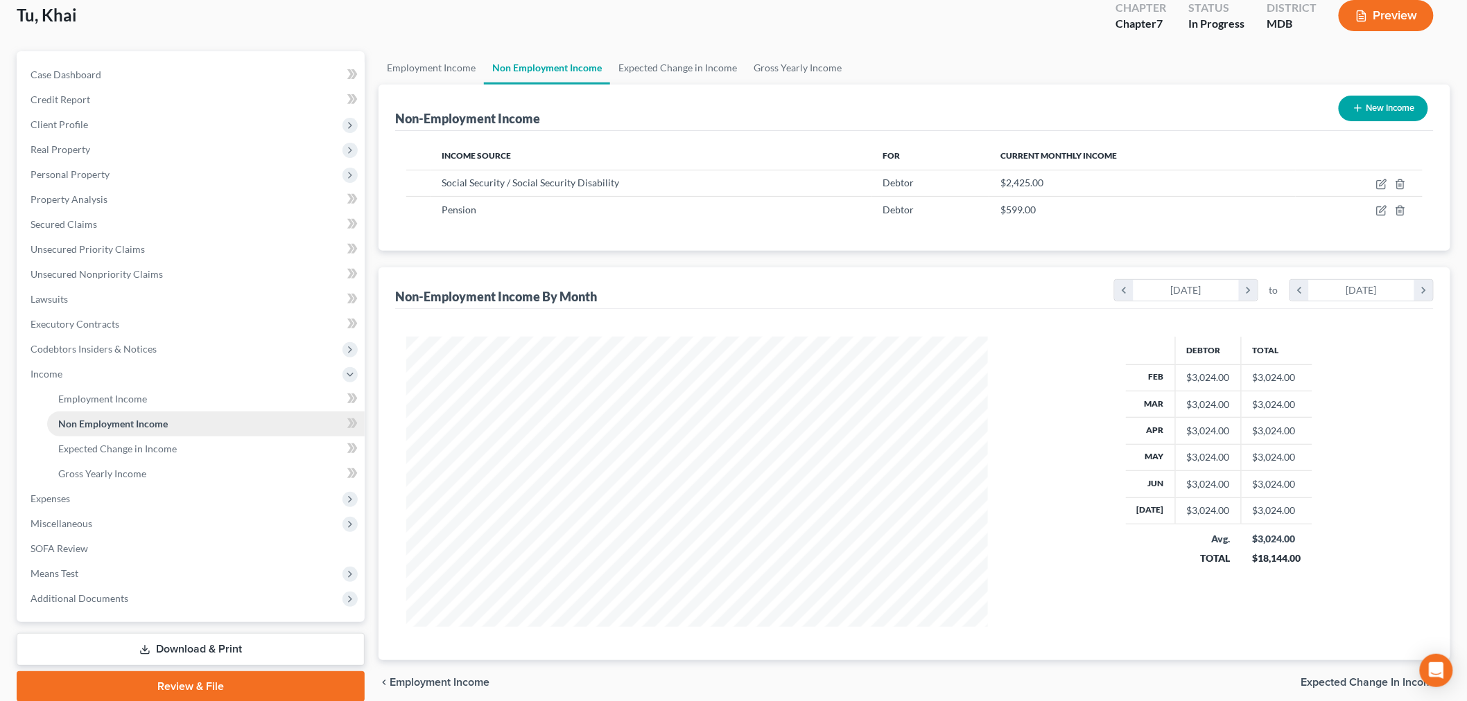
scroll to position [137, 0]
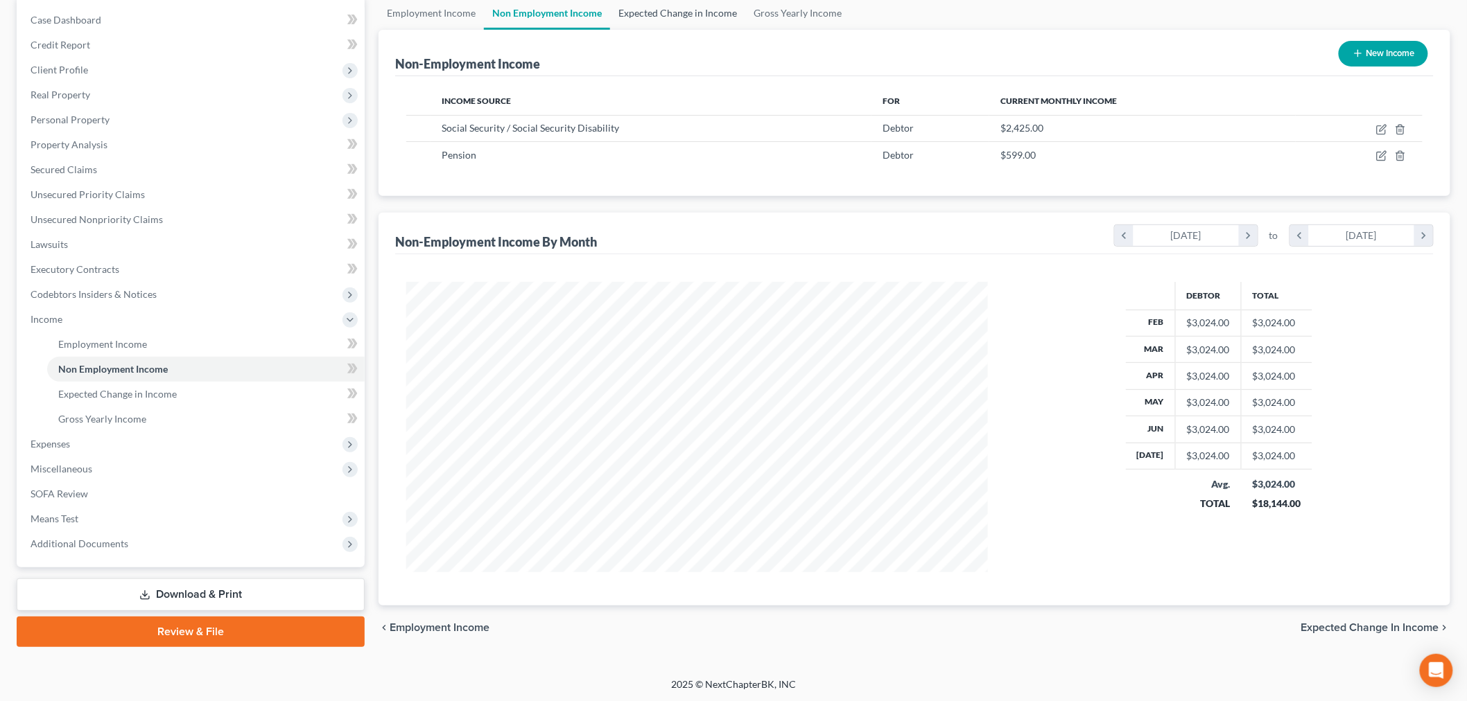
click at [676, 25] on link "Expected Change in Income" at bounding box center [677, 13] width 135 height 33
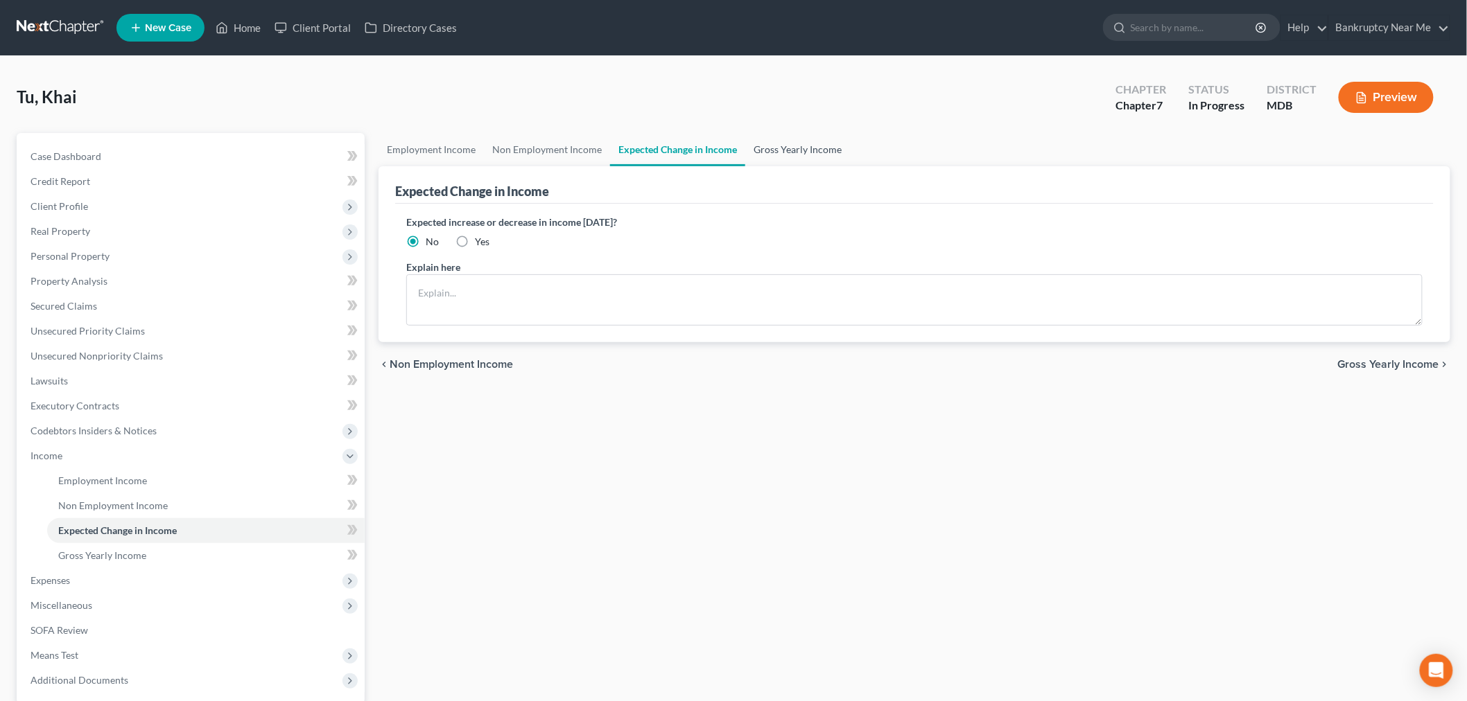
click at [828, 142] on link "Gross Yearly Income" at bounding box center [797, 149] width 105 height 33
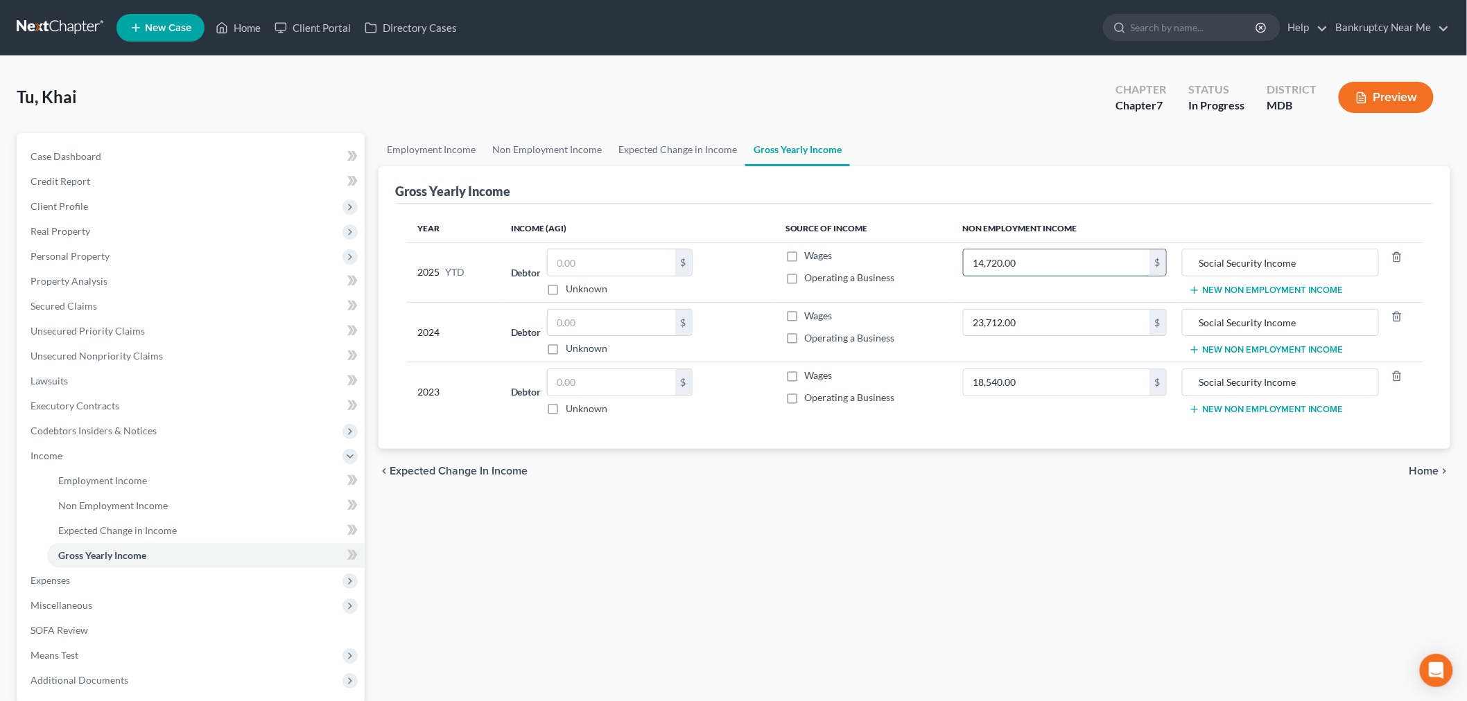
click at [1040, 256] on input "14,720.00" at bounding box center [1056, 263] width 186 height 26
click at [1028, 267] on input "14,720.00" at bounding box center [1056, 263] width 186 height 26
drag, startPoint x: 990, startPoint y: 261, endPoint x: 848, endPoint y: 261, distance: 141.4
click at [852, 261] on tr "2025 YTD Debtor $ Unknown Balance Undetermined $ Unknown Wages Operating a Busi…" at bounding box center [914, 273] width 1016 height 60
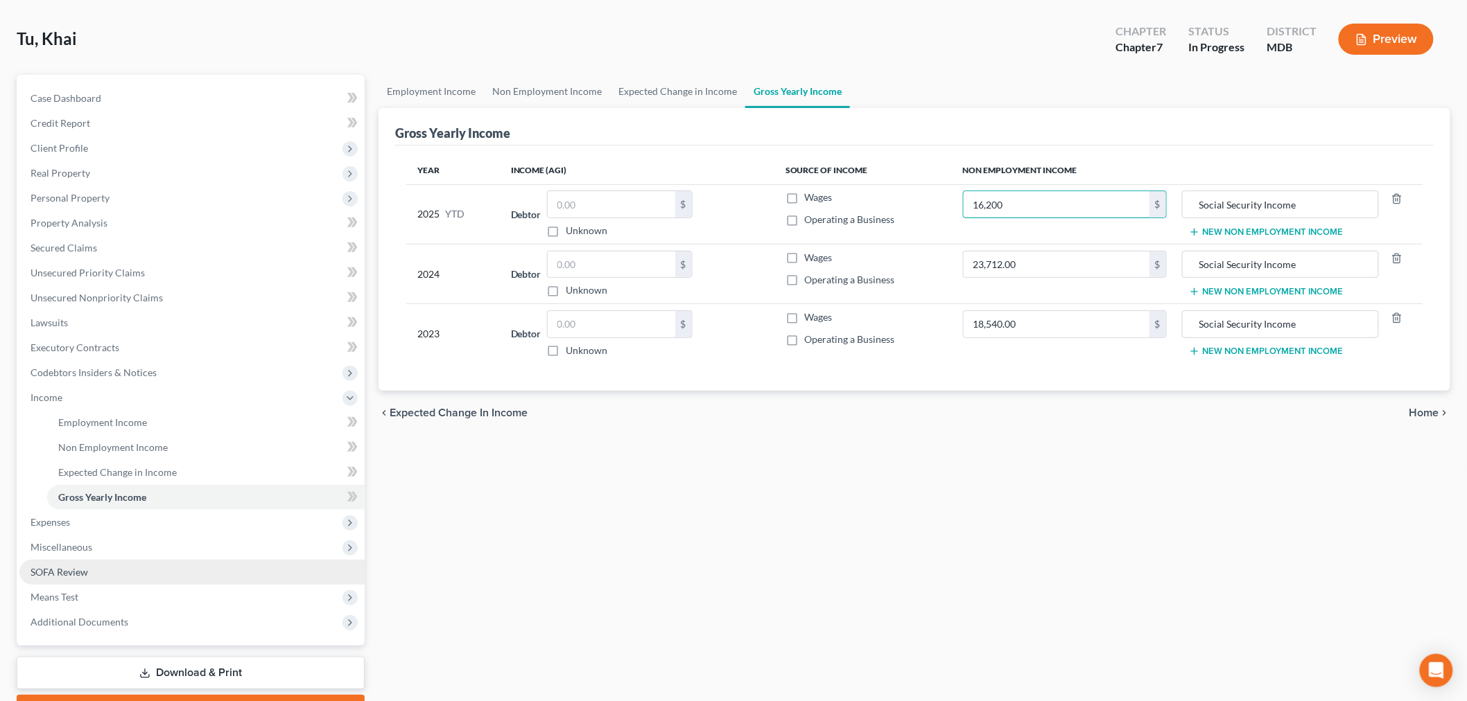
scroll to position [133, 0]
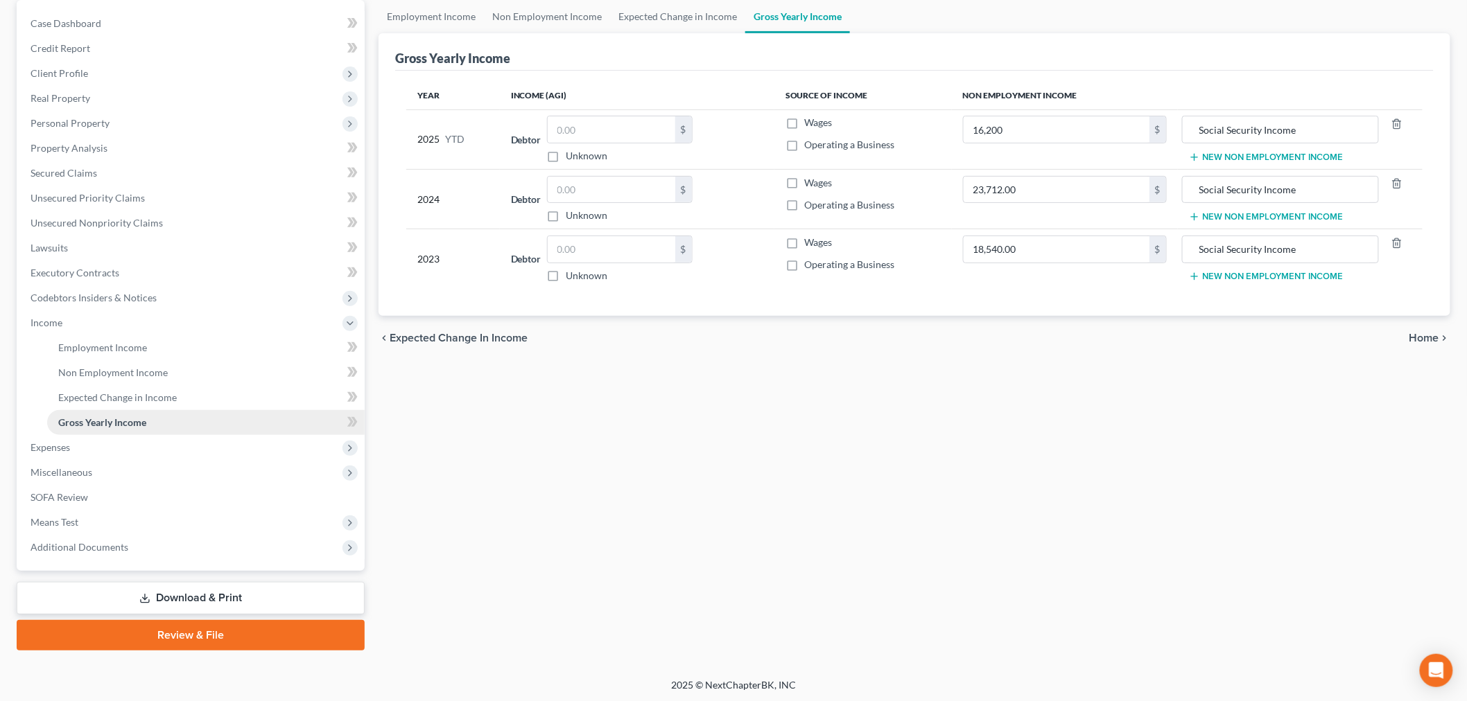
click at [112, 431] on link "Gross Yearly Income" at bounding box center [205, 422] width 317 height 25
click at [114, 444] on span "Expenses" at bounding box center [191, 447] width 345 height 25
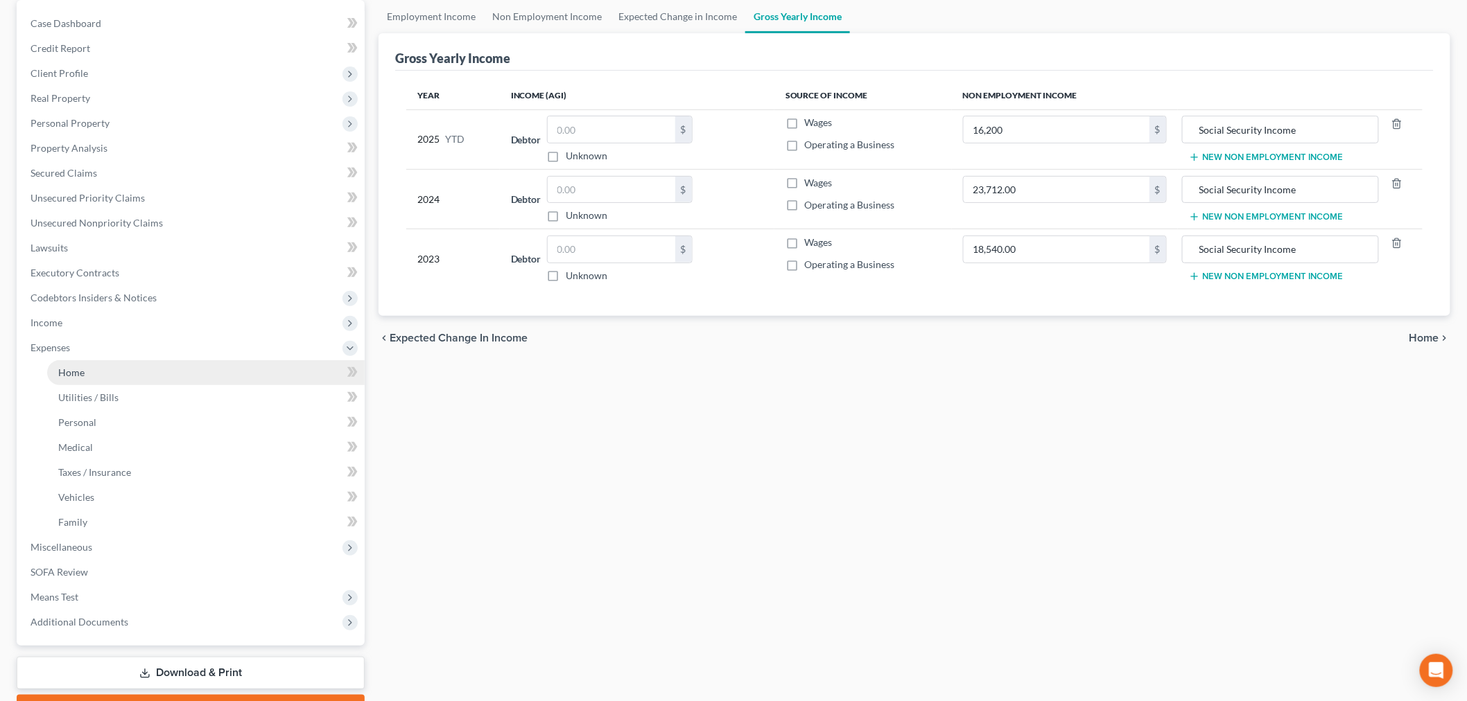
click at [128, 372] on link "Home" at bounding box center [205, 372] width 317 height 25
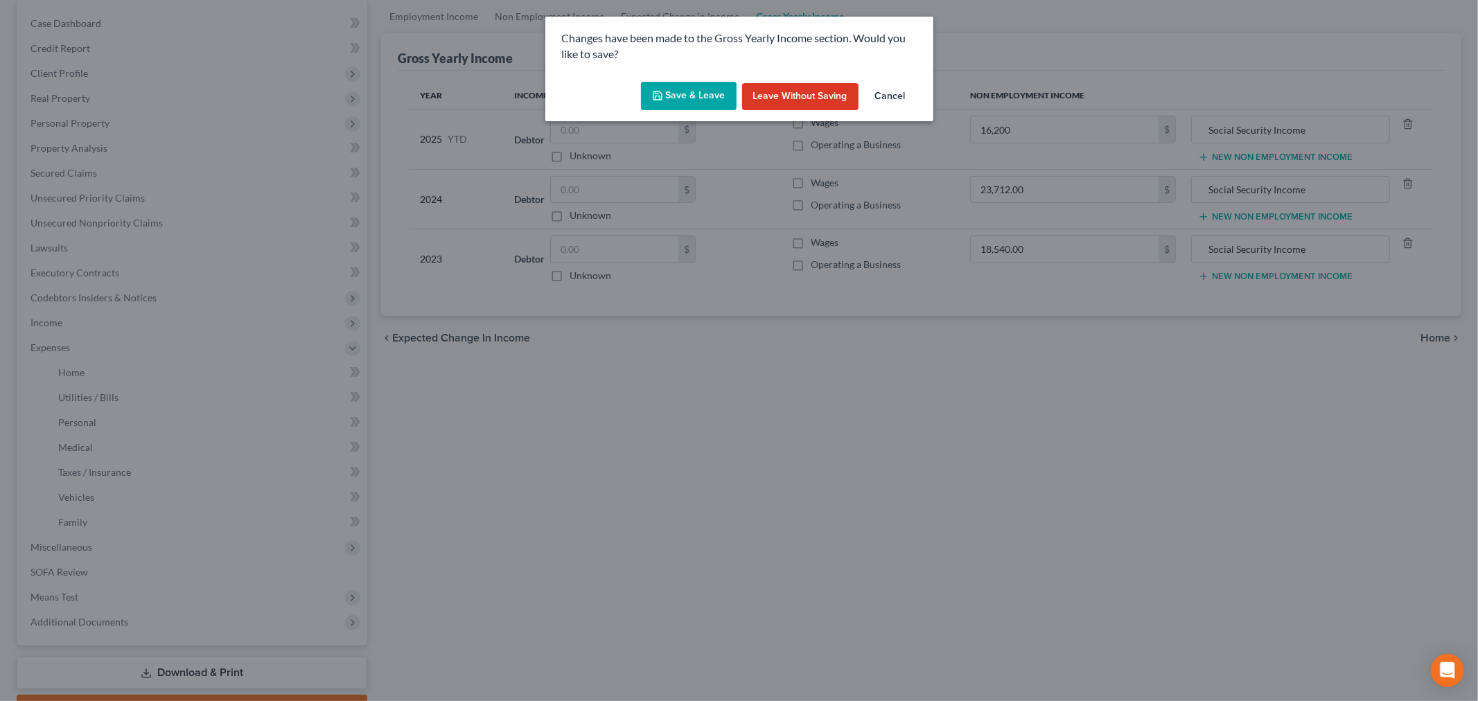
click at [678, 107] on button "Save & Leave" at bounding box center [689, 96] width 96 height 29
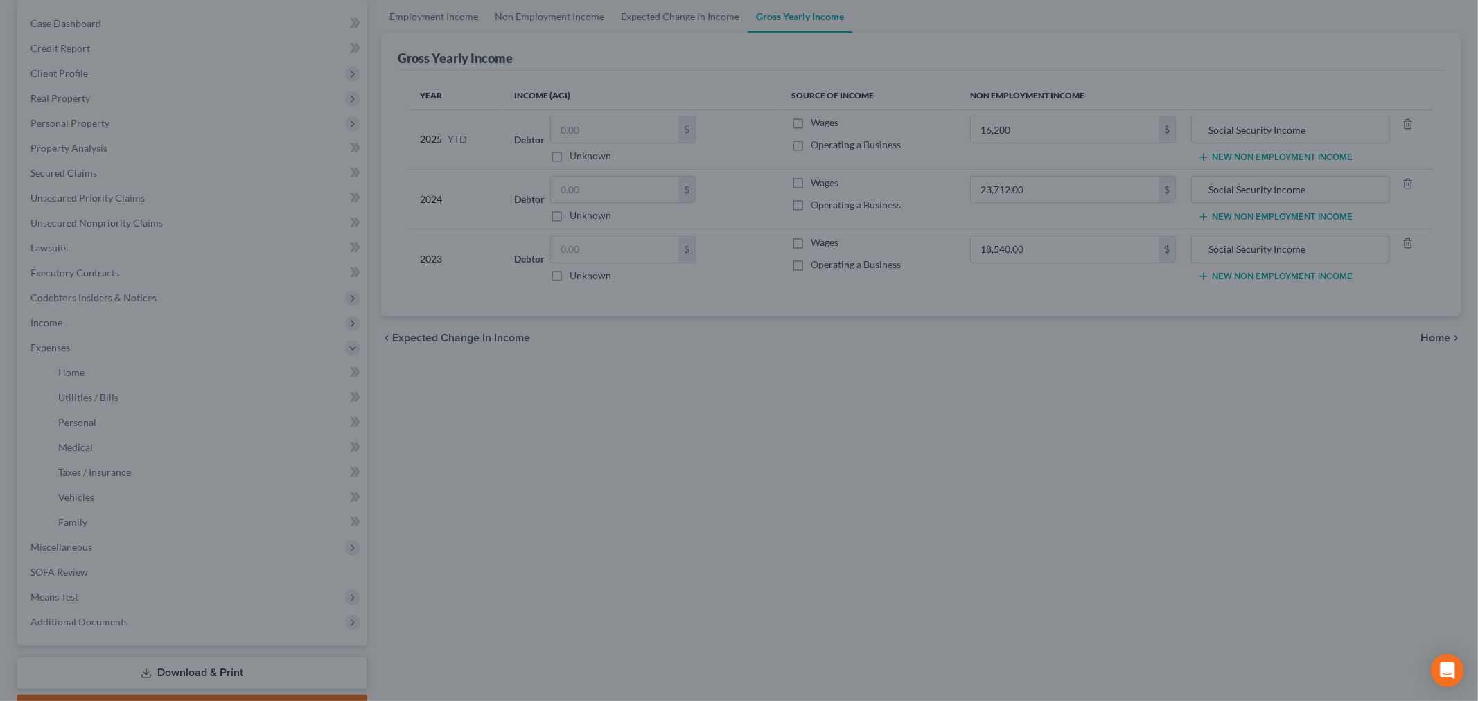
type input "16,200.00"
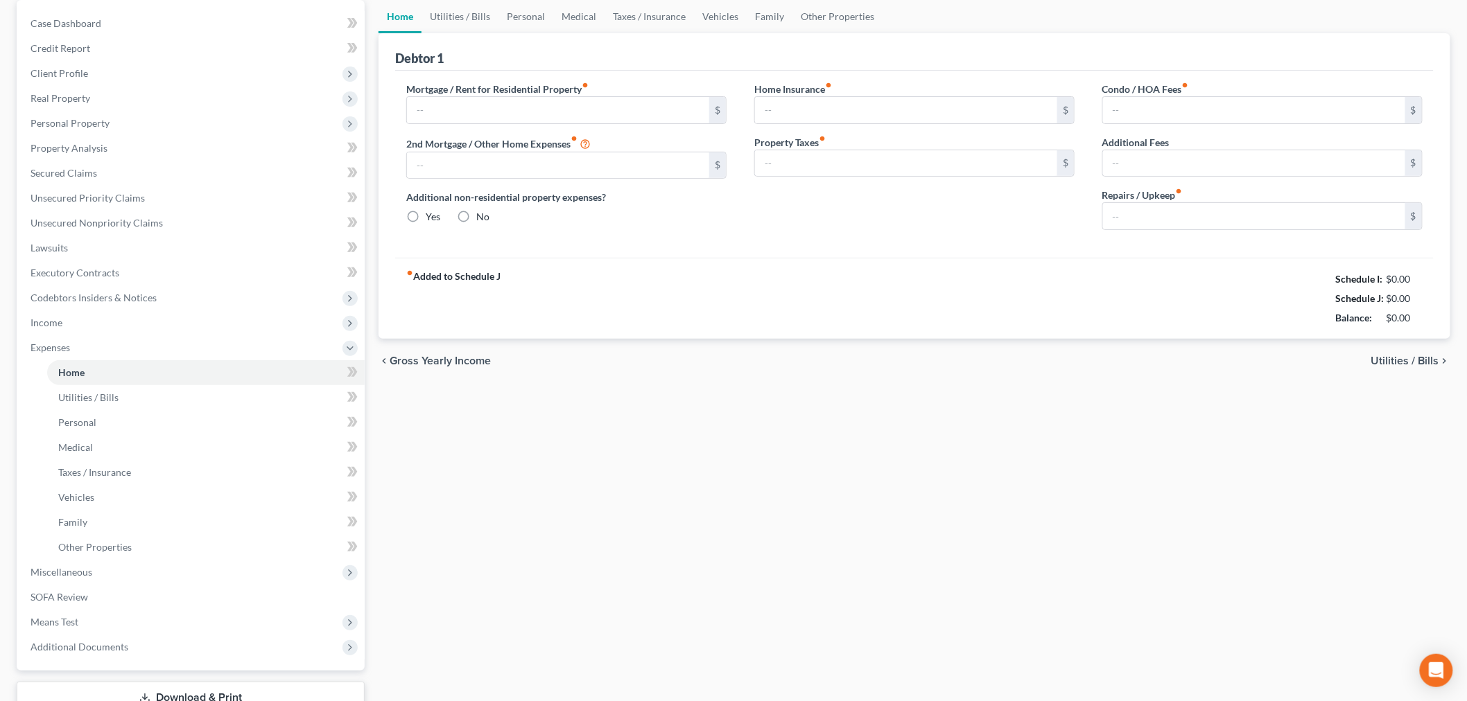
scroll to position [42, 0]
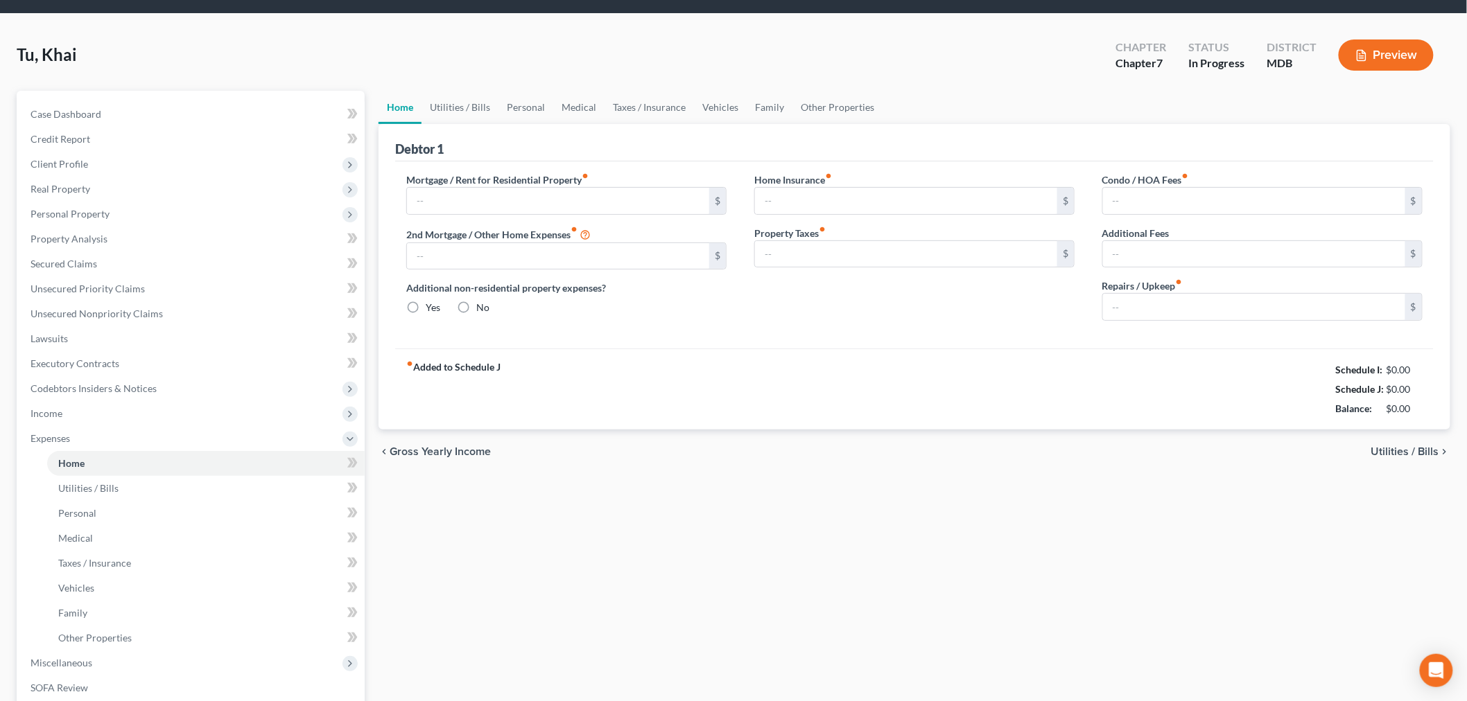
type input "4,905.24"
type input "585.51"
radio input "true"
type input "0.00"
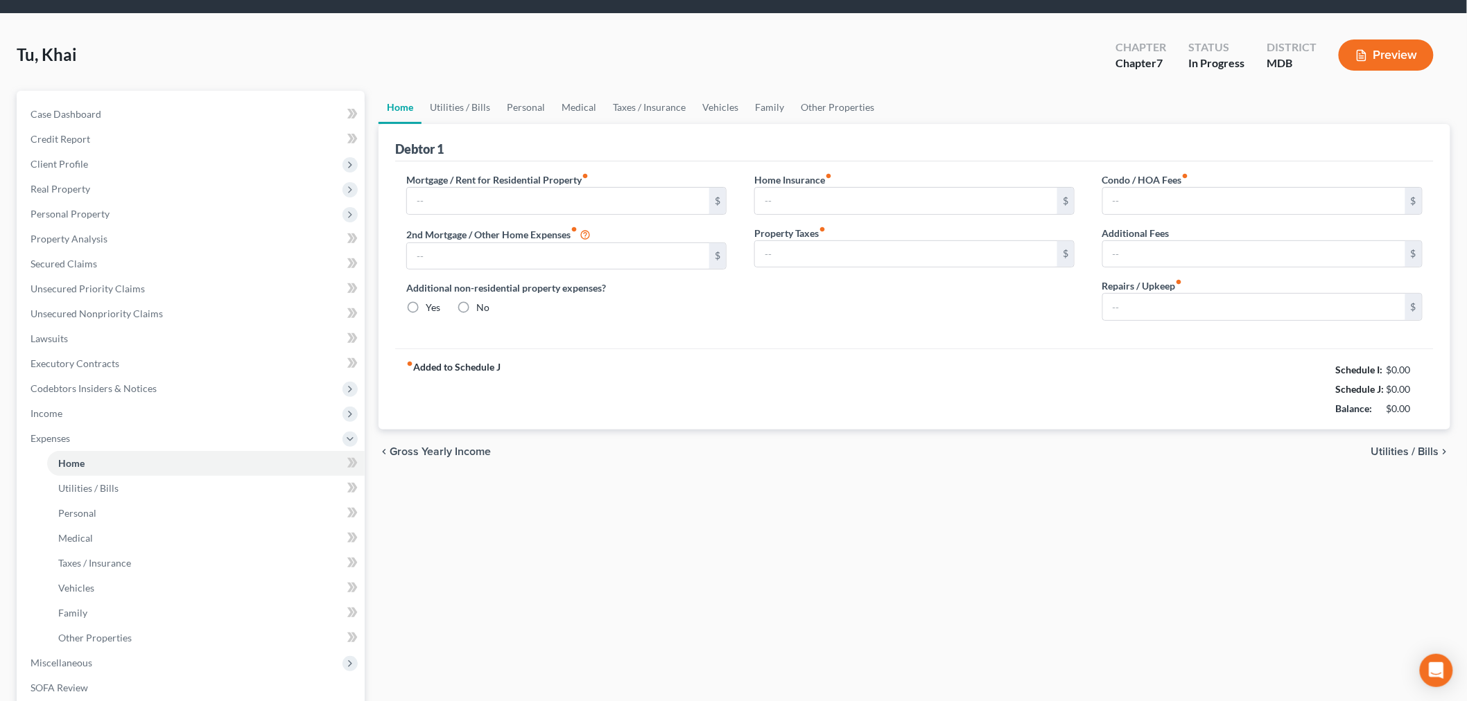
type input "0.00"
type input "200.00"
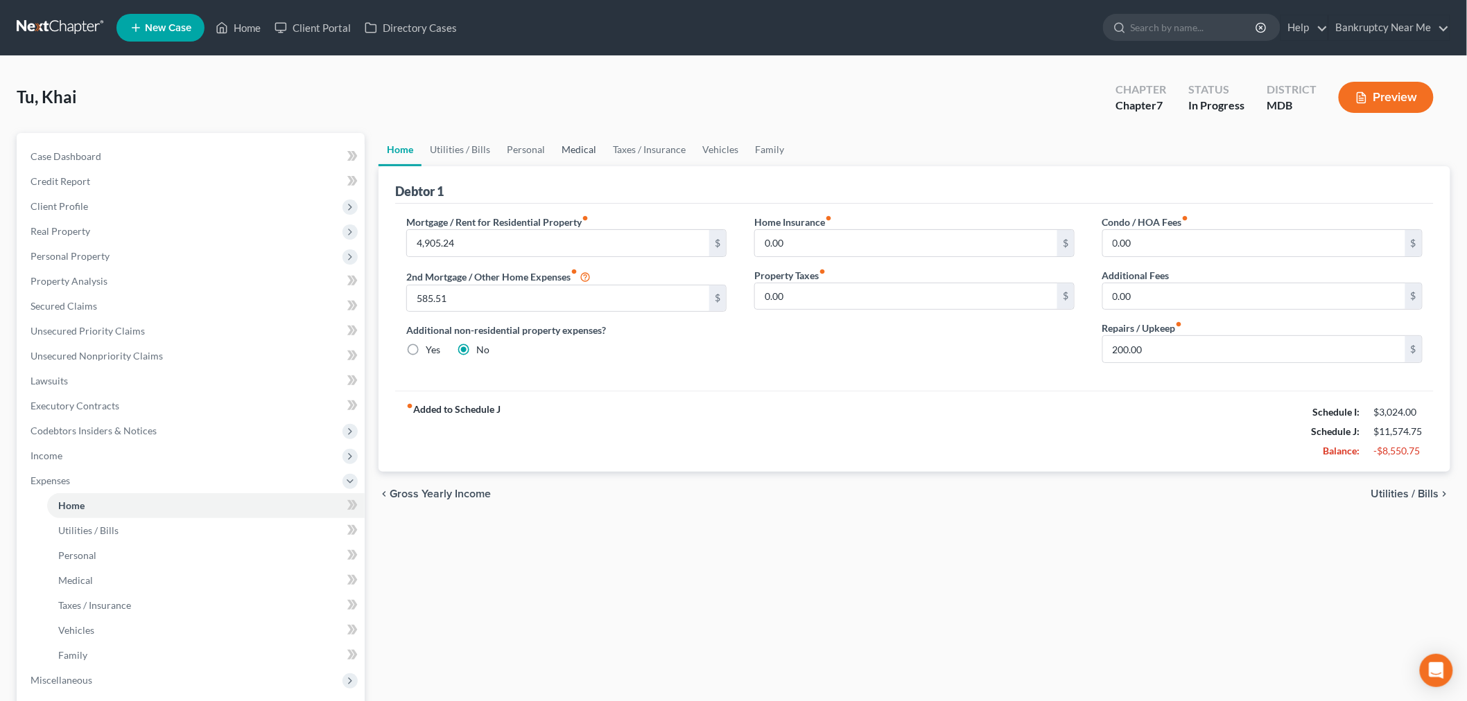
click at [570, 156] on link "Medical" at bounding box center [578, 149] width 51 height 33
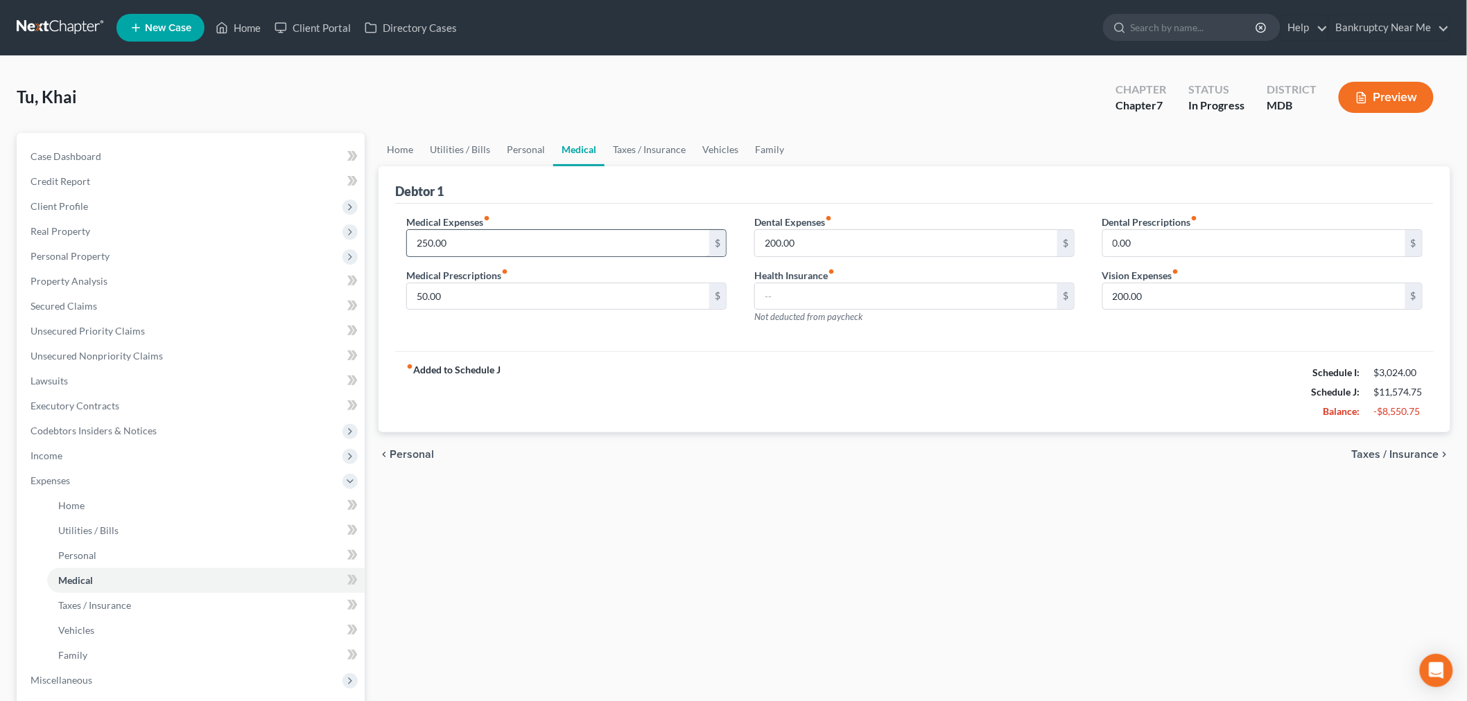
click at [539, 239] on input "250.00" at bounding box center [558, 243] width 302 height 26
drag, startPoint x: 89, startPoint y: 300, endPoint x: 98, endPoint y: 299, distance: 9.8
click at [89, 300] on span "Secured Claims" at bounding box center [63, 306] width 67 height 12
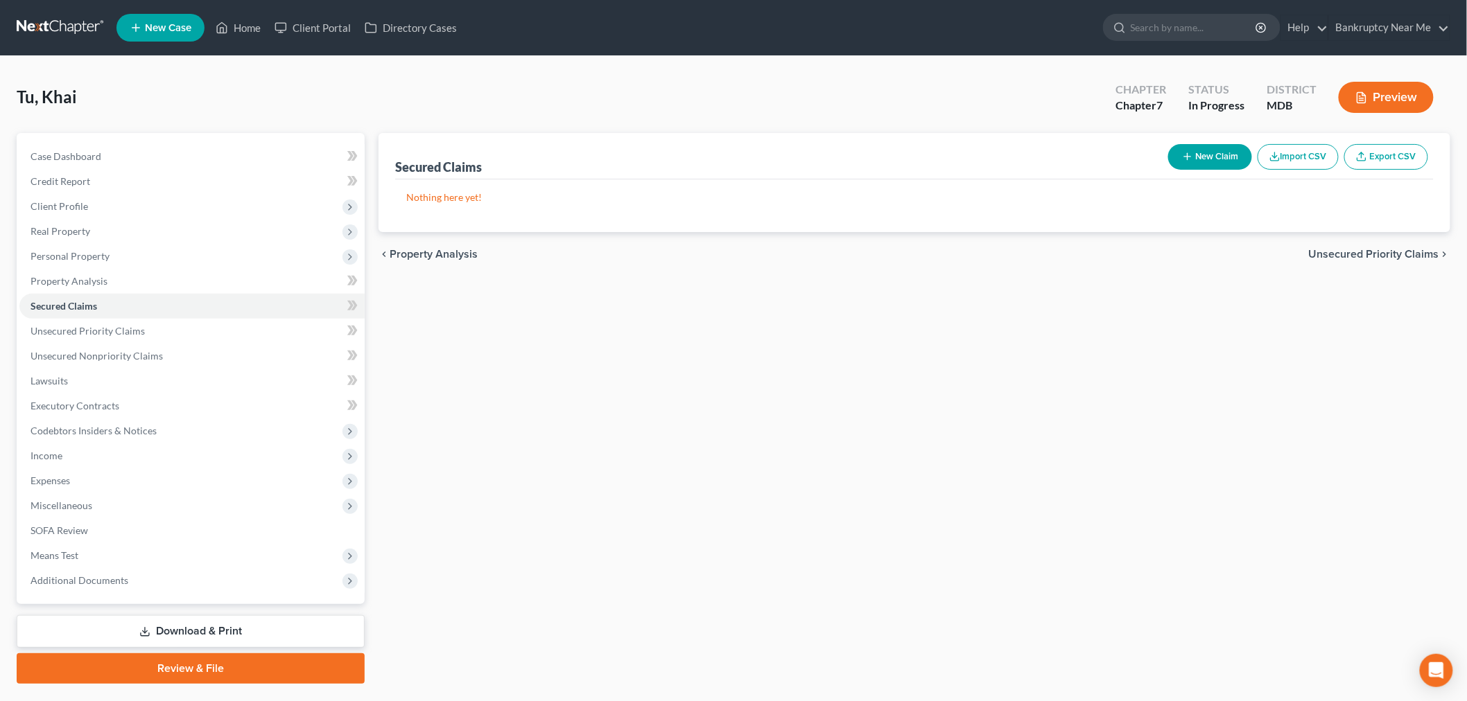
click at [1196, 152] on button "New Claim" at bounding box center [1210, 157] width 84 height 26
select select "0"
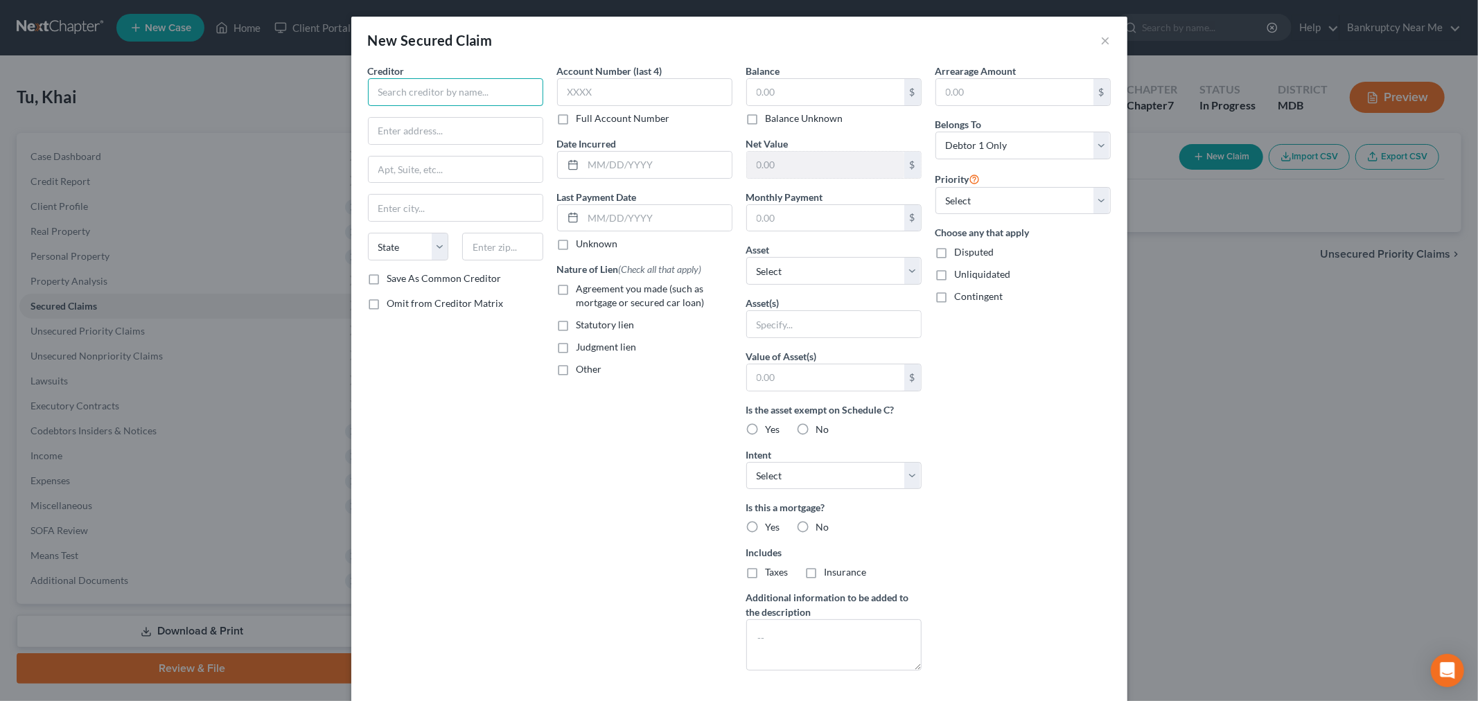
click at [486, 92] on input "text" at bounding box center [455, 92] width 175 height 28
click at [379, 125] on div "[STREET_ADDRESS][PERSON_NAME]" at bounding box center [451, 129] width 144 height 12
type input "Cenlar Federal Savings"
type input "[STREET_ADDRESS][PERSON_NAME]"
type input "[PERSON_NAME]"
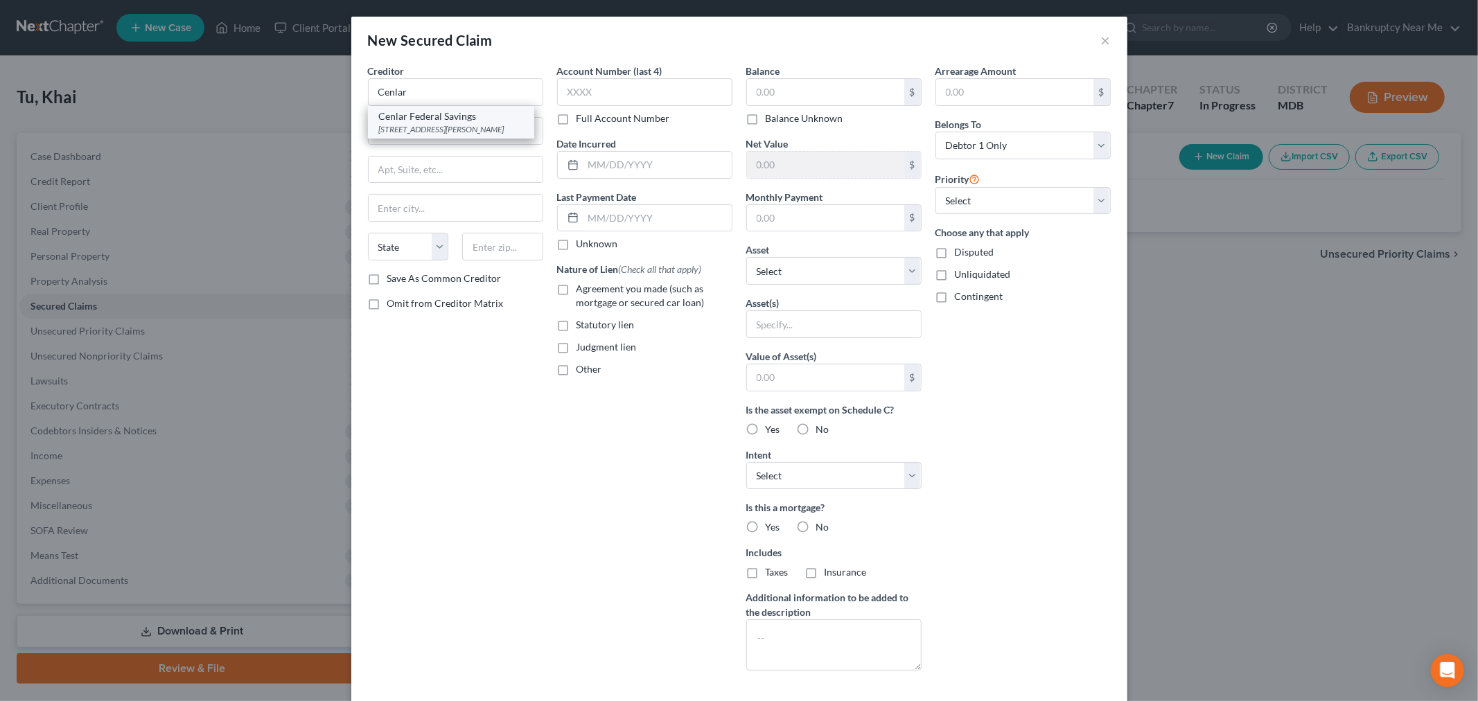
select select "33"
type input "08618"
click at [640, 75] on label "Account Number (last 4)" at bounding box center [609, 71] width 105 height 15
click at [638, 80] on input "text" at bounding box center [644, 92] width 175 height 28
type input "3926"
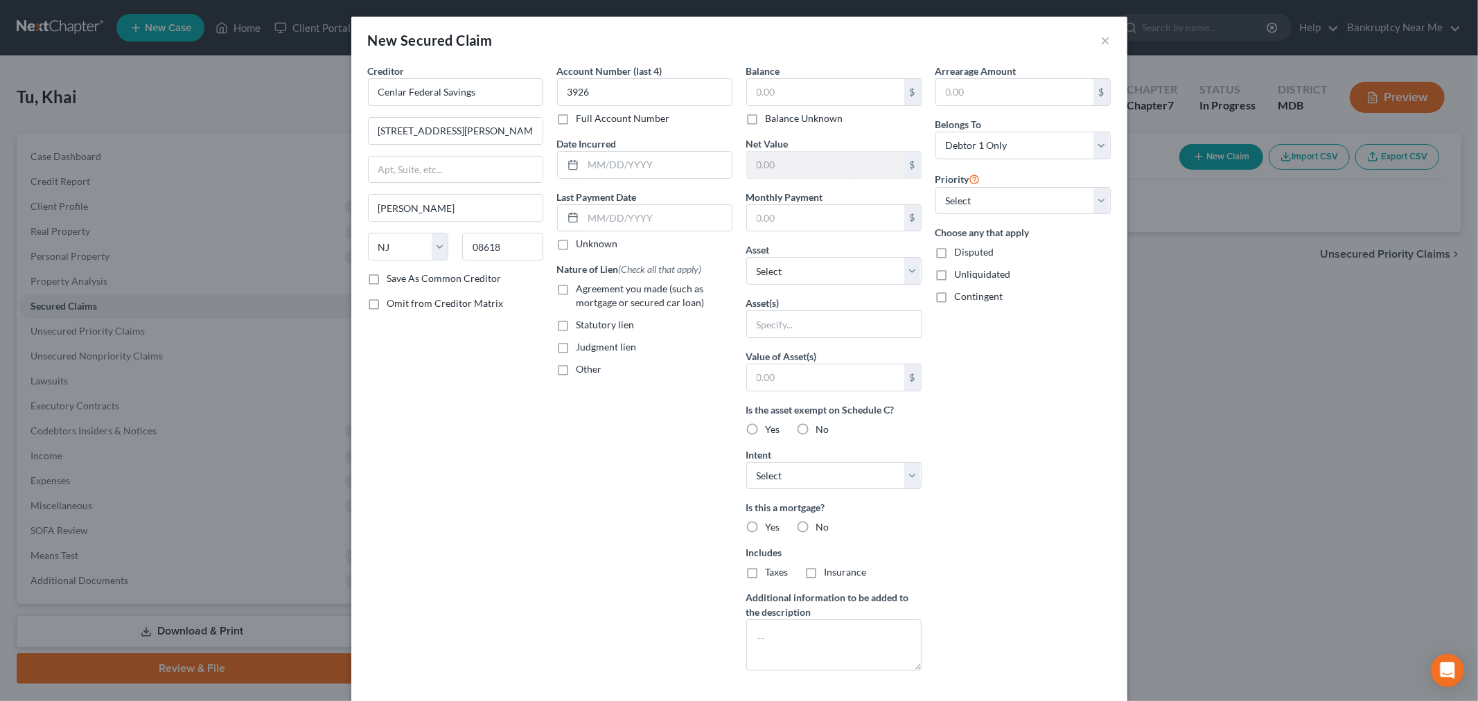
click at [767, 73] on label "Balance" at bounding box center [763, 71] width 34 height 15
click at [771, 87] on input "text" at bounding box center [825, 92] width 157 height 26
type input "364,541.55"
click at [1008, 201] on select "Select 1st 2nd 3rd 4th 5th 6th 7th 8th 9th 10th 11th 12th 13th 14th 15th 16th 1…" at bounding box center [1023, 201] width 175 height 28
select select "0"
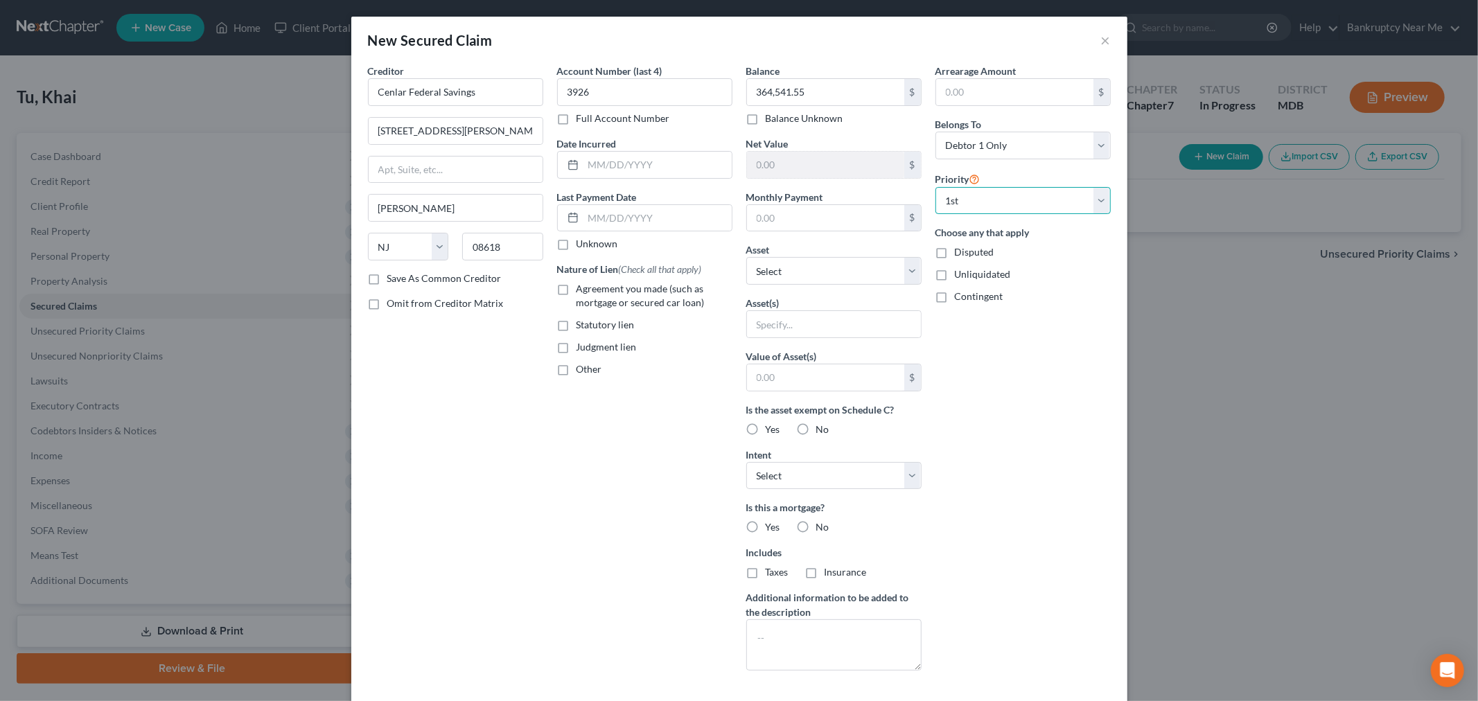
click at [936, 187] on select "Select 1st 2nd 3rd 4th 5th 6th 7th 8th 9th 10th 11th 12th 13th 14th 15th 16th 1…" at bounding box center [1023, 201] width 175 height 28
click at [797, 211] on input "text" at bounding box center [825, 218] width 157 height 26
type input "4,905.24"
click at [792, 268] on select "Select Other Multiple Assets [STREET_ADDRESS] - $943400.0 2002 Honda CRV - $300…" at bounding box center [833, 271] width 175 height 28
select select "2"
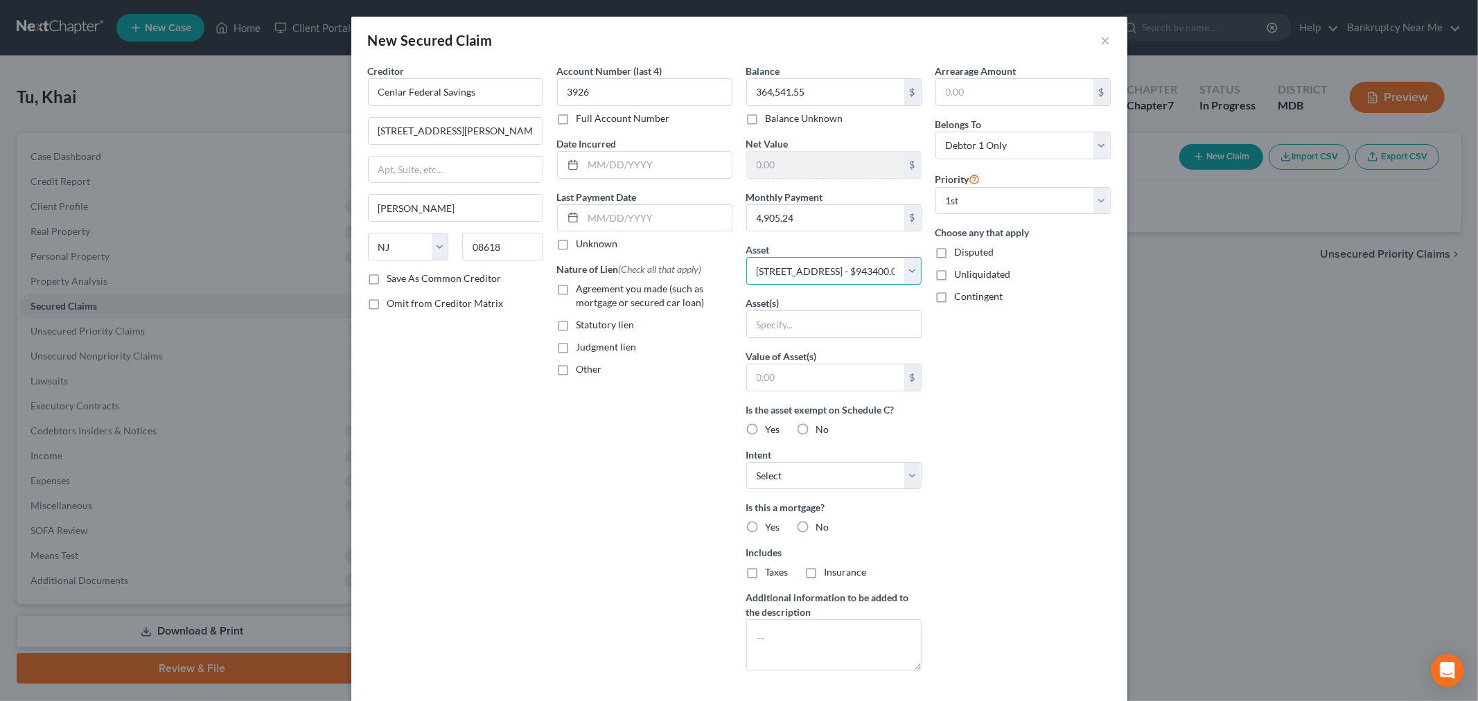
click at [746, 257] on select "Select Other Multiple Assets [STREET_ADDRESS] - $943400.0 2002 Honda CRV - $300…" at bounding box center [833, 271] width 175 height 28
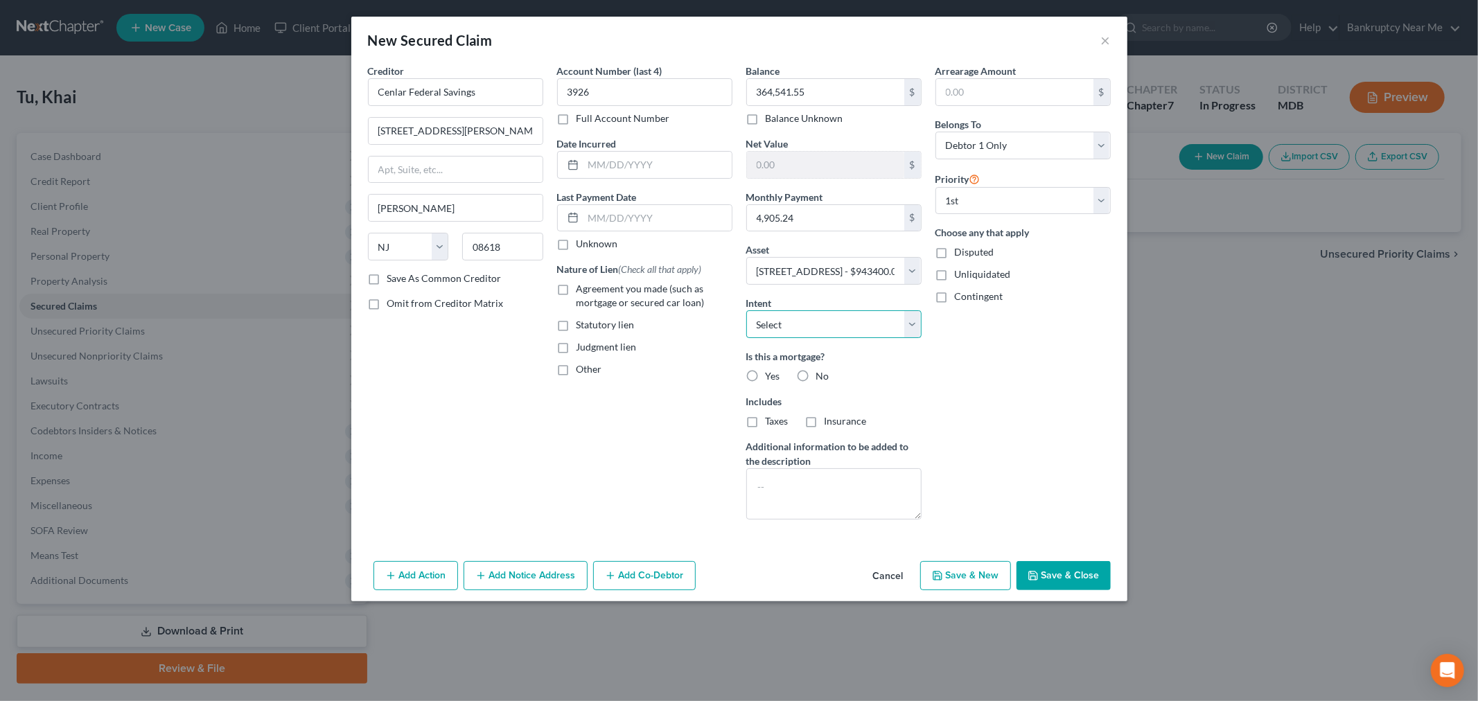
click at [908, 320] on select "Select Surrender Redeem Reaffirm Avoid Other" at bounding box center [833, 324] width 175 height 28
click at [981, 359] on div "Arrearage Amount $ Belongs To * Select Debtor 1 Only Debtor 2 Only Debtor 1 And…" at bounding box center [1023, 297] width 189 height 467
drag, startPoint x: 605, startPoint y: 157, endPoint x: 615, endPoint y: 155, distance: 10.6
click at [605, 157] on input "text" at bounding box center [658, 165] width 148 height 26
type input "[DATE]"
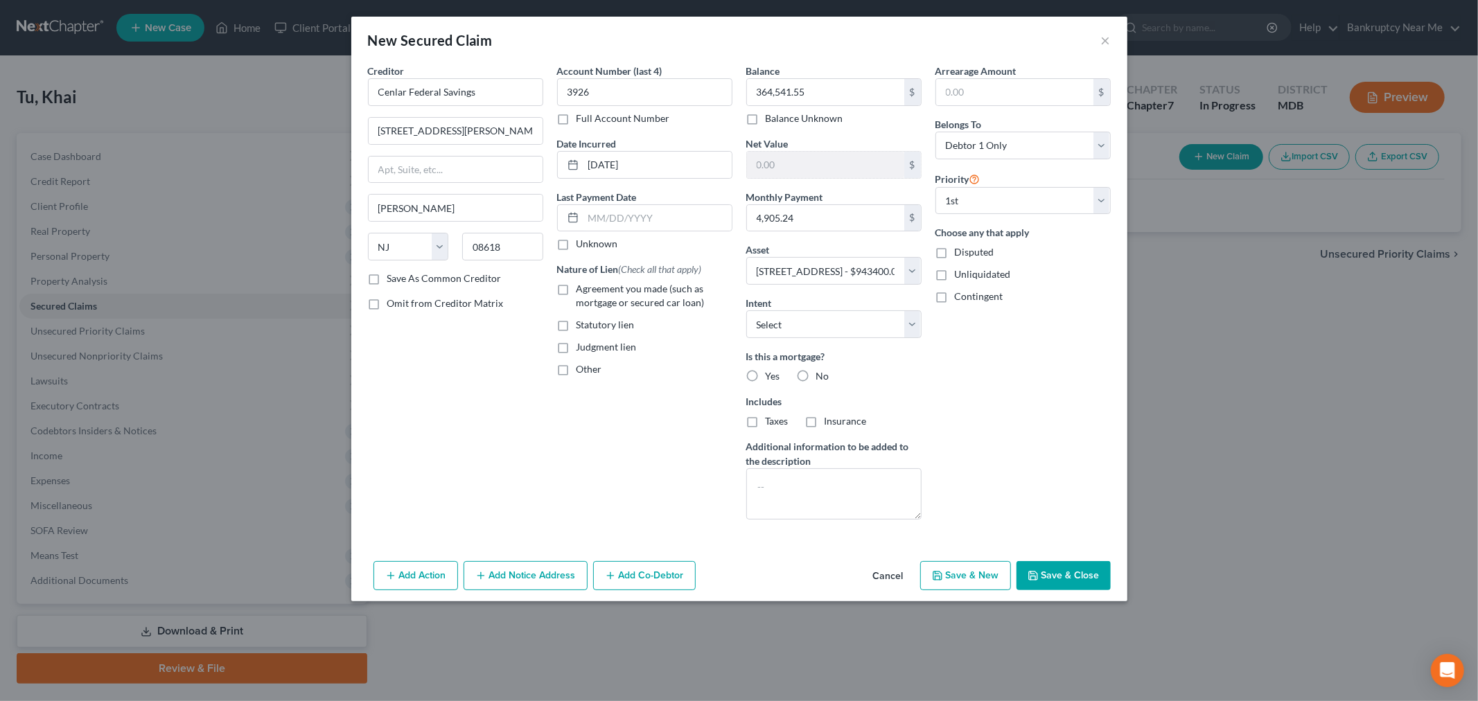
click at [1076, 567] on button "Save & Close" at bounding box center [1064, 575] width 94 height 29
select select
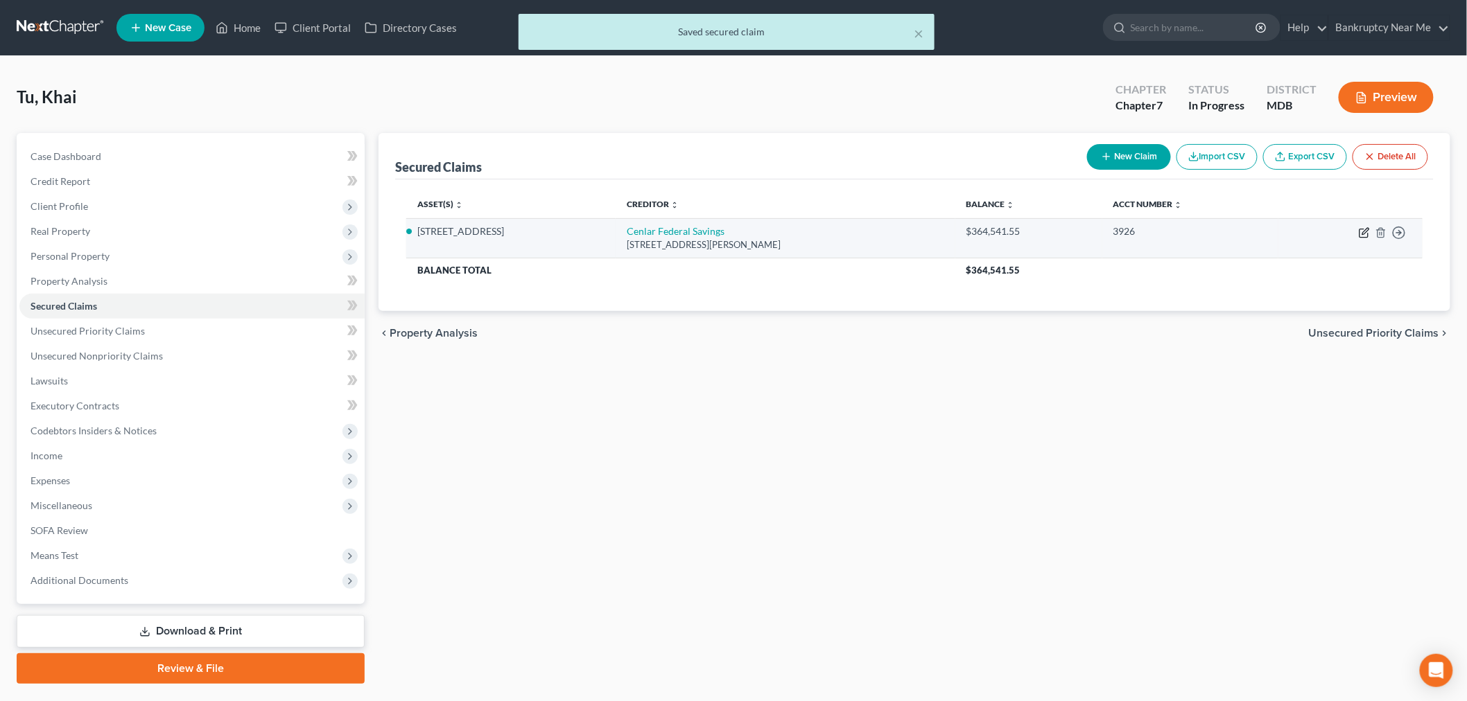
click at [1361, 229] on icon "button" at bounding box center [1363, 232] width 11 height 11
select select "33"
select select "2"
select select "0"
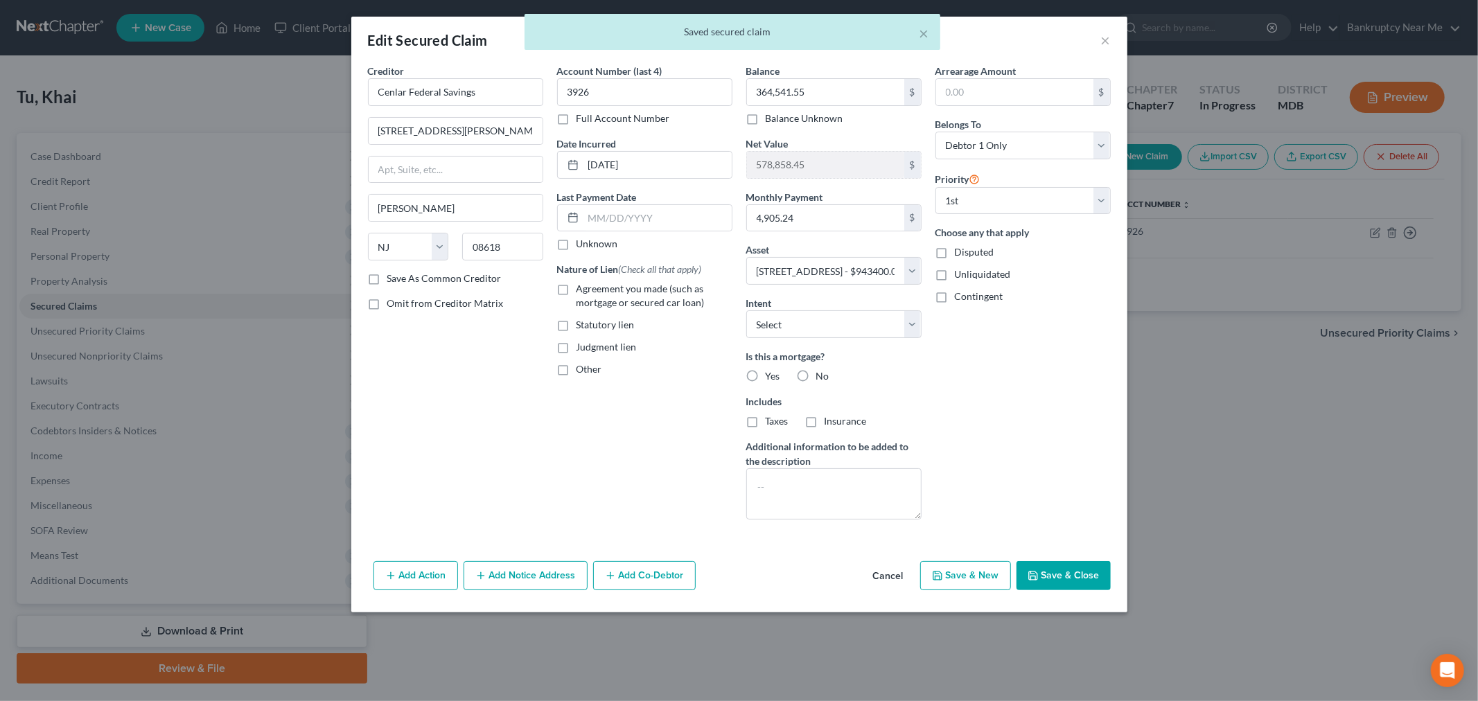
click at [1111, 42] on div "× Saved secured claim" at bounding box center [732, 35] width 1478 height 43
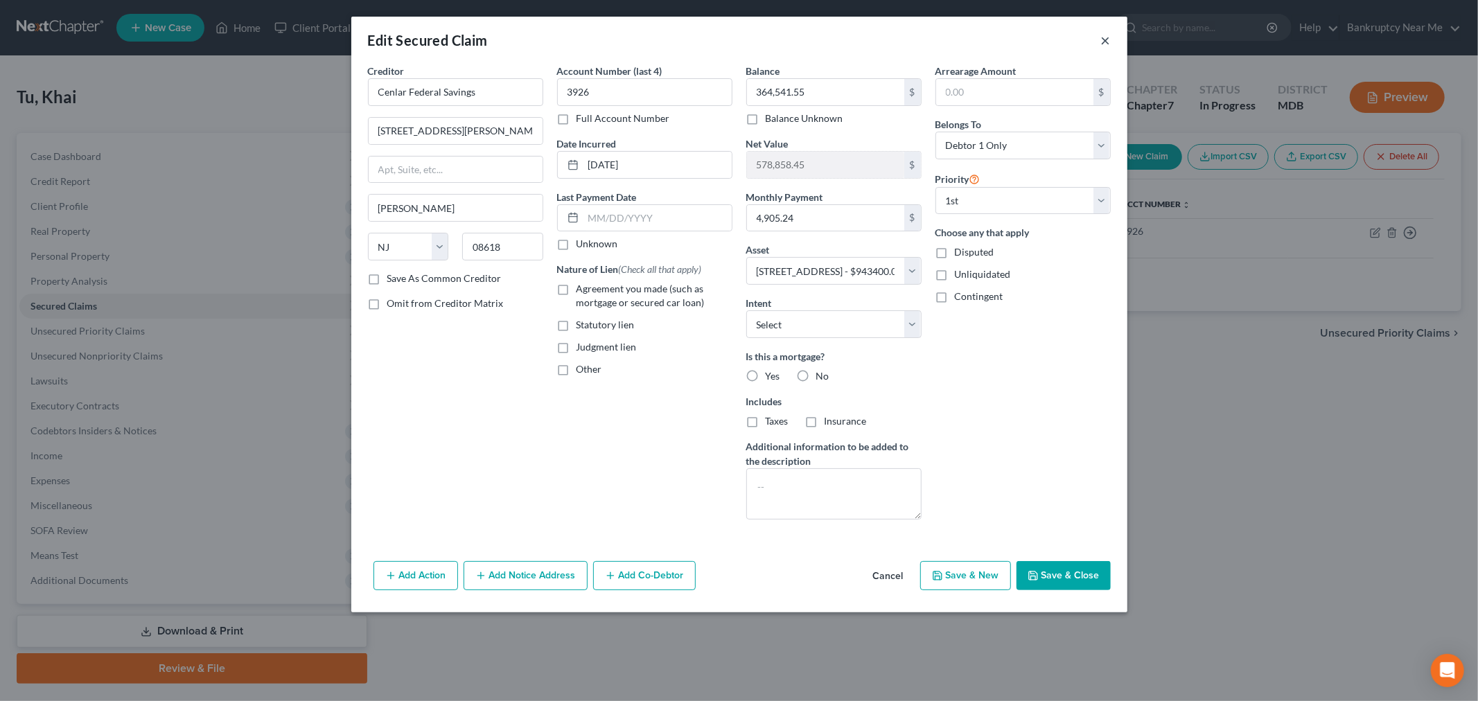
click at [1099, 39] on div "Edit Secured Claim ×" at bounding box center [739, 40] width 776 height 47
click at [1101, 39] on button "×" at bounding box center [1106, 40] width 10 height 17
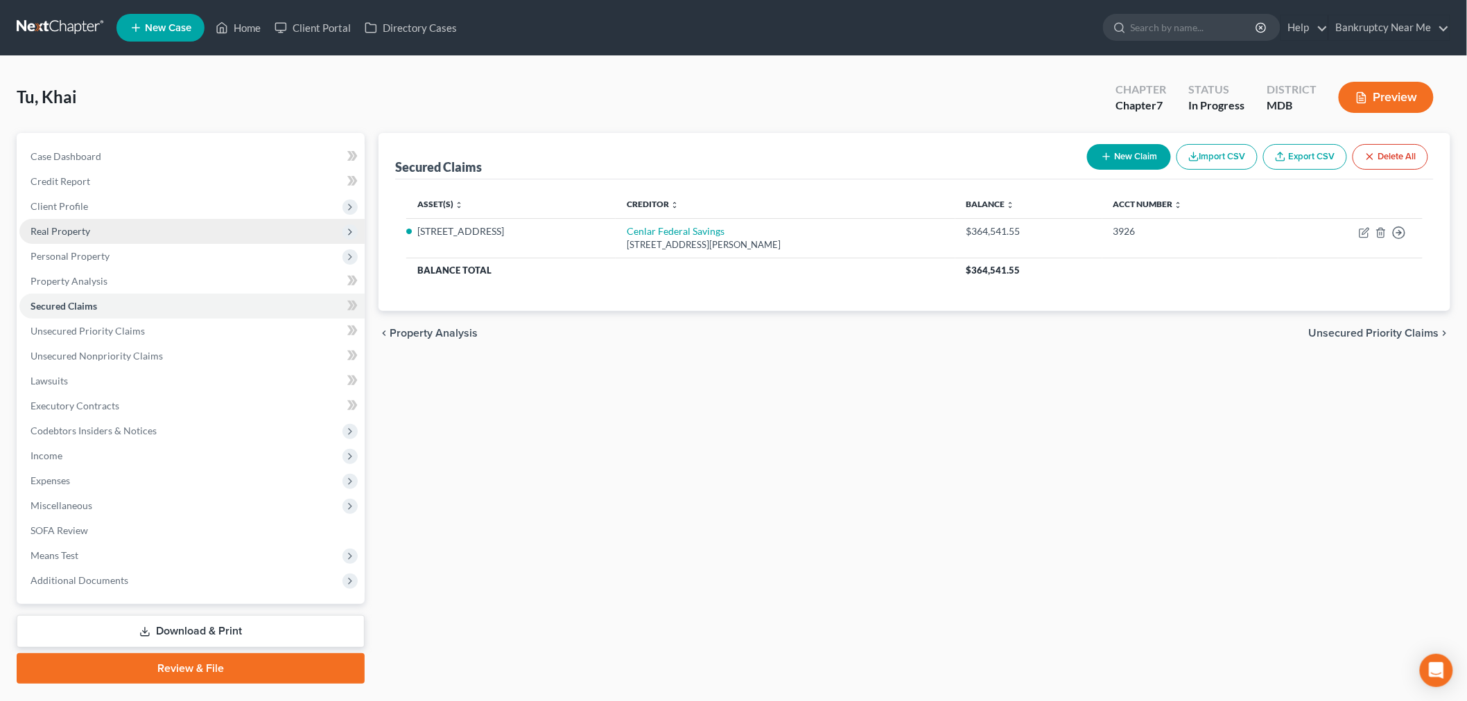
click at [98, 236] on span "Real Property" at bounding box center [191, 231] width 345 height 25
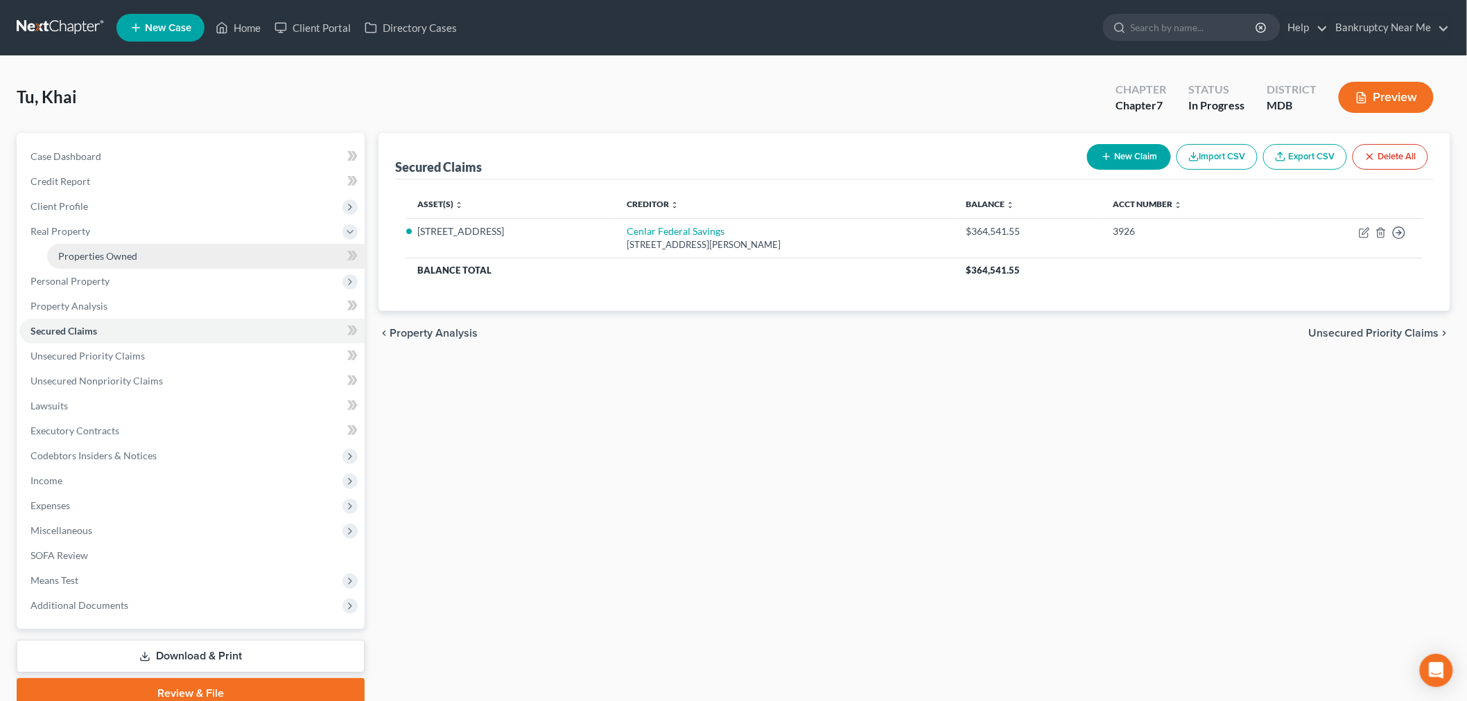
click at [100, 250] on span "Properties Owned" at bounding box center [97, 256] width 79 height 12
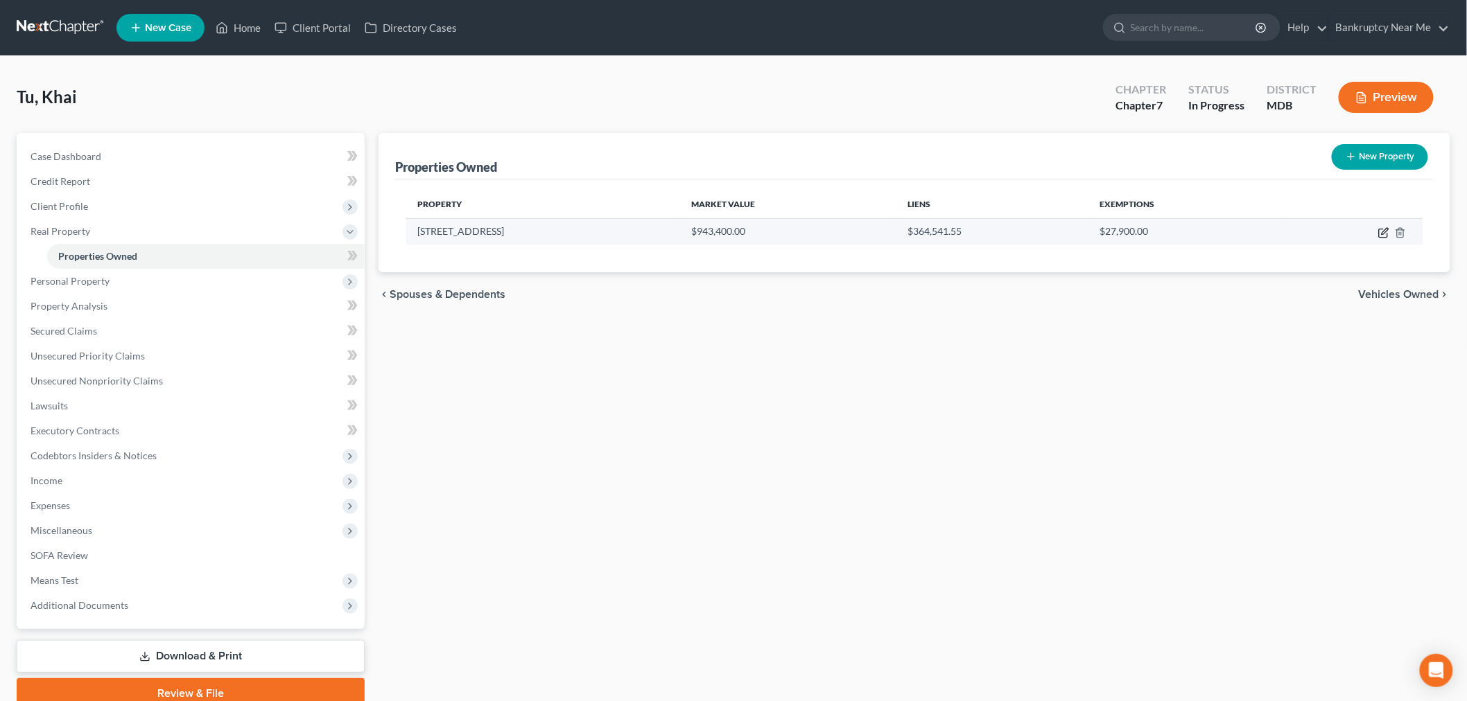
click at [1382, 233] on icon "button" at bounding box center [1384, 231] width 6 height 6
select select "21"
select select "3"
select select "5"
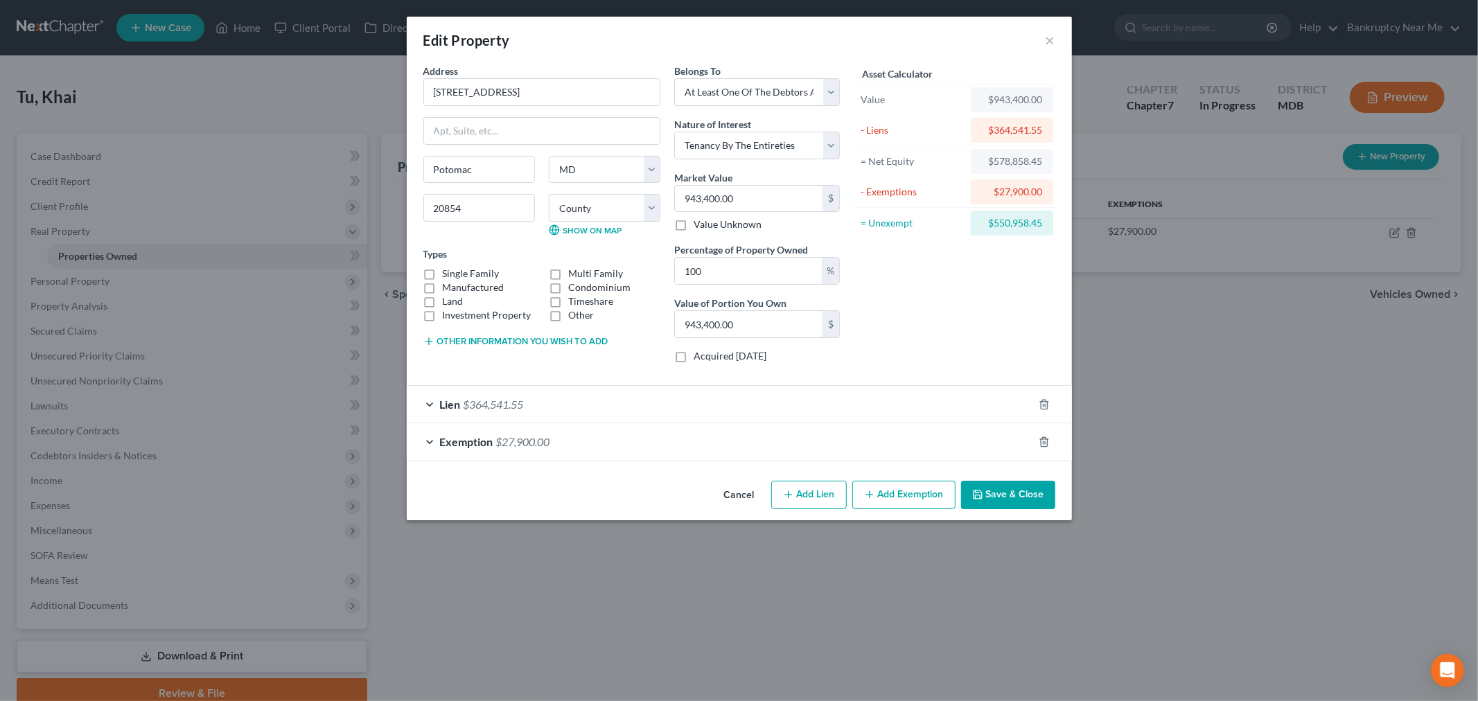
click at [443, 275] on label "Single Family" at bounding box center [471, 274] width 57 height 14
click at [448, 275] on input "Single Family" at bounding box center [452, 271] width 9 height 9
checkbox input "true"
click at [917, 520] on div "Cancel Add Lien Add Lease Add Exemption Save & Close" at bounding box center [739, 498] width 665 height 46
click at [917, 504] on button "Add Exemption" at bounding box center [903, 495] width 103 height 29
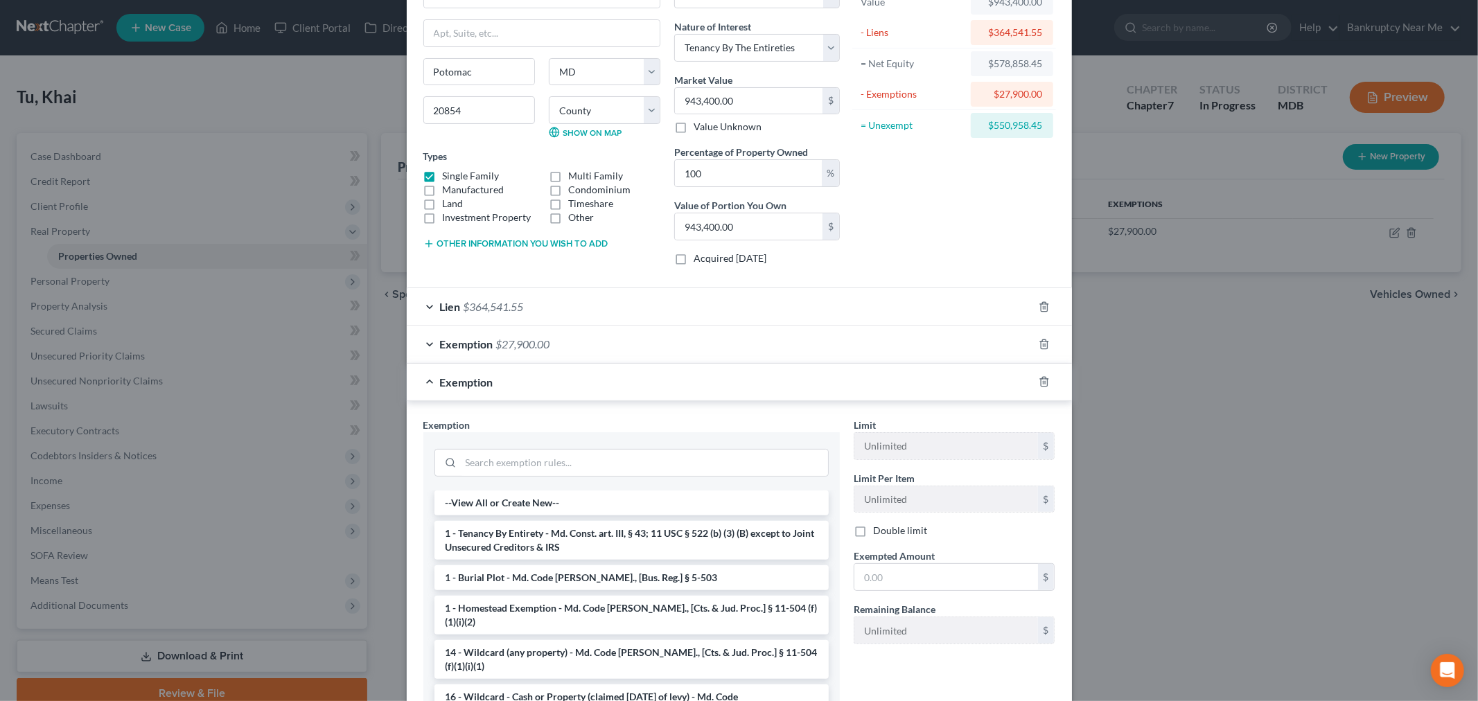
scroll to position [209, 0]
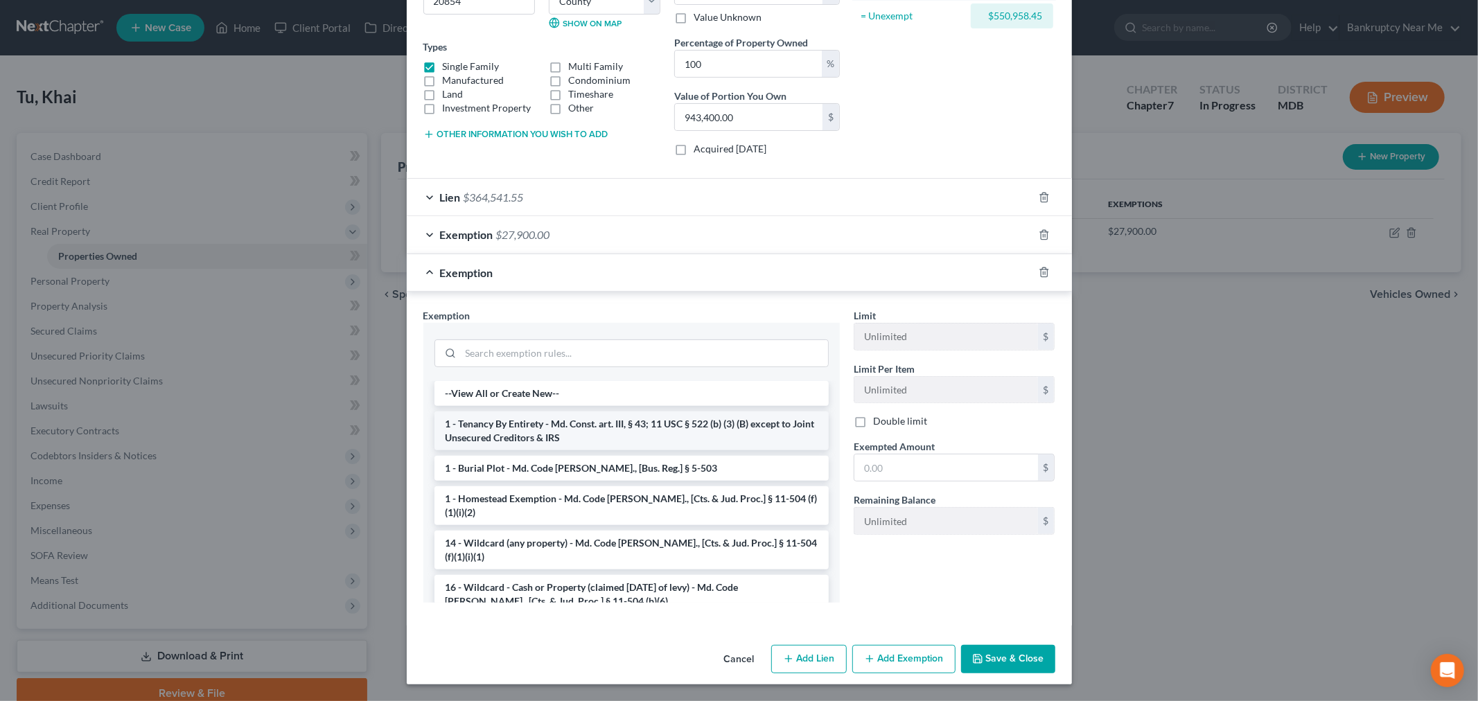
click at [618, 417] on li "1 - Tenancy By Entirety - Md. Const. art. III, § 43; 11 USC § 522 (b) (3) (B) e…" at bounding box center [632, 431] width 394 height 39
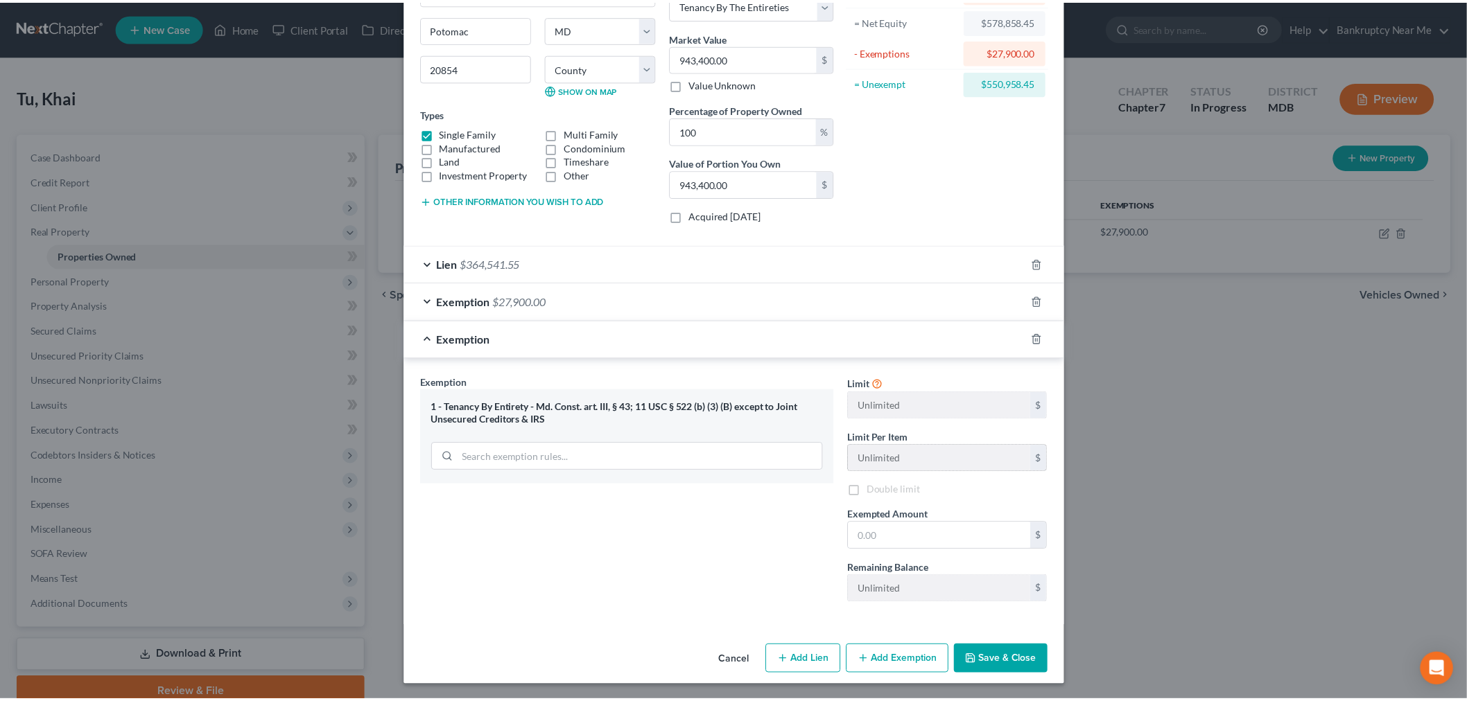
scroll to position [143, 0]
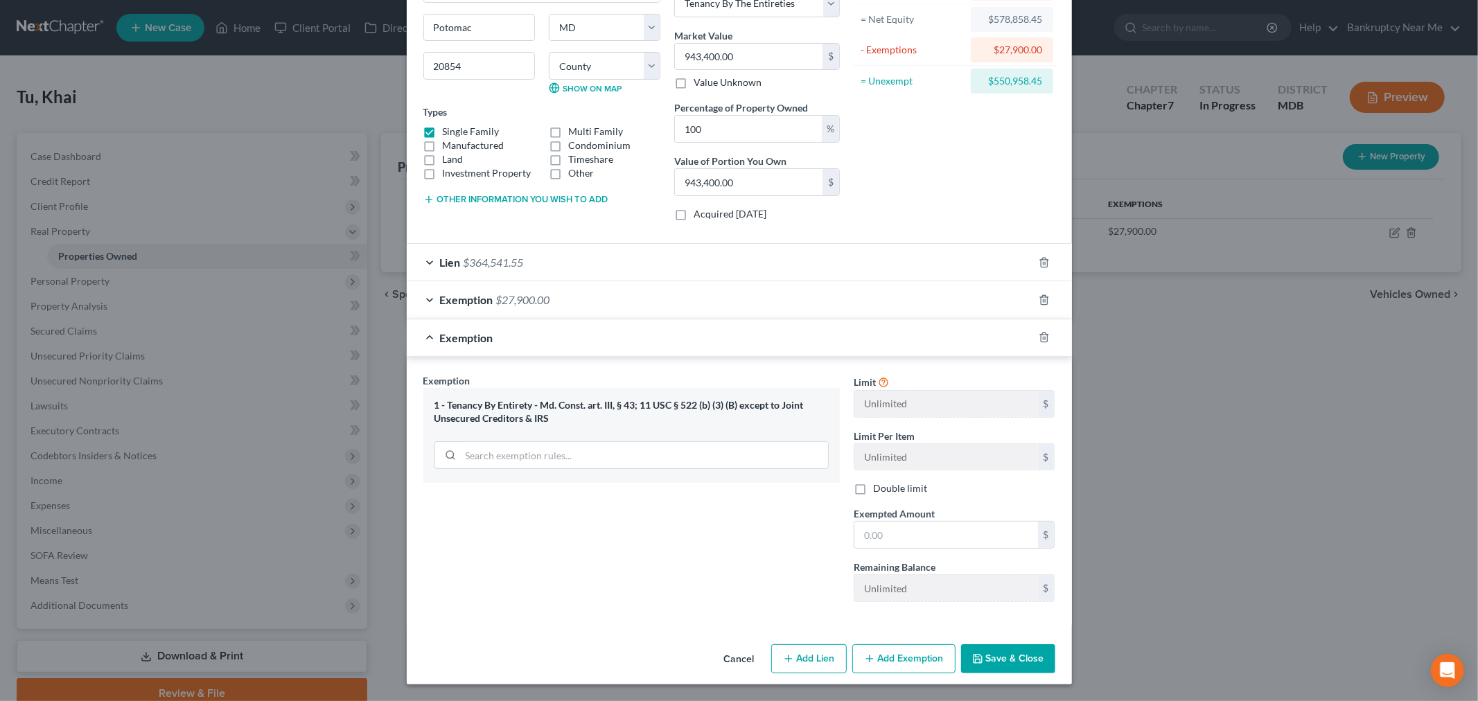
click at [918, 508] on span "Exempted Amount" at bounding box center [894, 514] width 81 height 12
drag, startPoint x: 912, startPoint y: 535, endPoint x: 1456, endPoint y: 385, distance: 564.3
click at [911, 535] on input "text" at bounding box center [947, 535] width 184 height 26
type input "5"
type input "550,958.45"
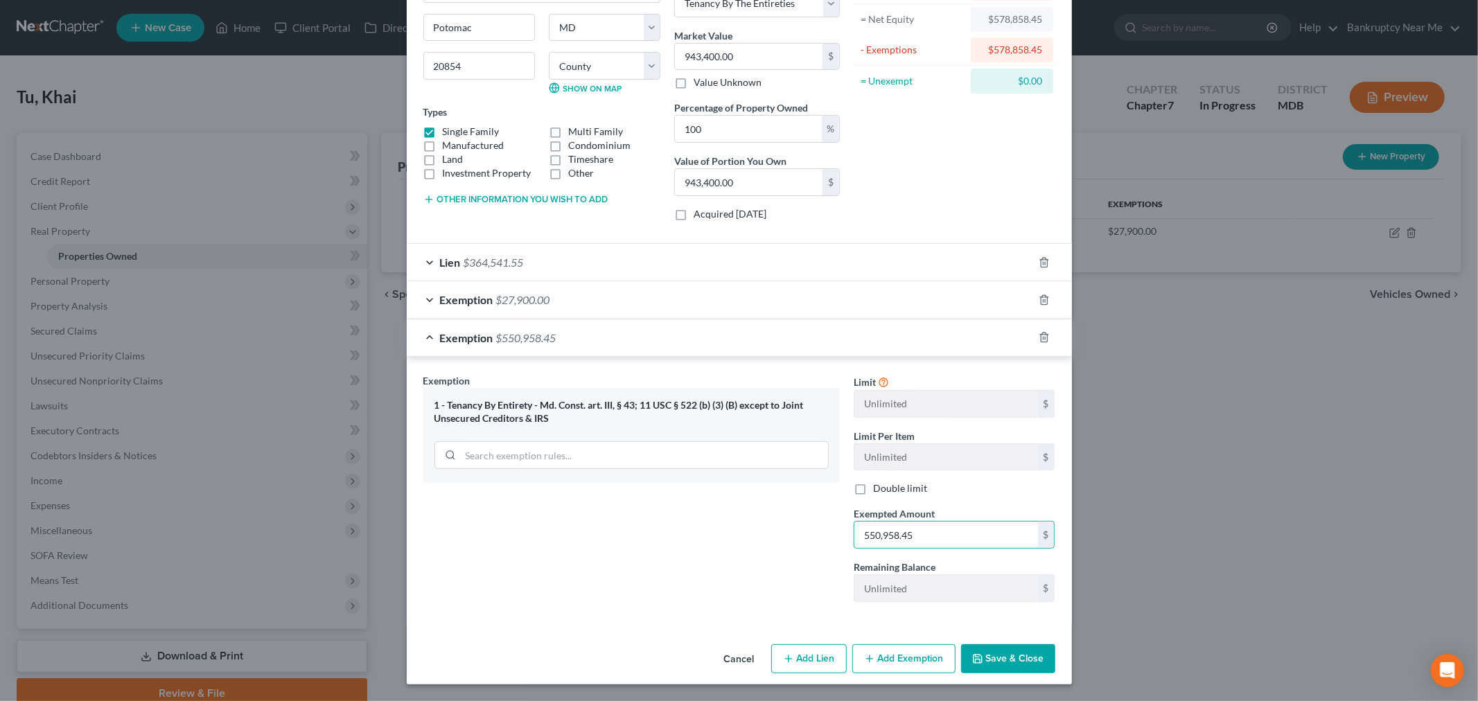
click at [1022, 670] on button "Save & Close" at bounding box center [1008, 659] width 94 height 29
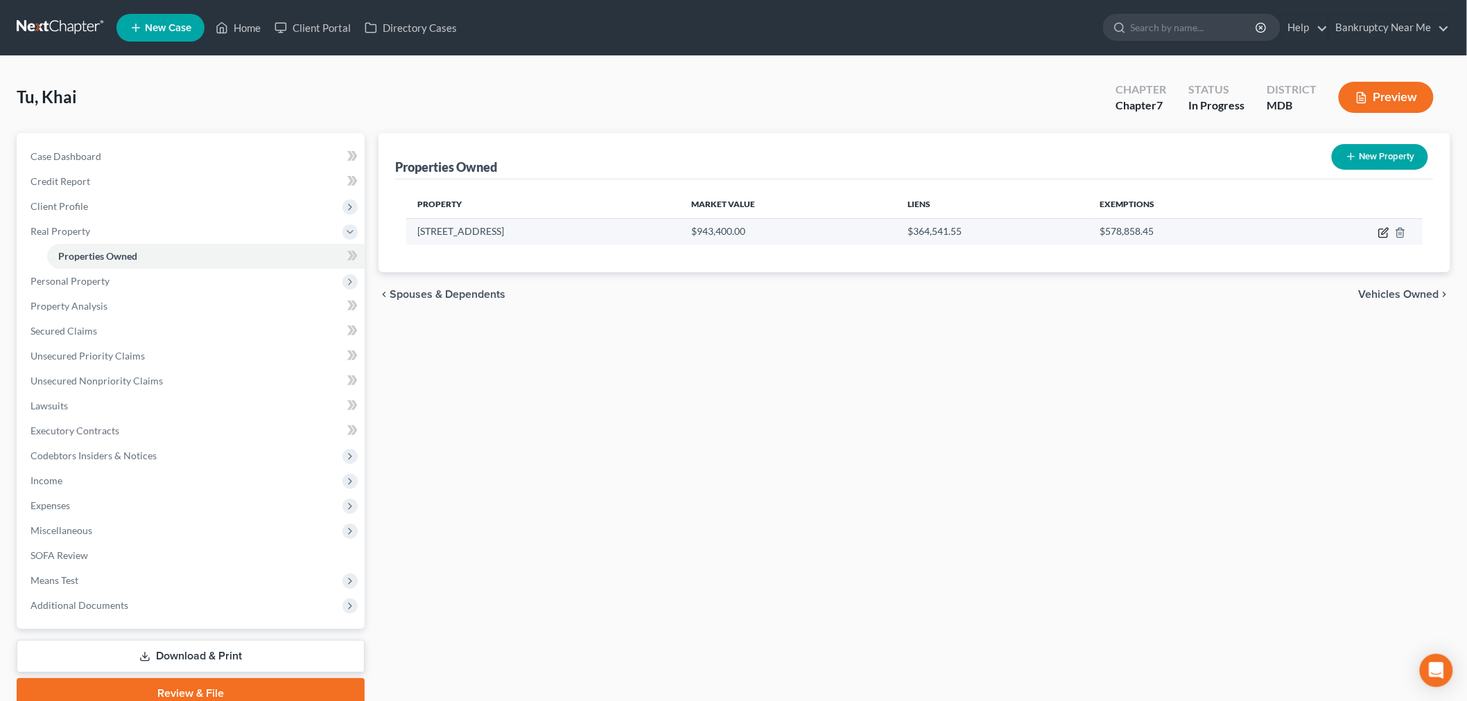
click at [1383, 232] on icon "button" at bounding box center [1383, 232] width 11 height 11
select select "21"
select select "3"
select select "5"
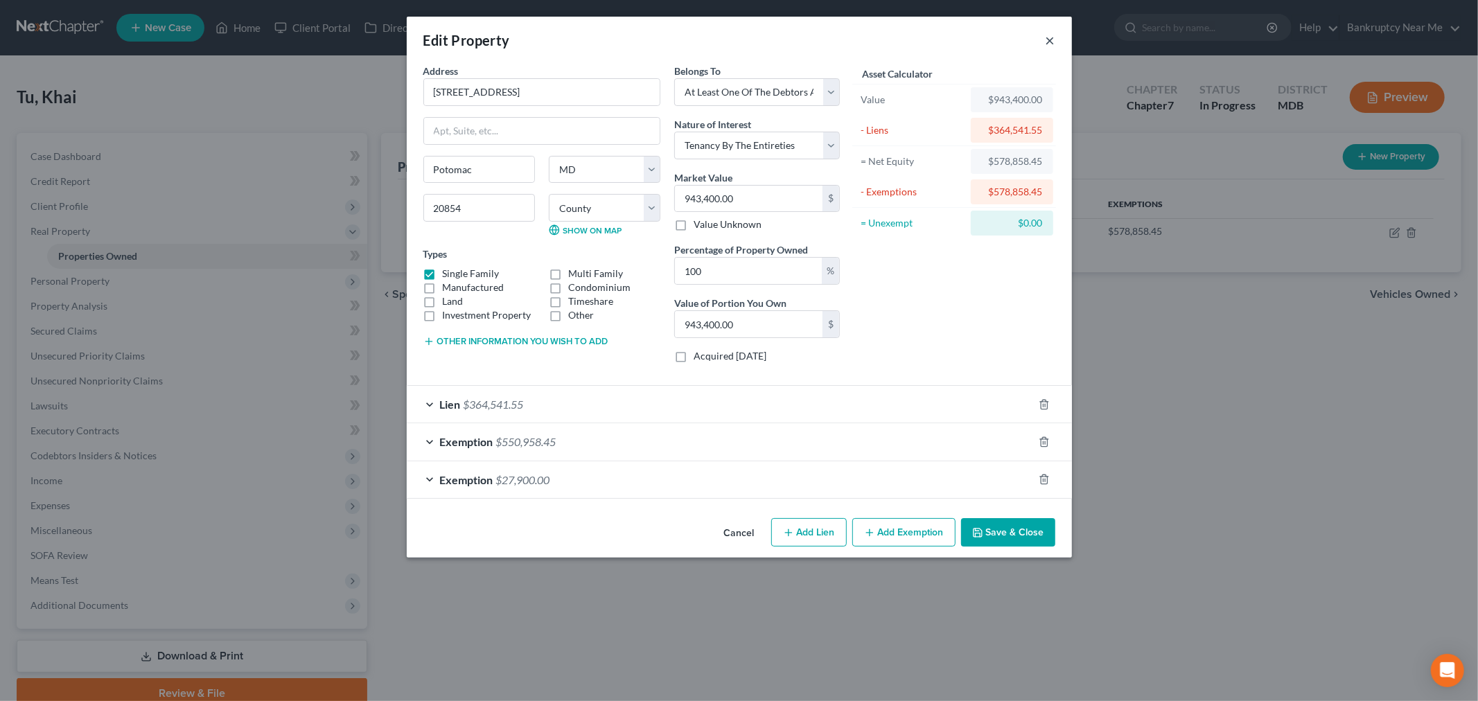
drag, startPoint x: 1053, startPoint y: 40, endPoint x: 991, endPoint y: 113, distance: 95.8
click at [1052, 40] on button "×" at bounding box center [1051, 40] width 10 height 17
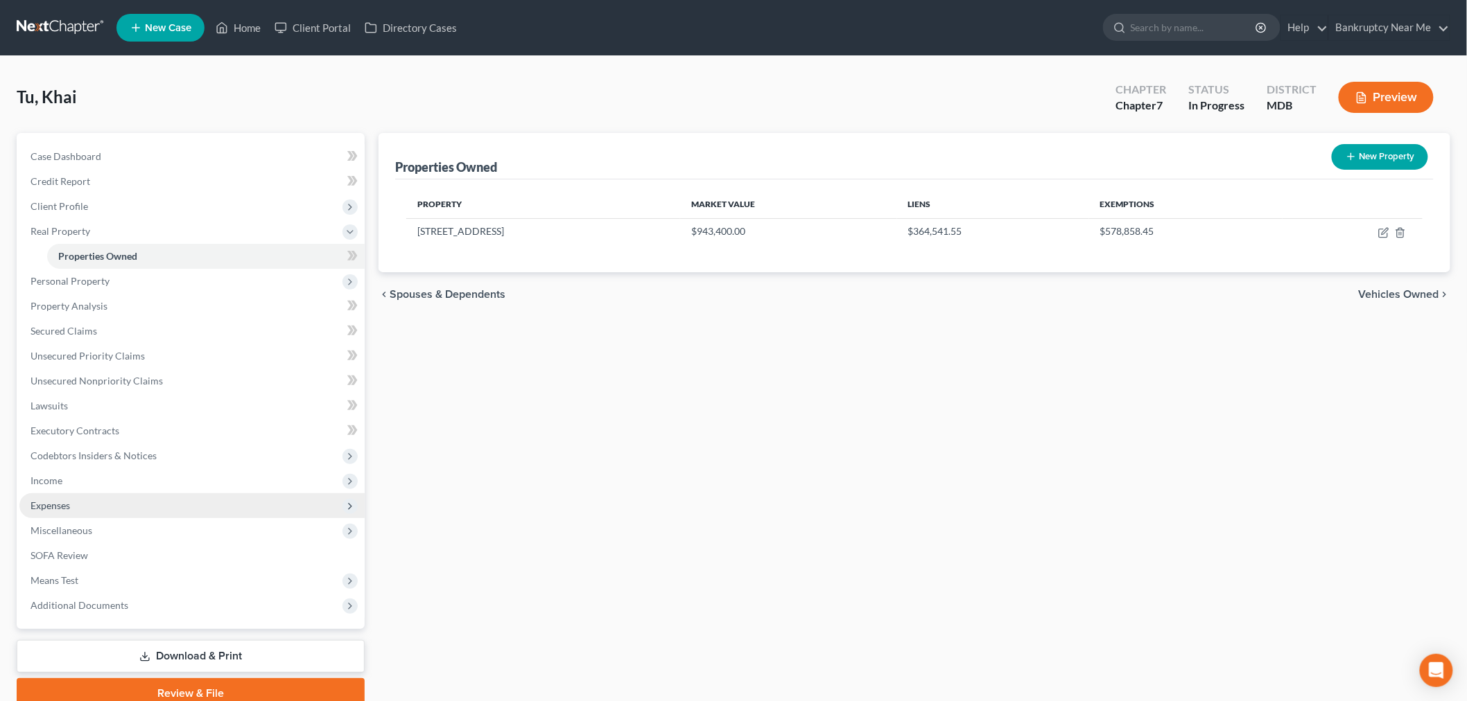
click at [111, 505] on span "Expenses" at bounding box center [191, 505] width 345 height 25
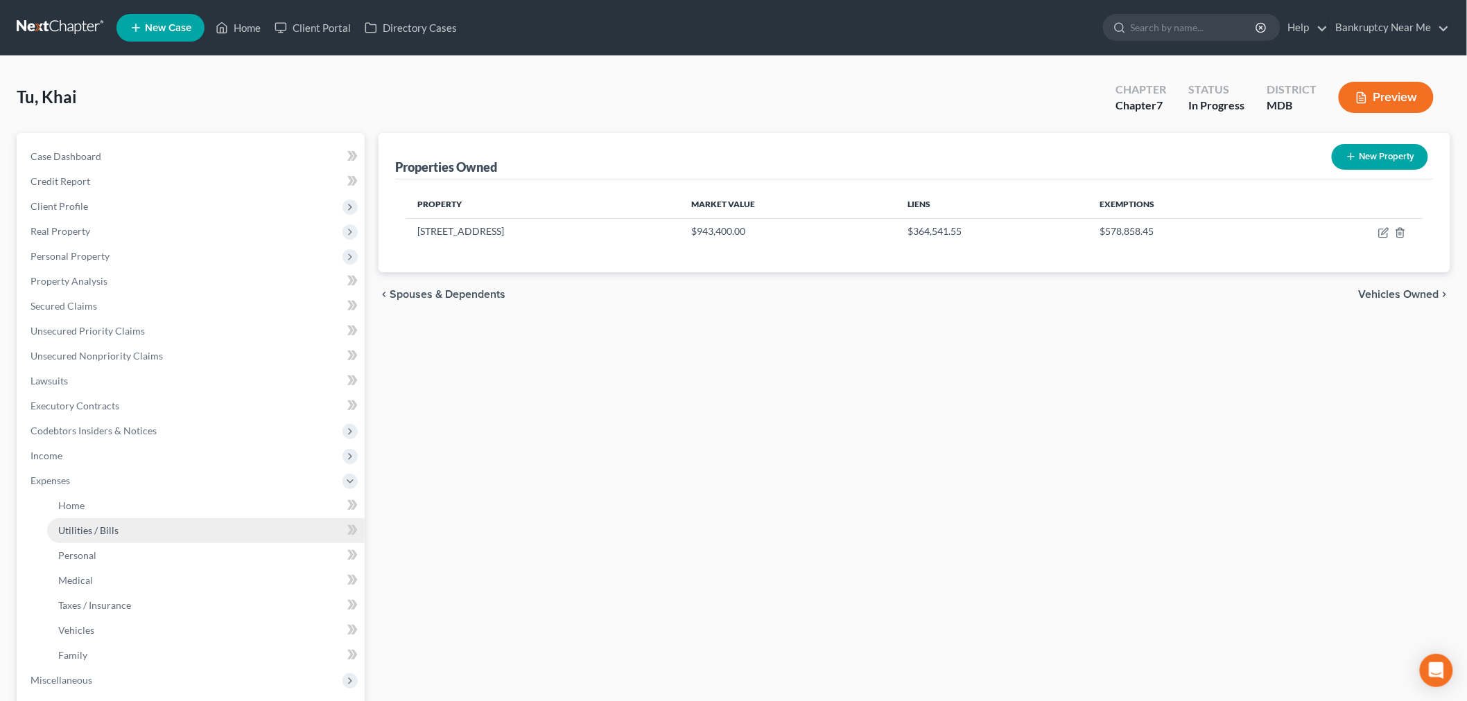
click at [113, 523] on link "Utilities / Bills" at bounding box center [205, 530] width 317 height 25
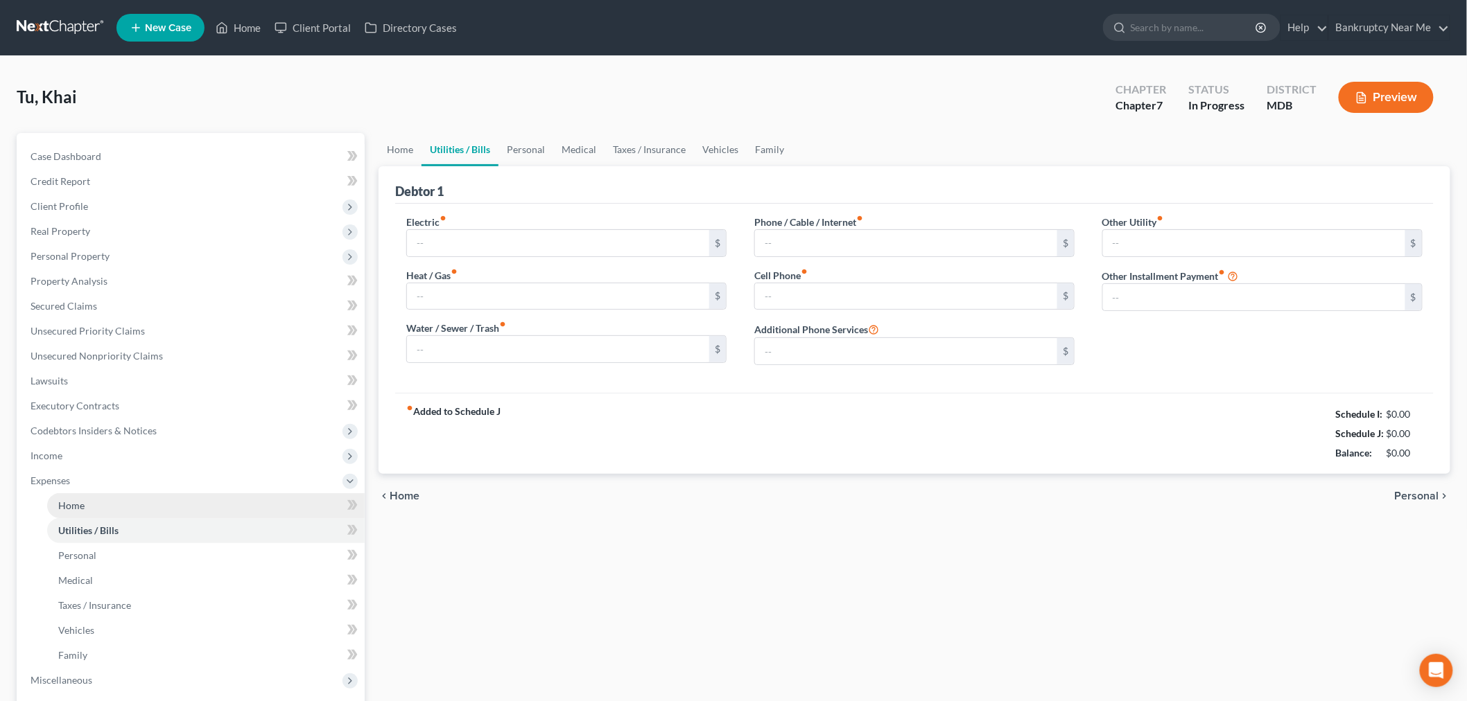
type input "120.00"
type input "300.00"
type input "20.00"
type input "96.00"
type input "200.00"
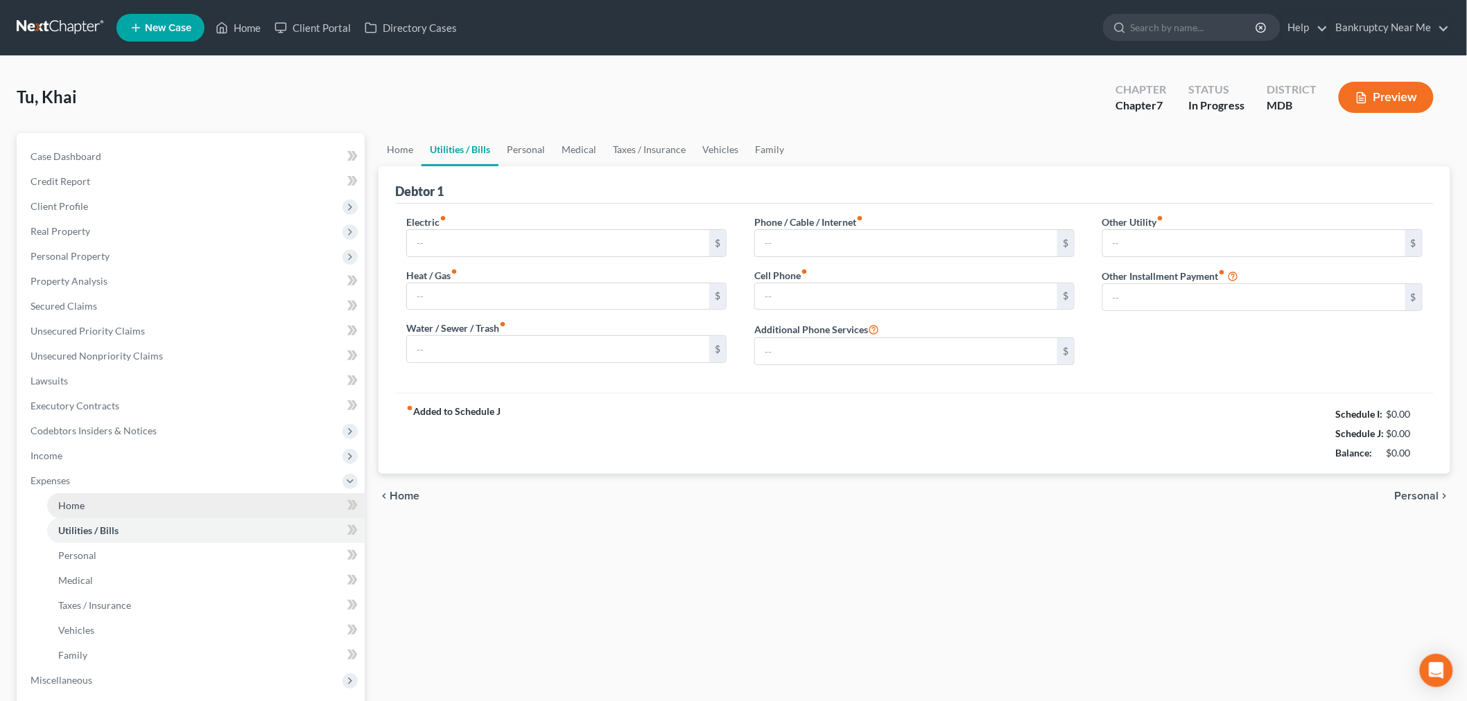
type input "0.00"
type input "95.00"
type input "0.00"
click at [73, 508] on span "Home" at bounding box center [71, 506] width 26 height 12
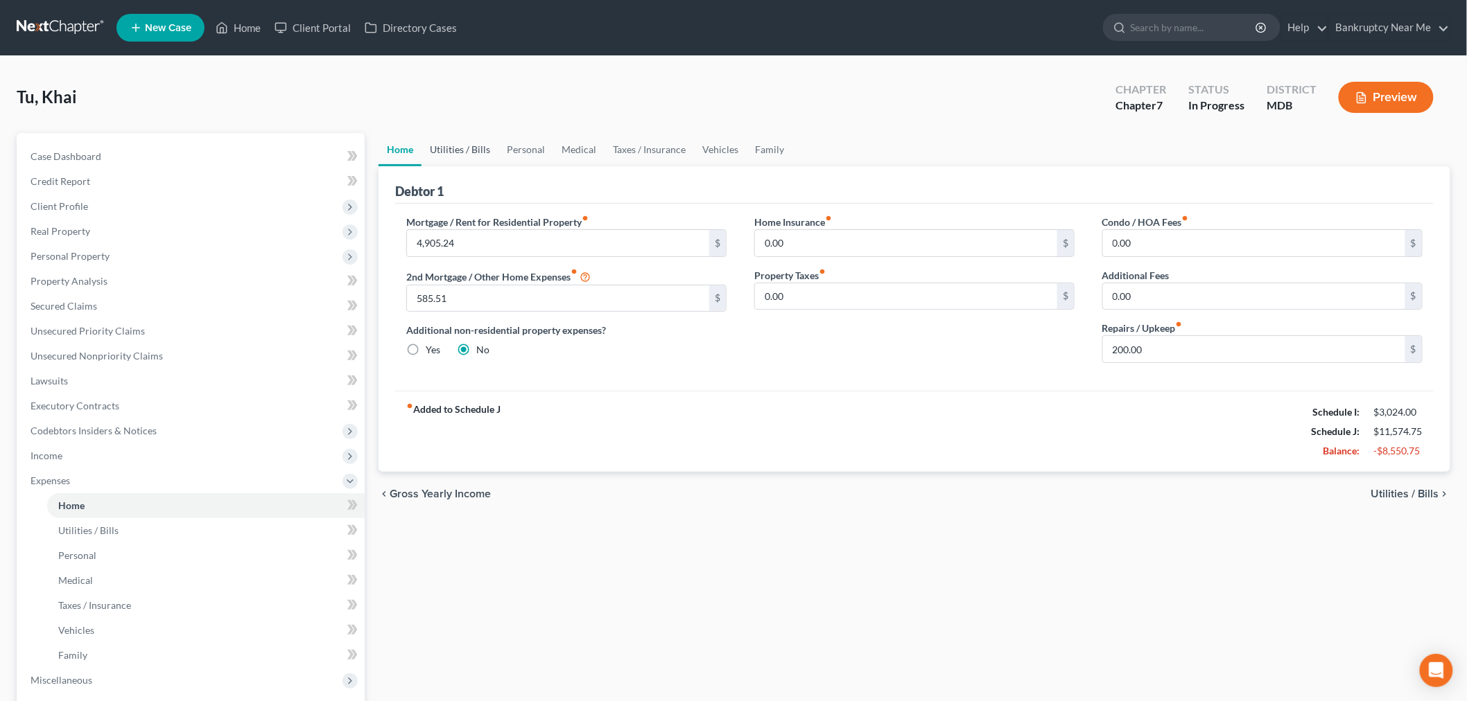
click at [466, 148] on link "Utilities / Bills" at bounding box center [459, 149] width 77 height 33
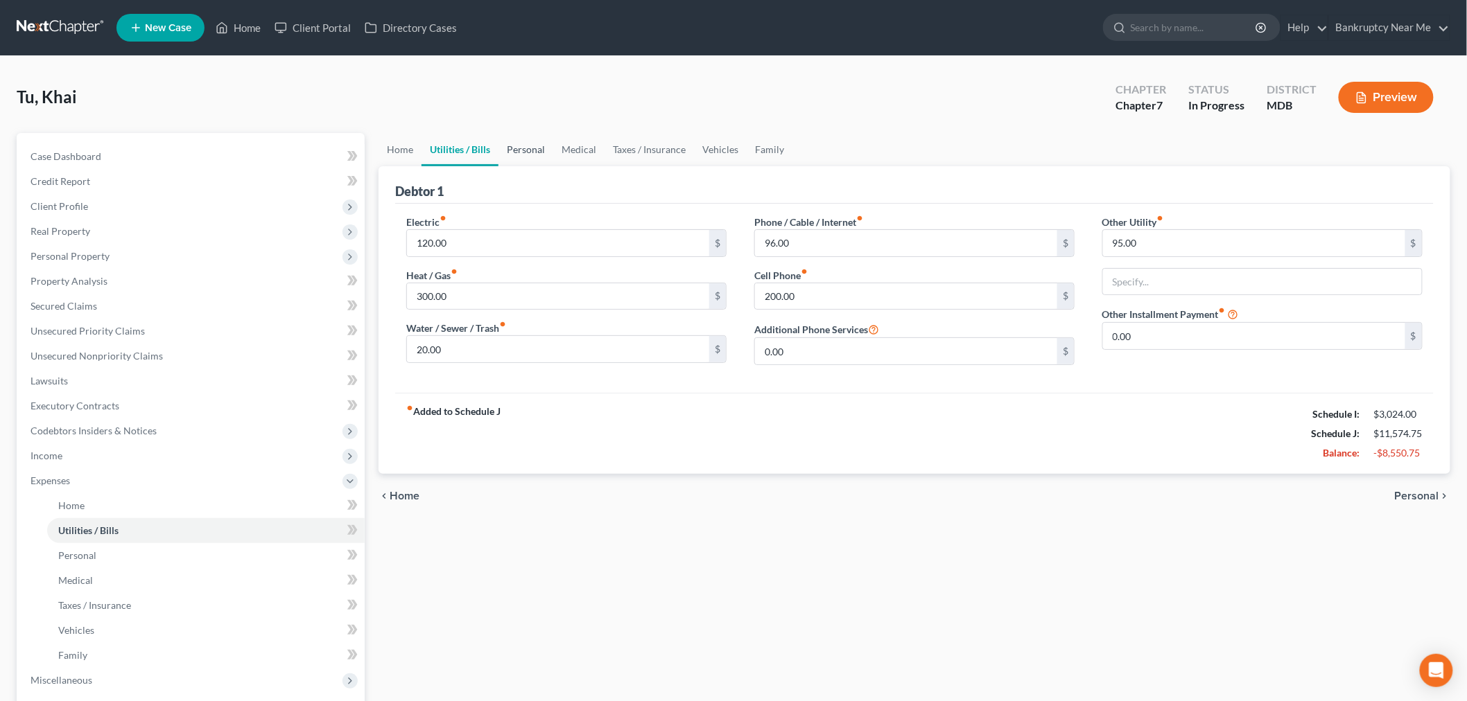
click at [511, 153] on link "Personal" at bounding box center [525, 149] width 55 height 33
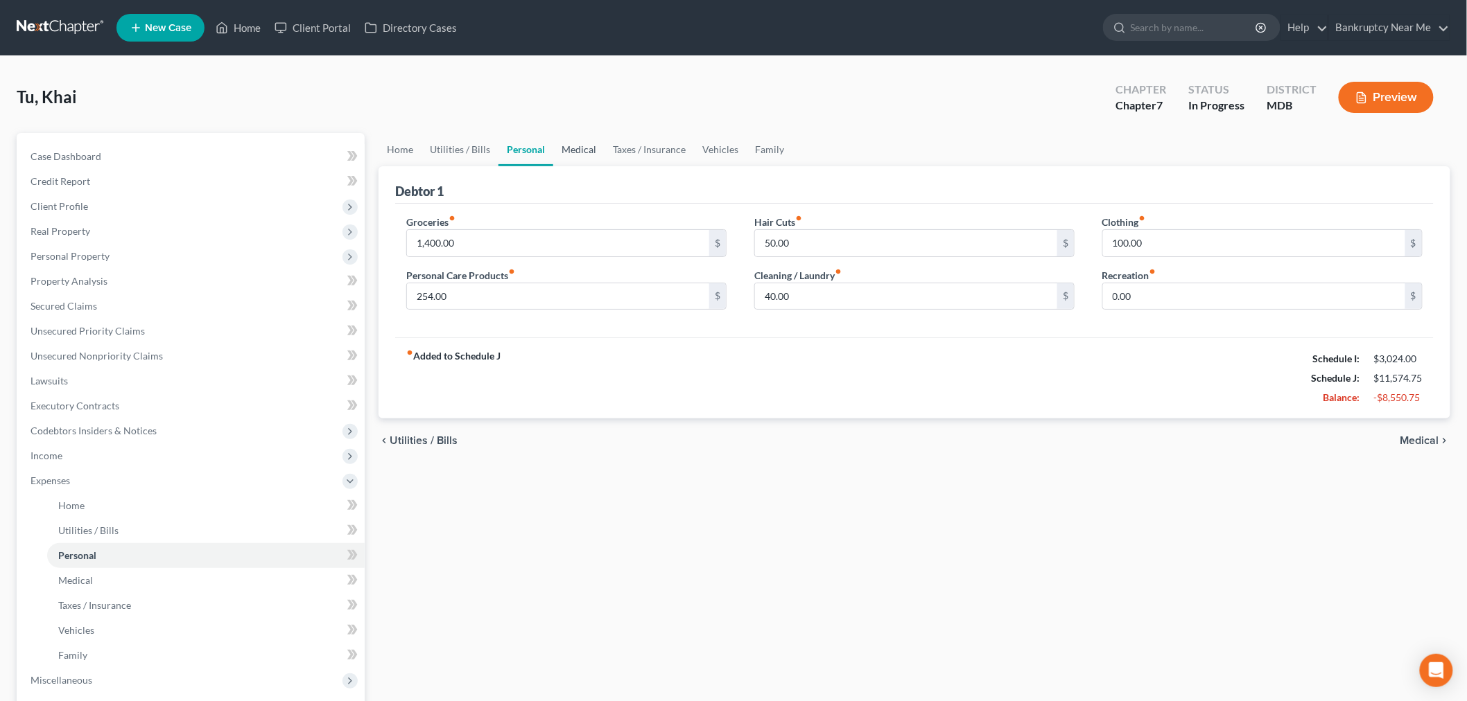
click at [566, 149] on link "Medical" at bounding box center [578, 149] width 51 height 33
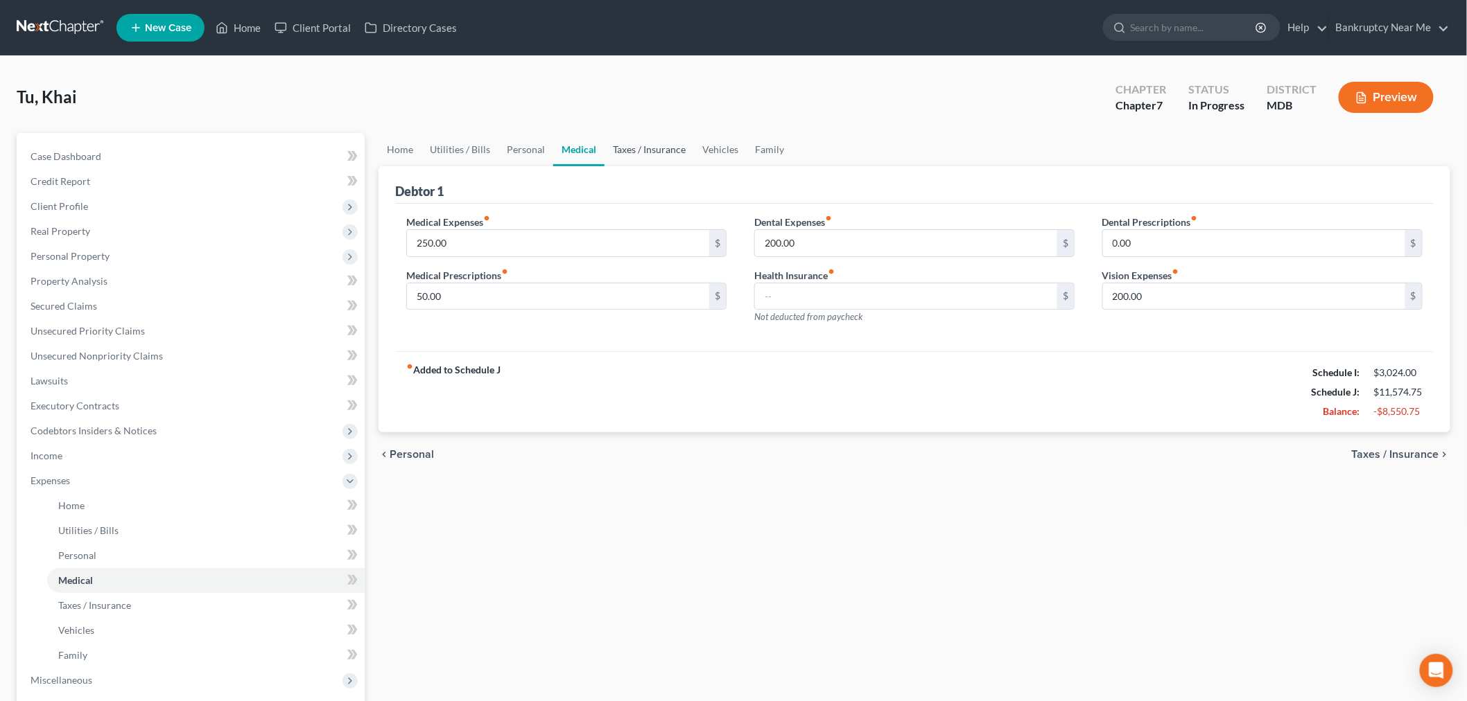
click at [638, 144] on link "Taxes / Insurance" at bounding box center [648, 149] width 89 height 33
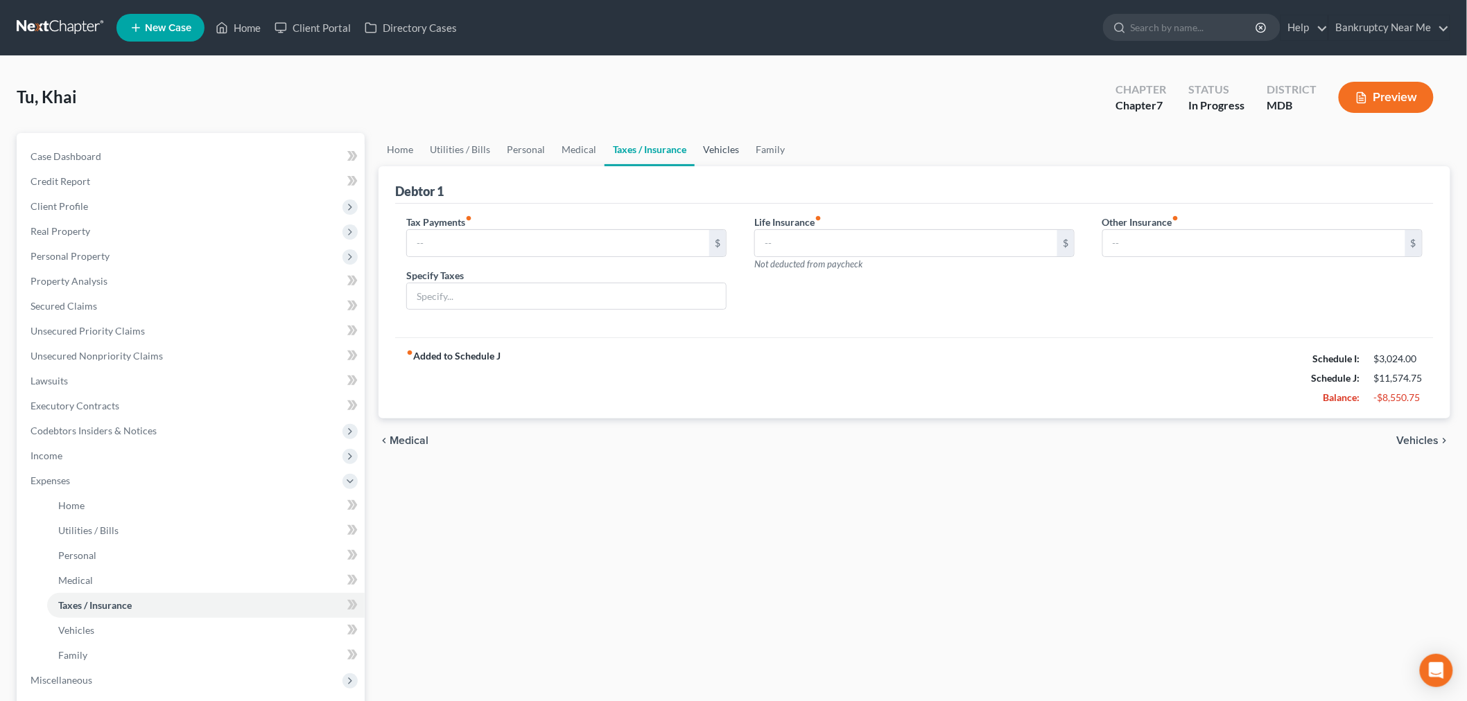
click at [701, 147] on link "Vehicles" at bounding box center [720, 149] width 53 height 33
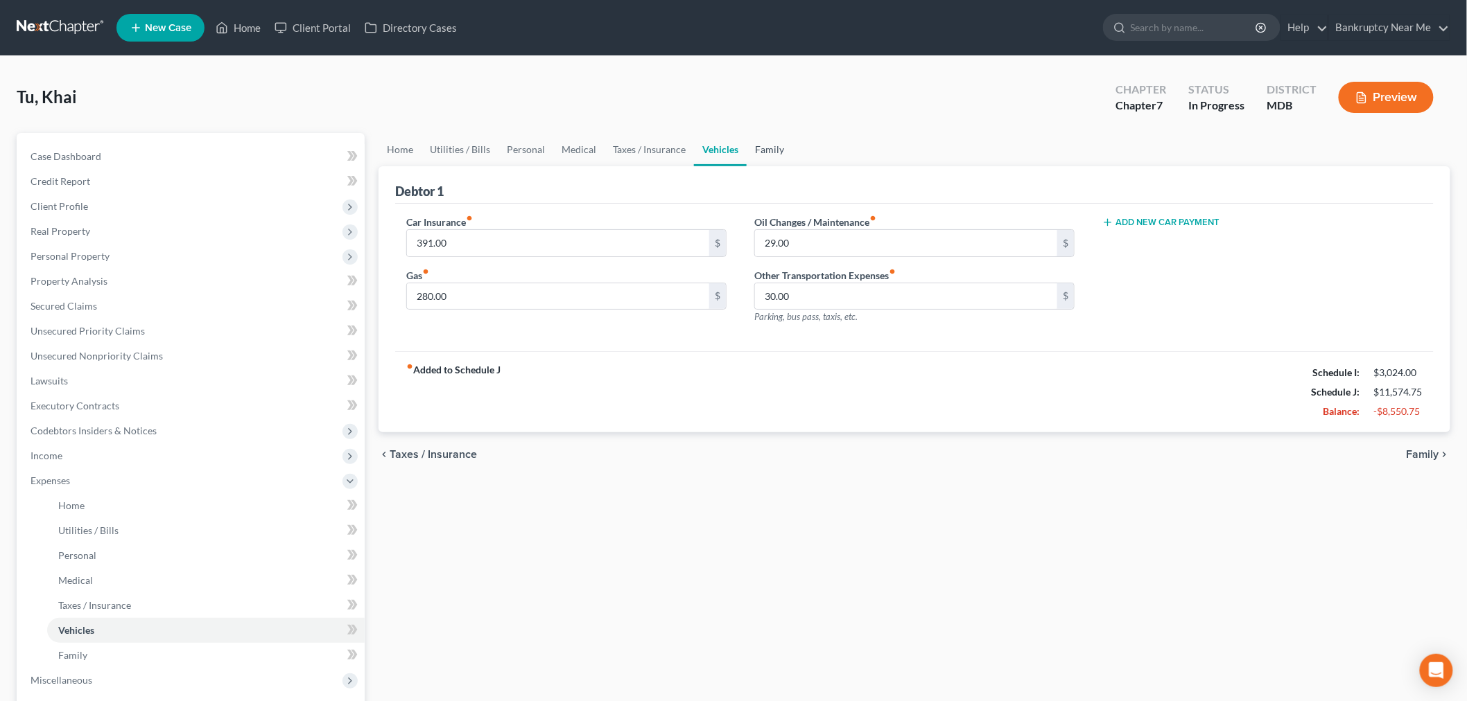
click at [773, 147] on link "Family" at bounding box center [769, 149] width 46 height 33
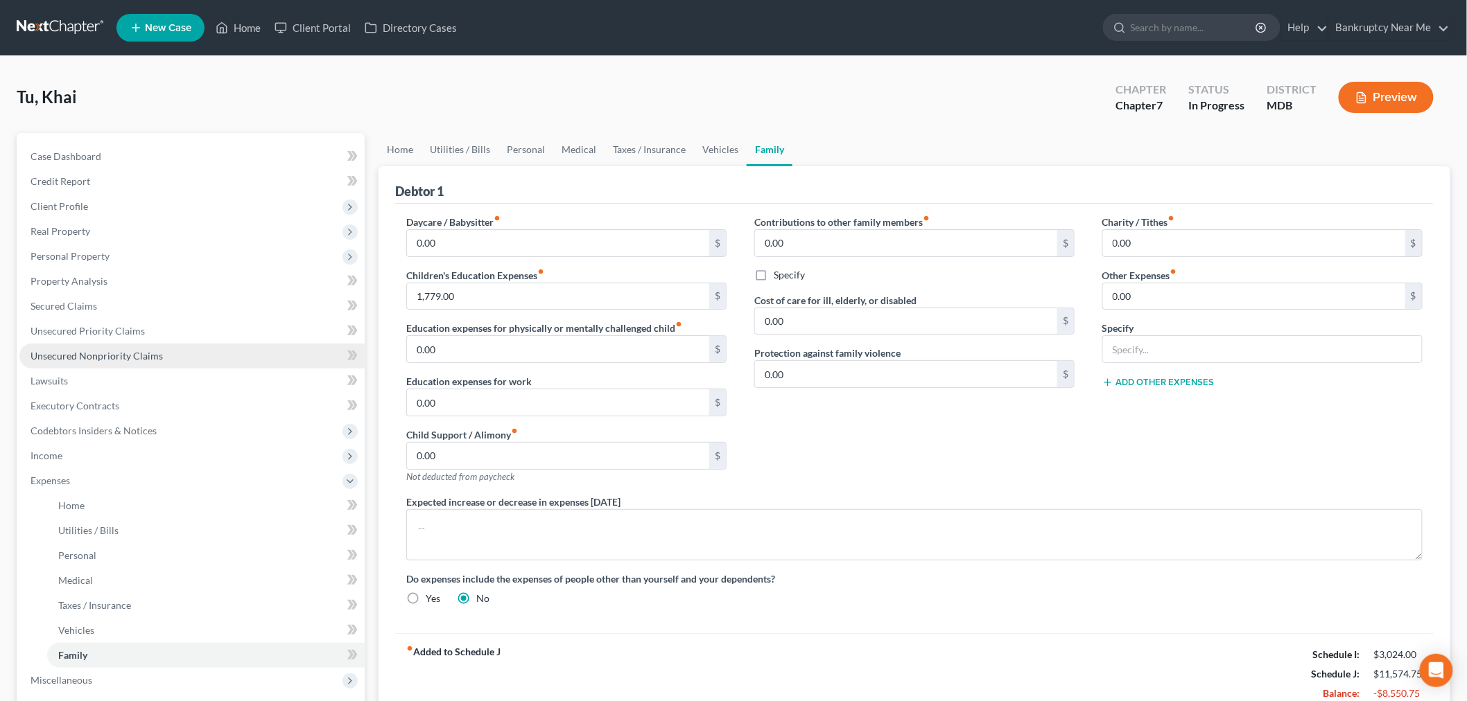
click at [141, 344] on link "Unsecured Nonpriority Claims" at bounding box center [191, 356] width 345 height 25
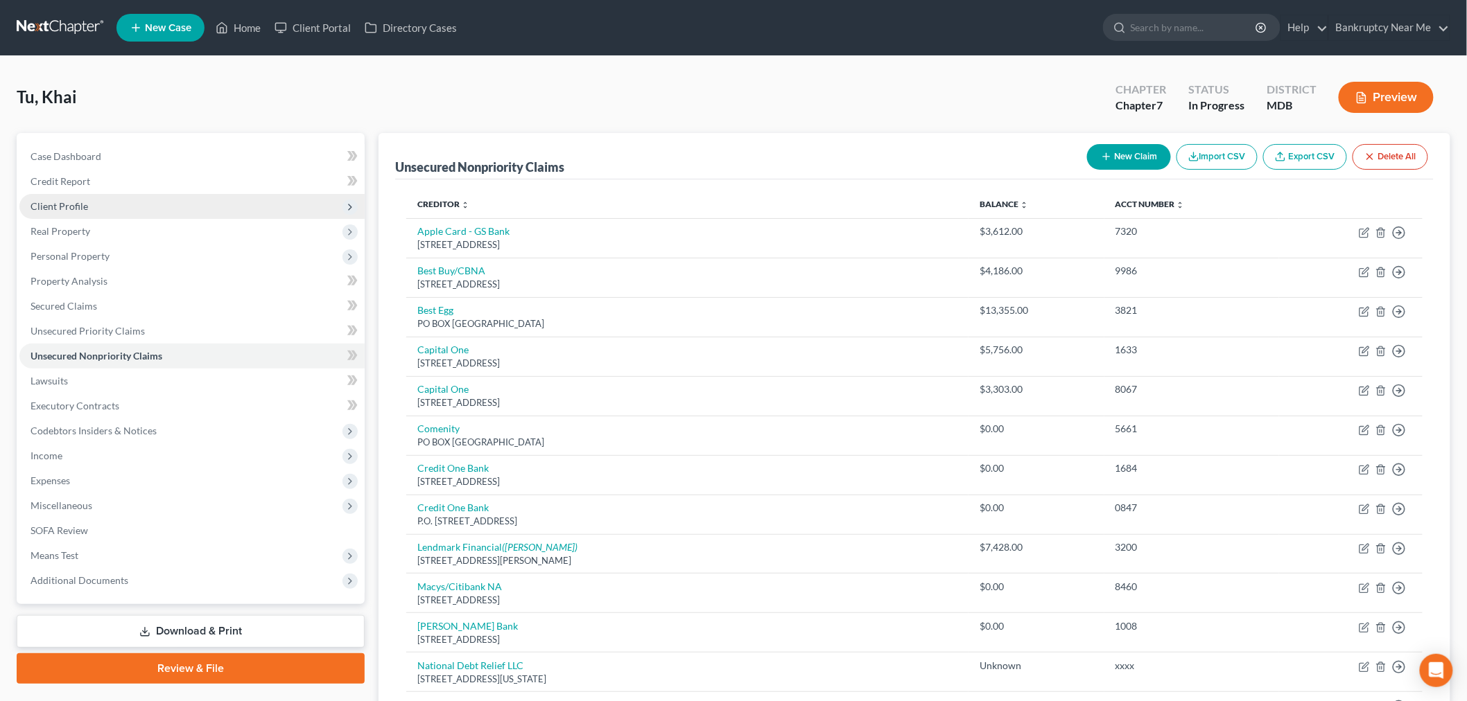
click at [76, 200] on span "Client Profile" at bounding box center [59, 206] width 58 height 12
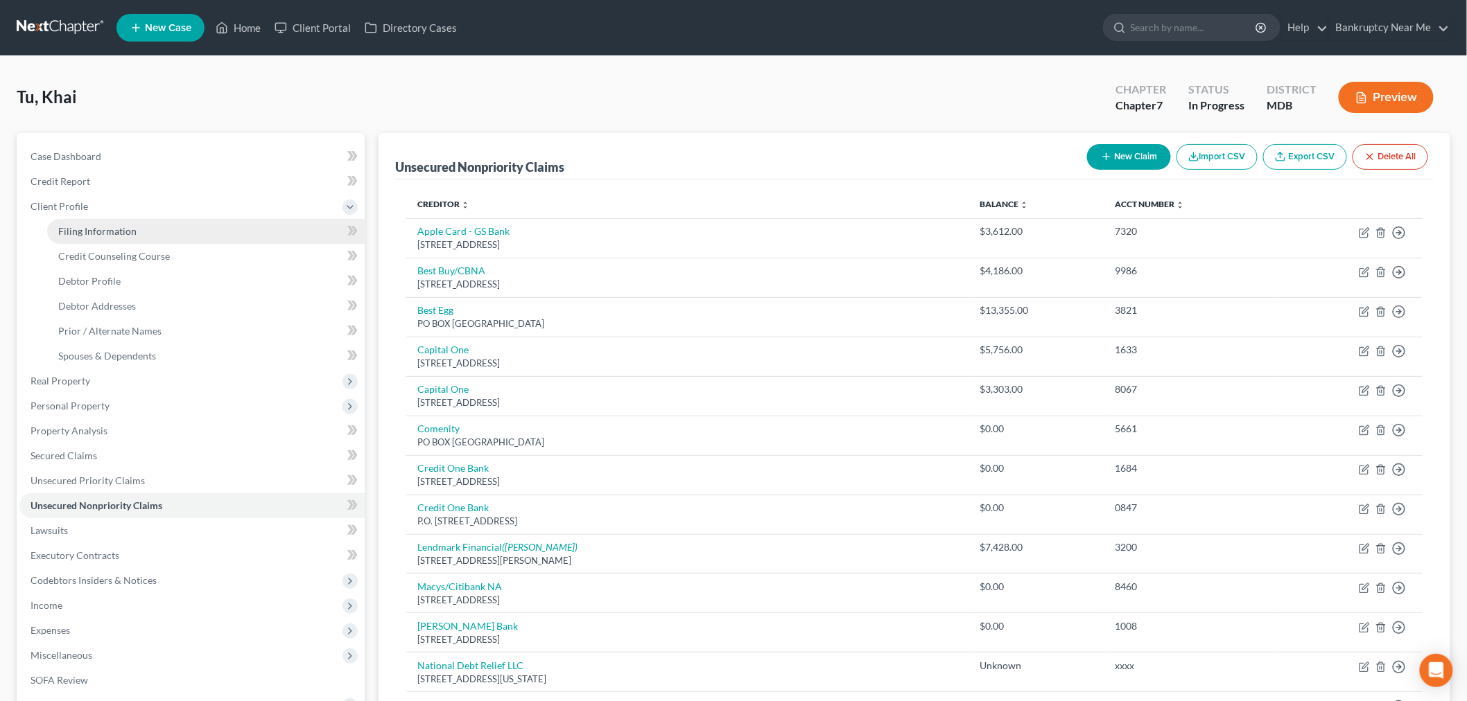
click at [94, 227] on span "Filing Information" at bounding box center [97, 231] width 78 height 12
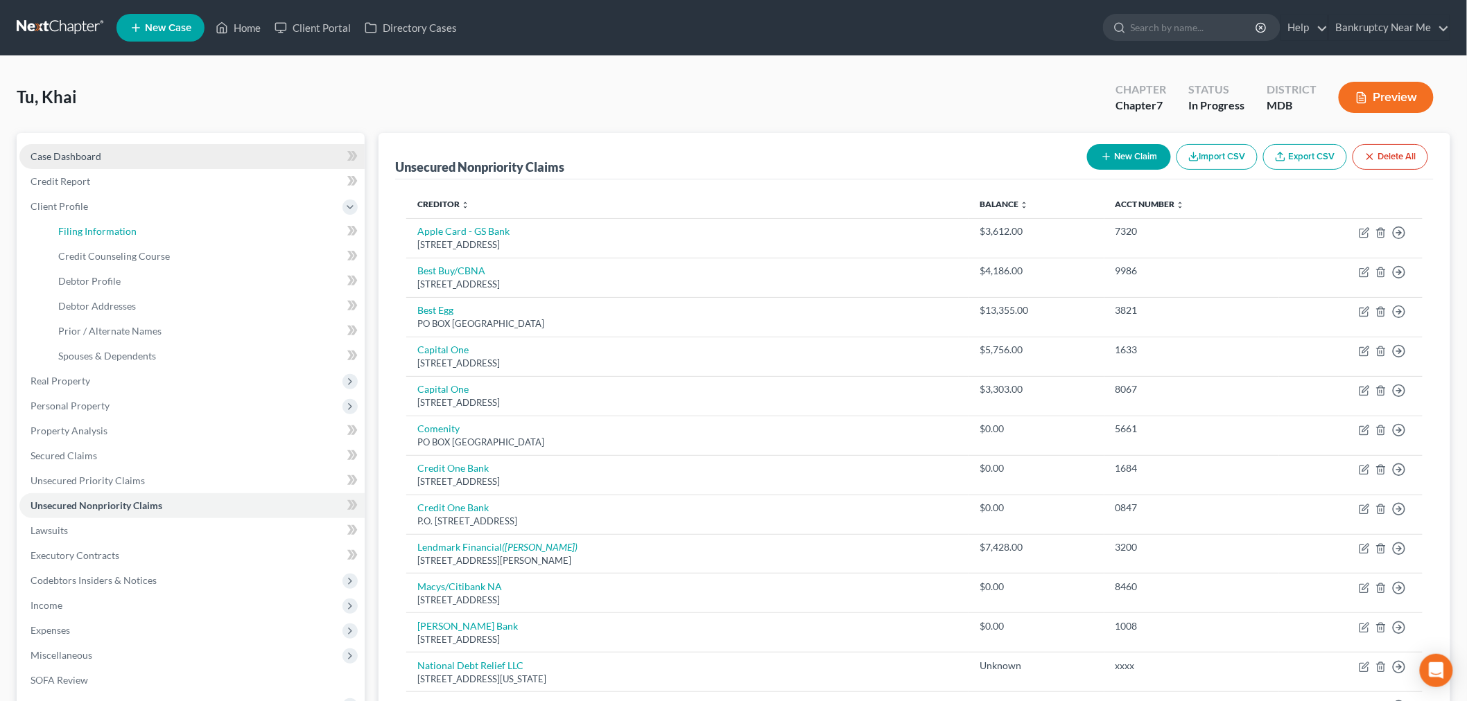
select select "1"
select select "0"
select select "21"
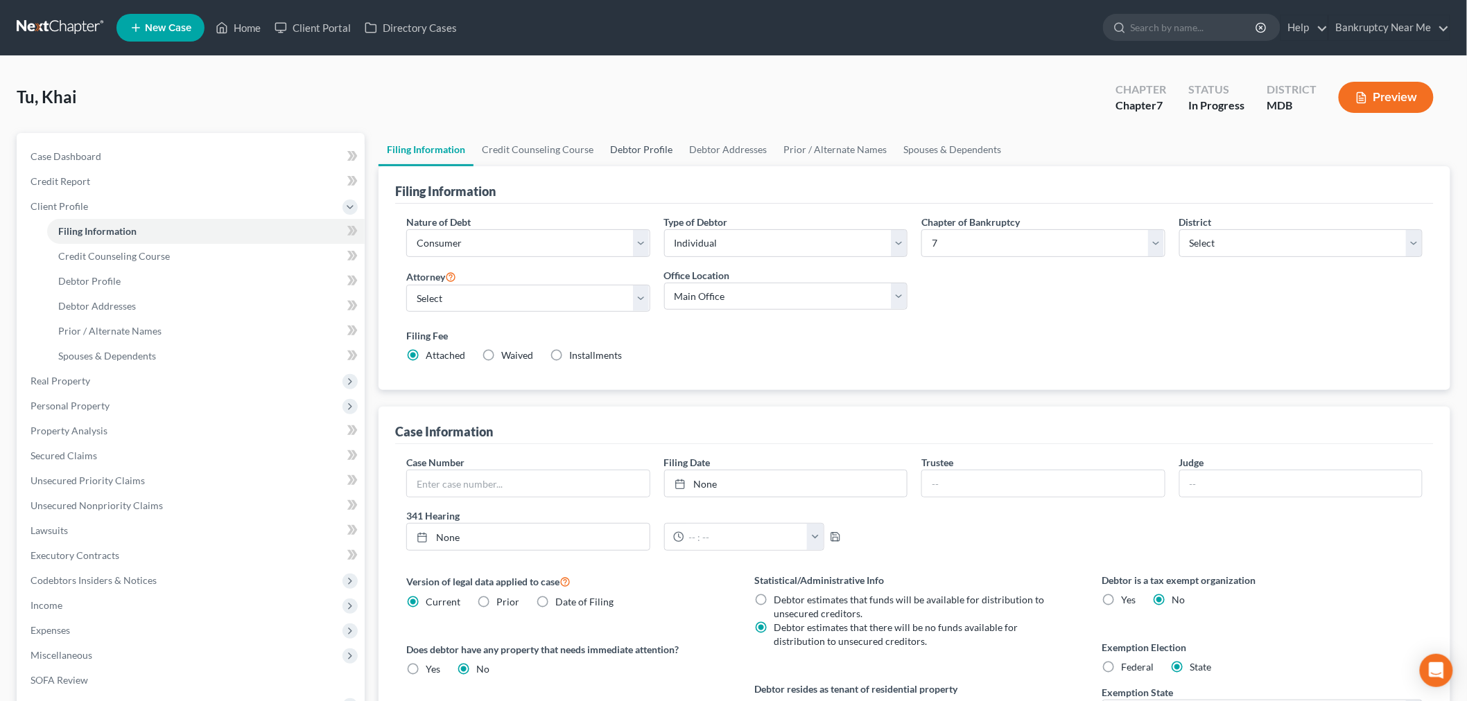
click at [669, 144] on link "Debtor Profile" at bounding box center [641, 149] width 79 height 33
select select "1"
select select "3"
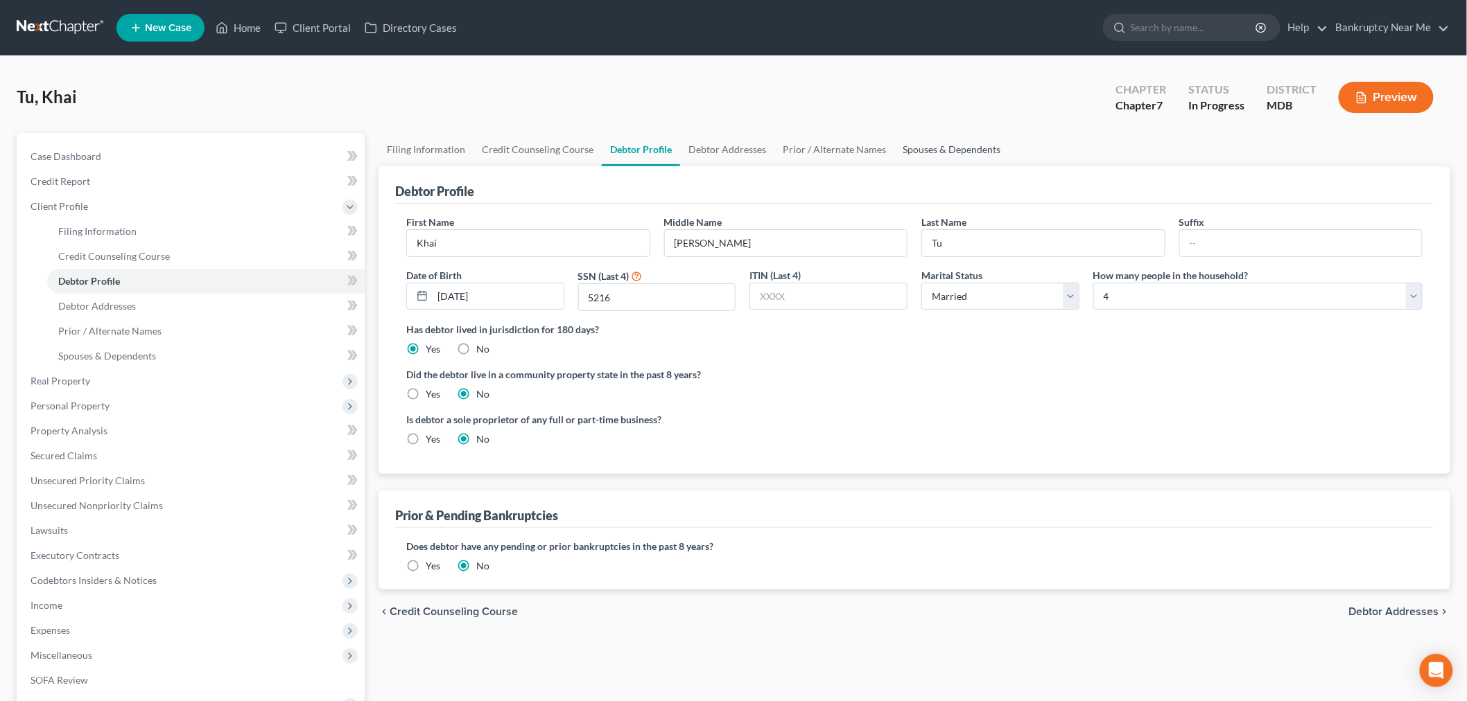
click at [959, 141] on link "Spouses & Dependents" at bounding box center [951, 149] width 114 height 33
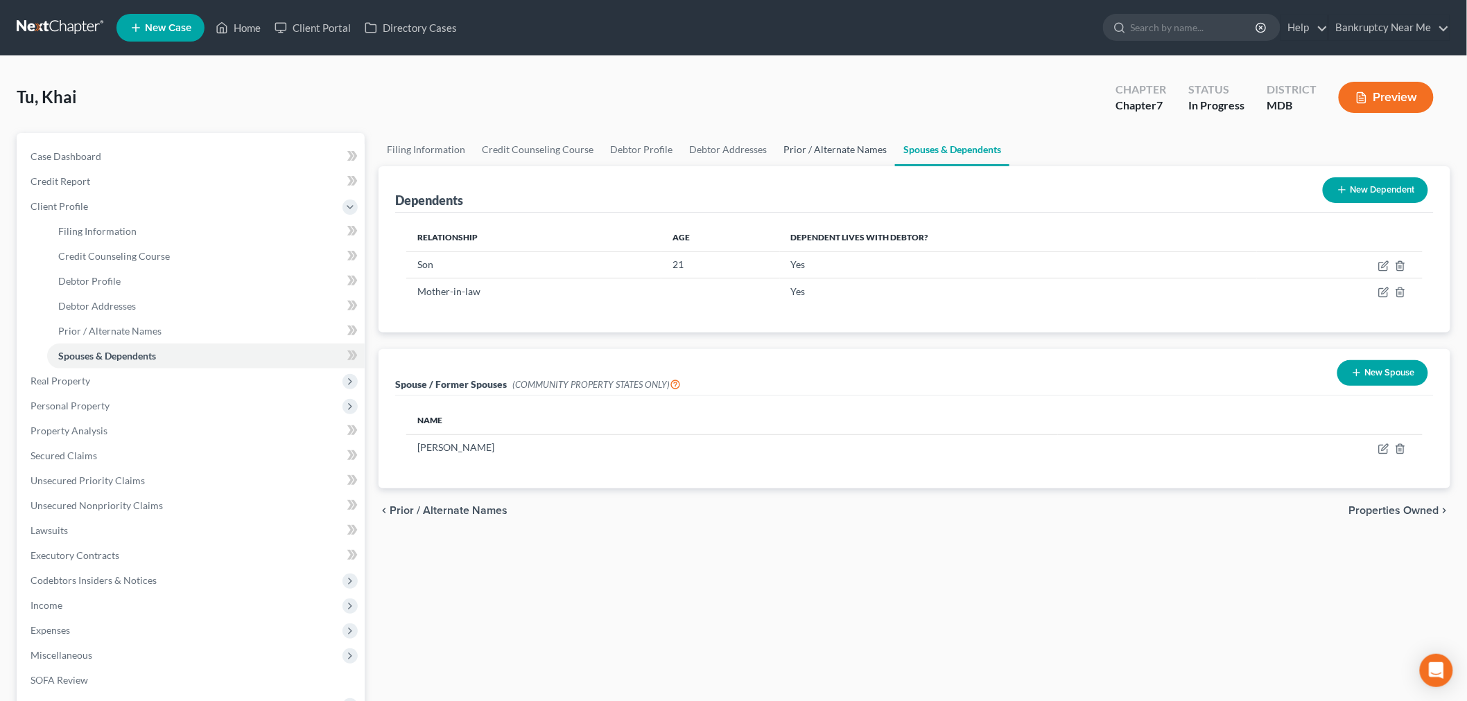
click at [825, 144] on link "Prior / Alternate Names" at bounding box center [835, 149] width 120 height 33
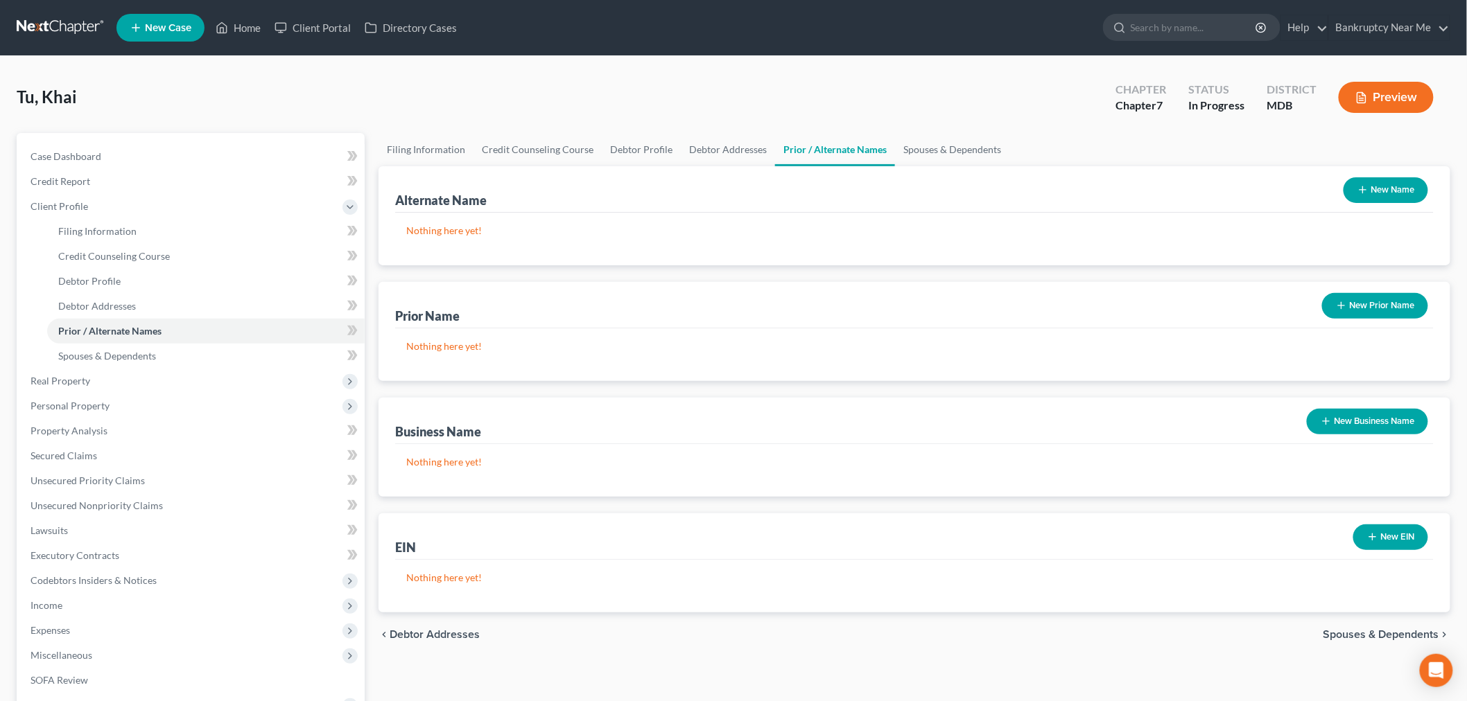
click at [1363, 191] on icon "button" at bounding box center [1362, 189] width 11 height 11
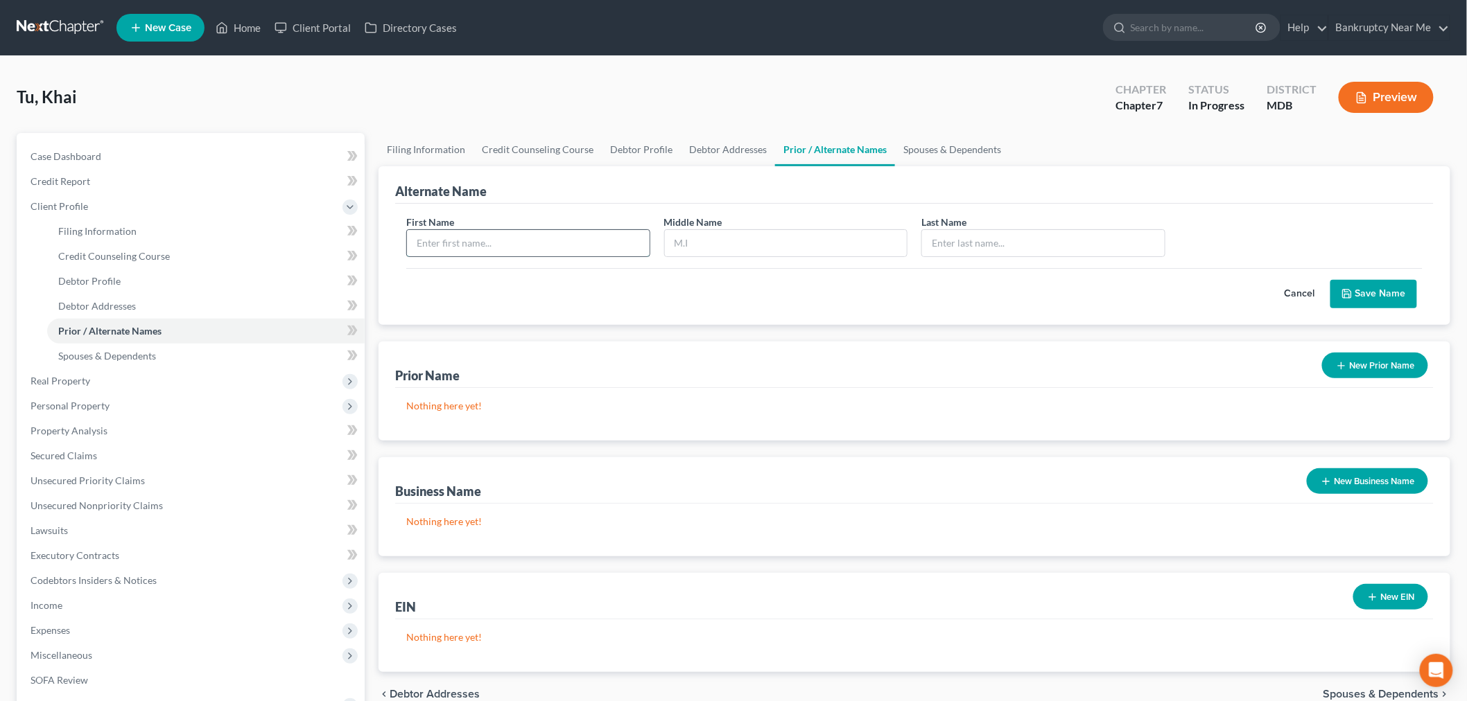
click at [568, 247] on input "text" at bounding box center [528, 243] width 243 height 26
type input "Khai"
type input "T"
type input "Tu"
click at [1389, 298] on button "Save Name" at bounding box center [1373, 294] width 87 height 29
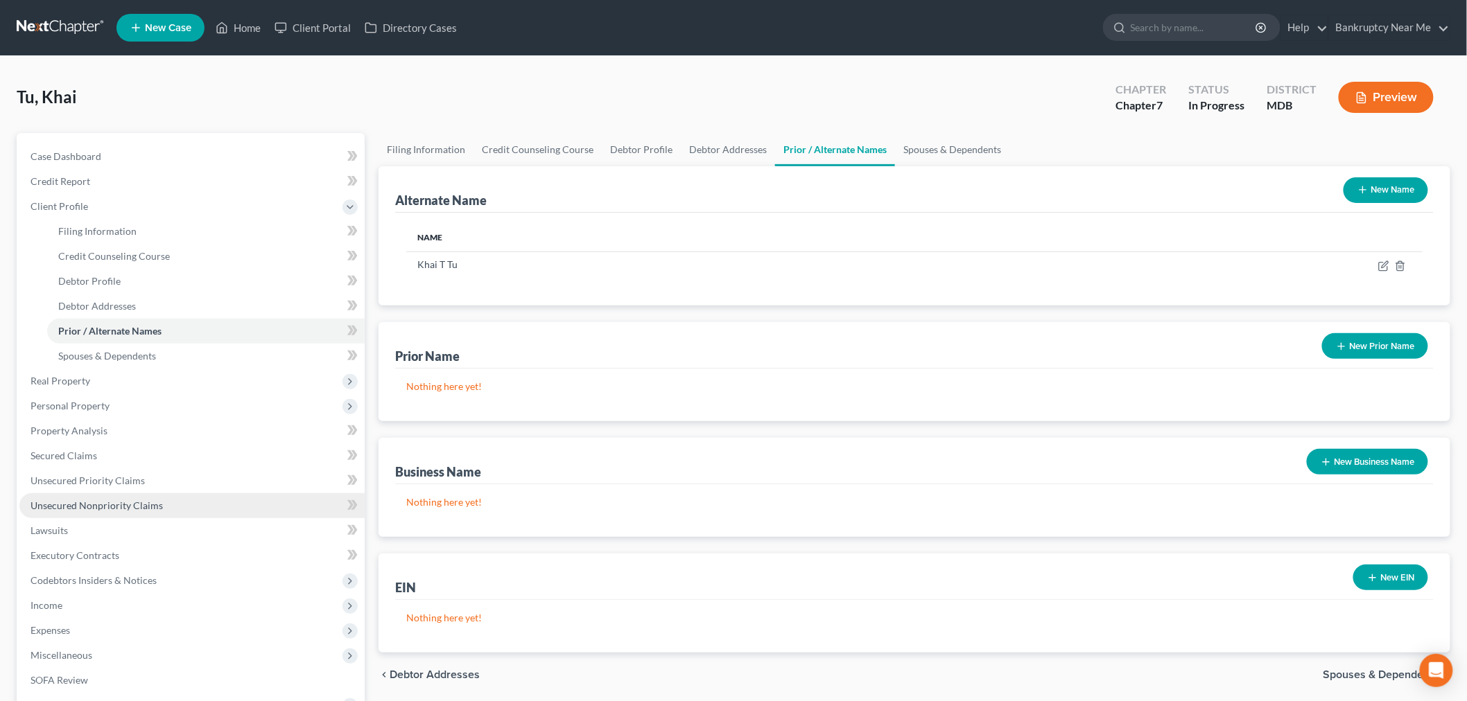
click at [114, 506] on span "Unsecured Nonpriority Claims" at bounding box center [96, 506] width 132 height 12
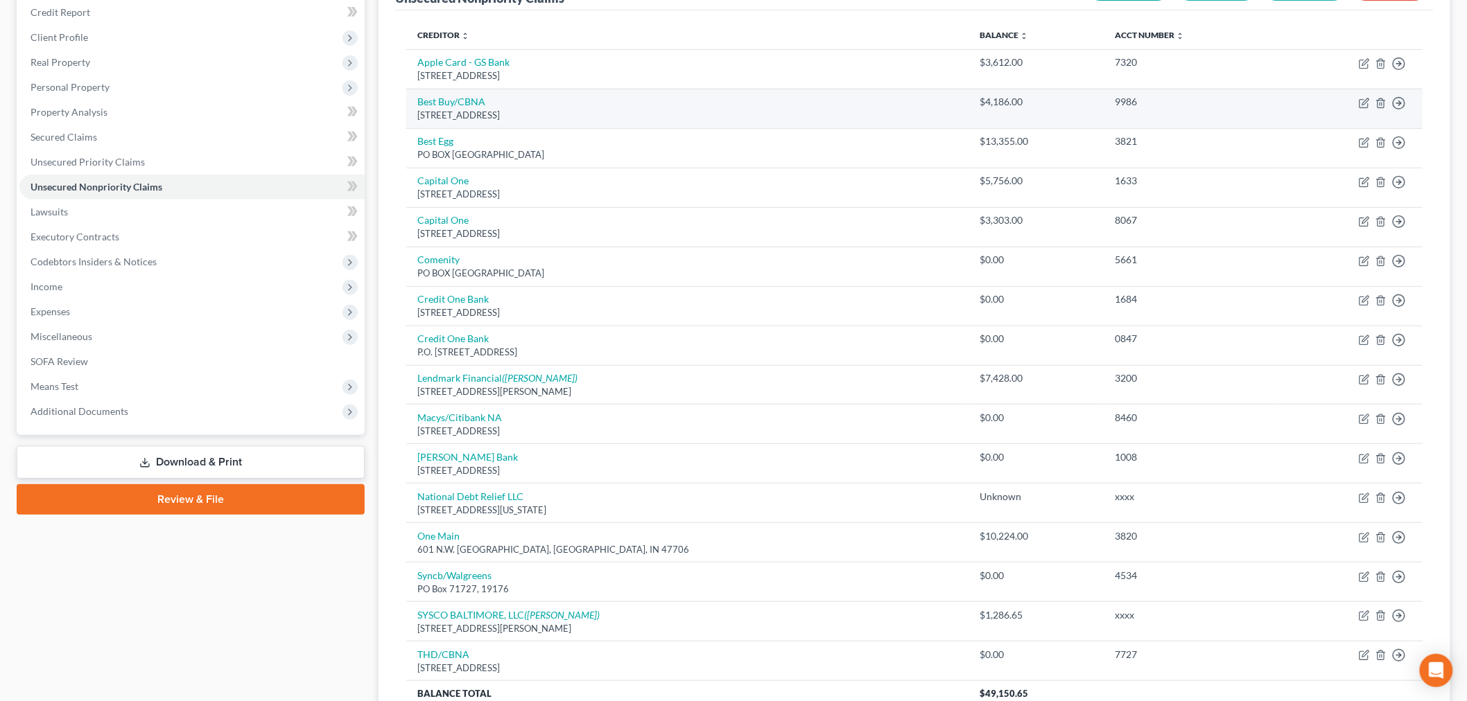
scroll to position [77, 0]
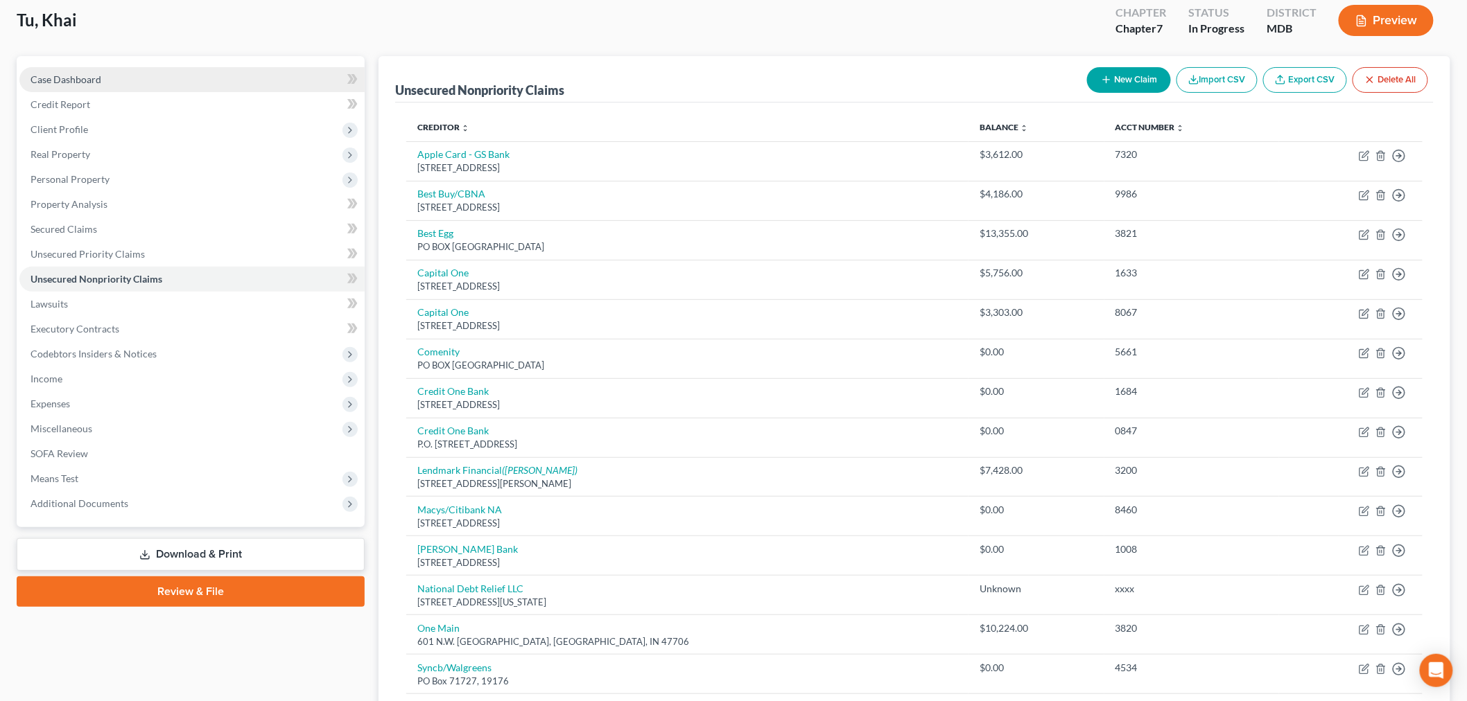
click at [43, 85] on link "Case Dashboard" at bounding box center [191, 79] width 345 height 25
select select "4"
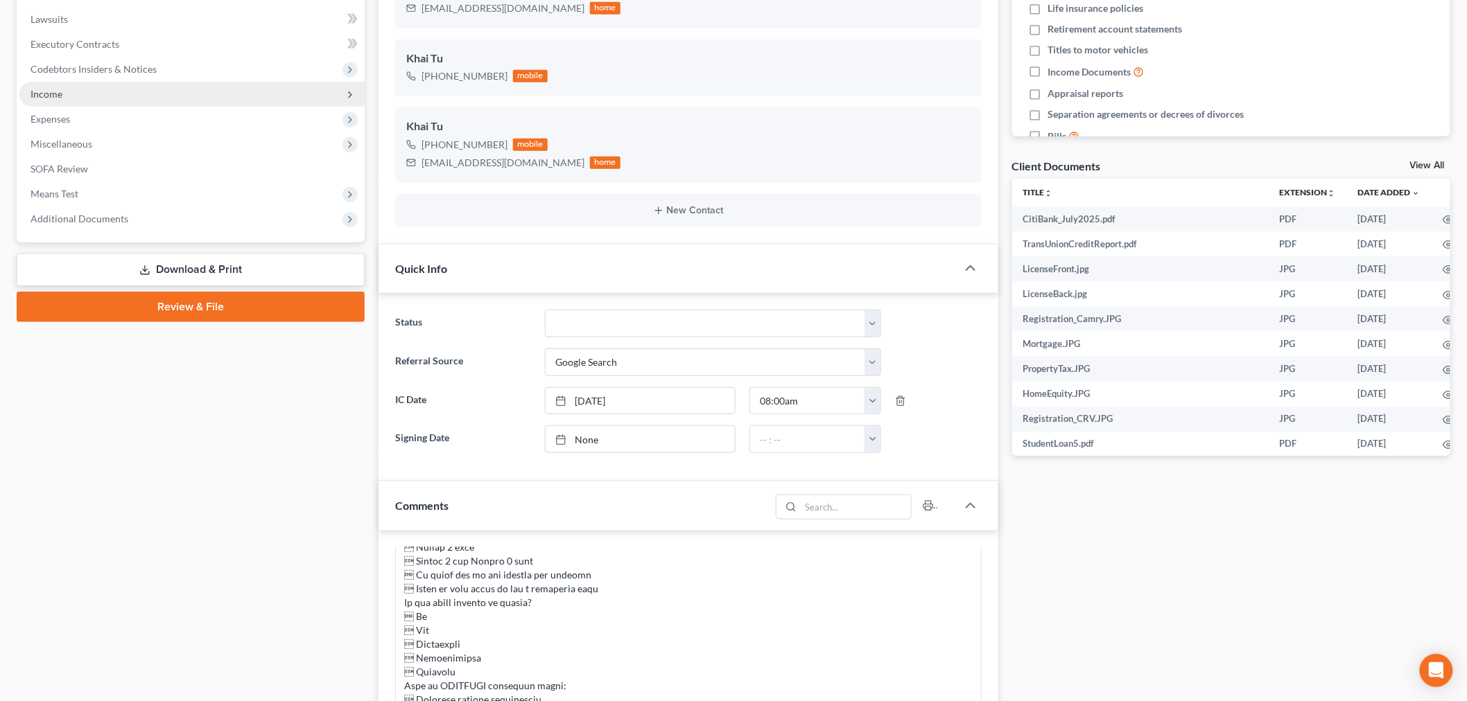
scroll to position [218, 0]
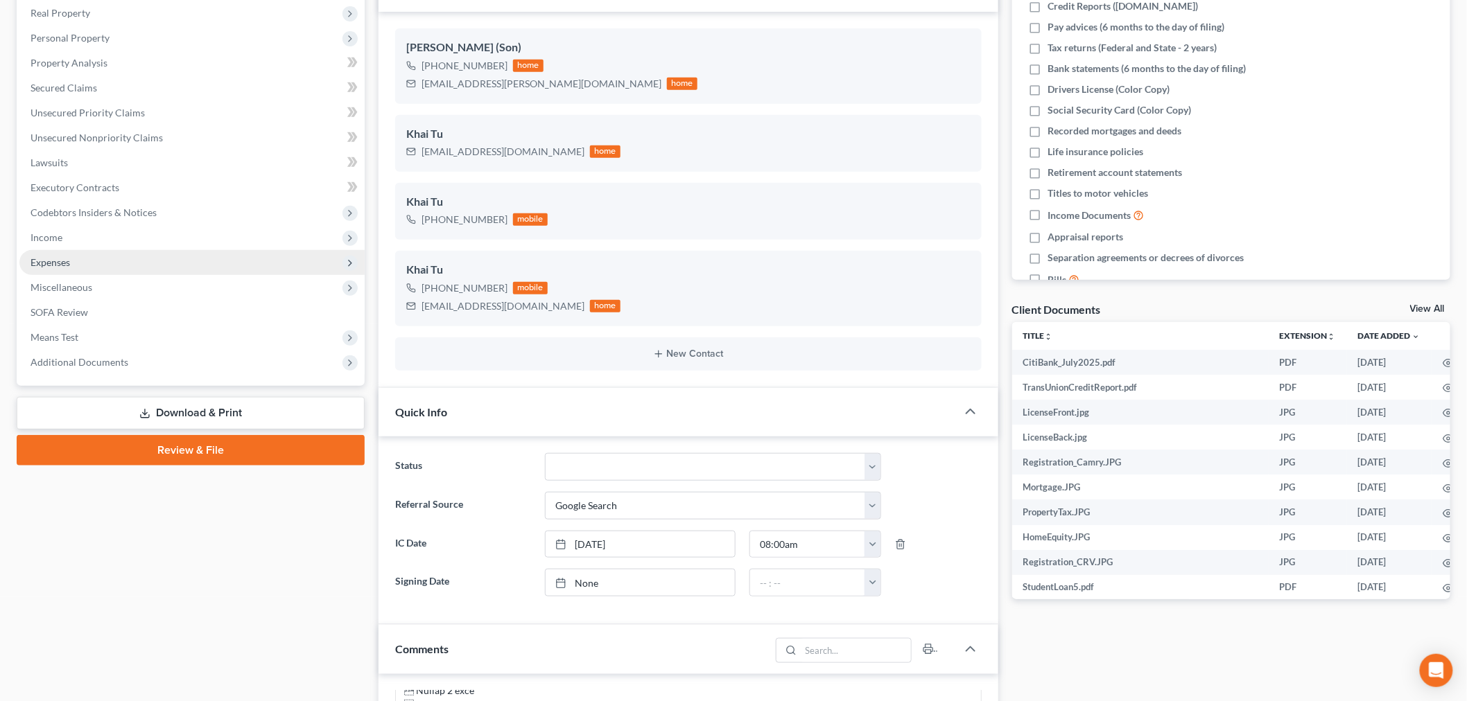
drag, startPoint x: 77, startPoint y: 254, endPoint x: 93, endPoint y: 265, distance: 19.8
click at [77, 254] on span "Expenses" at bounding box center [191, 262] width 345 height 25
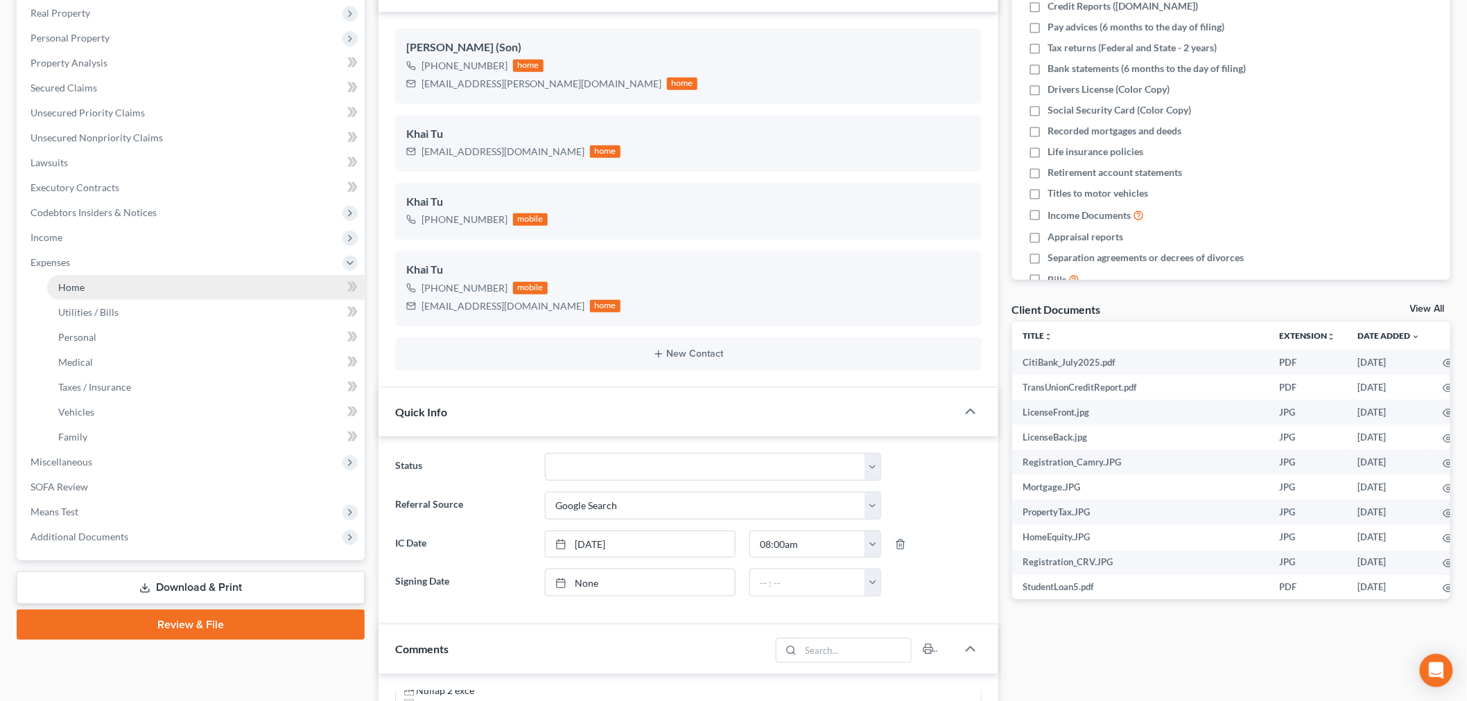
click at [103, 278] on link "Home" at bounding box center [205, 287] width 317 height 25
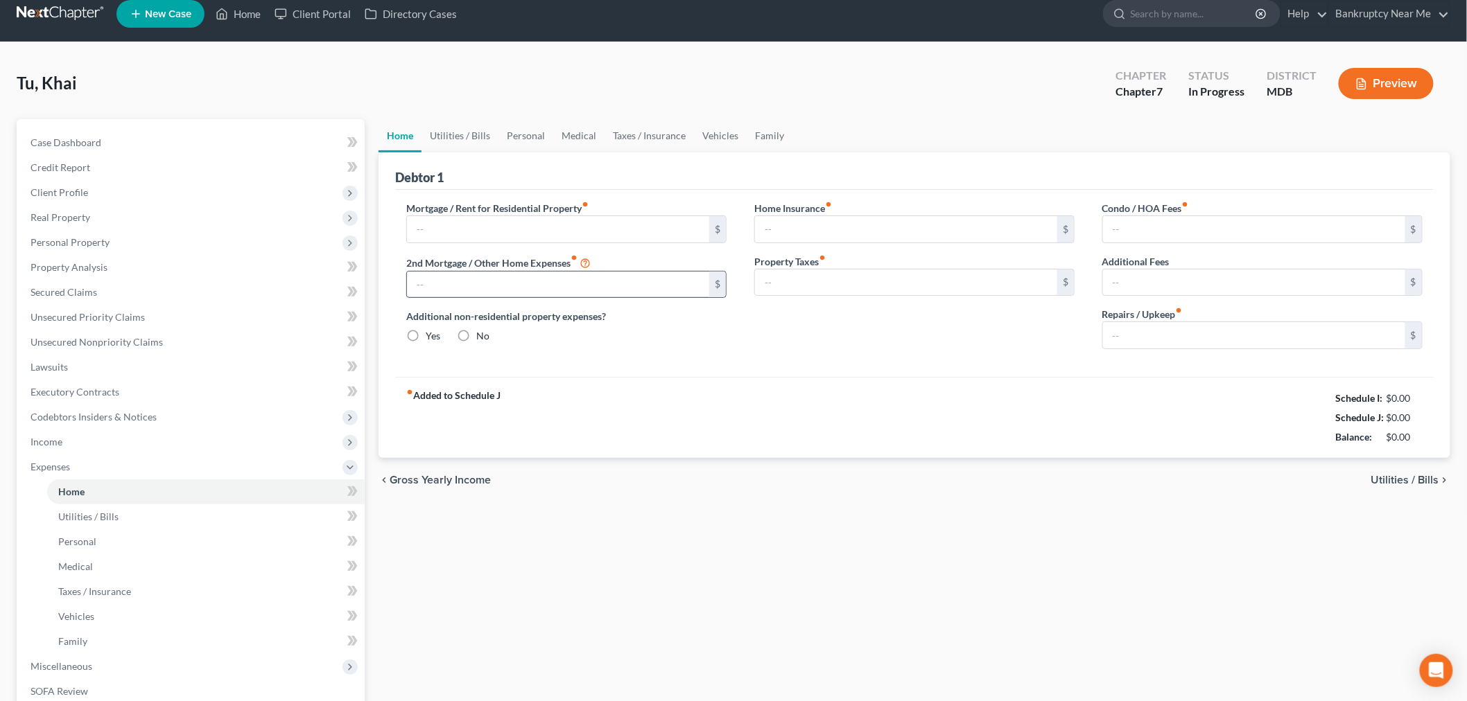
type input "4,905.24"
type input "585.51"
radio input "true"
type input "0.00"
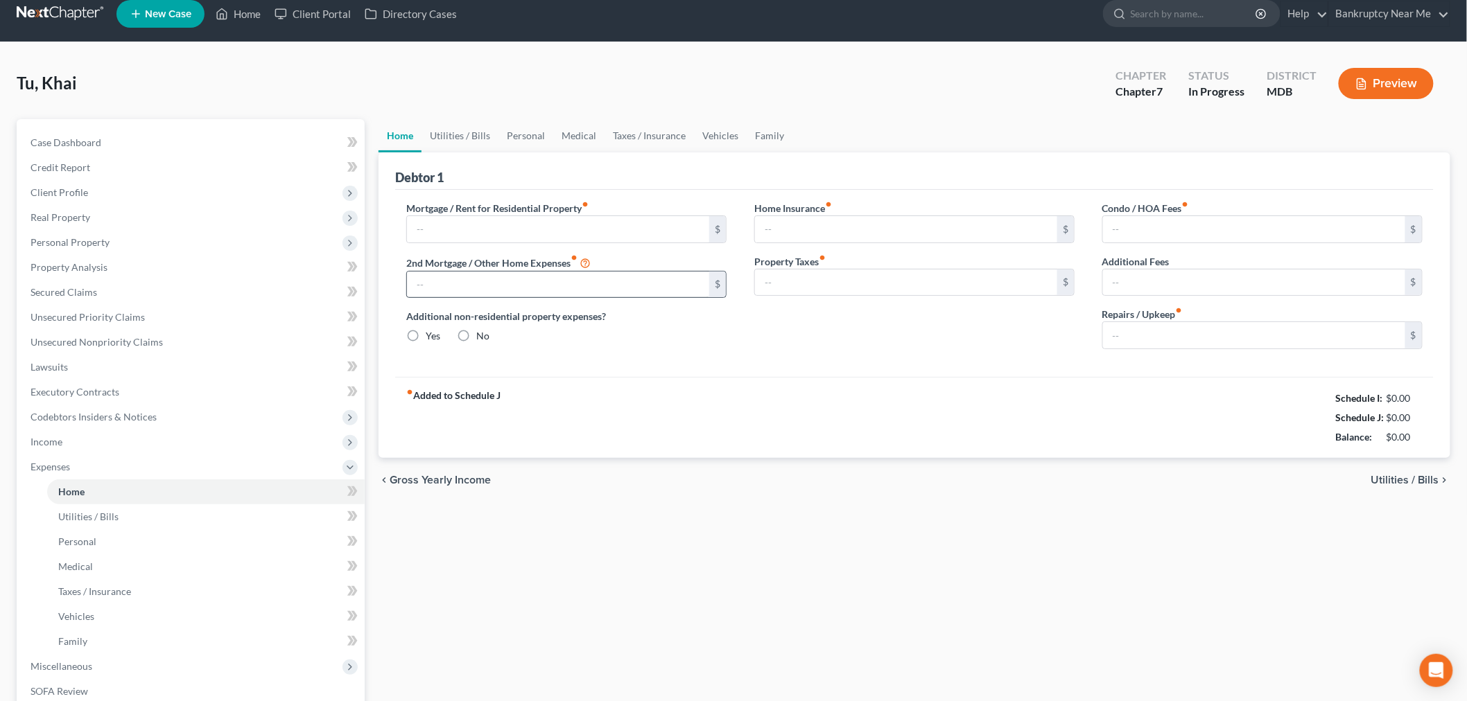
type input "0.00"
type input "200.00"
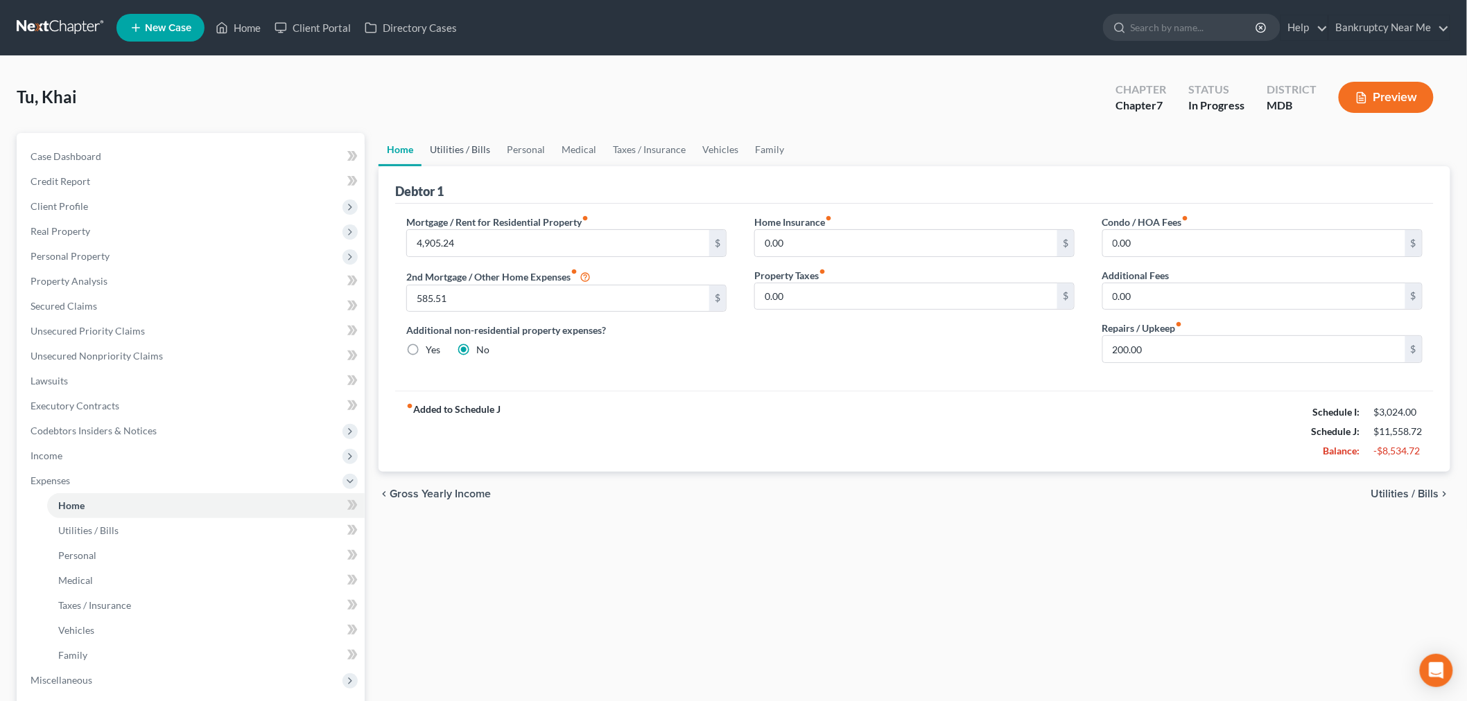
click at [466, 149] on link "Utilities / Bills" at bounding box center [459, 149] width 77 height 33
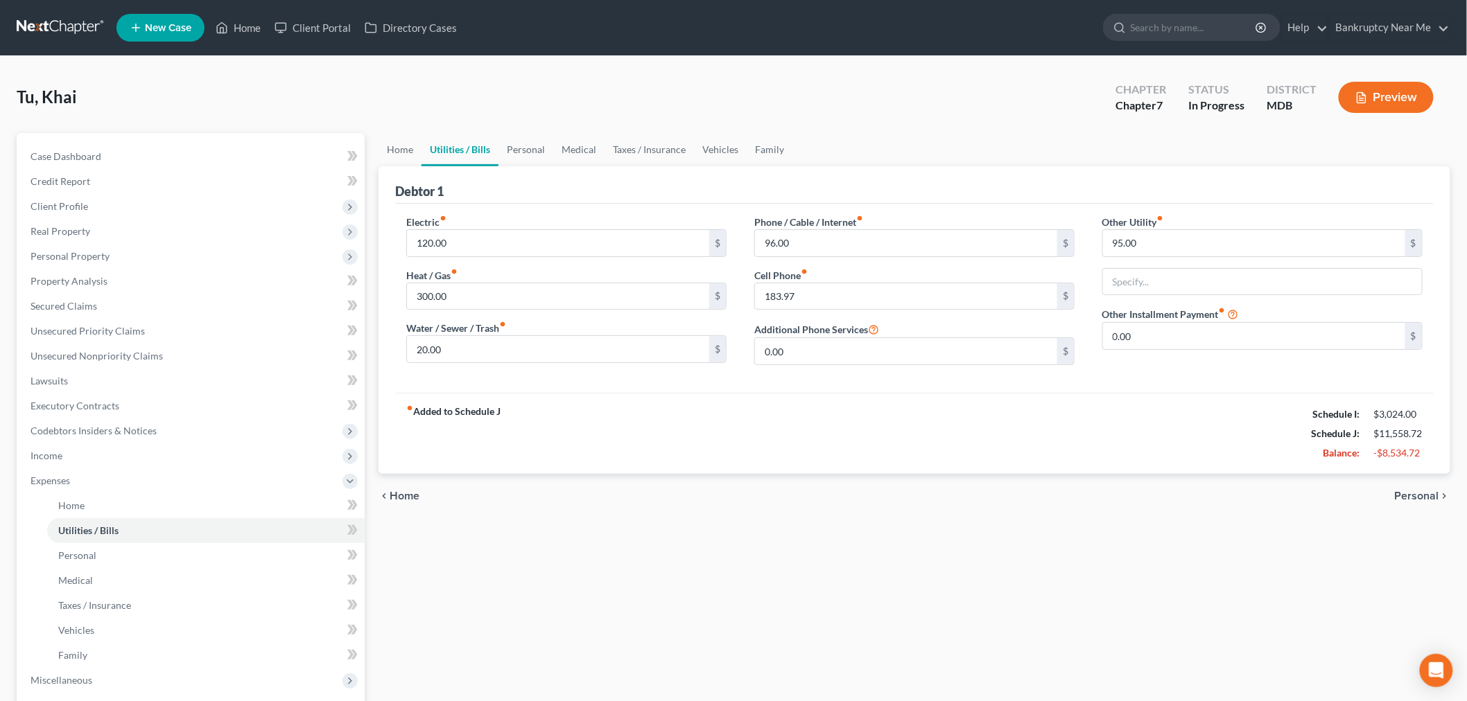
click at [544, 227] on div "Electric fiber_manual_record 120.00 $" at bounding box center [566, 236] width 320 height 42
click at [527, 252] on input "120.00" at bounding box center [558, 243] width 302 height 26
type input "183.97"
click at [566, 288] on input "300.00" at bounding box center [558, 296] width 302 height 26
type input "70.65"
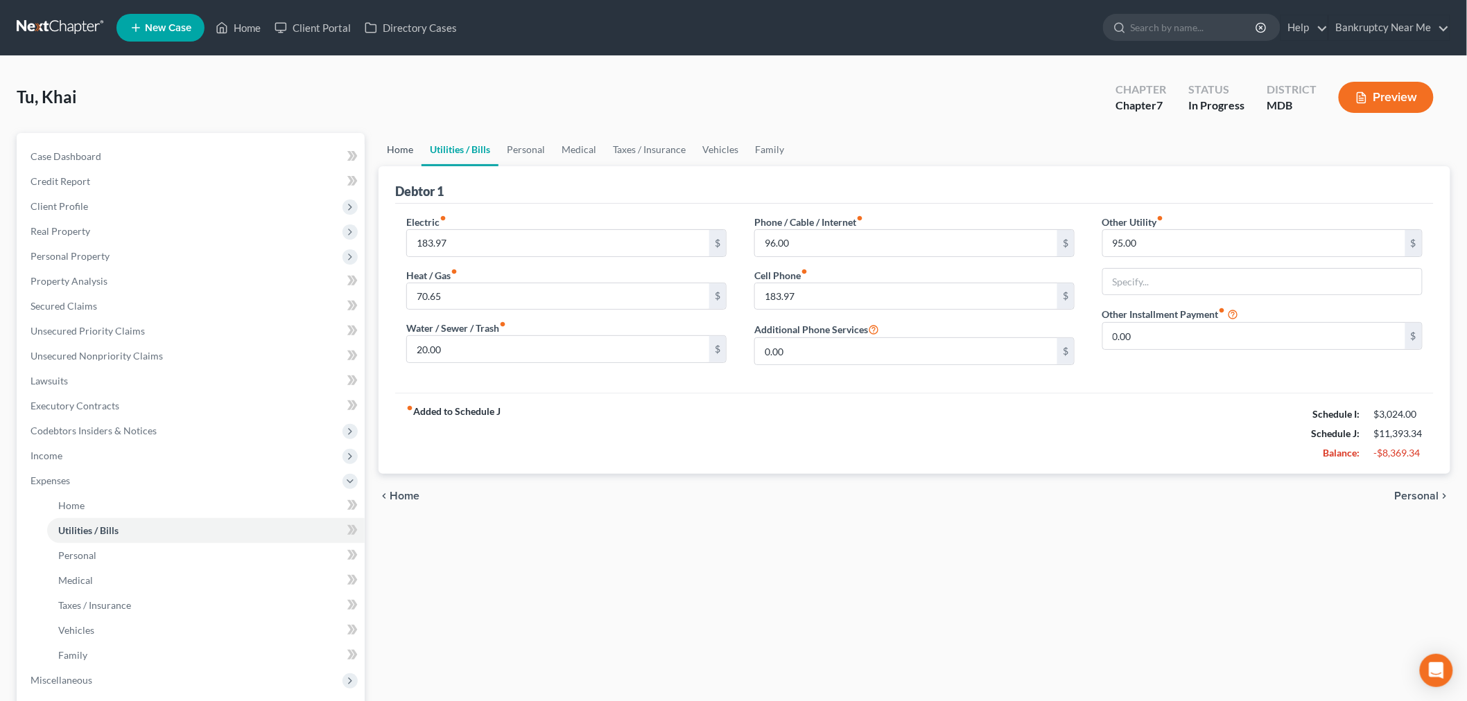
click at [400, 141] on link "Home" at bounding box center [399, 149] width 43 height 33
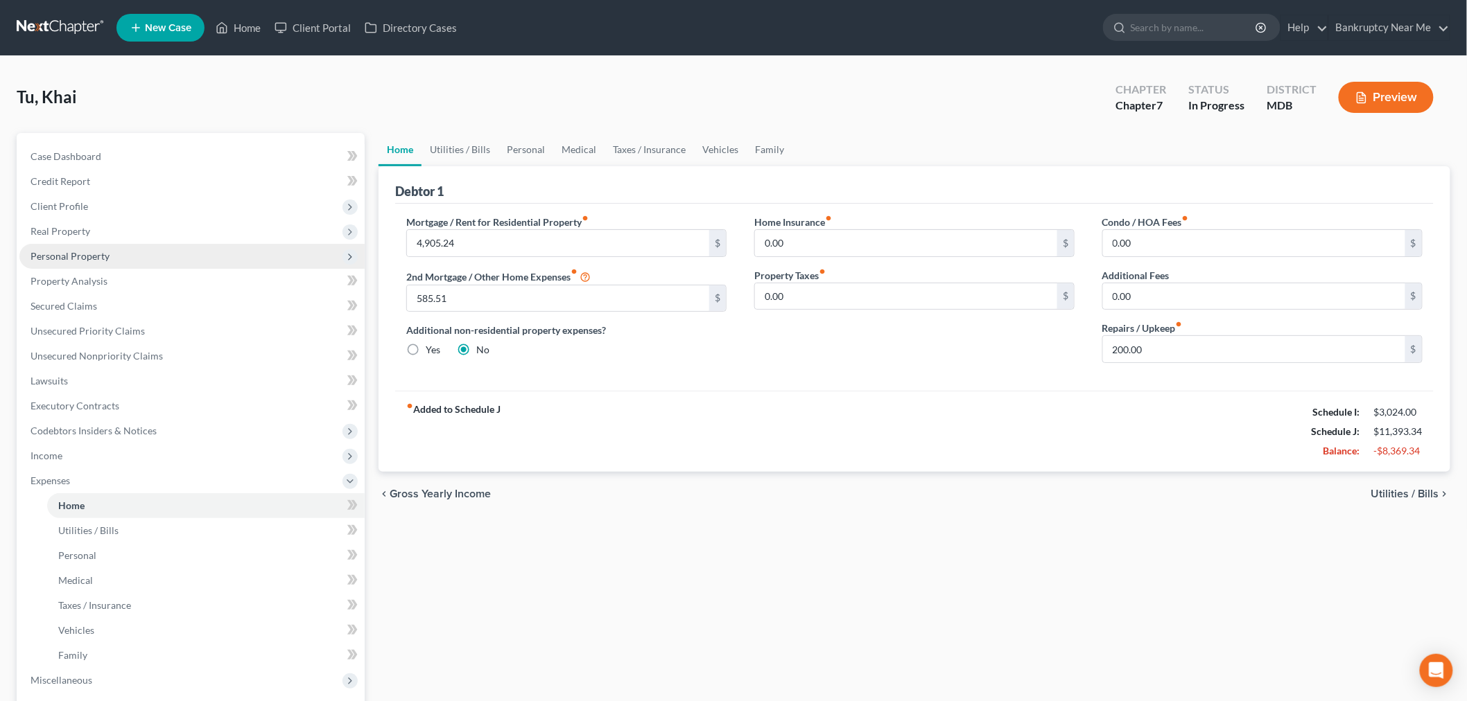
click at [160, 253] on span "Personal Property" at bounding box center [191, 256] width 345 height 25
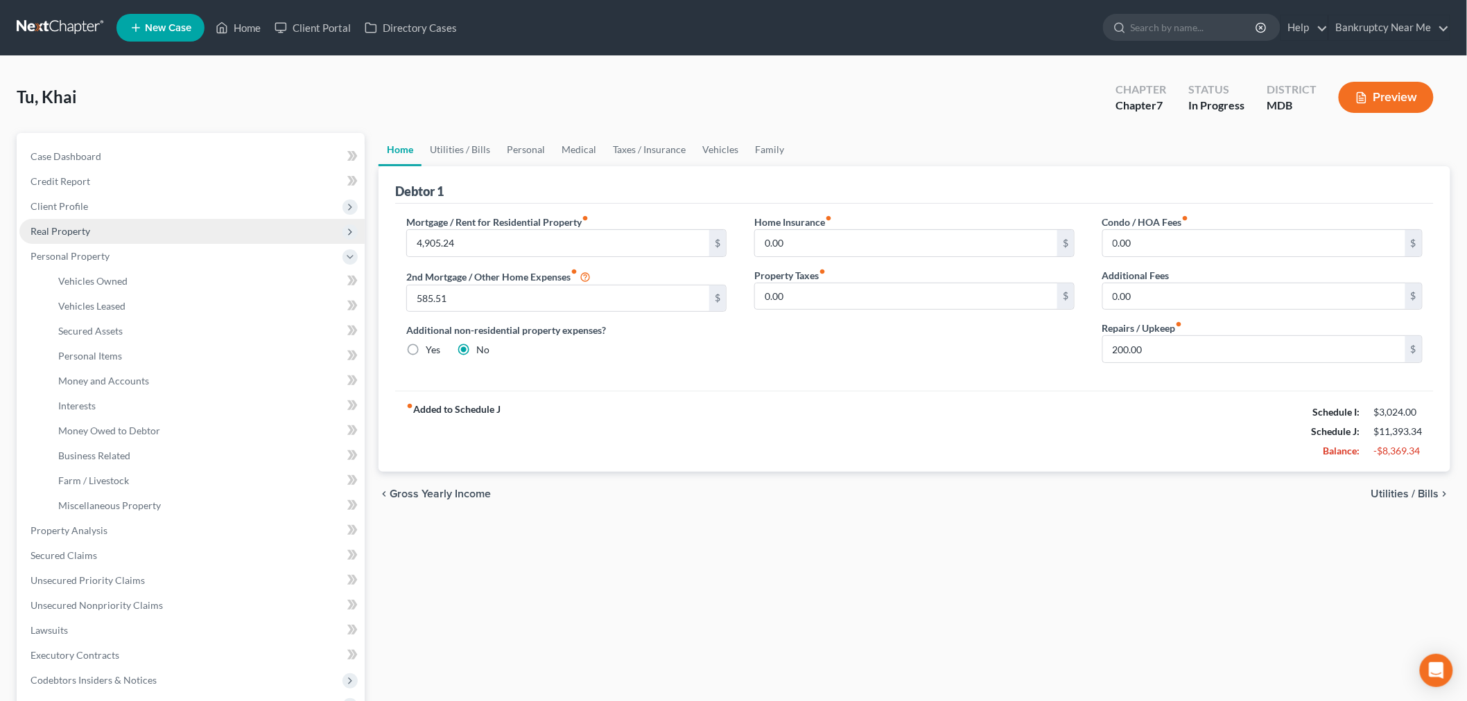
click at [132, 232] on span "Real Property" at bounding box center [191, 231] width 345 height 25
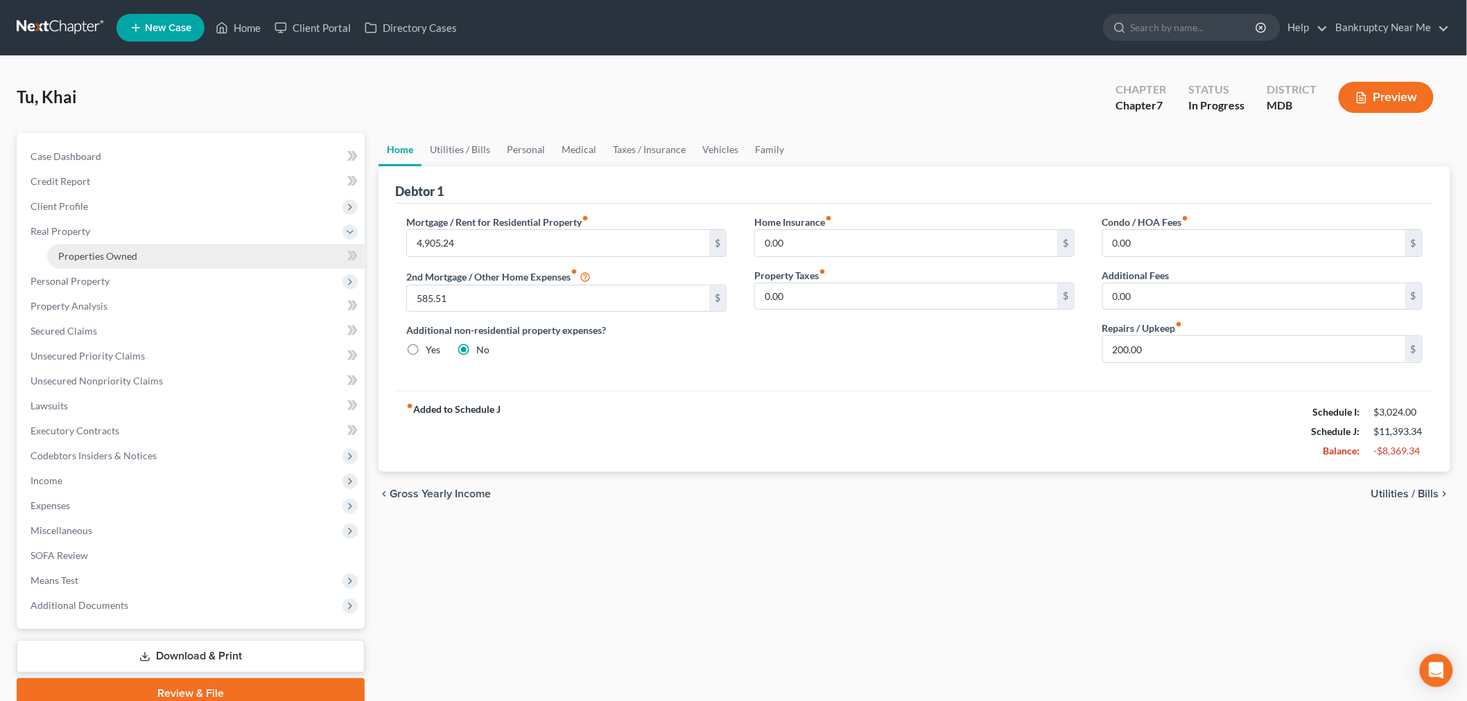
click at [152, 257] on link "Properties Owned" at bounding box center [205, 256] width 317 height 25
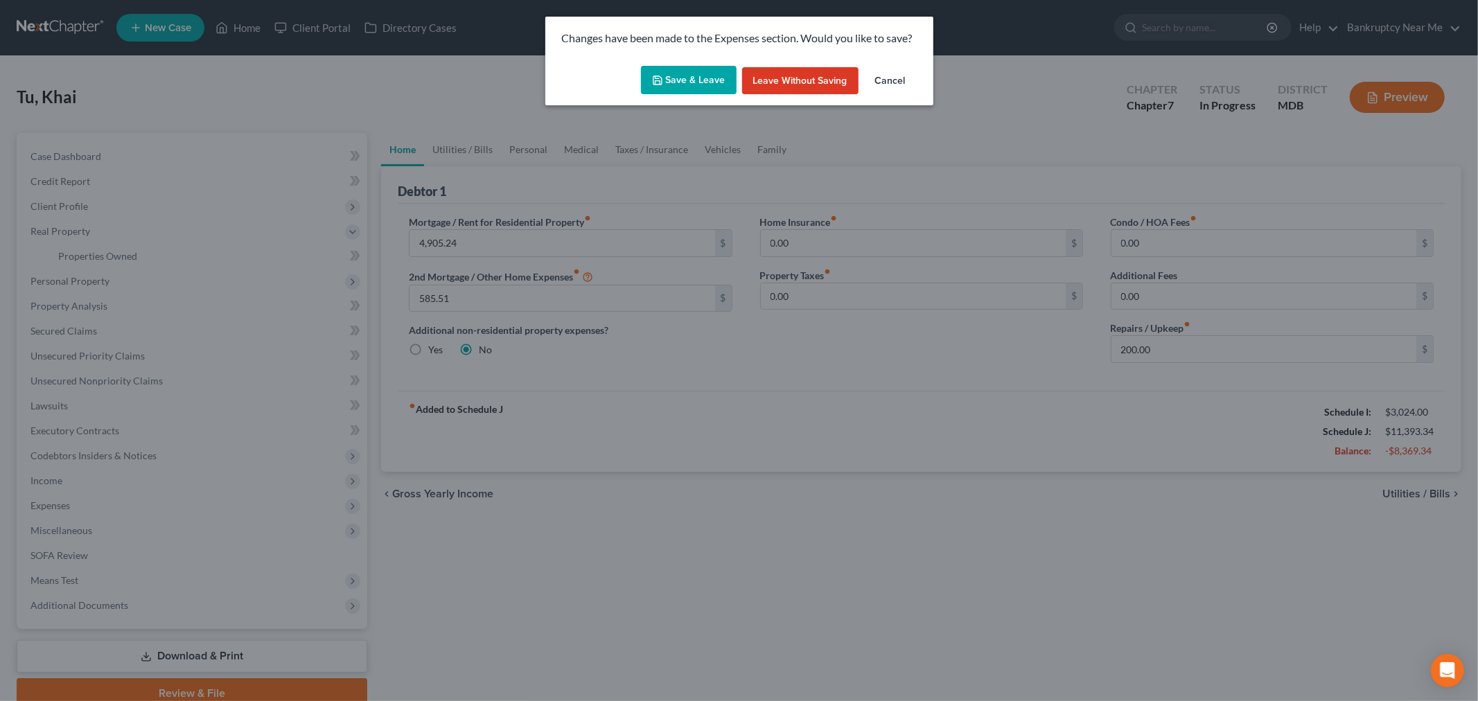
click at [687, 71] on button "Save & Leave" at bounding box center [689, 80] width 96 height 29
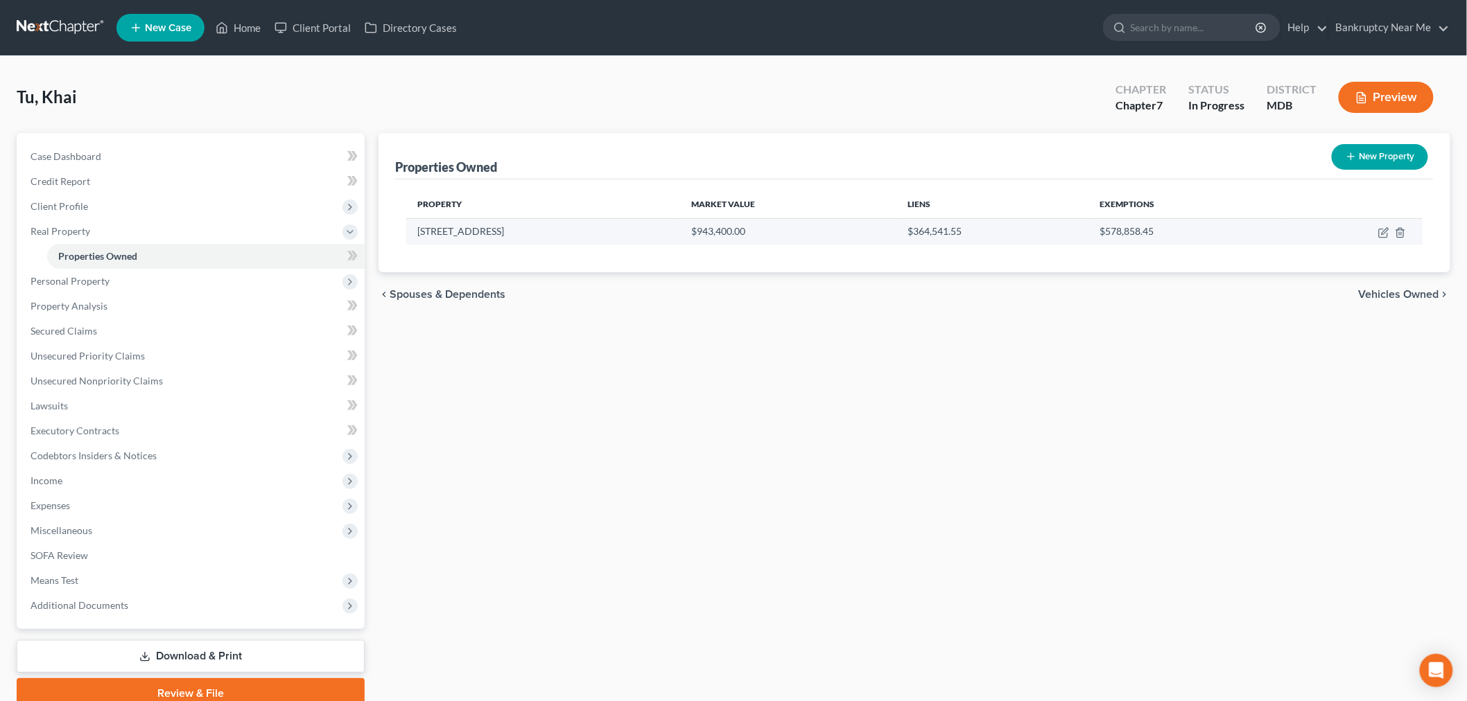
click at [1385, 224] on td at bounding box center [1352, 231] width 140 height 26
click at [1384, 227] on icon "button" at bounding box center [1383, 232] width 11 height 11
select select "21"
select select "3"
select select "5"
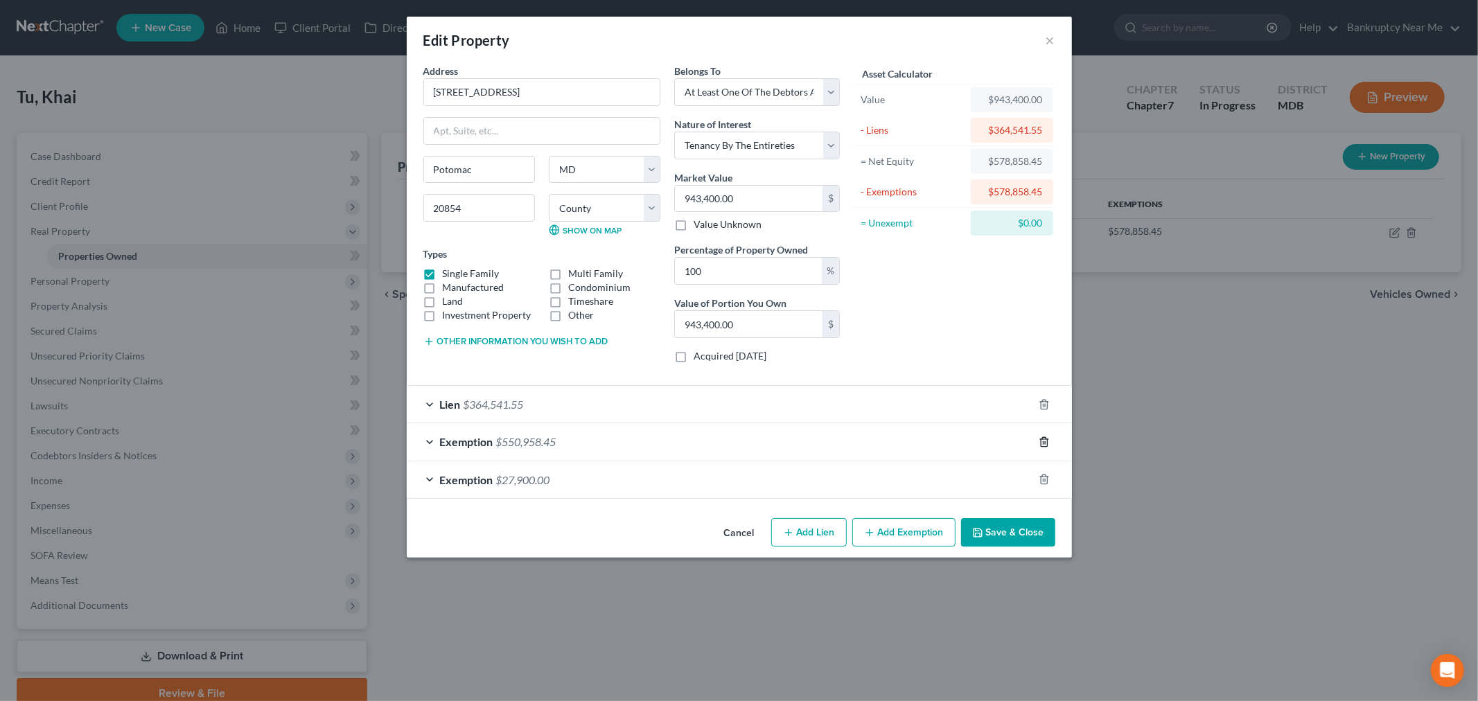
click at [1043, 442] on line "button" at bounding box center [1043, 442] width 0 height 3
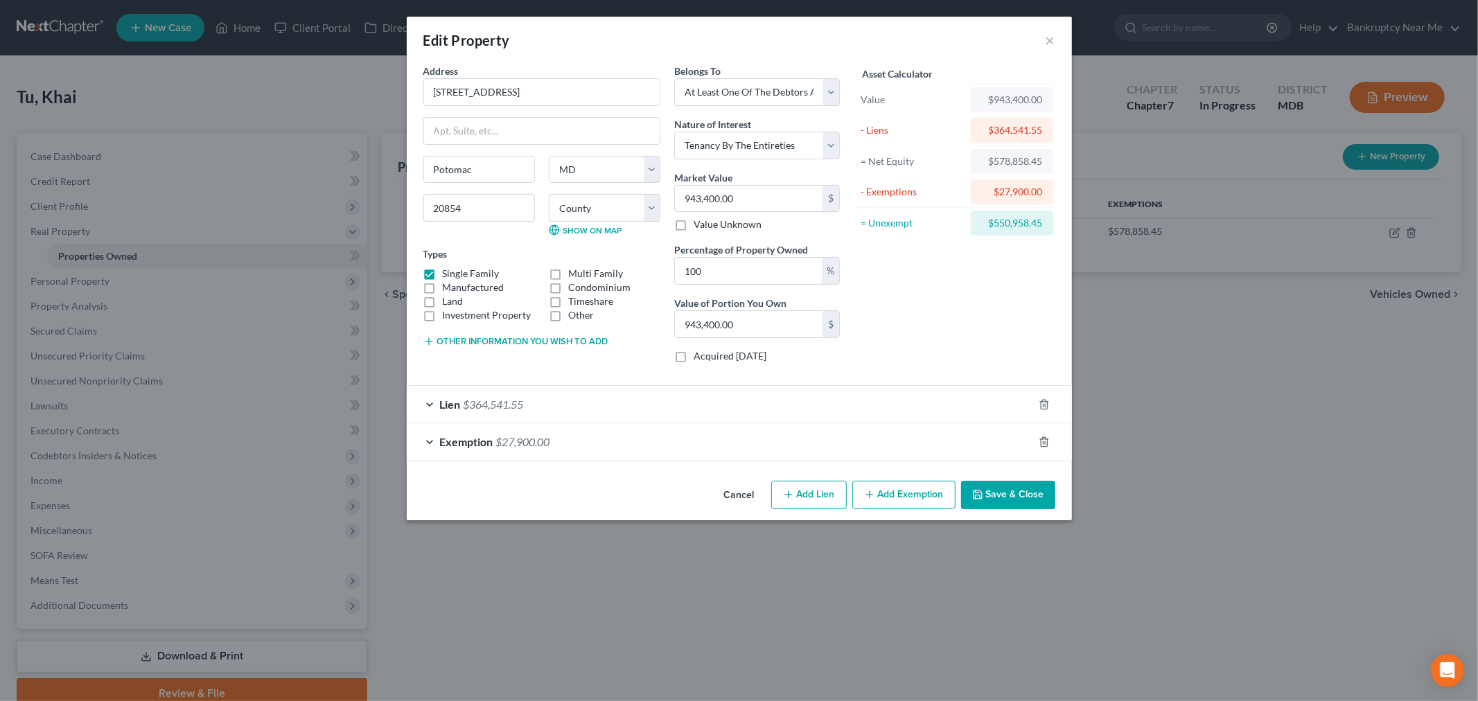
click at [884, 493] on button "Add Exemption" at bounding box center [903, 495] width 103 height 29
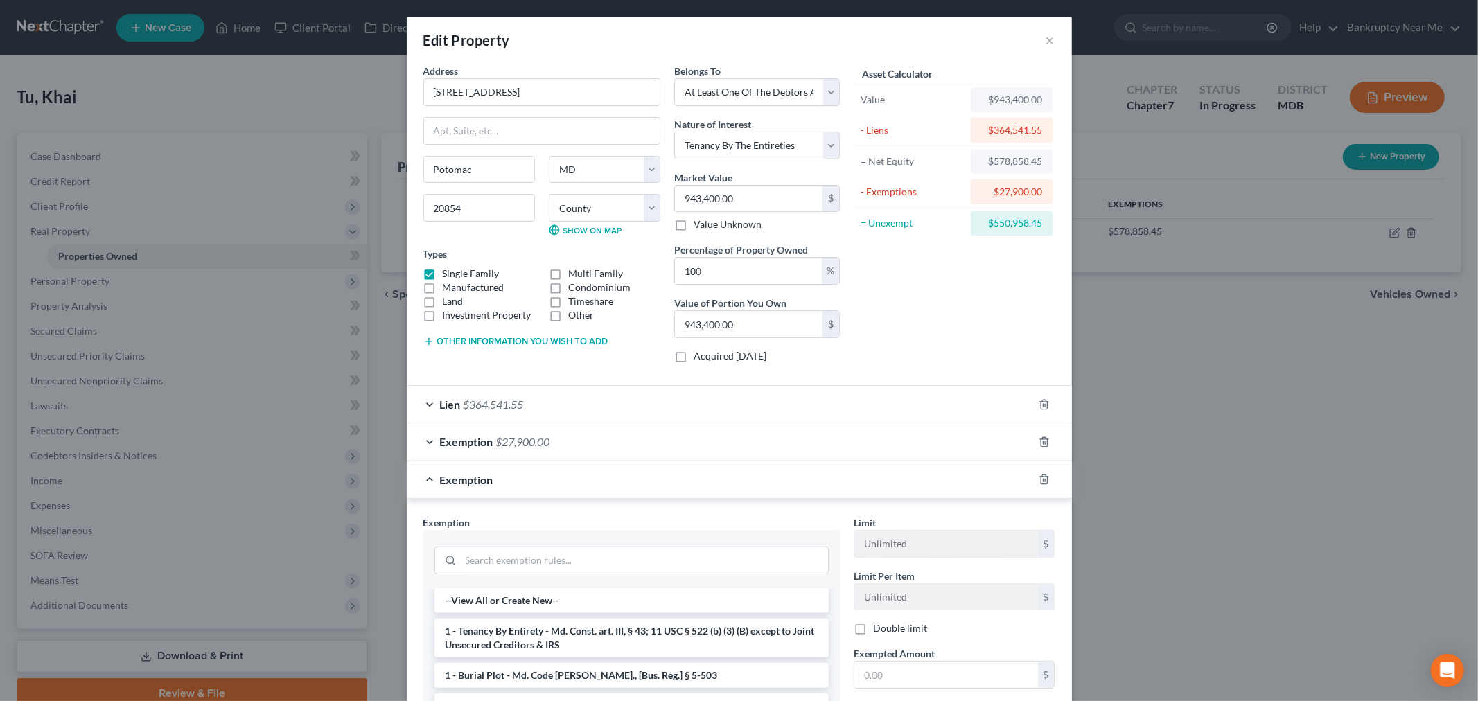
click at [1034, 473] on div at bounding box center [1052, 480] width 39 height 22
click at [1039, 476] on icon "button" at bounding box center [1044, 479] width 11 height 11
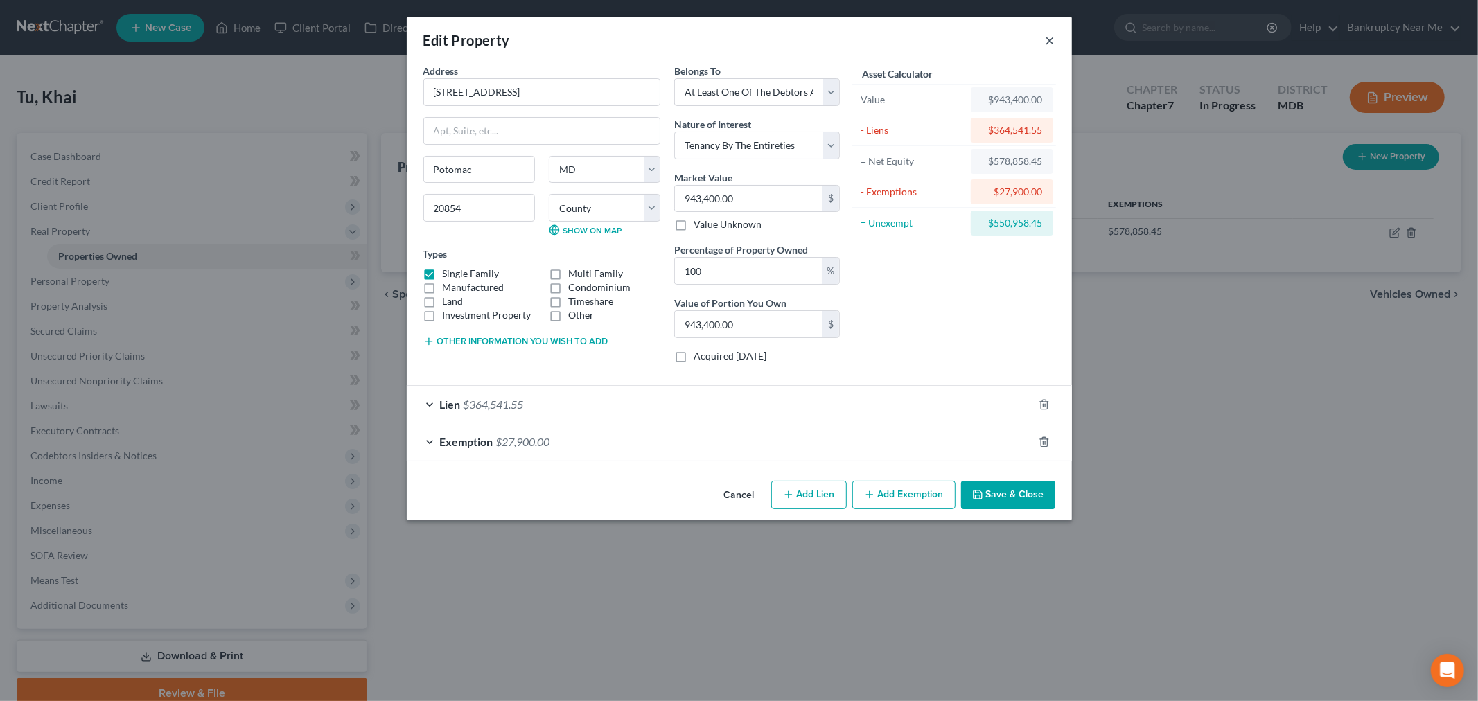
click at [1048, 38] on button "×" at bounding box center [1051, 40] width 10 height 17
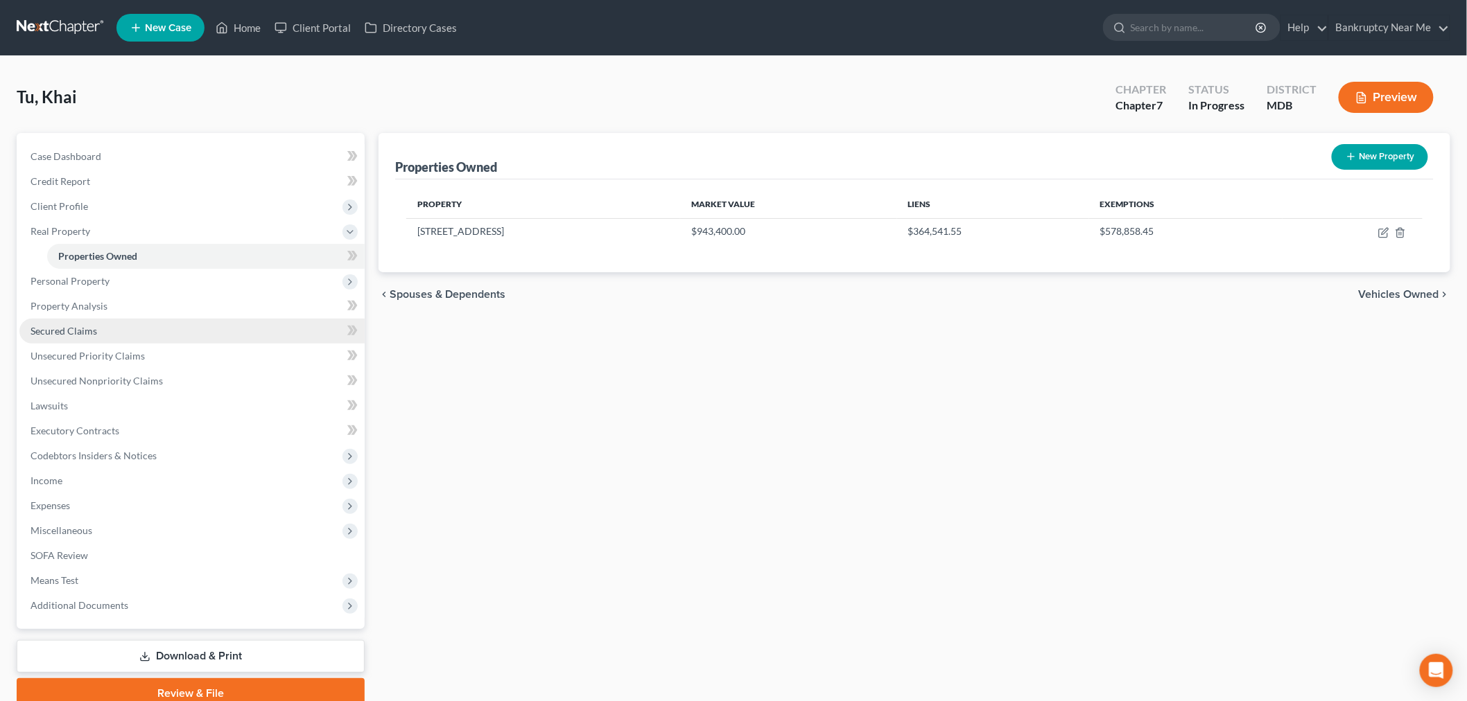
click at [104, 329] on link "Secured Claims" at bounding box center [191, 331] width 345 height 25
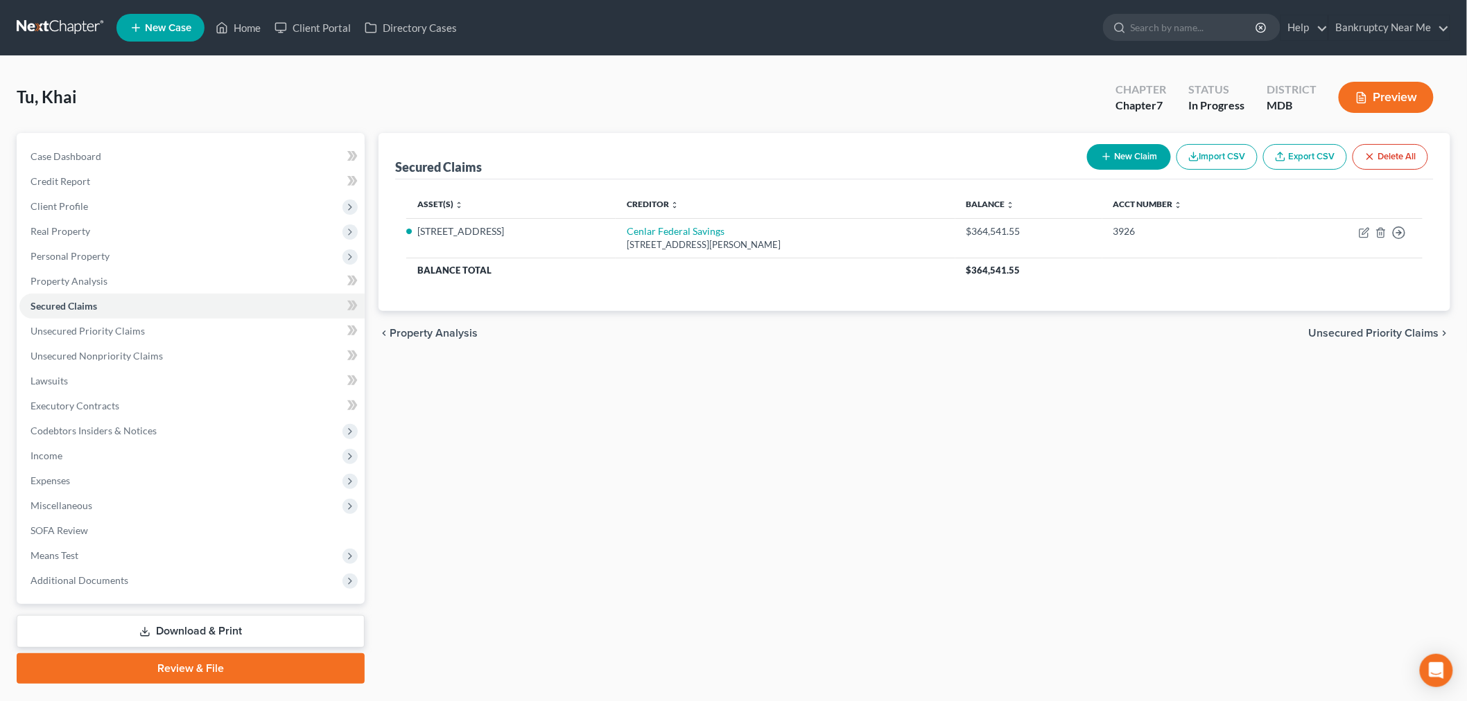
click at [1133, 154] on button "New Claim" at bounding box center [1129, 157] width 84 height 26
select select "0"
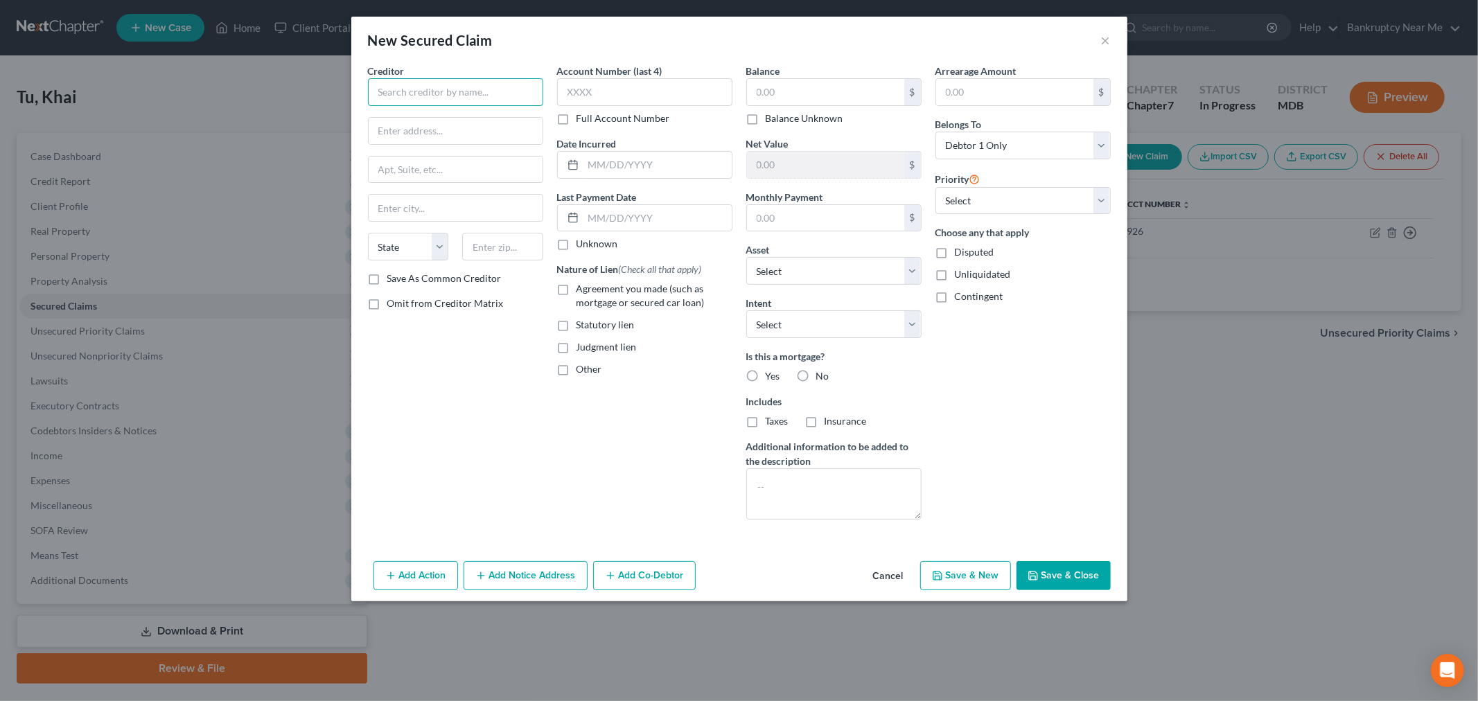
click at [448, 98] on input "text" at bounding box center [455, 92] width 175 height 28
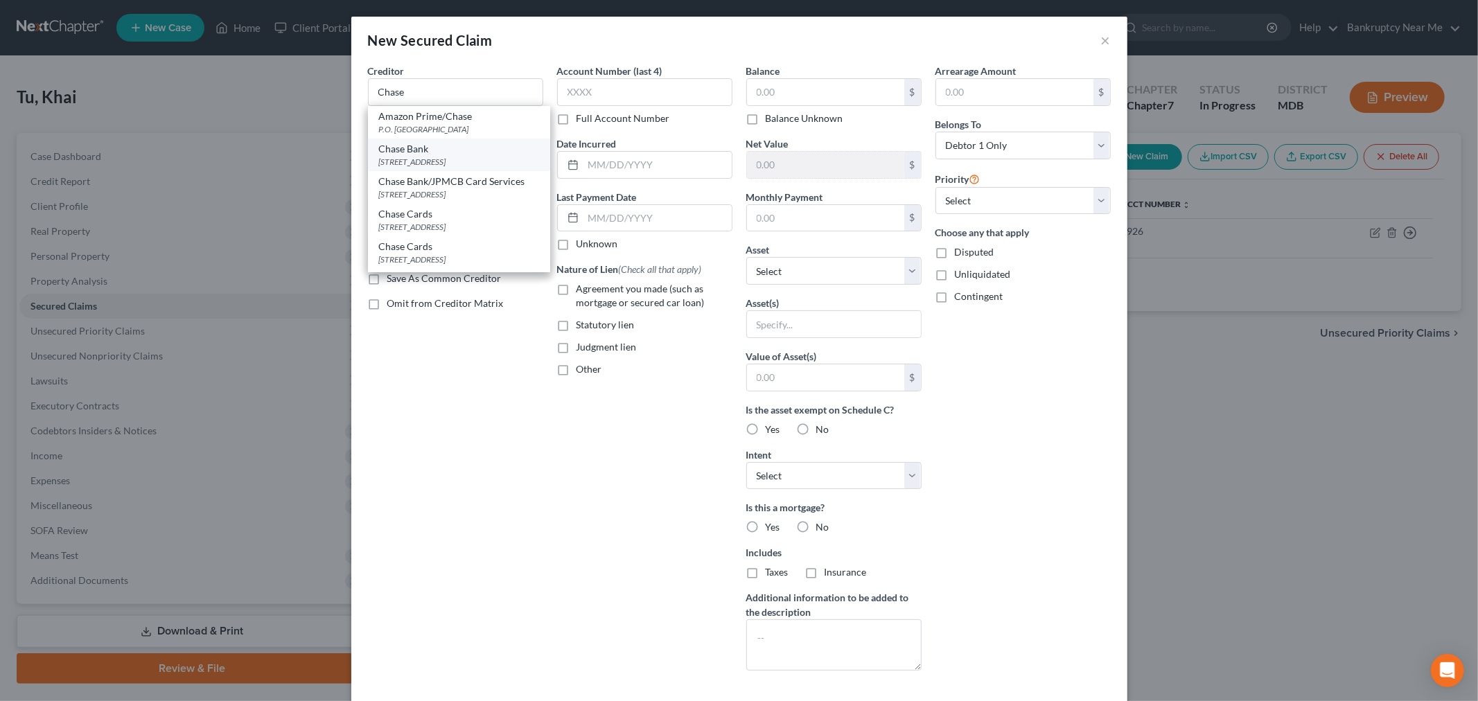
click at [493, 148] on div "Chase Bank" at bounding box center [459, 149] width 160 height 14
type input "Chase Bank"
type input "PO Box 15298"
type input "Wilmington"
select select "7"
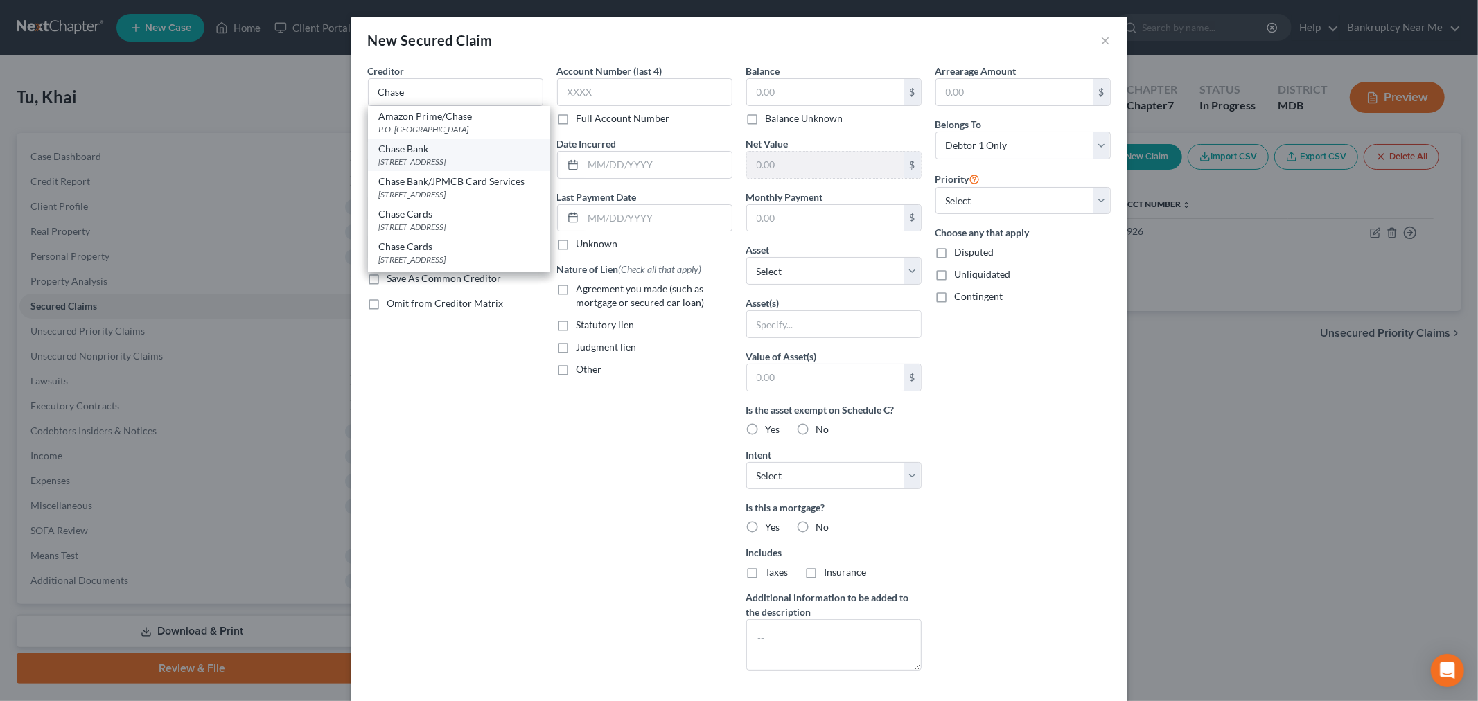
type input "19850"
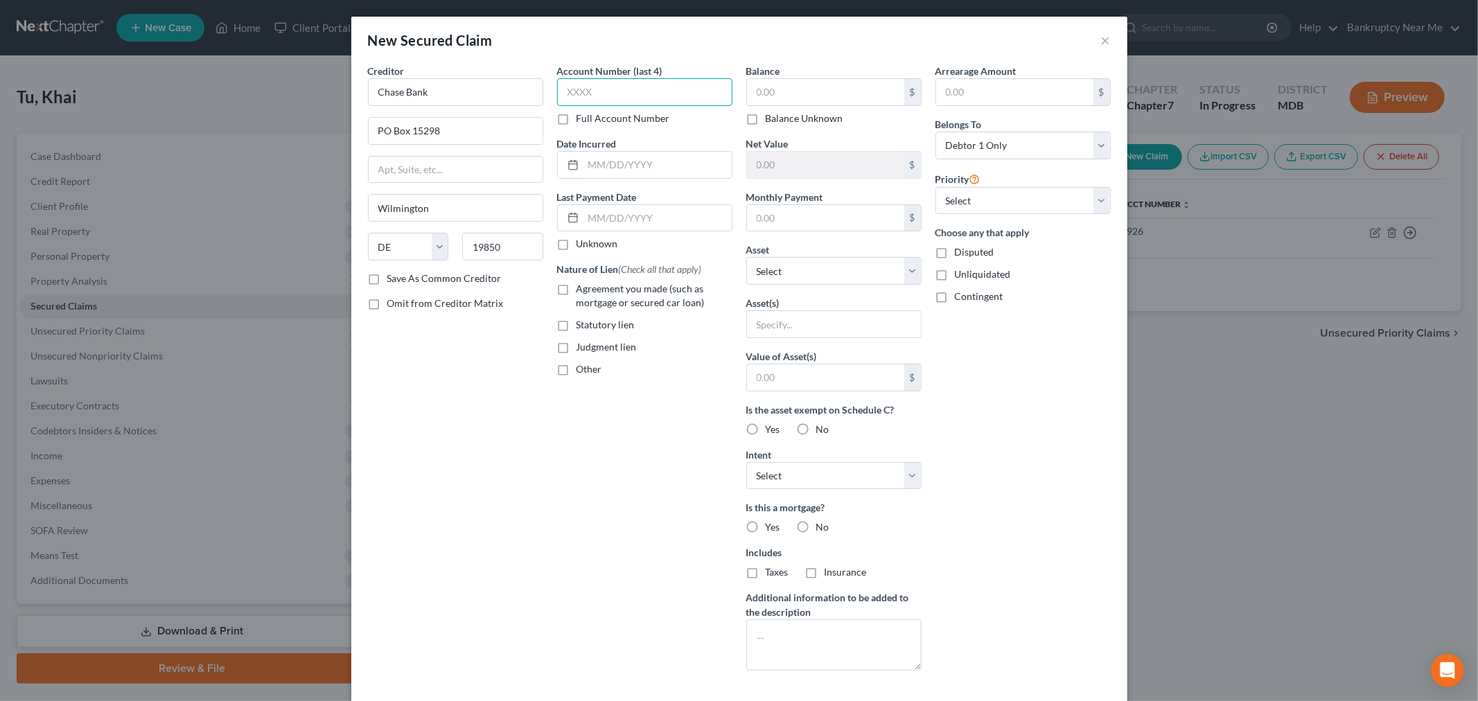
click at [680, 93] on input "text" at bounding box center [644, 92] width 175 height 28
drag, startPoint x: 678, startPoint y: 92, endPoint x: 696, endPoint y: 89, distance: 18.4
click at [678, 92] on input "text" at bounding box center [644, 92] width 175 height 28
type input "6581"
click at [794, 100] on input "text" at bounding box center [825, 92] width 157 height 26
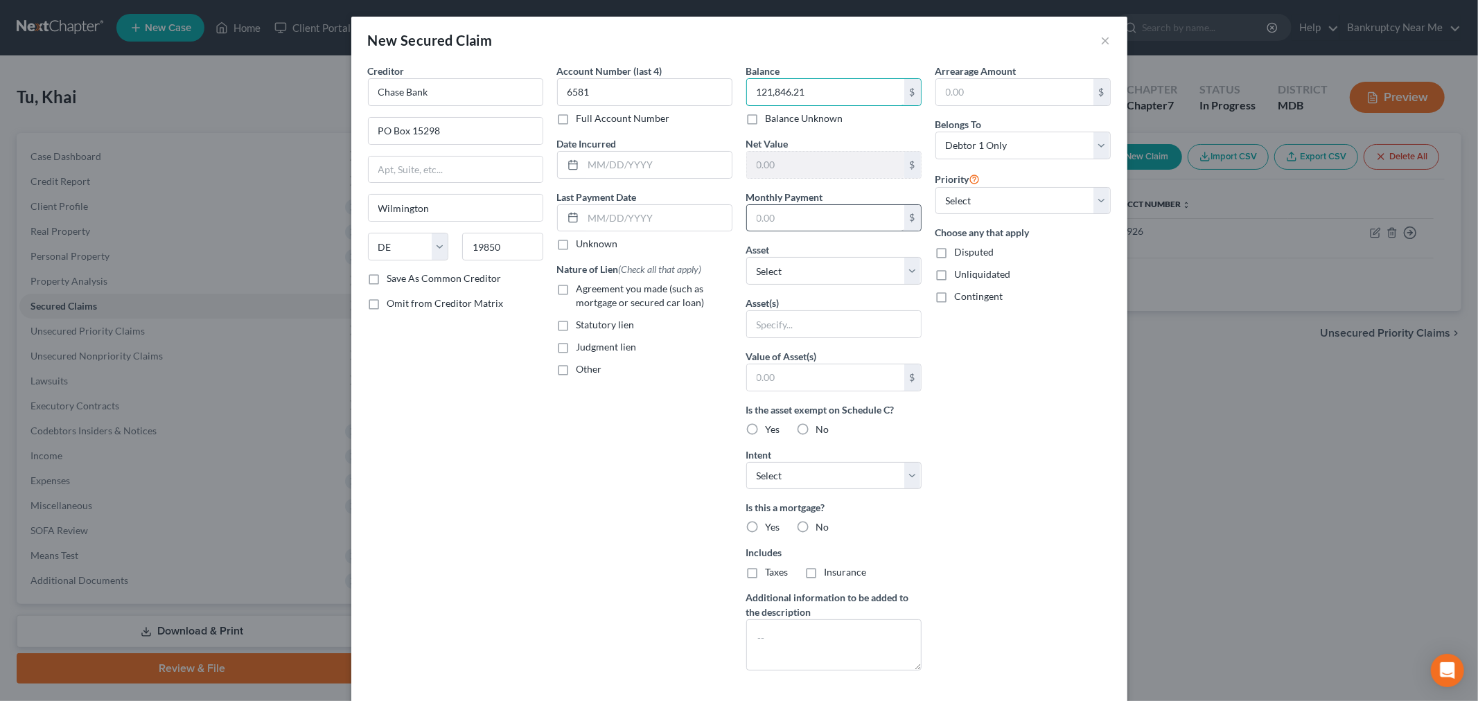
type input "121,846.21"
click at [823, 216] on input "text" at bounding box center [825, 218] width 157 height 26
click at [773, 267] on select "Select Other Multiple Assets [STREET_ADDRESS] - $943400.0 2002 Honda CRV - $300…" at bounding box center [833, 271] width 175 height 28
select select "2"
click at [746, 257] on select "Select Other Multiple Assets [STREET_ADDRESS] - $943400.0 2002 Honda CRV - $300…" at bounding box center [833, 271] width 175 height 28
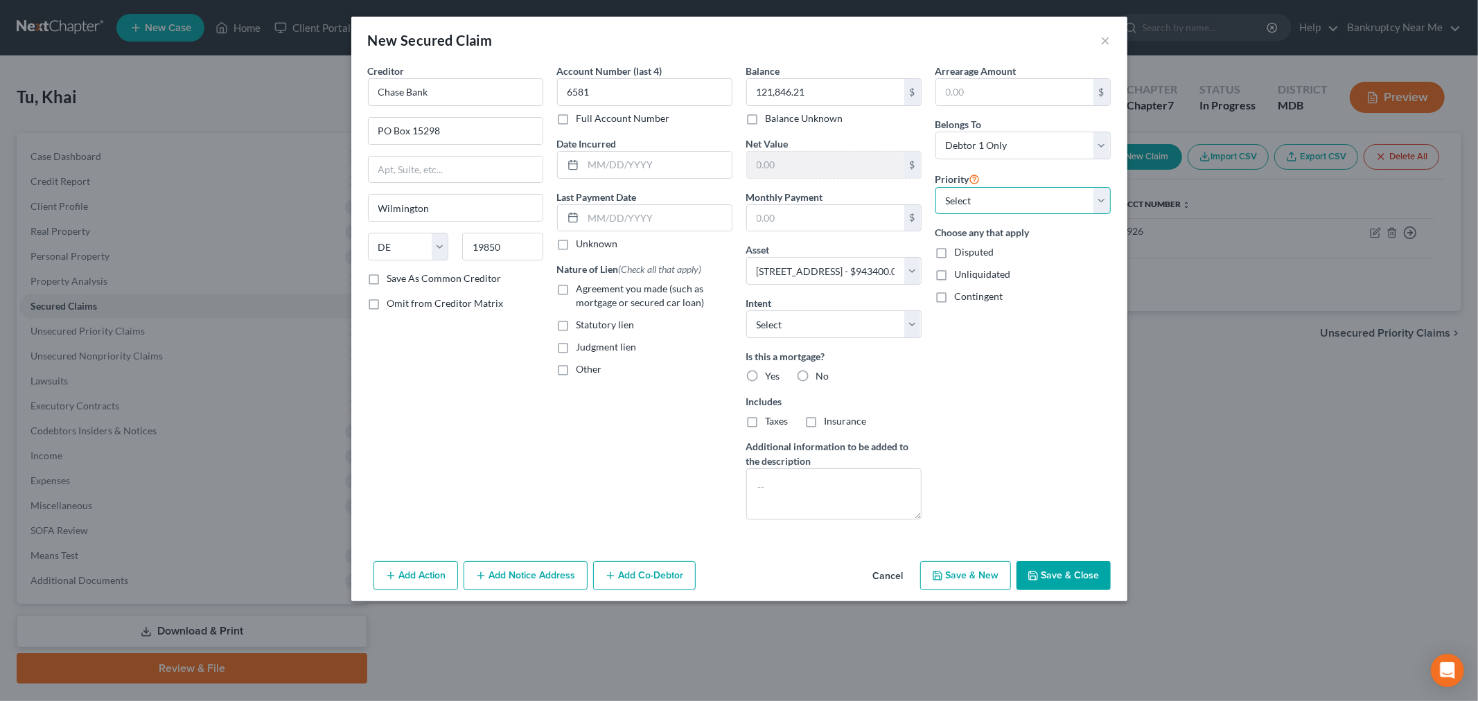
click at [1006, 202] on select "Select 2nd 3rd 4th 5th 6th 7th 8th 9th 10th 11th 12th 13th 14th 15th 16th 17th …" at bounding box center [1023, 201] width 175 height 28
select select "0"
click at [936, 187] on select "Select 2nd 3rd 4th 5th 6th 7th 8th 9th 10th 11th 12th 13th 14th 15th 16th 17th …" at bounding box center [1023, 201] width 175 height 28
click at [1077, 577] on button "Save & Close" at bounding box center [1064, 575] width 94 height 29
select select
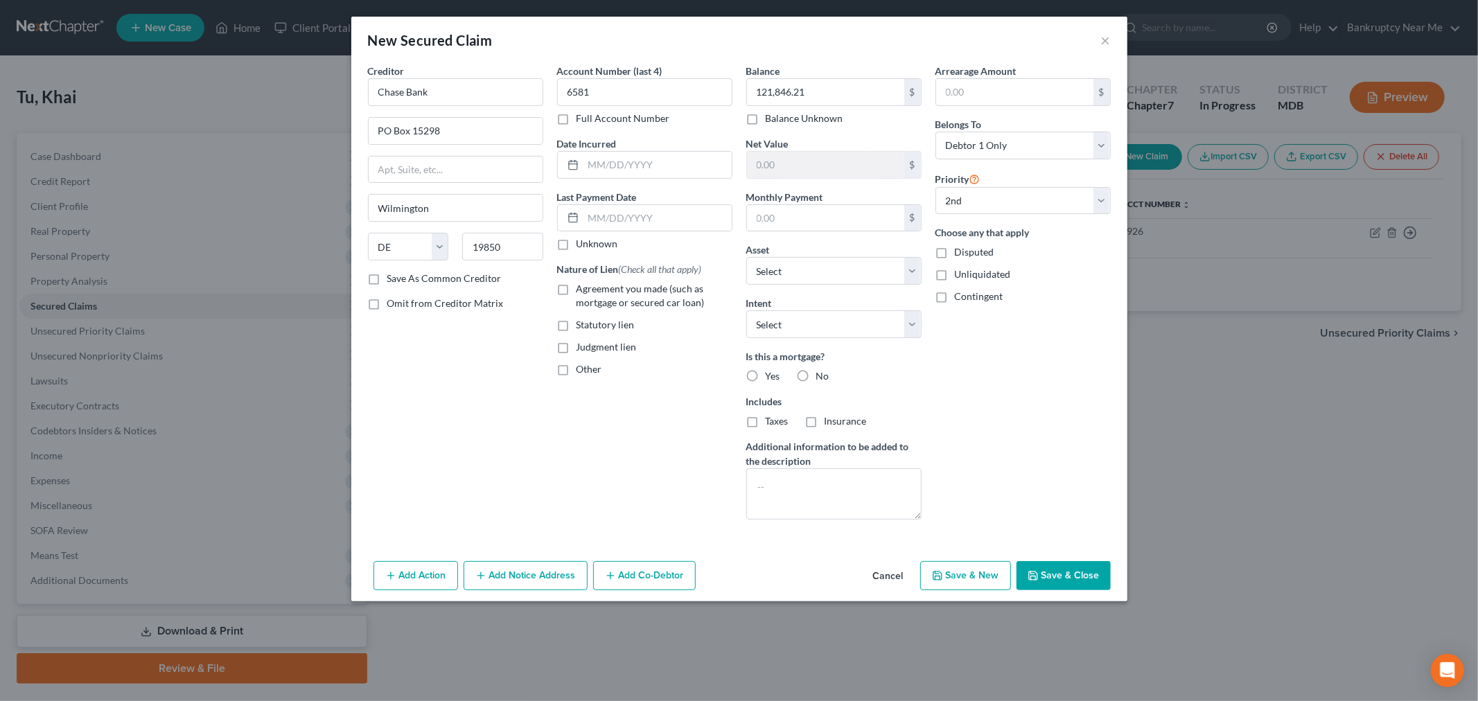
select select "1"
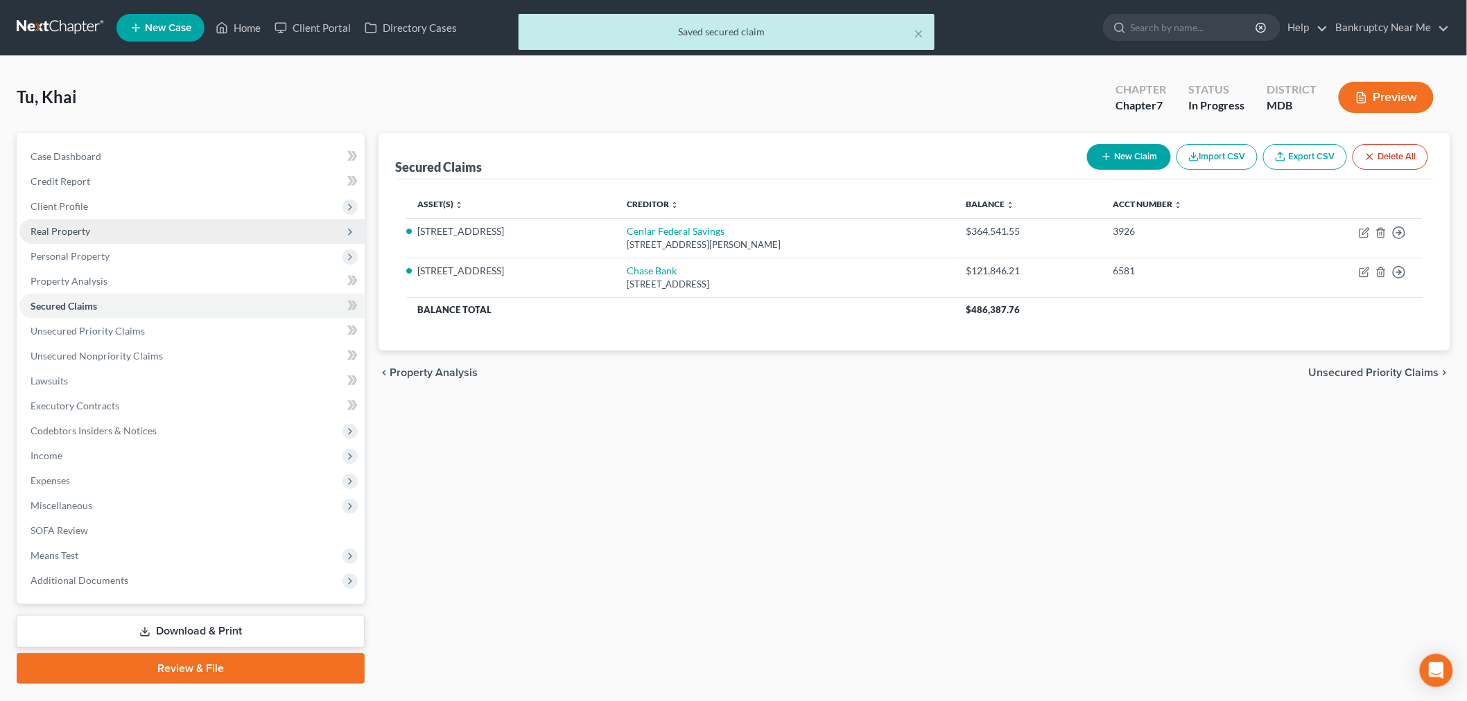
click at [105, 233] on span "Real Property" at bounding box center [191, 231] width 345 height 25
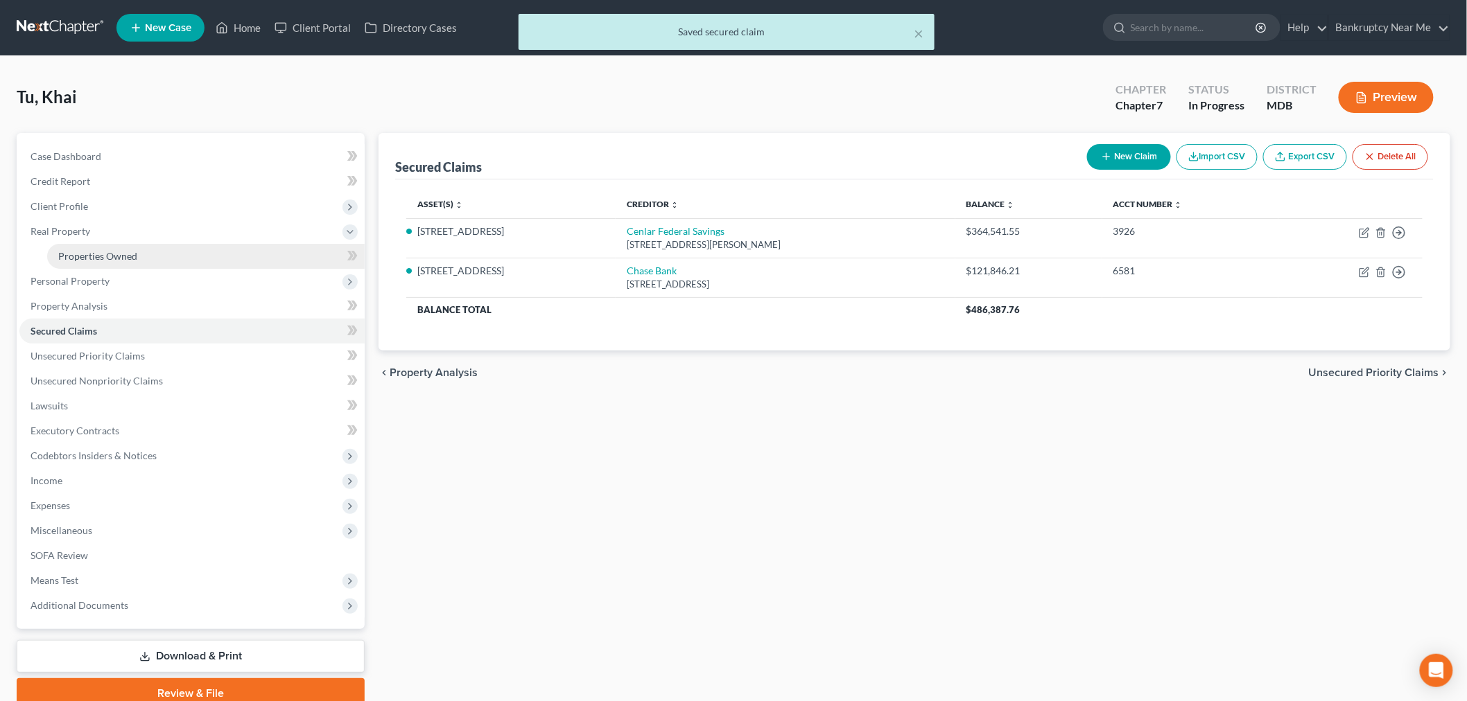
click at [107, 254] on span "Properties Owned" at bounding box center [97, 256] width 79 height 12
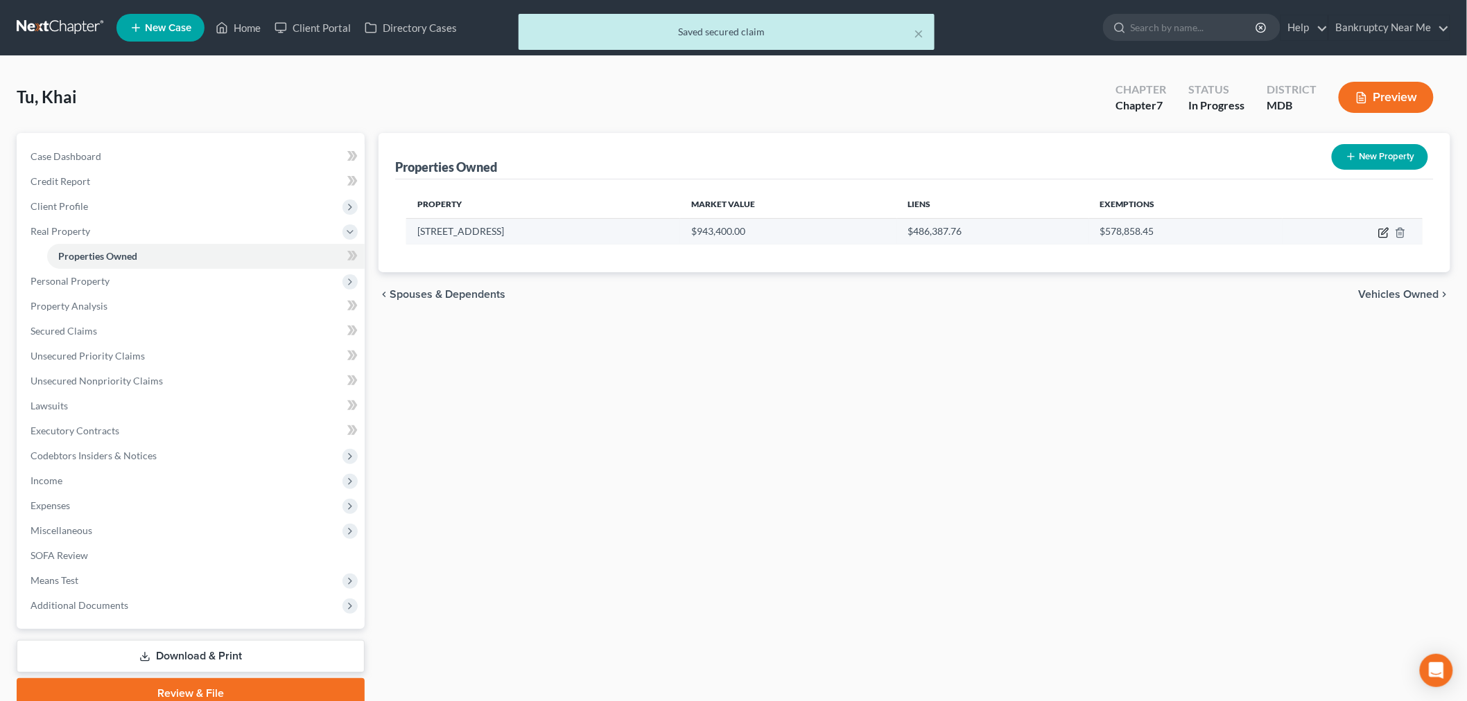
click at [1383, 231] on icon "button" at bounding box center [1384, 231] width 6 height 6
select select "21"
select select "3"
select select "5"
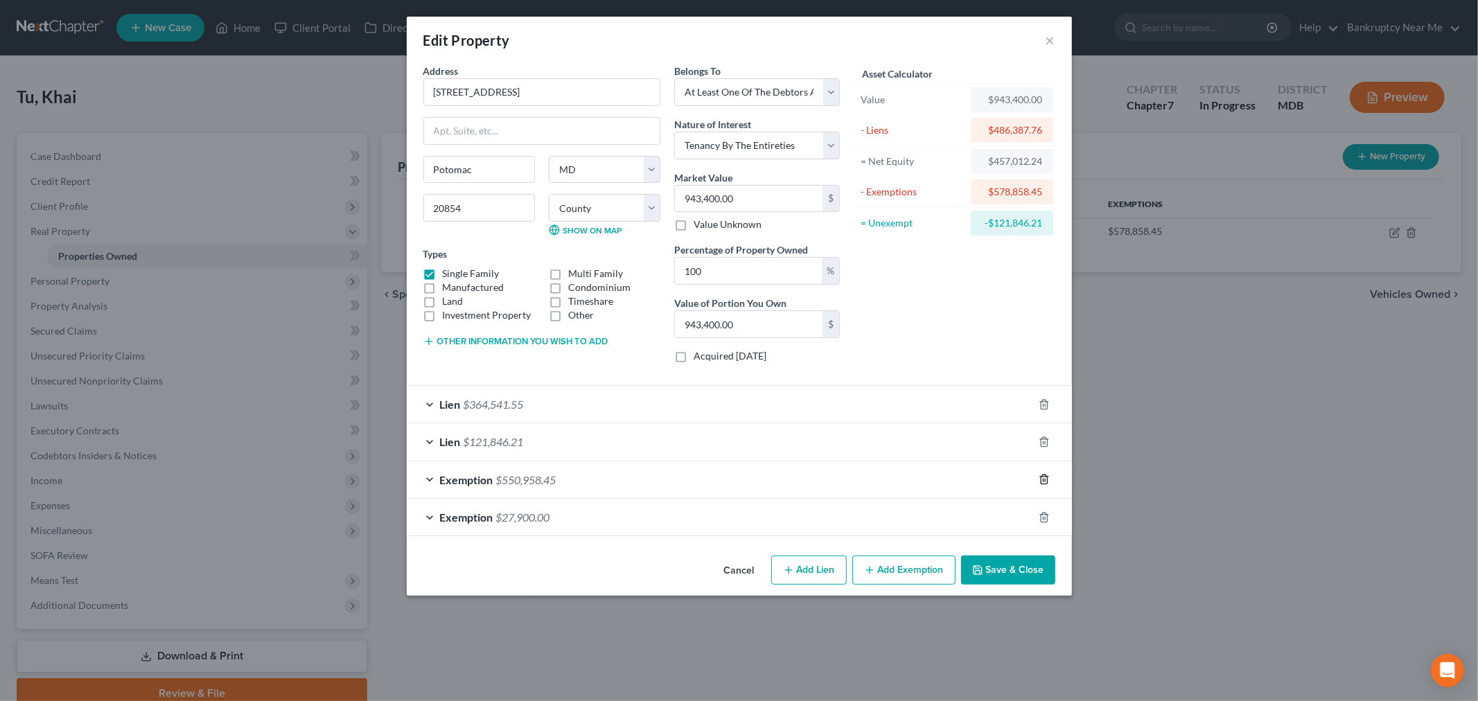
click at [1040, 480] on icon "button" at bounding box center [1044, 479] width 11 height 11
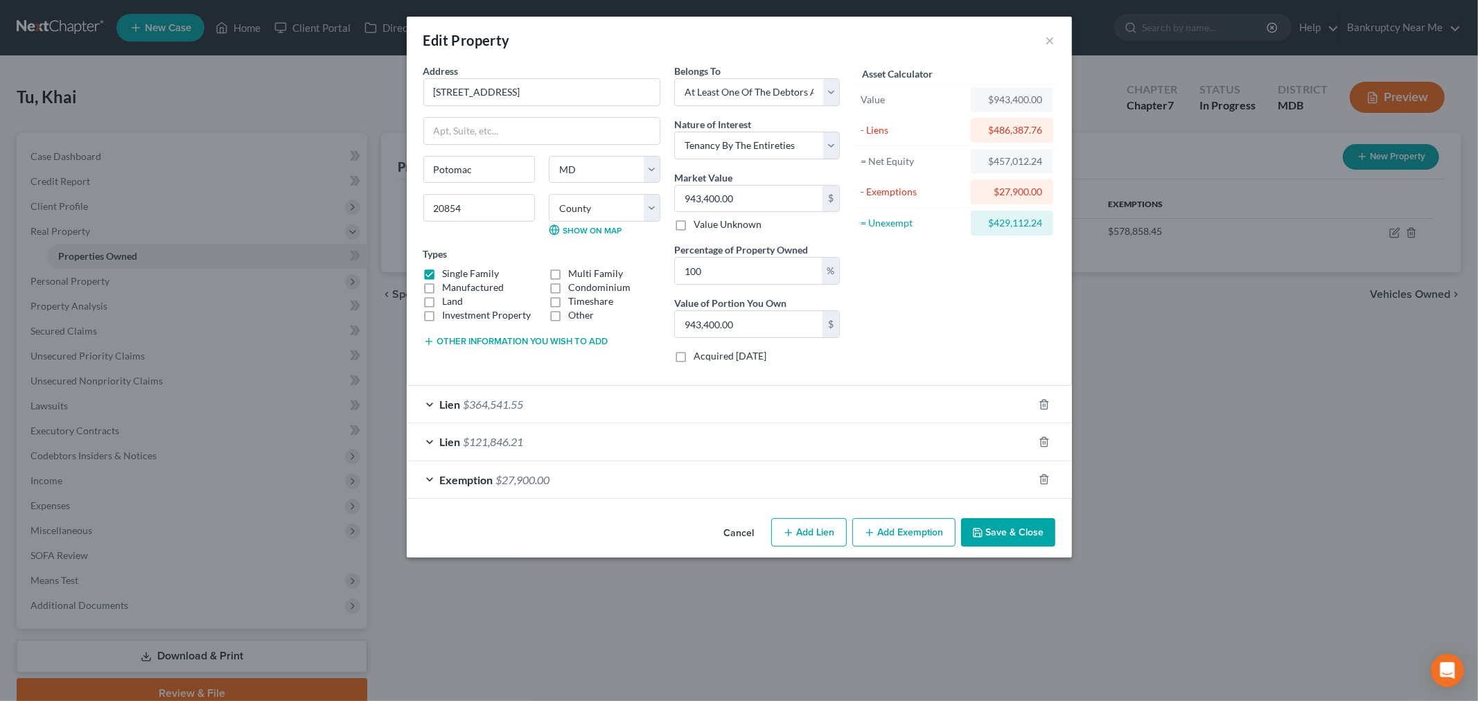
click at [864, 534] on icon "button" at bounding box center [869, 532] width 11 height 11
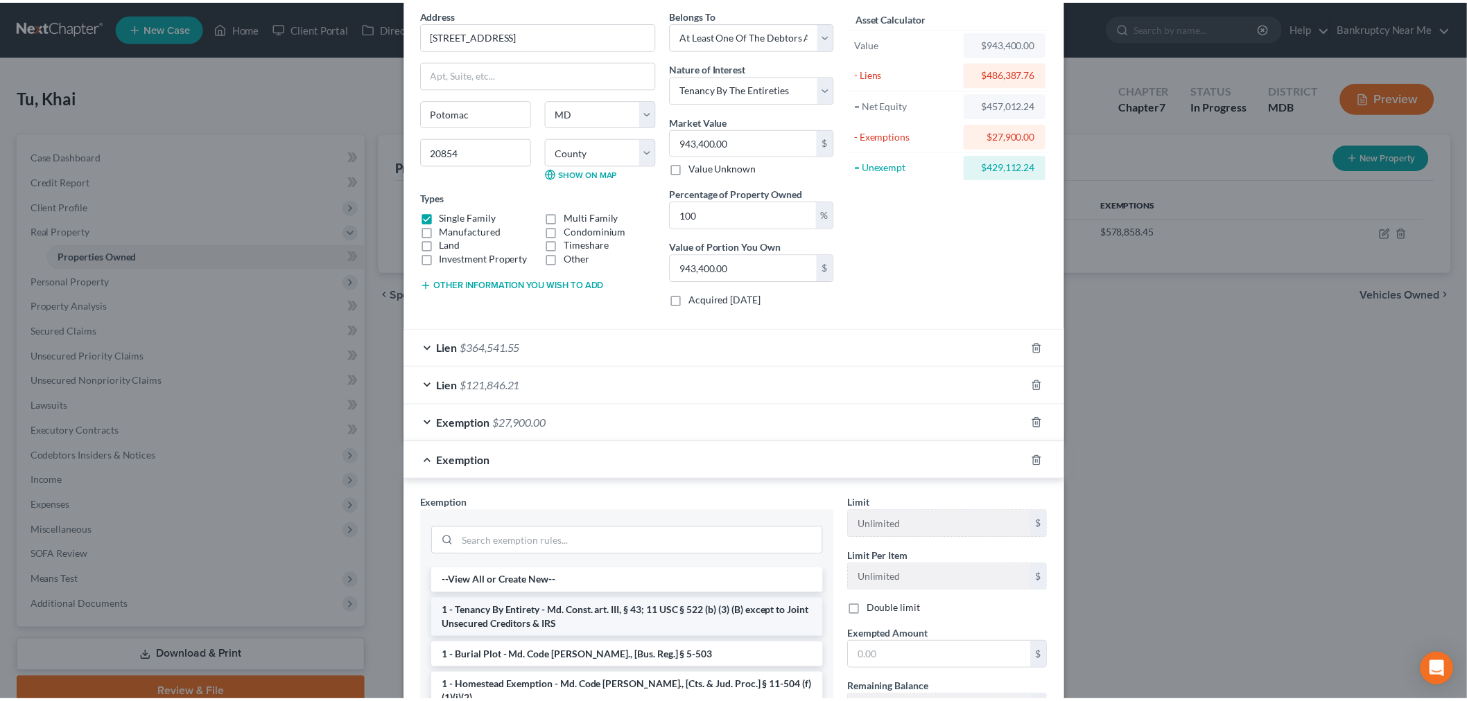
scroll to position [154, 0]
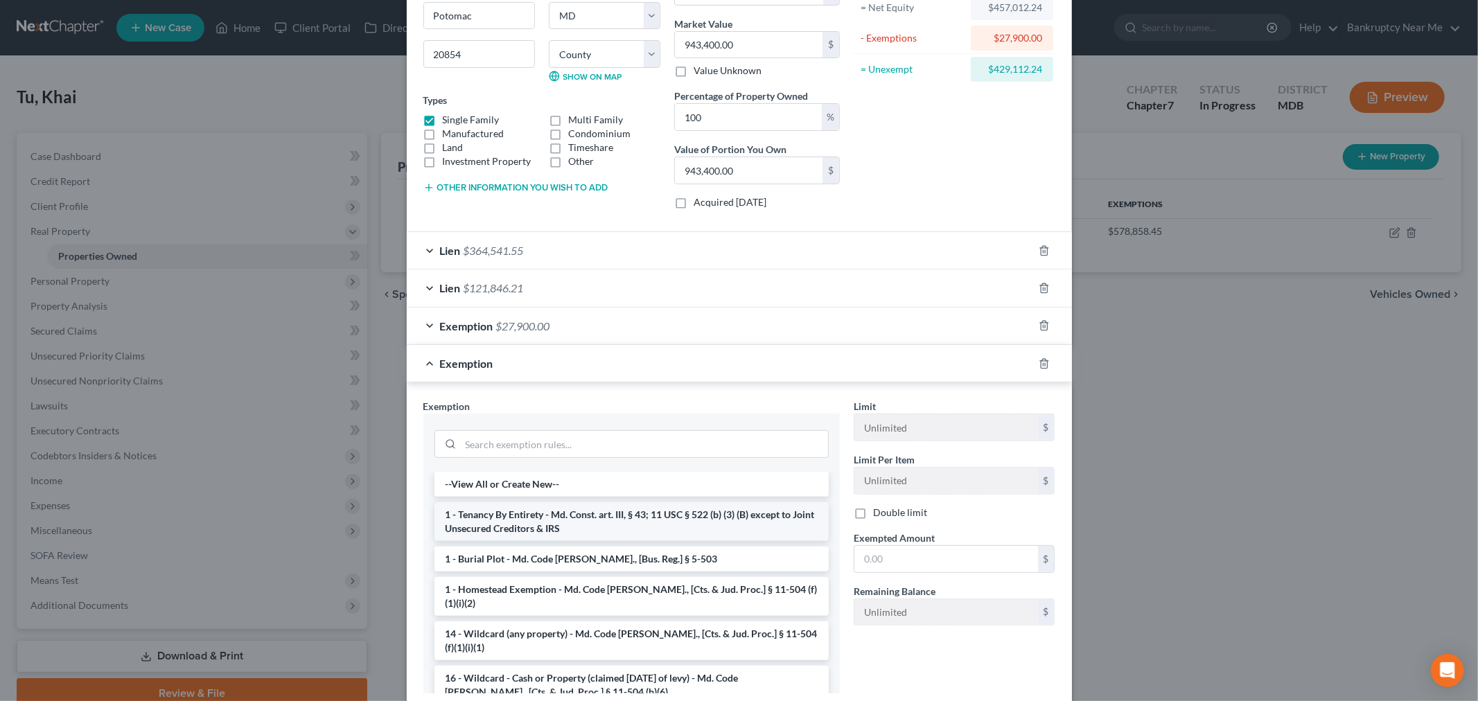
click at [606, 523] on li "1 - Tenancy By Entirety - Md. Const. art. III, § 43; 11 USC § 522 (b) (3) (B) e…" at bounding box center [632, 521] width 394 height 39
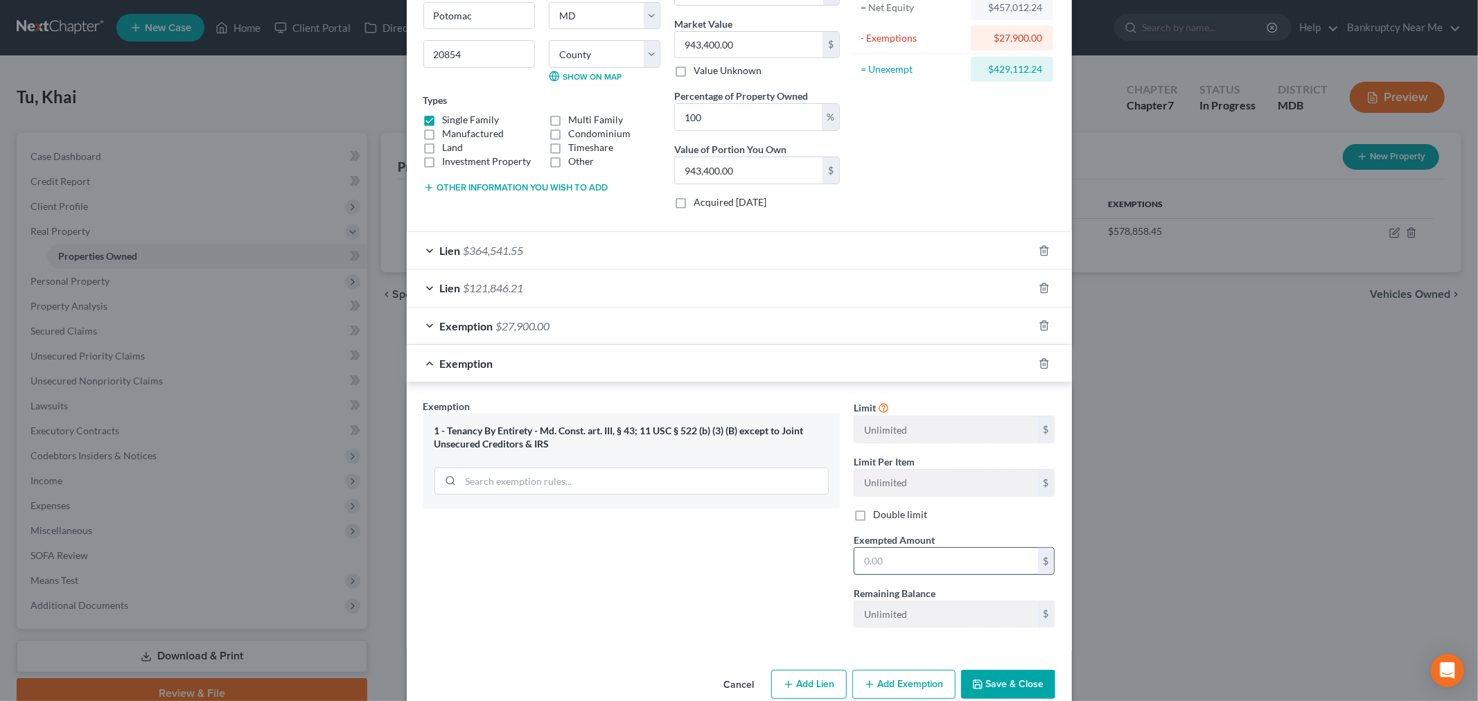
drag, startPoint x: 902, startPoint y: 569, endPoint x: 936, endPoint y: 550, distance: 39.1
click at [904, 566] on input "text" at bounding box center [947, 561] width 184 height 26
type input "429,112.24"
click at [1006, 683] on button "Save & Close" at bounding box center [1008, 684] width 94 height 29
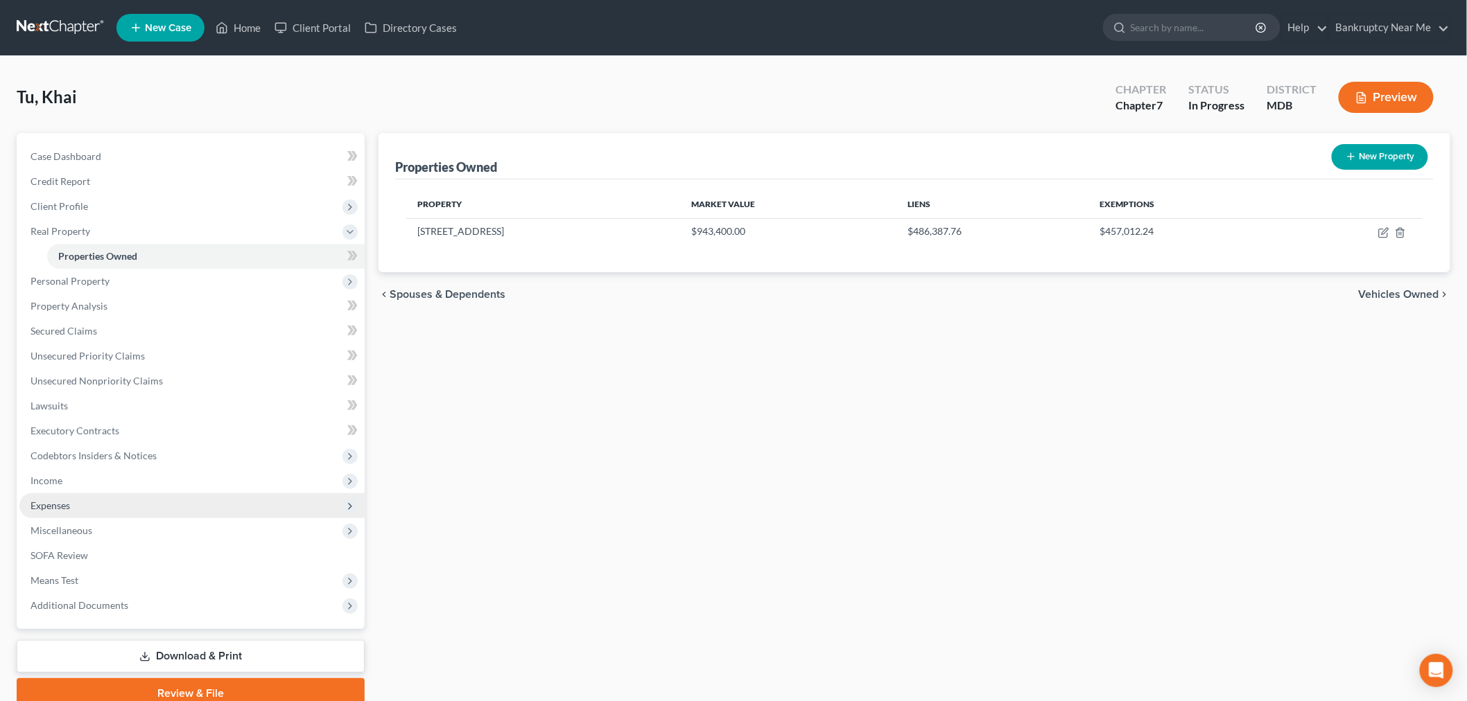
click at [78, 500] on span "Expenses" at bounding box center [191, 505] width 345 height 25
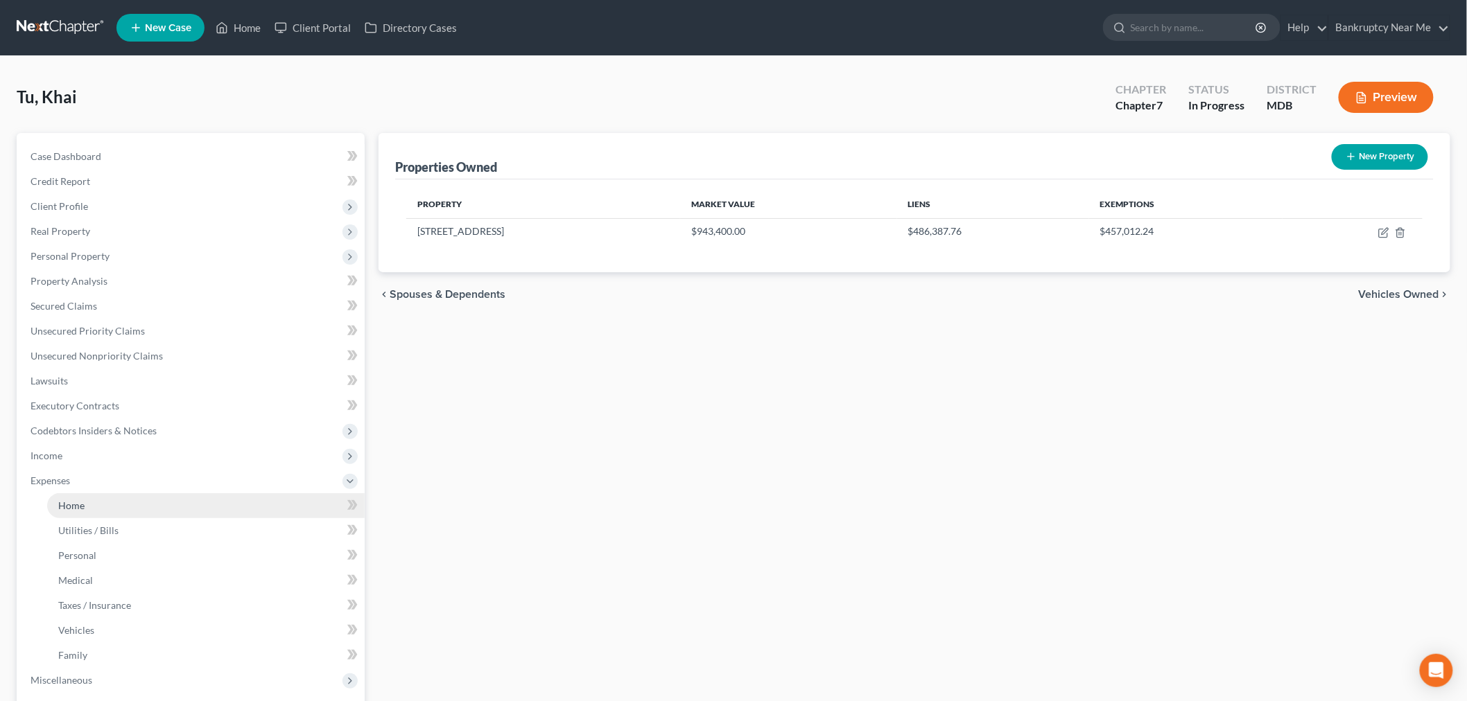
click at [108, 506] on link "Home" at bounding box center [205, 505] width 317 height 25
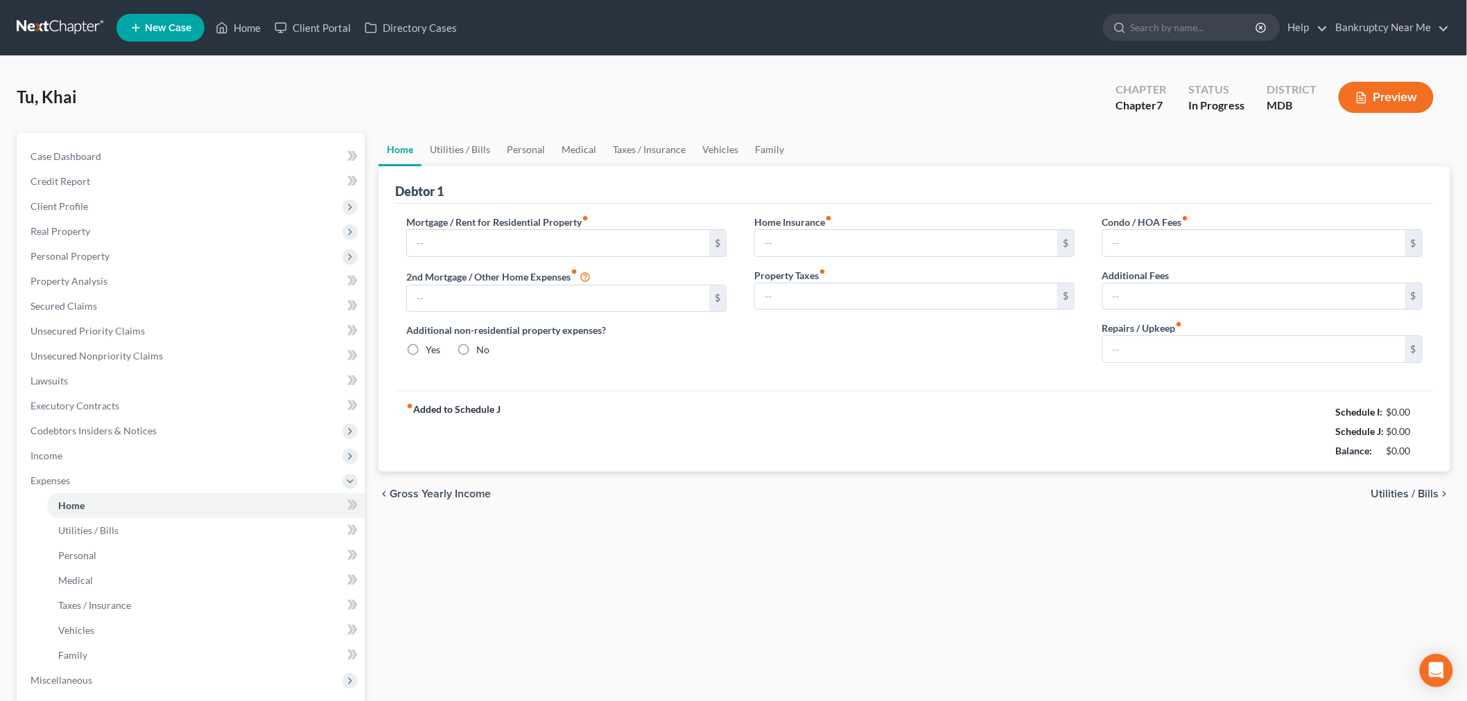
type input "4,905.24"
type input "585.51"
radio input "true"
type input "0.00"
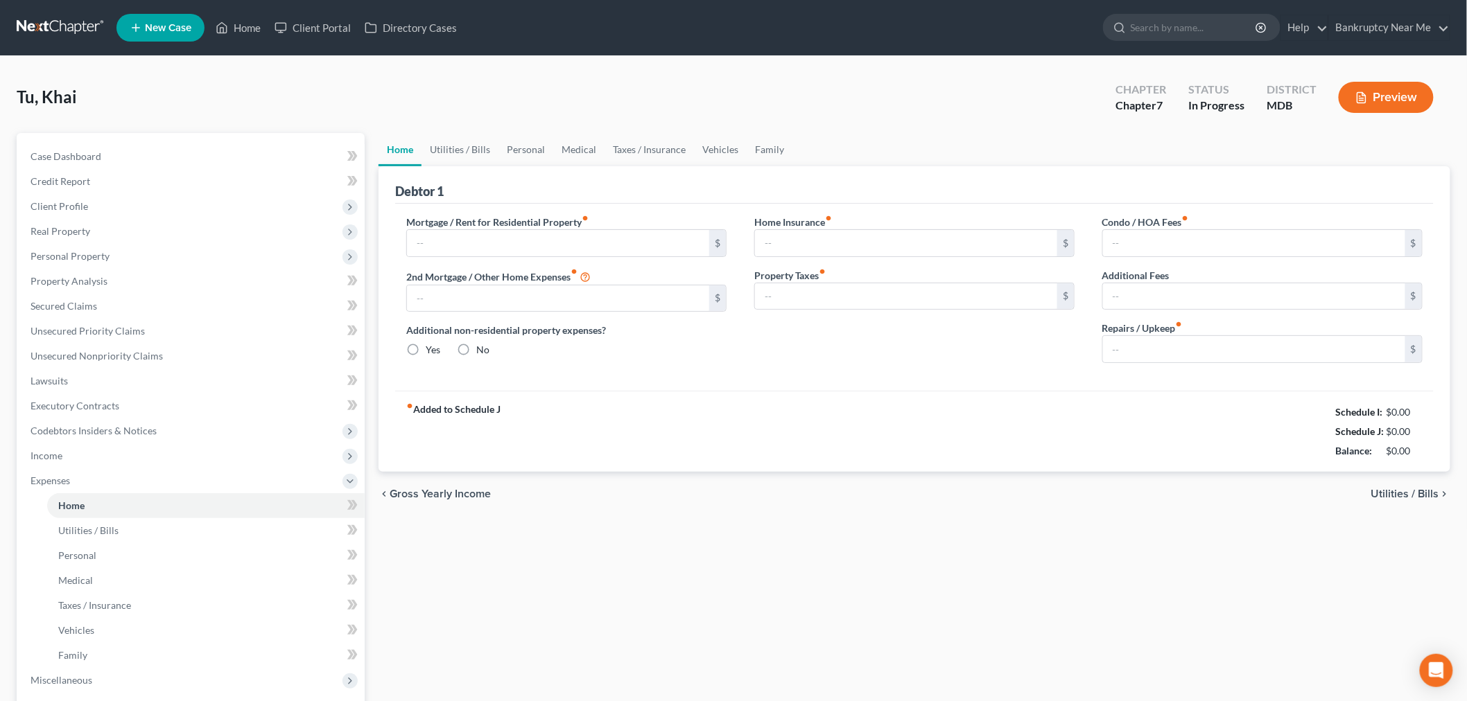
type input "0.00"
type input "200.00"
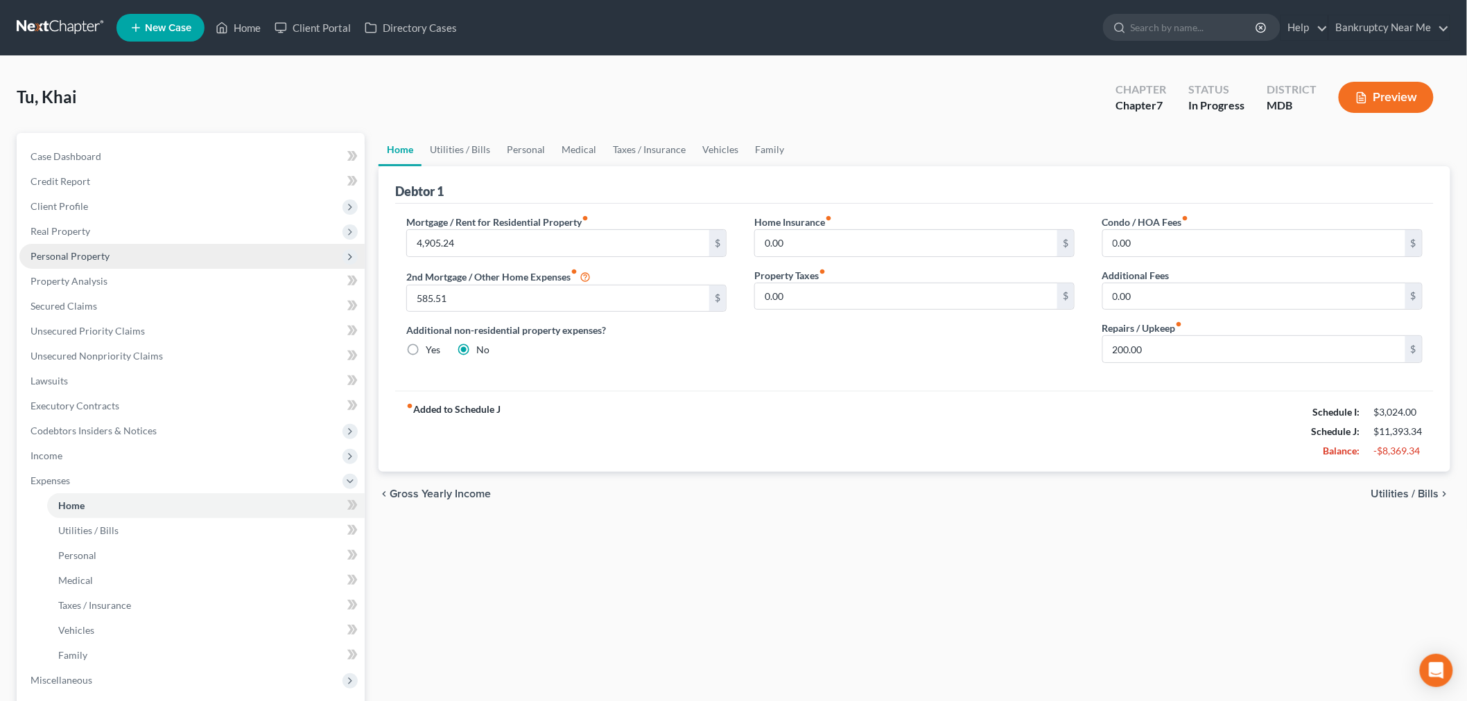
drag, startPoint x: 105, startPoint y: 259, endPoint x: 114, endPoint y: 266, distance: 12.3
click at [104, 259] on span "Personal Property" at bounding box center [69, 256] width 79 height 12
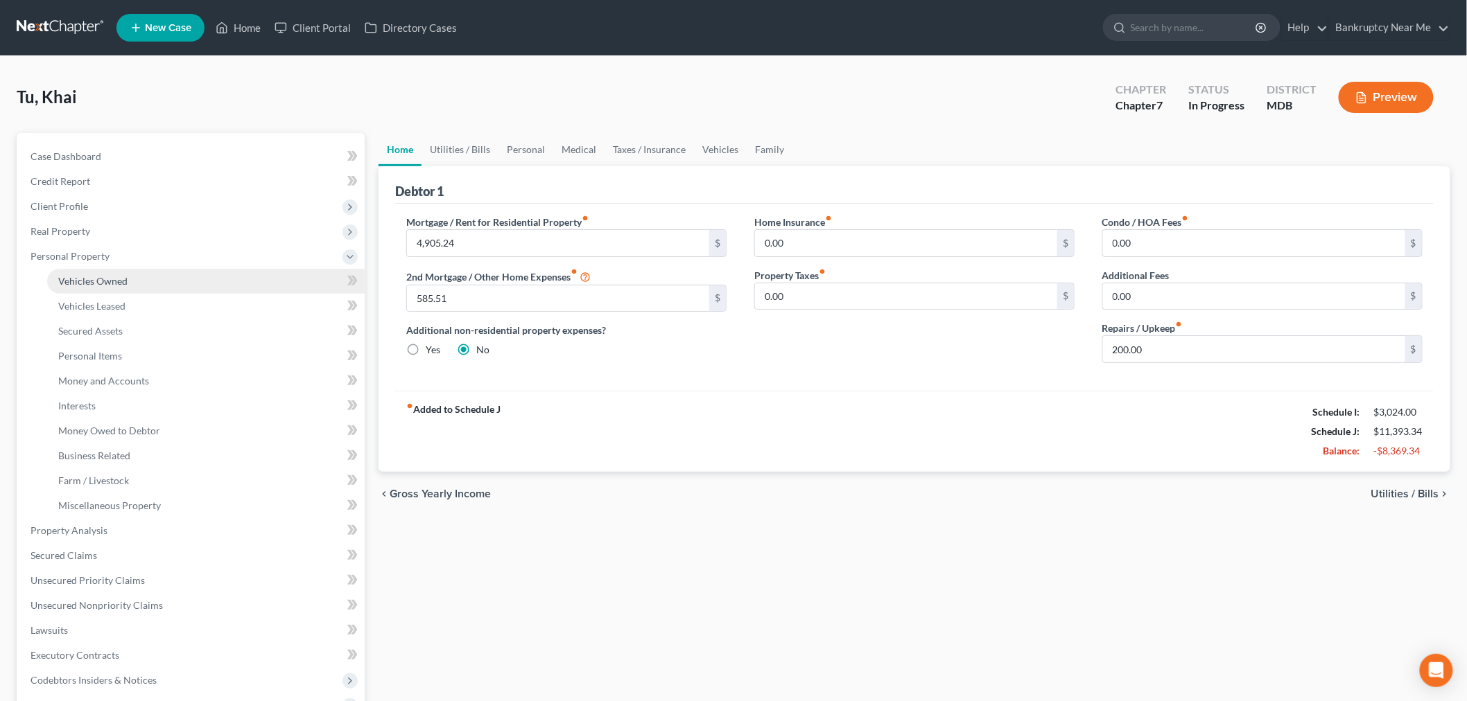
click at [127, 277] on link "Vehicles Owned" at bounding box center [205, 281] width 317 height 25
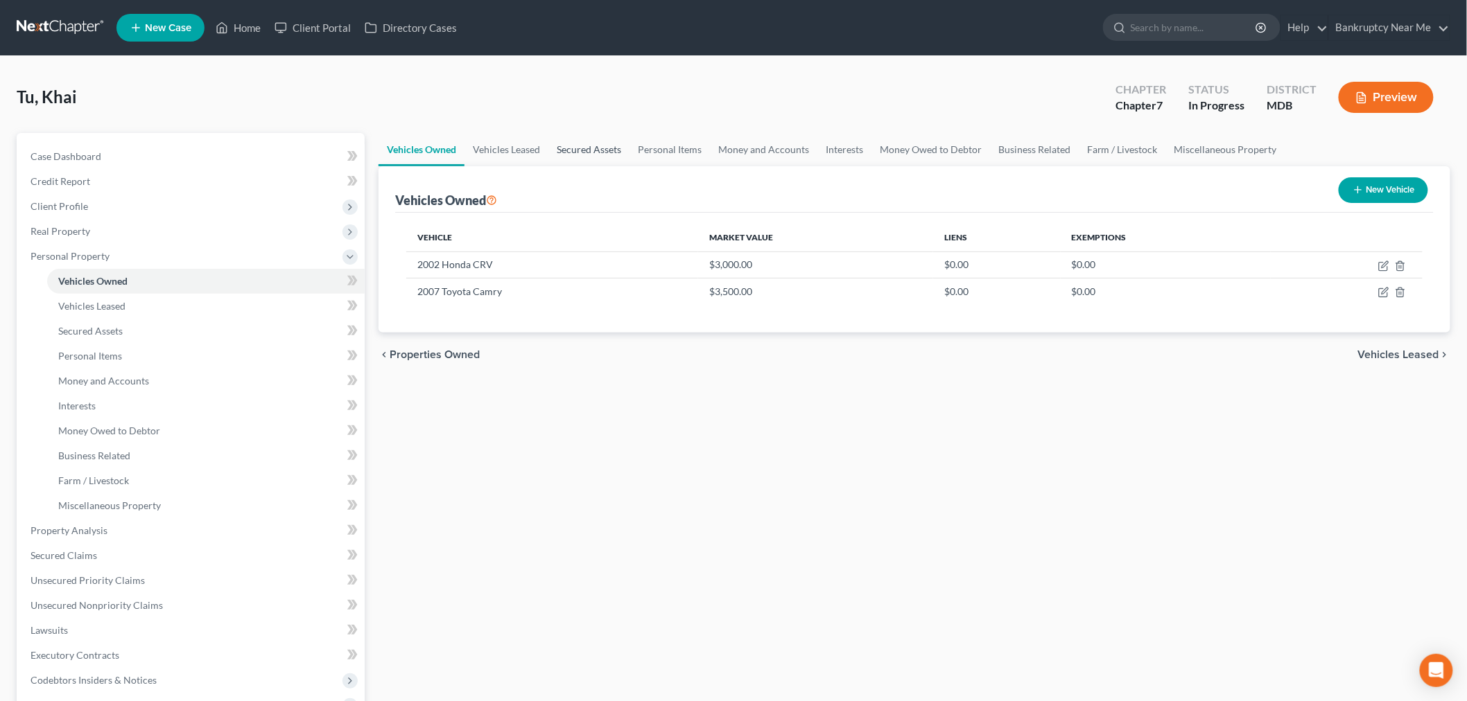
click at [586, 147] on link "Secured Assets" at bounding box center [588, 149] width 81 height 33
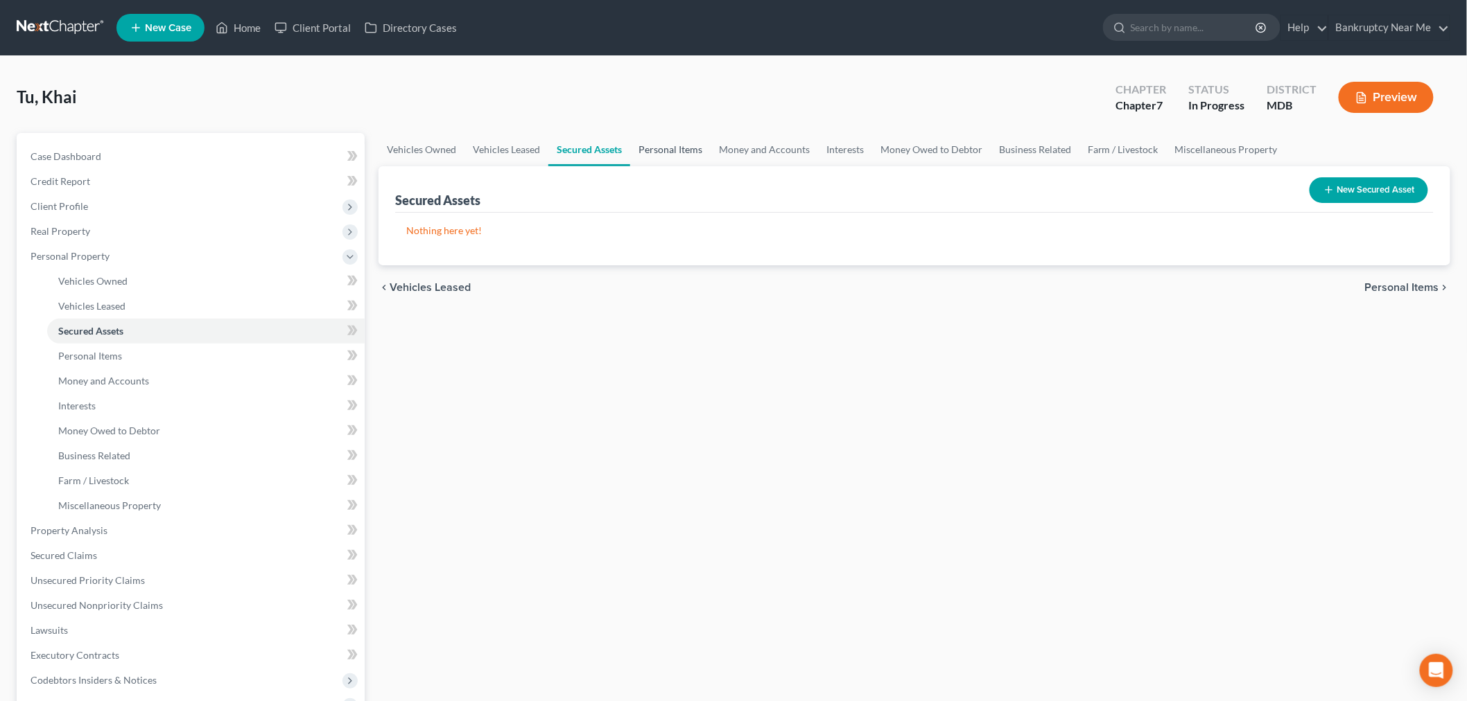
click at [699, 141] on link "Personal Items" at bounding box center [670, 149] width 80 height 33
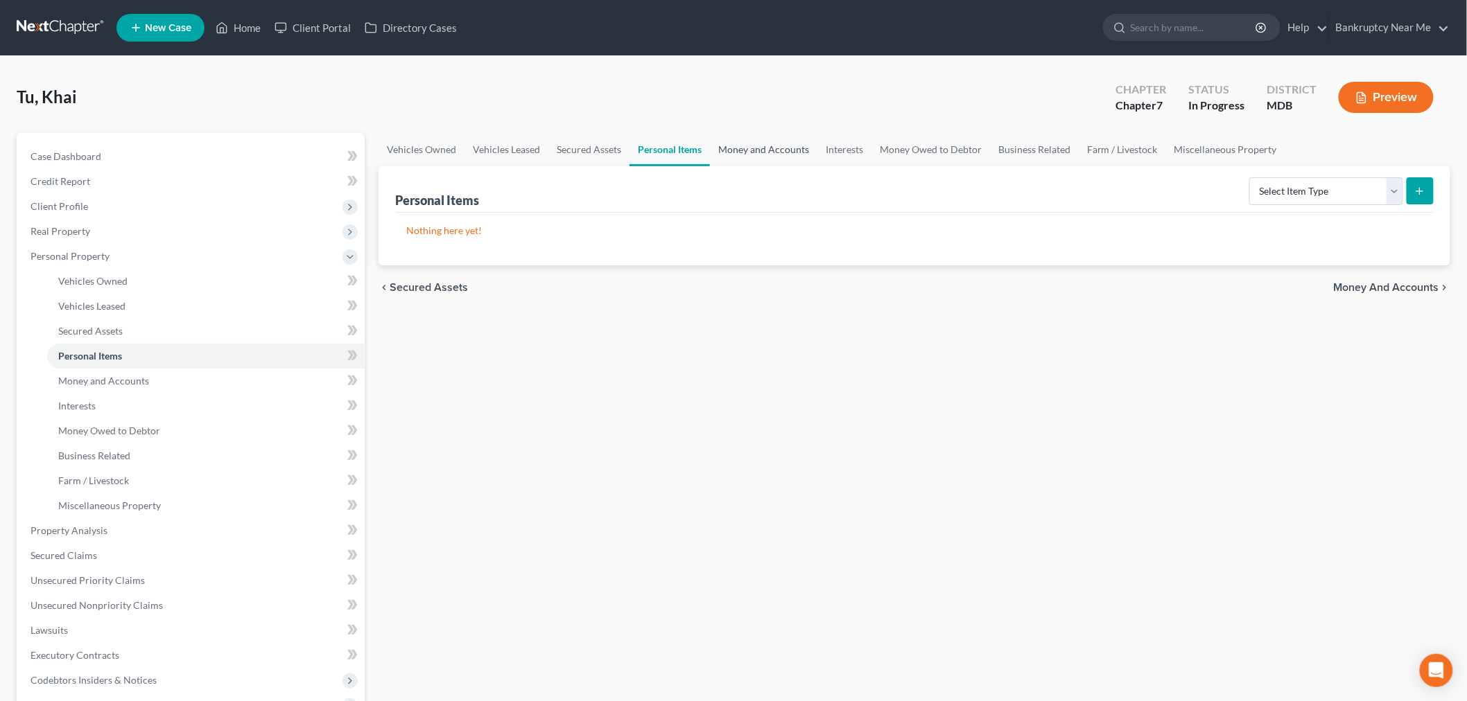
click at [735, 147] on link "Money and Accounts" at bounding box center [763, 149] width 107 height 33
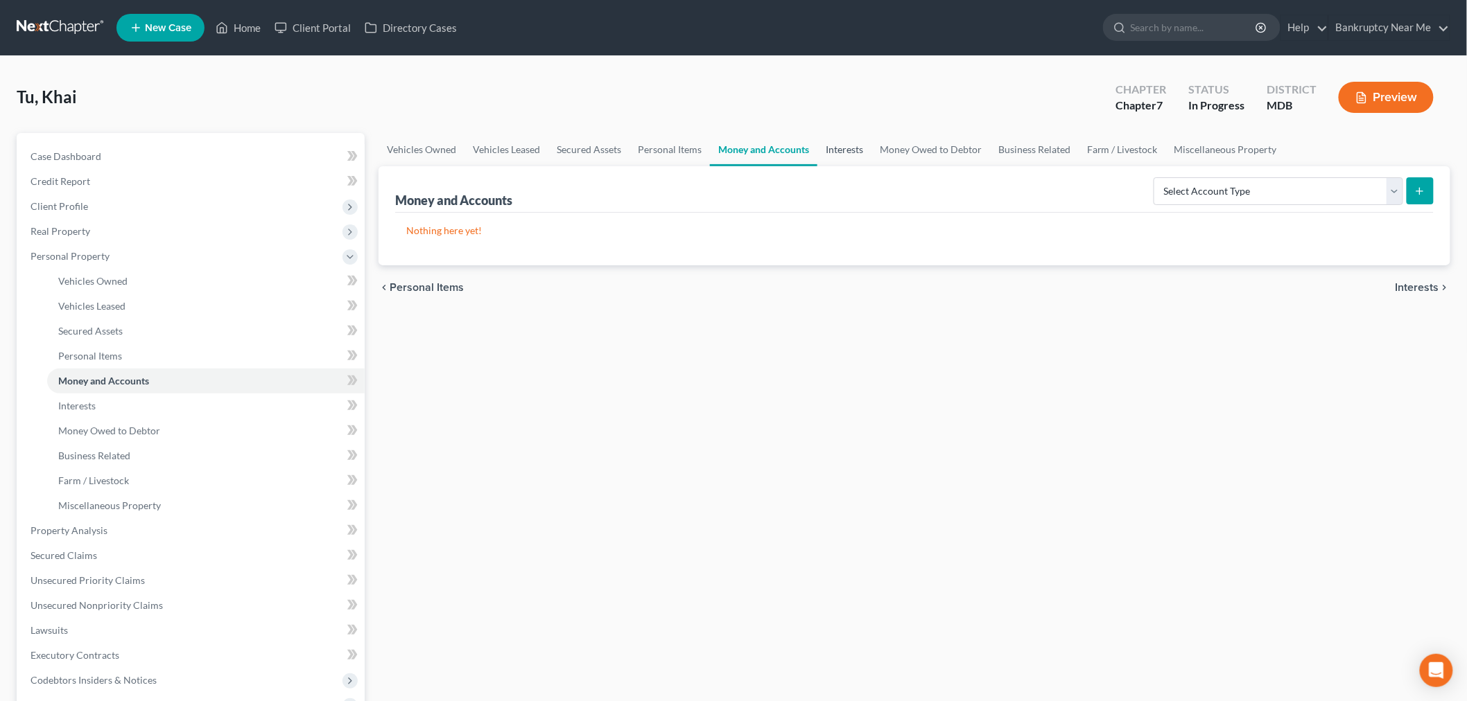
click at [843, 146] on link "Interests" at bounding box center [844, 149] width 54 height 33
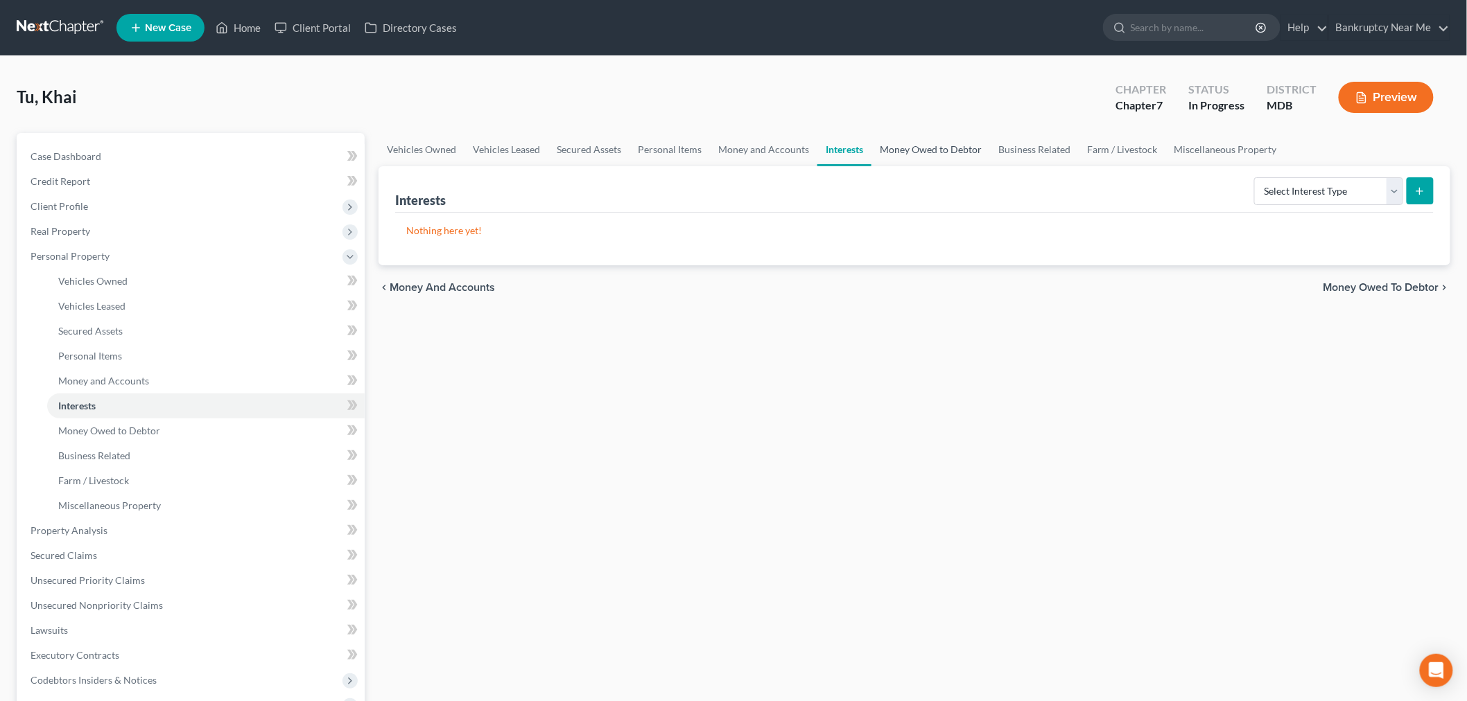
click at [936, 143] on link "Money Owed to Debtor" at bounding box center [930, 149] width 119 height 33
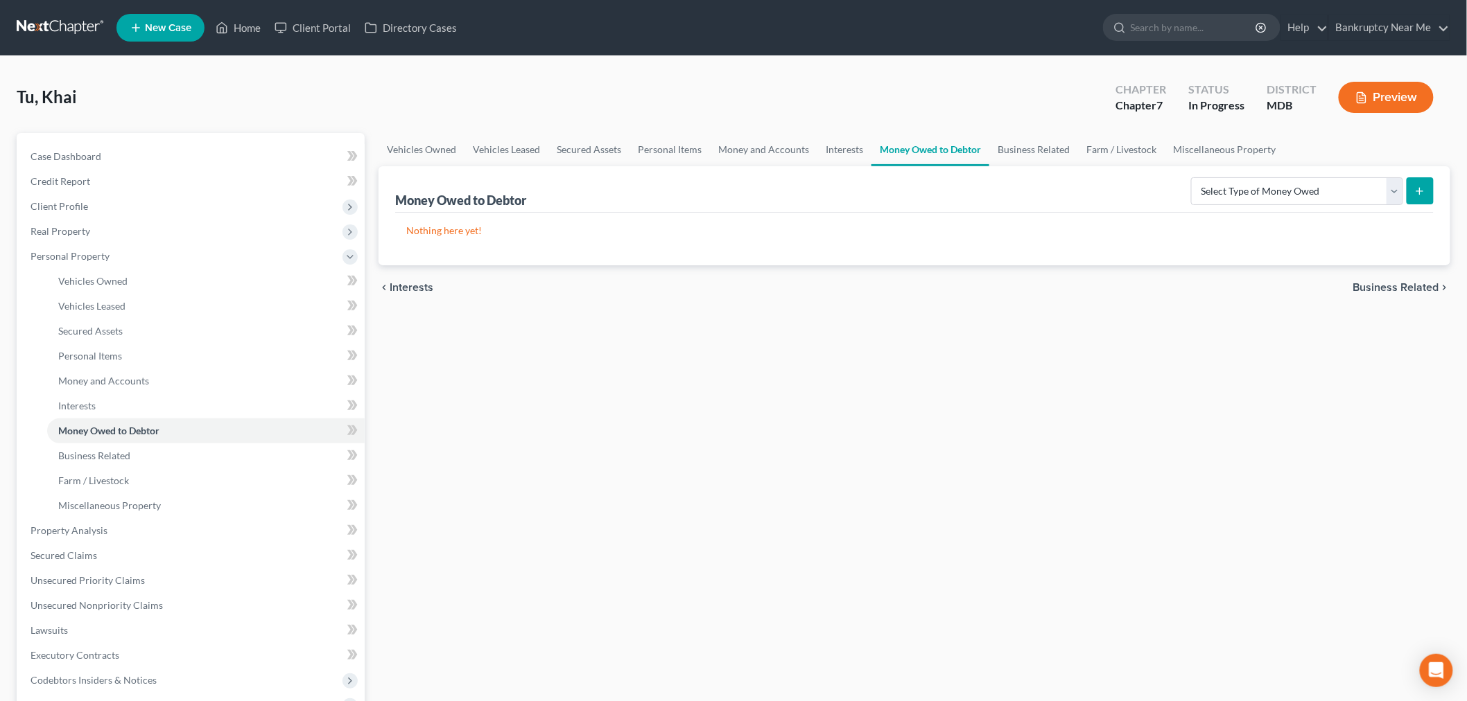
click at [1022, 132] on div "Tu, Khai Upgraded Chapter Chapter 7 Status In Progress District MDB Preview" at bounding box center [733, 103] width 1433 height 60
click at [1022, 144] on link "Business Related" at bounding box center [1033, 149] width 89 height 33
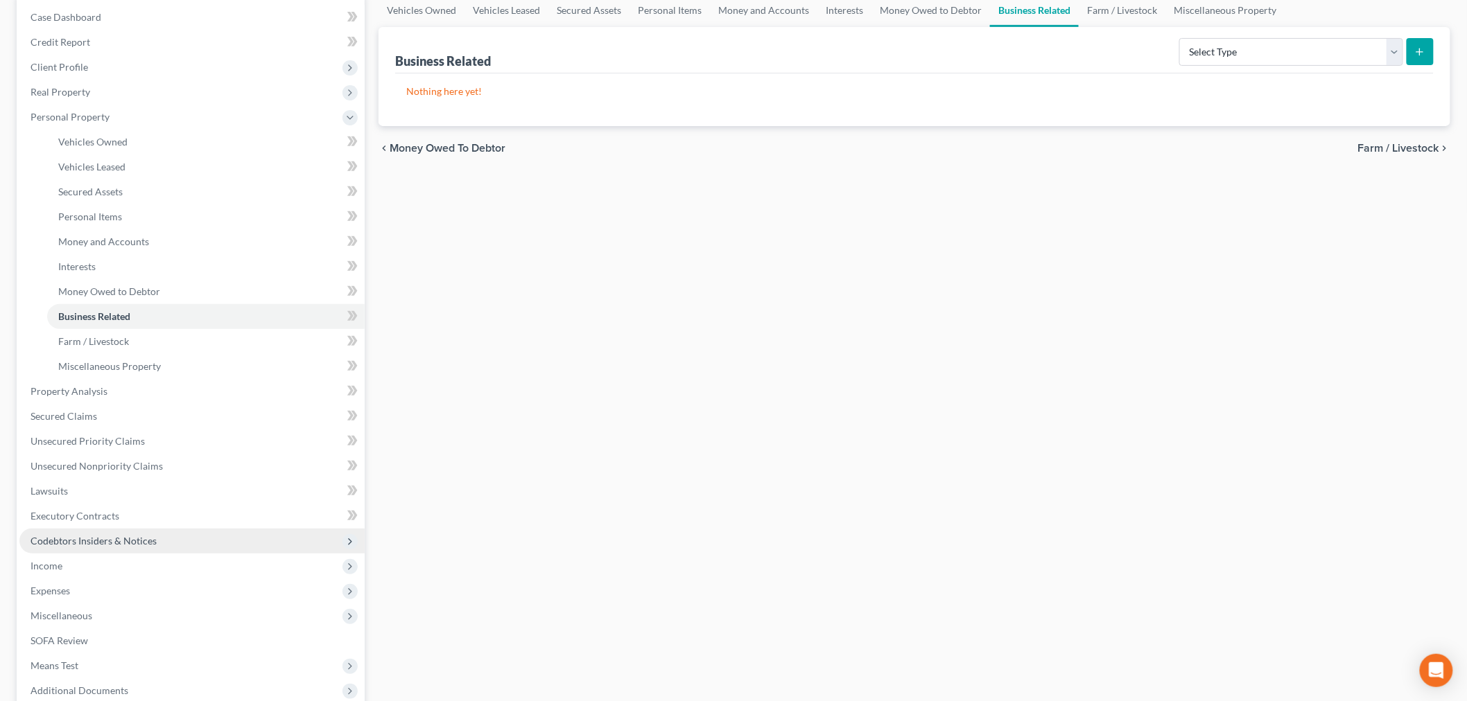
scroll to position [283, 0]
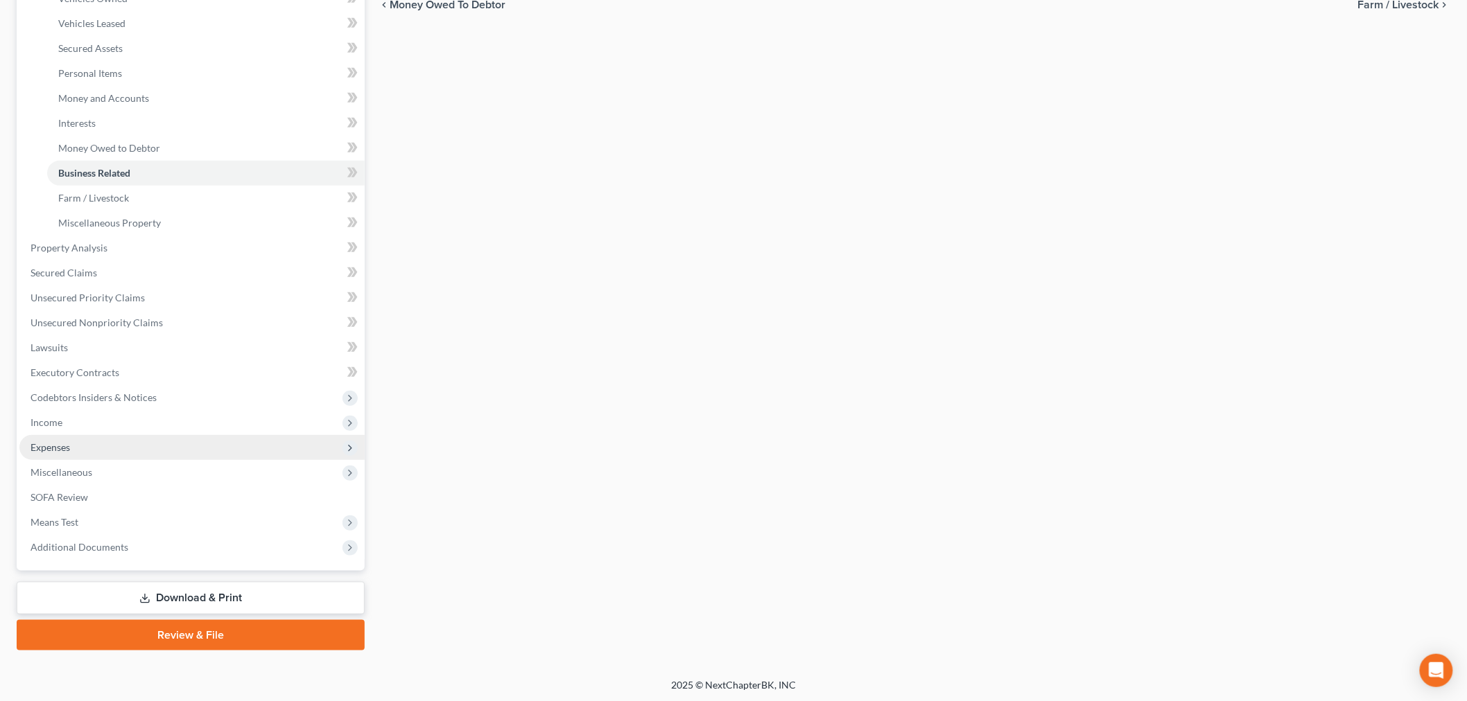
click at [66, 437] on span "Expenses" at bounding box center [191, 447] width 345 height 25
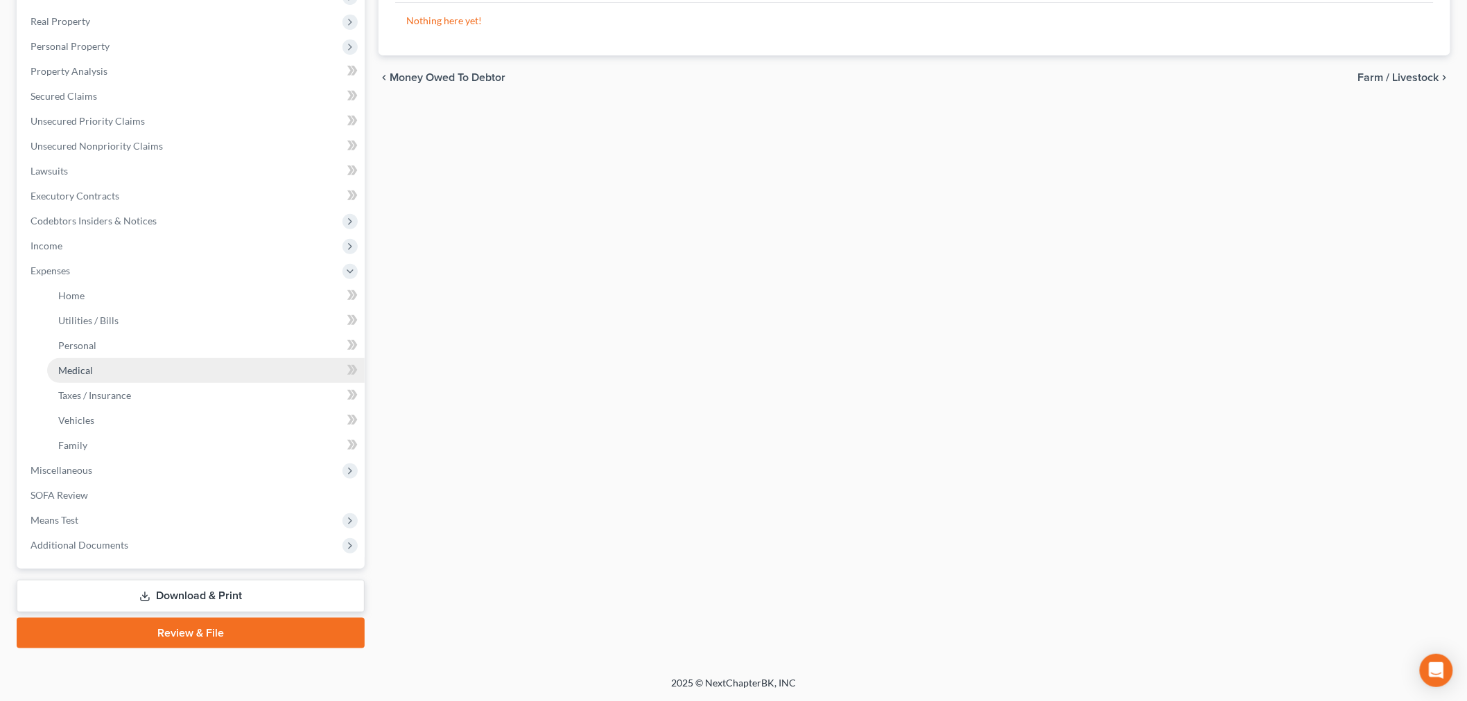
scroll to position [209, 0]
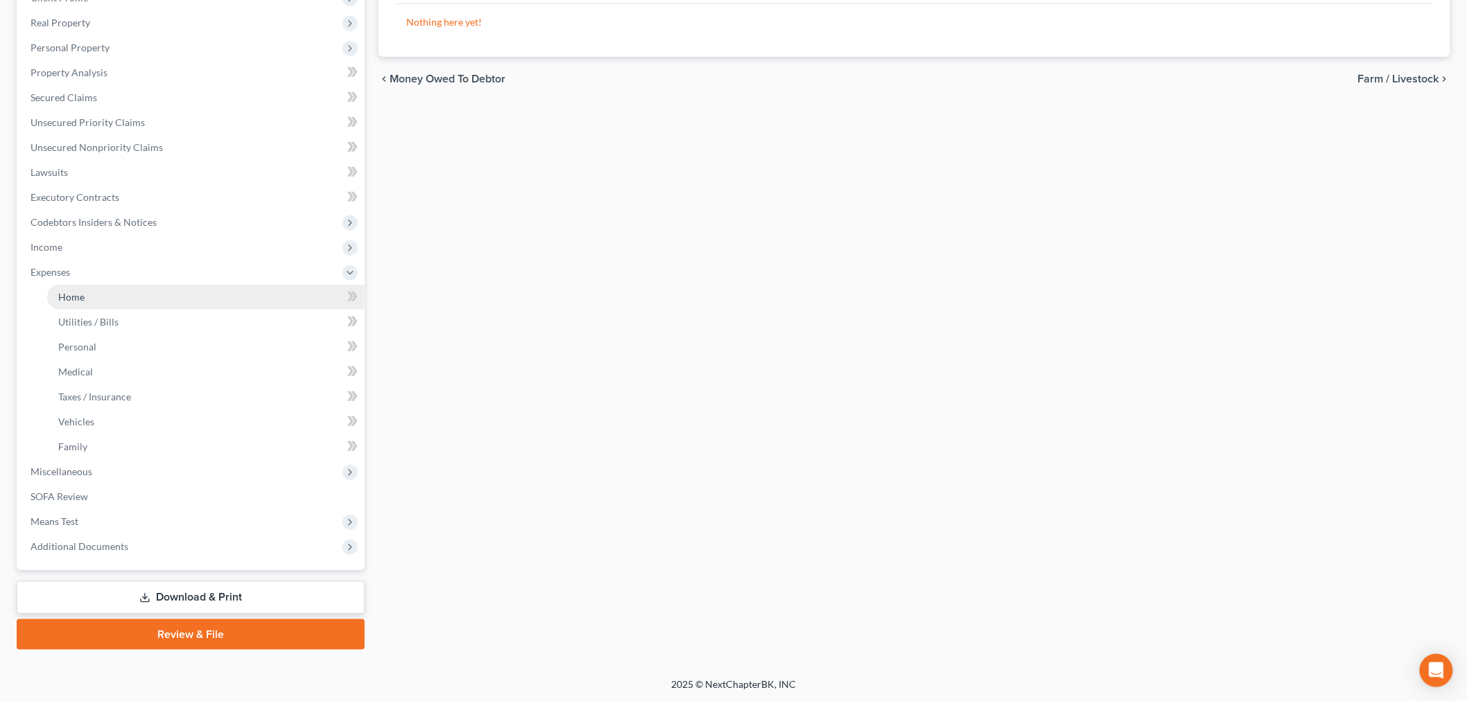
click at [127, 287] on link "Home" at bounding box center [205, 297] width 317 height 25
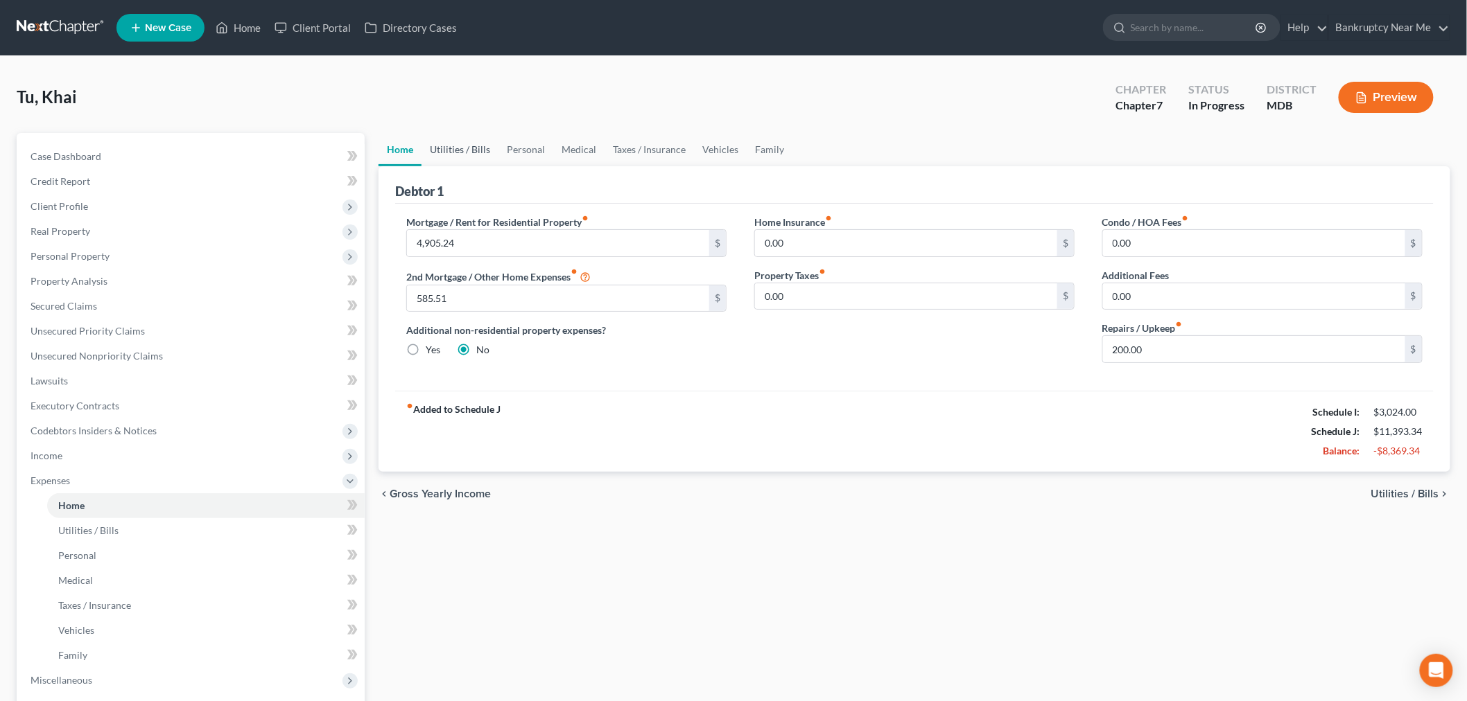
click at [446, 146] on link "Utilities / Bills" at bounding box center [459, 149] width 77 height 33
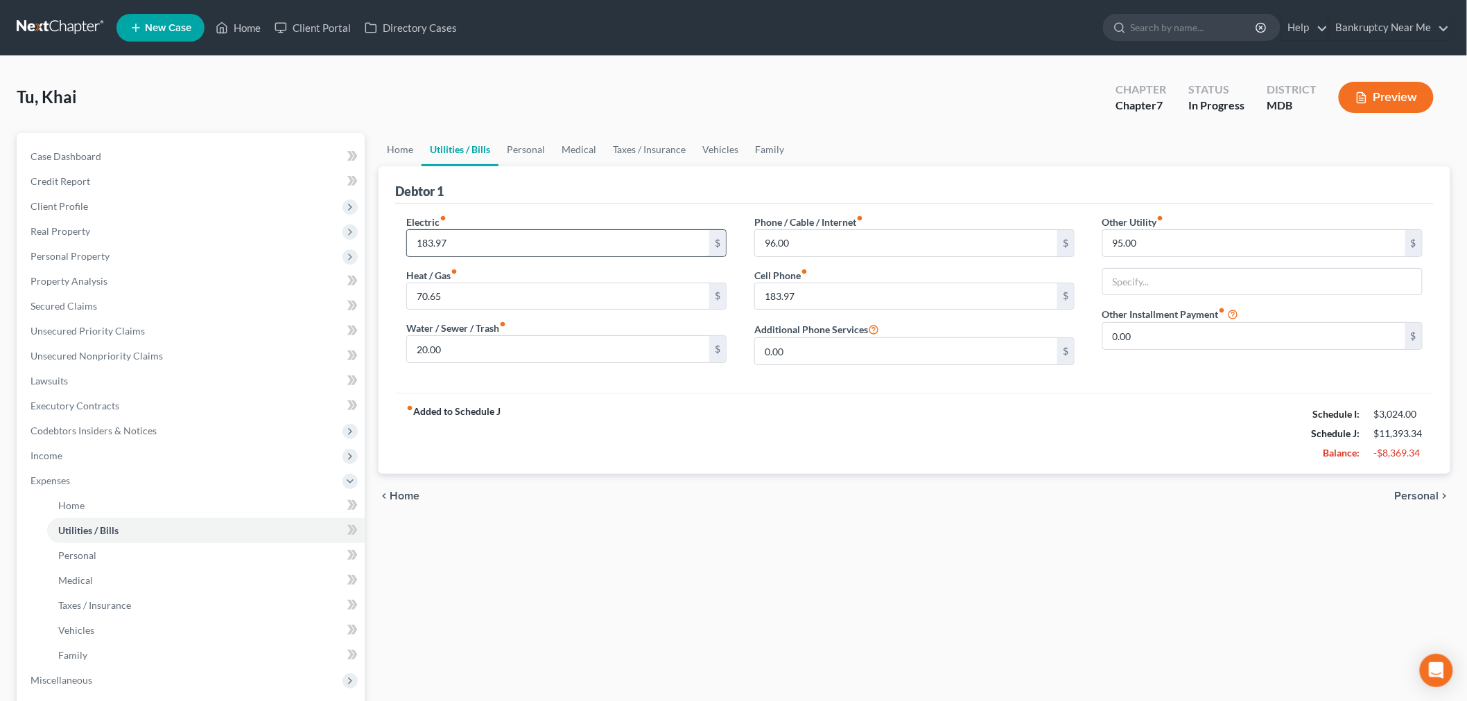
click at [491, 240] on input "183.97" at bounding box center [558, 243] width 302 height 26
click at [85, 254] on span "Personal Property" at bounding box center [69, 256] width 79 height 12
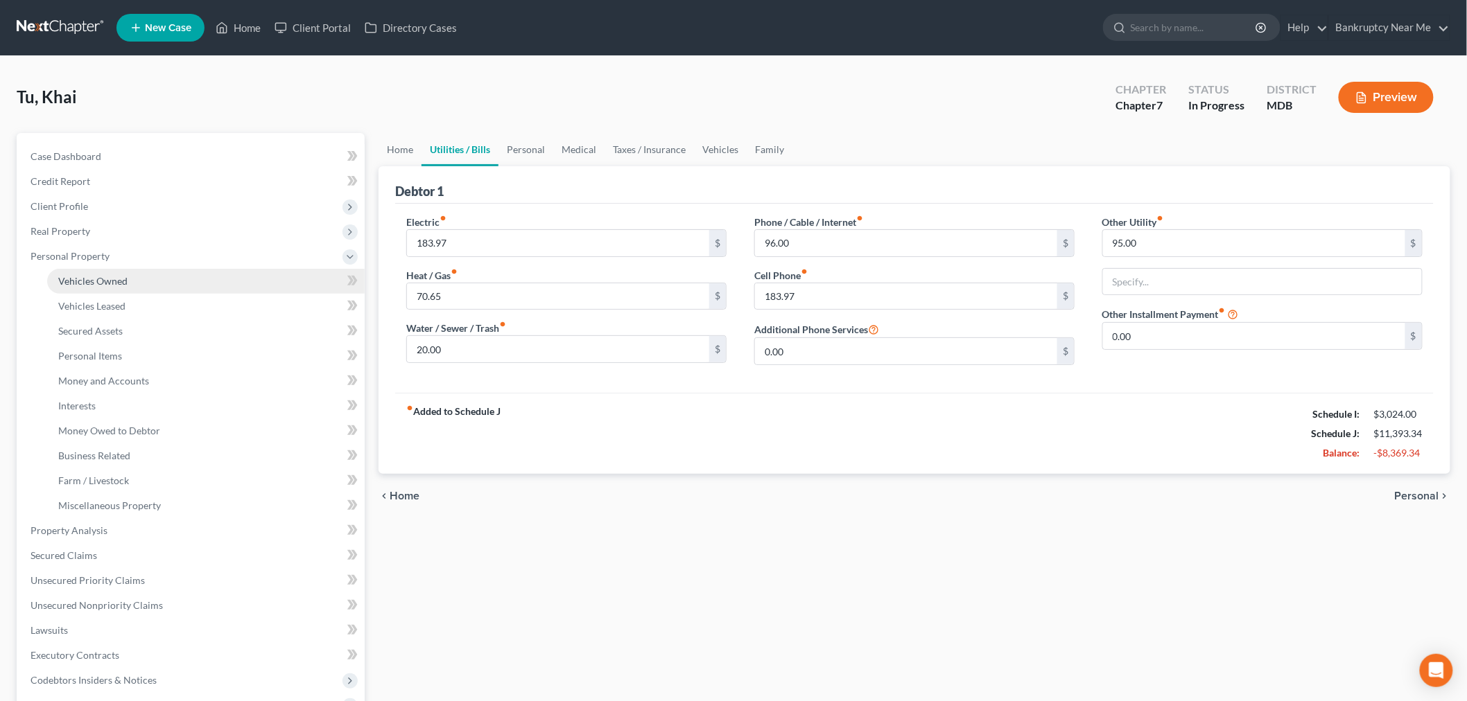
click at [109, 276] on span "Vehicles Owned" at bounding box center [92, 281] width 69 height 12
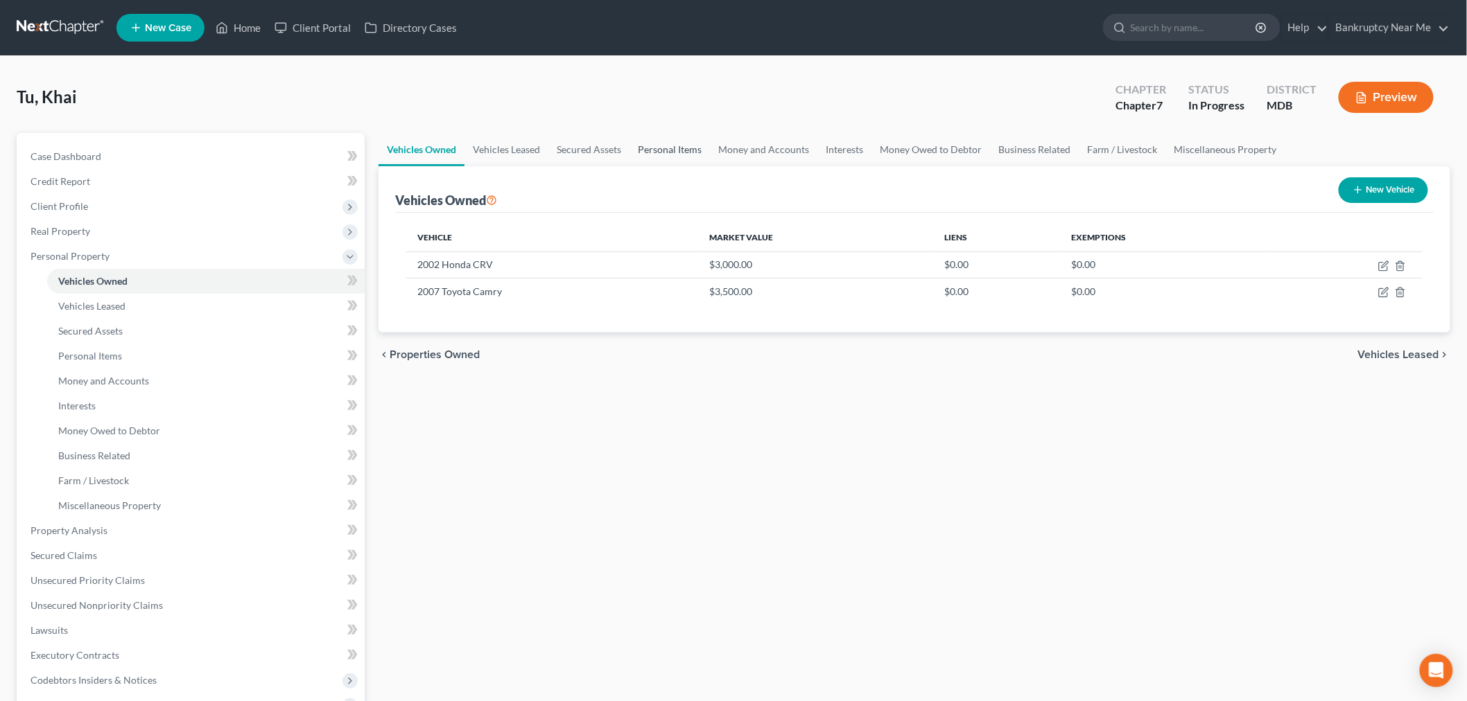
click at [655, 149] on link "Personal Items" at bounding box center [669, 149] width 80 height 33
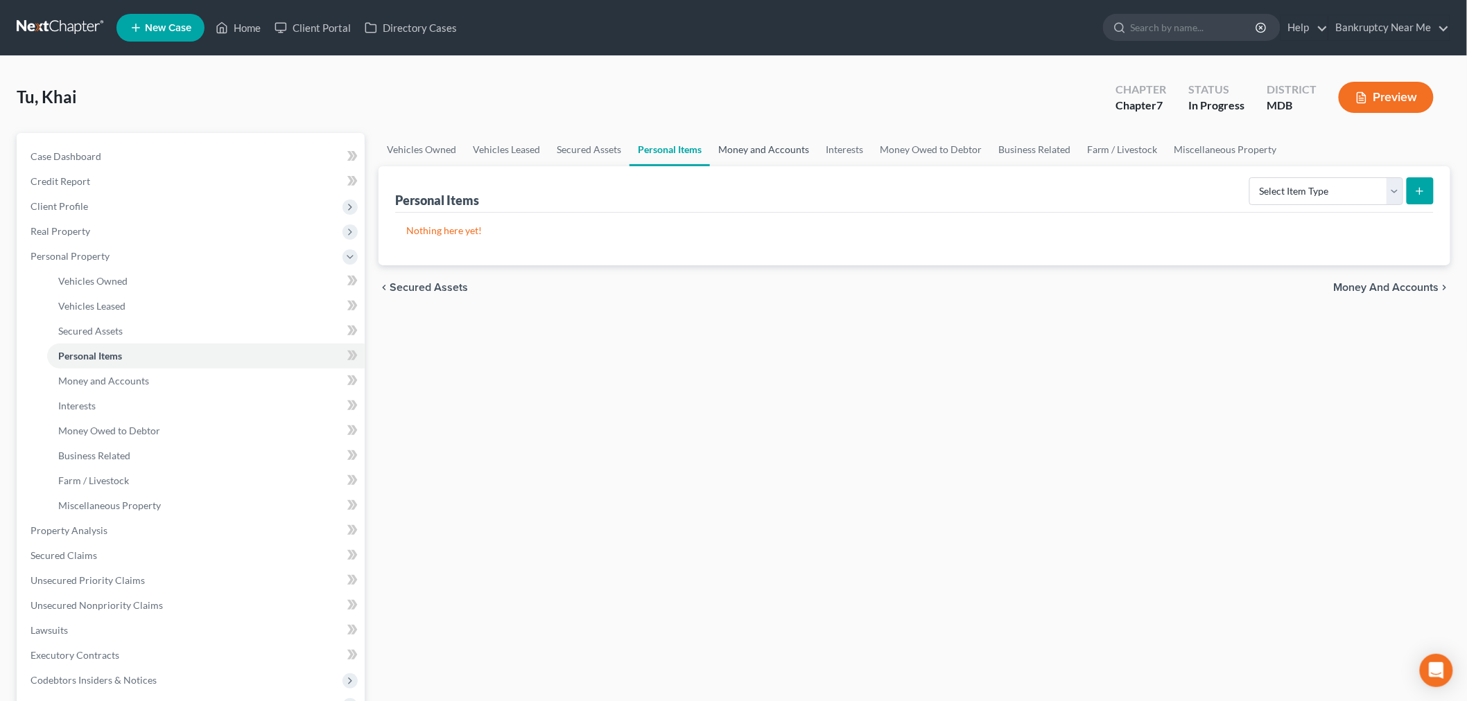
click at [764, 152] on link "Money and Accounts" at bounding box center [763, 149] width 107 height 33
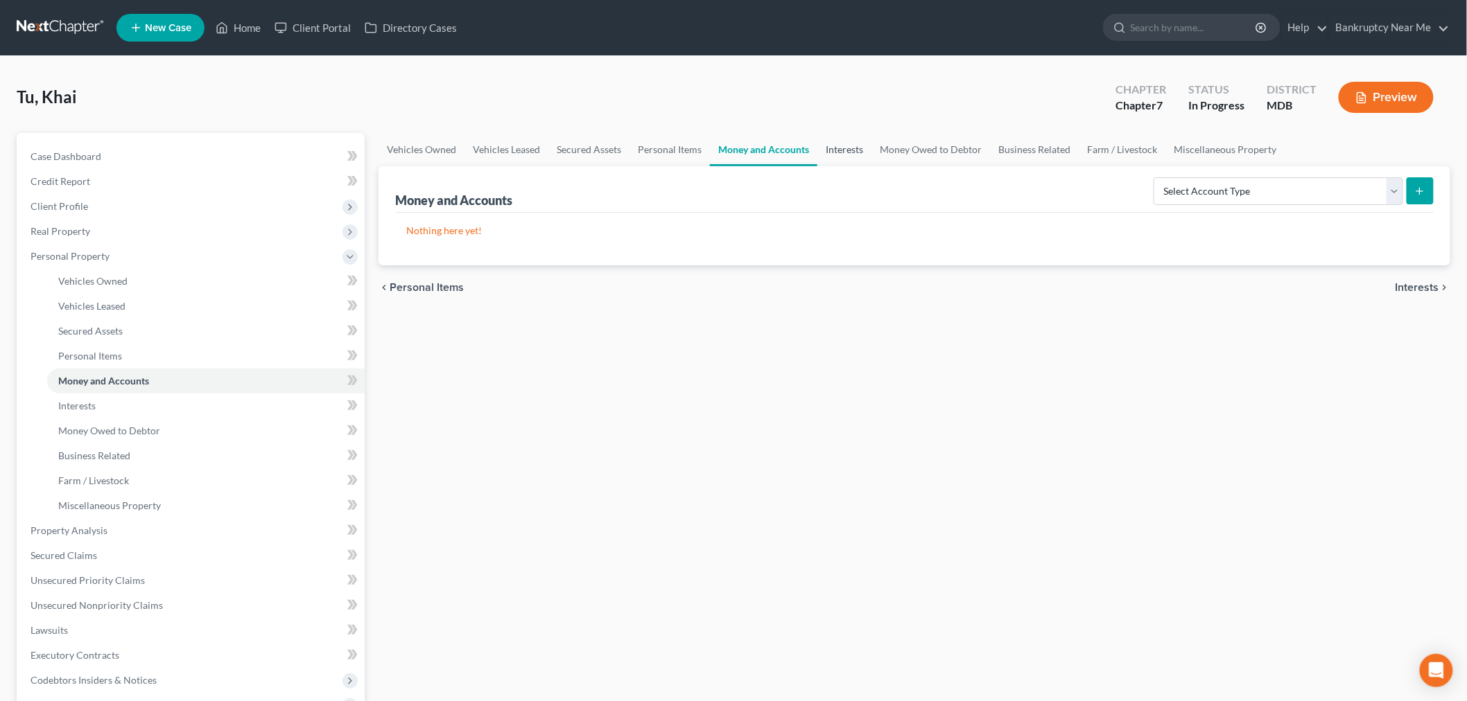
click at [865, 143] on link "Interests" at bounding box center [844, 149] width 54 height 33
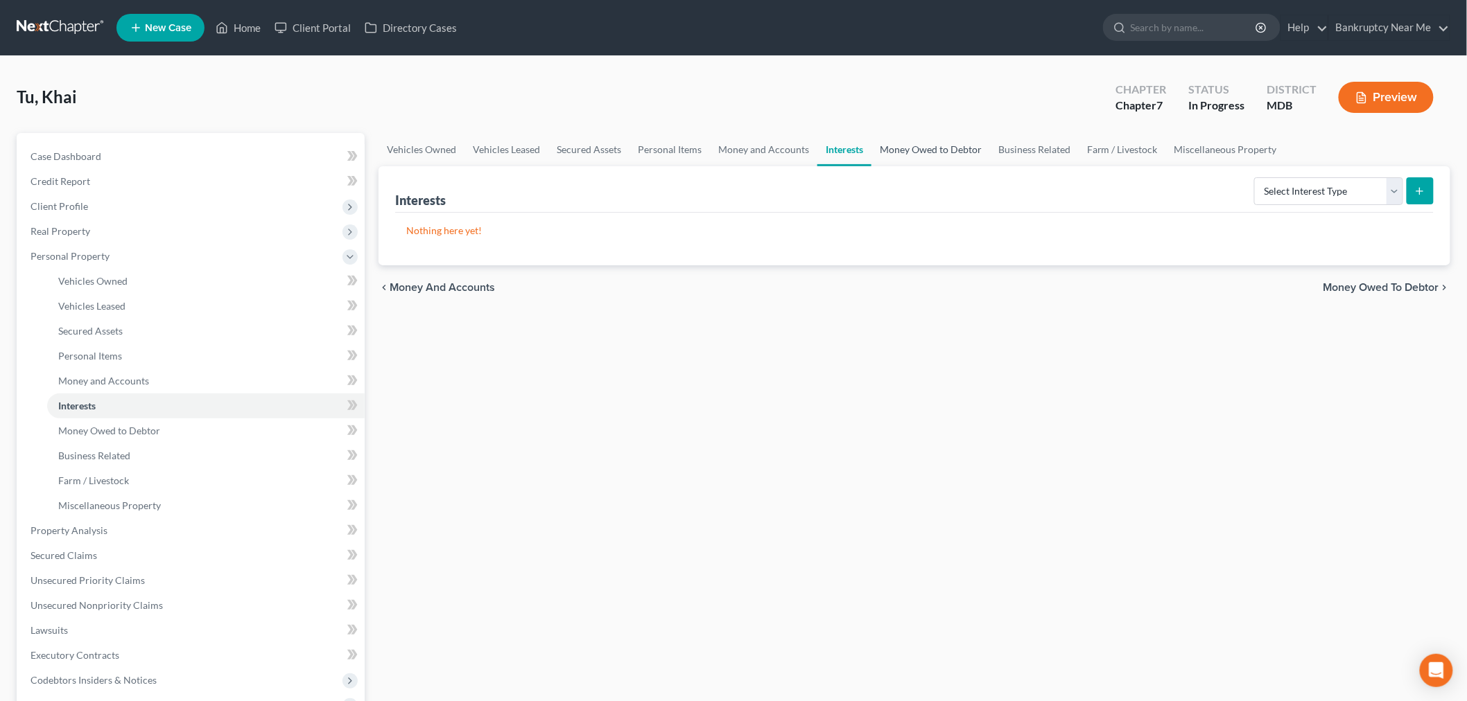
click at [911, 141] on link "Money Owed to Debtor" at bounding box center [930, 149] width 119 height 33
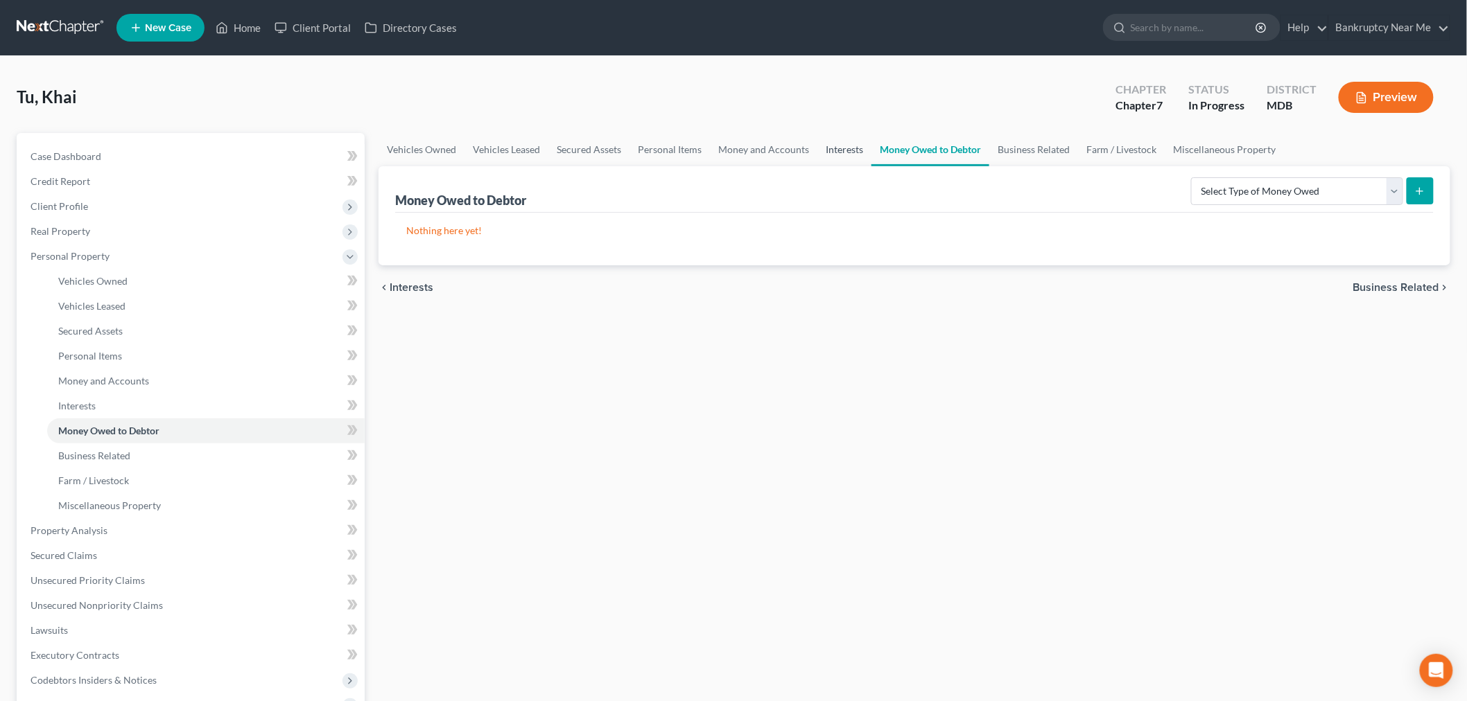
click at [839, 143] on link "Interests" at bounding box center [844, 149] width 54 height 33
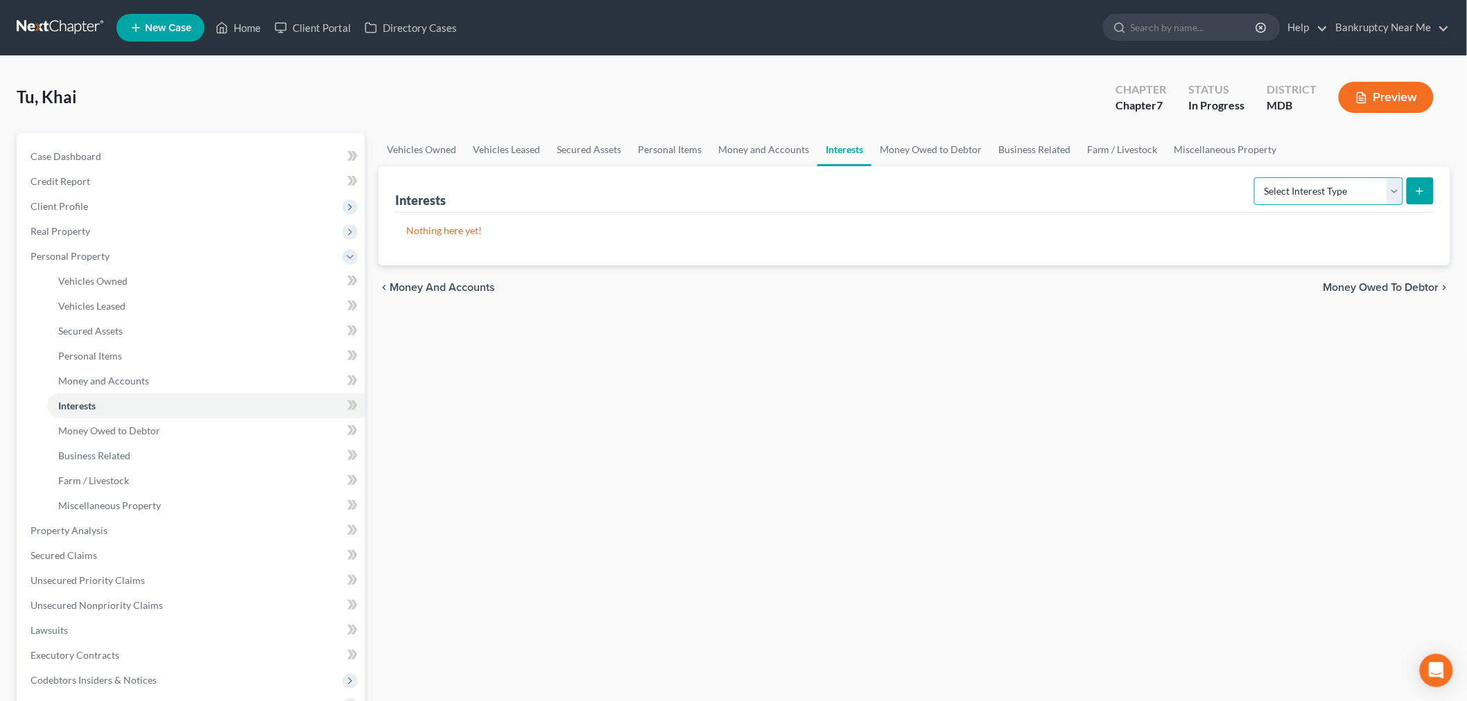
click at [1315, 196] on select "Select Interest Type 401K Annuity Bond Education IRA Government Bond Government…" at bounding box center [1328, 191] width 149 height 28
select select "pension_plan"
click at [1256, 177] on select "Select Interest Type 401K Annuity Bond Education IRA Government Bond Government…" at bounding box center [1328, 191] width 149 height 28
click at [1417, 199] on button "submit" at bounding box center [1419, 190] width 27 height 27
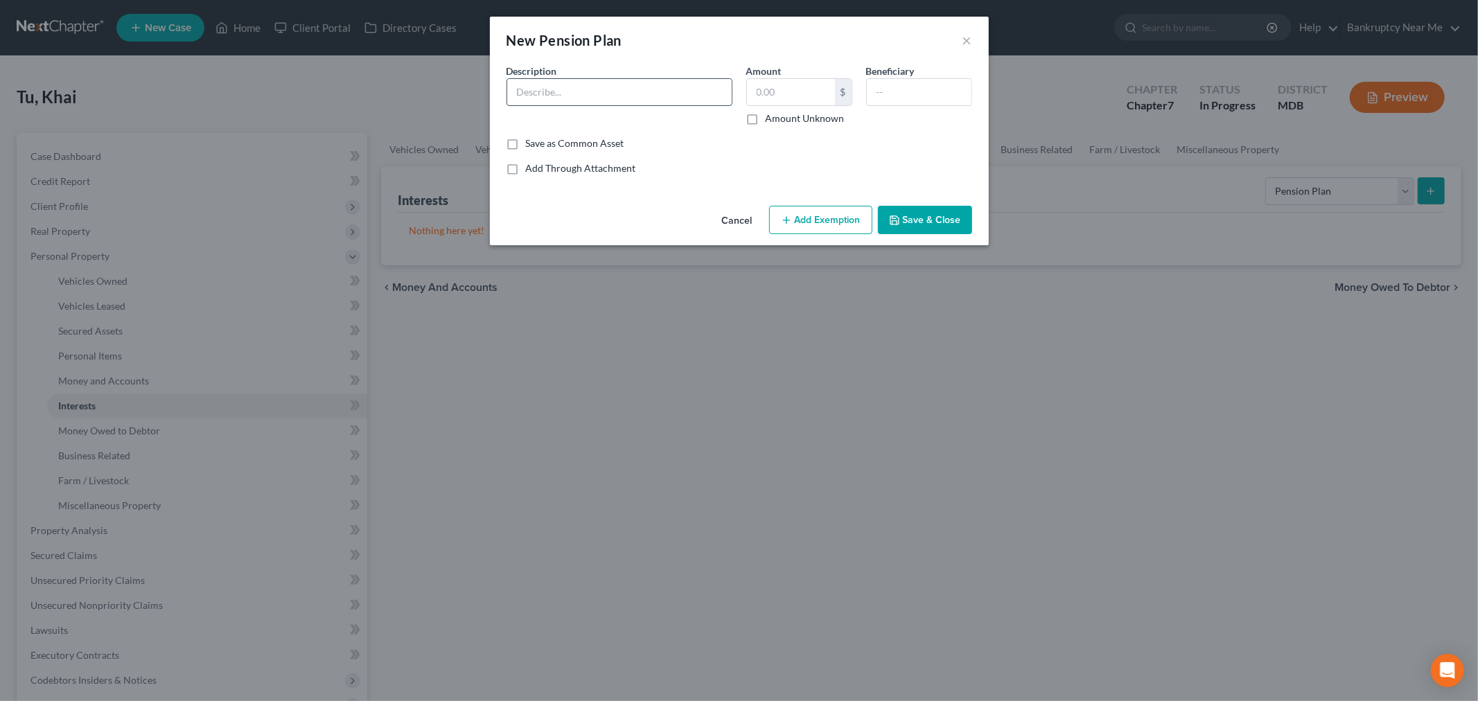
click at [610, 99] on input "text" at bounding box center [619, 92] width 225 height 26
type input "BP Pension"
click at [821, 99] on input "text" at bounding box center [791, 92] width 88 height 26
drag, startPoint x: 755, startPoint y: 119, endPoint x: 767, endPoint y: 128, distance: 14.7
click at [766, 119] on label "Amount Unknown" at bounding box center [805, 119] width 79 height 14
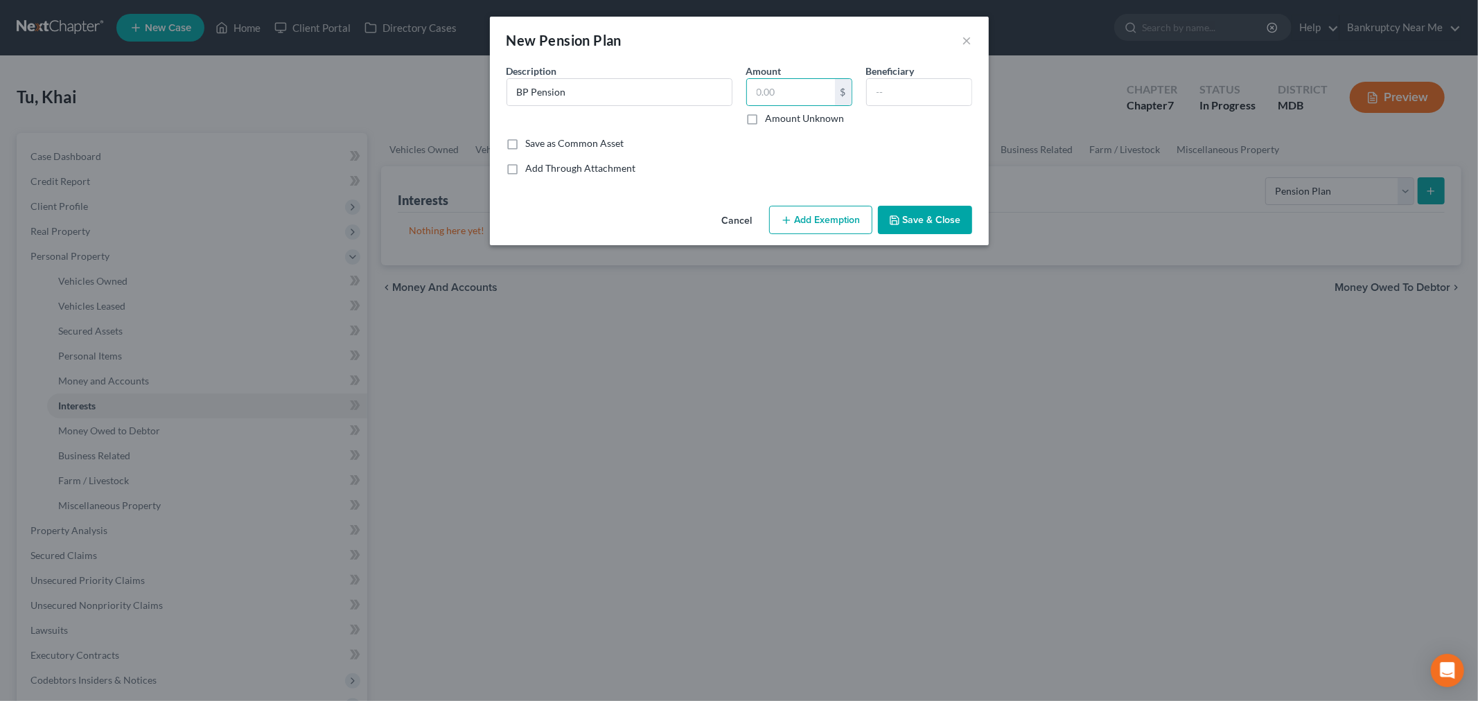
click at [771, 119] on input "Amount Unknown" at bounding box center [775, 116] width 9 height 9
checkbox input "true"
click at [811, 218] on button "Add Exemption" at bounding box center [820, 220] width 103 height 29
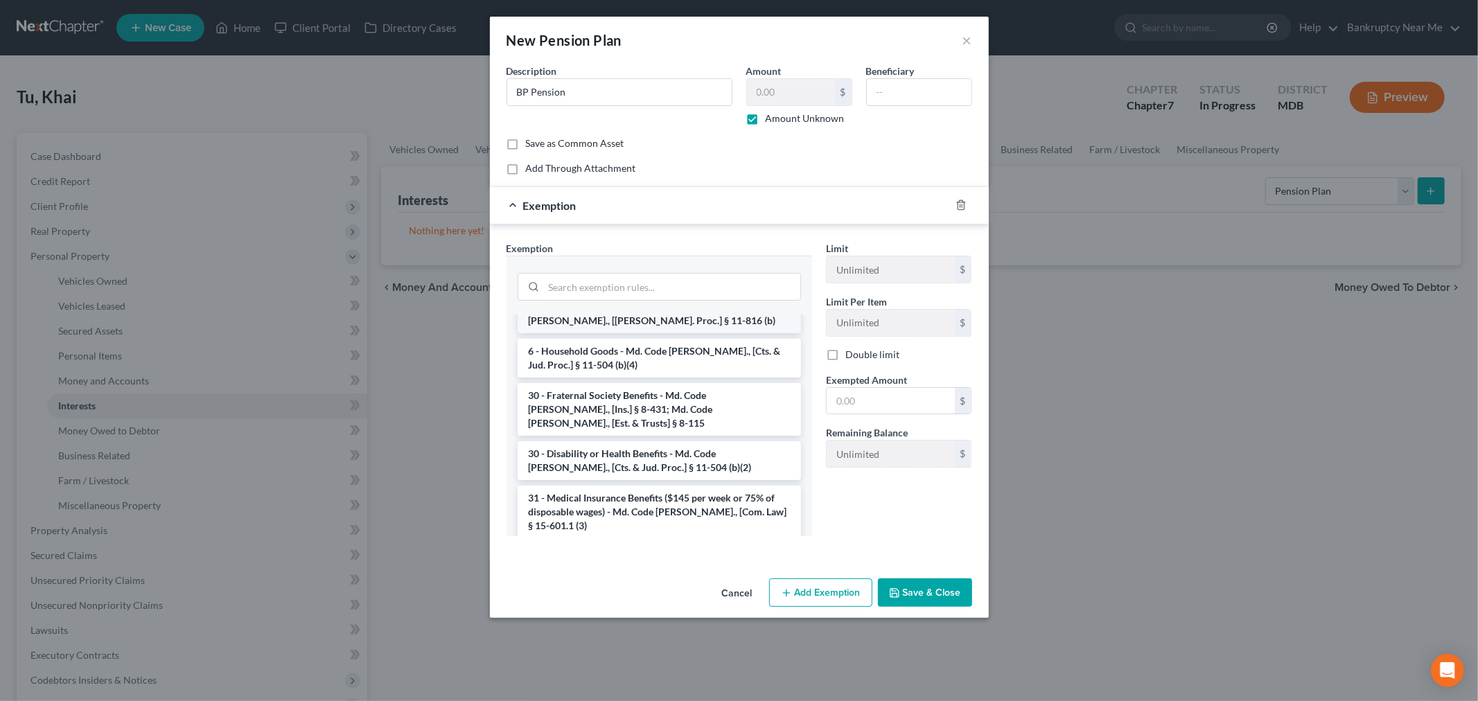
scroll to position [308, 0]
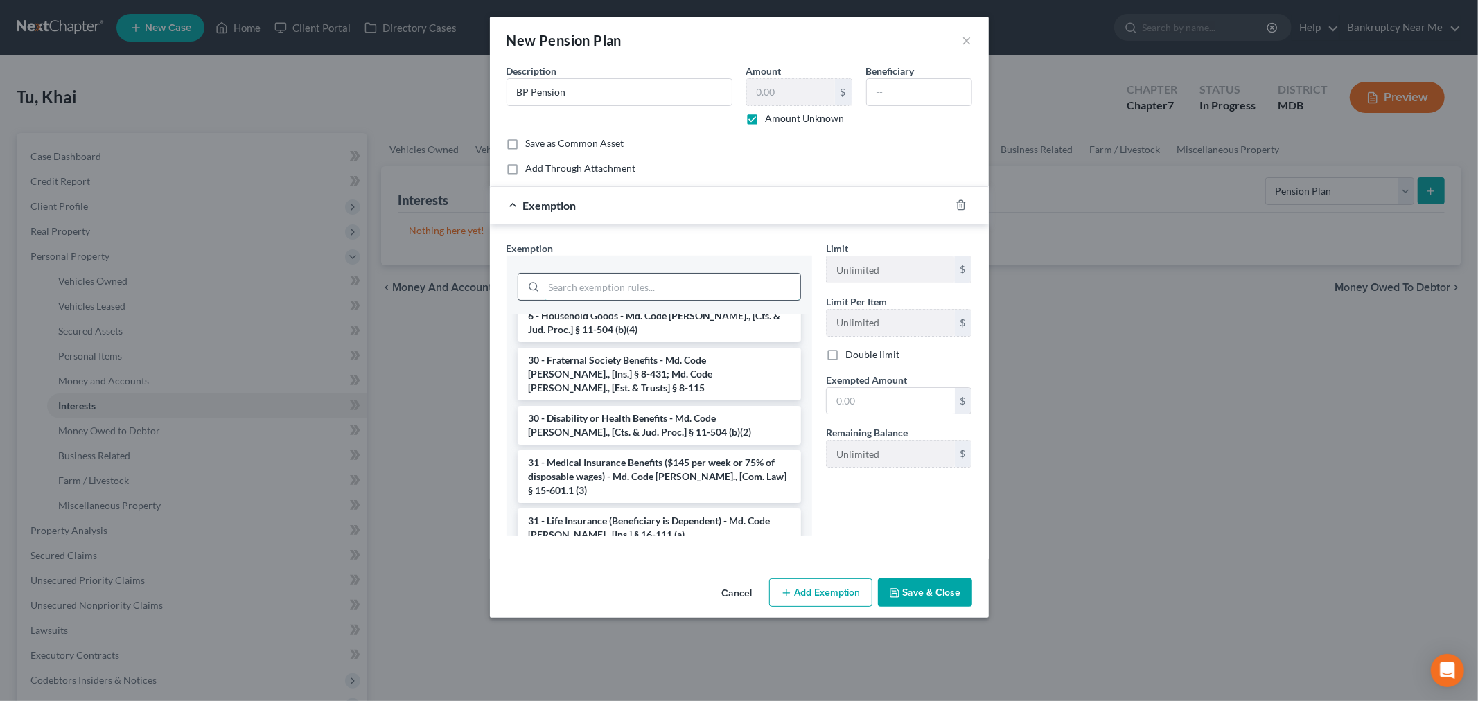
click at [674, 291] on input "search" at bounding box center [672, 287] width 256 height 26
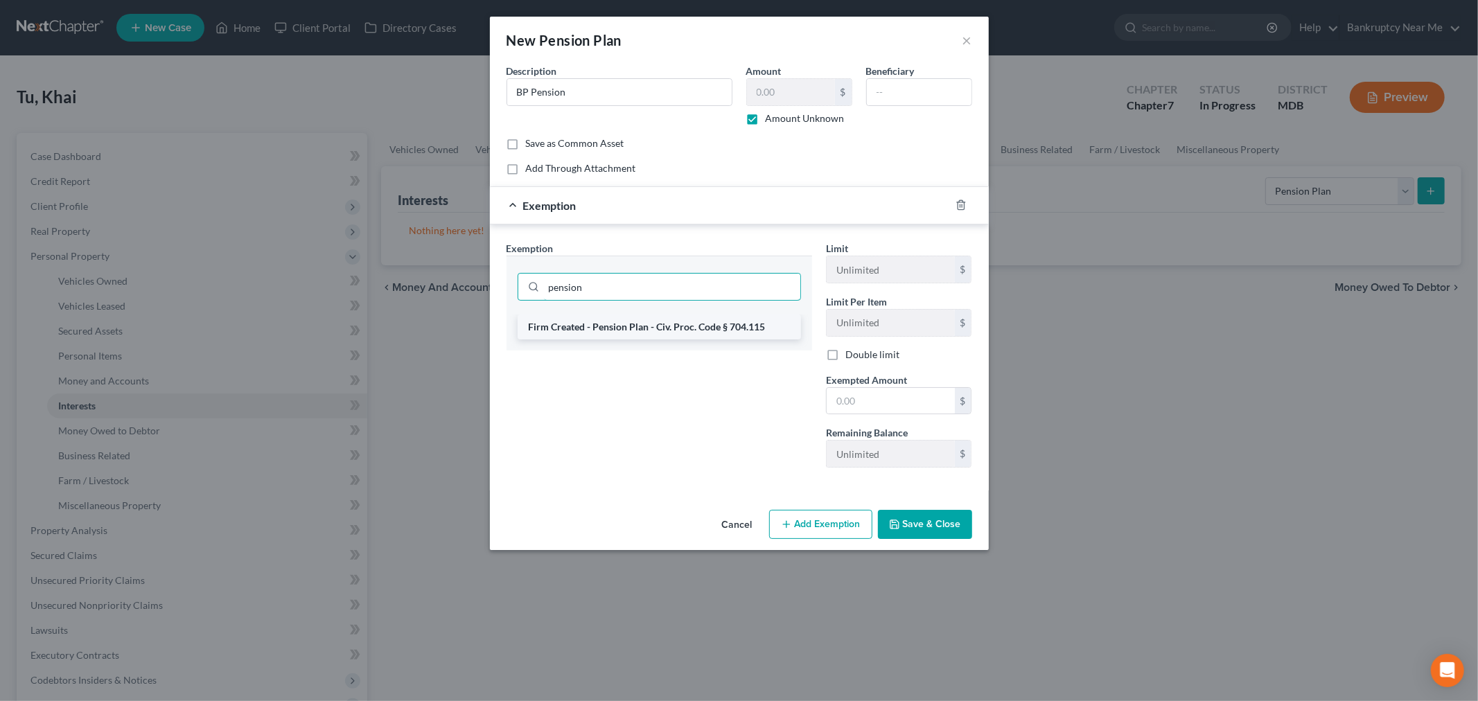
type input "pension"
drag, startPoint x: 765, startPoint y: 331, endPoint x: 728, endPoint y: 330, distance: 36.7
click at [728, 330] on li "Firm Created - Pension Plan - Civ. Proc. Code § 704.115" at bounding box center [659, 327] width 283 height 25
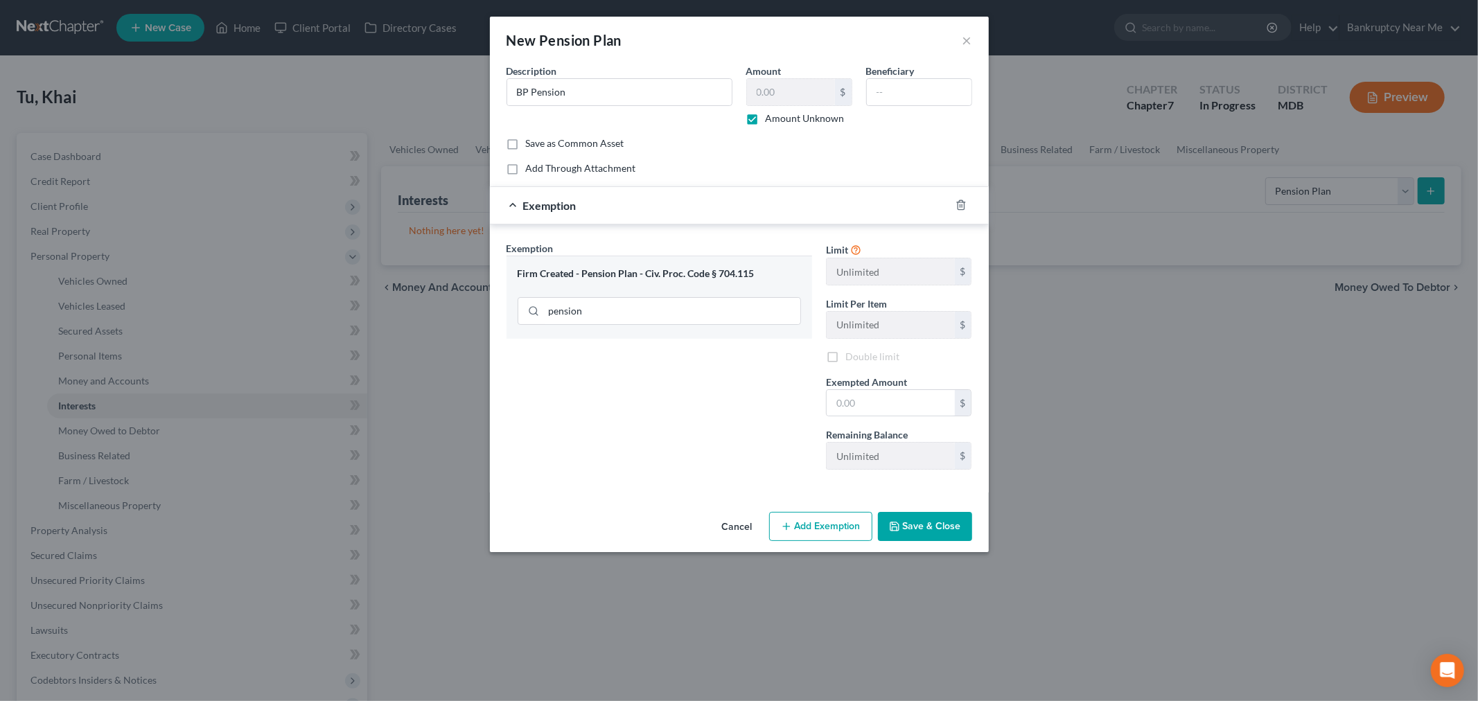
copy li "704.115"
drag, startPoint x: 757, startPoint y: 274, endPoint x: 717, endPoint y: 274, distance: 40.2
click at [717, 274] on div "Firm Created - Pension Plan - Civ. Proc. Code § 704.115" at bounding box center [659, 274] width 283 height 13
copy div "704.115"
click at [957, 204] on icon "button" at bounding box center [961, 205] width 11 height 11
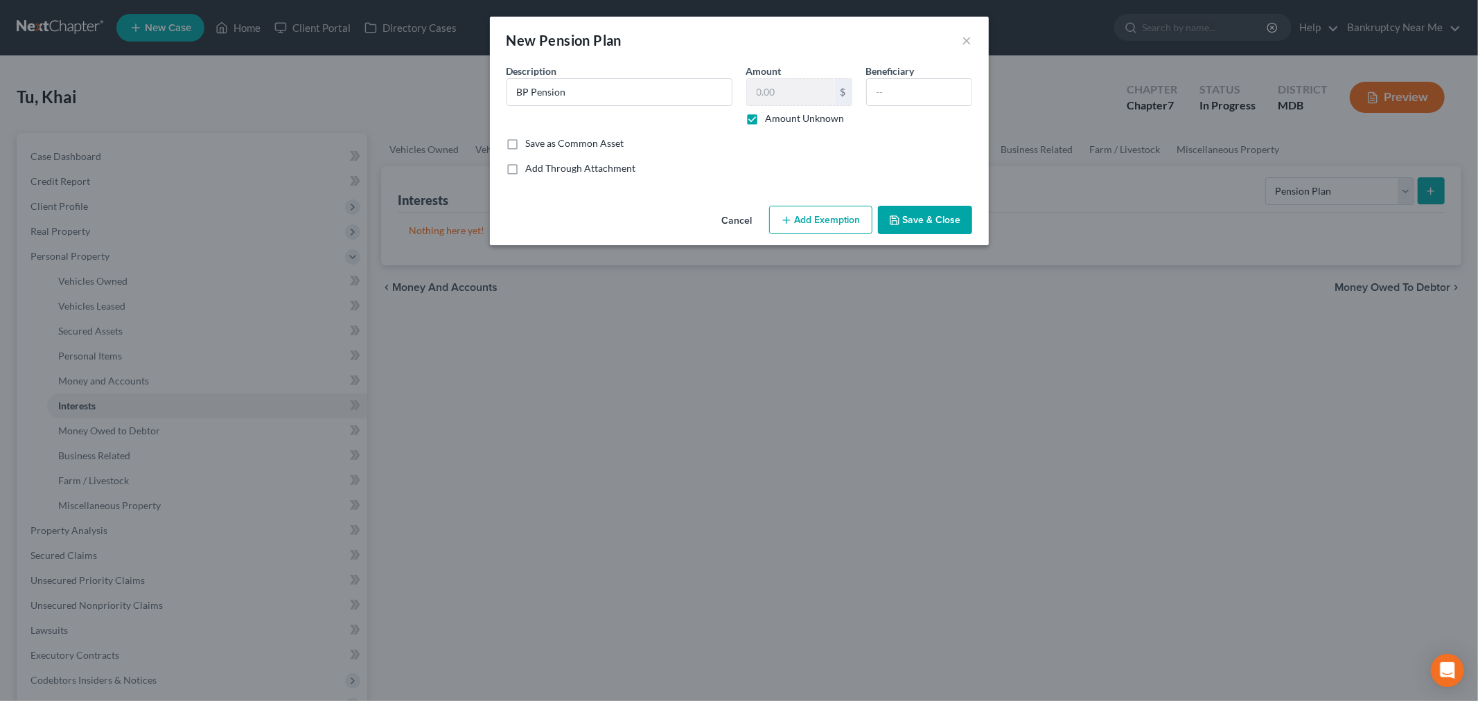
click at [811, 222] on button "Add Exemption" at bounding box center [820, 220] width 103 height 29
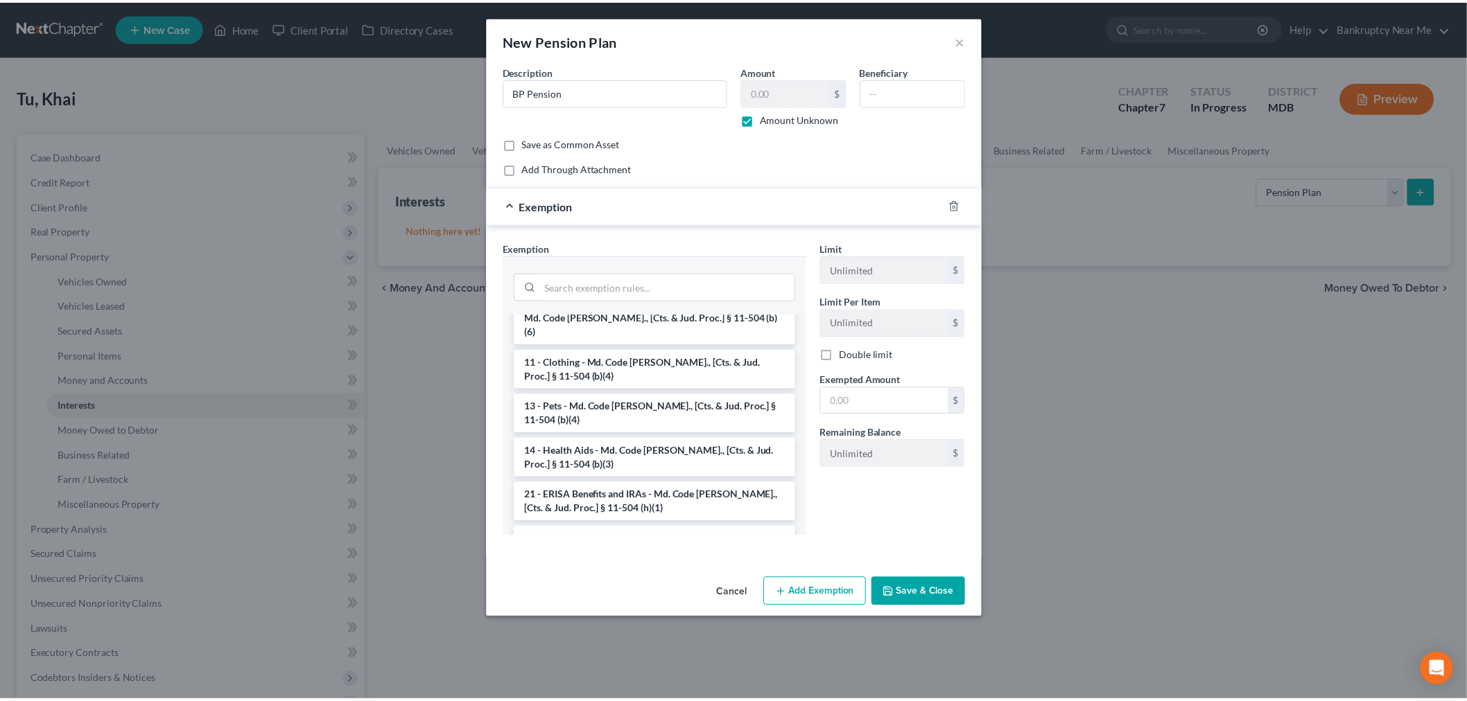
scroll to position [1001, 0]
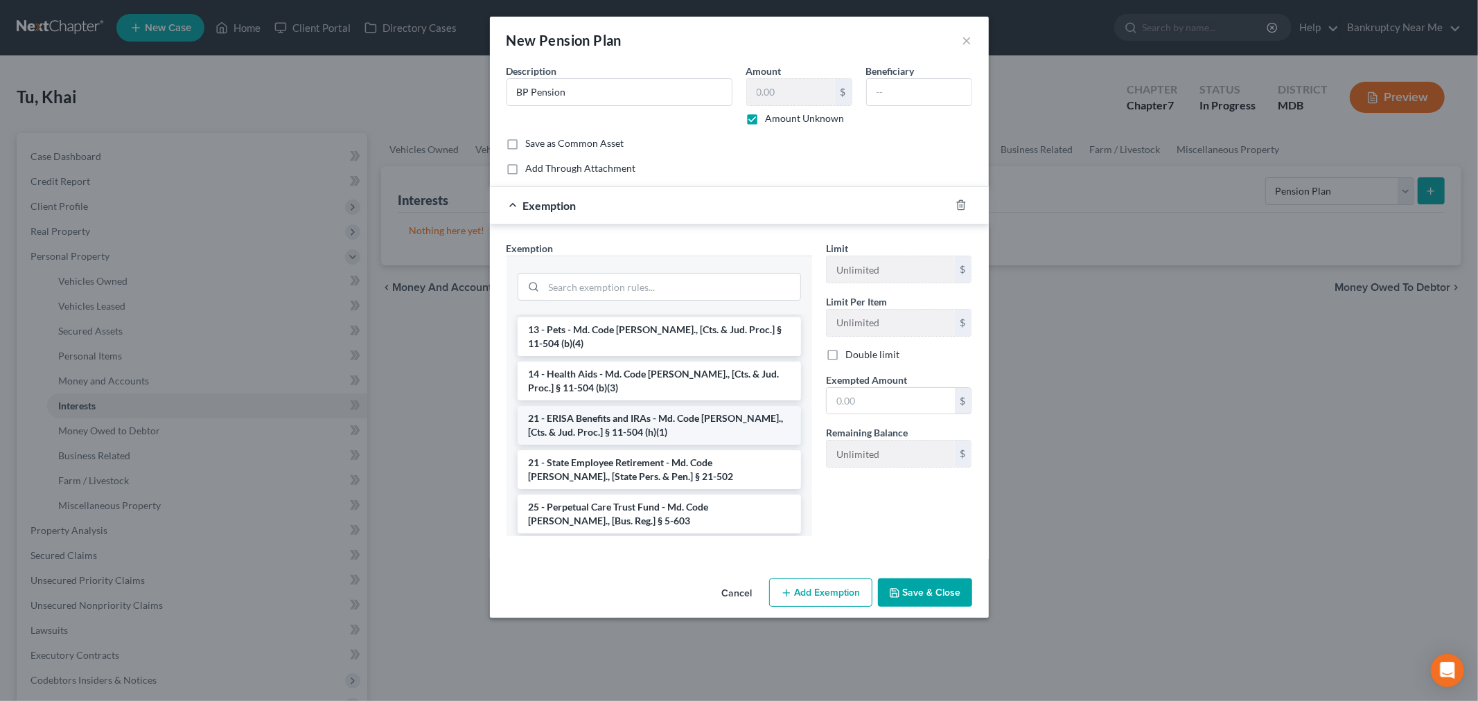
click at [683, 406] on li "21 - ERISA Benefits and IRAs - Md. Code [PERSON_NAME]., [Cts. & Jud. Proc.] § 1…" at bounding box center [659, 425] width 283 height 39
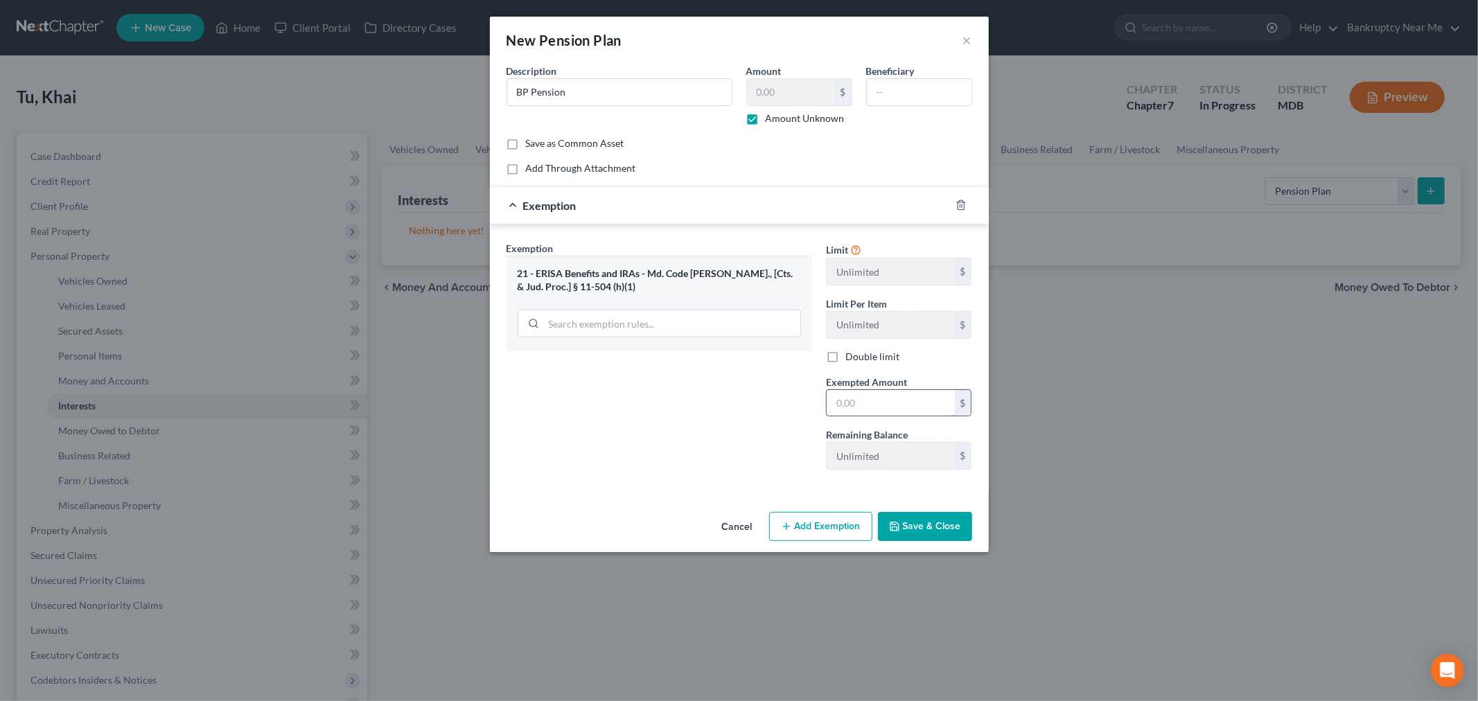
click at [885, 404] on input "text" at bounding box center [891, 403] width 128 height 26
type input "1.00"
drag, startPoint x: 939, startPoint y: 534, endPoint x: 920, endPoint y: 531, distance: 19.6
click at [938, 534] on button "Save & Close" at bounding box center [925, 526] width 94 height 29
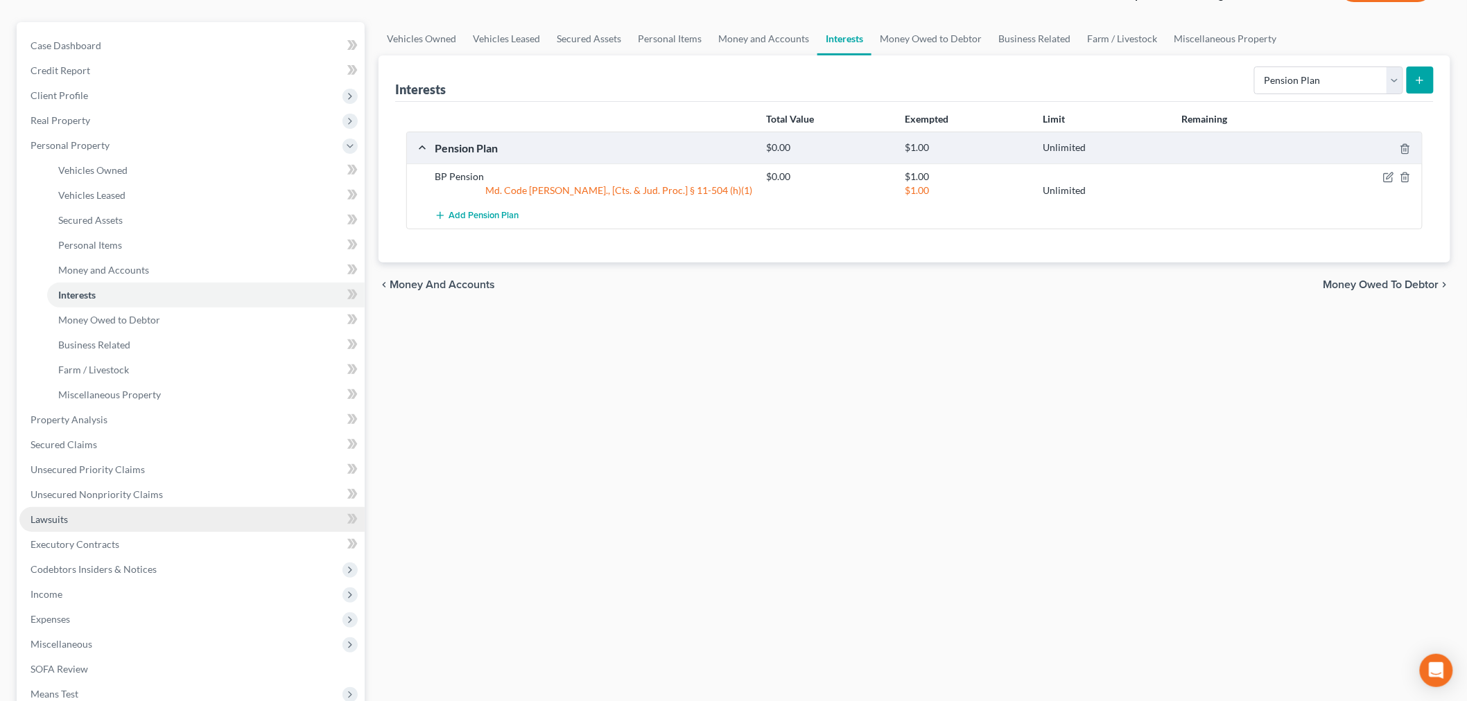
scroll to position [231, 0]
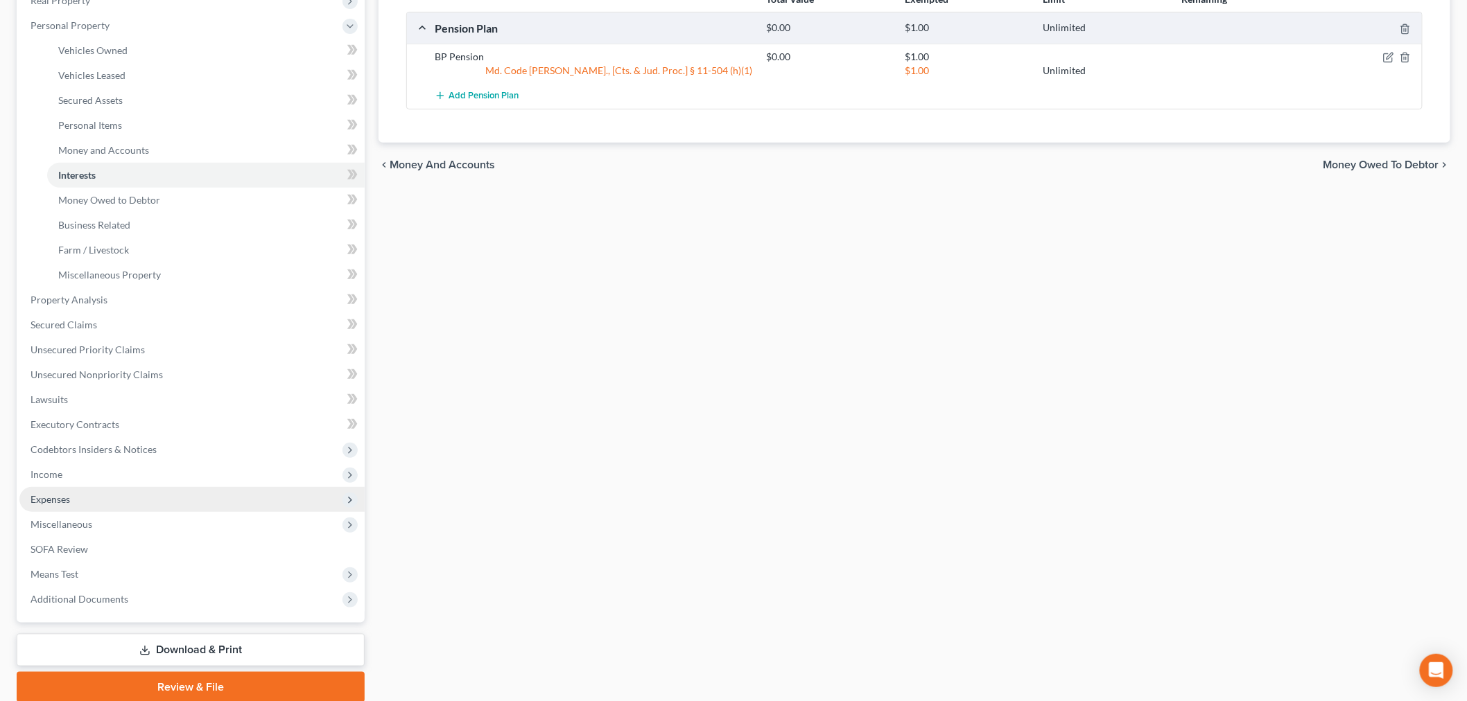
drag, startPoint x: 57, startPoint y: 496, endPoint x: 72, endPoint y: 497, distance: 15.3
click at [57, 496] on span "Expenses" at bounding box center [50, 499] width 40 height 12
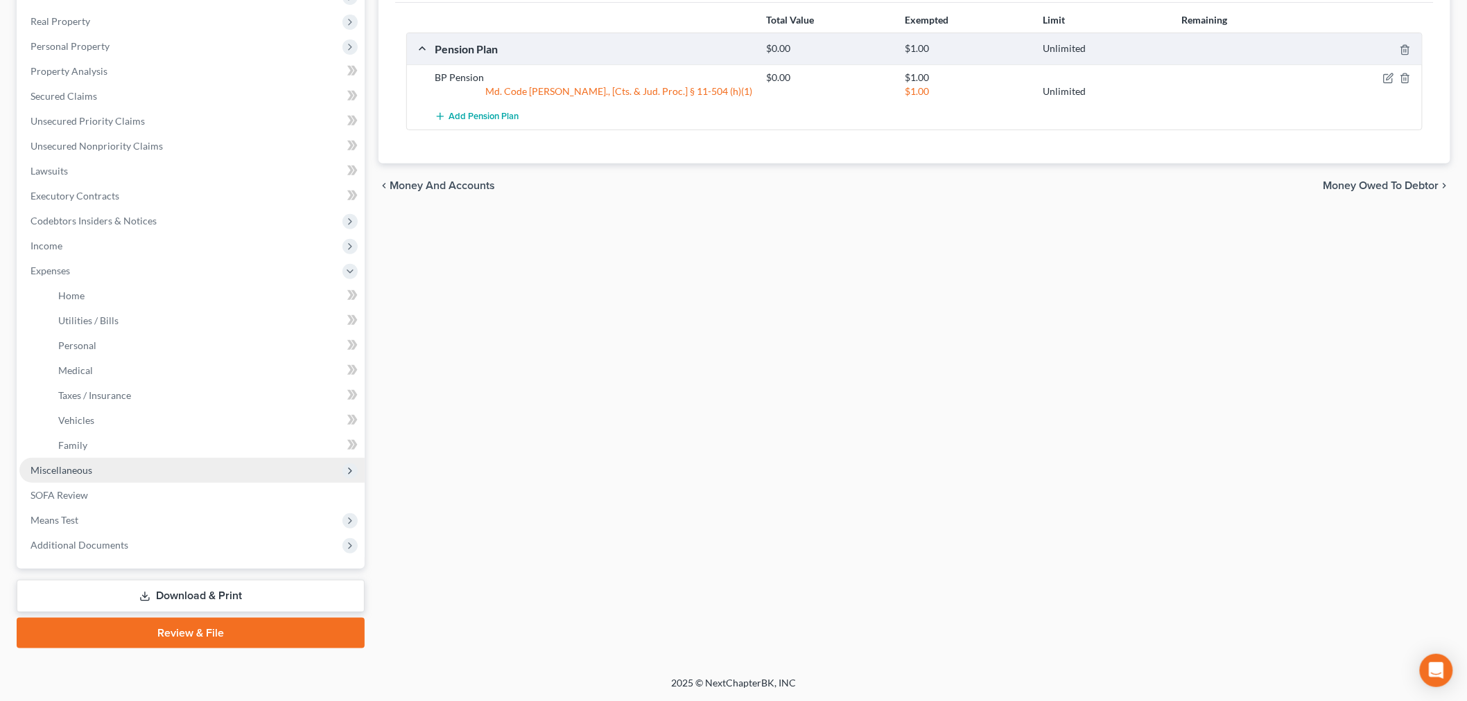
scroll to position [209, 0]
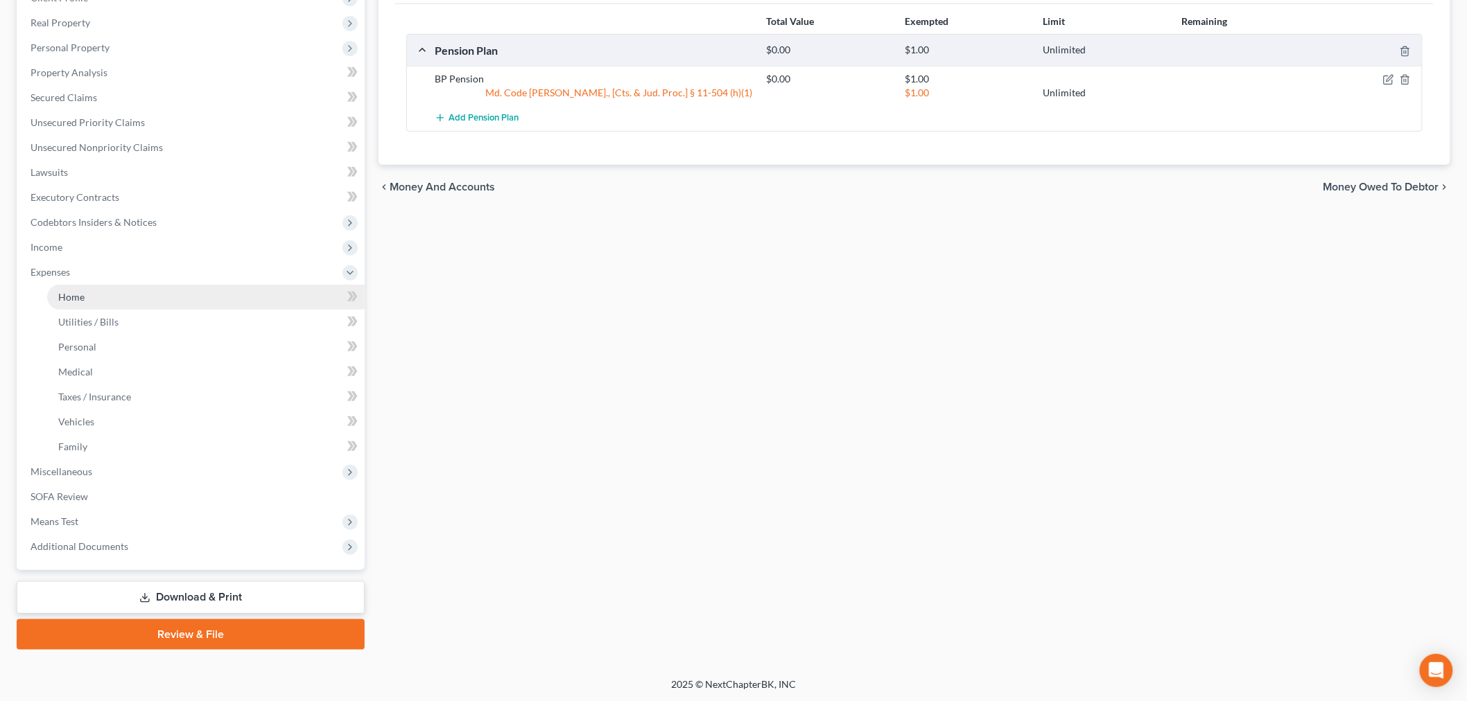
click at [98, 295] on link "Home" at bounding box center [205, 297] width 317 height 25
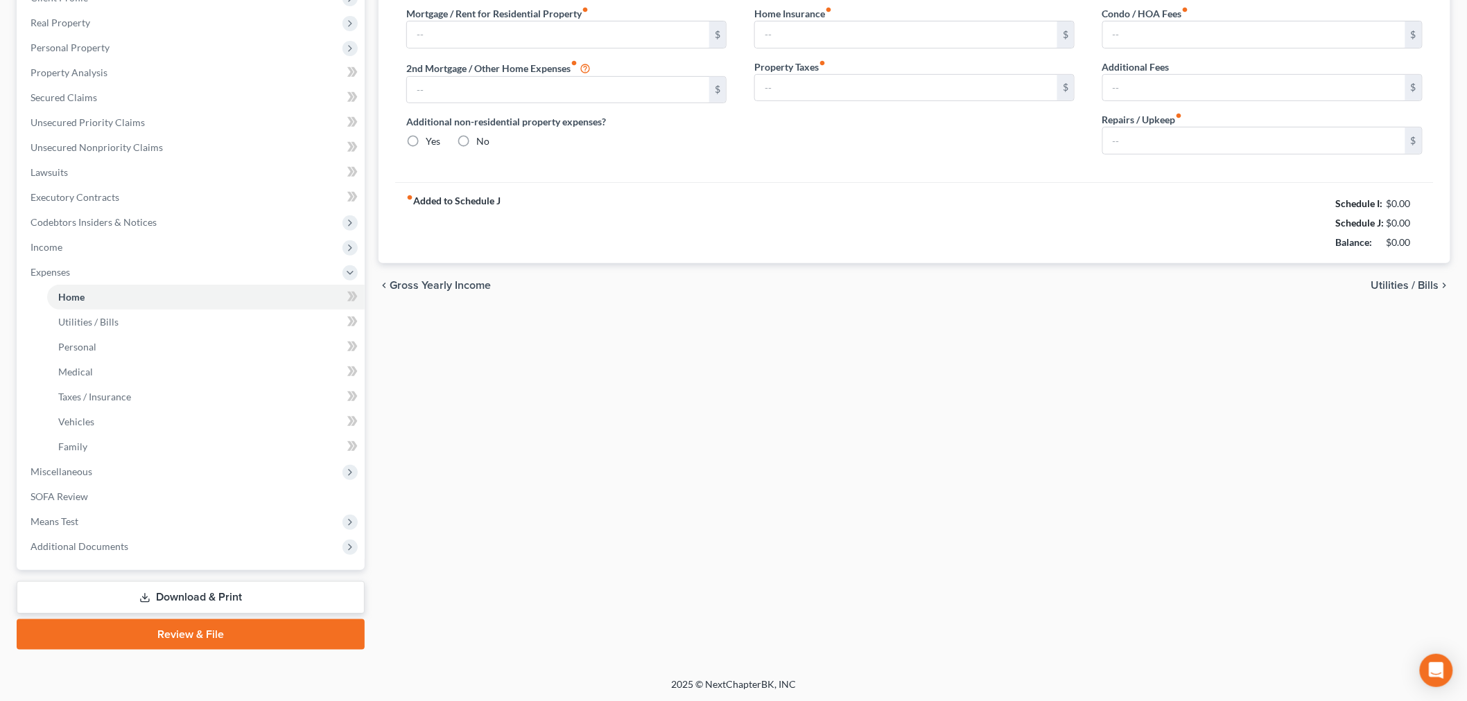
scroll to position [47, 0]
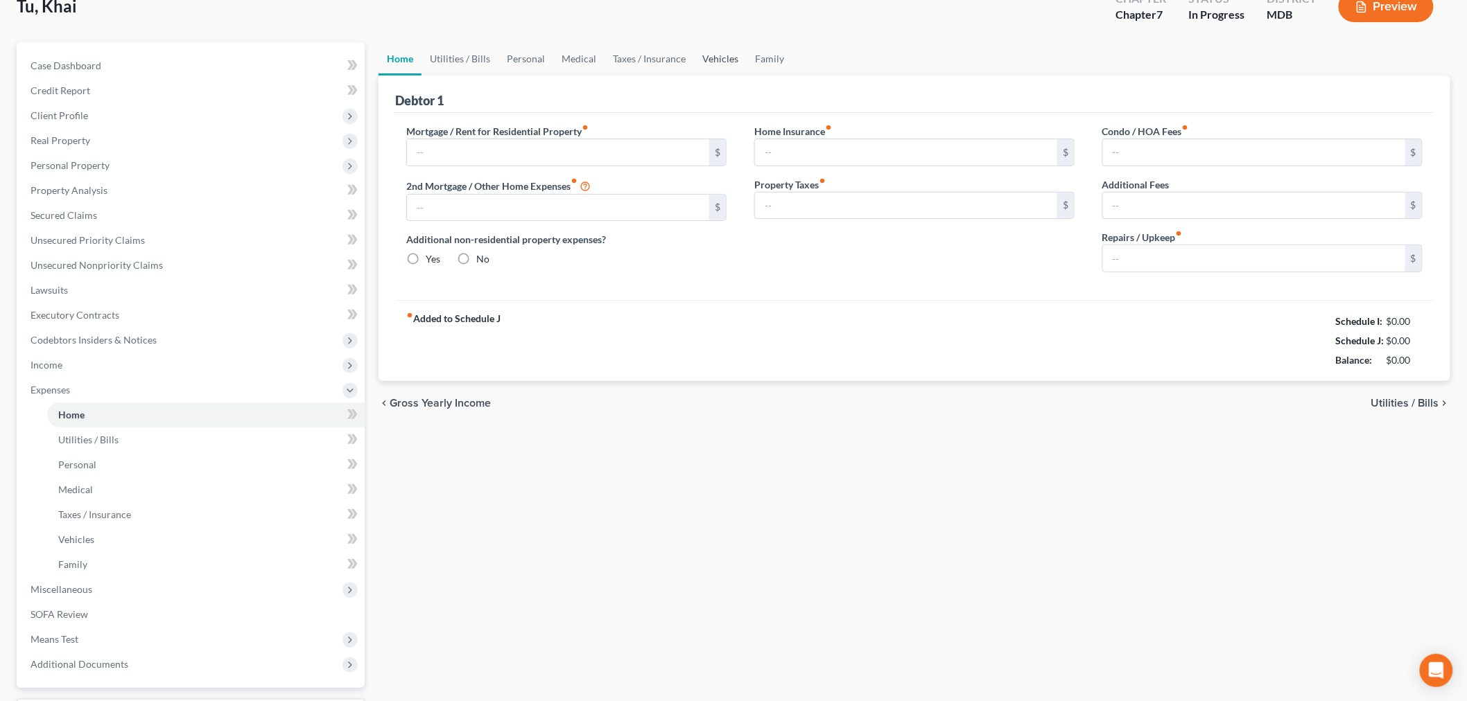
type input "4,905.24"
type input "585.51"
radio input "true"
type input "0.00"
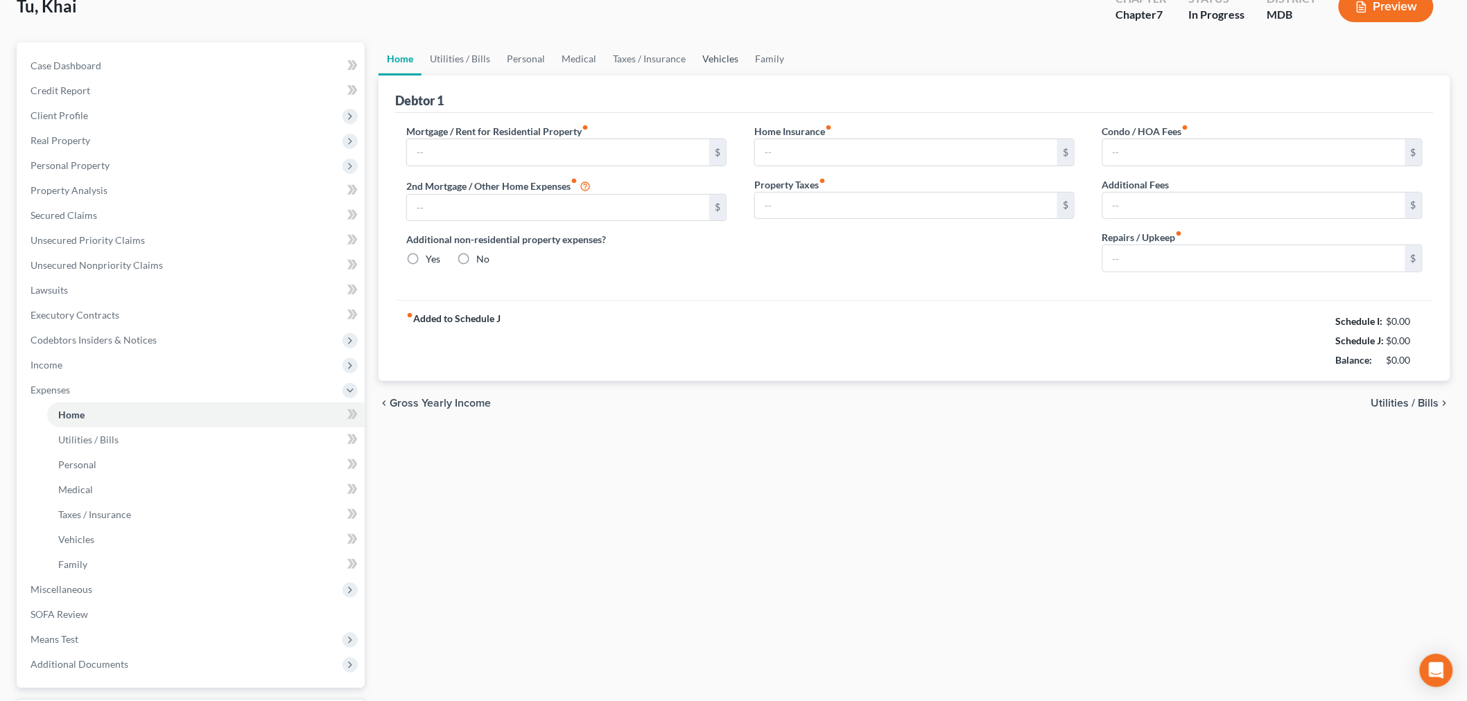
type input "0.00"
type input "200.00"
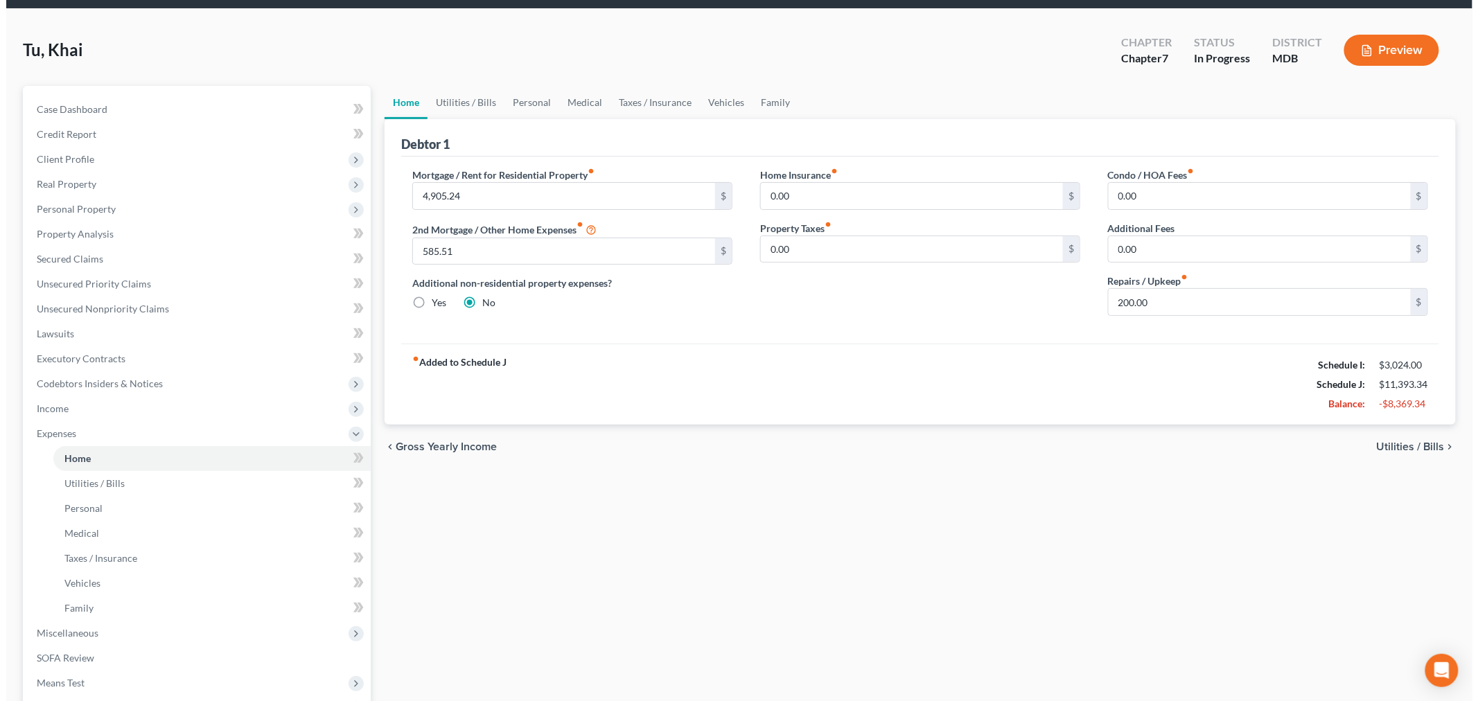
scroll to position [0, 0]
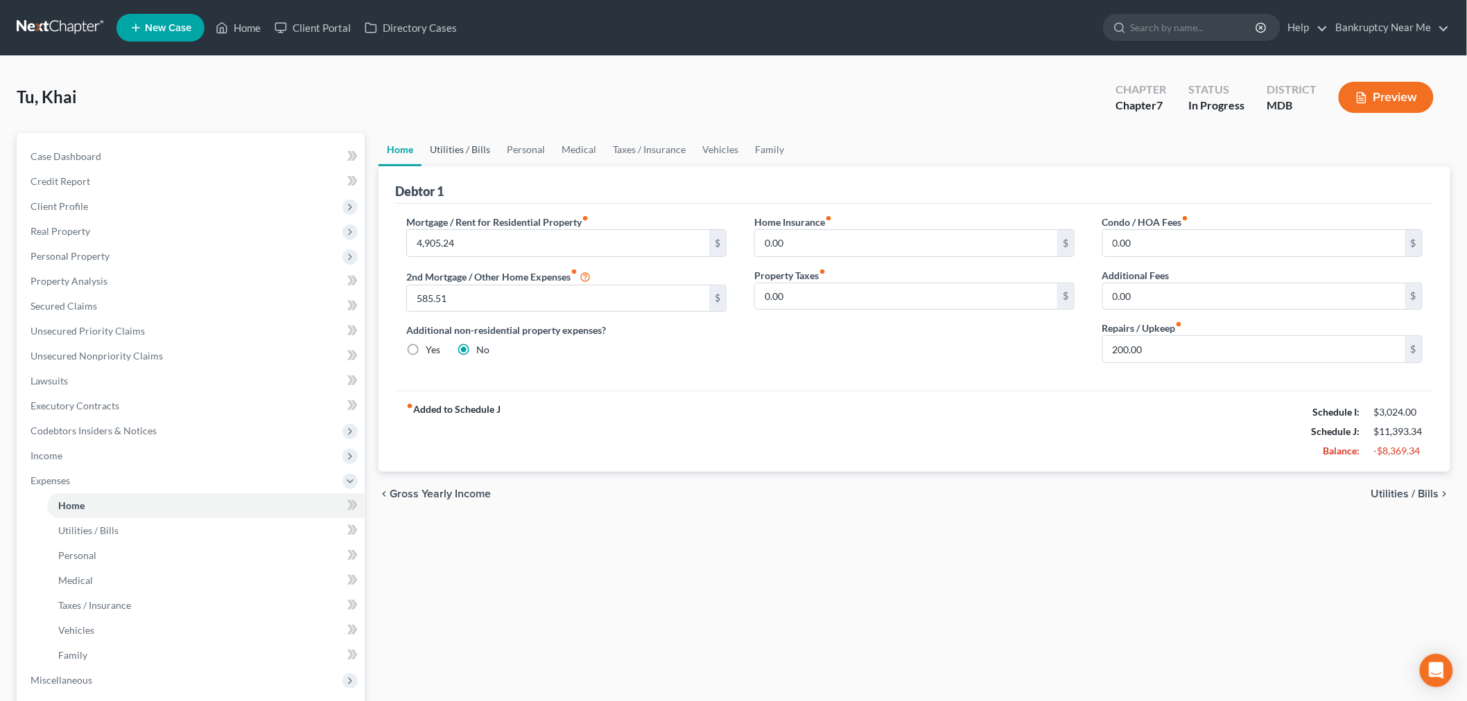
click at [462, 148] on link "Utilities / Bills" at bounding box center [459, 149] width 77 height 33
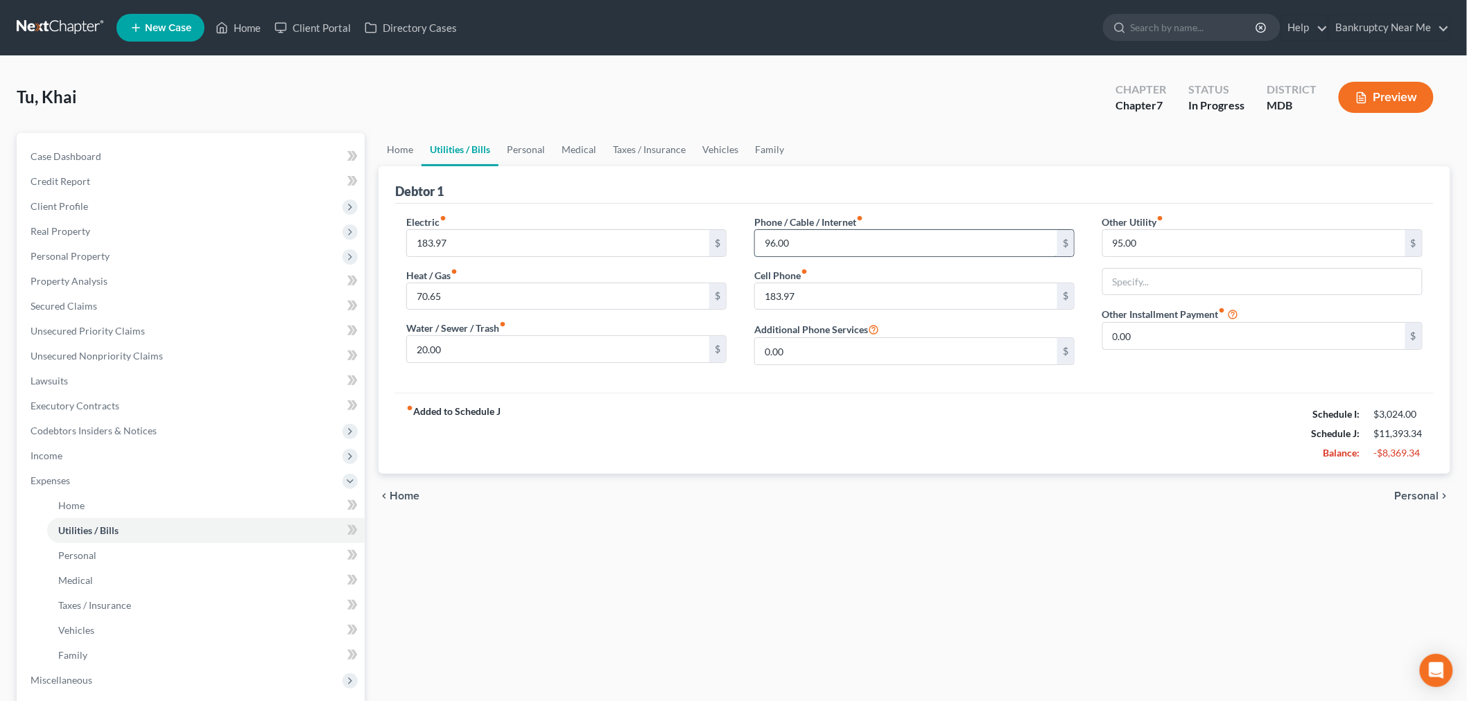
click at [847, 240] on input "96.00" at bounding box center [906, 243] width 302 height 26
type input "95.94"
click at [476, 362] on div "20.00 $" at bounding box center [566, 349] width 320 height 28
drag, startPoint x: 530, startPoint y: 348, endPoint x: 668, endPoint y: 303, distance: 145.1
click at [532, 348] on input "20.00" at bounding box center [558, 349] width 302 height 26
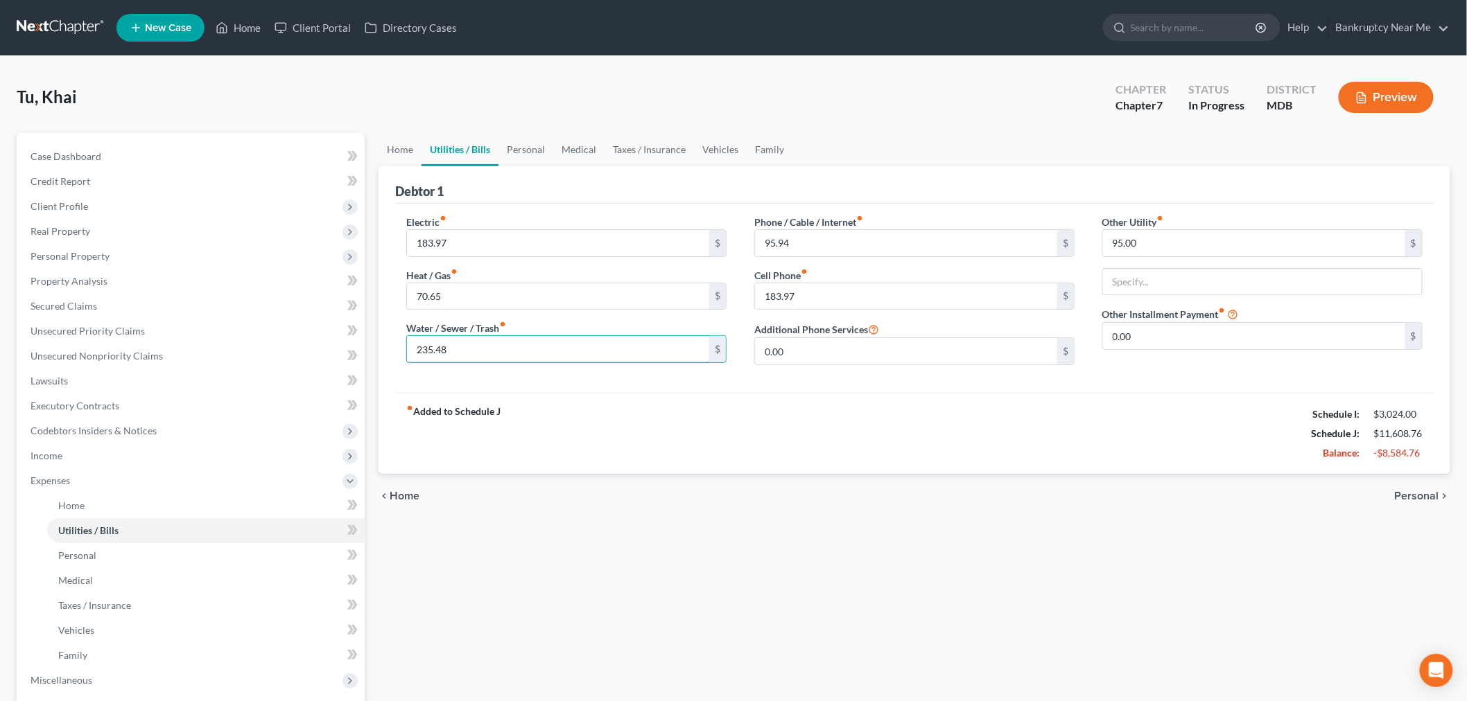
type input "235.48"
click at [769, 156] on link "Family" at bounding box center [769, 149] width 46 height 33
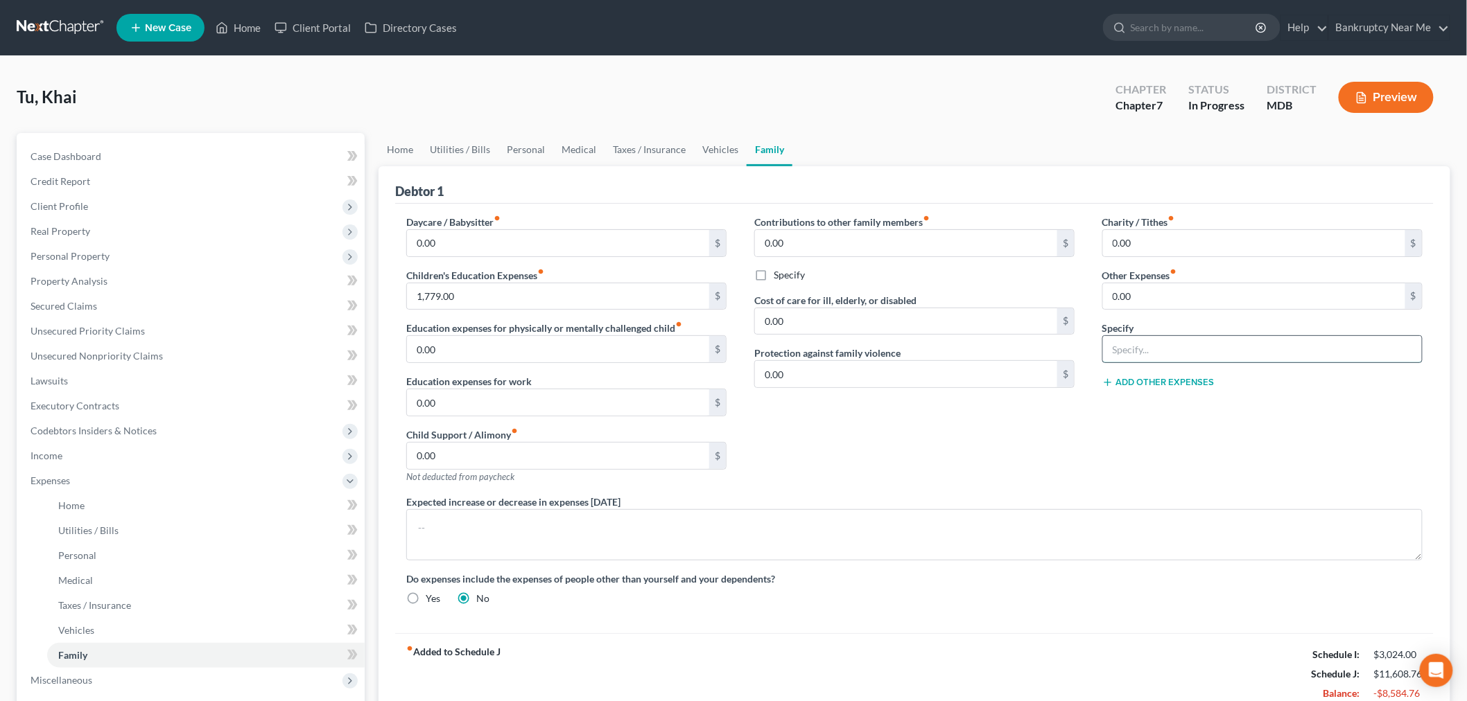
drag, startPoint x: 1156, startPoint y: 351, endPoint x: 1157, endPoint y: 336, distance: 15.3
click at [1156, 351] on input "text" at bounding box center [1262, 349] width 319 height 26
click at [1173, 297] on input "0.00" at bounding box center [1254, 296] width 302 height 26
type input "306"
click at [1250, 349] on input "text" at bounding box center [1262, 349] width 319 height 26
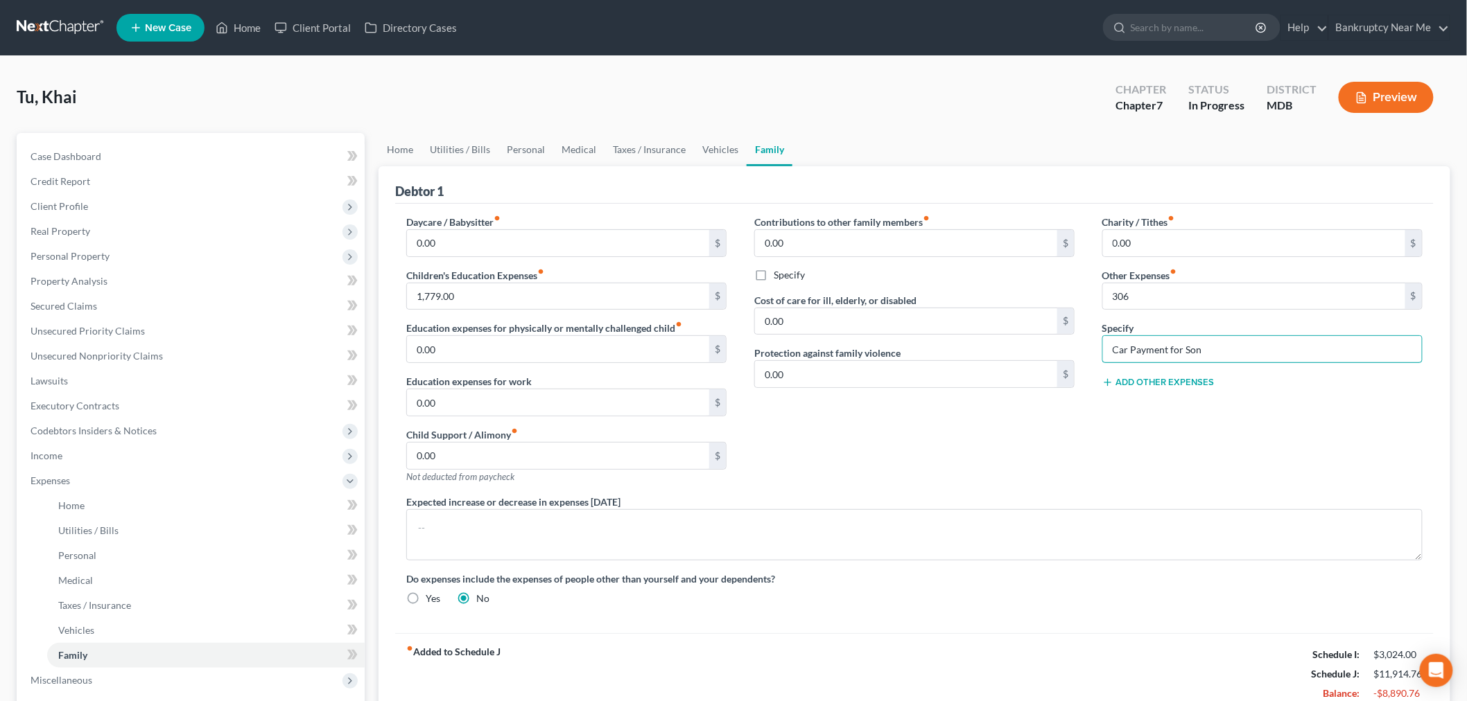
type input "Car Payment for Son"
click at [112, 250] on span "Personal Property" at bounding box center [191, 256] width 345 height 25
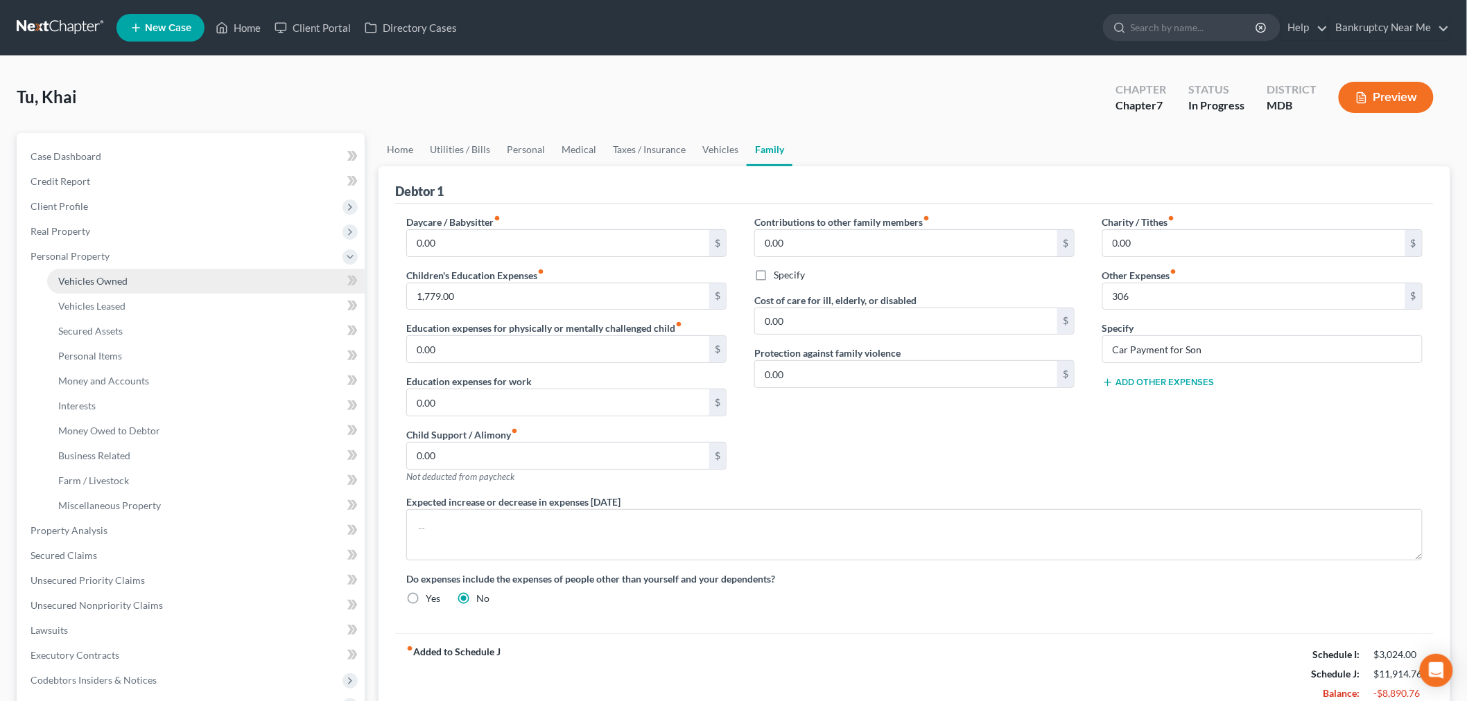
click at [127, 277] on link "Vehicles Owned" at bounding box center [205, 281] width 317 height 25
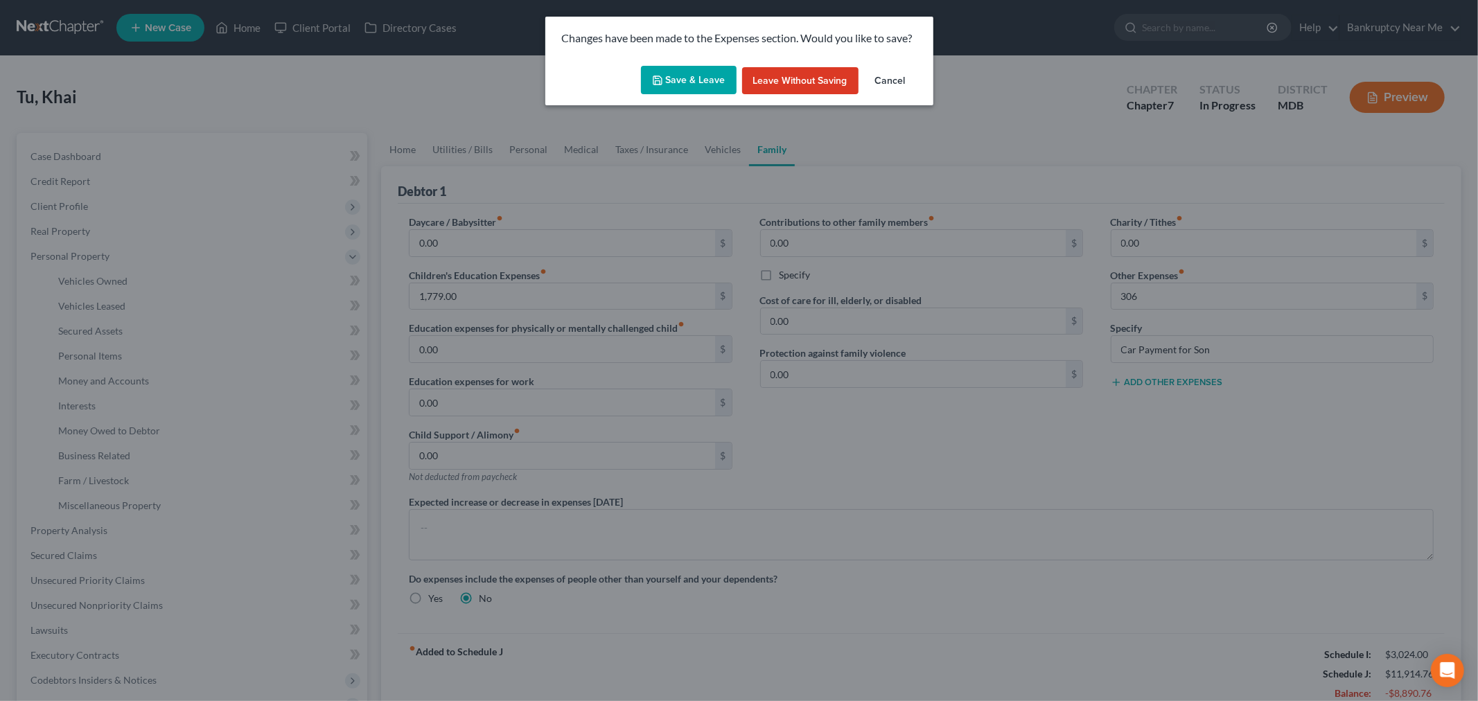
click at [692, 81] on button "Save & Leave" at bounding box center [689, 80] width 96 height 29
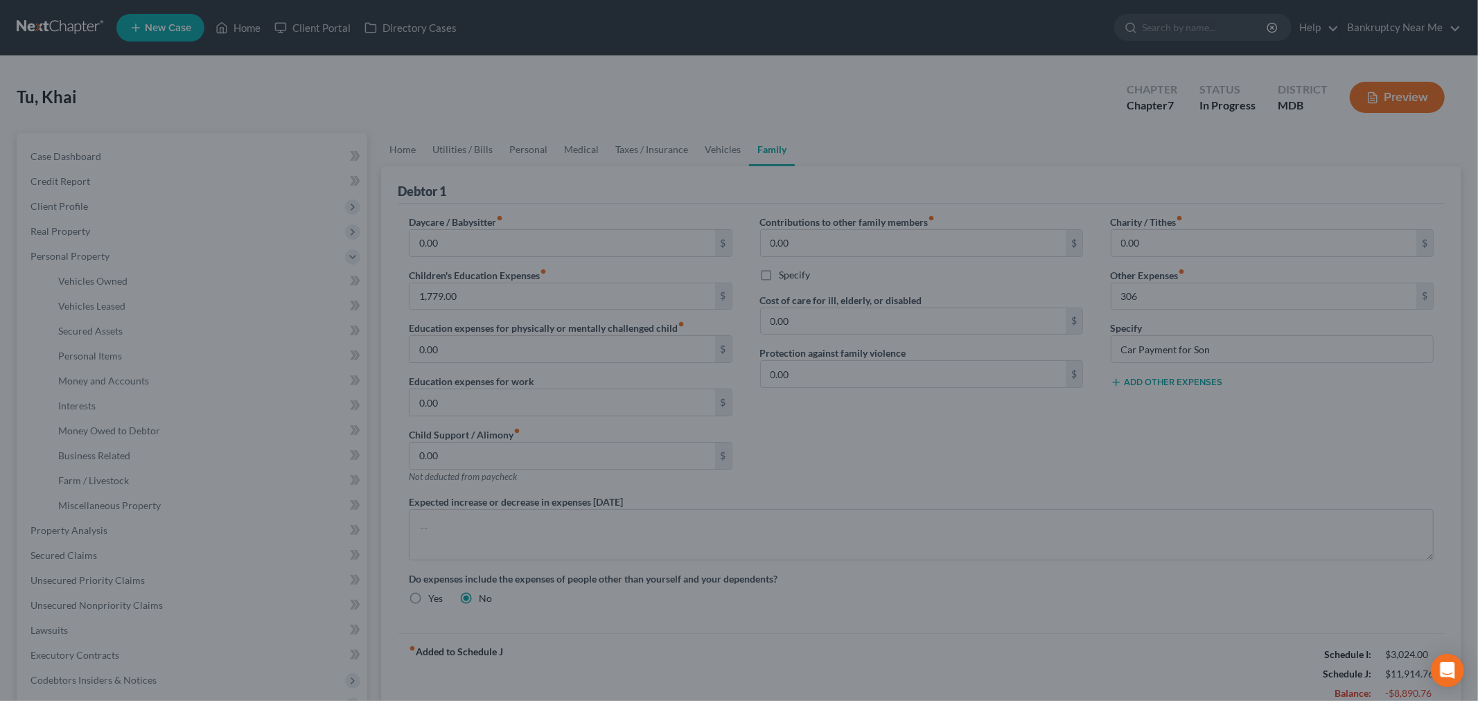
type input "306.00"
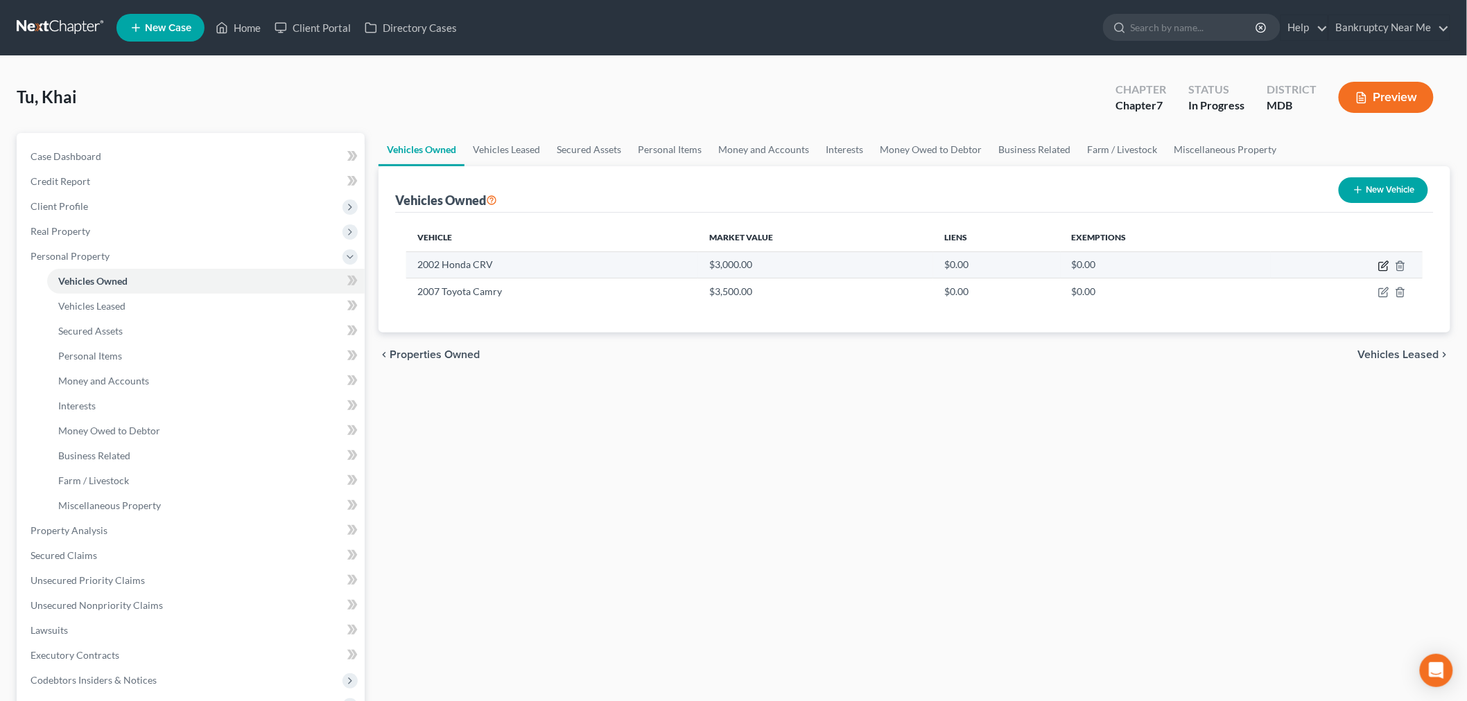
click at [1383, 265] on icon "button" at bounding box center [1383, 266] width 11 height 11
select select "0"
select select "24"
select select "4"
select select "0"
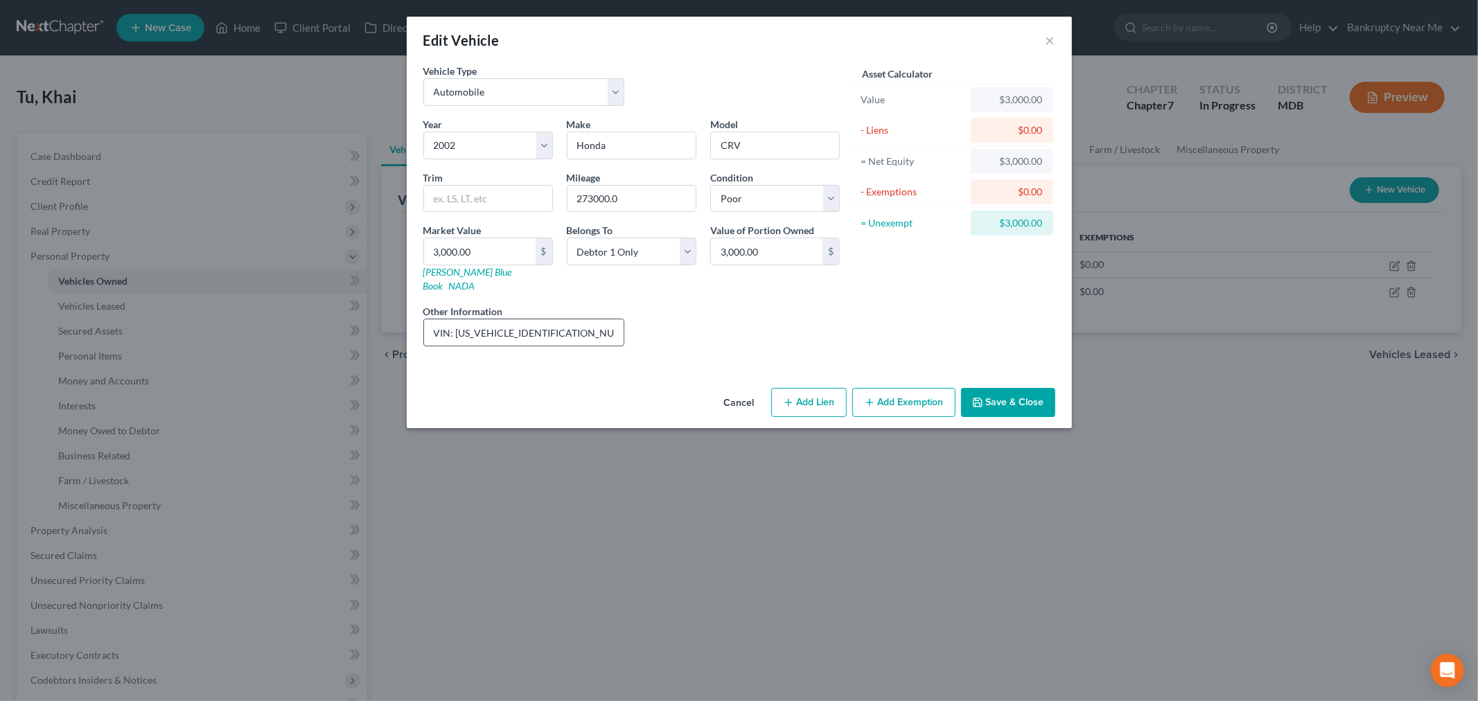
drag, startPoint x: 552, startPoint y: 320, endPoint x: 455, endPoint y: 322, distance: 97.1
click at [455, 322] on input "VIN: [US_VEHICLE_IDENTIFICATION_NUMBER]" at bounding box center [524, 333] width 200 height 26
drag, startPoint x: 638, startPoint y: 204, endPoint x: 501, endPoint y: 177, distance: 140.0
click at [502, 198] on div "Year Select 2026 2025 2024 2023 2022 2021 2020 2019 2018 2017 2016 2015 2014 20…" at bounding box center [632, 237] width 430 height 240
click at [648, 204] on input "273000.0" at bounding box center [632, 199] width 128 height 26
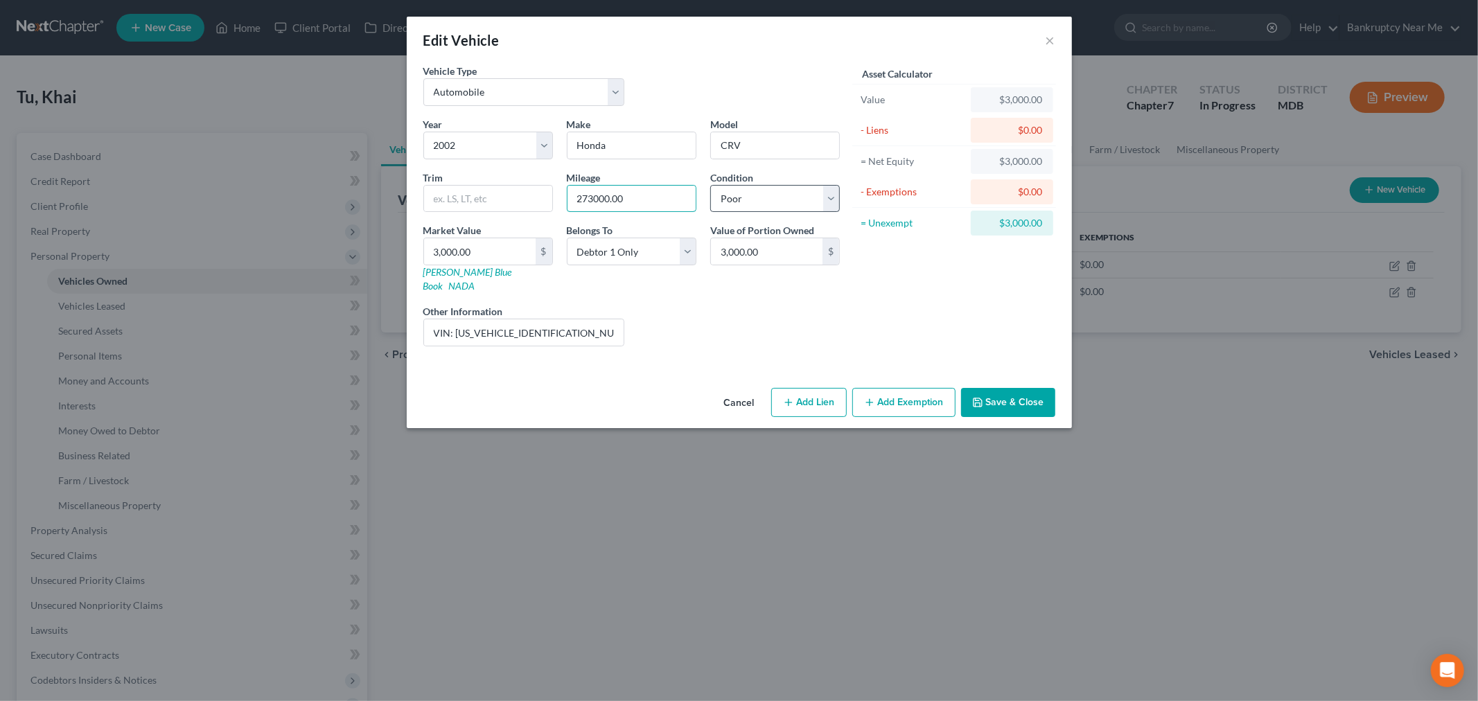
type input "273000.00"
drag, startPoint x: 785, startPoint y: 198, endPoint x: 786, endPoint y: 211, distance: 13.9
click at [785, 198] on select "Select Excellent Very Good Good Fair Poor" at bounding box center [775, 199] width 130 height 28
select select "3"
click at [710, 185] on select "Select Excellent Very Good Good Fair Poor" at bounding box center [775, 199] width 130 height 28
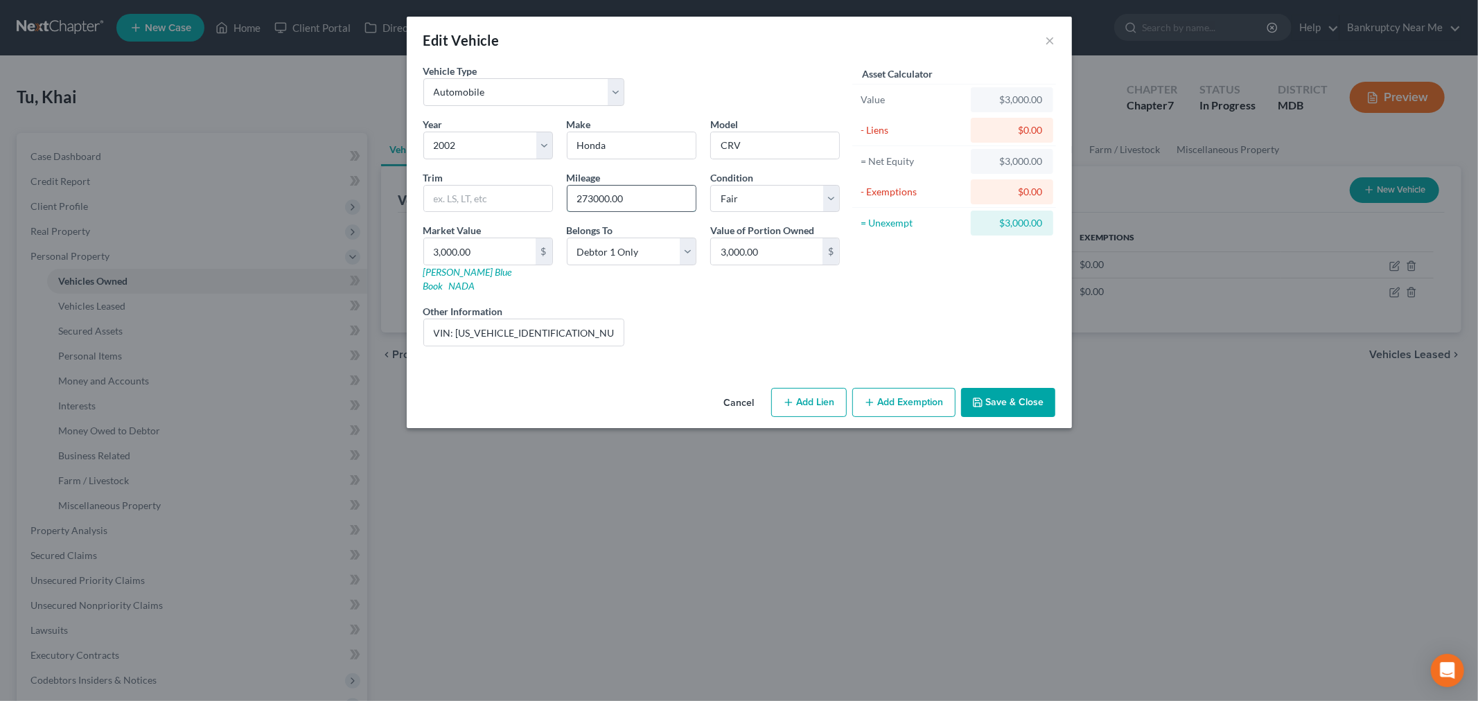
click at [614, 189] on input "273000.00" at bounding box center [632, 199] width 128 height 26
click at [592, 196] on input "273000.00" at bounding box center [632, 199] width 128 height 26
drag, startPoint x: 679, startPoint y: 202, endPoint x: 516, endPoint y: 182, distance: 164.8
click at [520, 201] on div "Year Select 2026 2025 2024 2023 2022 2021 2020 2019 2018 2017 2016 2015 2014 20…" at bounding box center [632, 237] width 430 height 240
click at [493, 238] on div "3,000.00 $" at bounding box center [488, 252] width 130 height 28
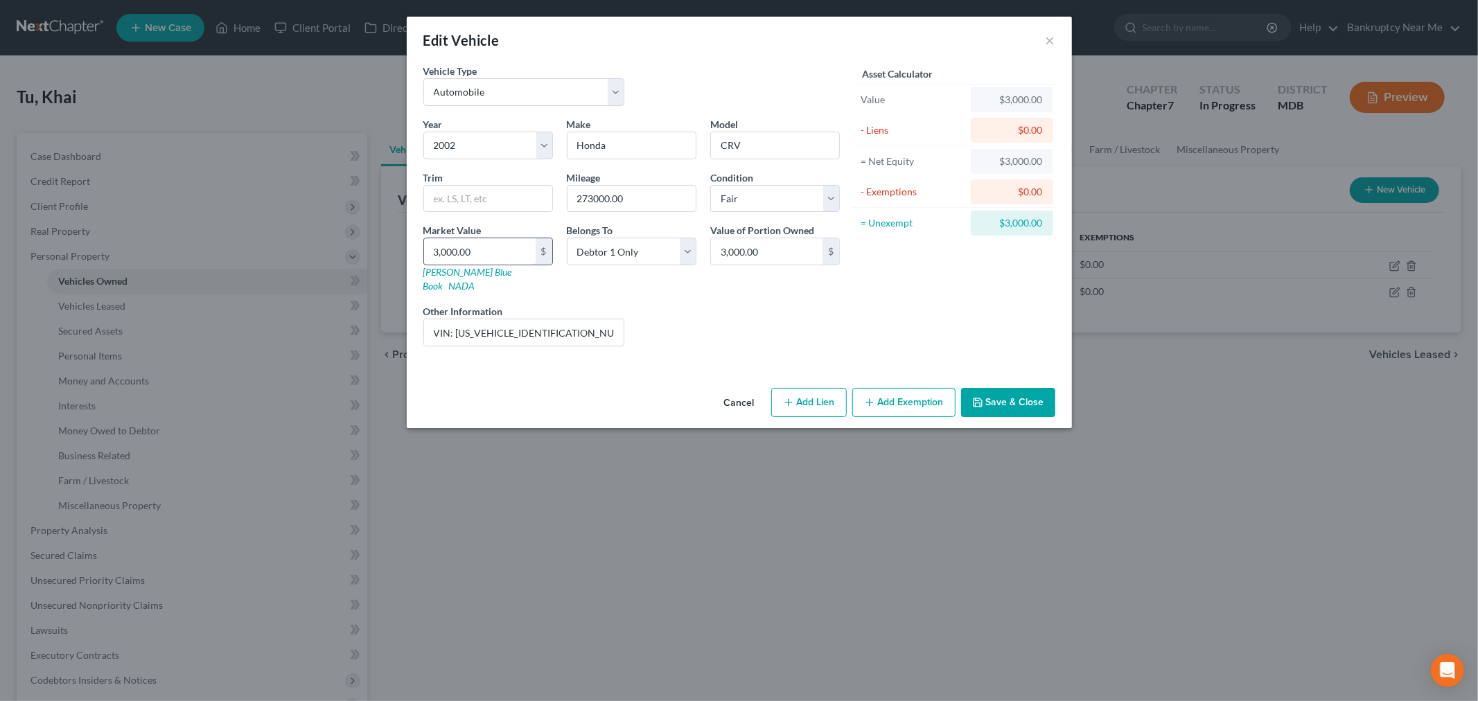
click at [505, 257] on input "3,000.00" at bounding box center [480, 251] width 112 height 26
type input "1"
type input "1.00"
type input "17"
type input "17.00"
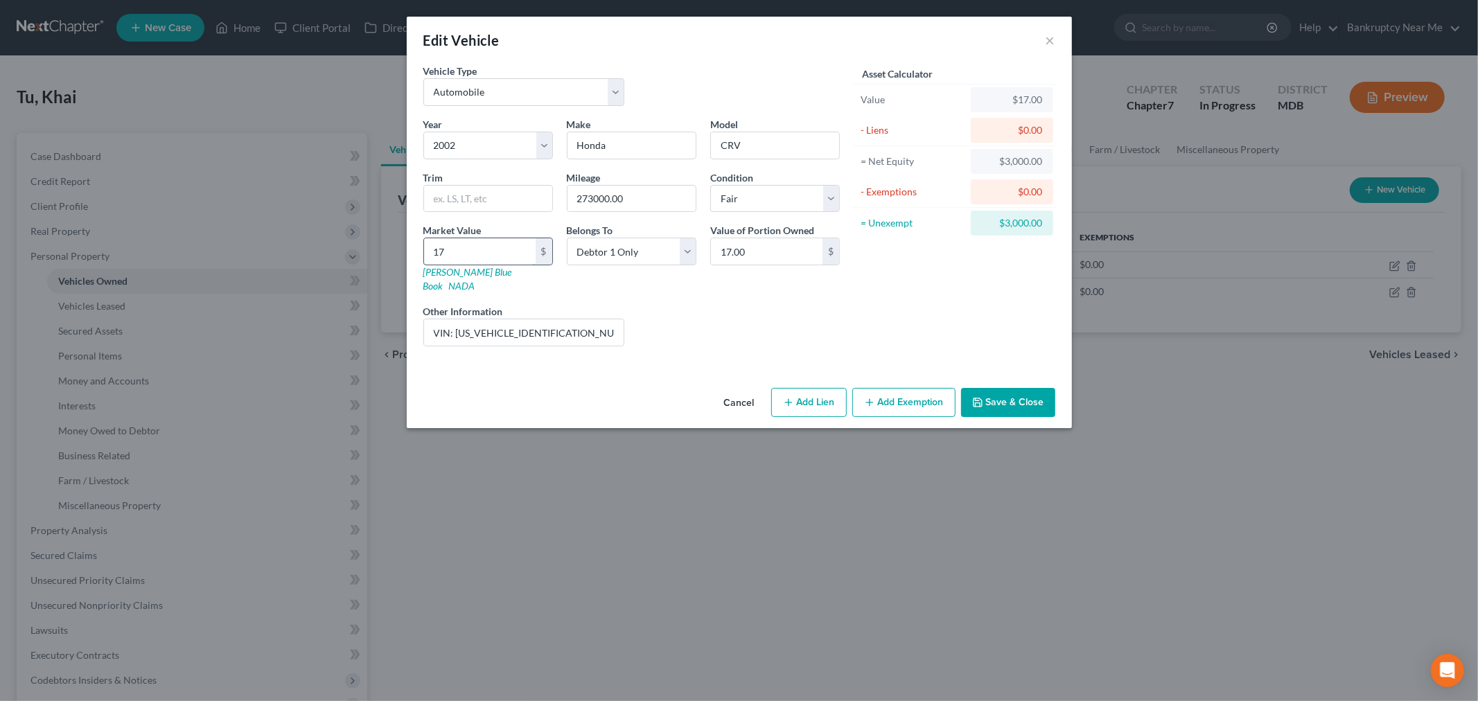
type input "171"
type input "171.00"
type input "1,712"
type input "1,712.00"
type input "1,712"
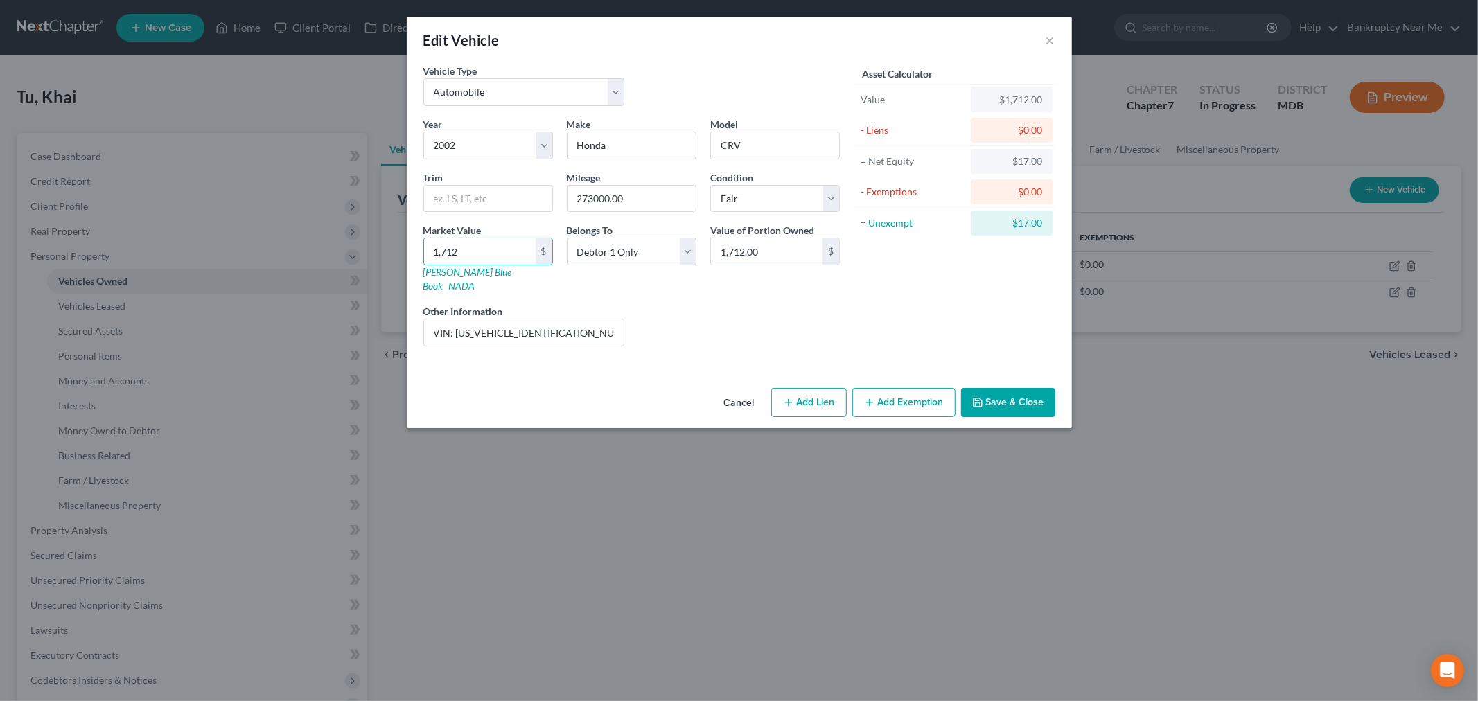
click at [901, 393] on button "Add Exemption" at bounding box center [903, 402] width 103 height 29
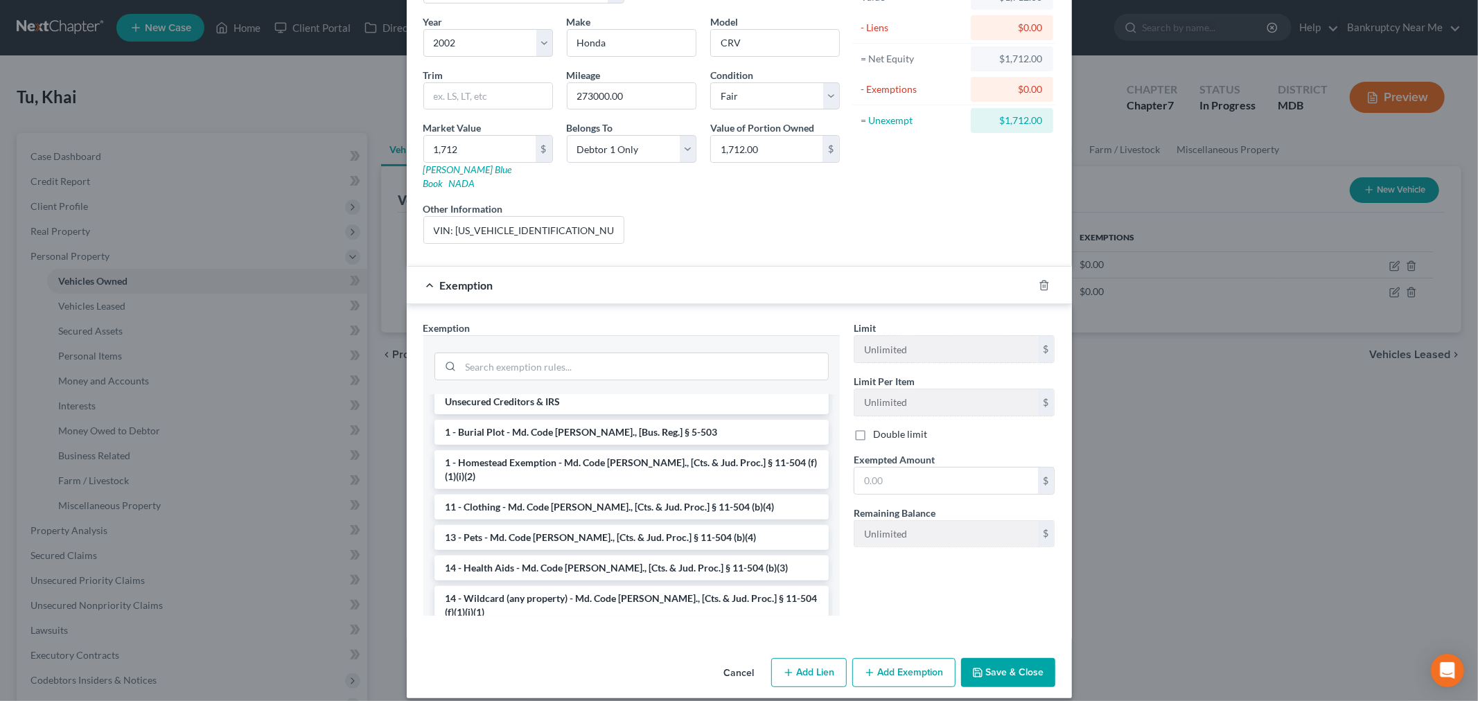
scroll to position [154, 0]
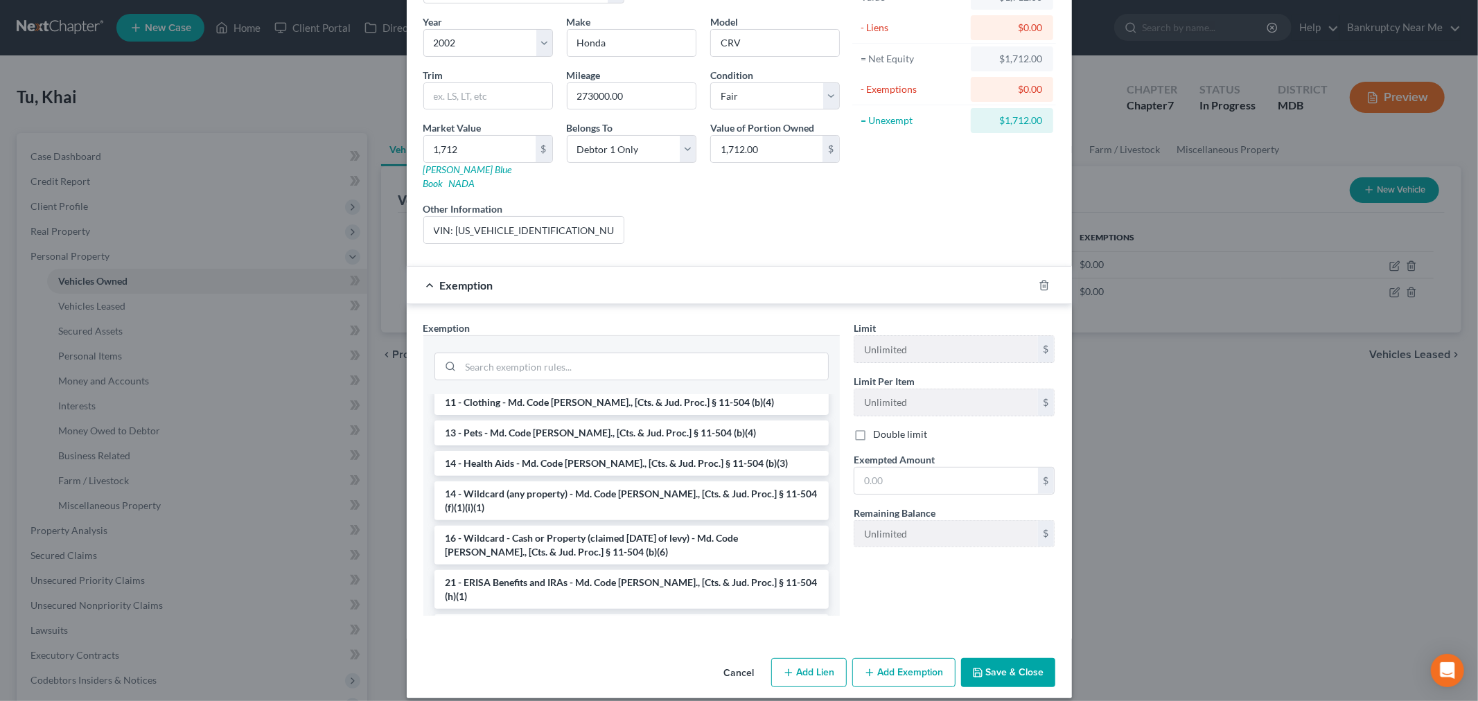
drag, startPoint x: 745, startPoint y: 466, endPoint x: 806, endPoint y: 477, distance: 61.9
click at [746, 482] on li "14 - Wildcard (any property) - Md. Code [PERSON_NAME]., [Cts. & Jud. Proc.] § 1…" at bounding box center [632, 501] width 394 height 39
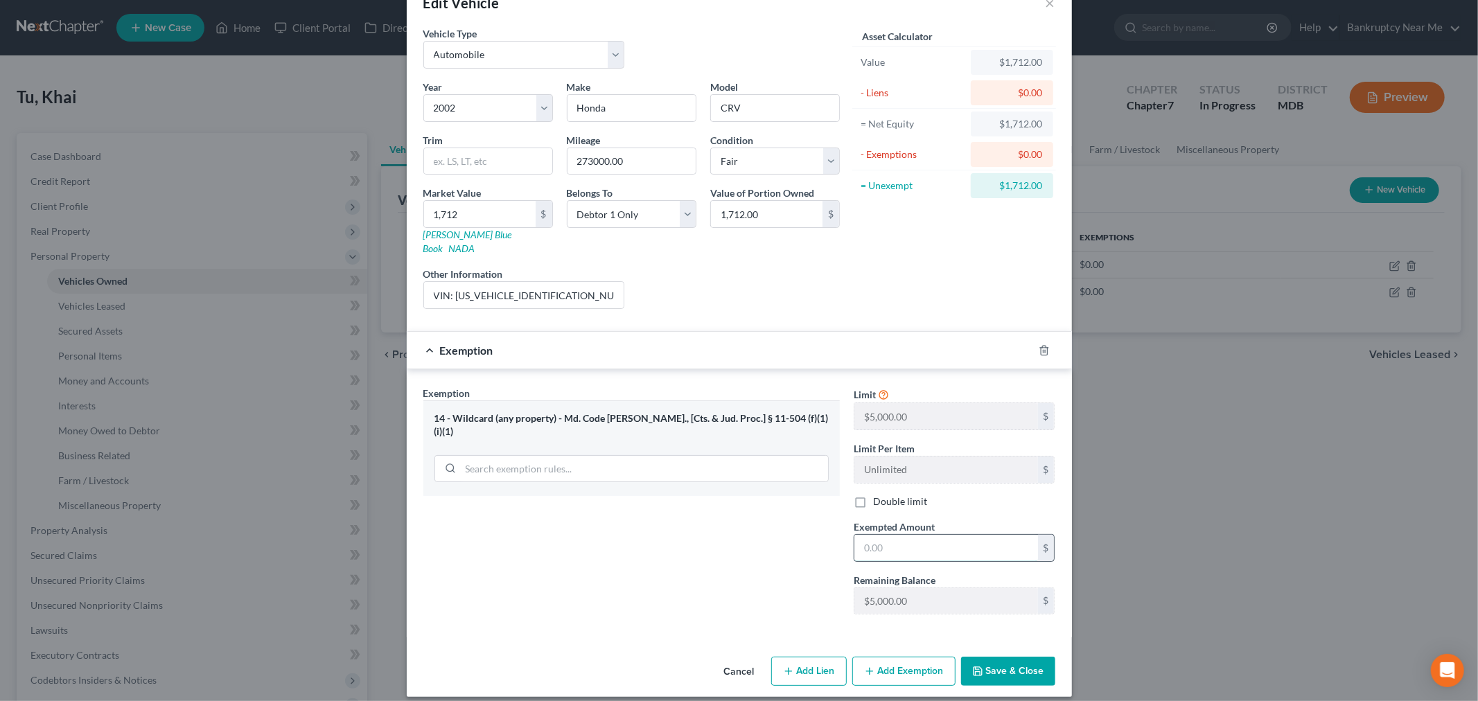
click at [917, 535] on input "text" at bounding box center [947, 548] width 184 height 26
type input "1,712"
drag, startPoint x: 965, startPoint y: 645, endPoint x: 970, endPoint y: 655, distance: 11.2
click at [970, 655] on div "Cancel Add Lien Add Lease Add Exemption Save & Close" at bounding box center [739, 674] width 665 height 46
click at [974, 667] on icon "button" at bounding box center [978, 671] width 8 height 8
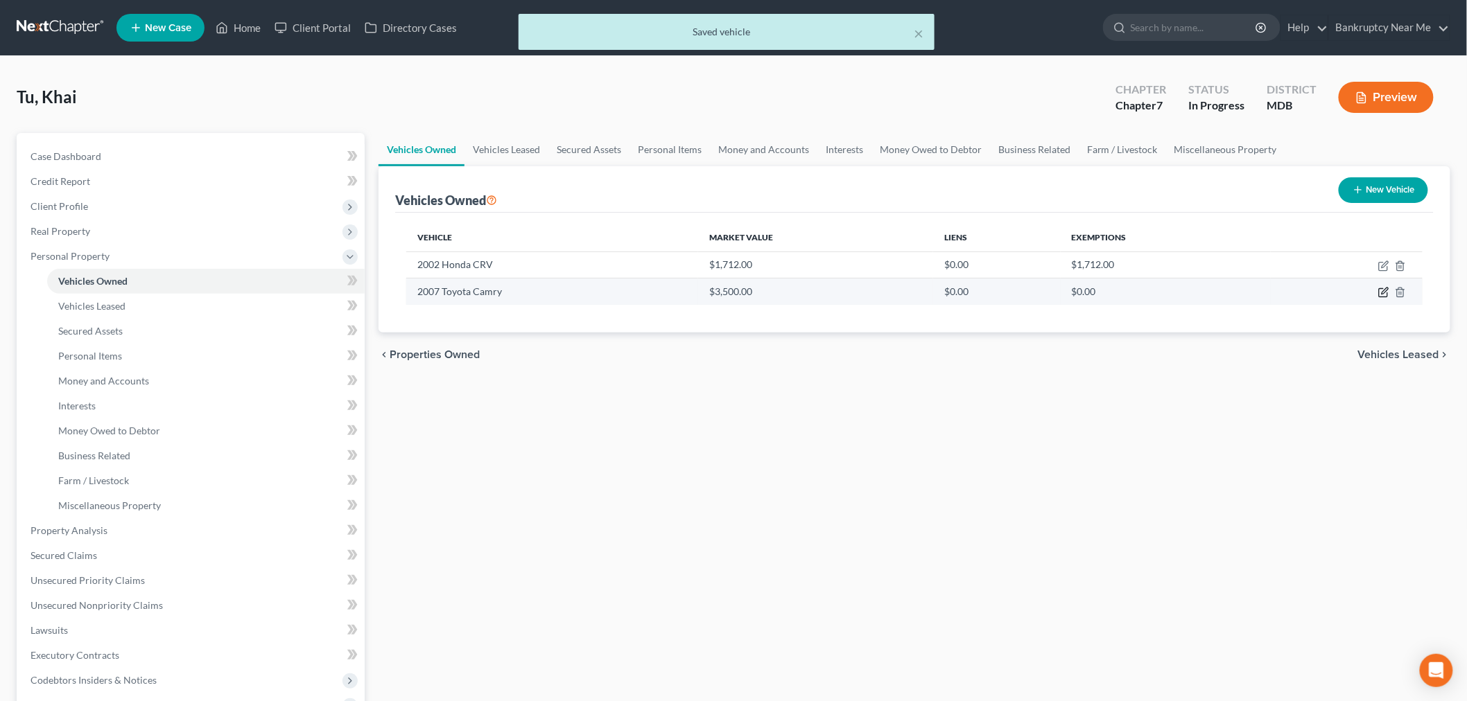
click at [1378, 294] on icon "button" at bounding box center [1383, 292] width 11 height 11
select select "0"
select select "19"
select select "4"
select select "0"
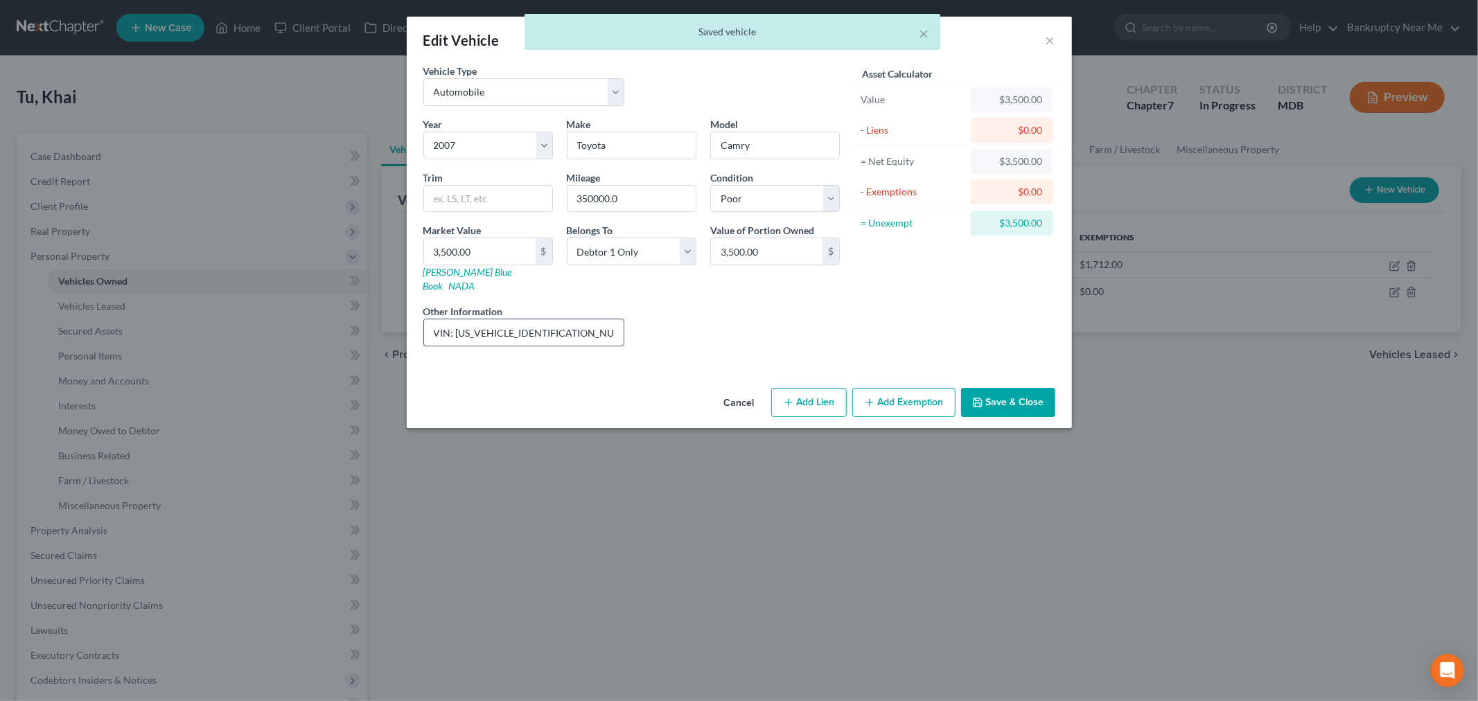
drag, startPoint x: 472, startPoint y: 314, endPoint x: 457, endPoint y: 319, distance: 15.3
click at [457, 320] on input "VIN: [US_VEHICLE_IDENTIFICATION_NUMBER]" at bounding box center [524, 333] width 200 height 26
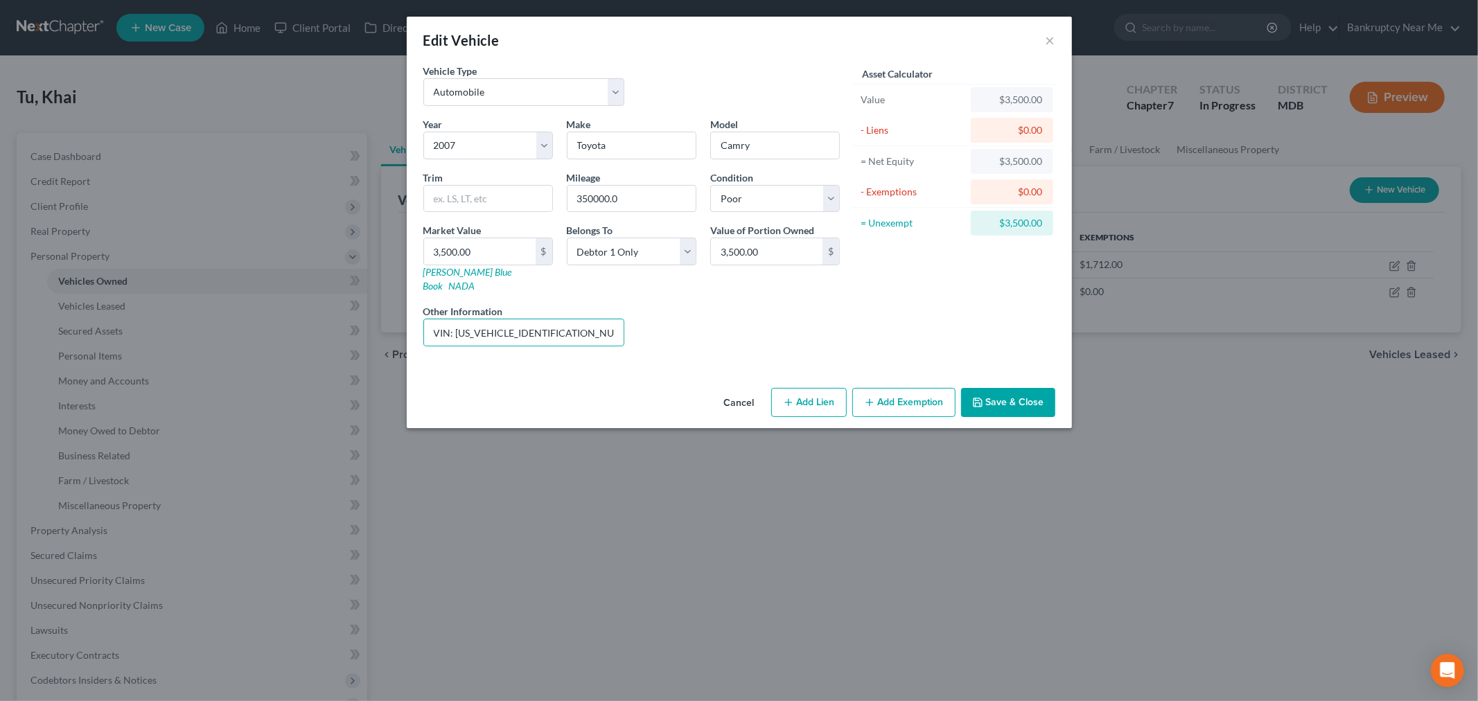
click at [697, 209] on div "Mileage 350000.0" at bounding box center [631, 191] width 143 height 42
click at [676, 203] on input "350000.0" at bounding box center [632, 199] width 128 height 26
click at [591, 198] on input "350000.00" at bounding box center [632, 199] width 128 height 26
type input "350,000.00"
click at [761, 198] on select "Select Excellent Very Good Good Fair Poor" at bounding box center [775, 199] width 130 height 28
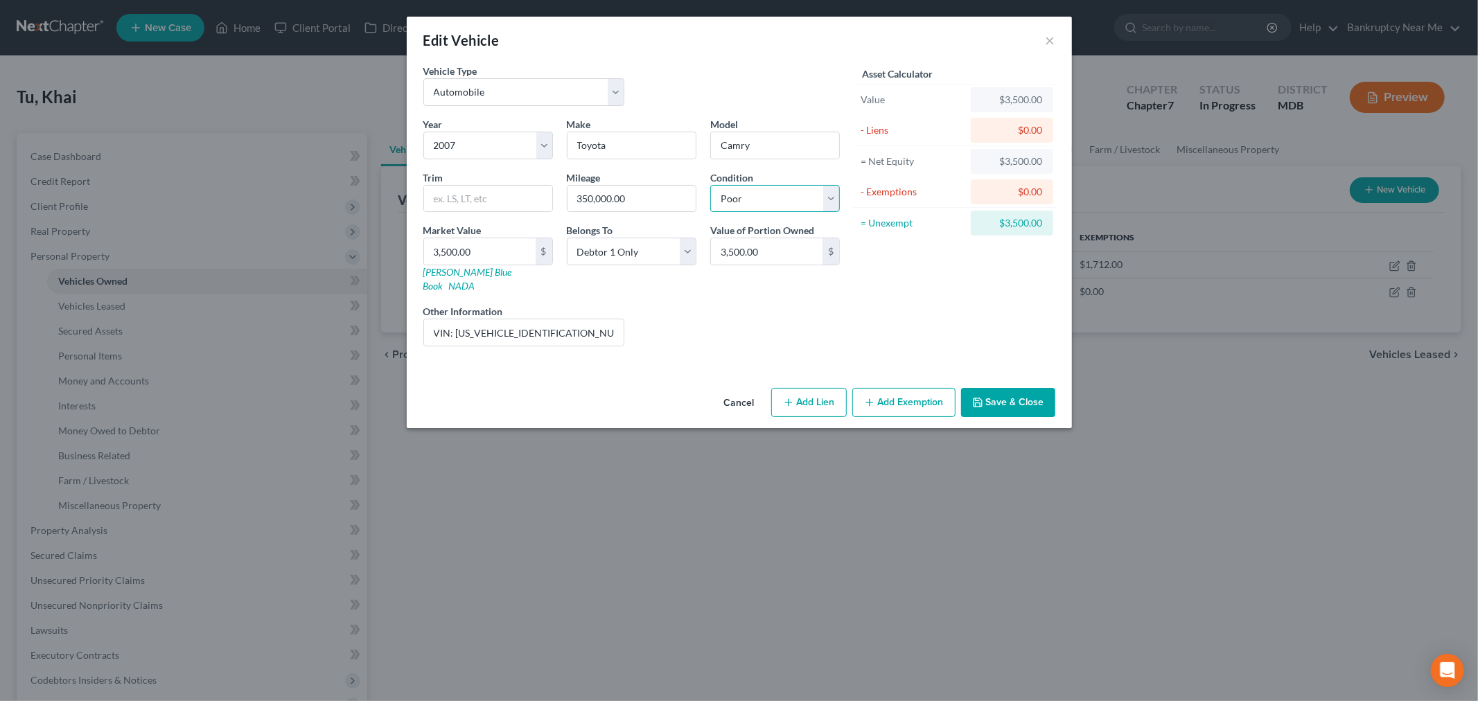
select select "3"
click at [710, 185] on select "Select Excellent Very Good Good Fair Poor" at bounding box center [775, 199] width 130 height 28
click at [504, 258] on input "3,500.00" at bounding box center [480, 251] width 112 height 26
type input "2"
type input "2.00"
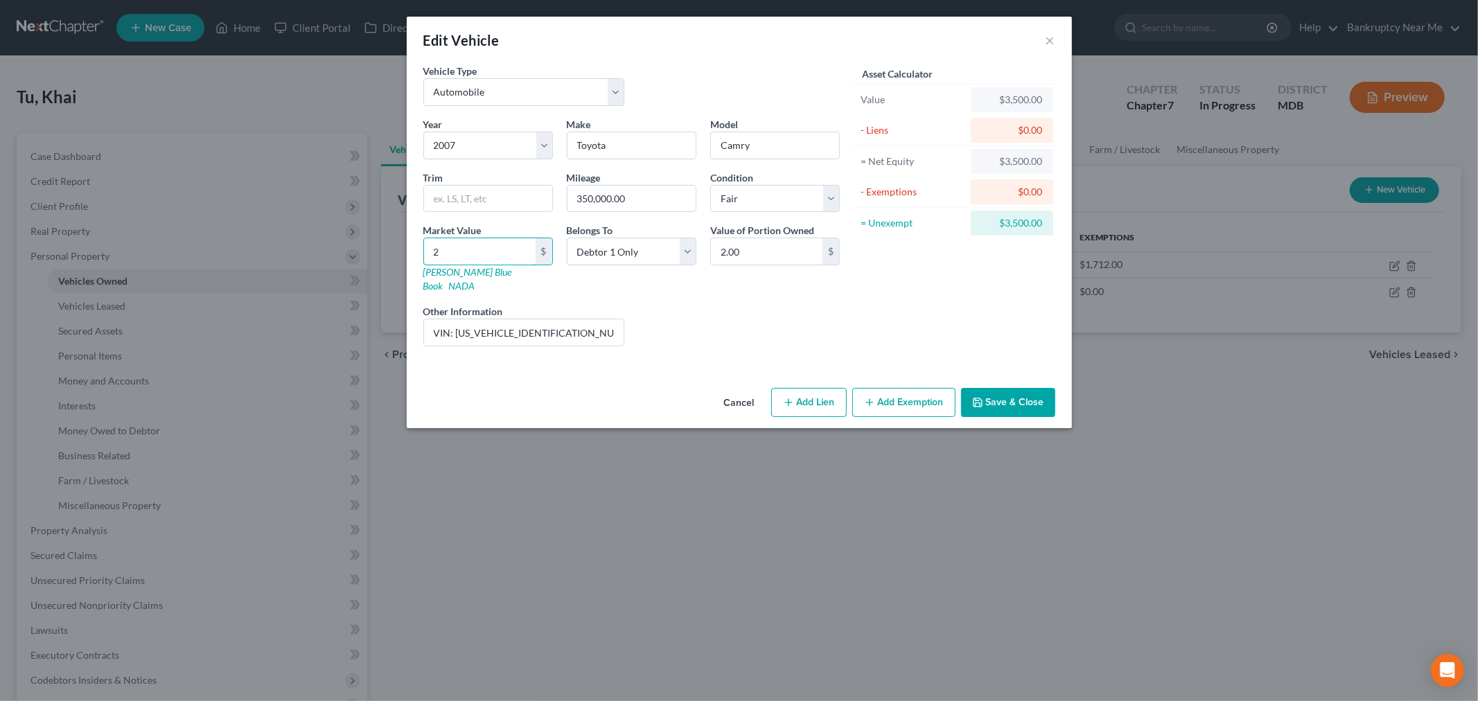
type input "24"
type input "24.00"
type input "244"
type input "244.00"
type input "2445"
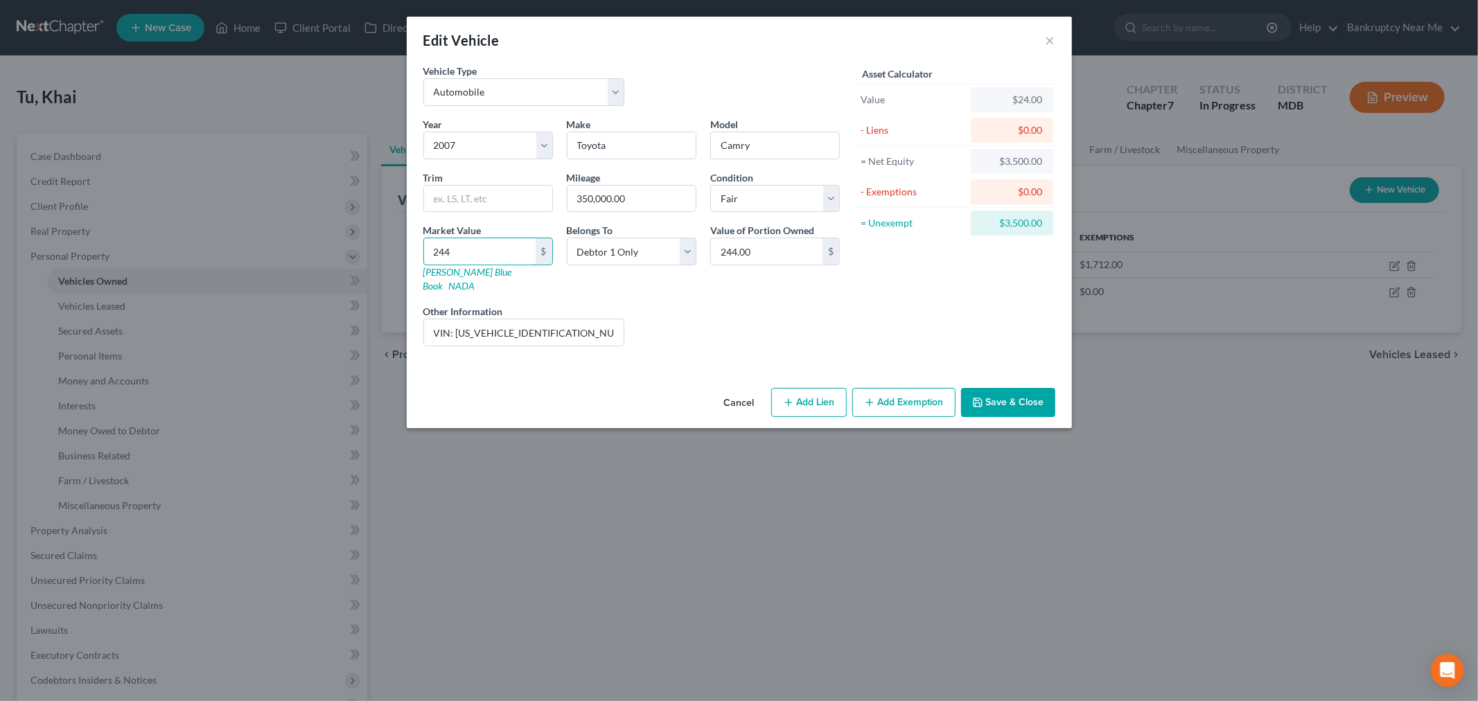
type input "2,445.00"
type input "2,445"
click at [888, 388] on button "Add Exemption" at bounding box center [903, 402] width 103 height 29
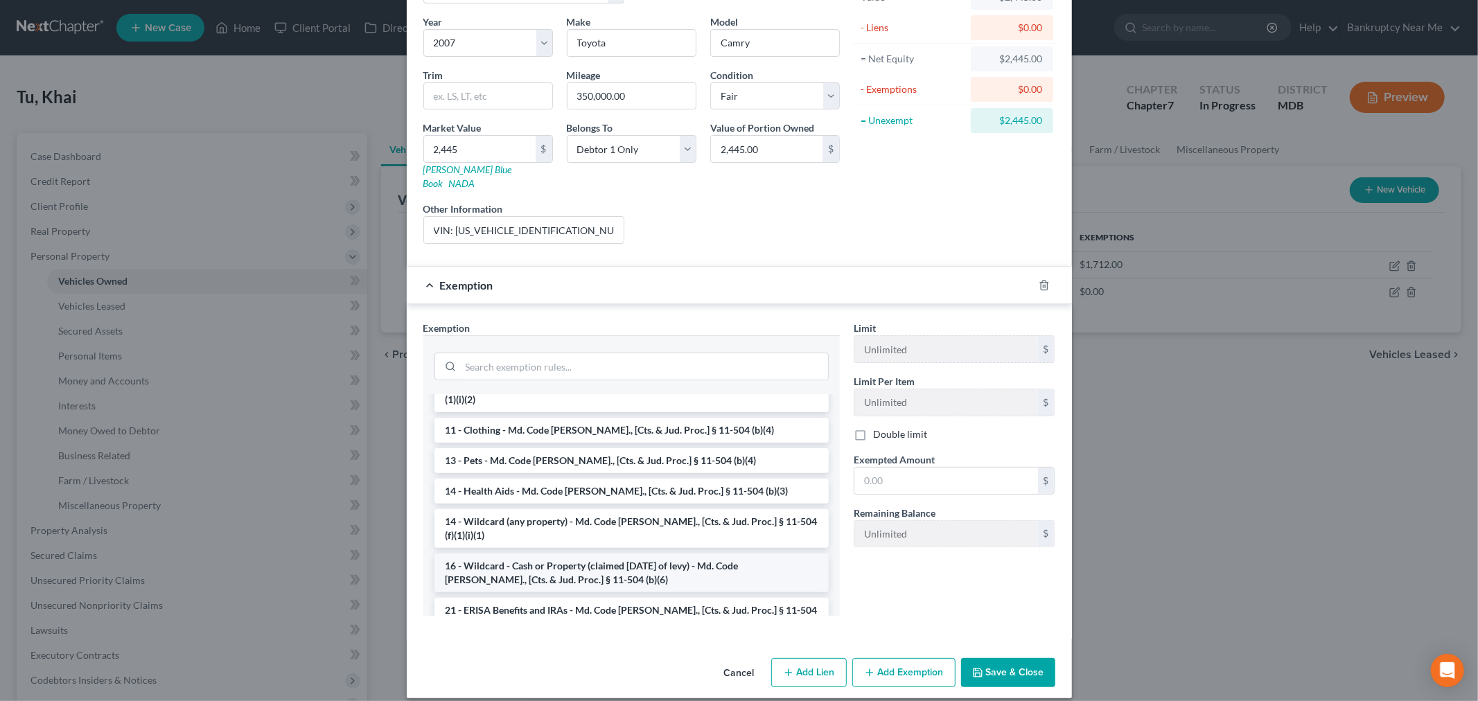
scroll to position [154, 0]
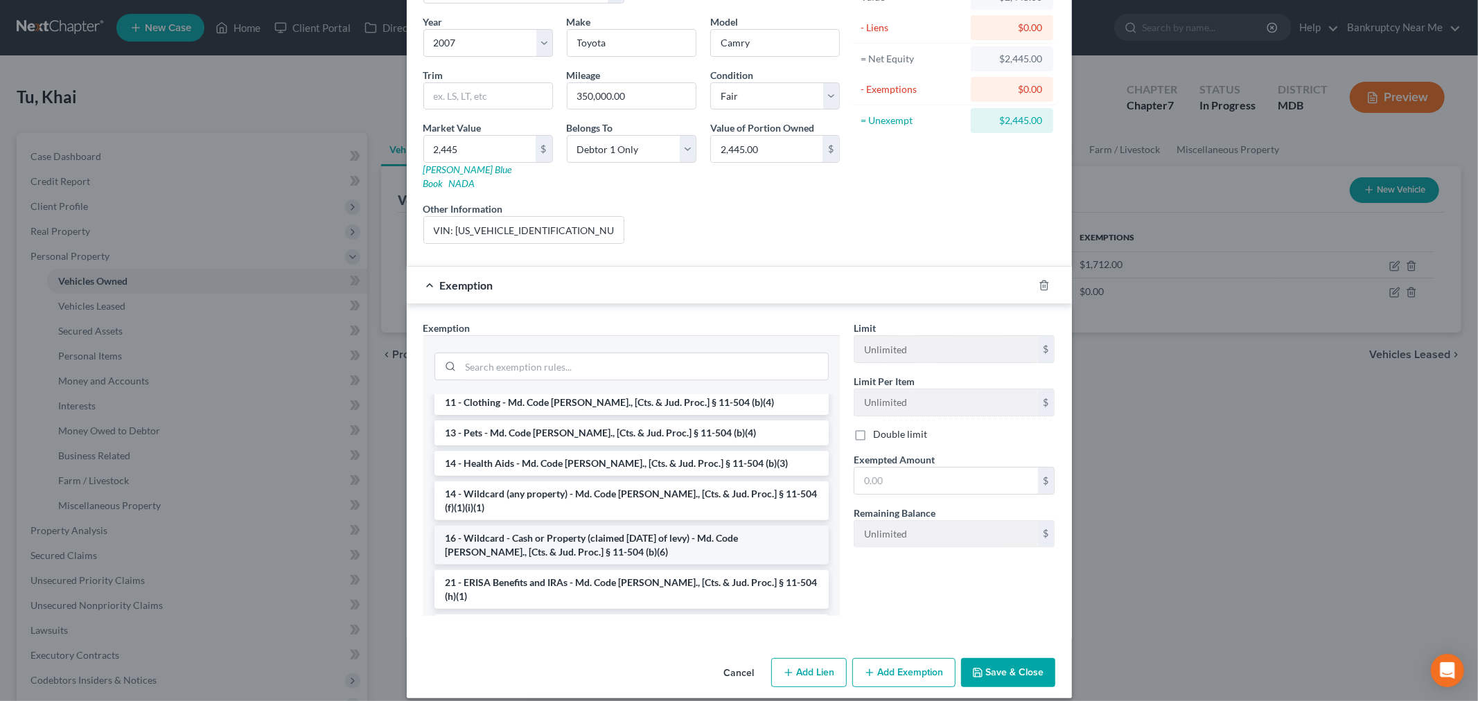
click at [651, 526] on li "16 - Wildcard - Cash or Property (claimed [DATE] of levy) - Md. Code [PERSON_NA…" at bounding box center [632, 545] width 394 height 39
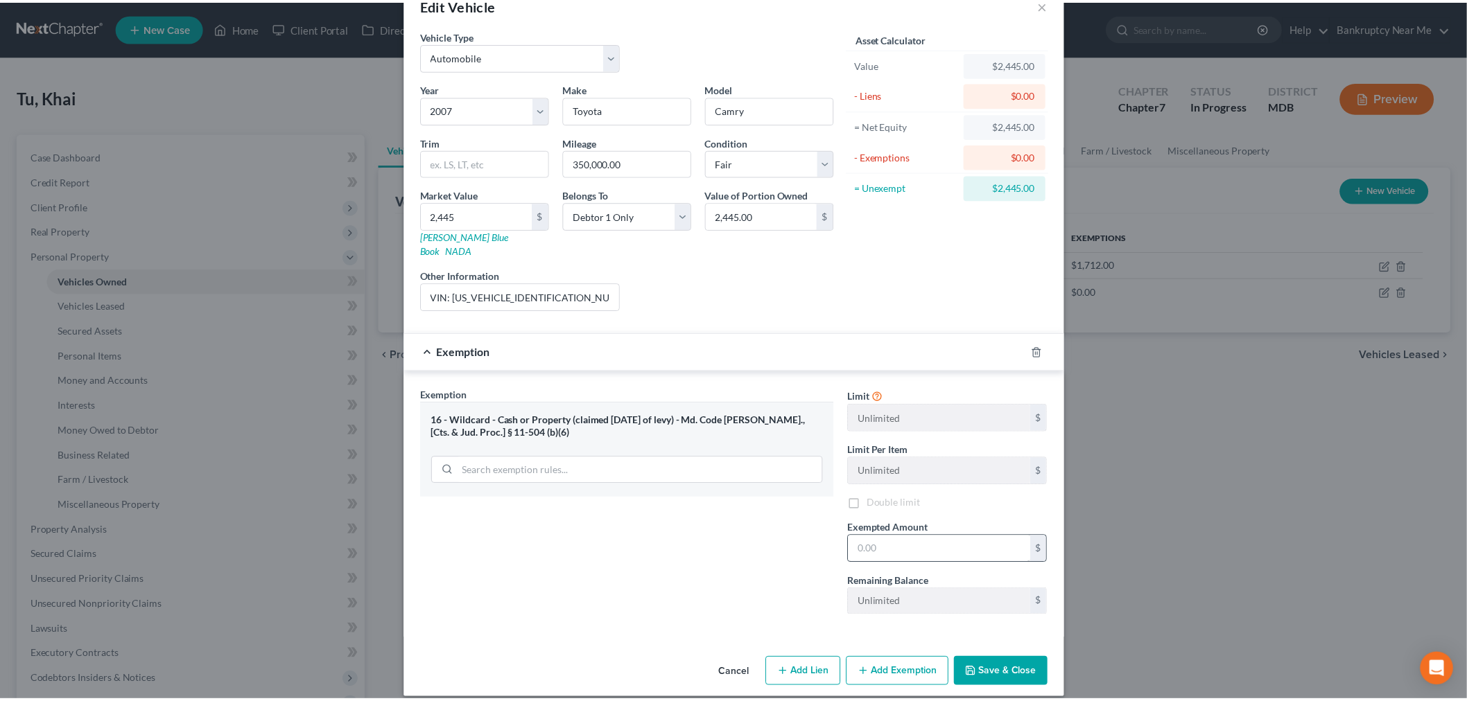
scroll to position [37, 0]
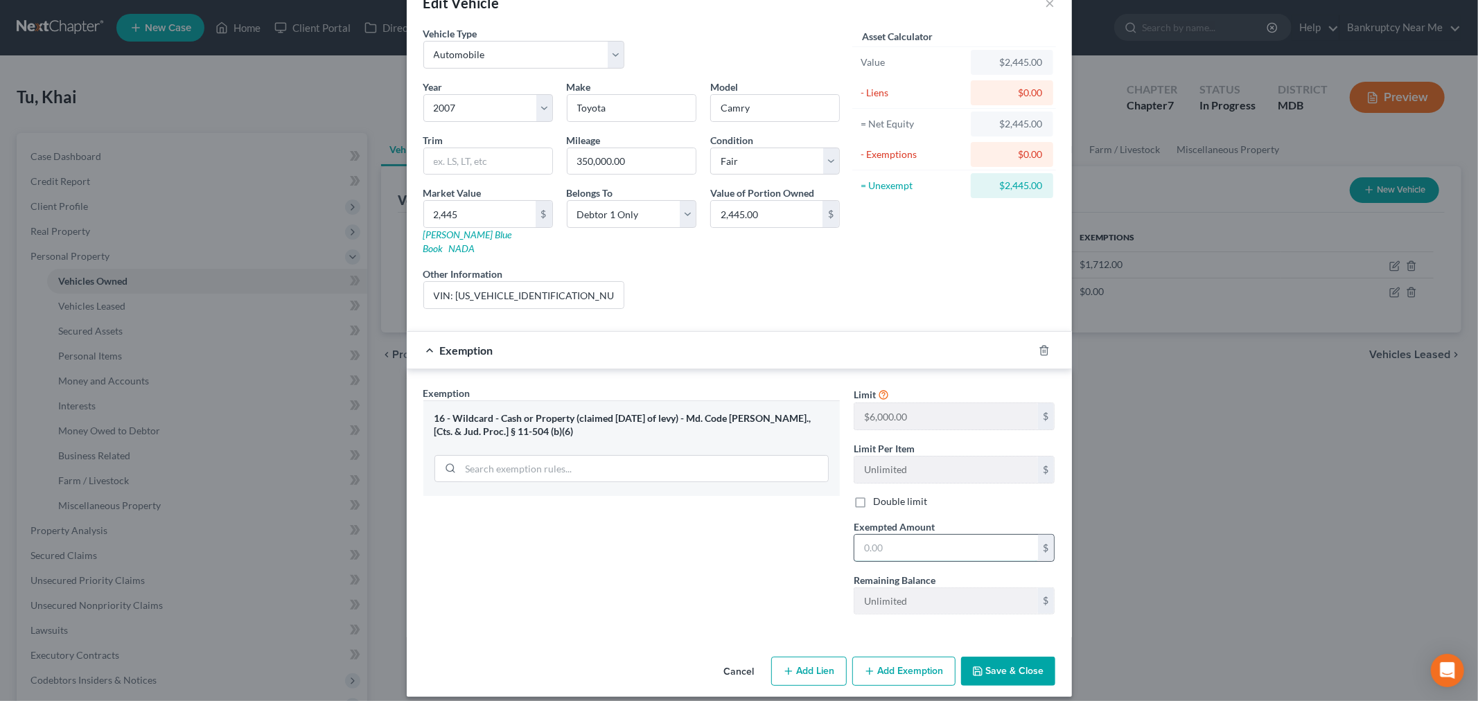
drag, startPoint x: 913, startPoint y: 535, endPoint x: 925, endPoint y: 525, distance: 15.3
click at [913, 535] on input "text" at bounding box center [947, 548] width 184 height 26
type input "2,445"
click at [996, 662] on button "Save & Close" at bounding box center [1008, 671] width 94 height 29
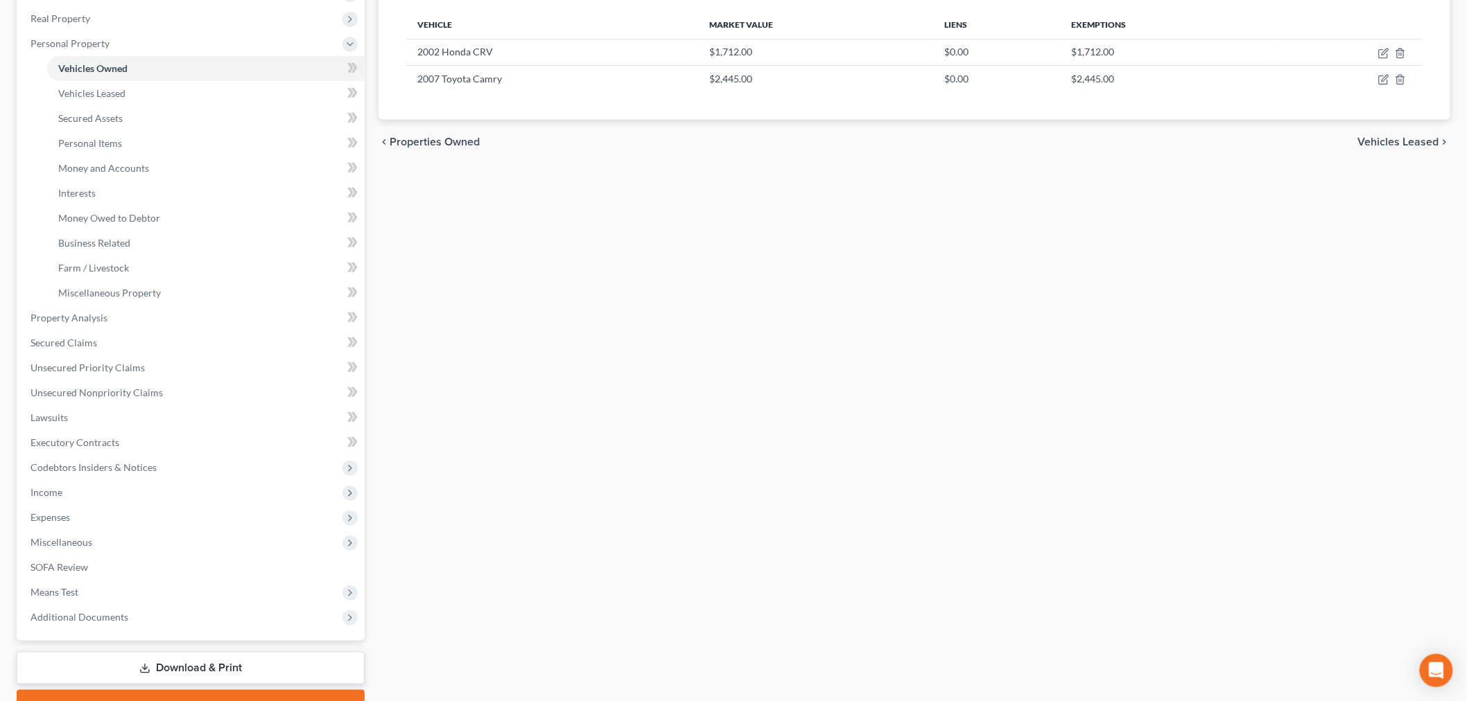
scroll to position [283, 0]
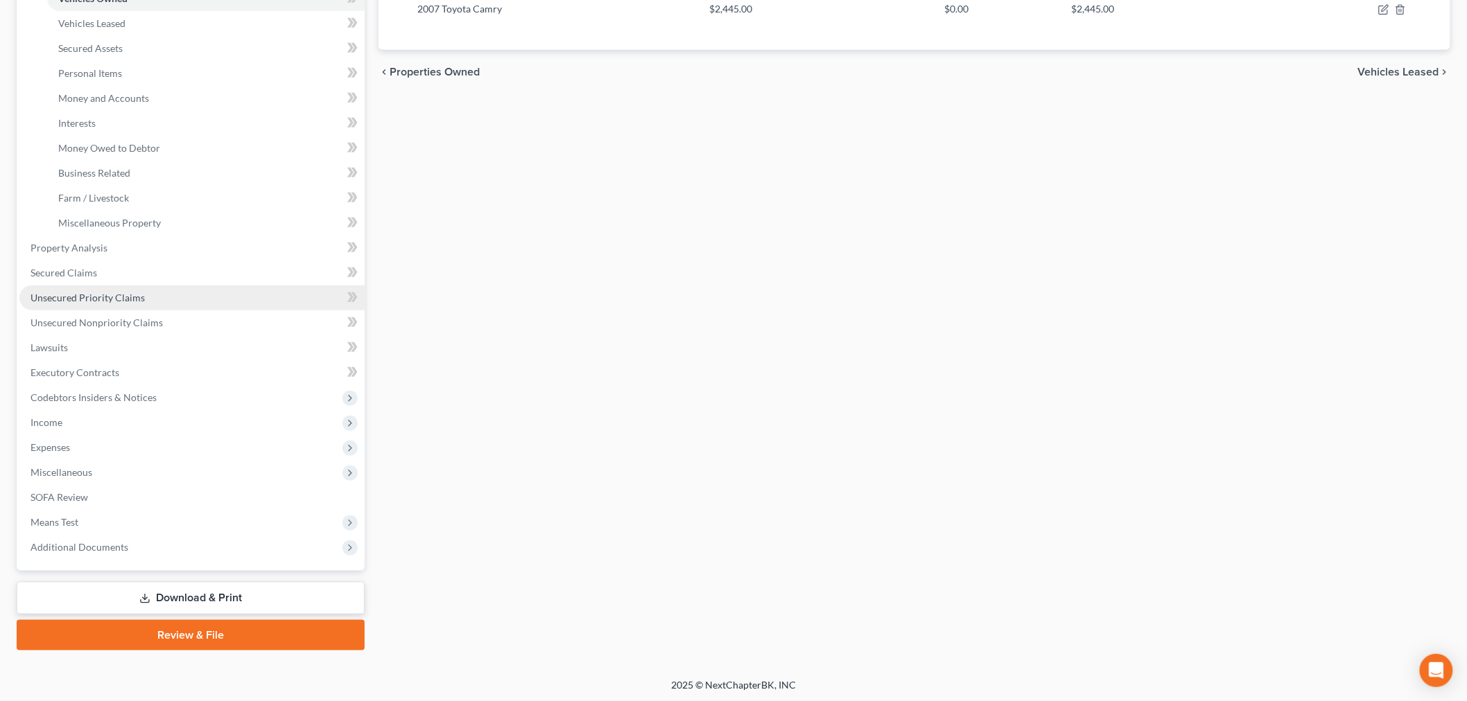
click at [94, 288] on link "Unsecured Priority Claims" at bounding box center [191, 298] width 345 height 25
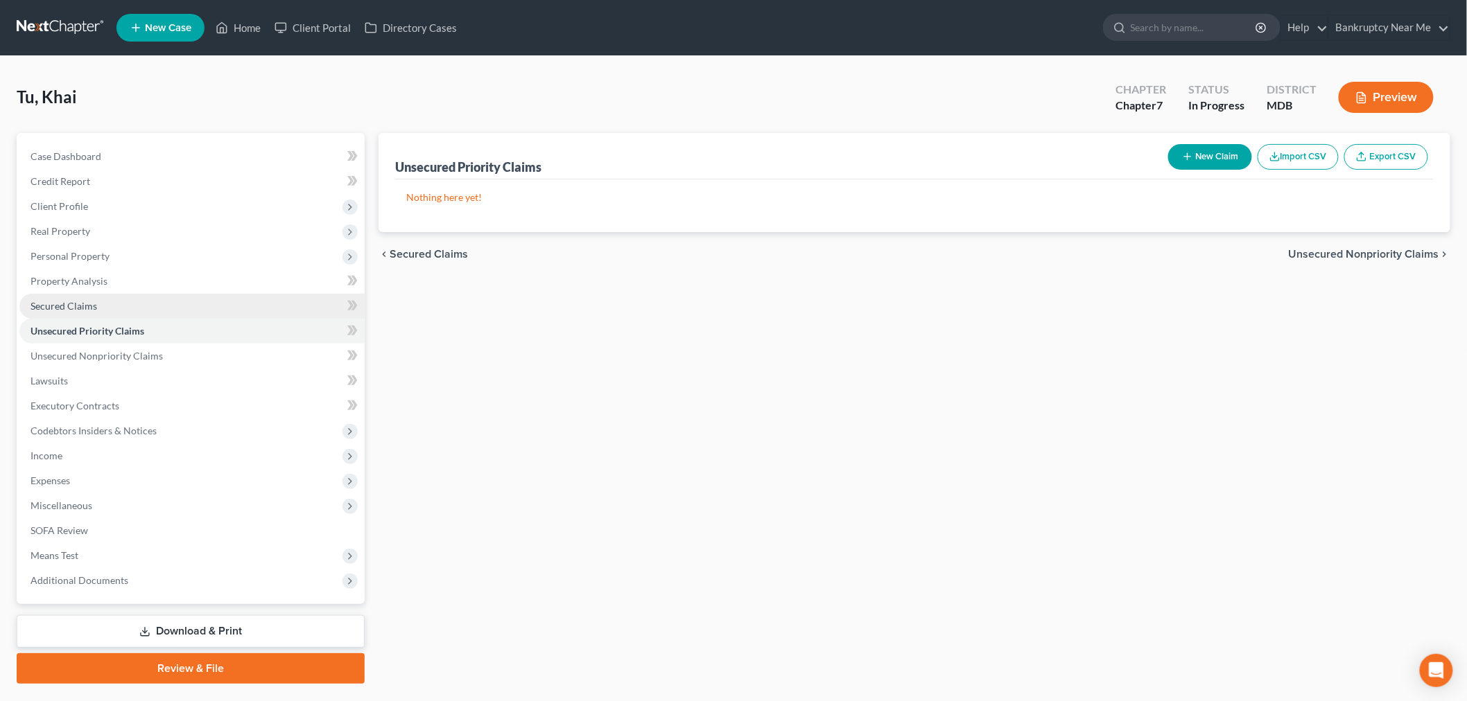
click at [122, 305] on link "Secured Claims" at bounding box center [191, 306] width 345 height 25
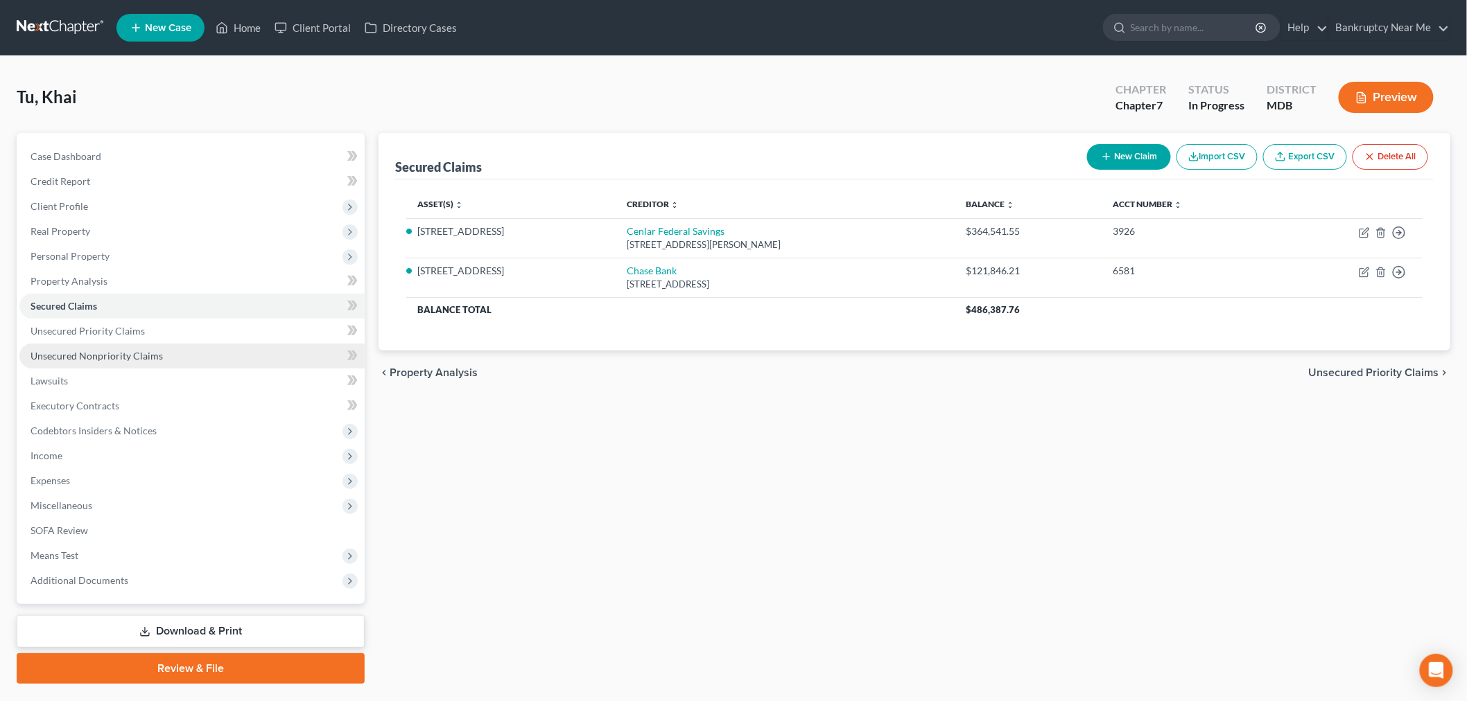
click at [135, 357] on span "Unsecured Nonpriority Claims" at bounding box center [96, 356] width 132 height 12
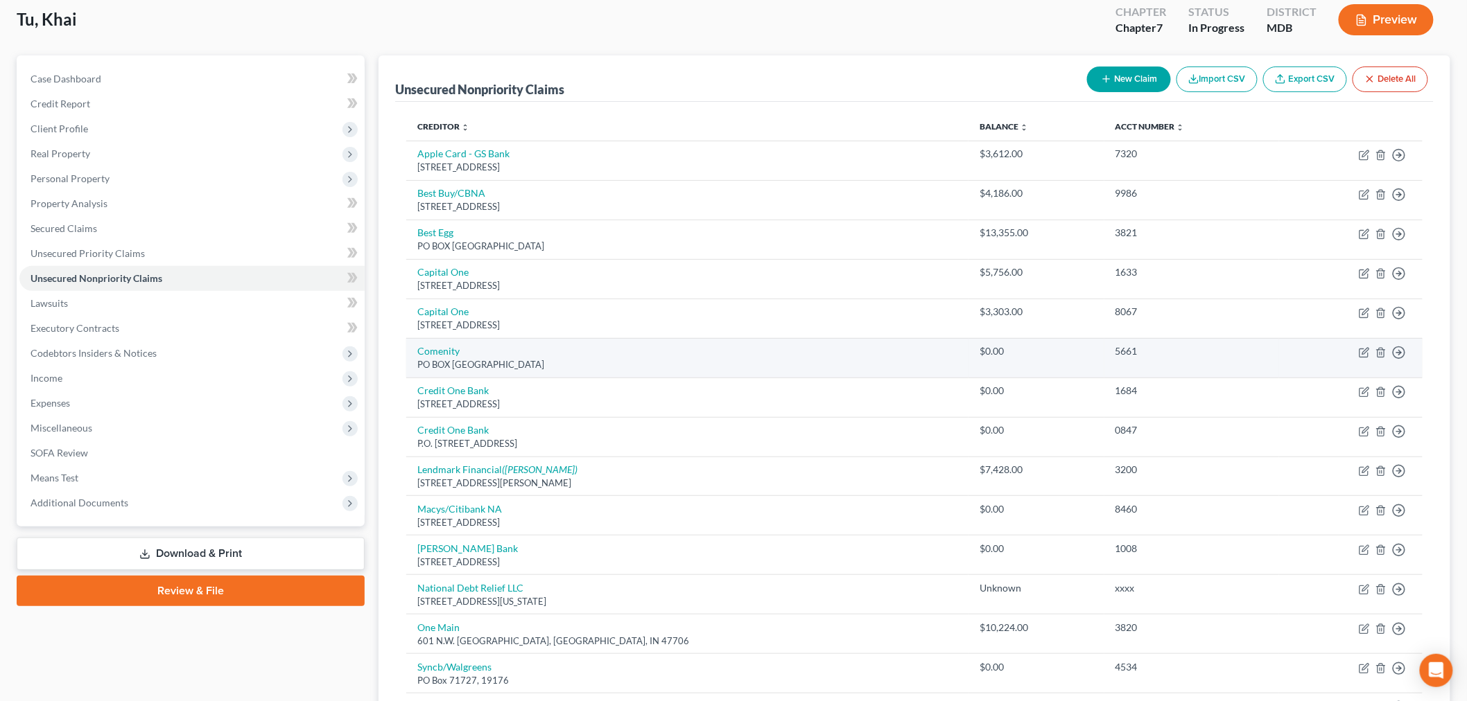
scroll to position [231, 0]
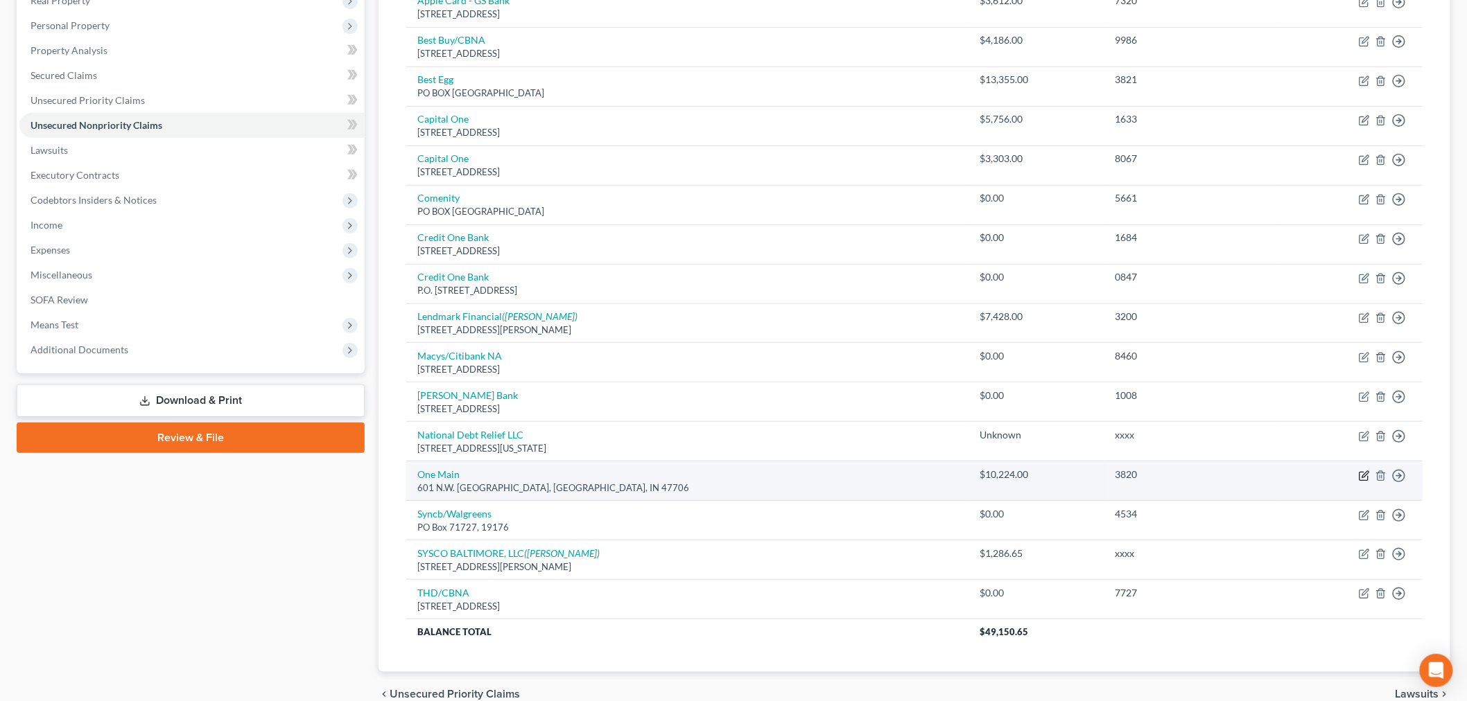
click at [1366, 474] on icon "button" at bounding box center [1363, 476] width 11 height 11
select select "15"
select select "14"
select select "0"
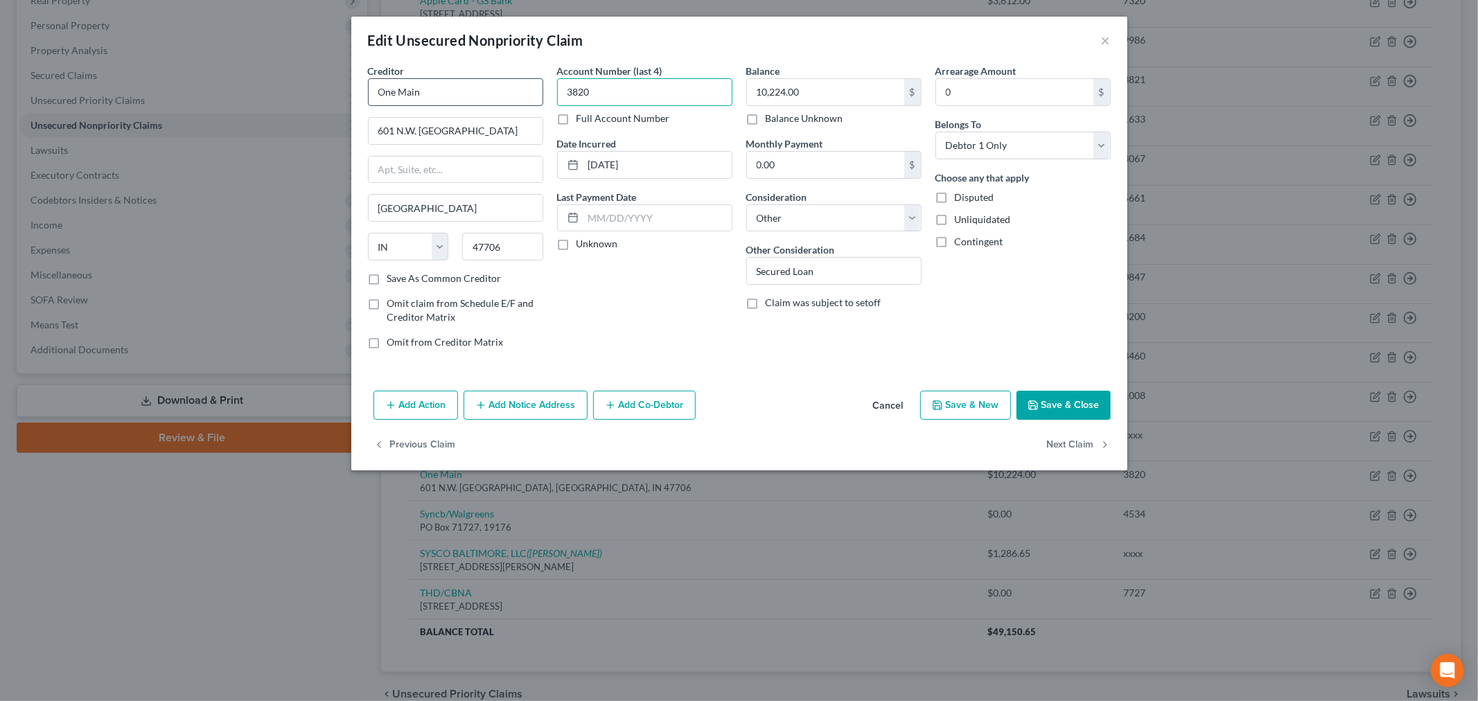
drag, startPoint x: 544, startPoint y: 97, endPoint x: 525, endPoint y: 97, distance: 18.7
click at [525, 97] on div "Creditor * One Main 601 N.W. Second Street [GEOGRAPHIC_DATA] State [US_STATE] A…" at bounding box center [739, 212] width 757 height 297
click at [1104, 37] on button "×" at bounding box center [1106, 40] width 10 height 17
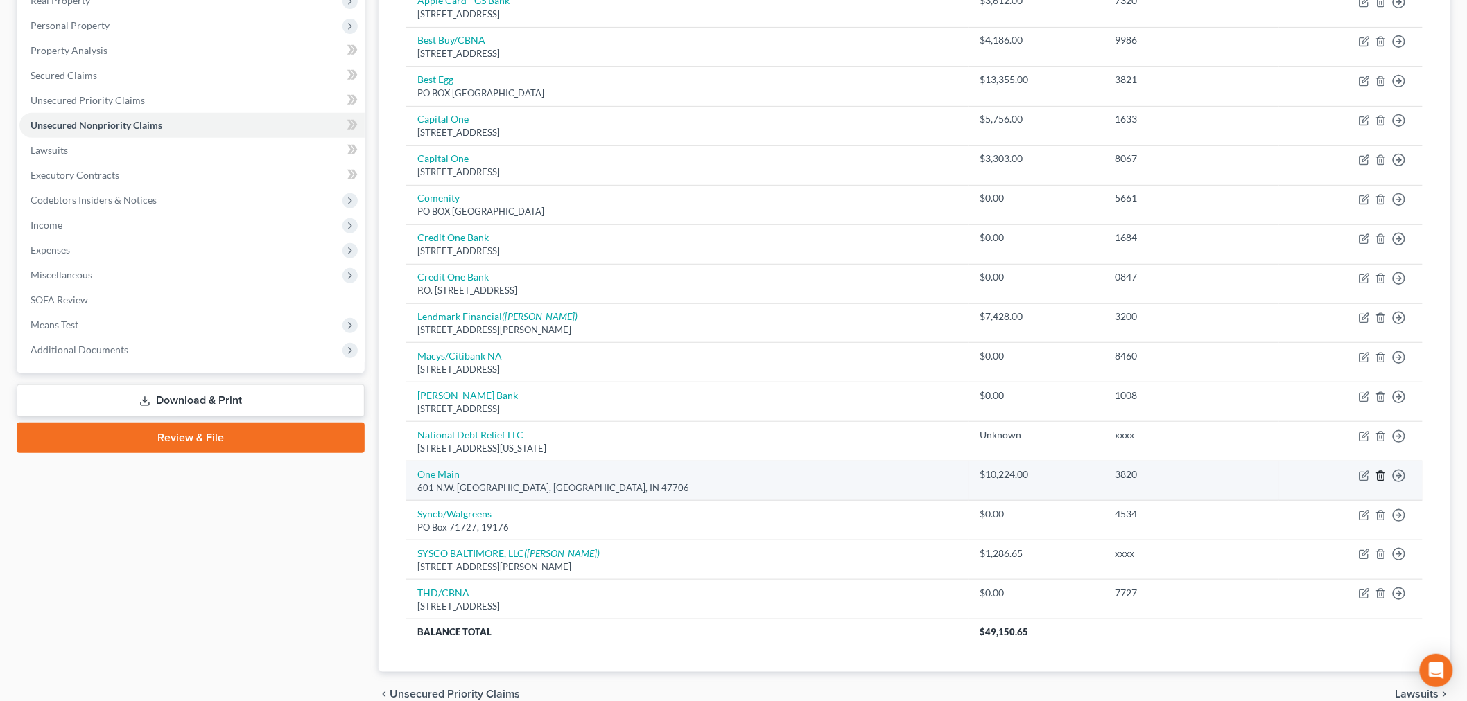
click at [1383, 479] on icon "button" at bounding box center [1380, 476] width 11 height 11
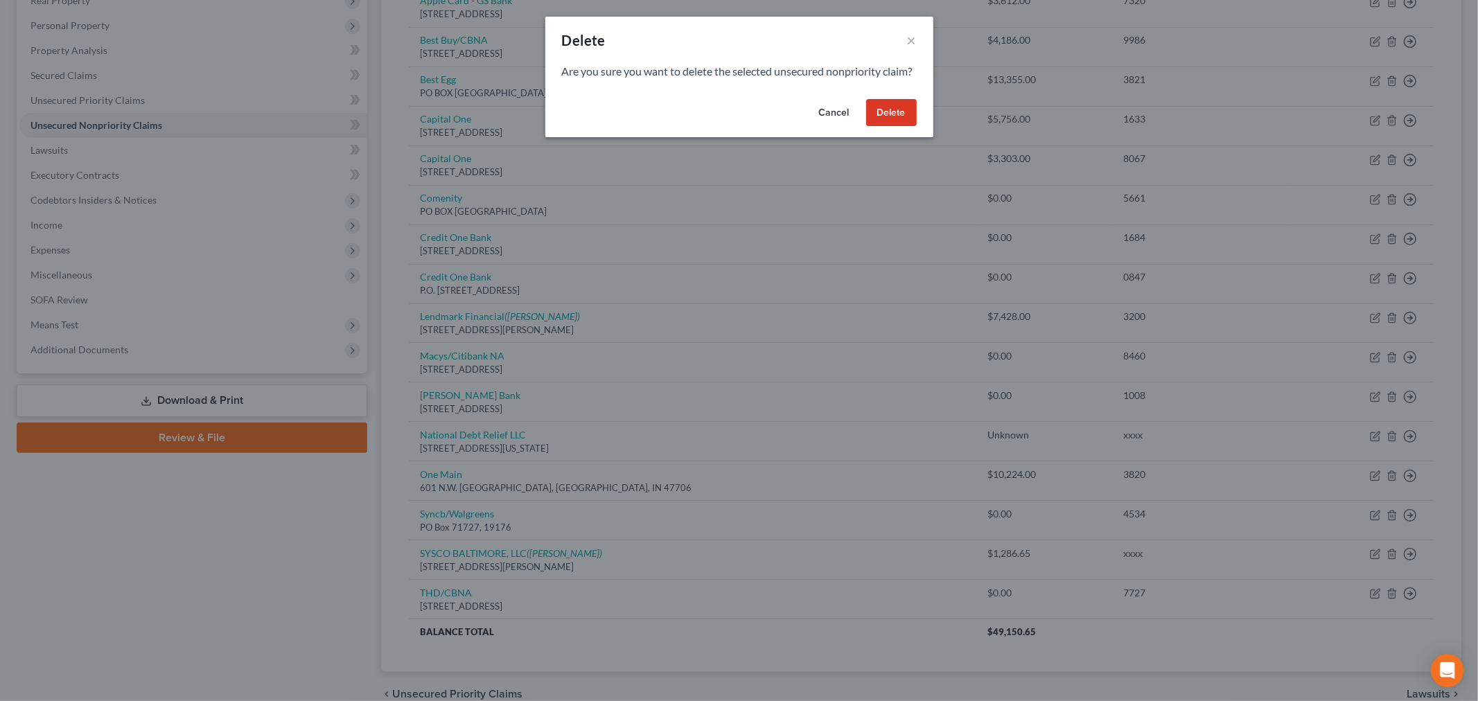
click at [888, 112] on div "Cancel Delete" at bounding box center [739, 116] width 388 height 44
click at [887, 120] on button "Delete" at bounding box center [891, 113] width 51 height 28
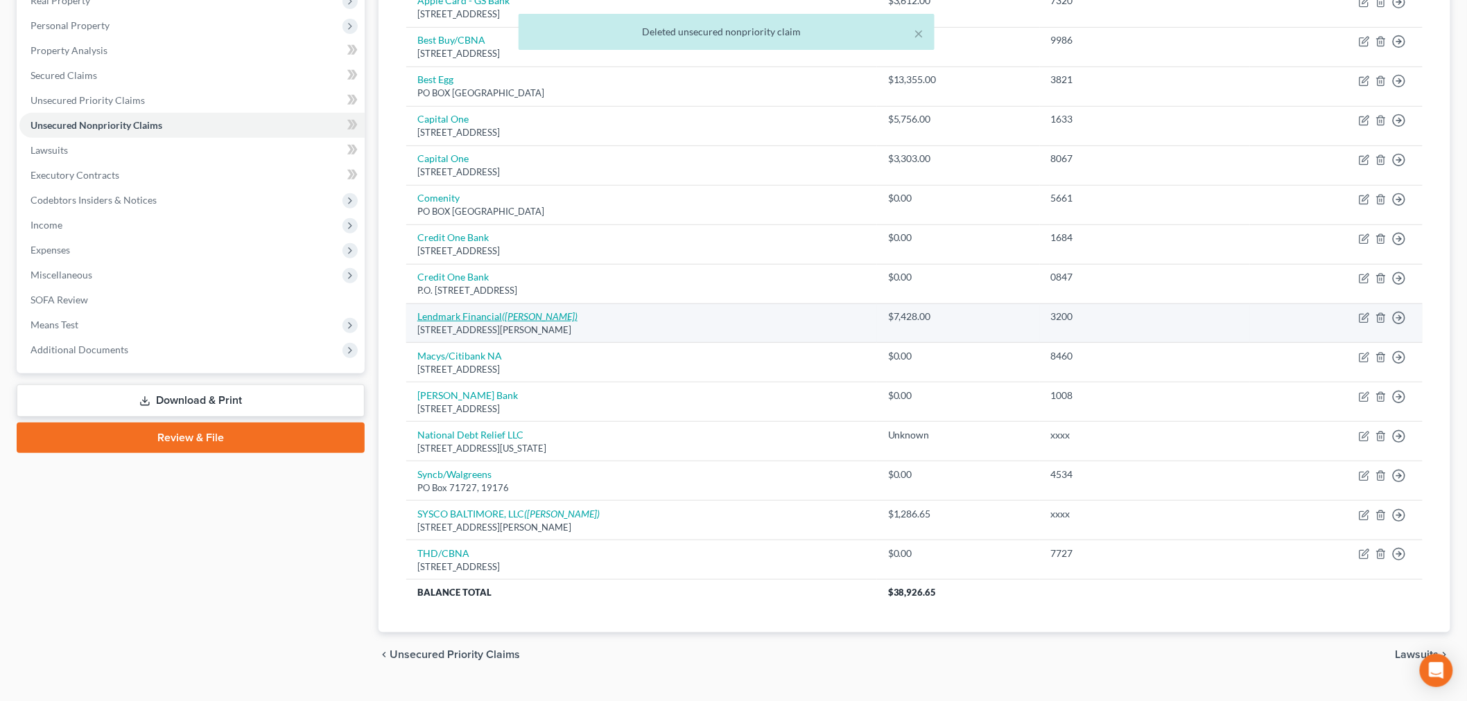
scroll to position [0, 0]
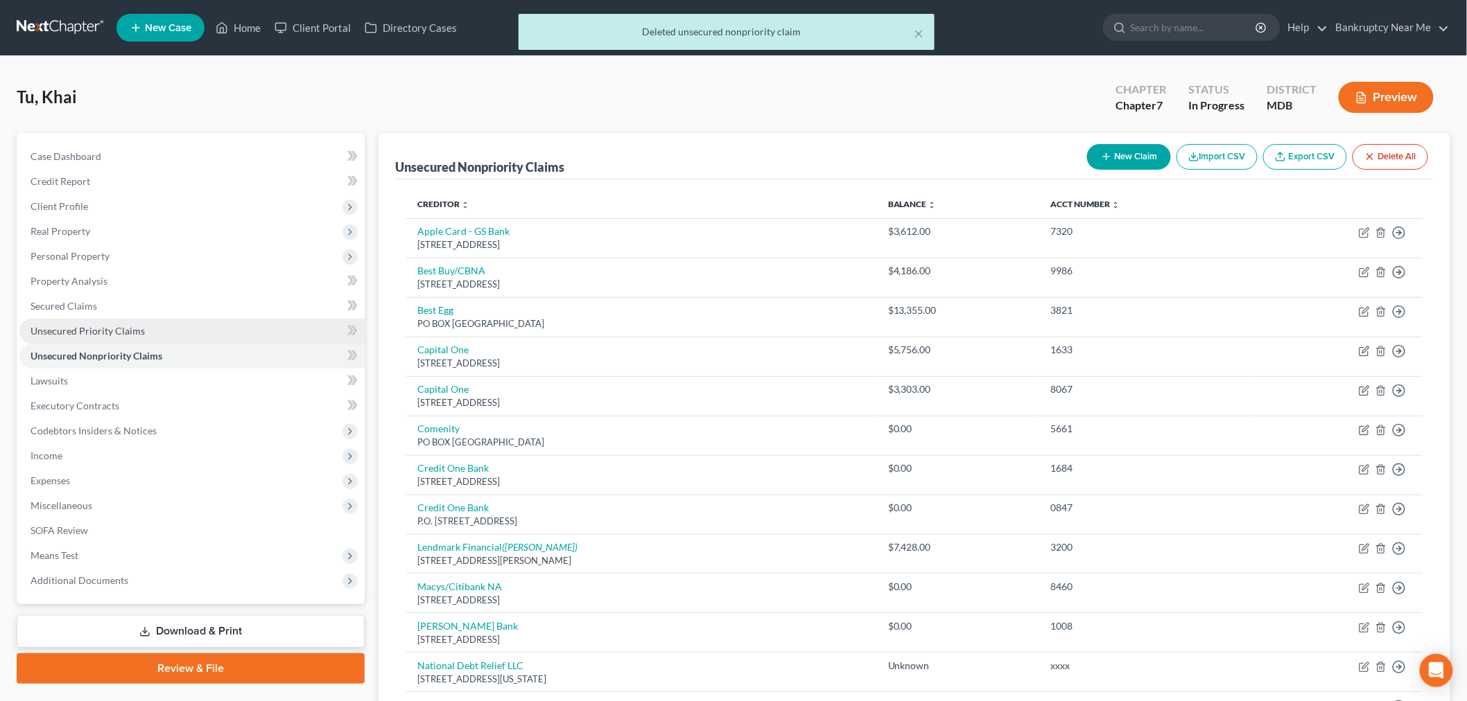
click at [185, 336] on link "Unsecured Priority Claims" at bounding box center [191, 331] width 345 height 25
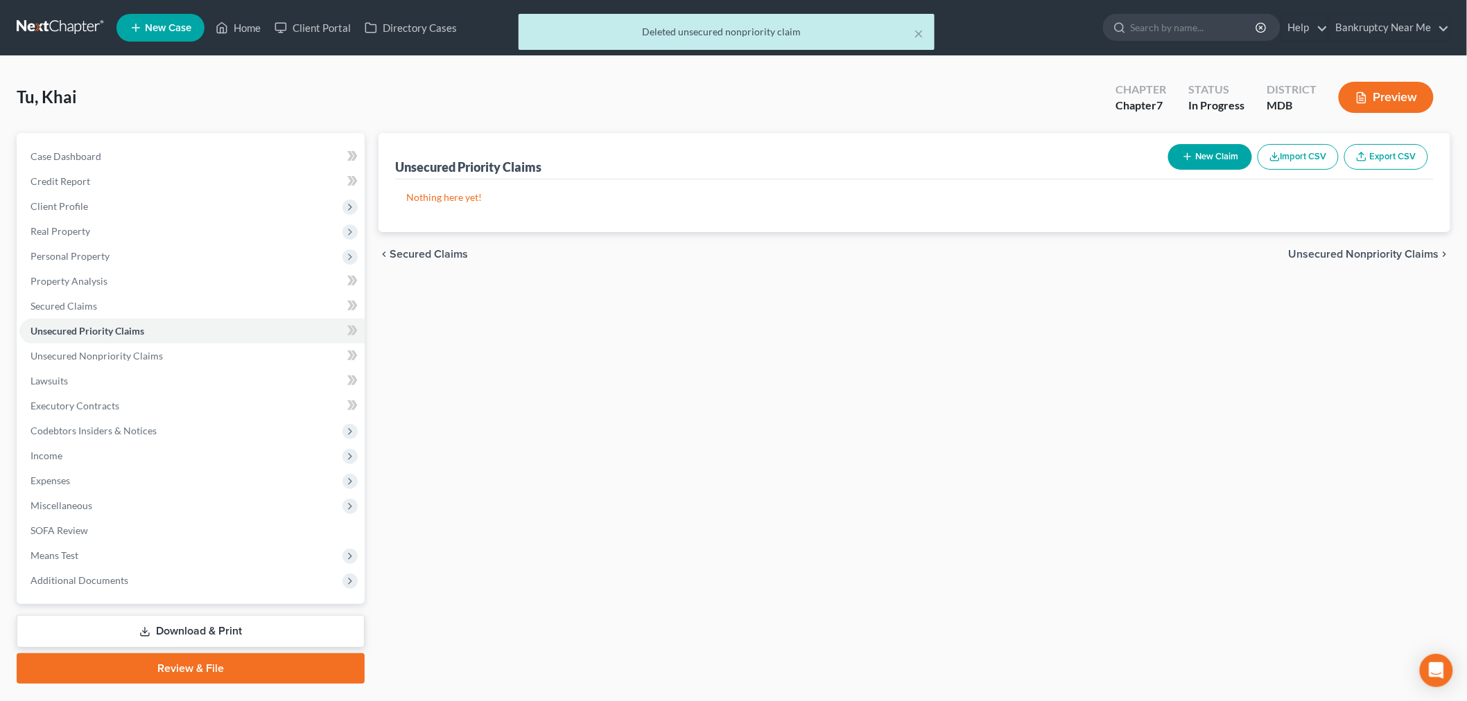
click at [1182, 152] on icon "button" at bounding box center [1187, 156] width 11 height 11
select select "0"
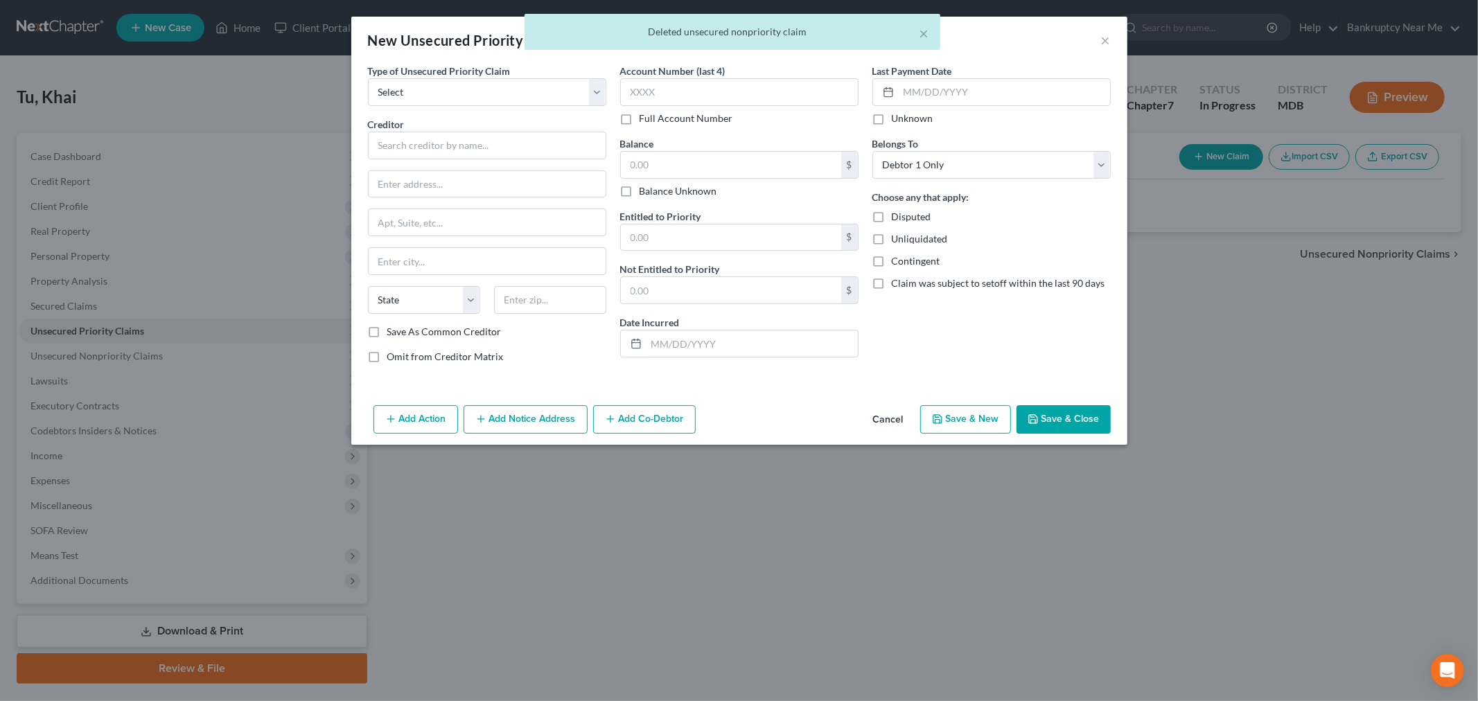
click at [1105, 38] on div "× Deleted unsecured nonpriority claim" at bounding box center [732, 35] width 1478 height 43
click at [922, 33] on button "×" at bounding box center [925, 33] width 10 height 17
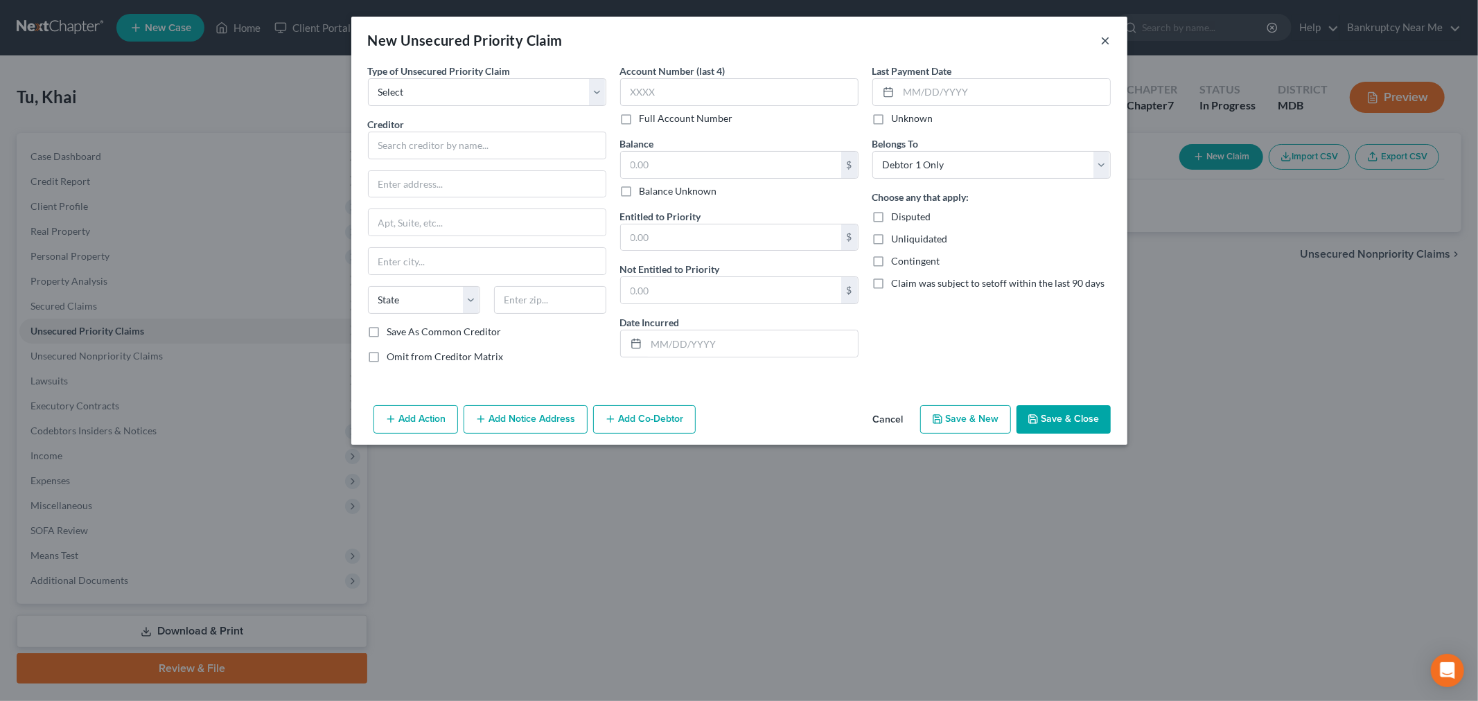
click at [1106, 42] on button "×" at bounding box center [1106, 40] width 10 height 17
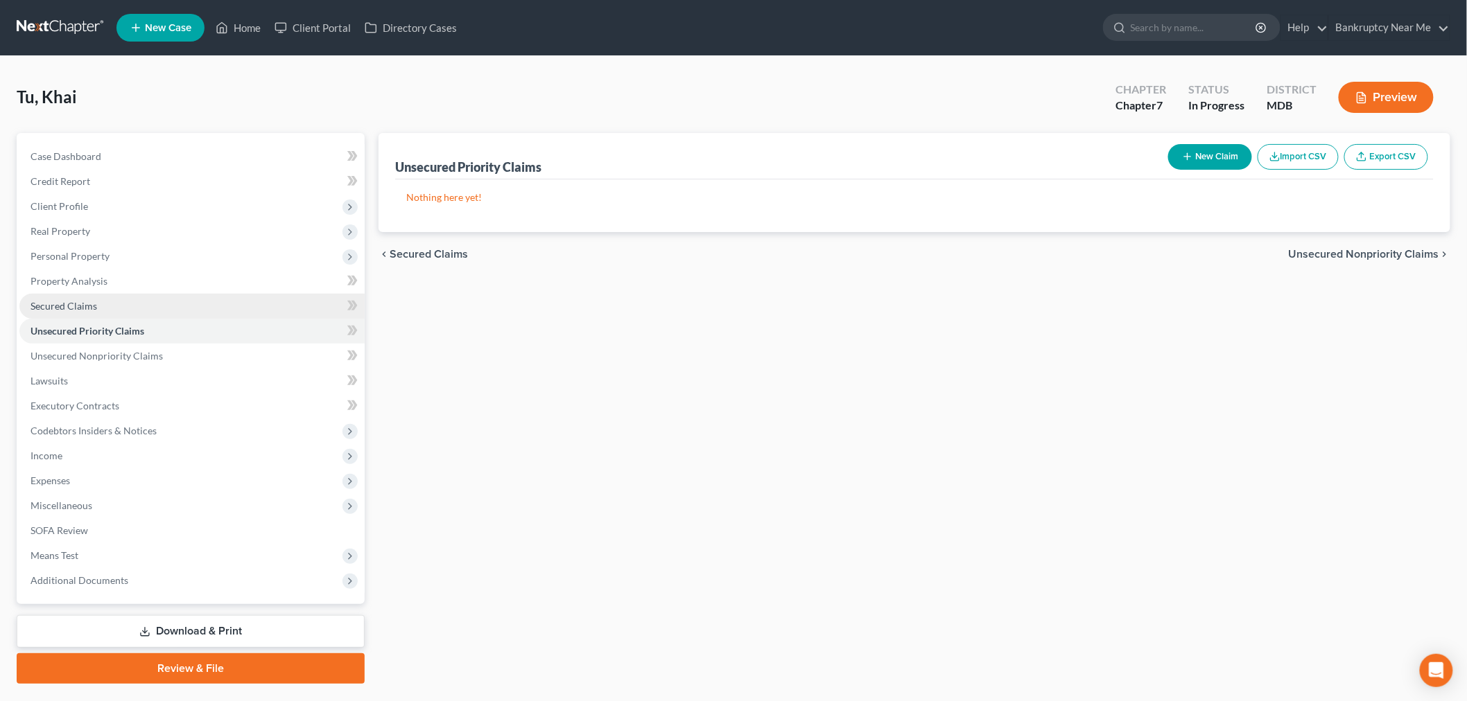
click at [195, 303] on link "Secured Claims" at bounding box center [191, 306] width 345 height 25
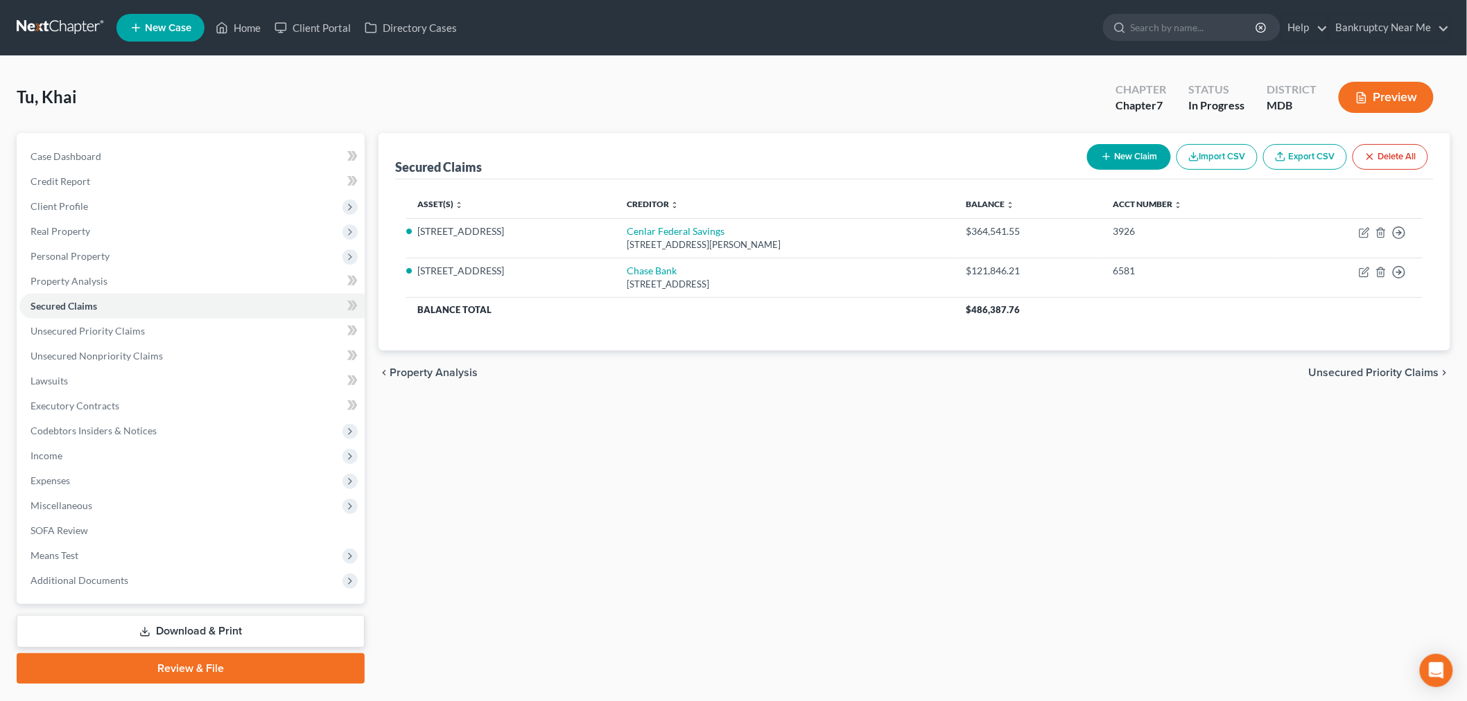
click at [1144, 162] on button "New Claim" at bounding box center [1129, 157] width 84 height 26
select select "0"
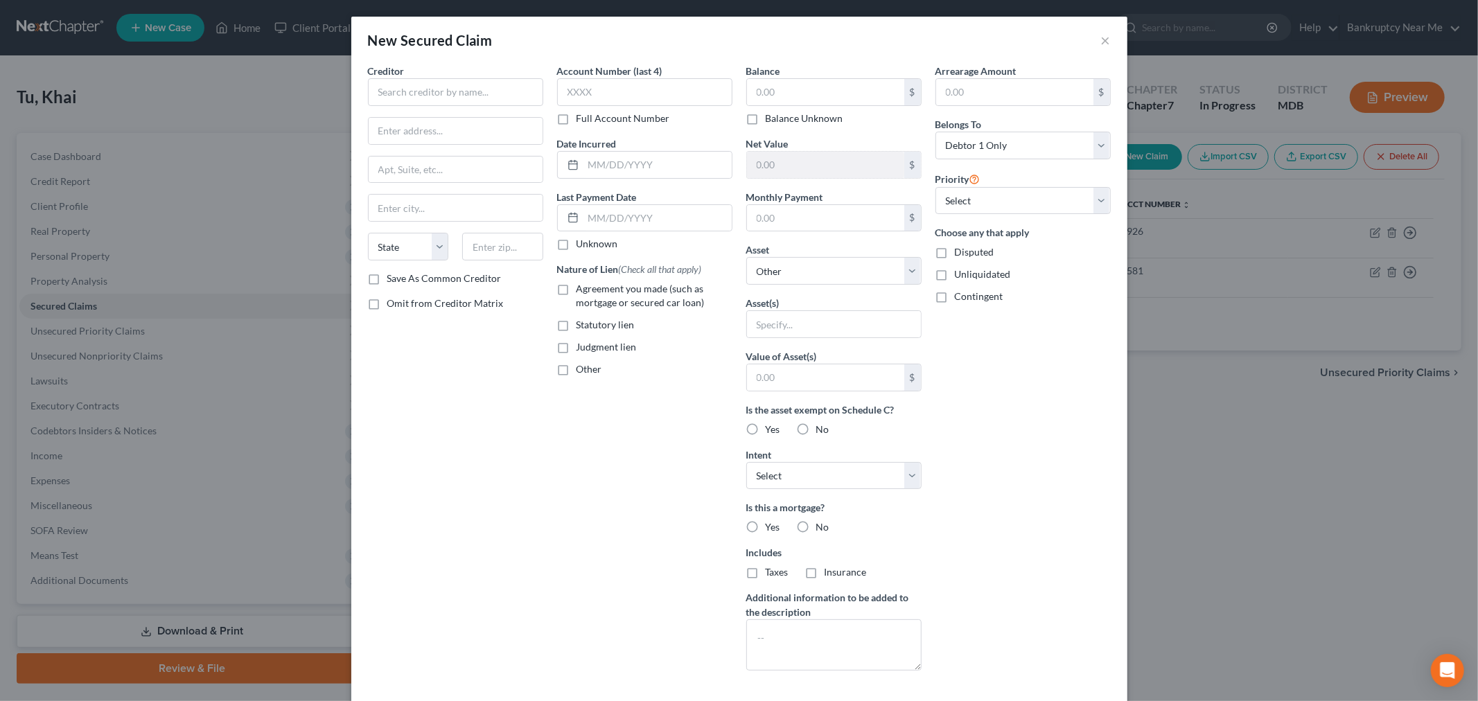
click at [462, 112] on div "Creditor * State [US_STATE] AK AR AZ CA CO [GEOGRAPHIC_DATA] DE DC [GEOGRAPHIC_…" at bounding box center [455, 168] width 175 height 208
click at [462, 94] on input "text" at bounding box center [455, 92] width 175 height 28
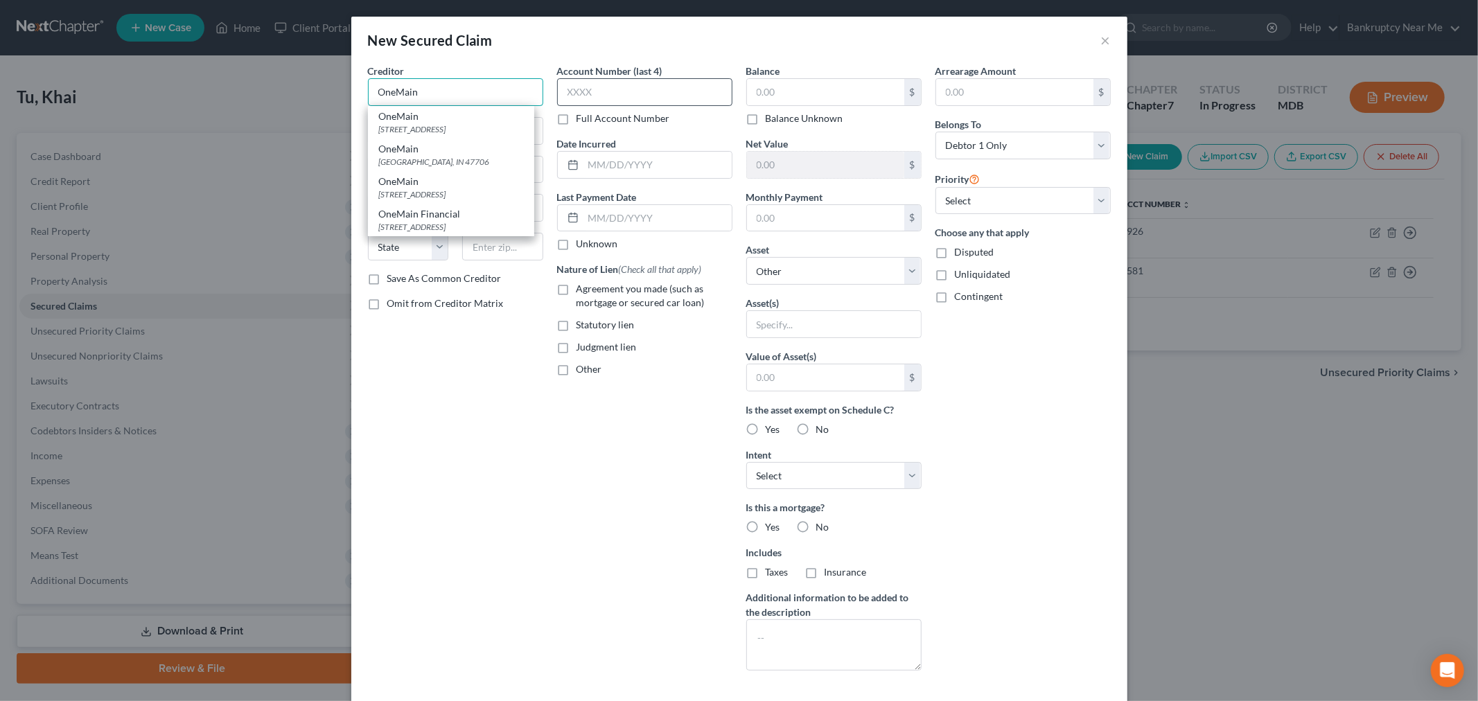
type input "OneMain"
click at [591, 93] on input "text" at bounding box center [644, 92] width 175 height 28
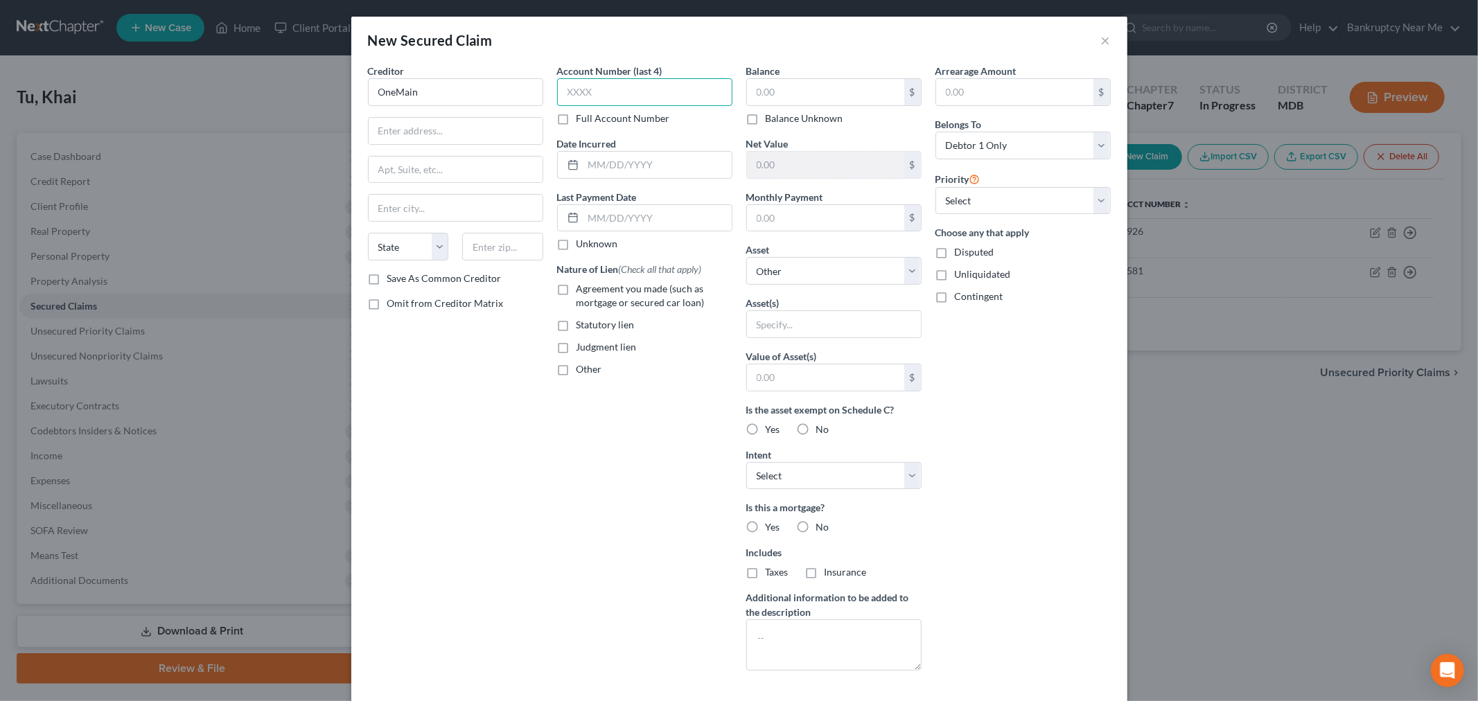
paste input "3820"
type input "3820"
drag, startPoint x: 670, startPoint y: 155, endPoint x: 742, endPoint y: 125, distance: 78.0
click at [670, 155] on input "text" at bounding box center [658, 165] width 148 height 26
type input "[DATE]"
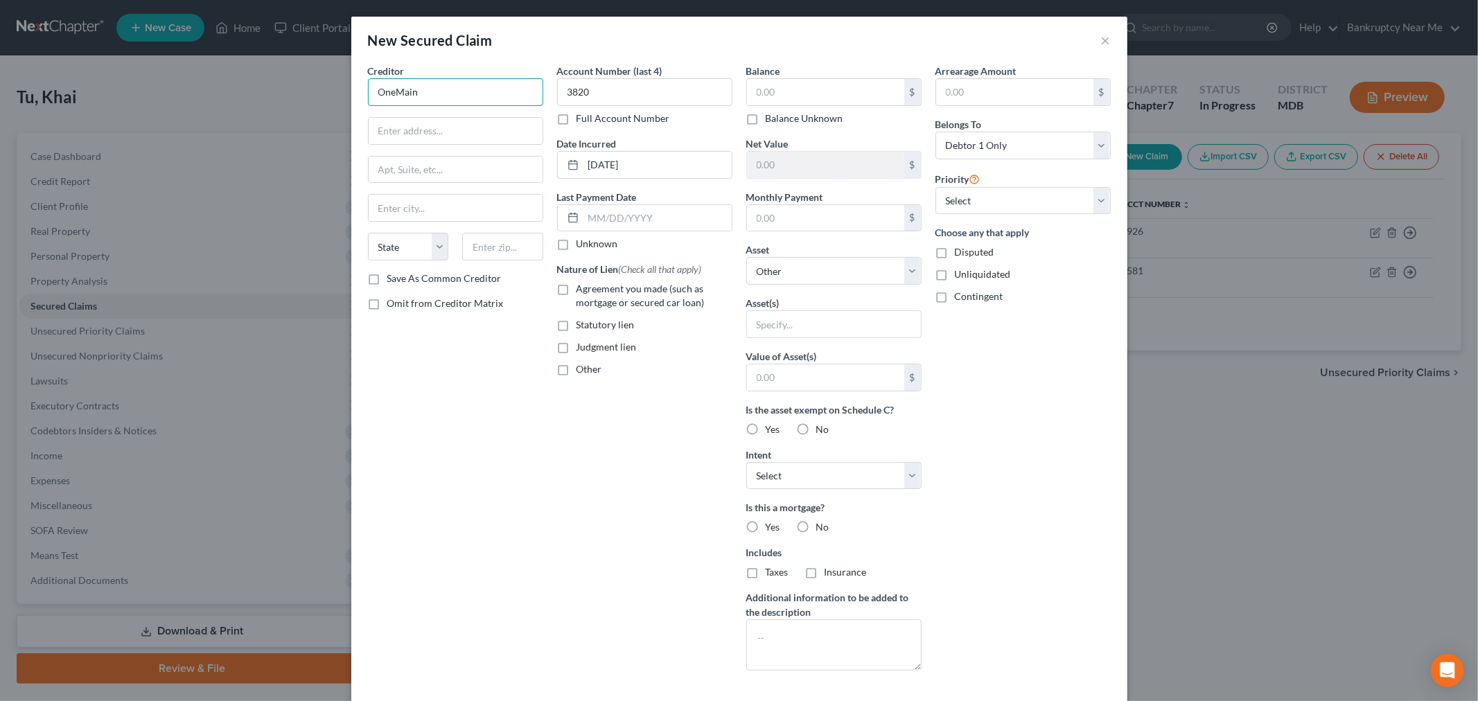
click at [451, 104] on input "OneMain" at bounding box center [455, 92] width 175 height 28
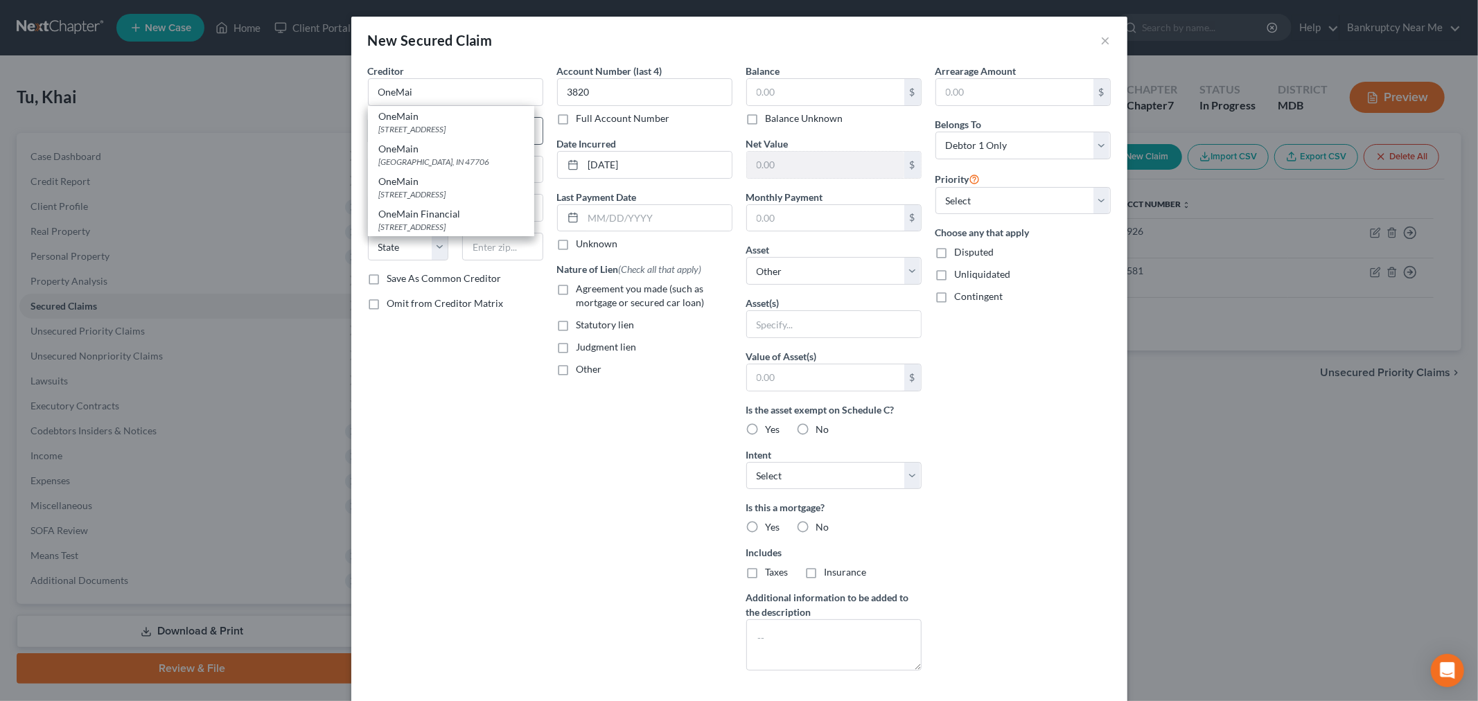
click at [396, 134] on div "[STREET_ADDRESS]" at bounding box center [451, 129] width 144 height 12
type input "OneMain"
type input "[STREET_ADDRESS]"
type input "[GEOGRAPHIC_DATA]"
select select "15"
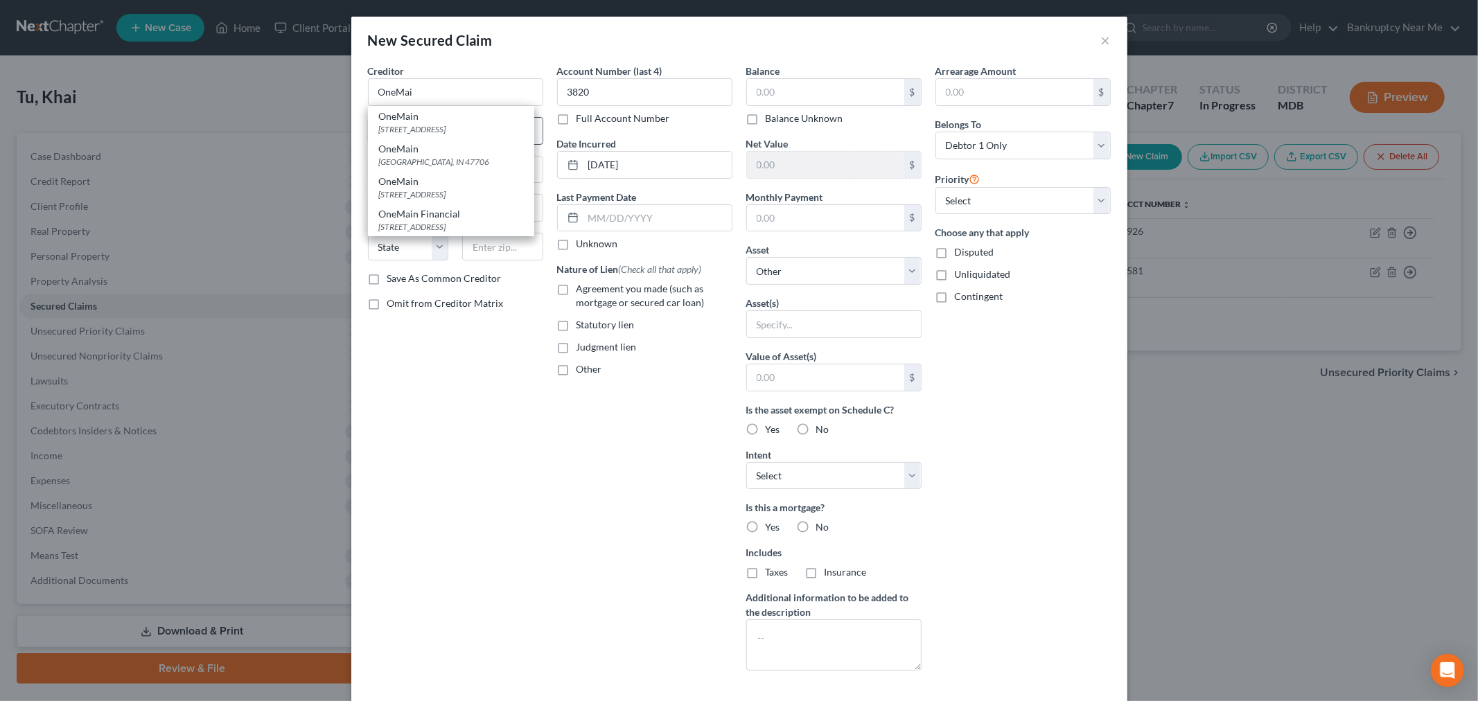
type input "47706"
click at [773, 94] on input "text" at bounding box center [825, 92] width 157 height 26
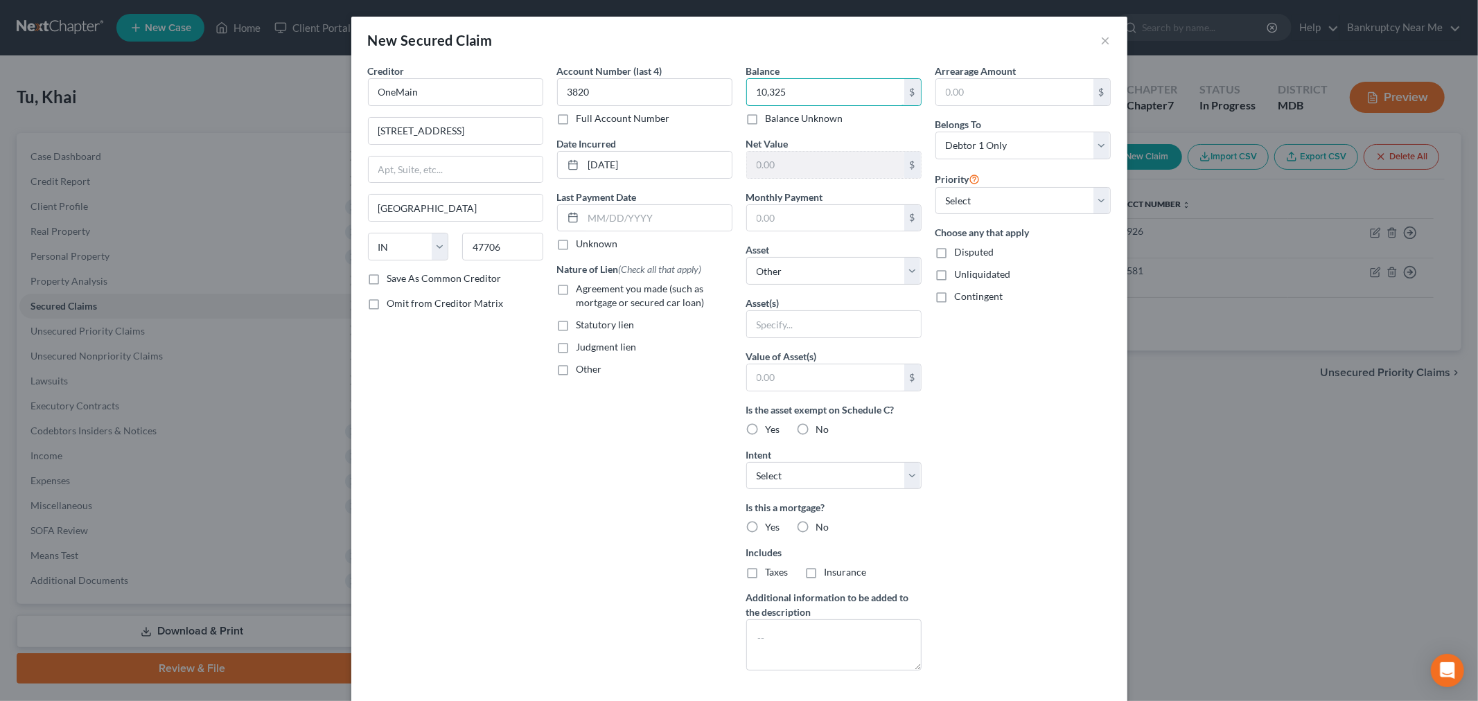
type input "10,325"
drag, startPoint x: 804, startPoint y: 202, endPoint x: 810, endPoint y: 219, distance: 17.5
click at [804, 205] on div "Monthly Payment $" at bounding box center [833, 211] width 175 height 42
drag, startPoint x: 799, startPoint y: 273, endPoint x: 805, endPoint y: 282, distance: 11.0
click at [799, 273] on select "Select Other Multiple Assets [STREET_ADDRESS] - $943400.0 2002 Honda CRV - $171…" at bounding box center [833, 271] width 175 height 28
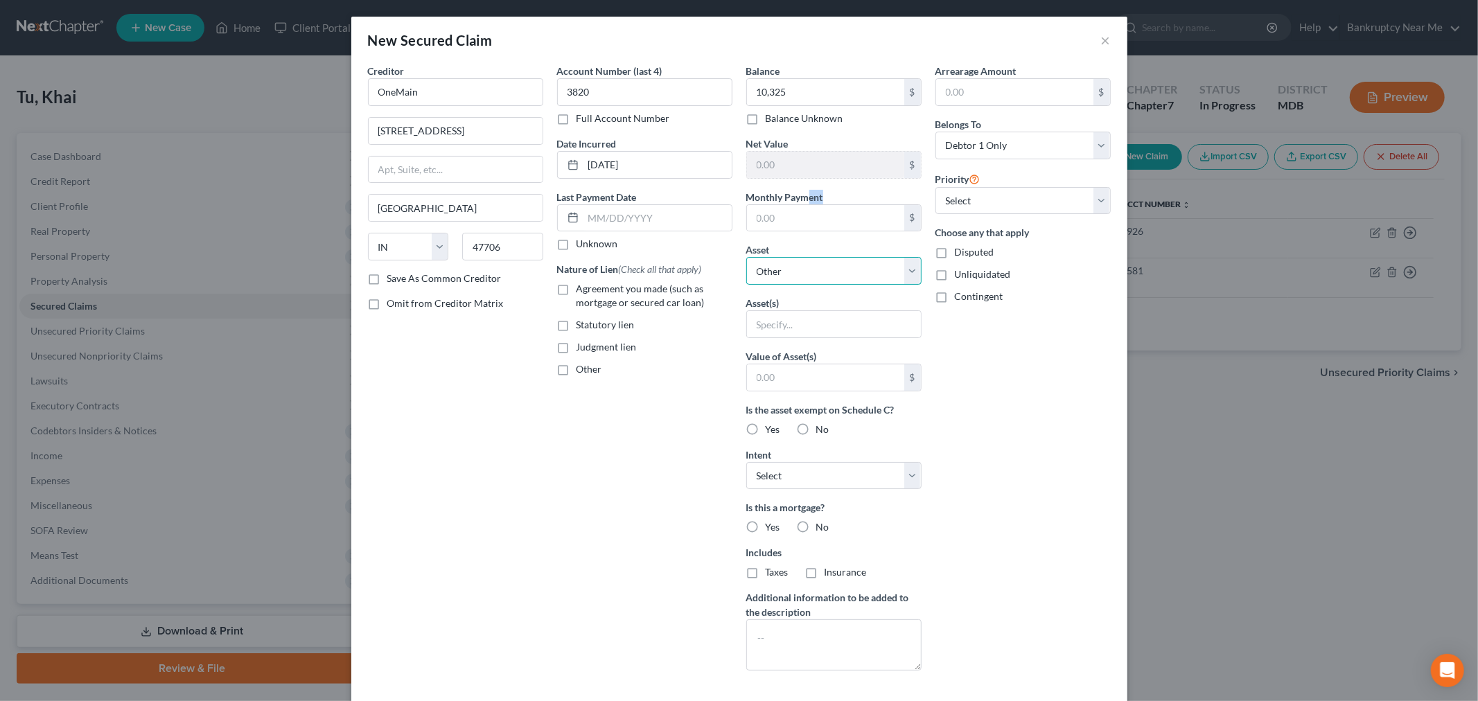
select select "4"
click at [746, 257] on select "Select Other Multiple Assets [STREET_ADDRESS] - $943400.0 2002 Honda CRV - $171…" at bounding box center [833, 271] width 175 height 28
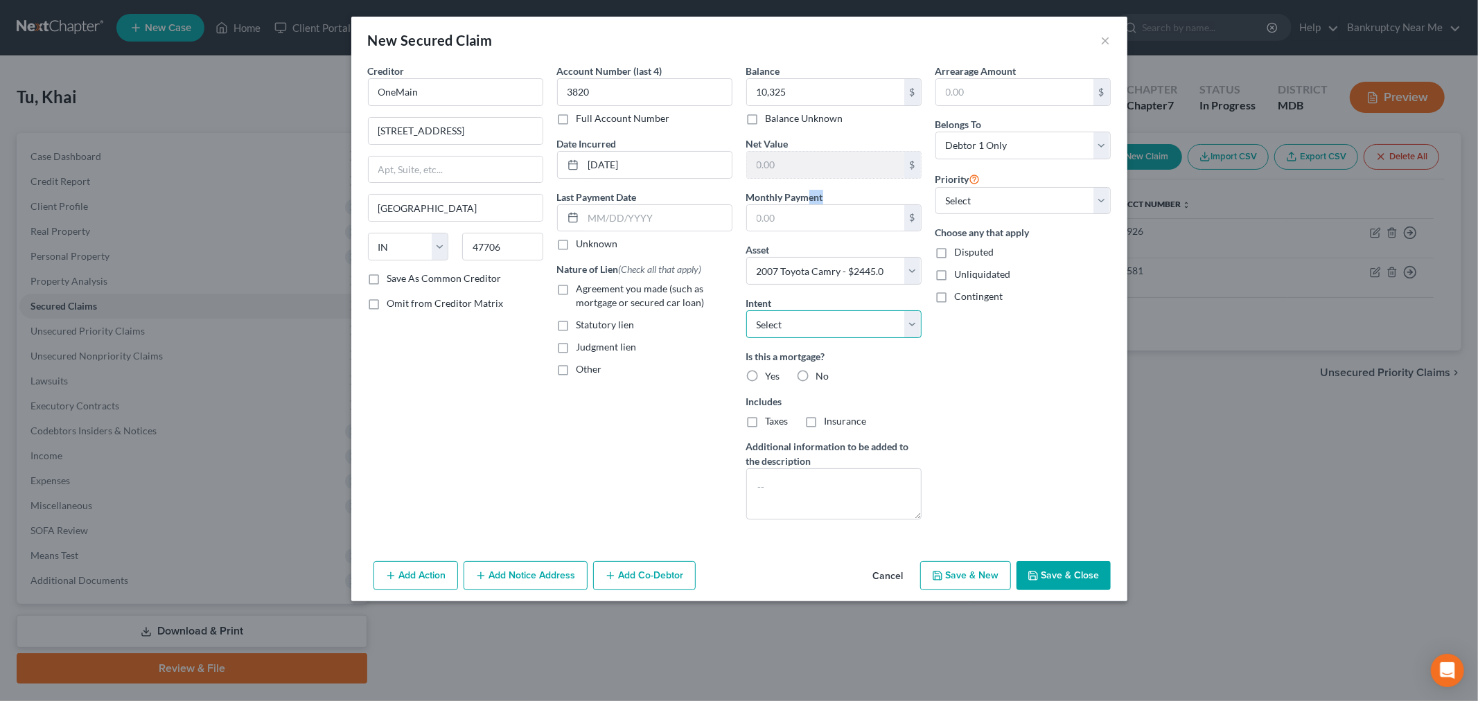
click at [899, 322] on select "Select Surrender Redeem Reaffirm Avoid Other" at bounding box center [833, 324] width 175 height 28
select select "1"
click at [746, 310] on select "Select Surrender Redeem Reaffirm Avoid Other" at bounding box center [833, 324] width 175 height 28
click at [1068, 565] on button "Save & Close" at bounding box center [1064, 575] width 94 height 29
select select
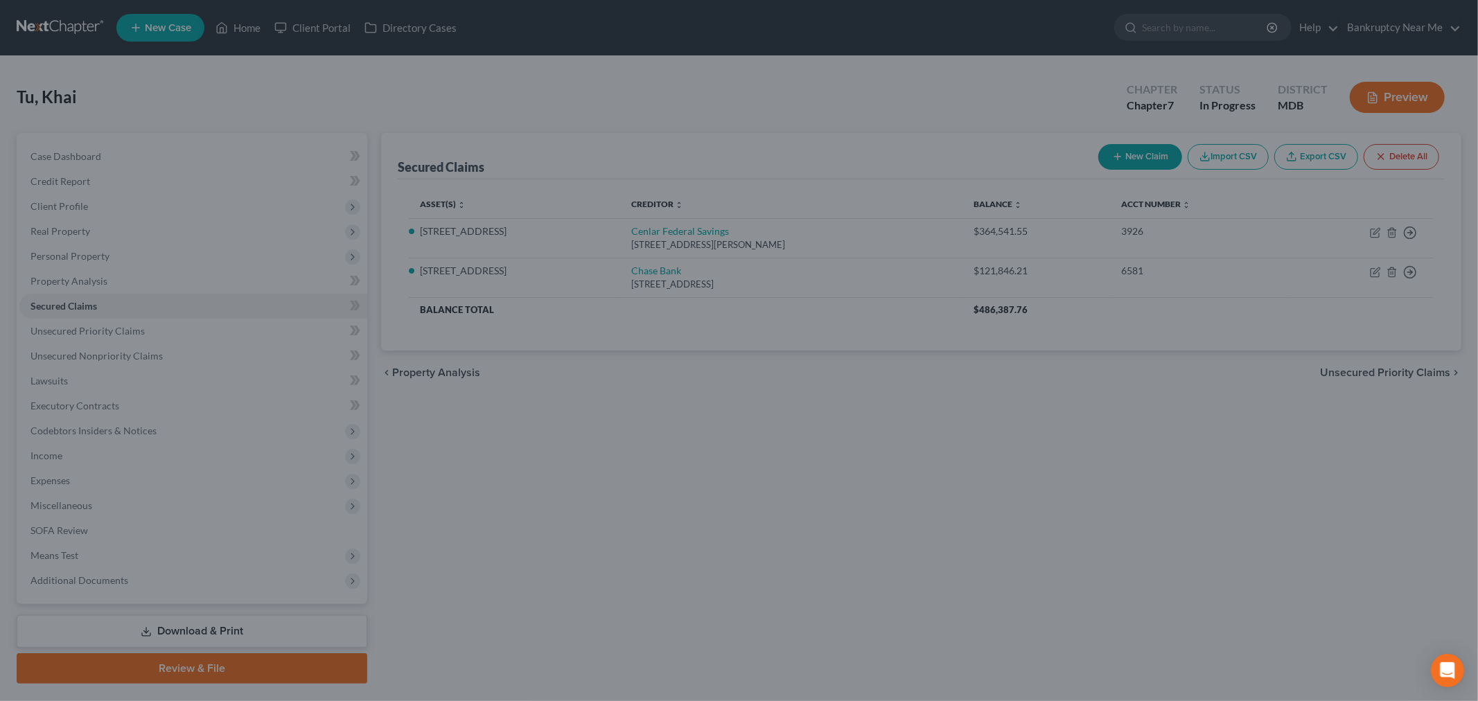
type input "10,325.00"
type input "-7,880.00"
type input "0.00"
select select "4"
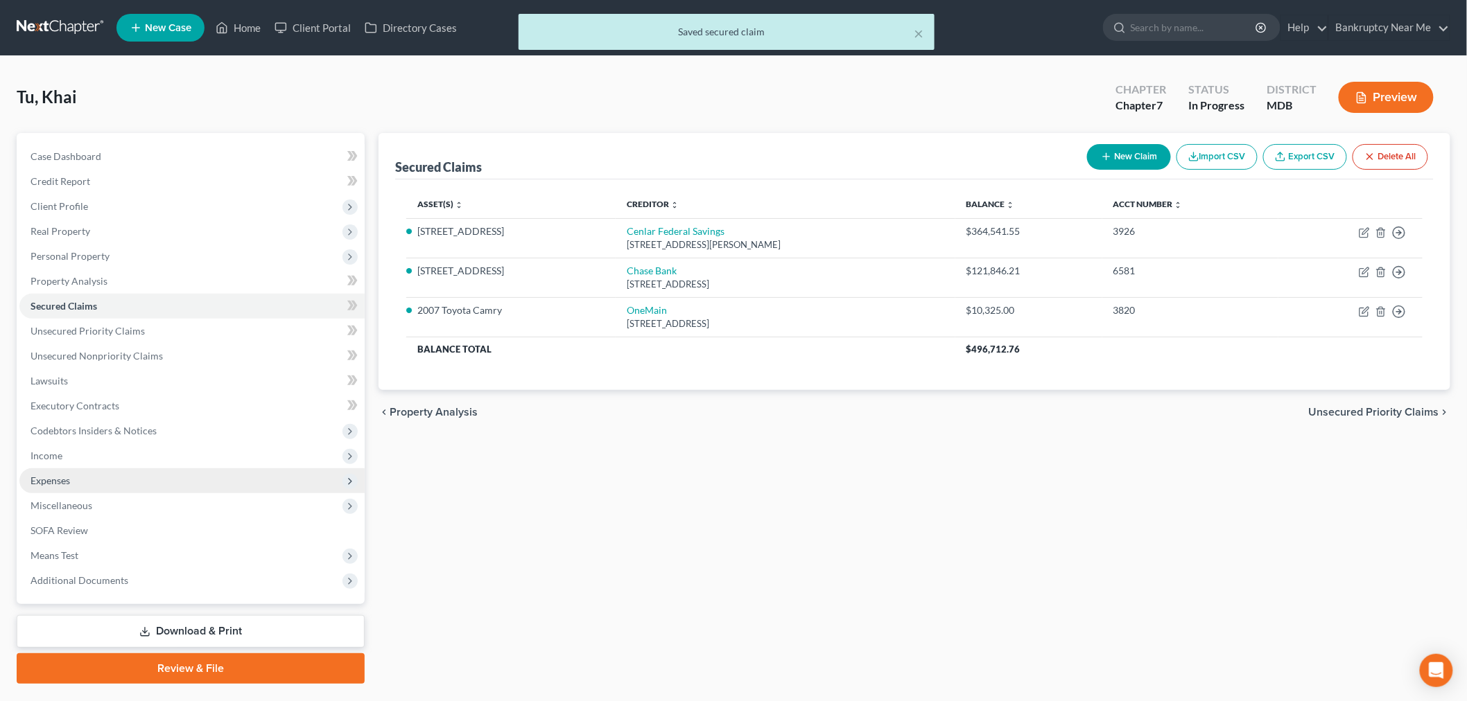
click at [97, 487] on span "Expenses" at bounding box center [191, 481] width 345 height 25
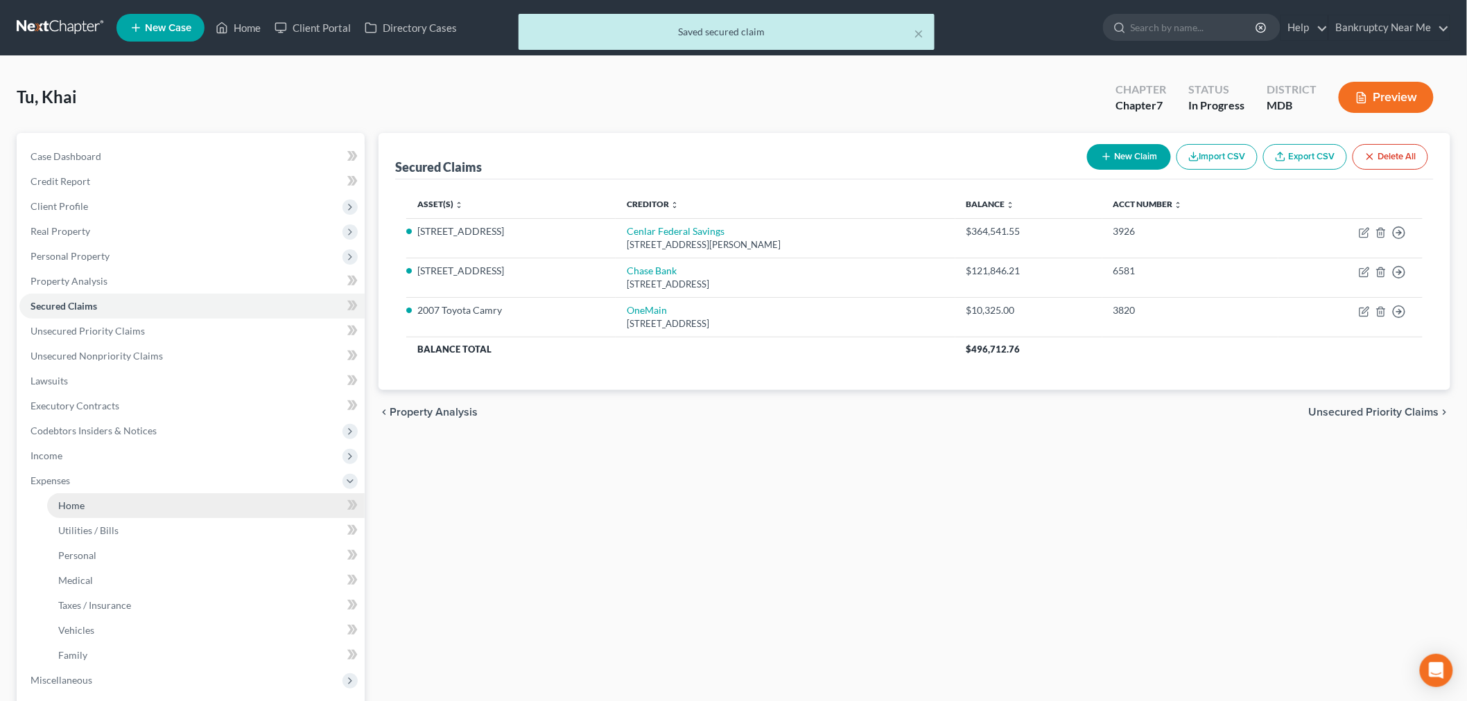
click at [81, 502] on span "Home" at bounding box center [71, 506] width 26 height 12
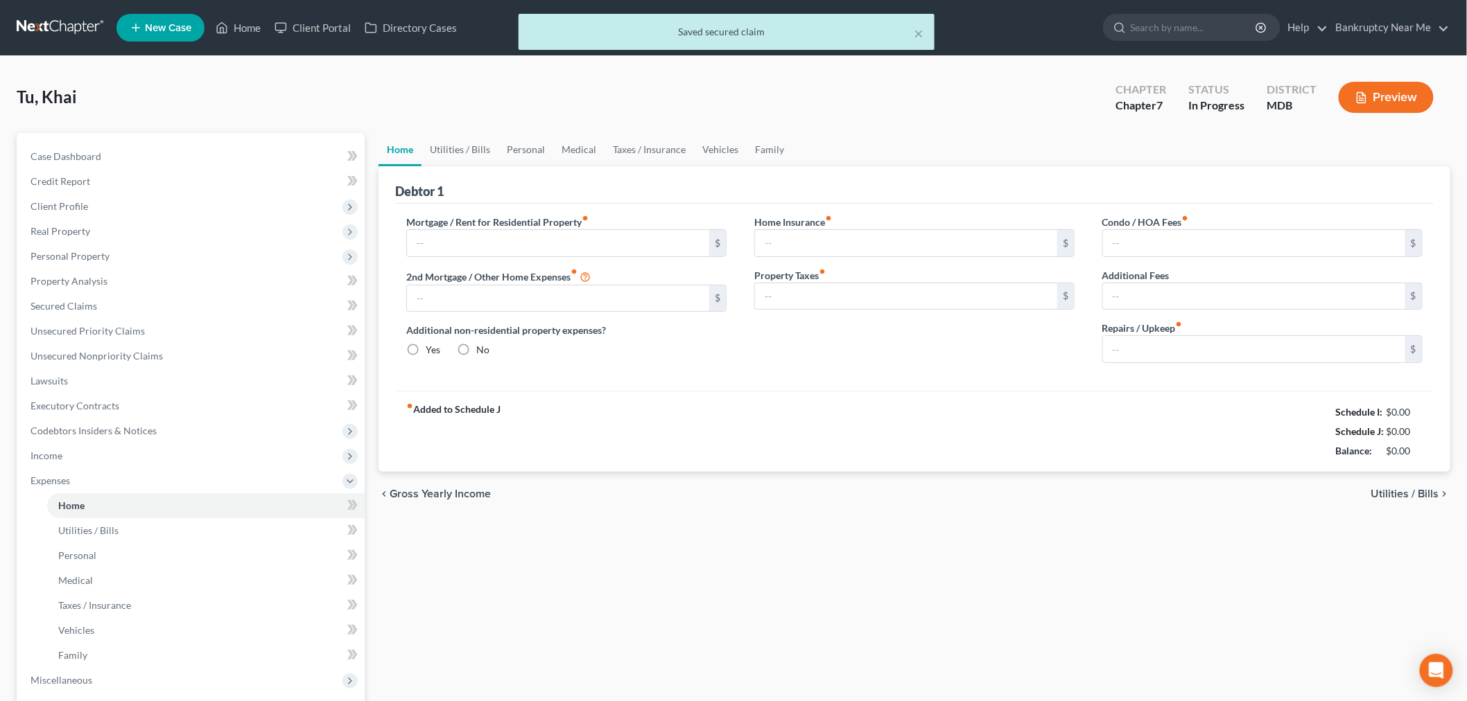
type input "4,905.24"
type input "585.51"
radio input "true"
type input "0.00"
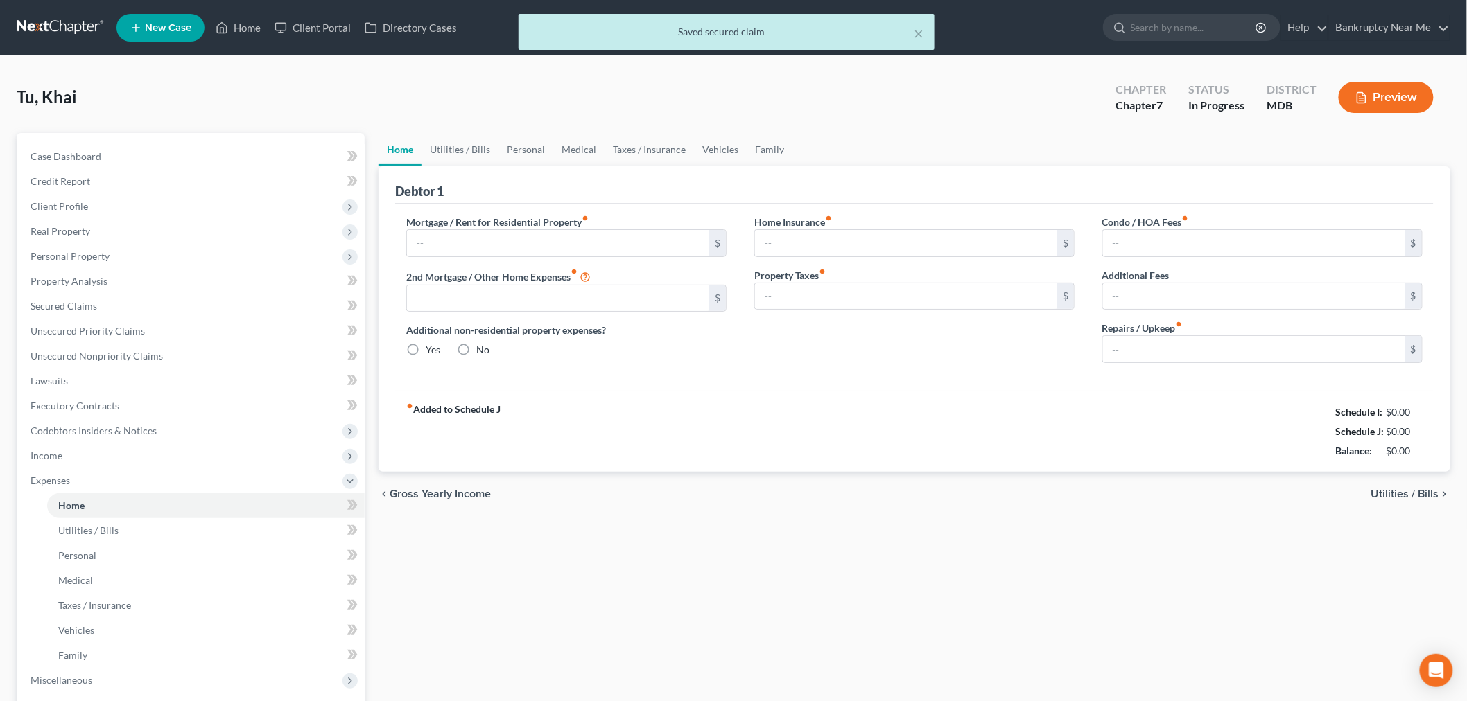
type input "0.00"
type input "200.00"
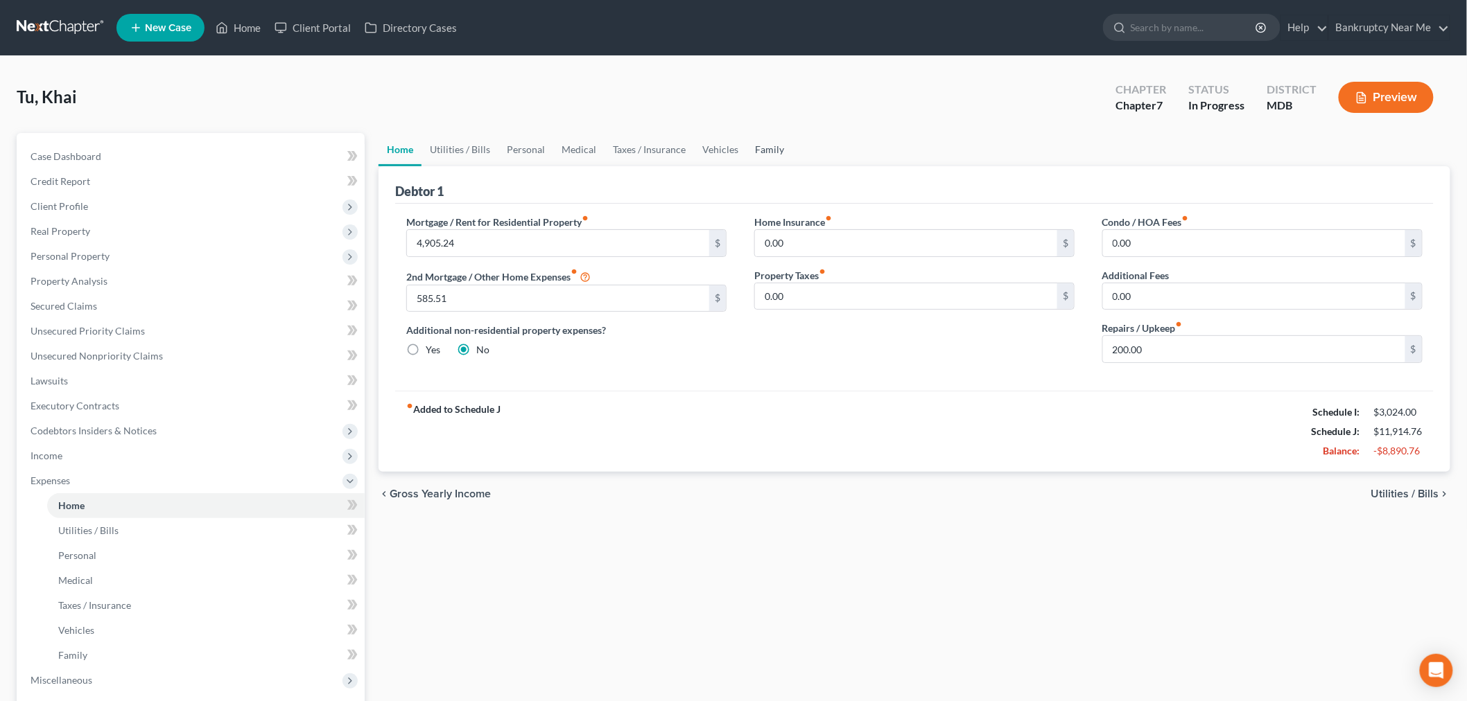
click at [763, 155] on link "Family" at bounding box center [769, 149] width 46 height 33
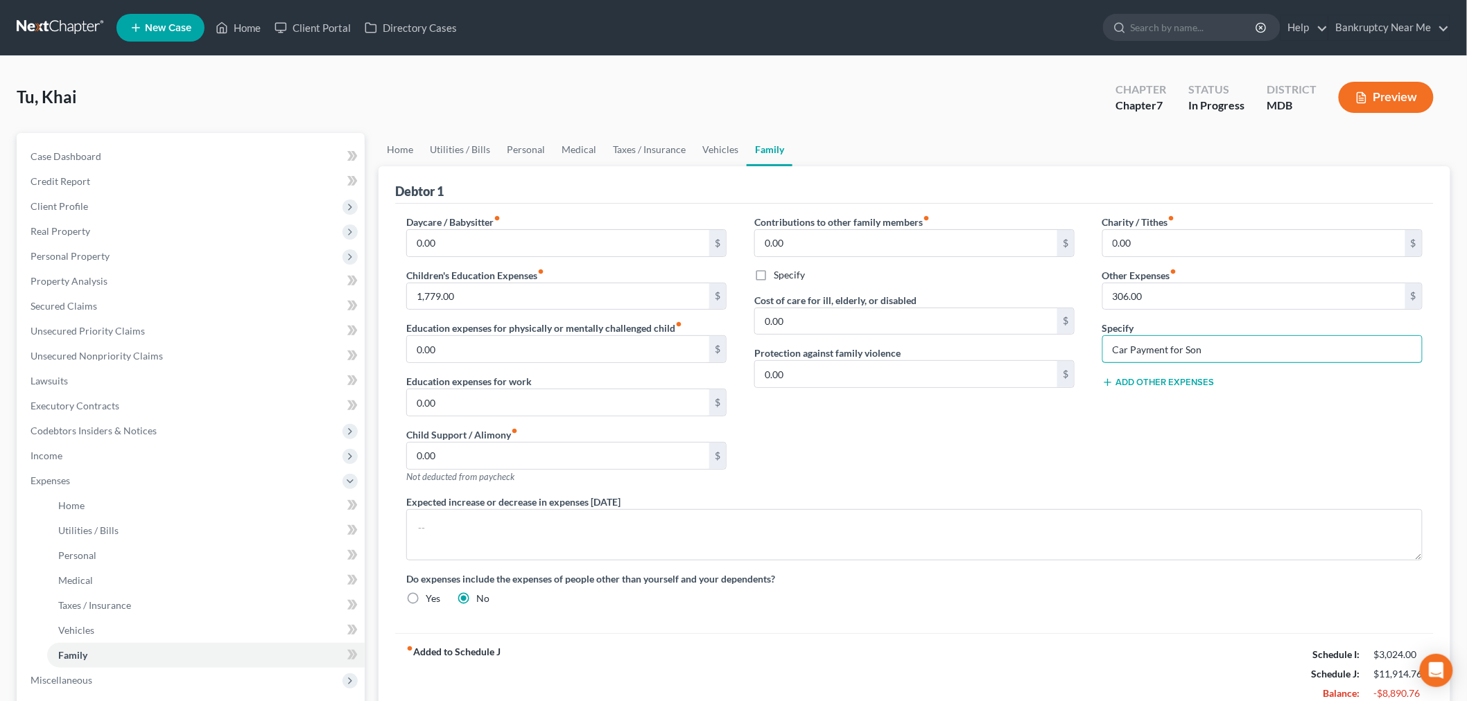
drag, startPoint x: 1229, startPoint y: 354, endPoint x: 1017, endPoint y: 352, distance: 212.1
click at [1026, 354] on div "Daycare / Babysitter fiber_manual_record 0.00 $ Children's Education Expenses f…" at bounding box center [914, 416] width 1044 height 402
drag, startPoint x: 1160, startPoint y: 320, endPoint x: 1164, endPoint y: 306, distance: 14.5
click at [1160, 316] on div "Charity / Tithes fiber_manual_record 0.00 $ Other Expenses fiber_manual_record …" at bounding box center [1262, 355] width 348 height 280
click at [722, 148] on link "Vehicles" at bounding box center [720, 149] width 53 height 33
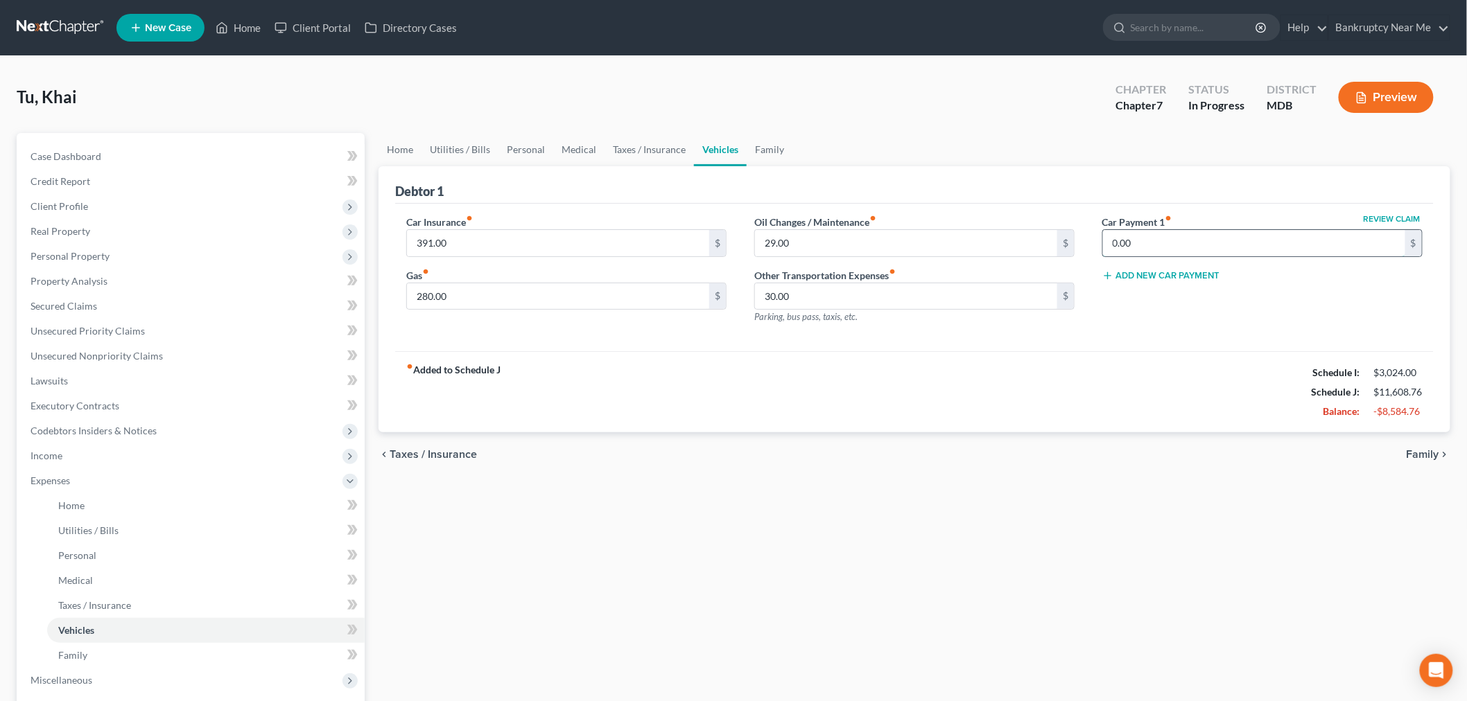
click at [1162, 236] on input "0.00" at bounding box center [1254, 243] width 302 height 26
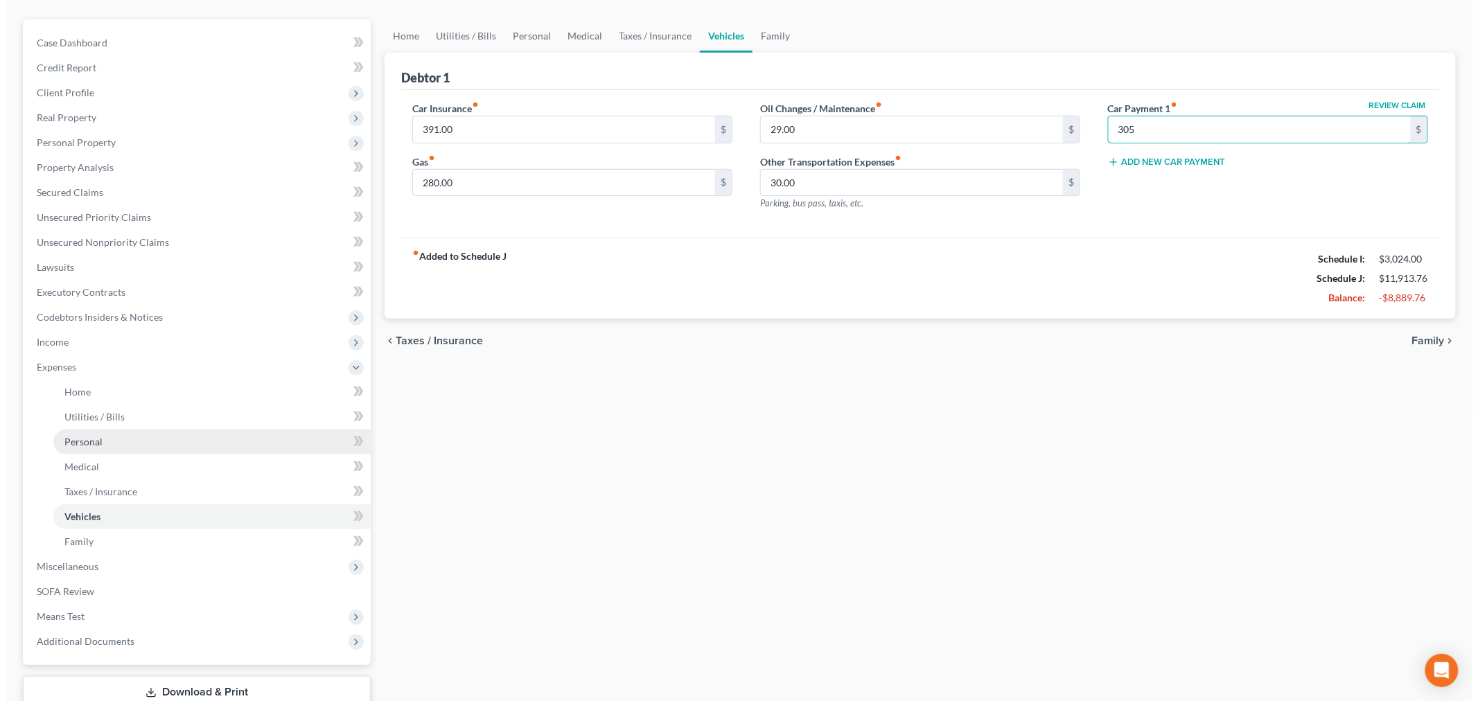
scroll to position [209, 0]
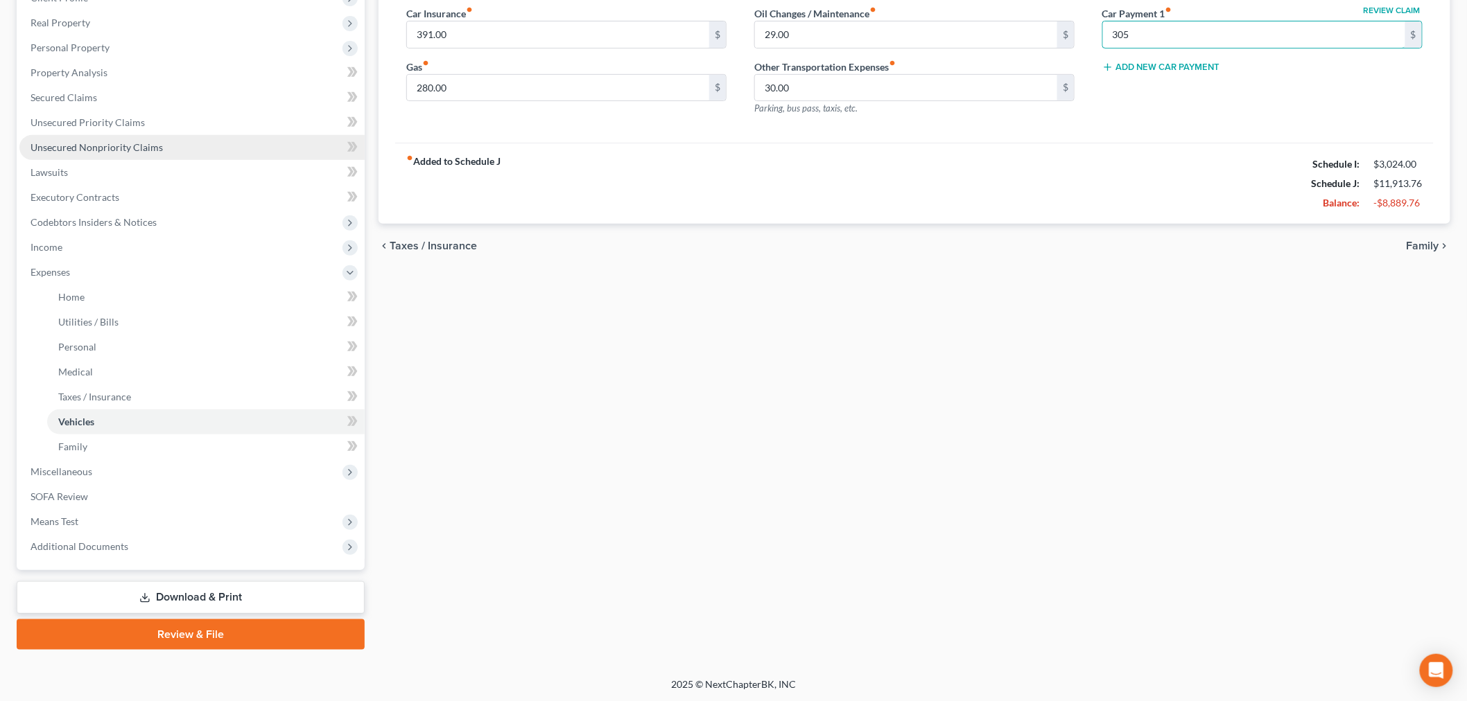
type input "305"
click at [178, 153] on link "Unsecured Nonpriority Claims" at bounding box center [191, 147] width 345 height 25
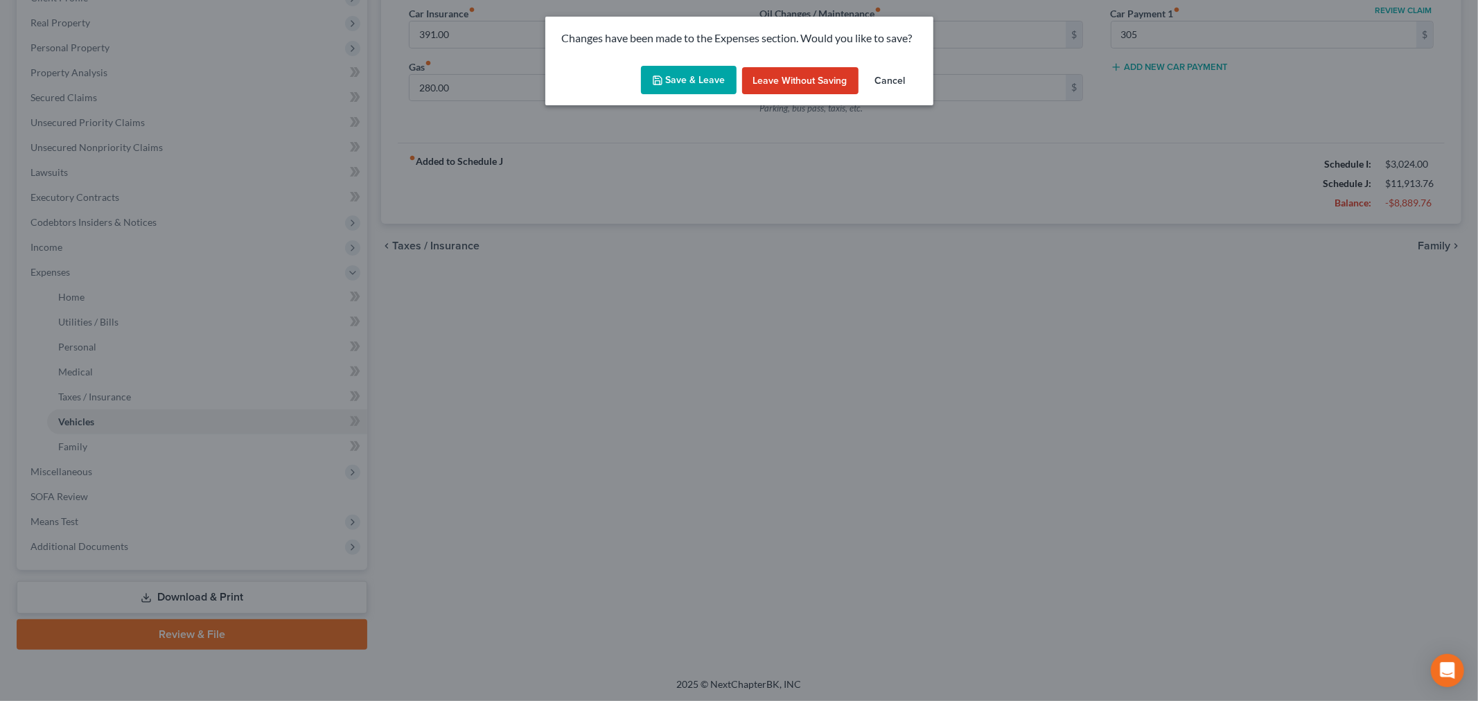
click at [710, 82] on button "Save & Leave" at bounding box center [689, 80] width 96 height 29
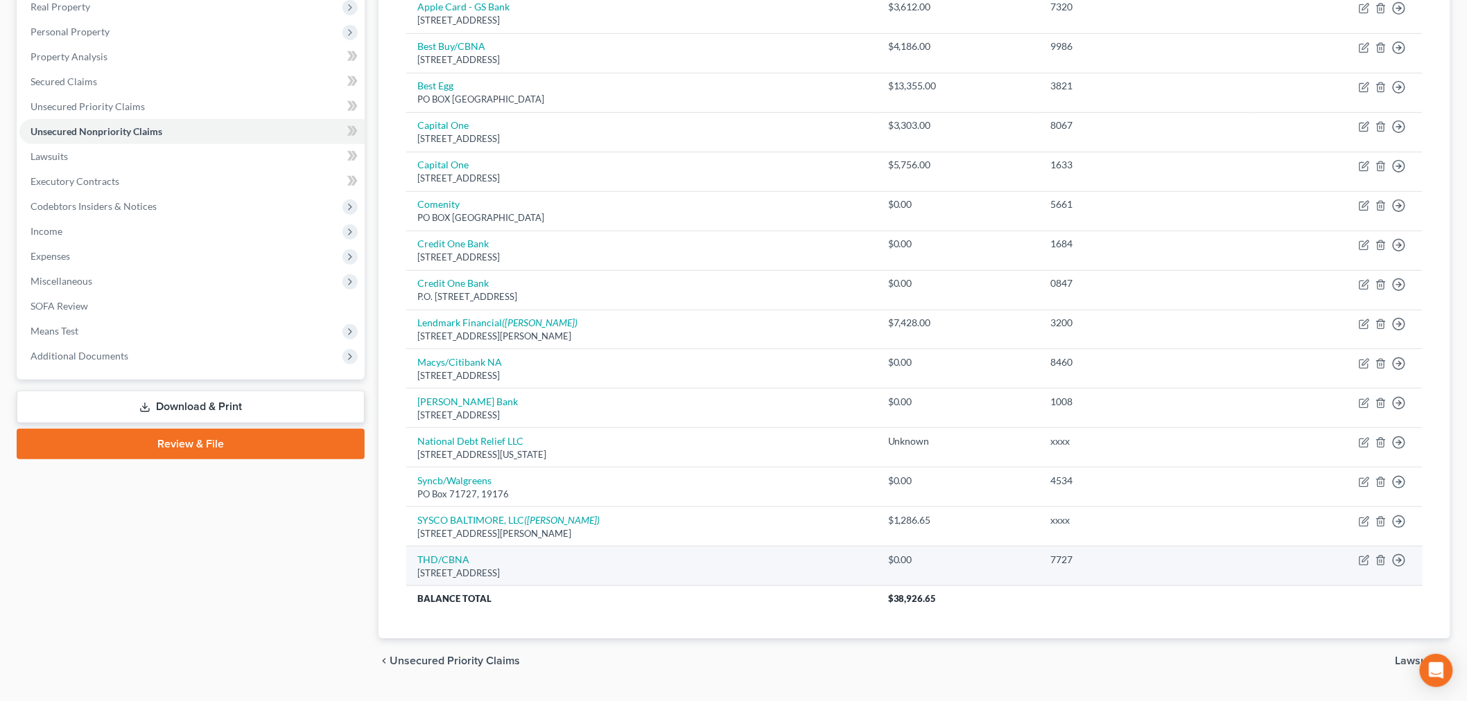
scroll to position [260, 0]
